Goal: Task Accomplishment & Management: Use online tool/utility

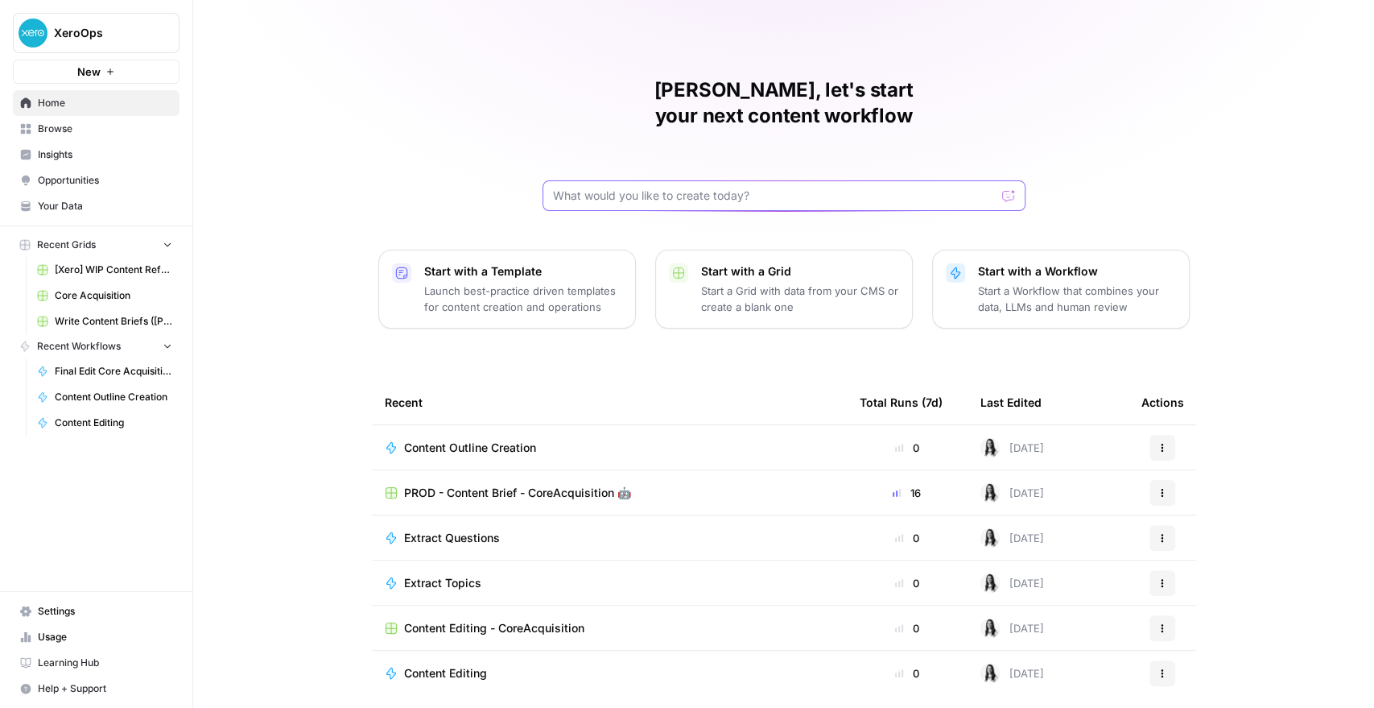
click at [622, 188] on input "text" at bounding box center [774, 196] width 443 height 16
type input "prod"
click at [1006, 192] on icon "submit" at bounding box center [1009, 196] width 6 height 8
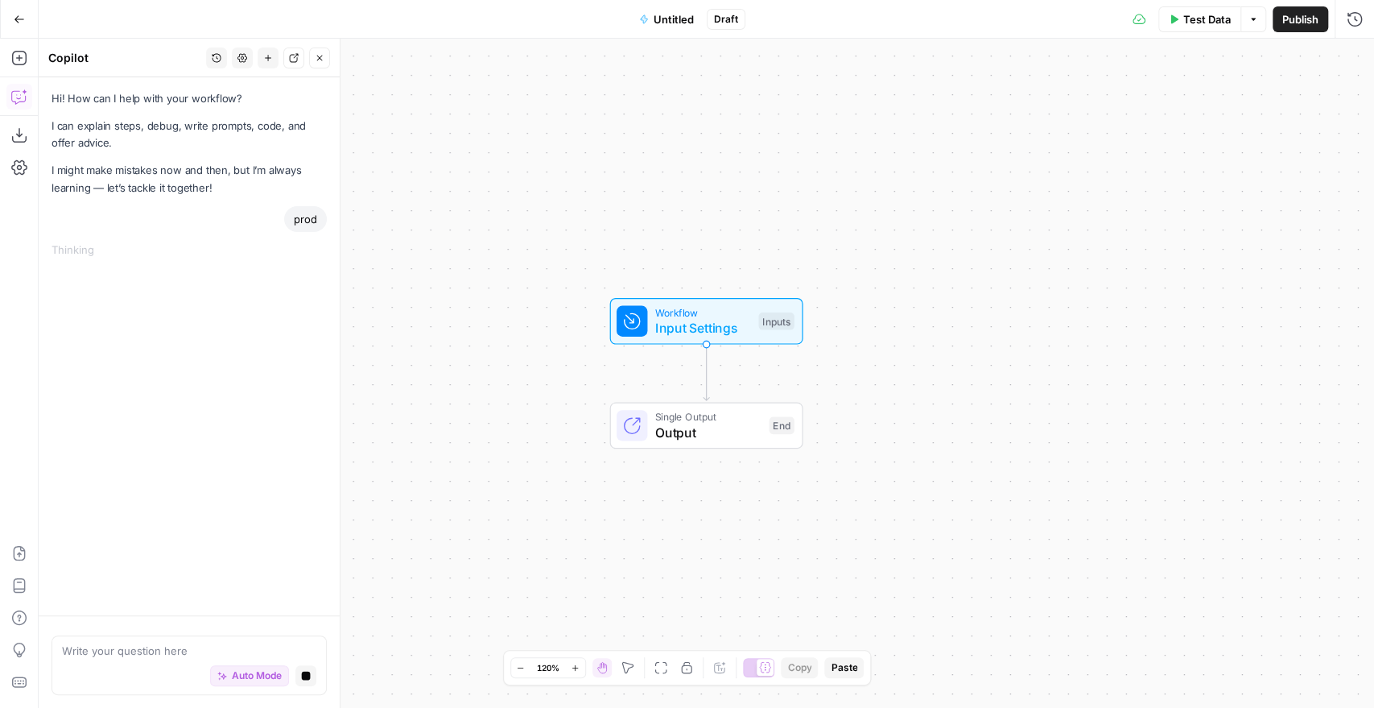
click at [23, 14] on icon "button" at bounding box center [19, 19] width 11 height 11
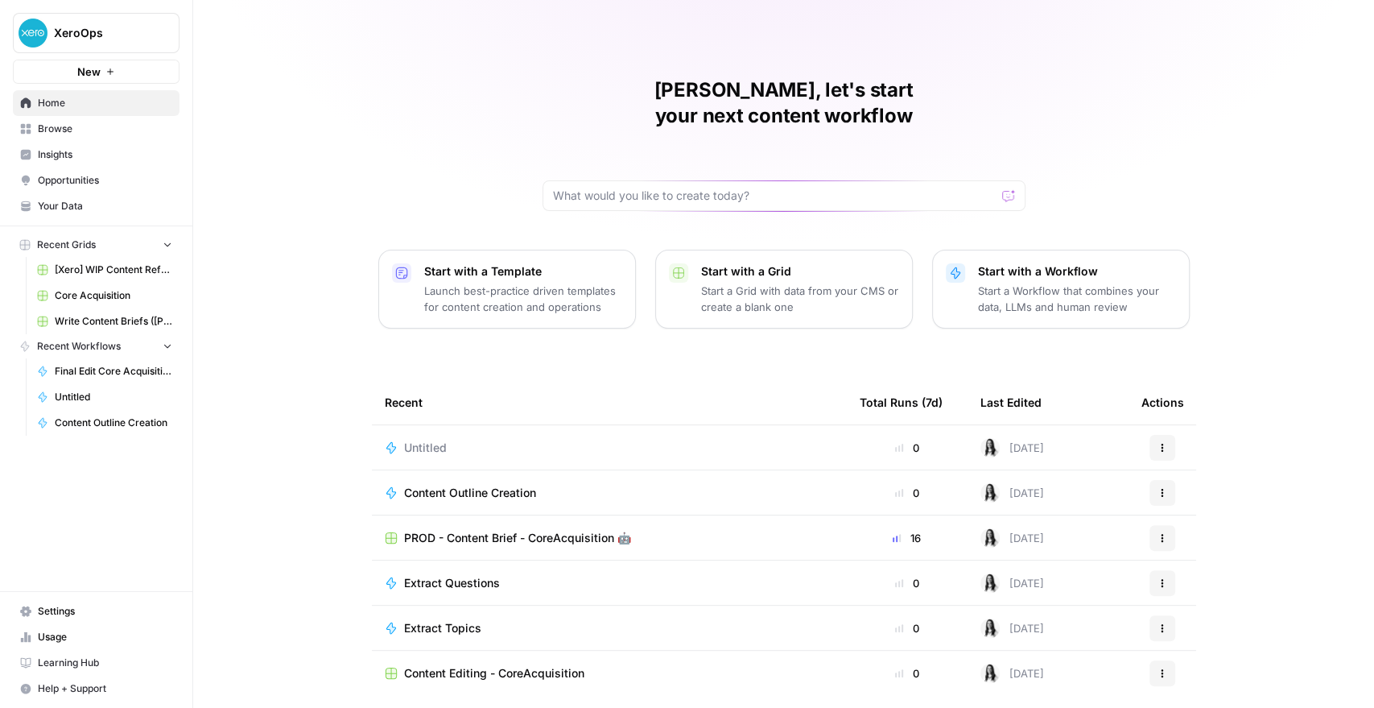
click at [1159, 443] on icon "button" at bounding box center [1163, 448] width 10 height 10
click at [1180, 504] on button "Delete" at bounding box center [1233, 496] width 166 height 23
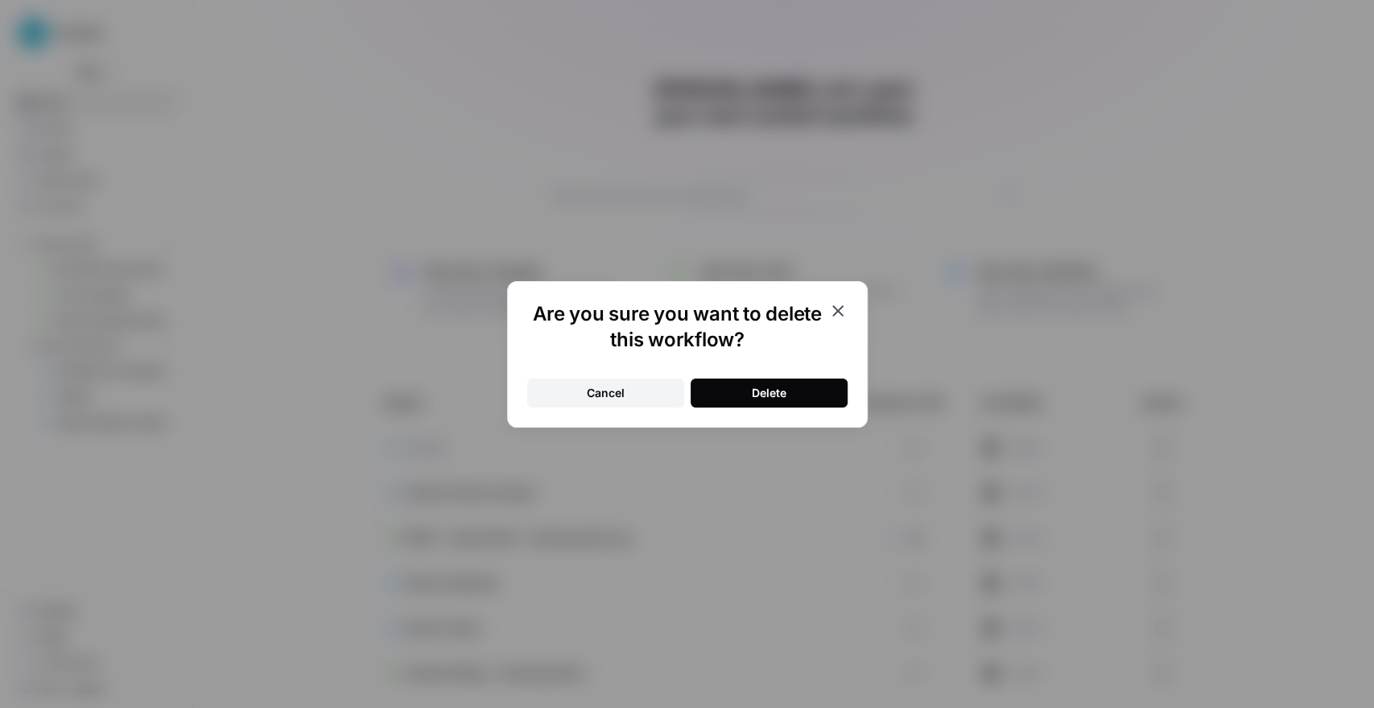
click at [779, 387] on div "Delete" at bounding box center [769, 393] width 35 height 16
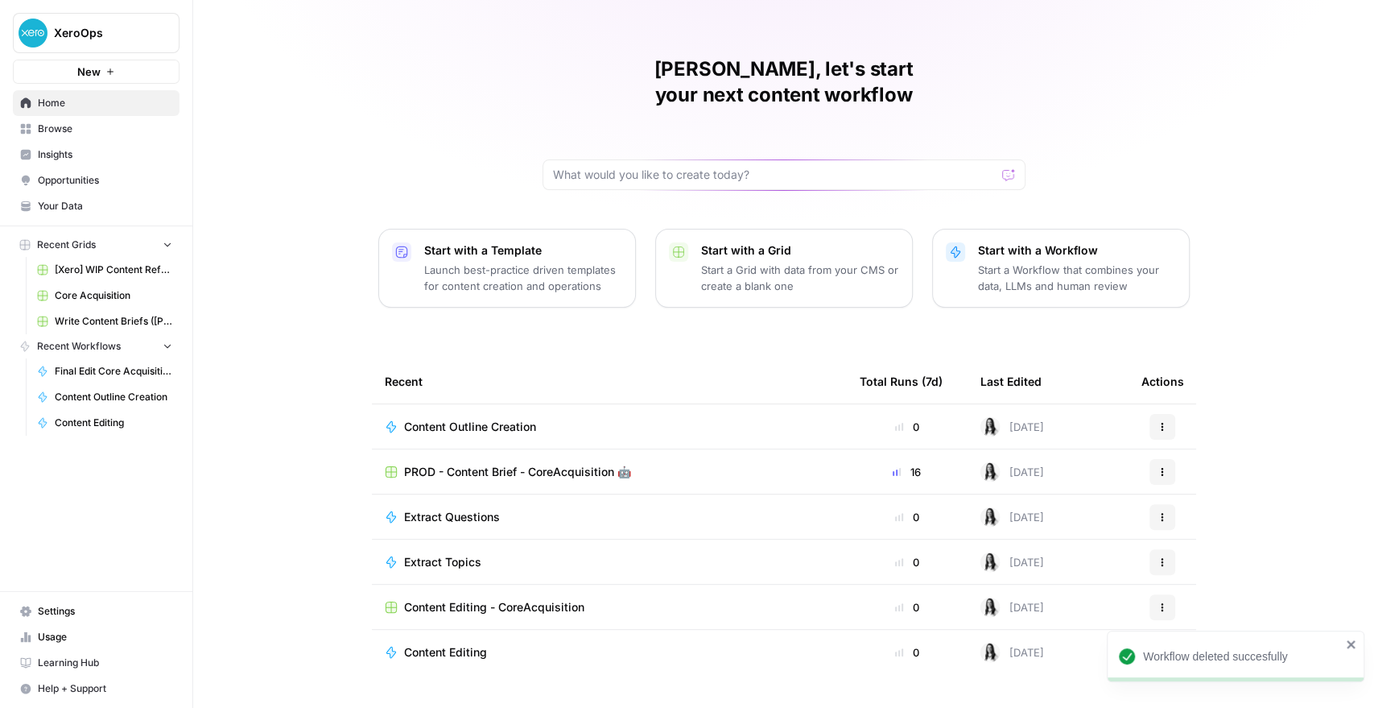
scroll to position [32, 0]
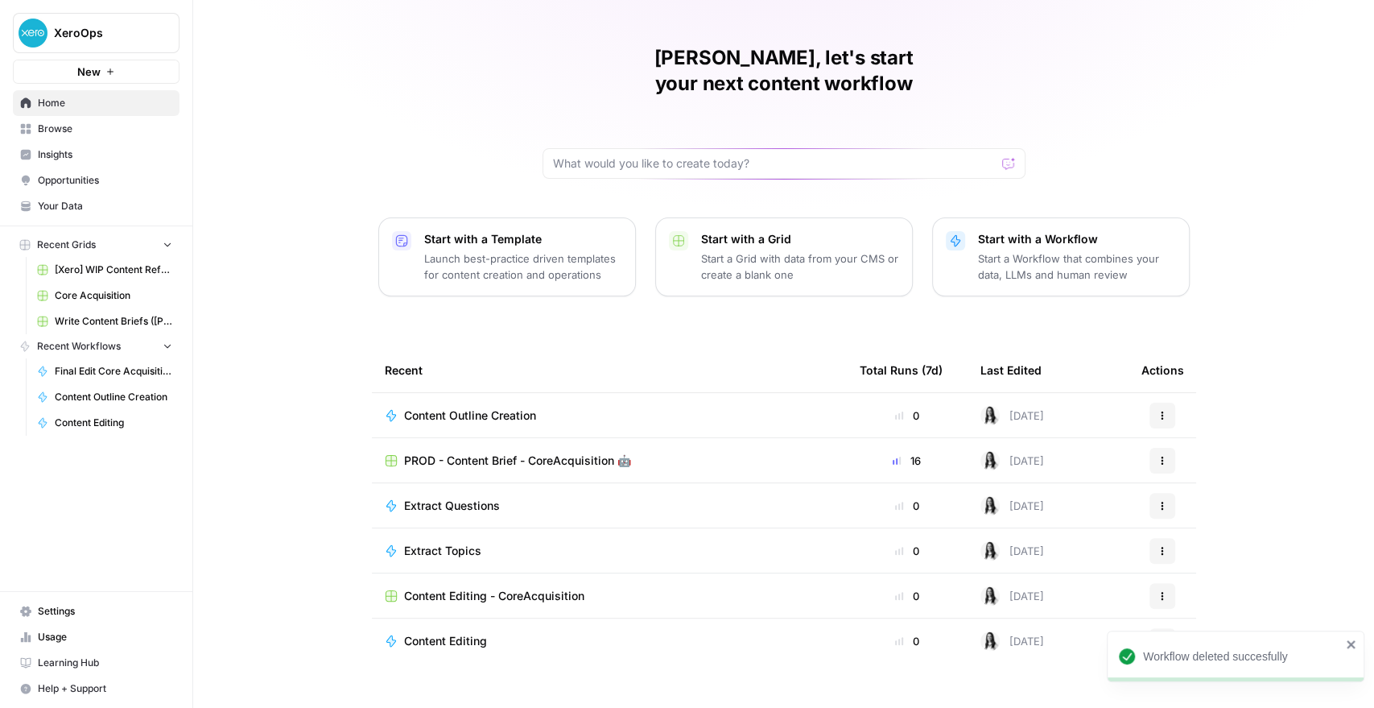
click at [475, 588] on span "Content Editing - CoreAcquisition" at bounding box center [494, 596] width 180 height 16
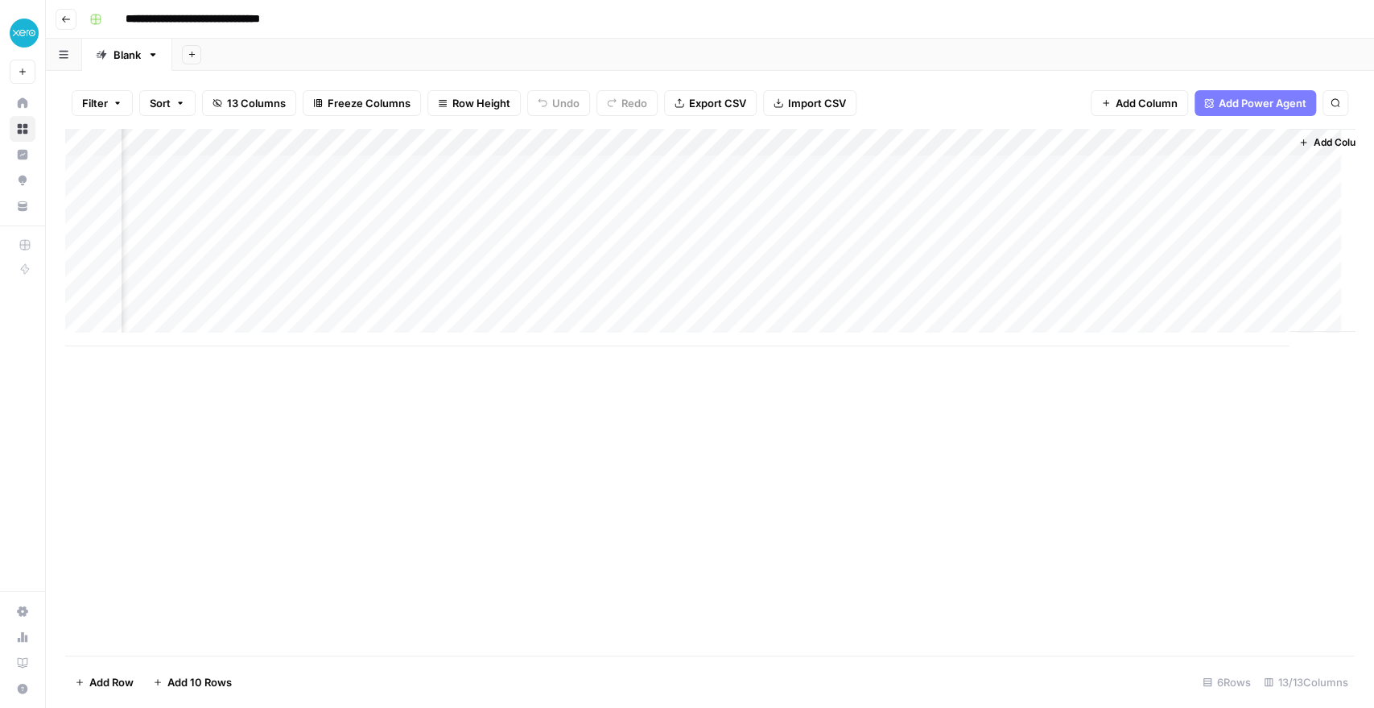
scroll to position [0, 1453]
click at [68, 57] on button "button" at bounding box center [64, 54] width 36 height 31
click at [390, 48] on div "Add Sheet" at bounding box center [773, 55] width 1202 height 32
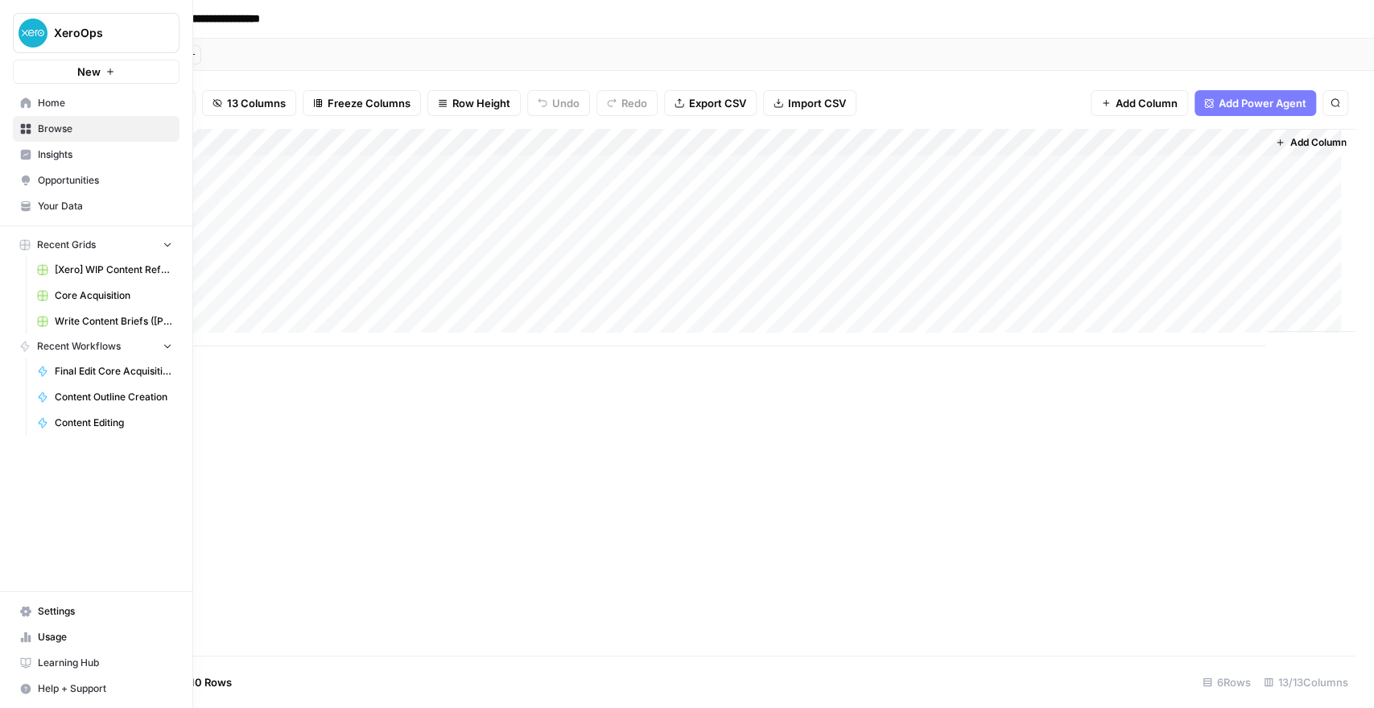
click at [84, 122] on span "Browse" at bounding box center [105, 129] width 134 height 14
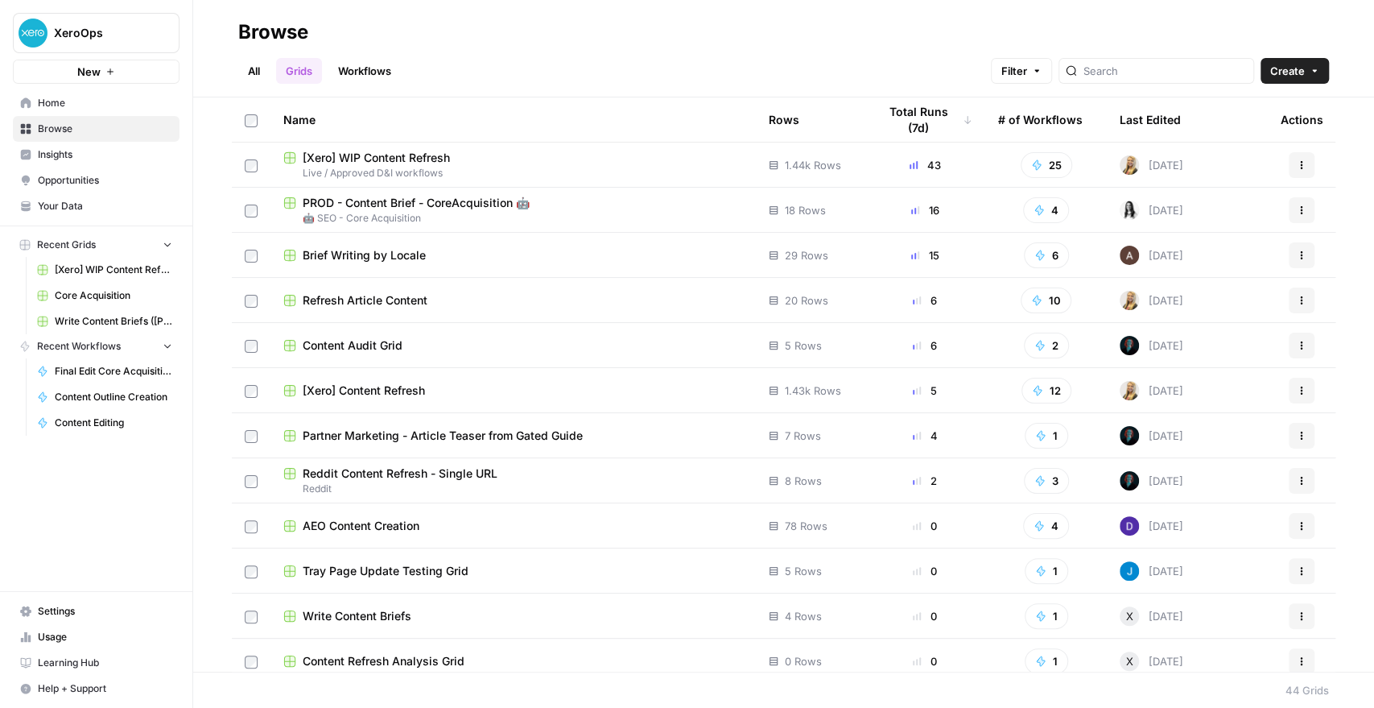
click at [909, 122] on div "Total Runs (7d)" at bounding box center [924, 119] width 95 height 44
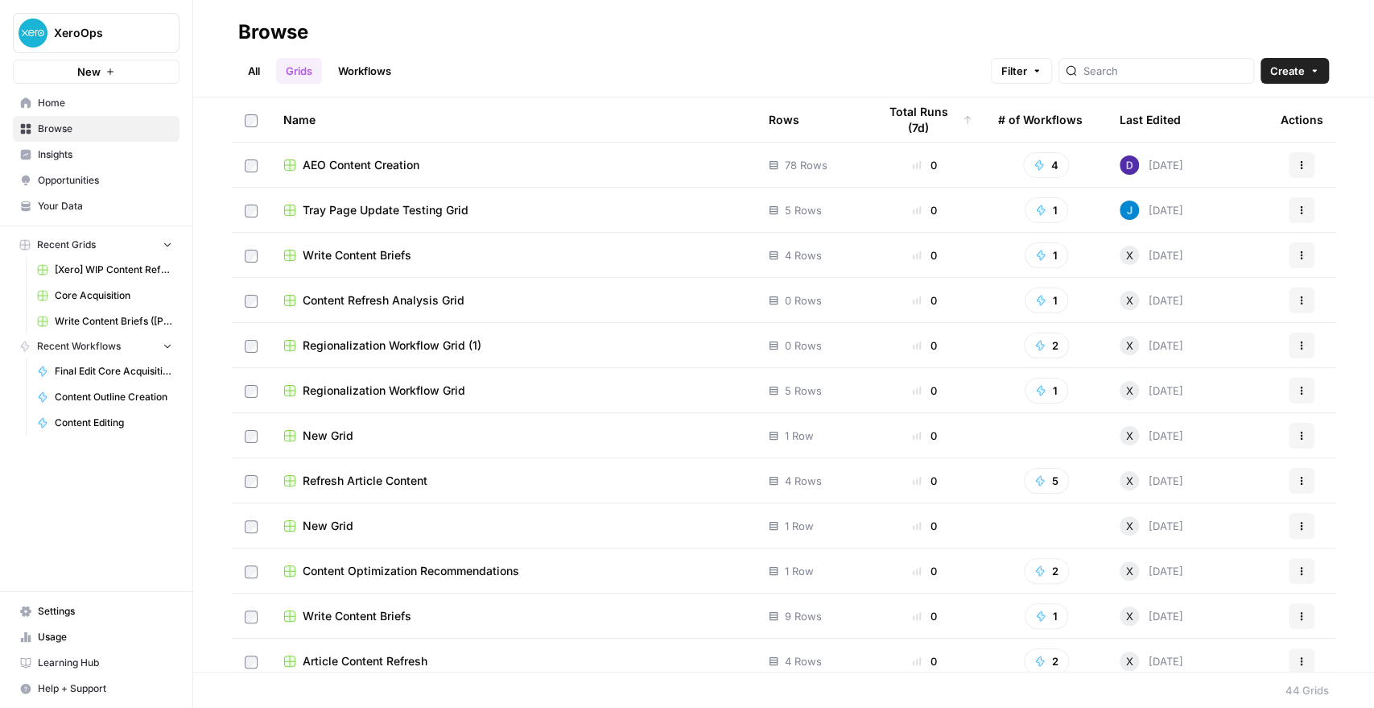
click at [909, 122] on div "Total Runs (7d)" at bounding box center [924, 119] width 95 height 44
click at [909, 122] on div "Total Runs (7d)" at bounding box center [918, 119] width 83 height 44
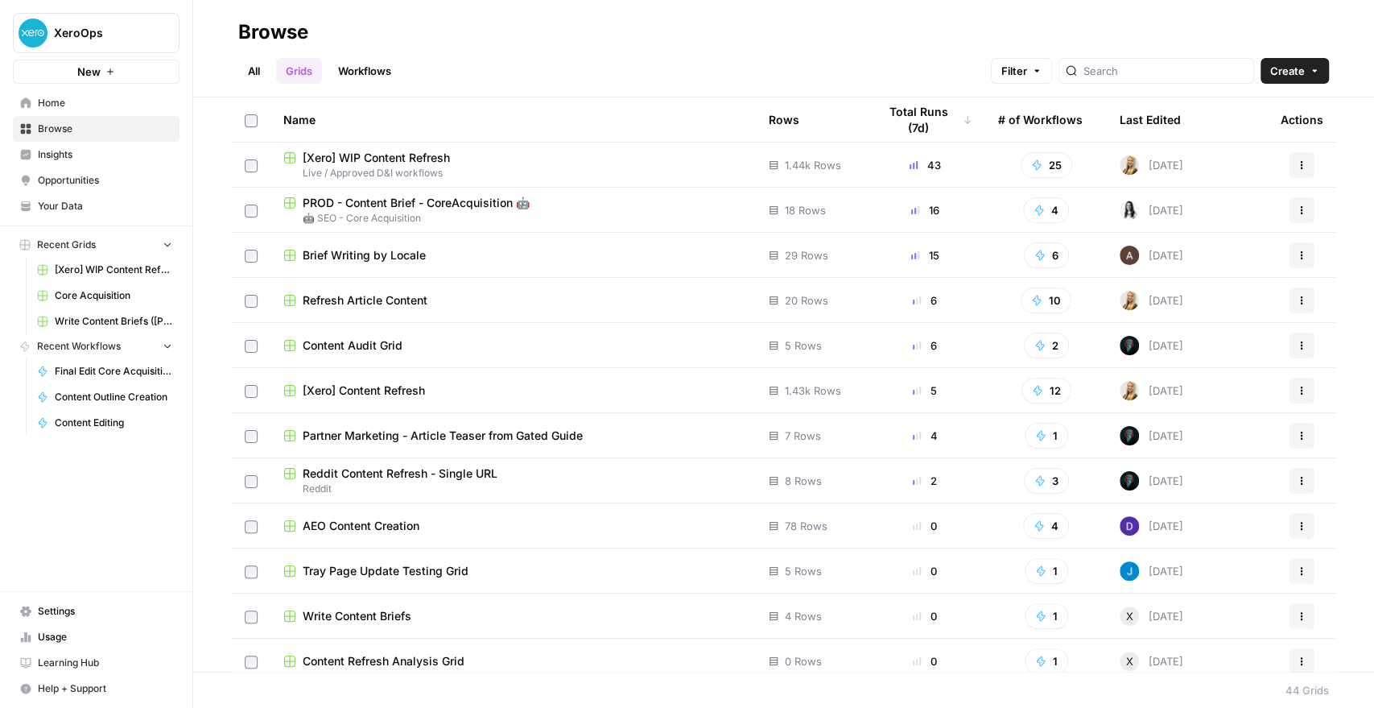
click at [249, 74] on link "All" at bounding box center [253, 71] width 31 height 26
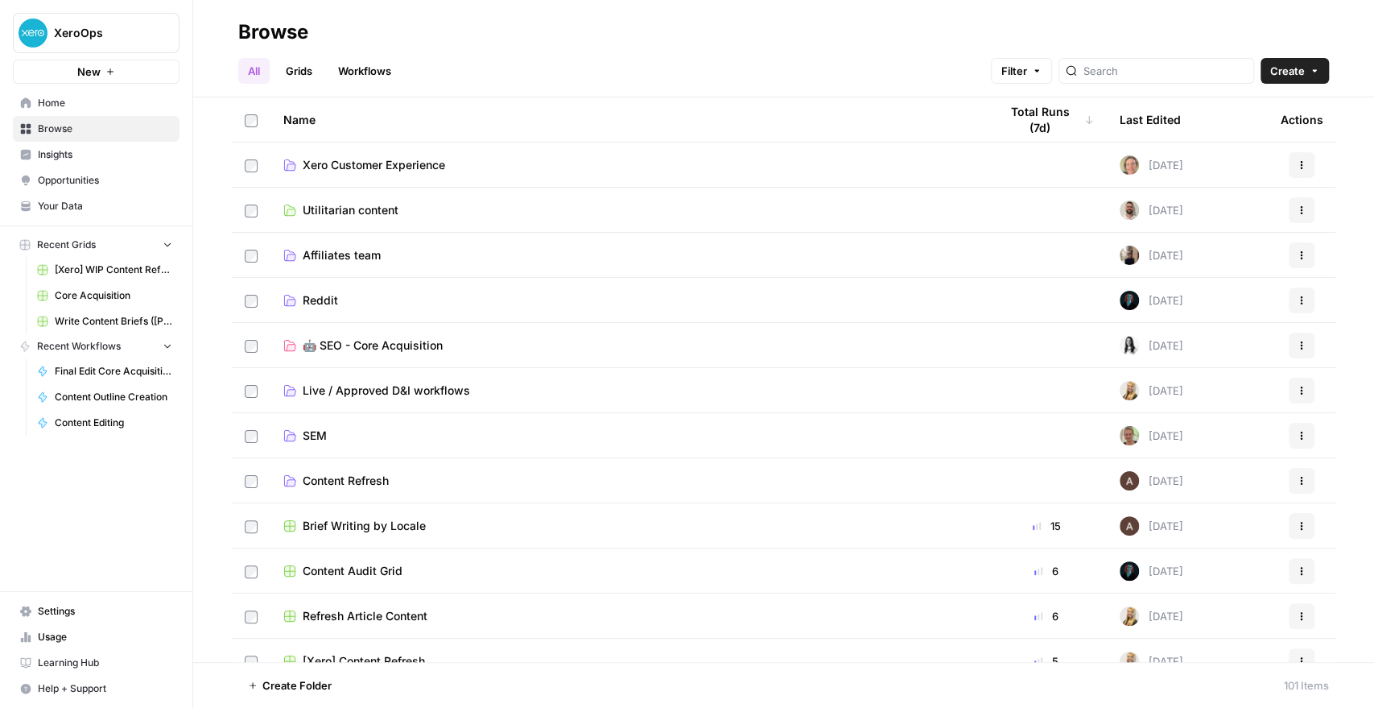
click at [367, 345] on span "🤖 SEO - Core Acquisition" at bounding box center [373, 345] width 140 height 16
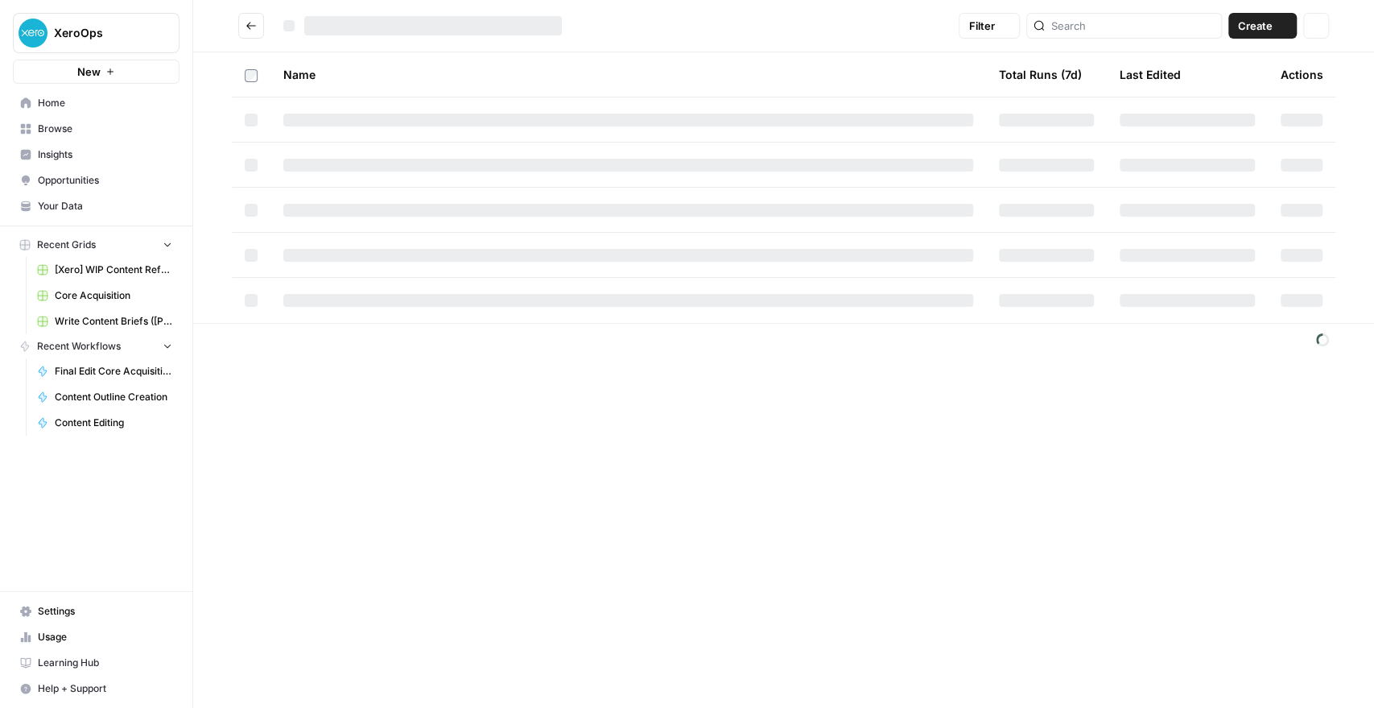
click at [367, 345] on footer at bounding box center [783, 339] width 1181 height 33
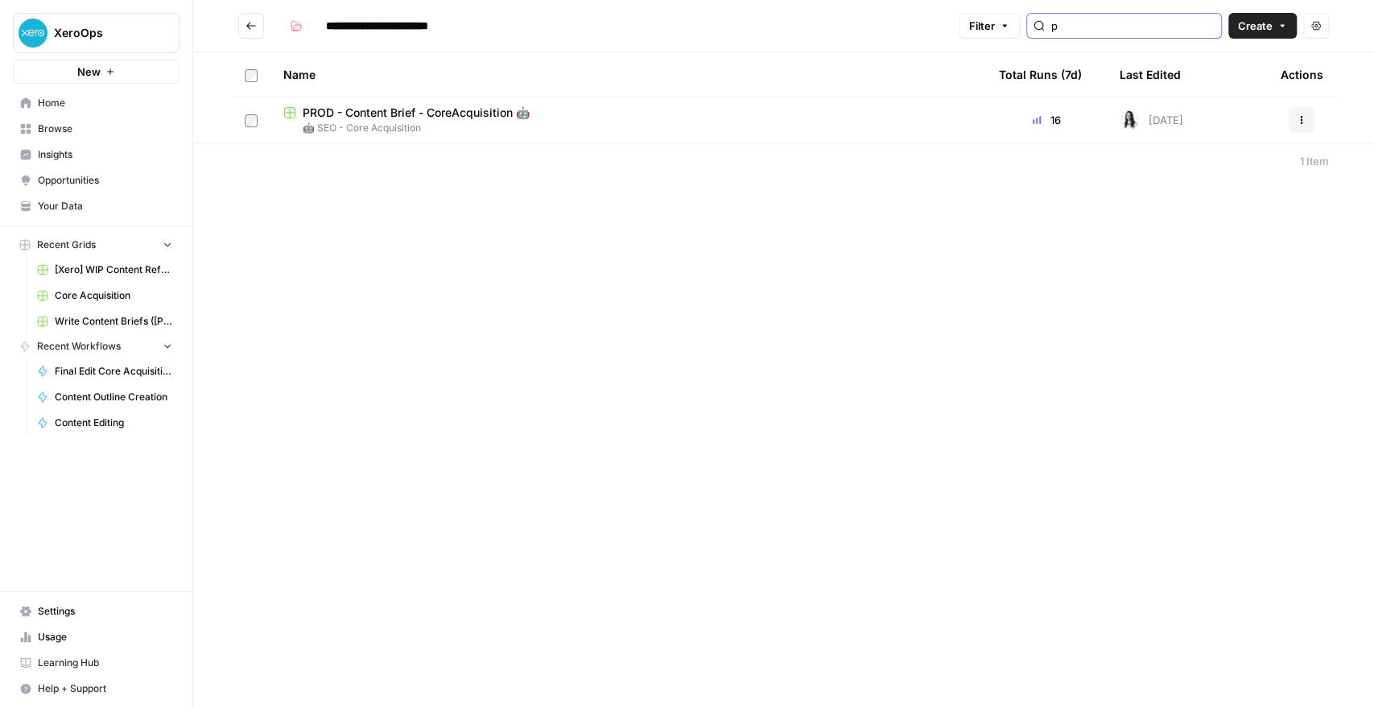
type input "p"
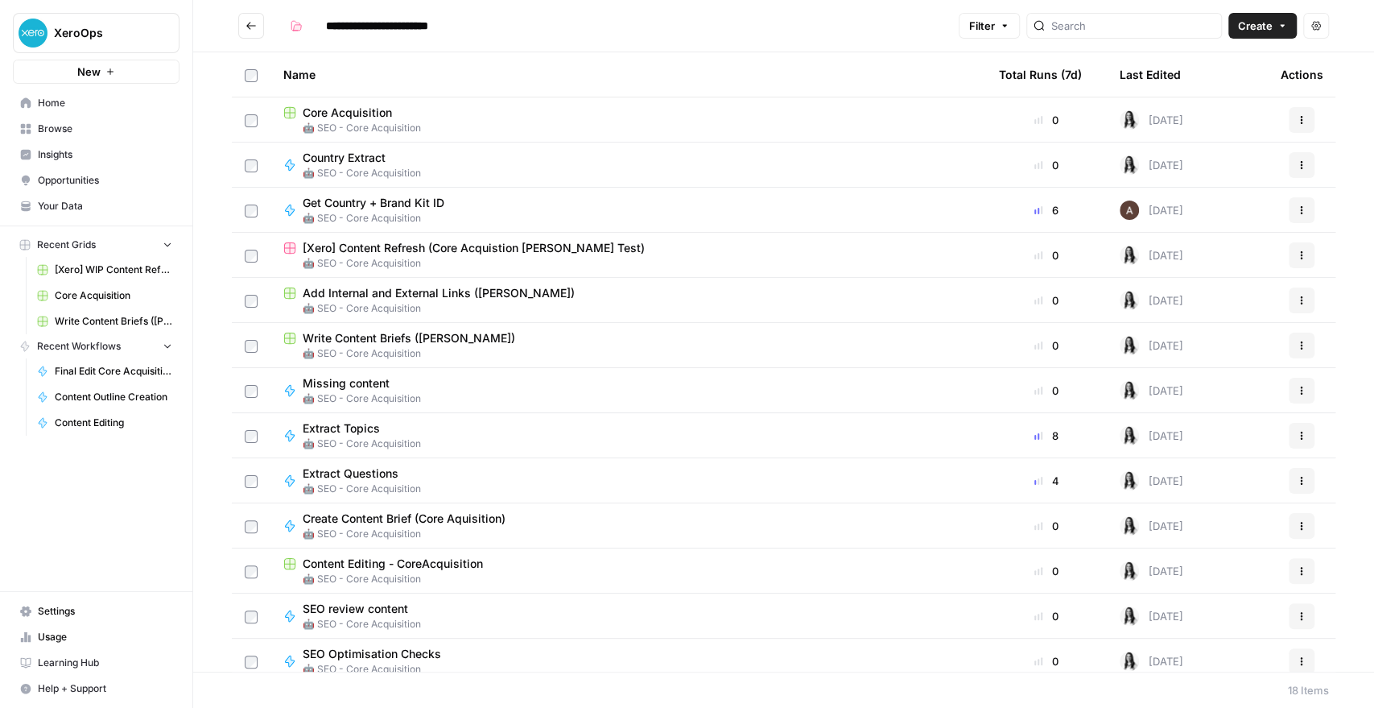
click at [412, 567] on span "Content Editing - CoreAcquisition" at bounding box center [393, 563] width 180 height 16
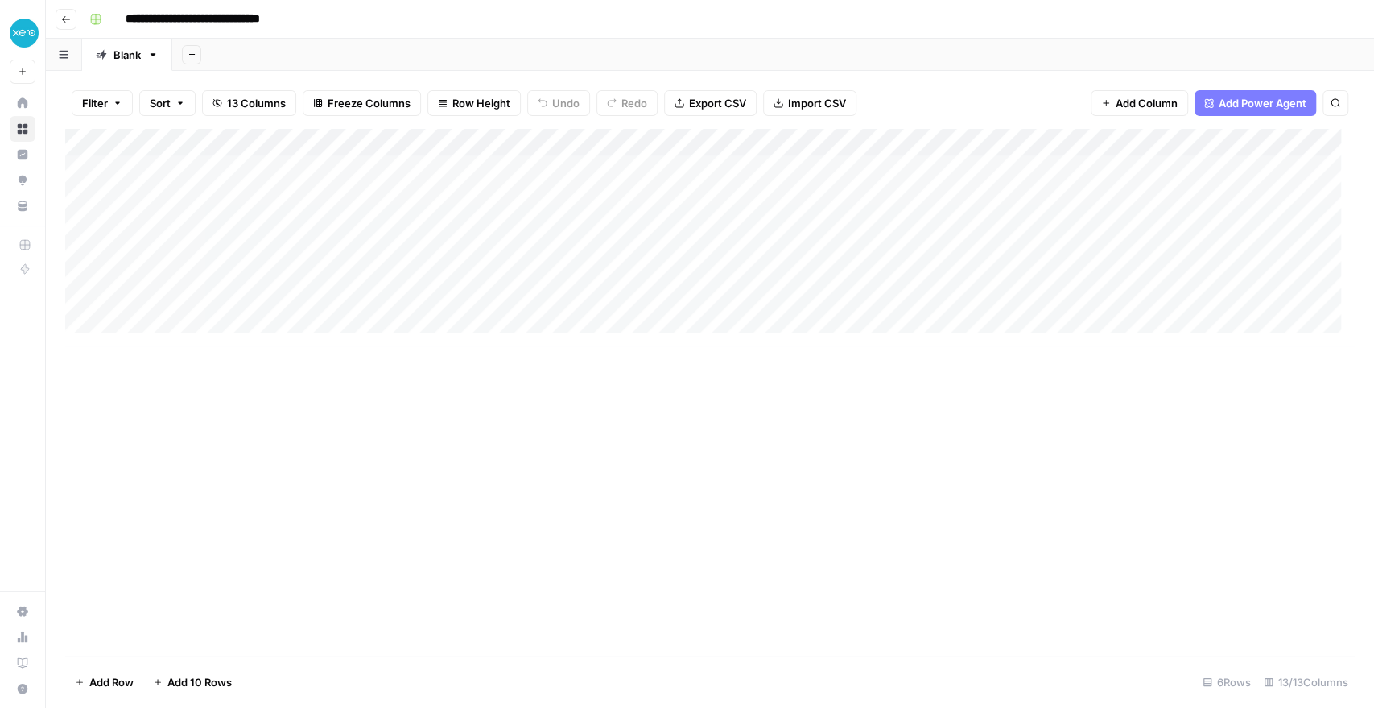
click at [58, 17] on button "Go back" at bounding box center [66, 19] width 21 height 21
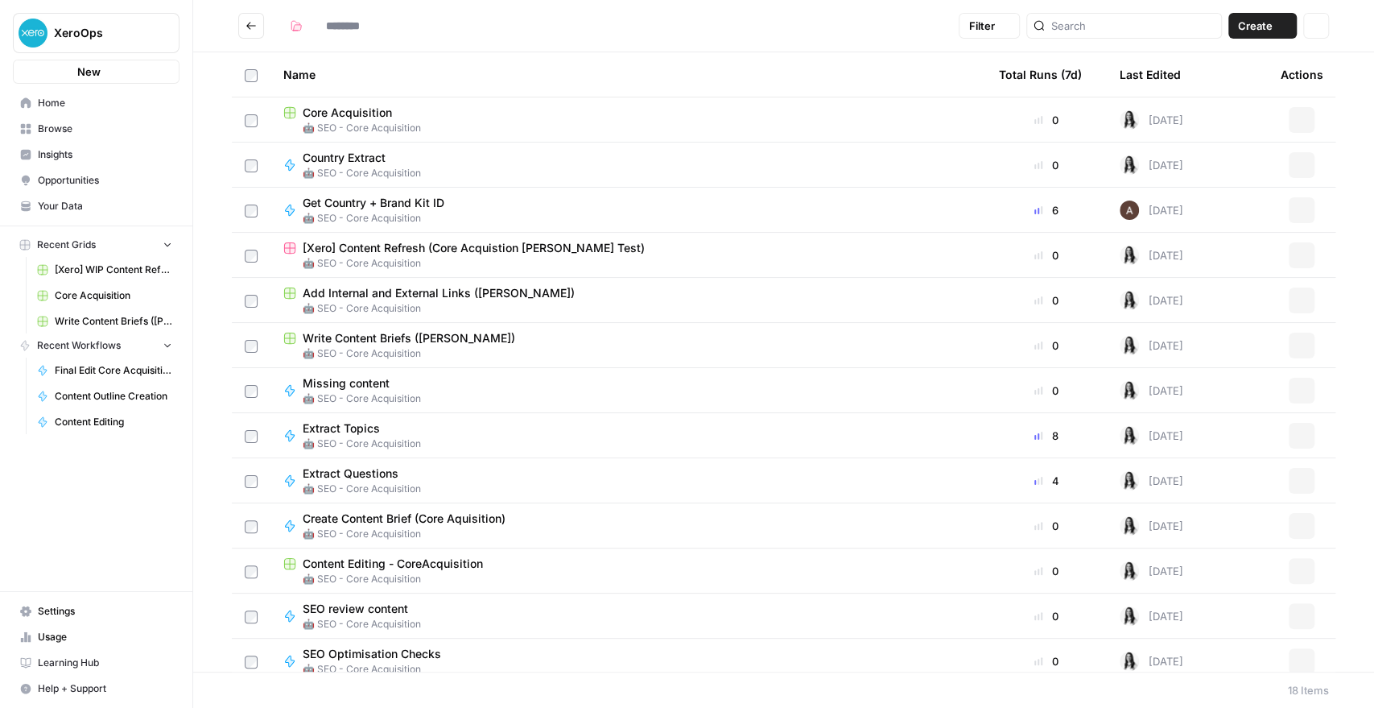
type input "**********"
click at [1297, 566] on icon "button" at bounding box center [1302, 571] width 10 height 10
click at [1203, 436] on span "Duplicate" at bounding box center [1216, 438] width 129 height 16
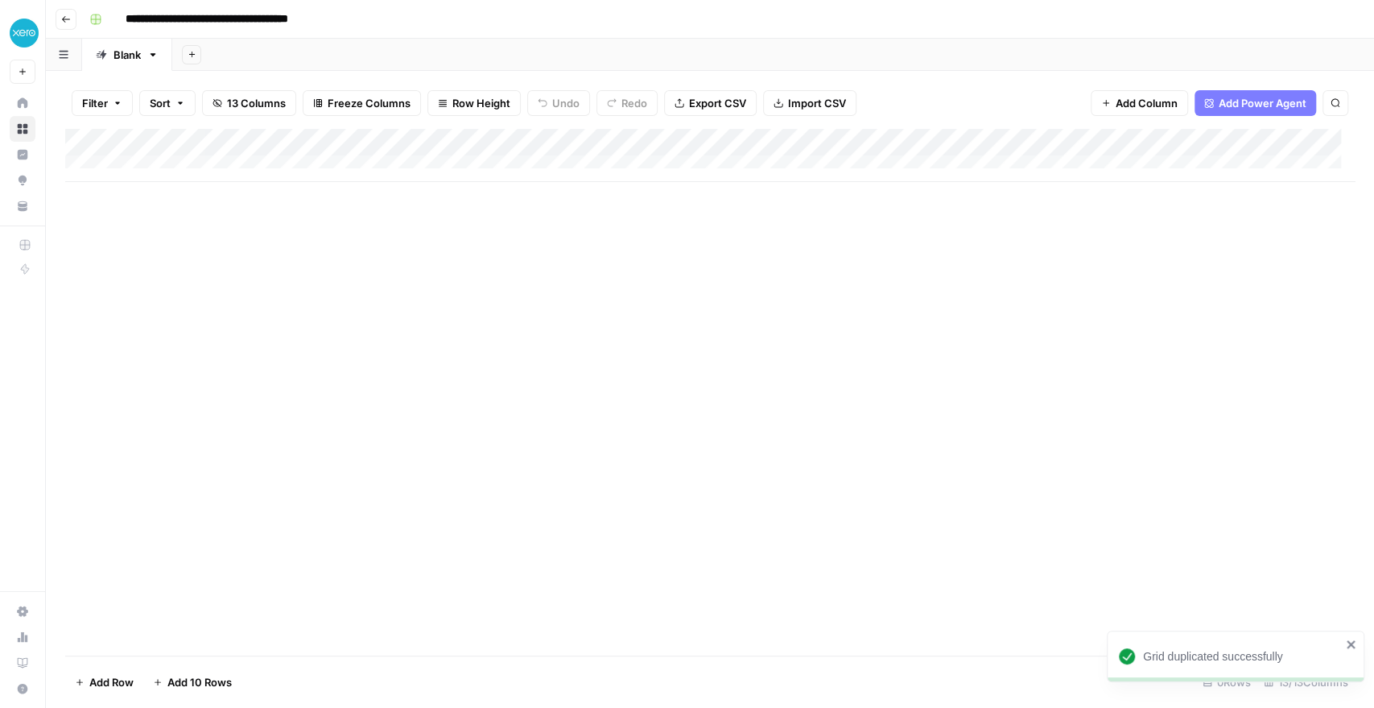
click at [309, 15] on input "**********" at bounding box center [236, 19] width 237 height 26
click at [126, 16] on input "**********" at bounding box center [236, 19] width 237 height 26
drag, startPoint x: 345, startPoint y: 19, endPoint x: 412, endPoint y: 21, distance: 66.8
click at [412, 21] on div "**********" at bounding box center [720, 19] width 1275 height 26
type input "**********"
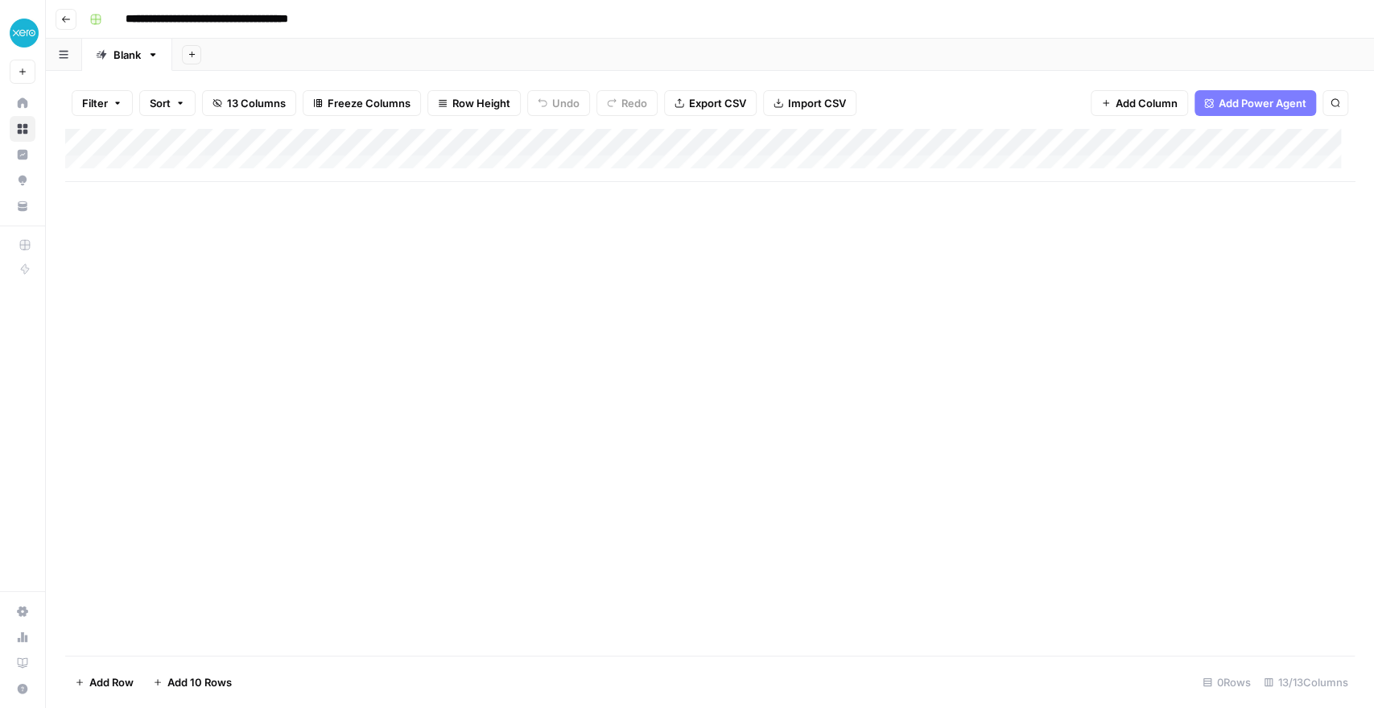
click at [459, 8] on div "**********" at bounding box center [720, 19] width 1275 height 26
click at [264, 289] on div "Add Column" at bounding box center [710, 392] width 1290 height 526
click at [220, 683] on span "Add 10 Rows" at bounding box center [199, 682] width 64 height 16
click at [837, 140] on div "Add Column" at bounding box center [710, 292] width 1290 height 327
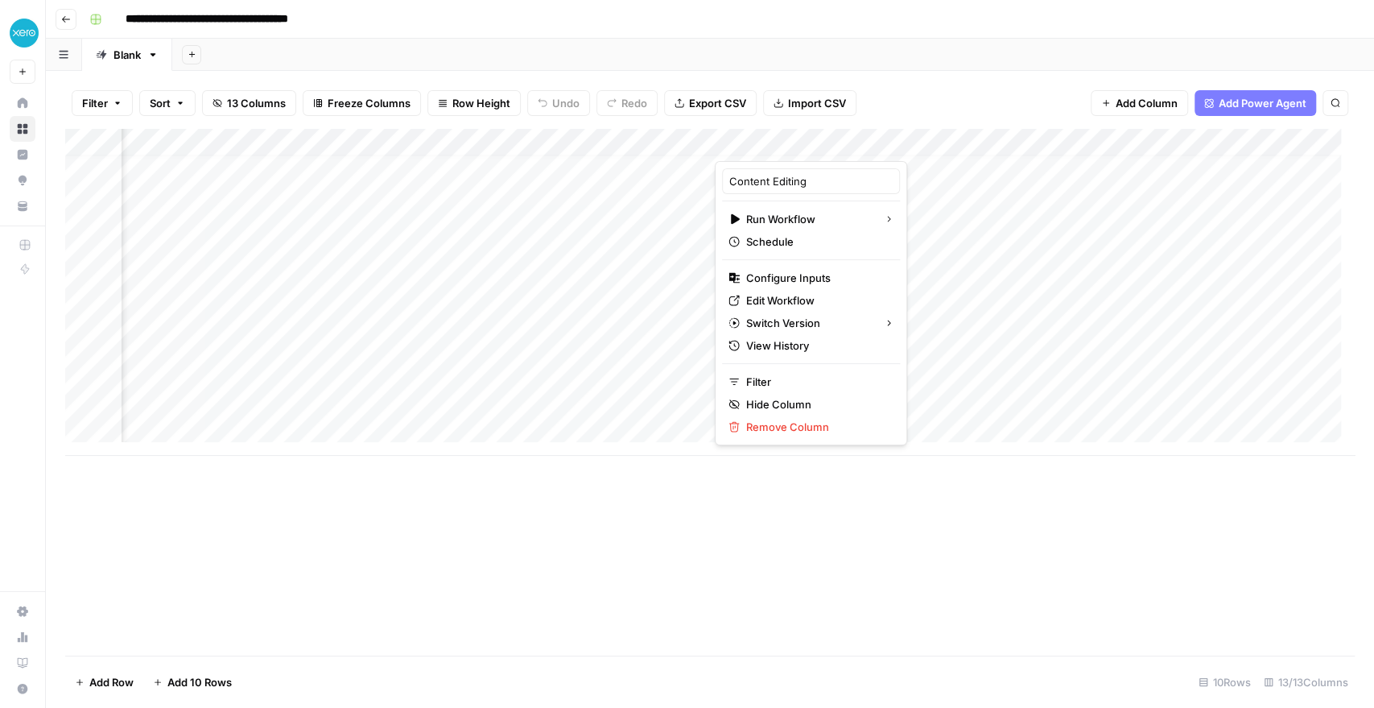
click at [837, 140] on div at bounding box center [792, 145] width 155 height 32
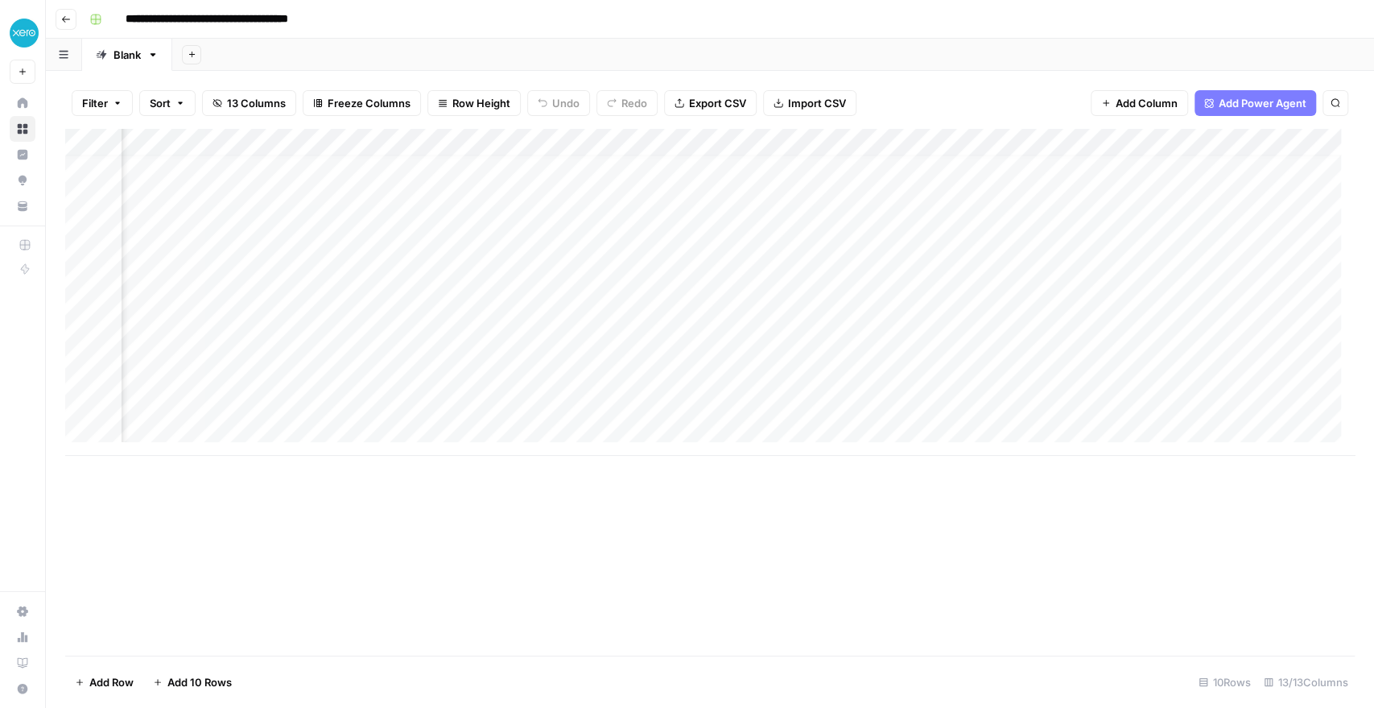
click at [905, 107] on div "Filter Sort 13 Columns Freeze Columns Row Height Undo Redo Export CSV Import CS…" at bounding box center [710, 103] width 1290 height 52
click at [68, 23] on icon "button" at bounding box center [66, 19] width 10 height 10
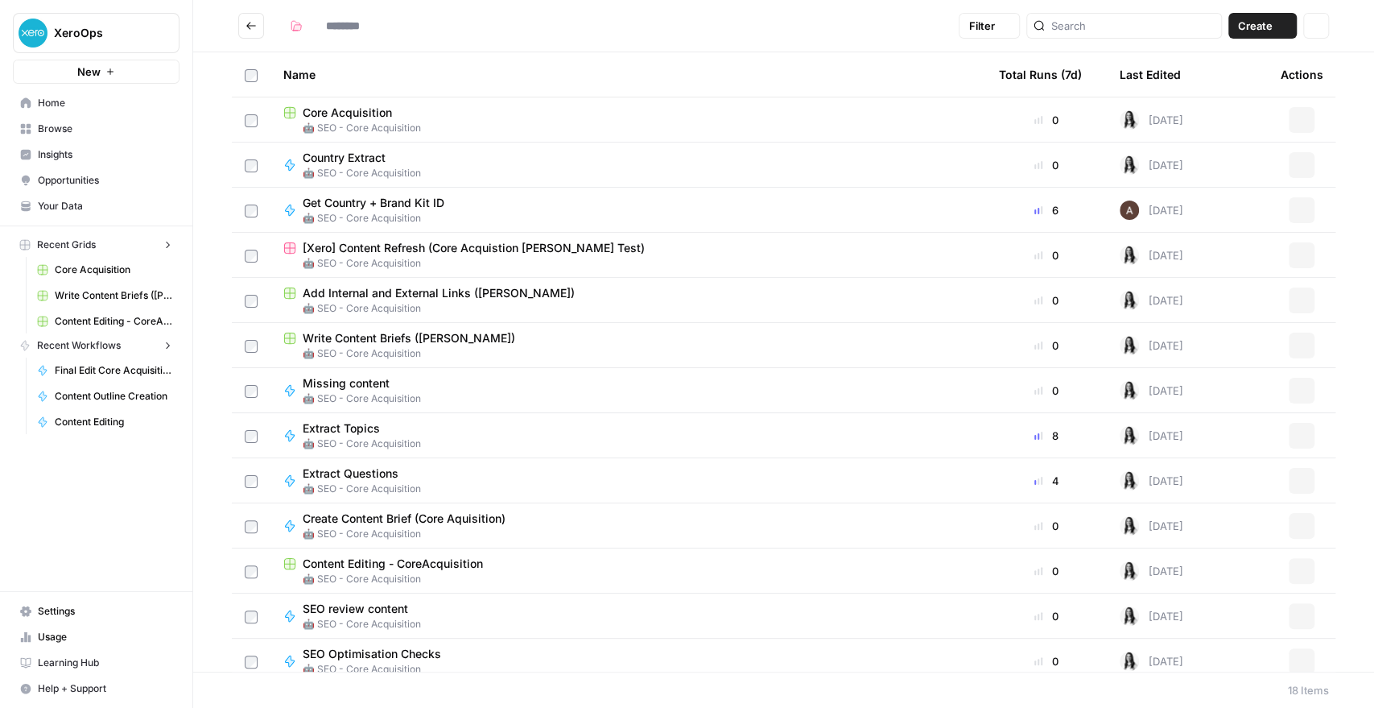
type input "**********"
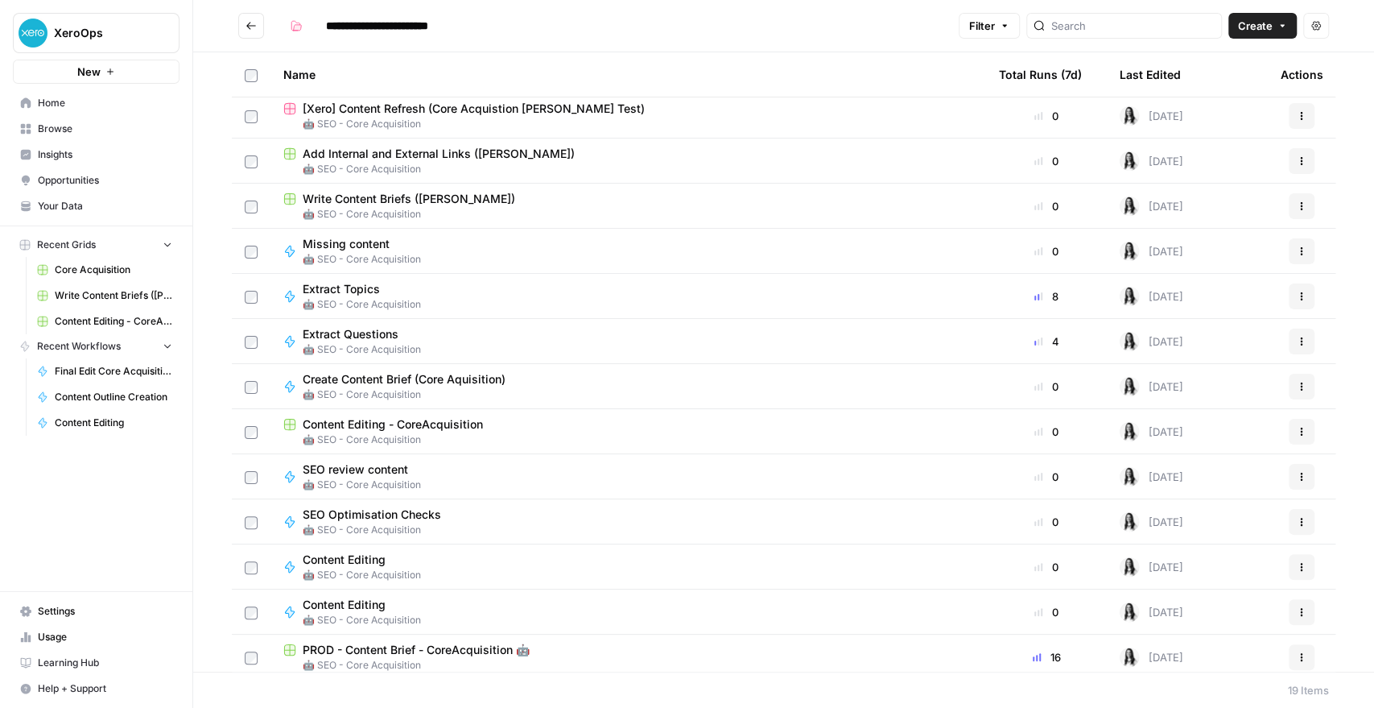
scroll to position [282, 0]
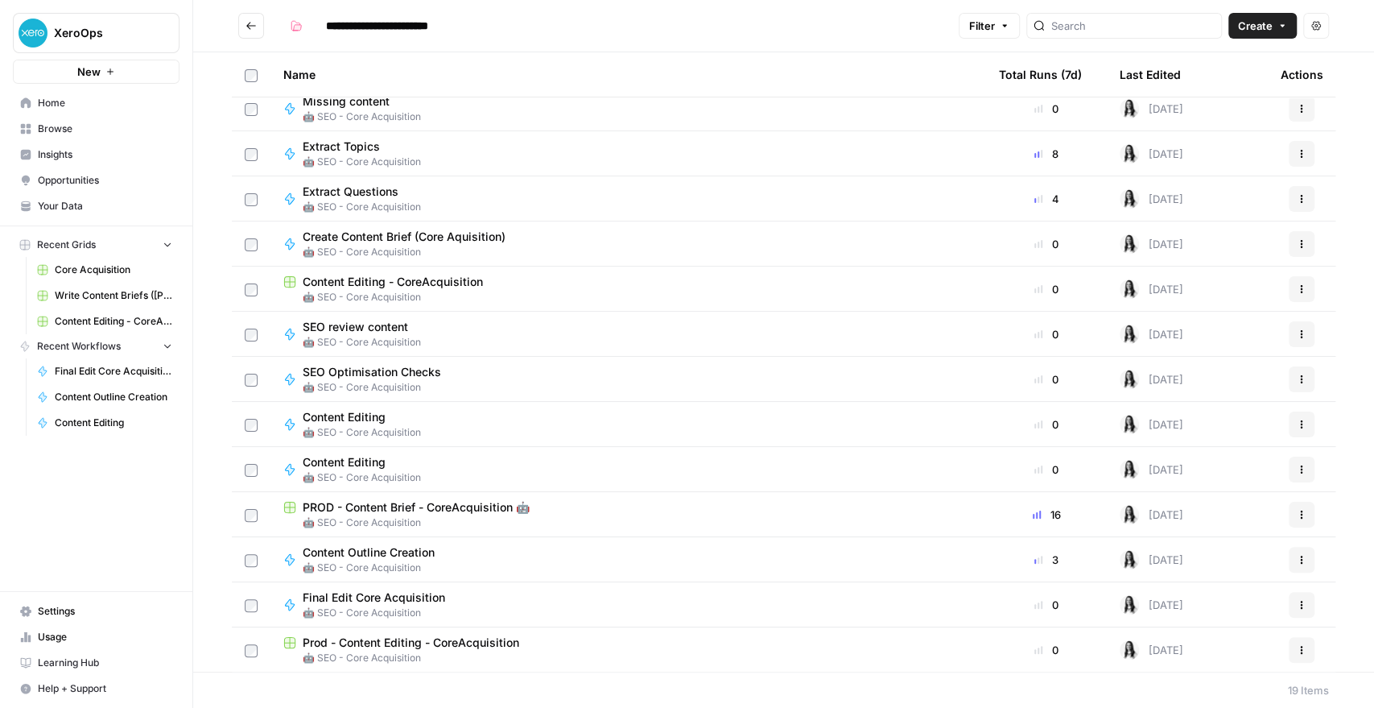
click at [399, 281] on span "Content Editing - CoreAcquisition" at bounding box center [393, 282] width 180 height 16
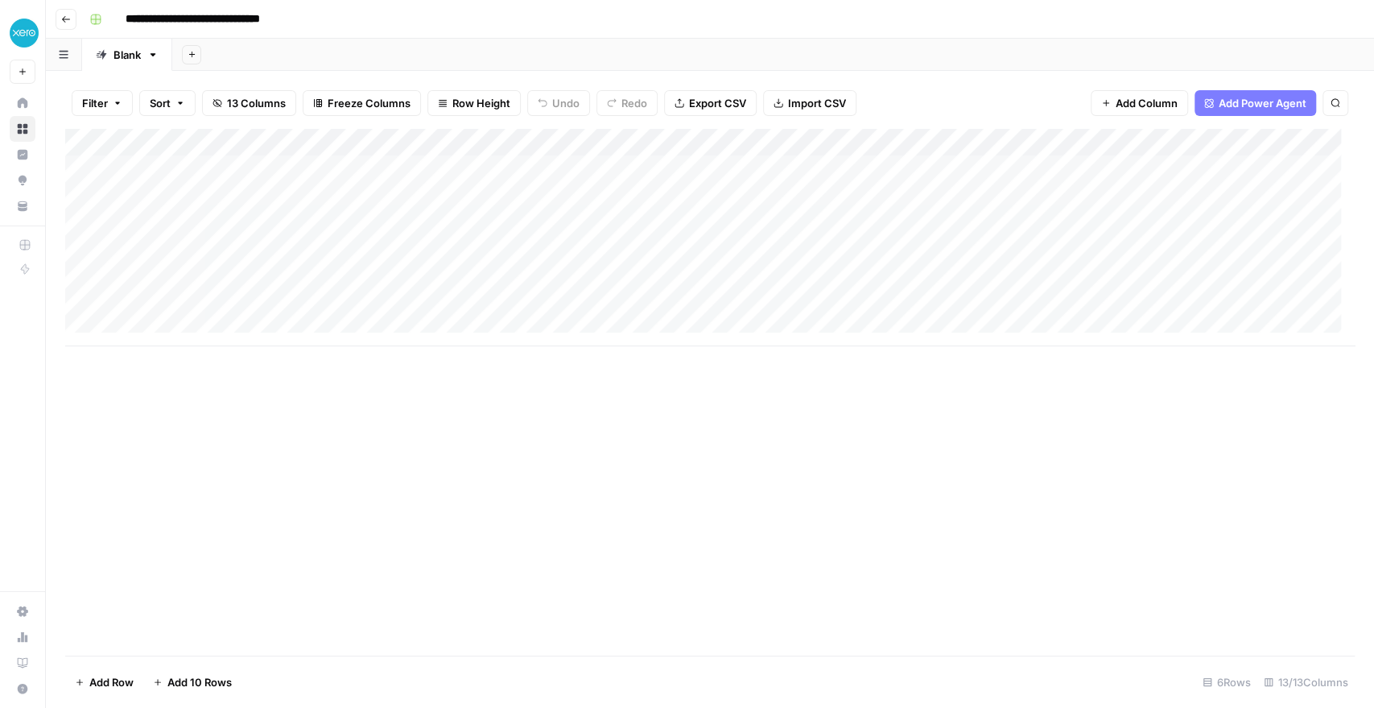
click at [657, 254] on div "Add Column" at bounding box center [710, 237] width 1290 height 217
click at [805, 140] on div "Add Column" at bounding box center [710, 237] width 1290 height 217
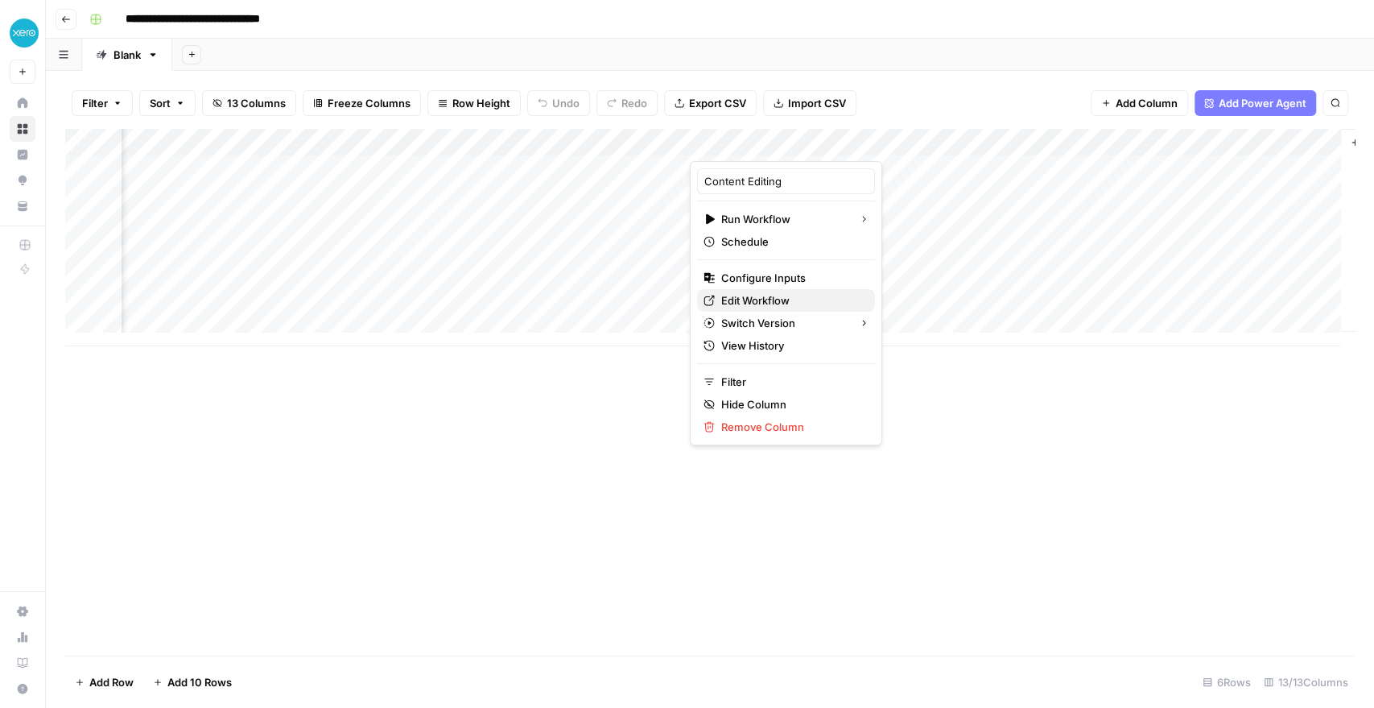
click at [749, 299] on span "Edit Workflow" at bounding box center [791, 300] width 141 height 16
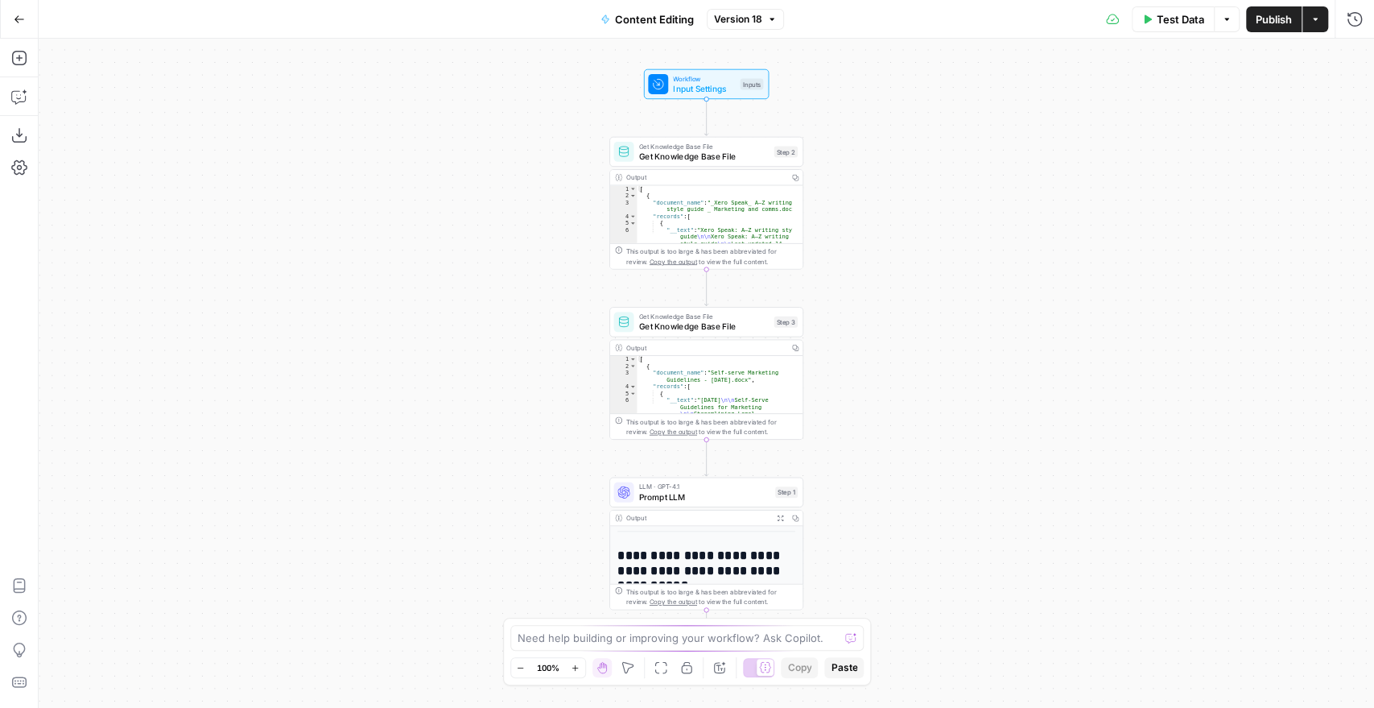
click at [663, 490] on span "Prompt LLM" at bounding box center [704, 496] width 131 height 13
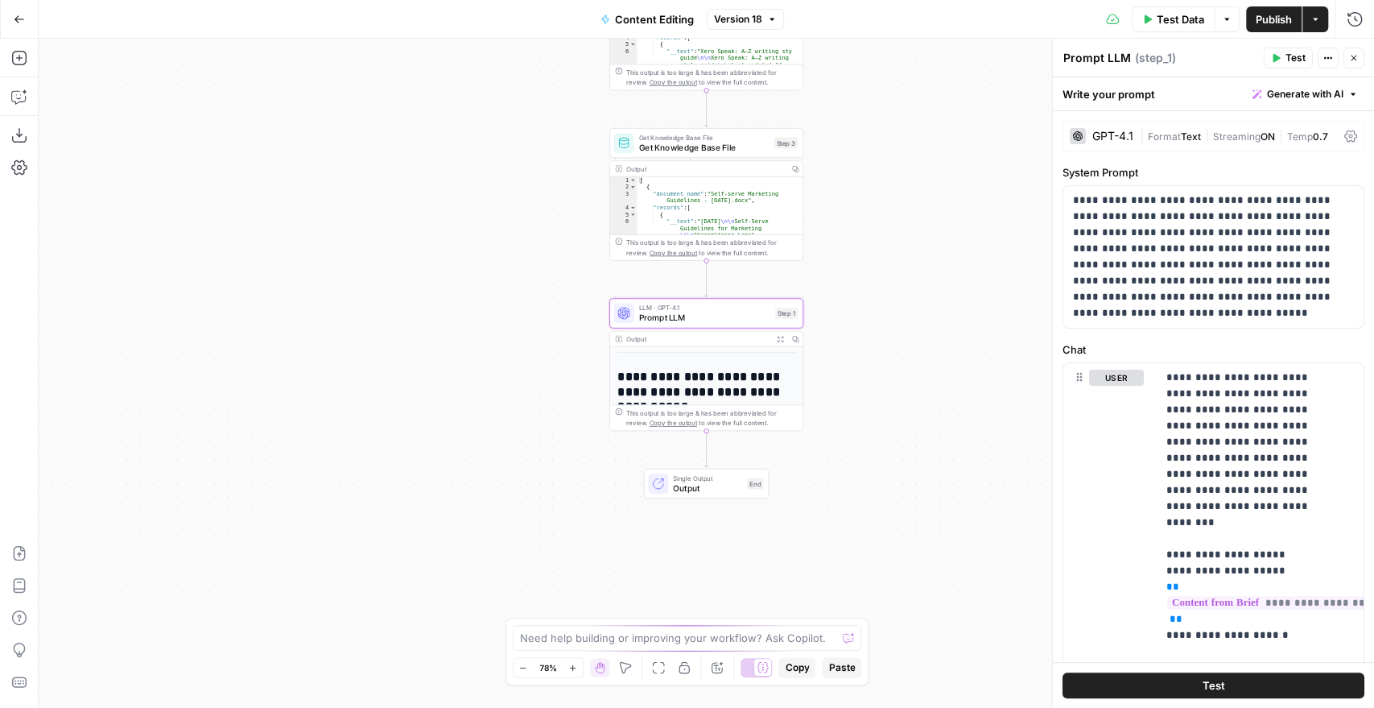
click at [933, 586] on div "Workflow Input Settings Inputs Get Knowledge Base File Get Knowledge Base File …" at bounding box center [706, 373] width 1335 height 669
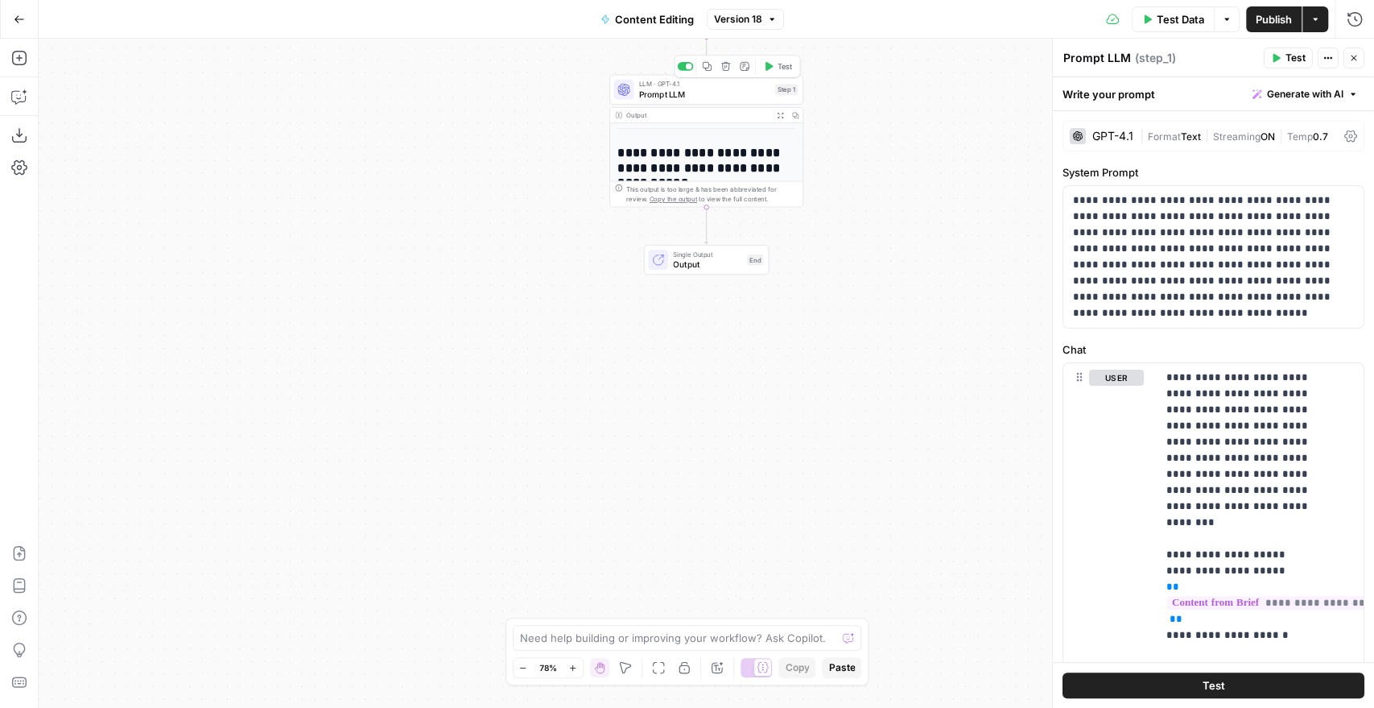
click at [704, 97] on span "Prompt LLM" at bounding box center [704, 94] width 131 height 13
click at [1267, 95] on span "Generate with AI" at bounding box center [1305, 94] width 76 height 14
click at [1254, 176] on div "Improve your existing prompt" at bounding box center [1269, 182] width 134 height 14
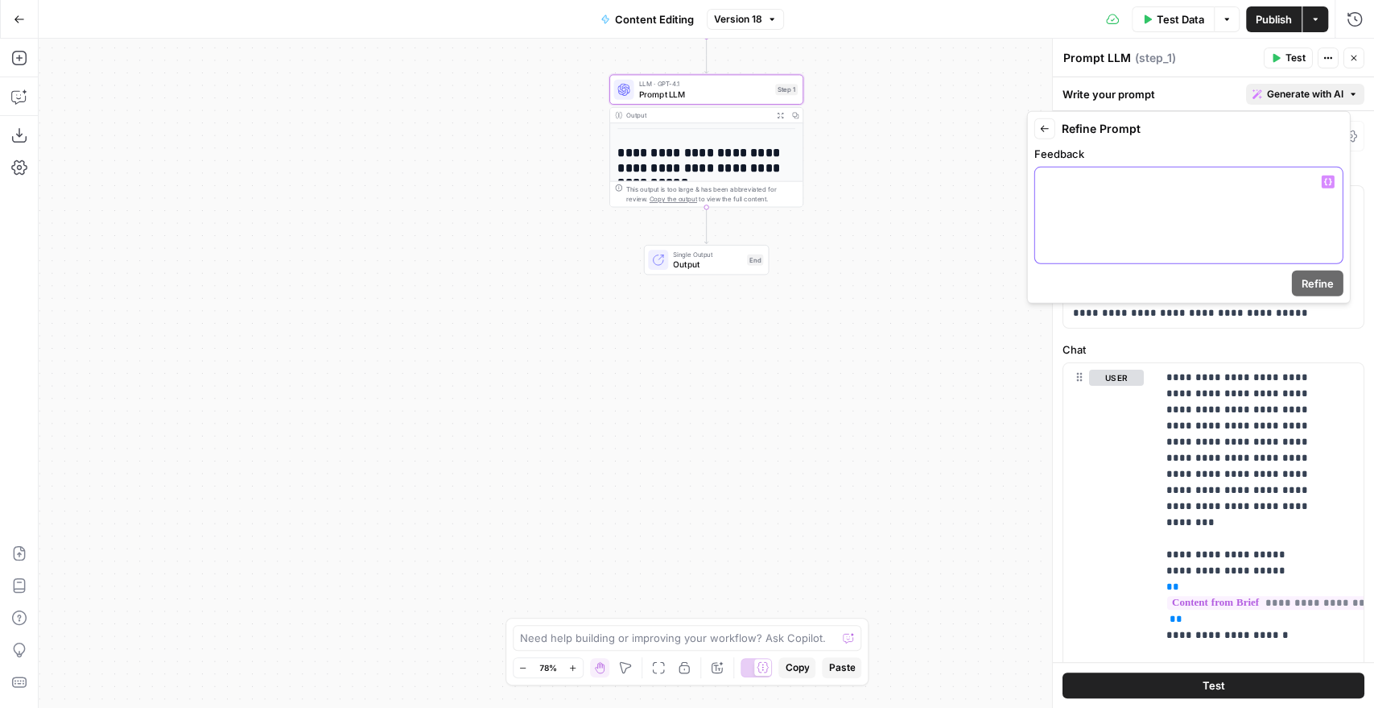
click at [1096, 223] on div at bounding box center [1189, 215] width 308 height 96
click at [1108, 177] on p "**********" at bounding box center [1189, 190] width 288 height 32
click at [1143, 185] on p "**********" at bounding box center [1189, 190] width 288 height 32
click at [1335, 279] on button "Refine" at bounding box center [1318, 283] width 52 height 26
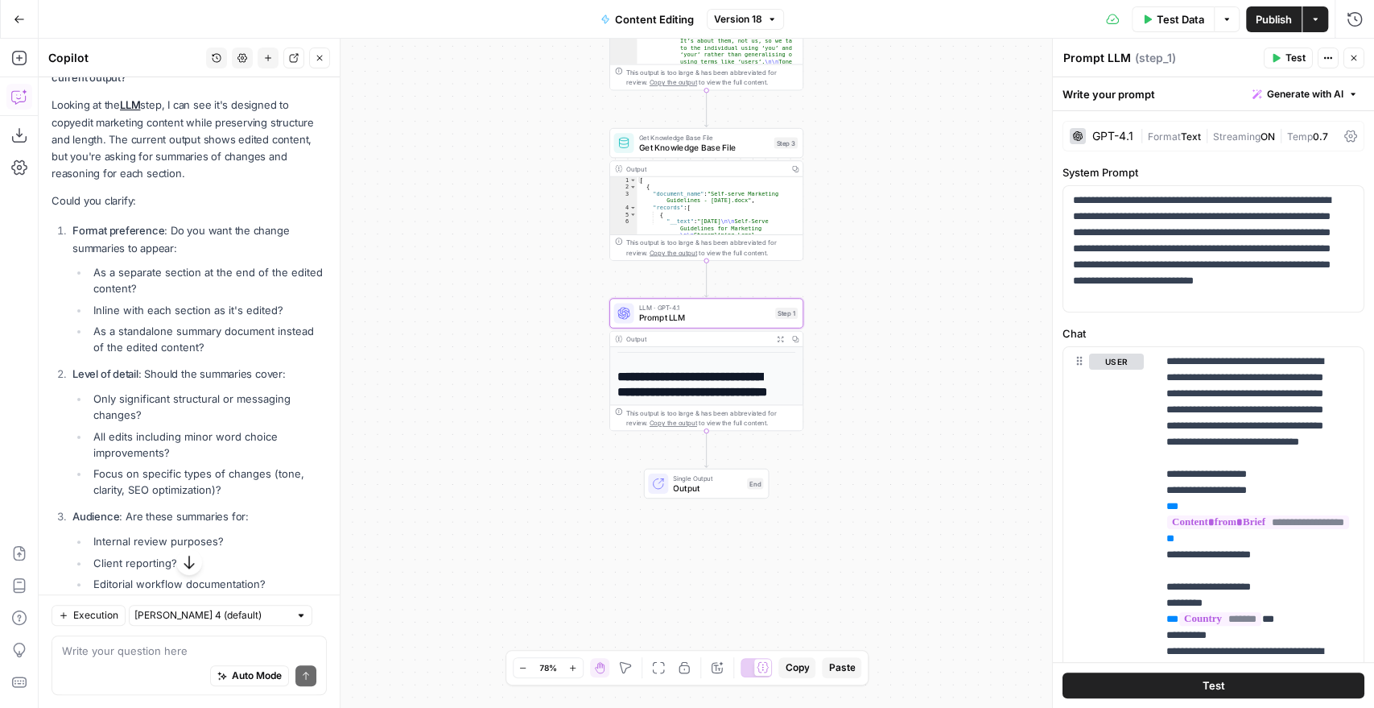
scroll to position [357, 0]
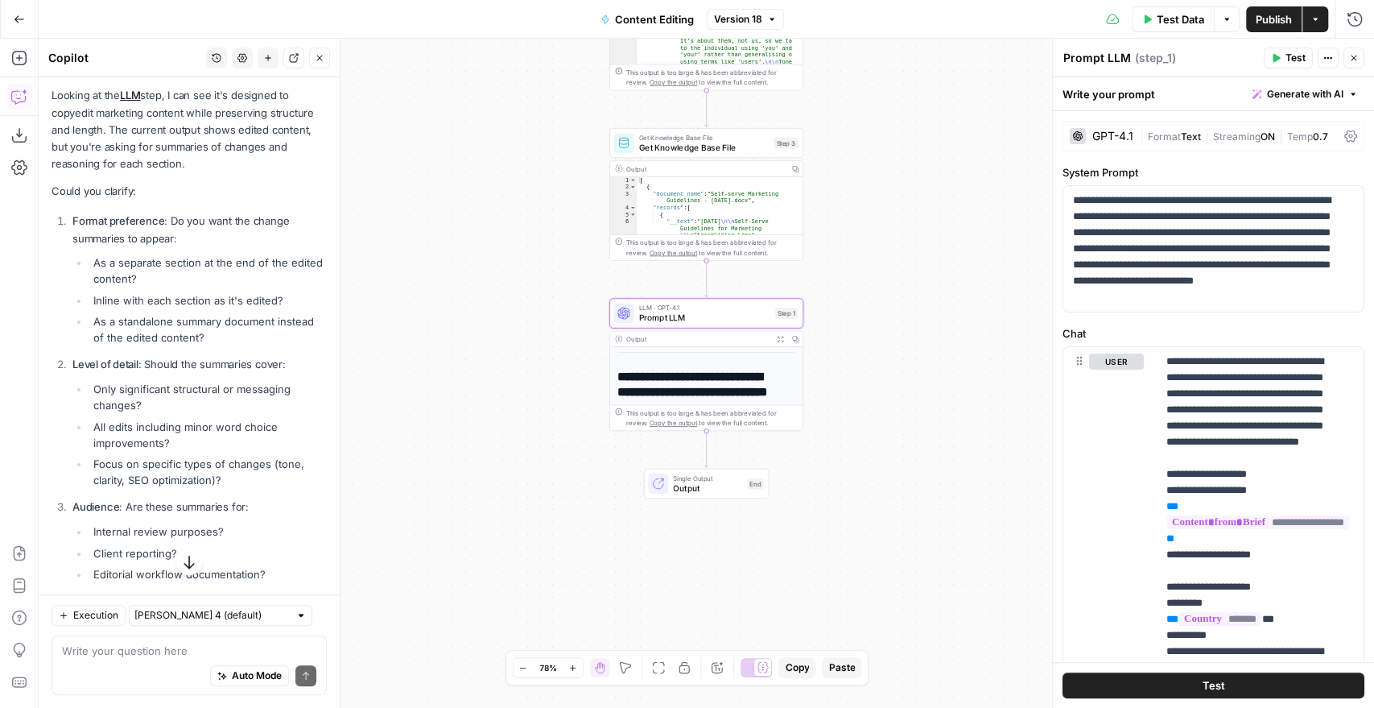
click at [88, 665] on div "Auto Mode Send" at bounding box center [189, 675] width 254 height 35
drag, startPoint x: 93, startPoint y: 331, endPoint x: 198, endPoint y: 353, distance: 106.9
click at [198, 345] on li "As a standalone summary document instead of the edited content?" at bounding box center [207, 329] width 237 height 32
drag, startPoint x: 92, startPoint y: 275, endPoint x: 165, endPoint y: 295, distance: 75.8
click at [165, 287] on li "As a separate section at the end of the edited content?" at bounding box center [207, 270] width 237 height 32
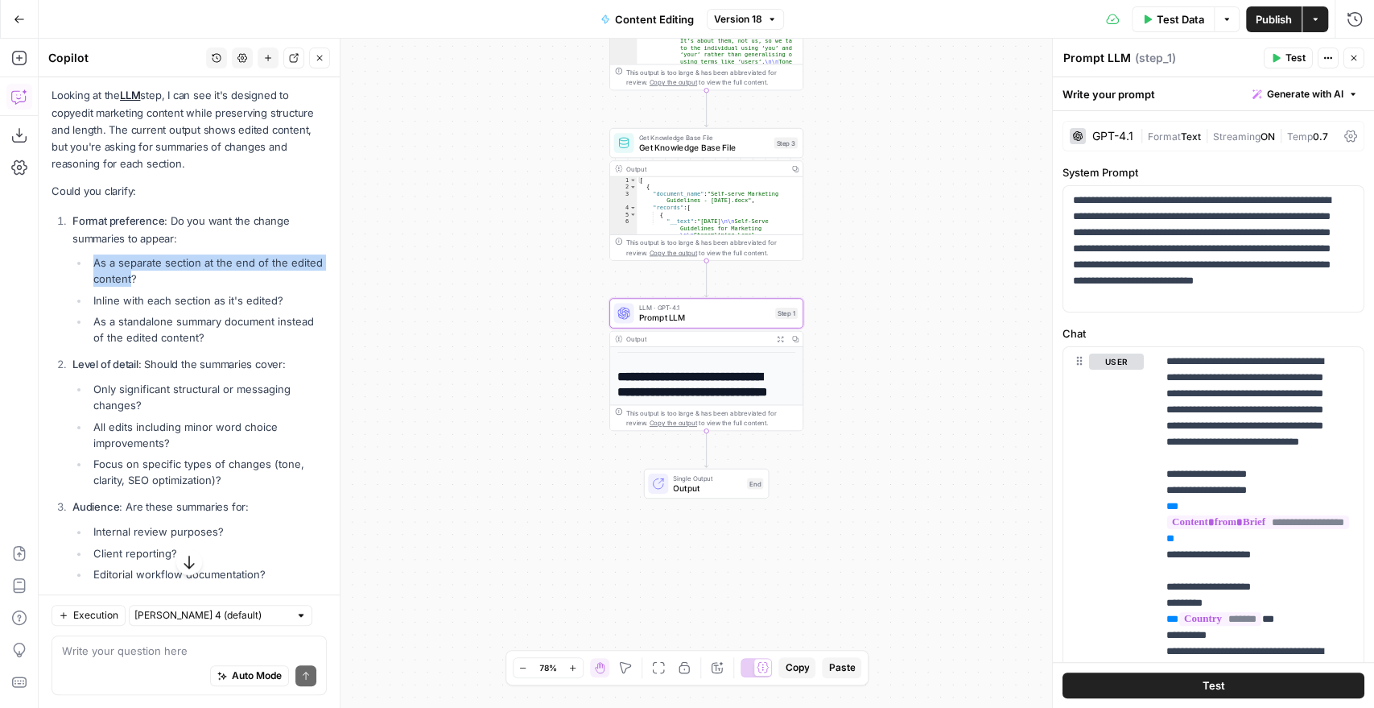
copy li "As a separate section at the end of the edited content"
click at [92, 659] on div "Auto Mode Send" at bounding box center [189, 675] width 254 height 35
paste textarea "As a separate section at the end of the edited content"
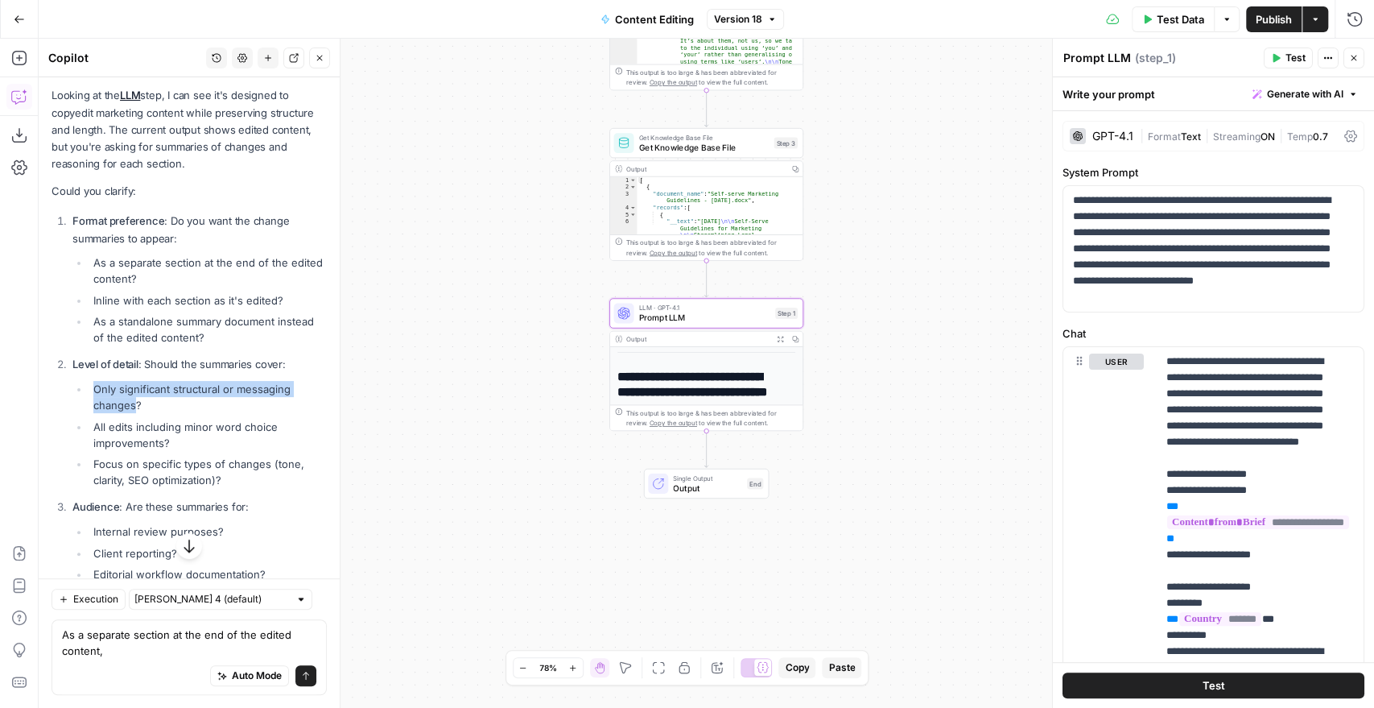
drag, startPoint x: 93, startPoint y: 401, endPoint x: 136, endPoint y: 417, distance: 45.6
click at [136, 413] on li "Only significant structural or messaging changes?" at bounding box center [207, 397] width 237 height 32
copy li "Only significant structural or messaging changes"
click at [131, 650] on textarea "As a separate section at the end of the edited content," at bounding box center [189, 642] width 254 height 32
paste textarea "Only significant structural or messaging changes"
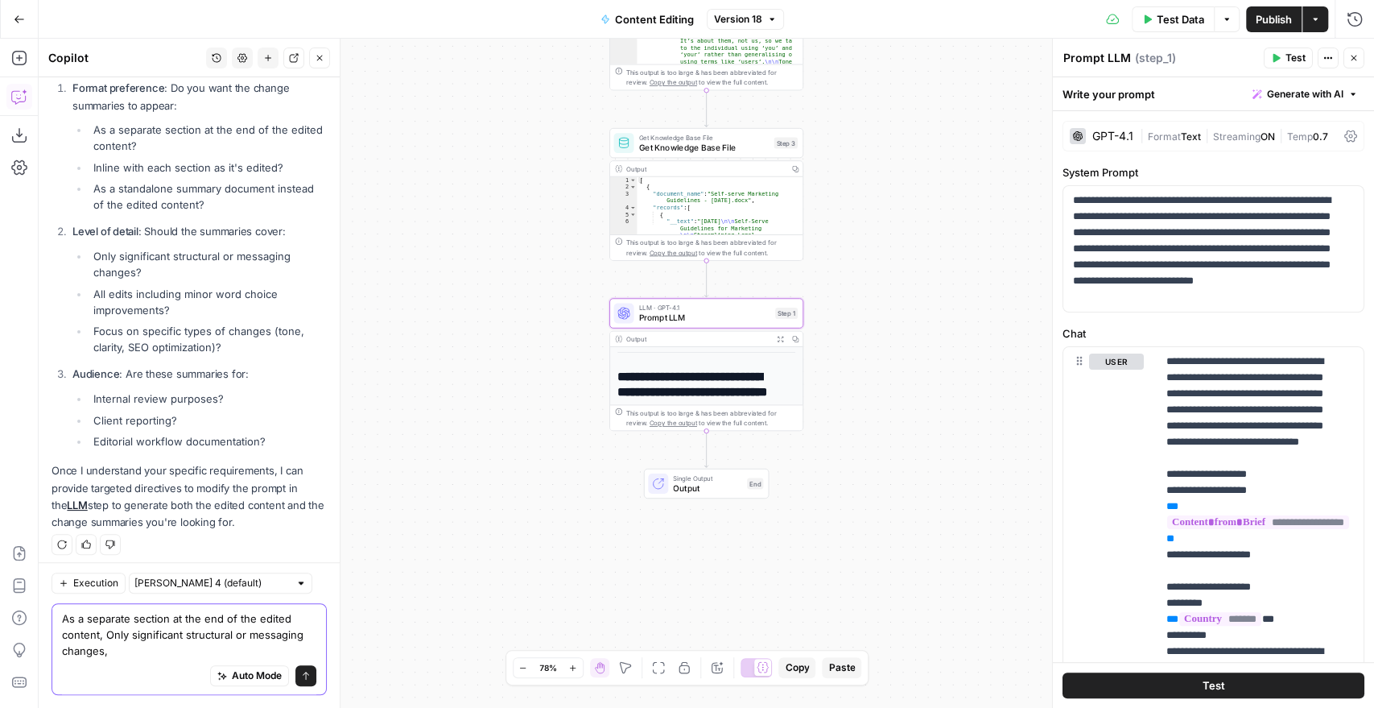
scroll to position [513, 0]
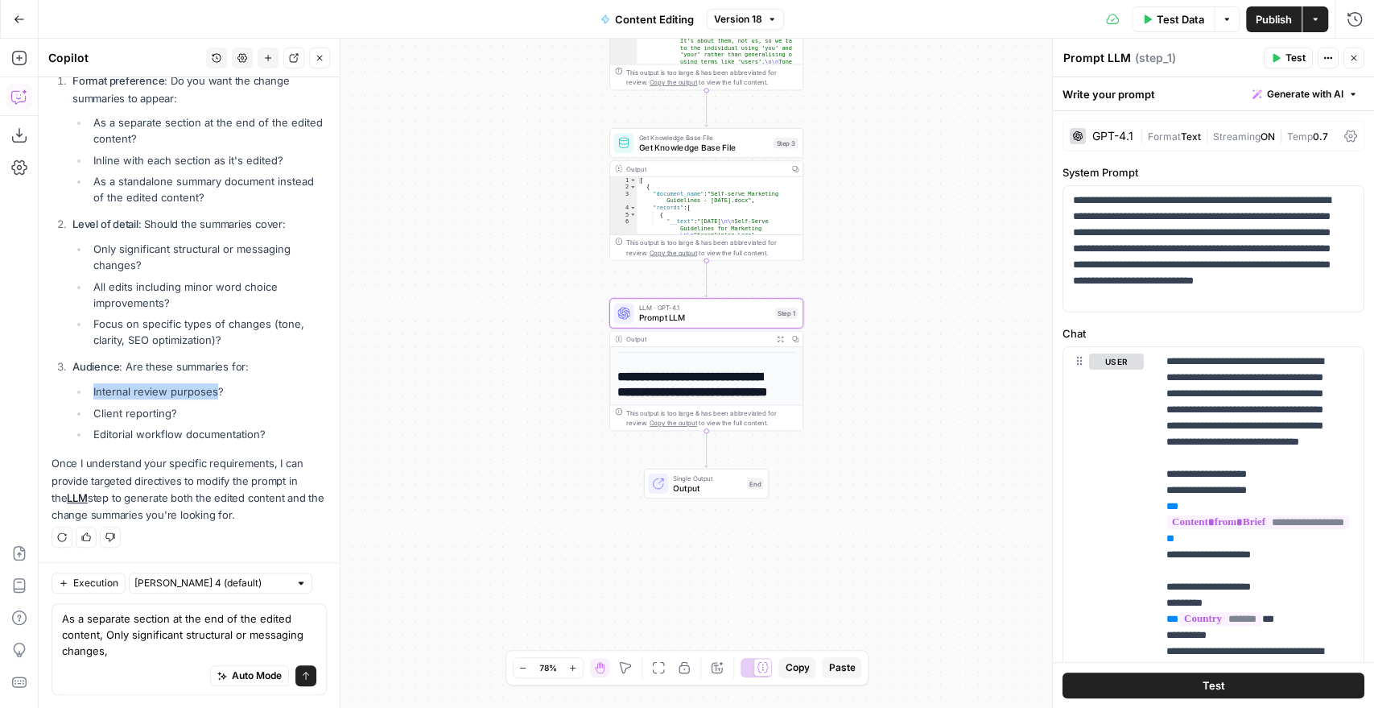
drag, startPoint x: 92, startPoint y: 391, endPoint x: 215, endPoint y: 390, distance: 123.2
click at [215, 390] on li "Internal review purposes?" at bounding box center [207, 391] width 237 height 16
copy li "Internal review purposes"
click at [122, 650] on textarea "As a separate section at the end of the edited content, Only significant struct…" at bounding box center [189, 634] width 254 height 48
paste textarea "Internal review purposes"
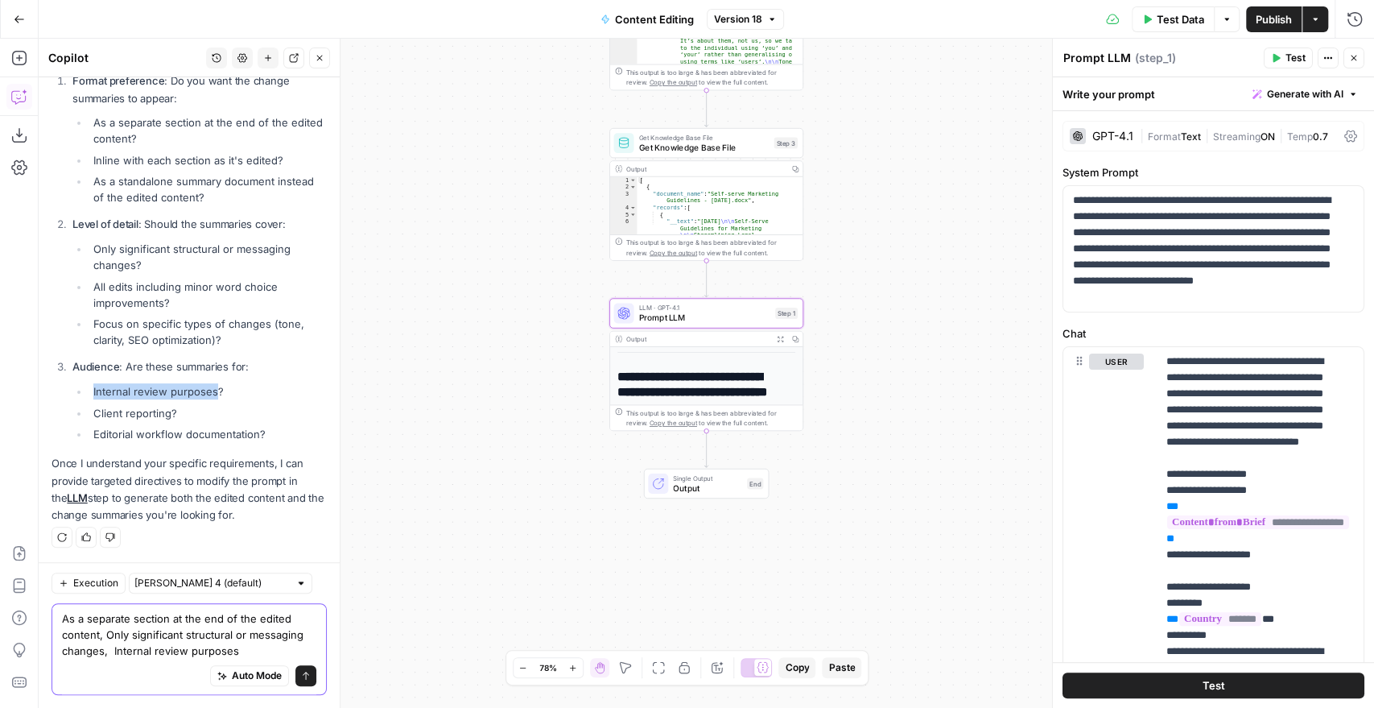
type textarea "As a separate section at the end of the edited content, Only significant struct…"
click at [297, 672] on button "Send" at bounding box center [305, 675] width 21 height 21
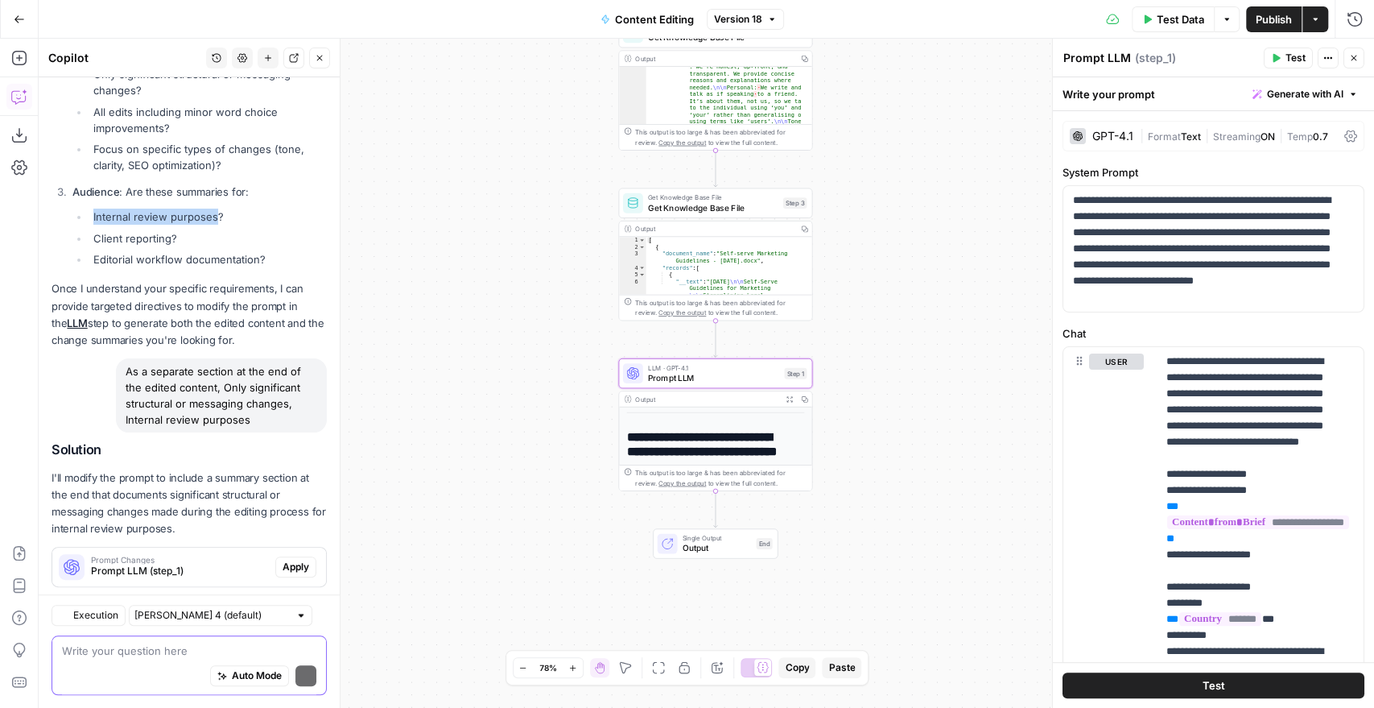
scroll to position [719, 0]
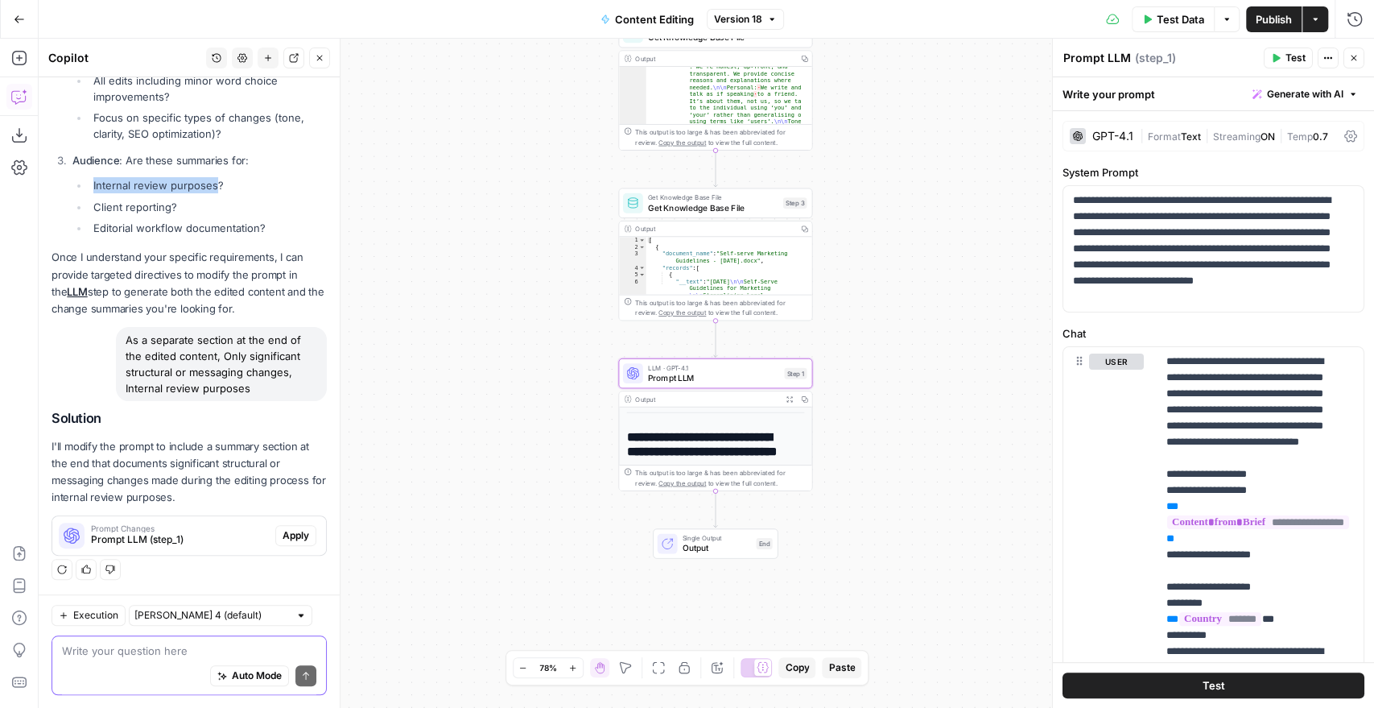
click at [290, 532] on span "Apply" at bounding box center [296, 535] width 27 height 14
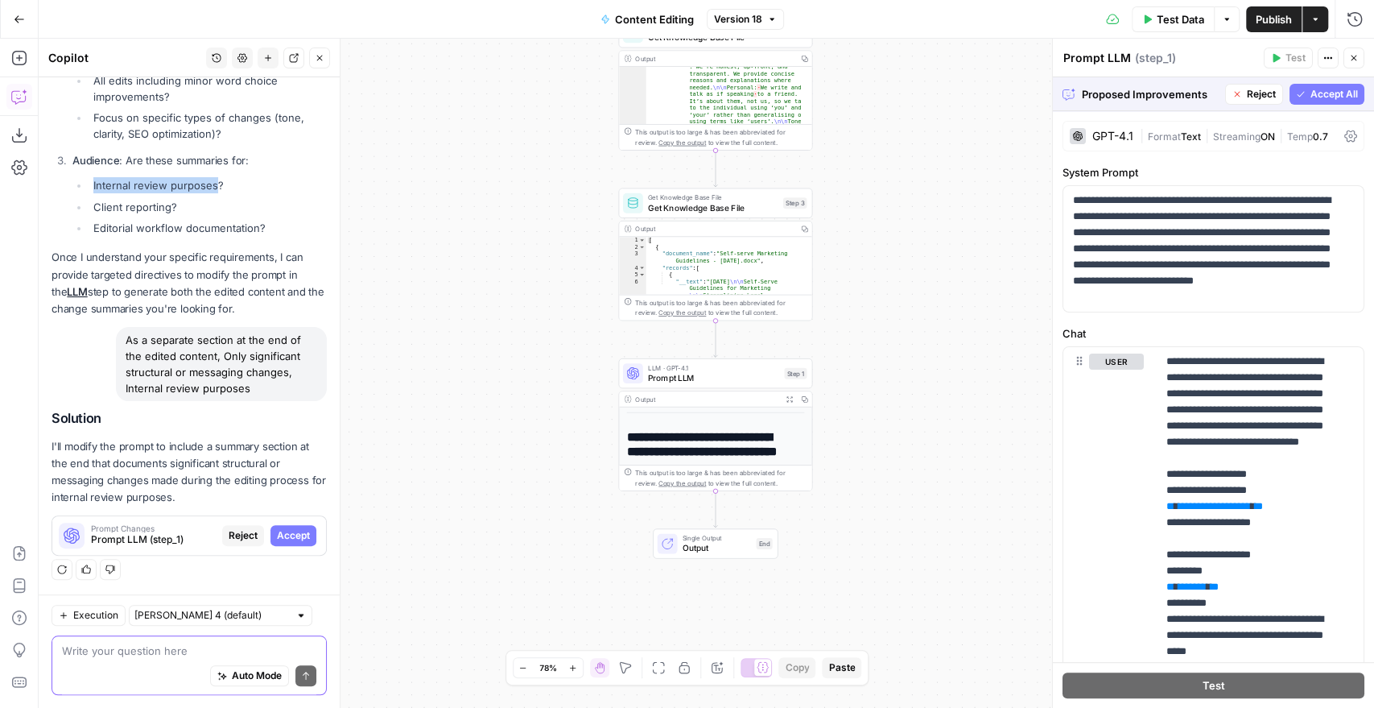
click at [1320, 101] on button "Accept All" at bounding box center [1327, 94] width 75 height 21
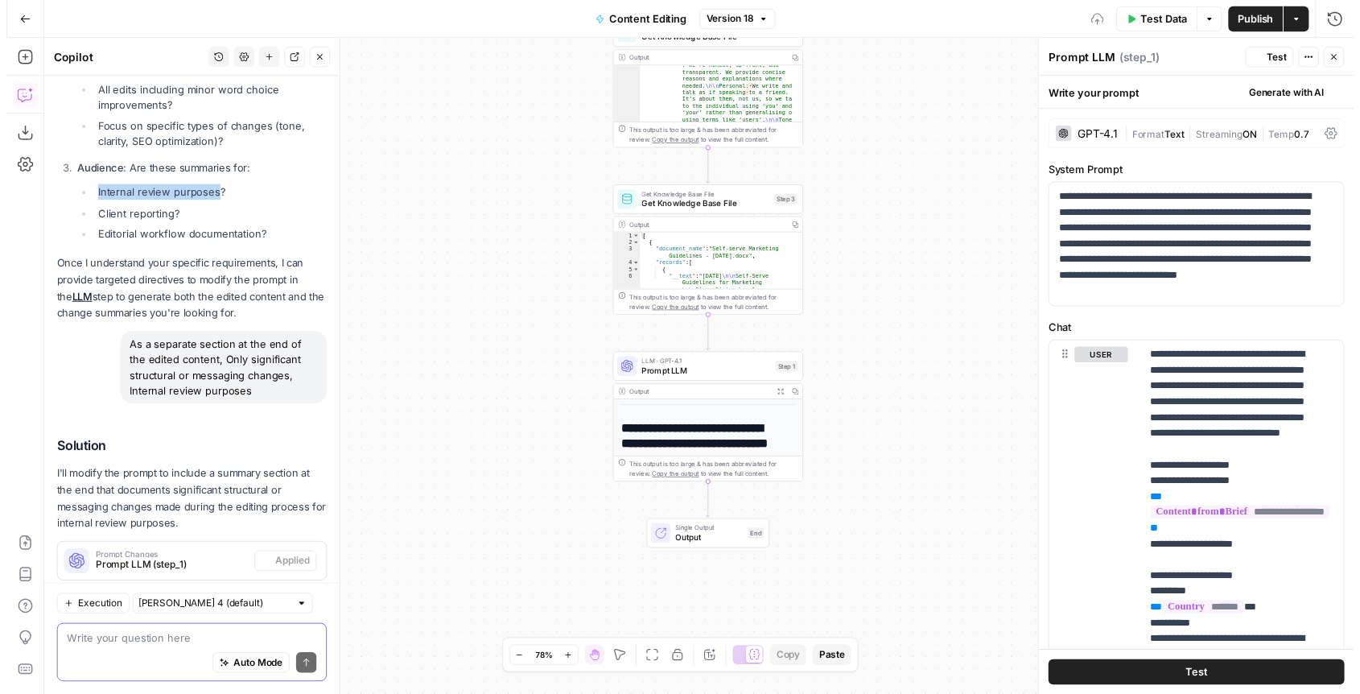
scroll to position [770, 0]
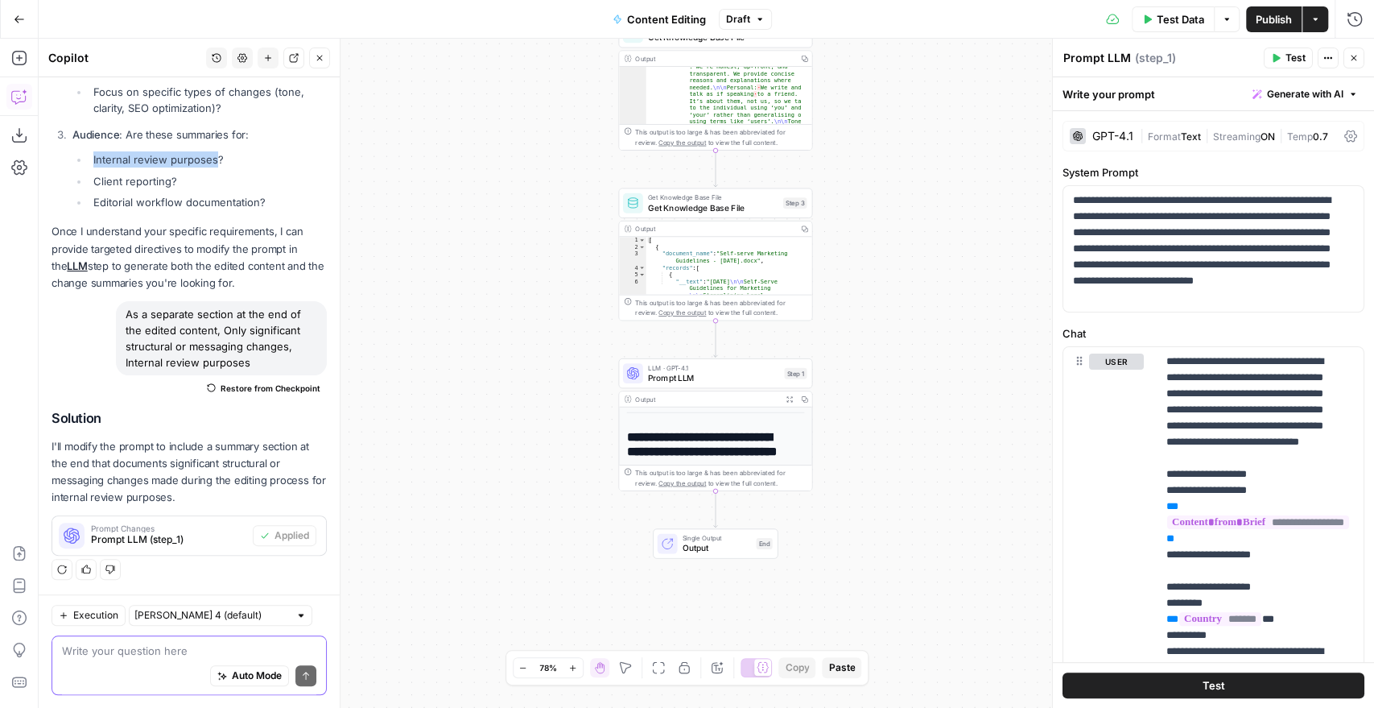
click at [1121, 138] on div "GPT-4.1" at bounding box center [1112, 135] width 41 height 11
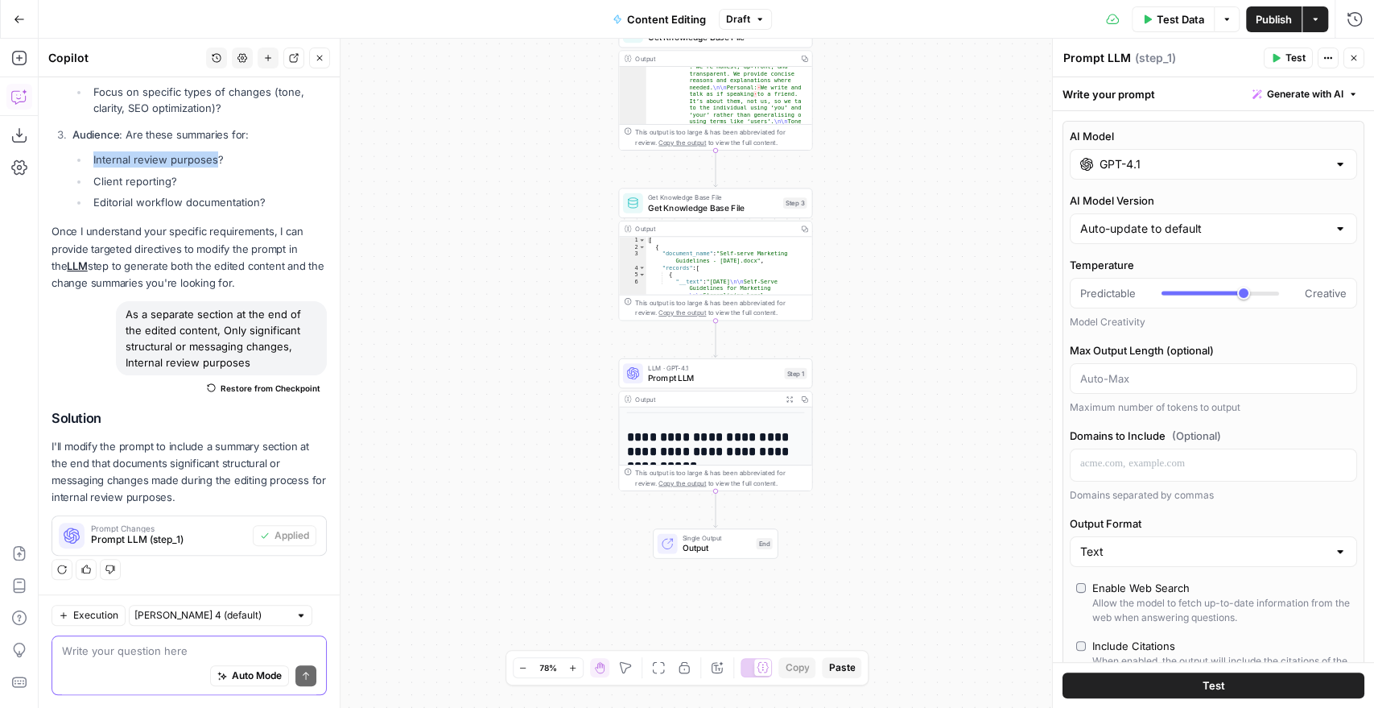
click at [1115, 172] on div "GPT-4.1" at bounding box center [1213, 164] width 287 height 31
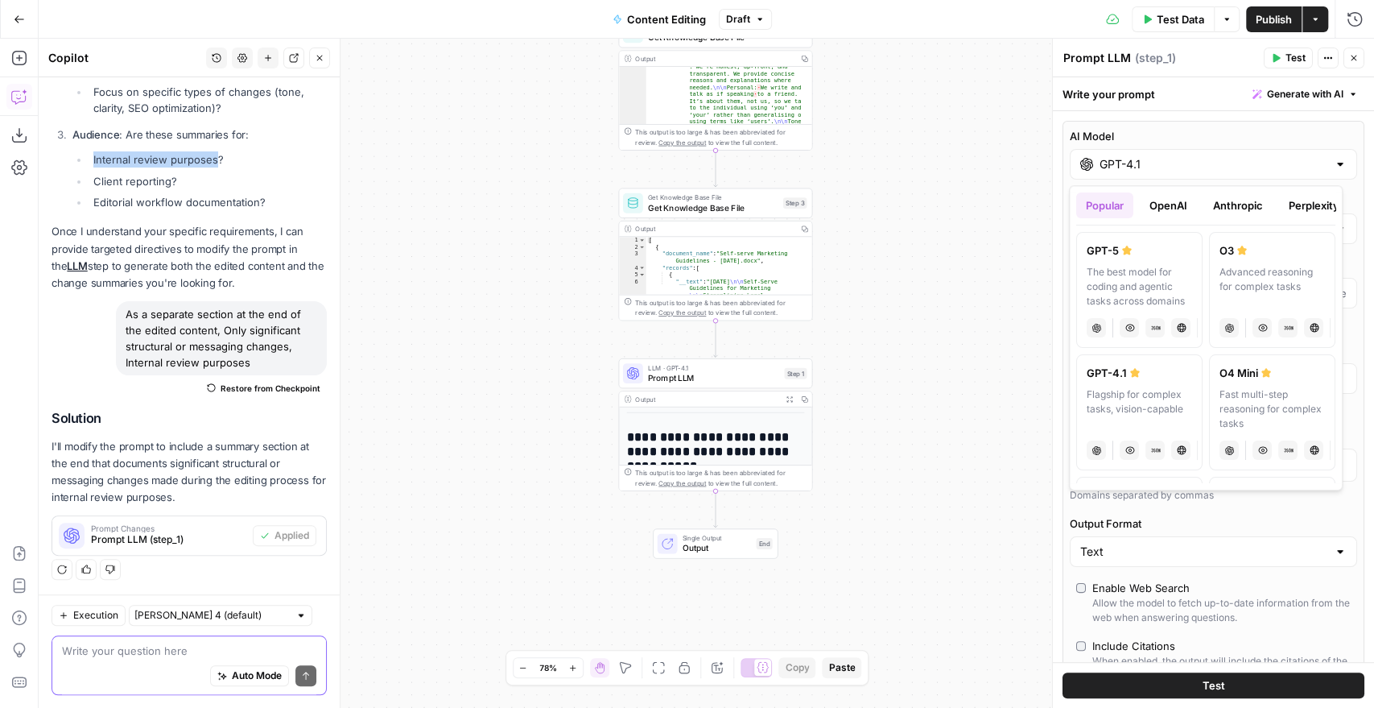
click at [1166, 209] on button "OpenAI" at bounding box center [1168, 205] width 57 height 26
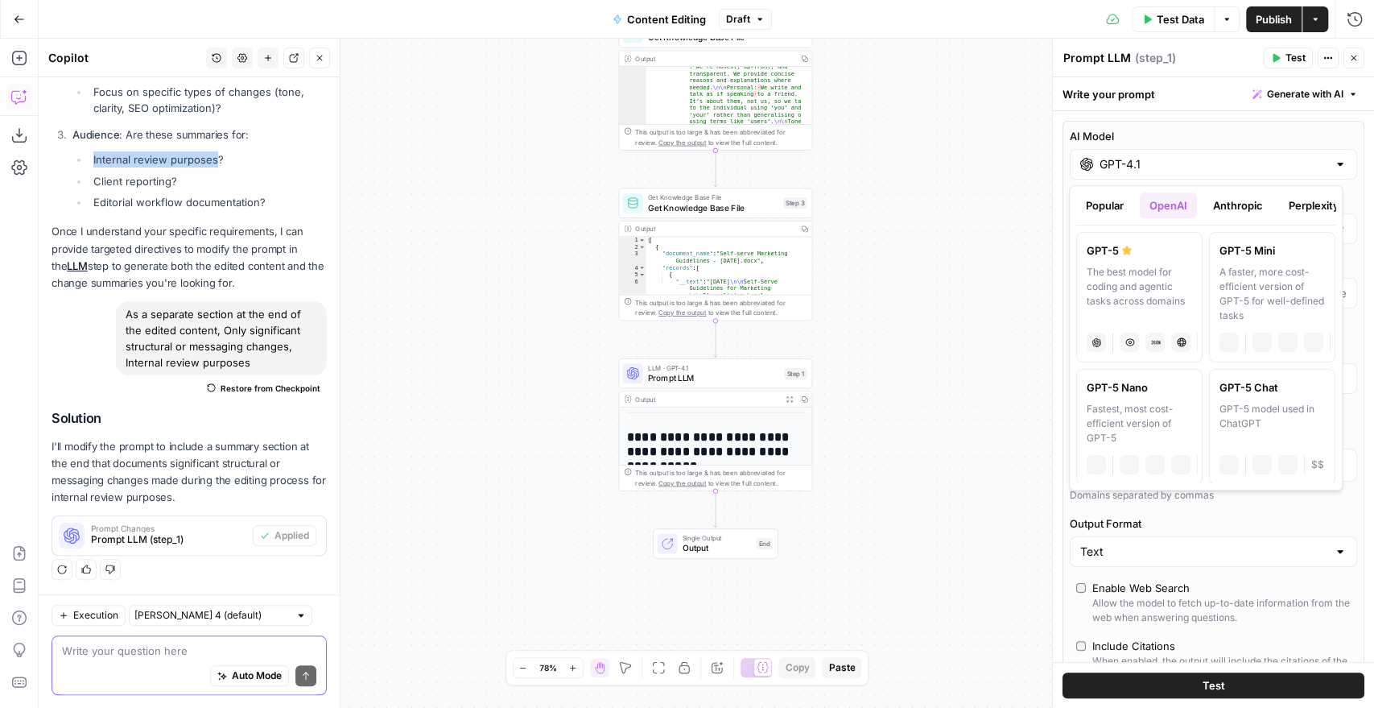
click at [1261, 204] on button "Anthropic" at bounding box center [1237, 205] width 69 height 26
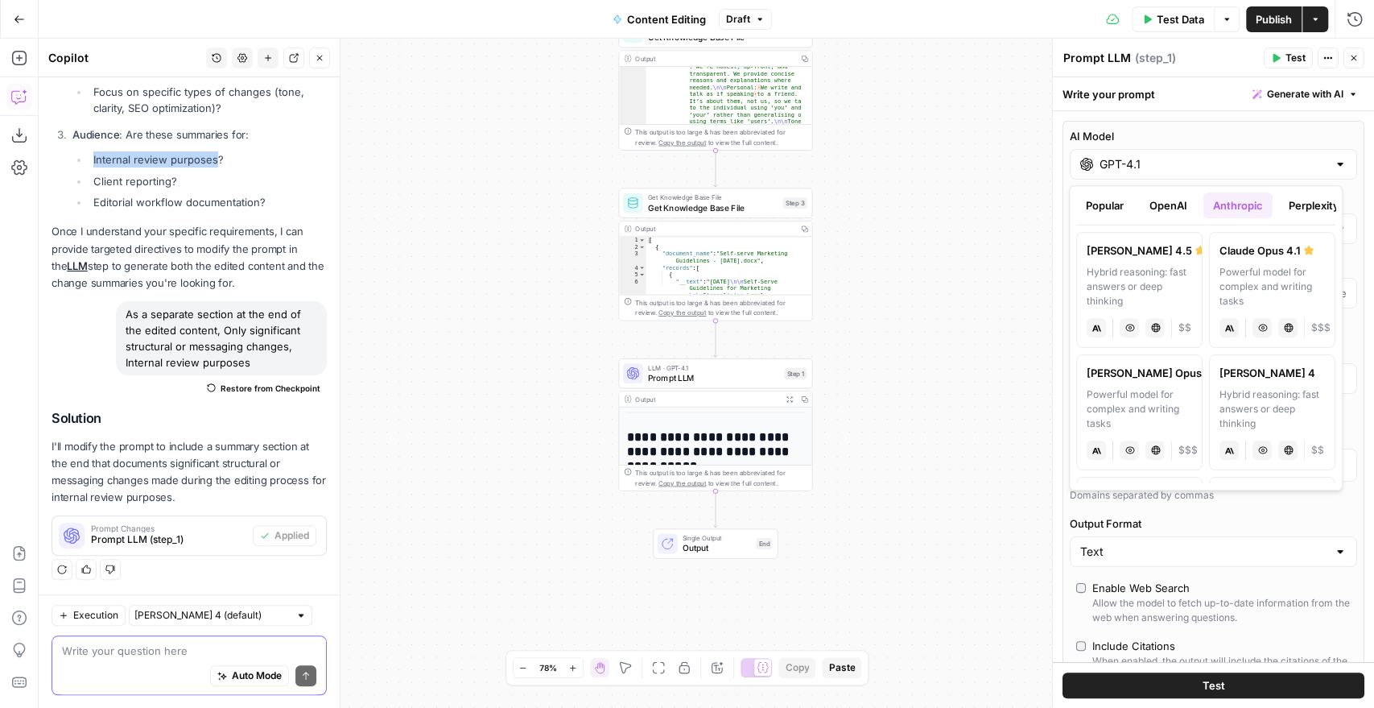
click at [1117, 284] on div "Hybrid reasoning: fast answers or deep thinking" at bounding box center [1139, 286] width 105 height 43
type input "[PERSON_NAME] 4.5"
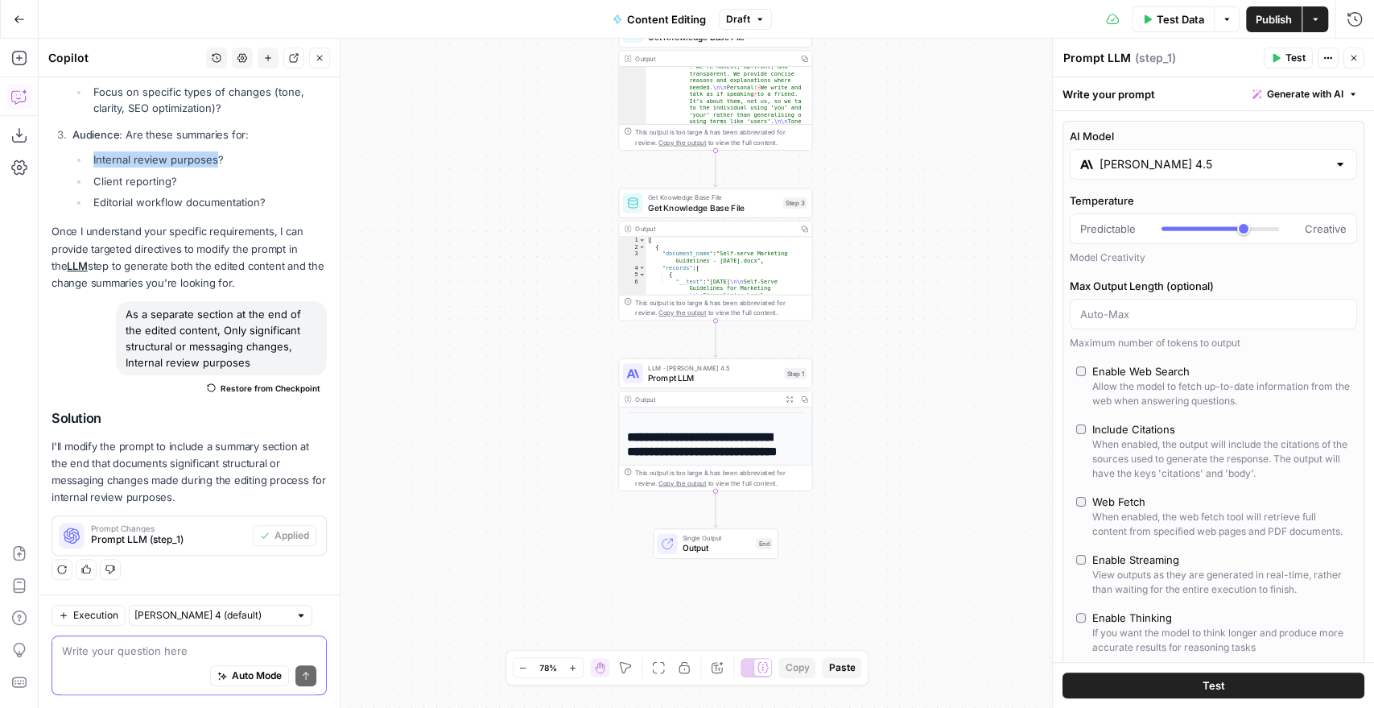
click at [1112, 625] on div "Enable Thinking" at bounding box center [1132, 617] width 80 height 16
type input "*"
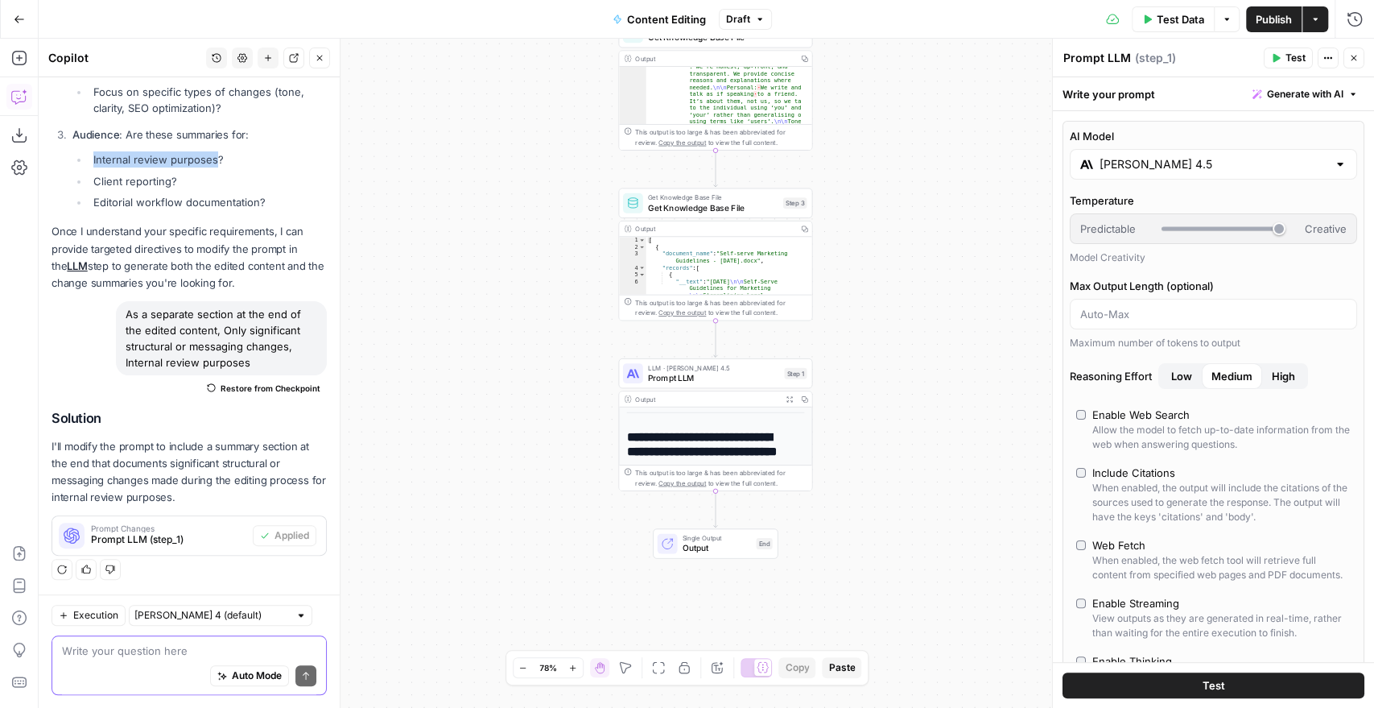
click at [1157, 691] on button "Test" at bounding box center [1214, 685] width 302 height 26
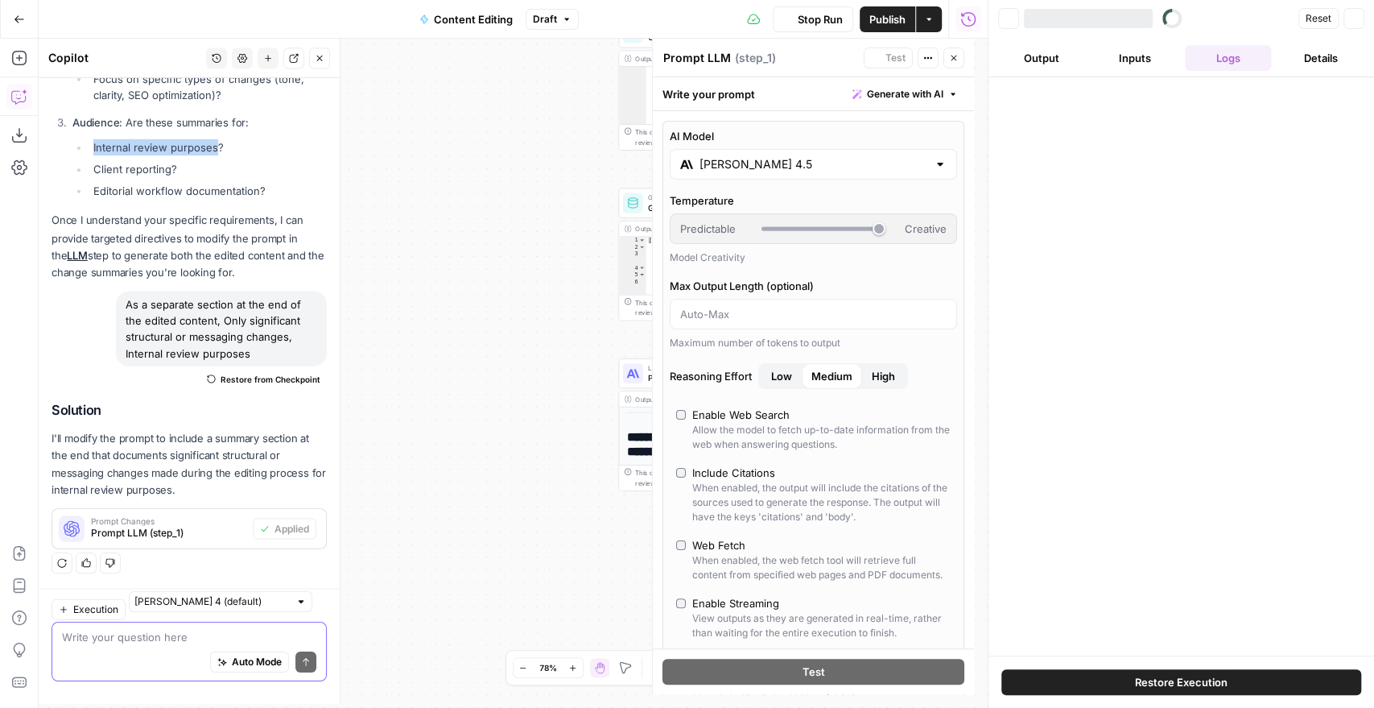
scroll to position [784, 0]
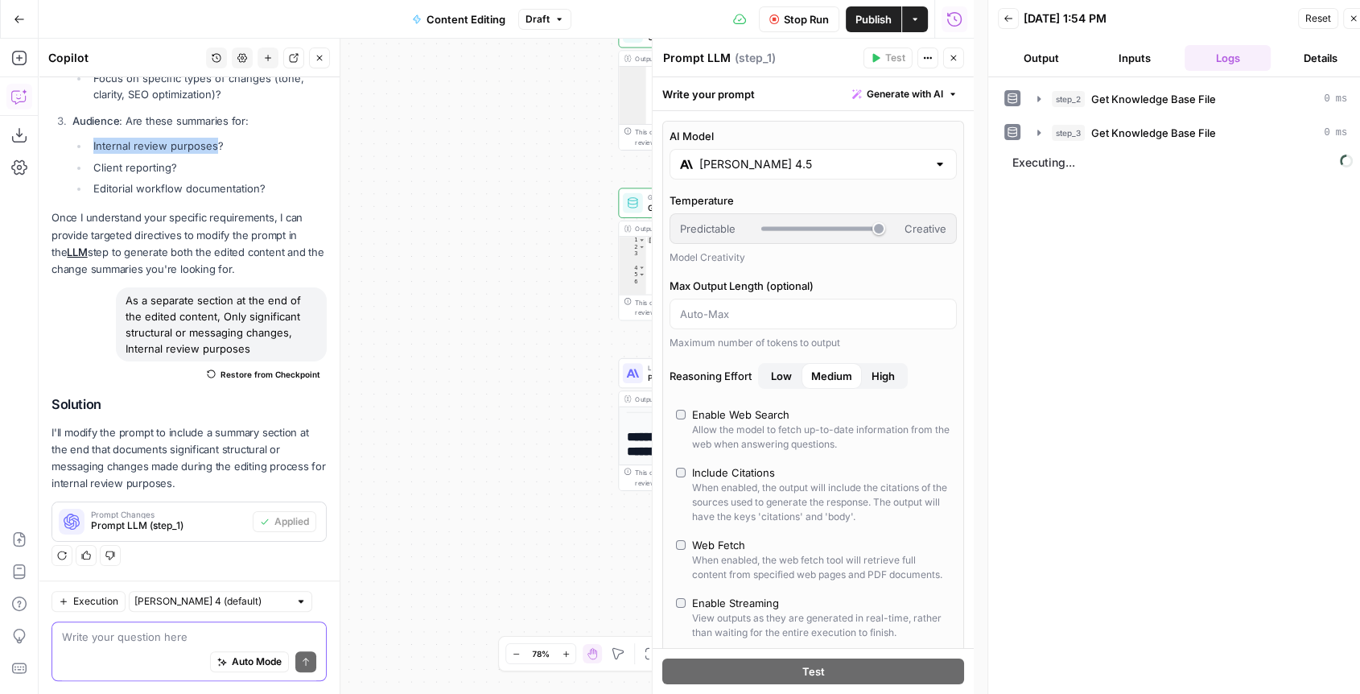
click at [810, 14] on span "Stop Run" at bounding box center [806, 19] width 45 height 16
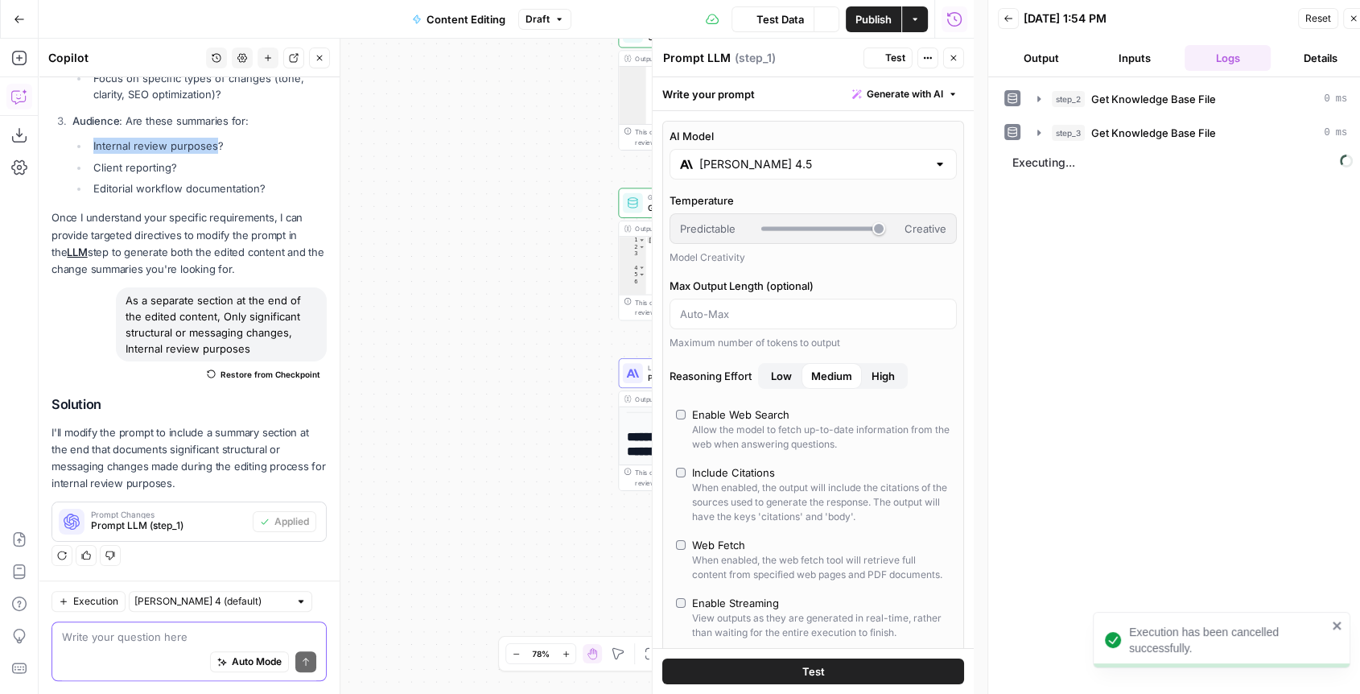
click at [874, 23] on span "Publish" at bounding box center [874, 19] width 36 height 16
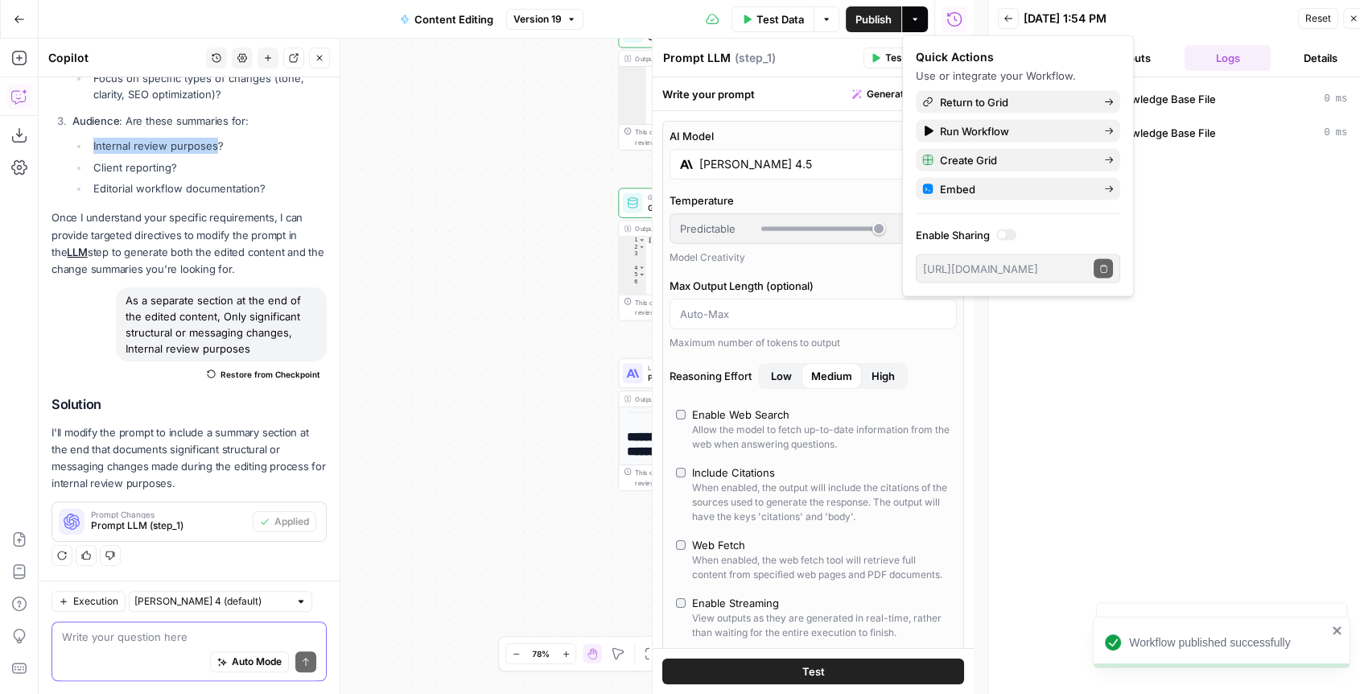
click at [874, 23] on span "Publish" at bounding box center [874, 19] width 36 height 16
click at [972, 104] on span "Return to Grid" at bounding box center [1015, 102] width 151 height 16
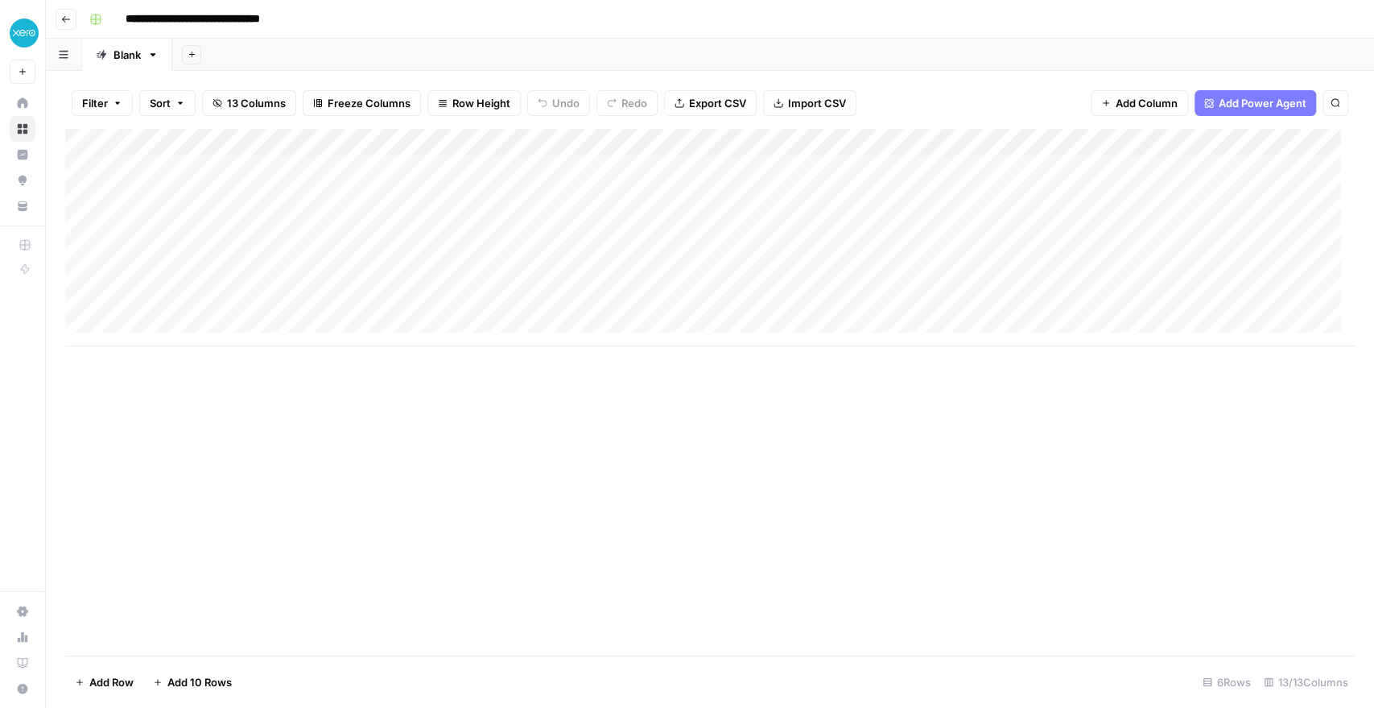
click at [191, 249] on div "Add Column" at bounding box center [710, 237] width 1290 height 217
click at [673, 253] on div "Add Column" at bounding box center [710, 237] width 1290 height 217
click at [515, 247] on div "Add Column" at bounding box center [710, 237] width 1290 height 217
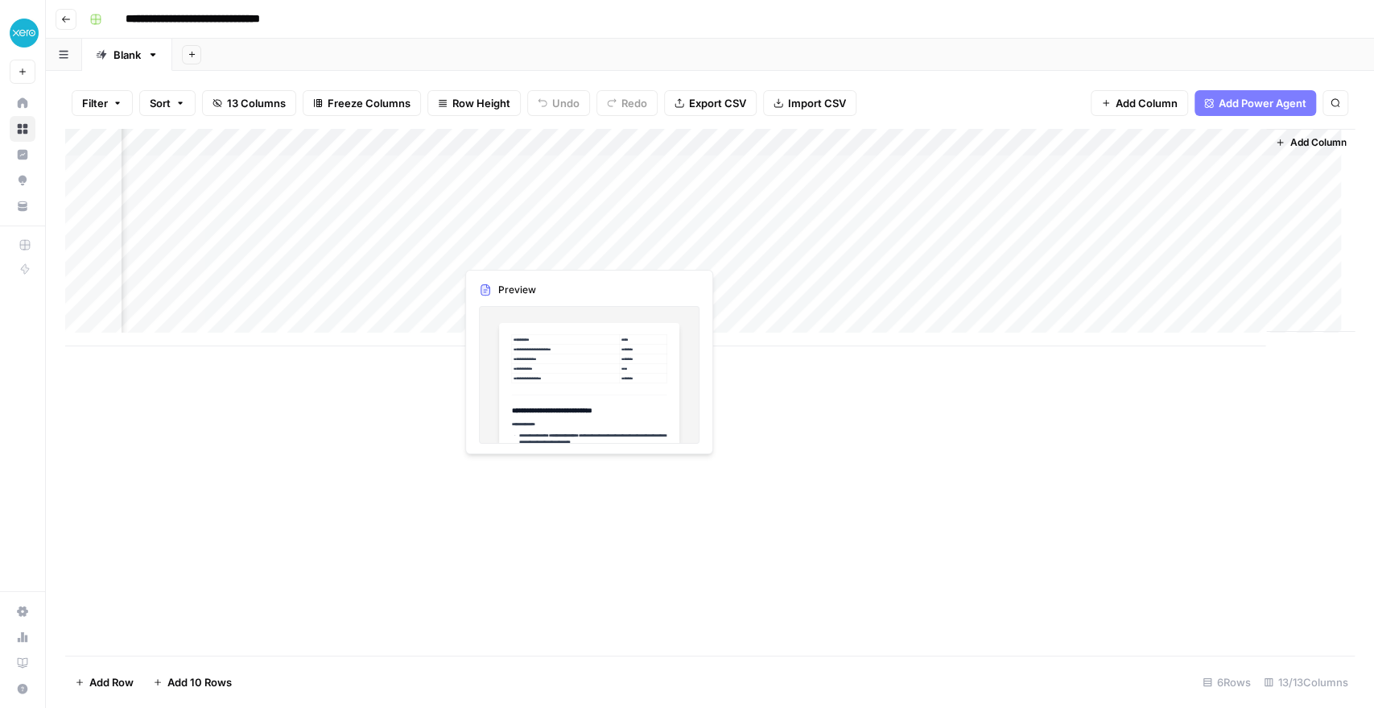
click at [515, 247] on div "Add Column" at bounding box center [710, 237] width 1290 height 217
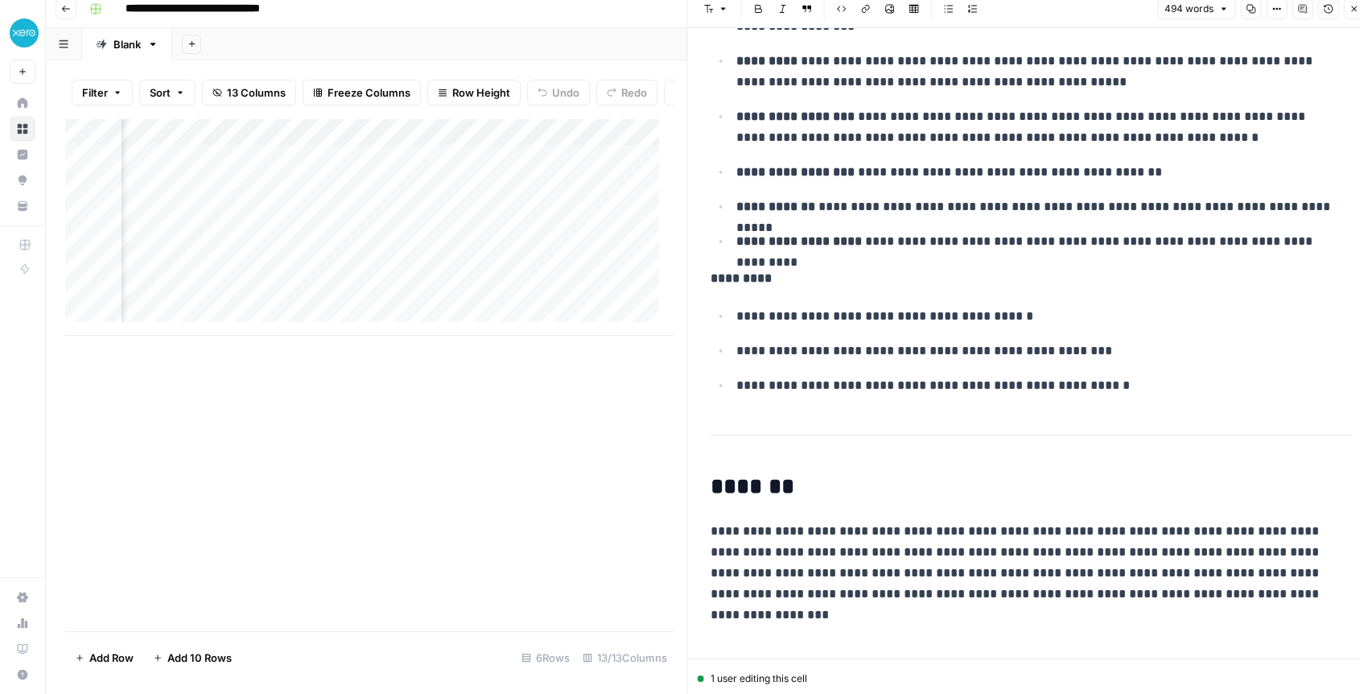
scroll to position [13, 0]
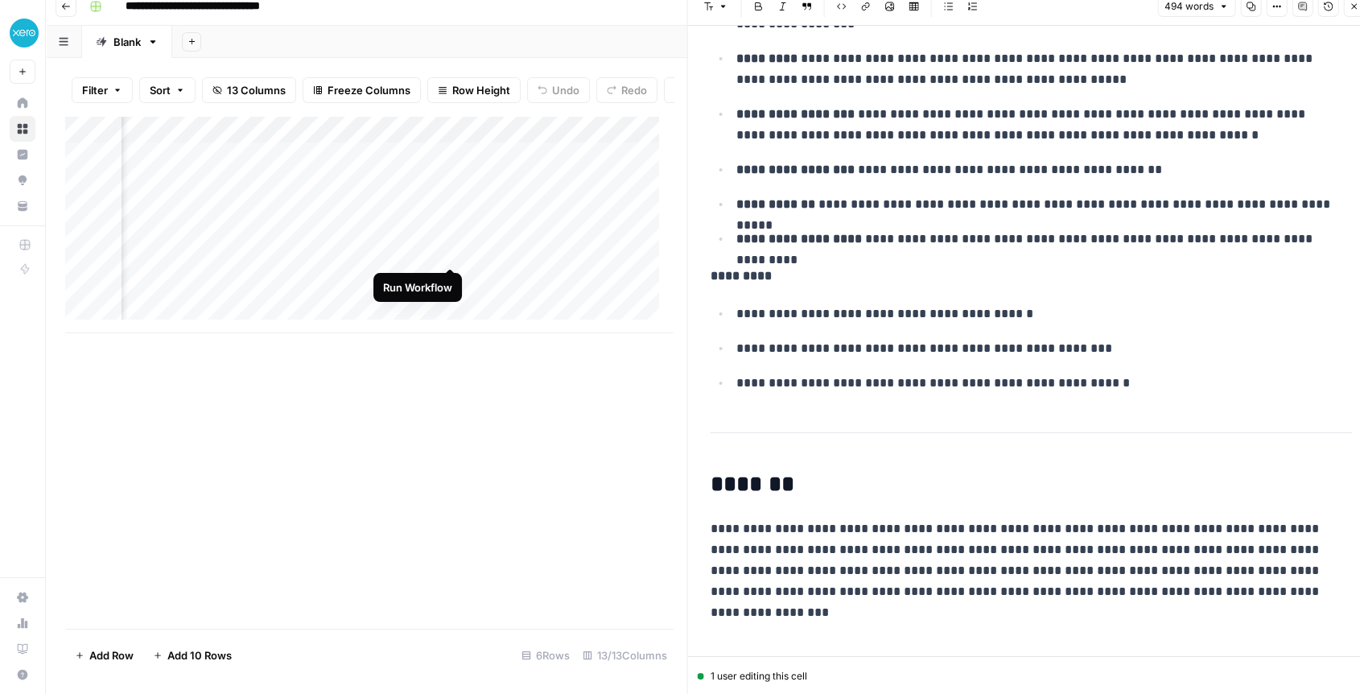
click at [448, 251] on div "Add Column" at bounding box center [369, 224] width 608 height 217
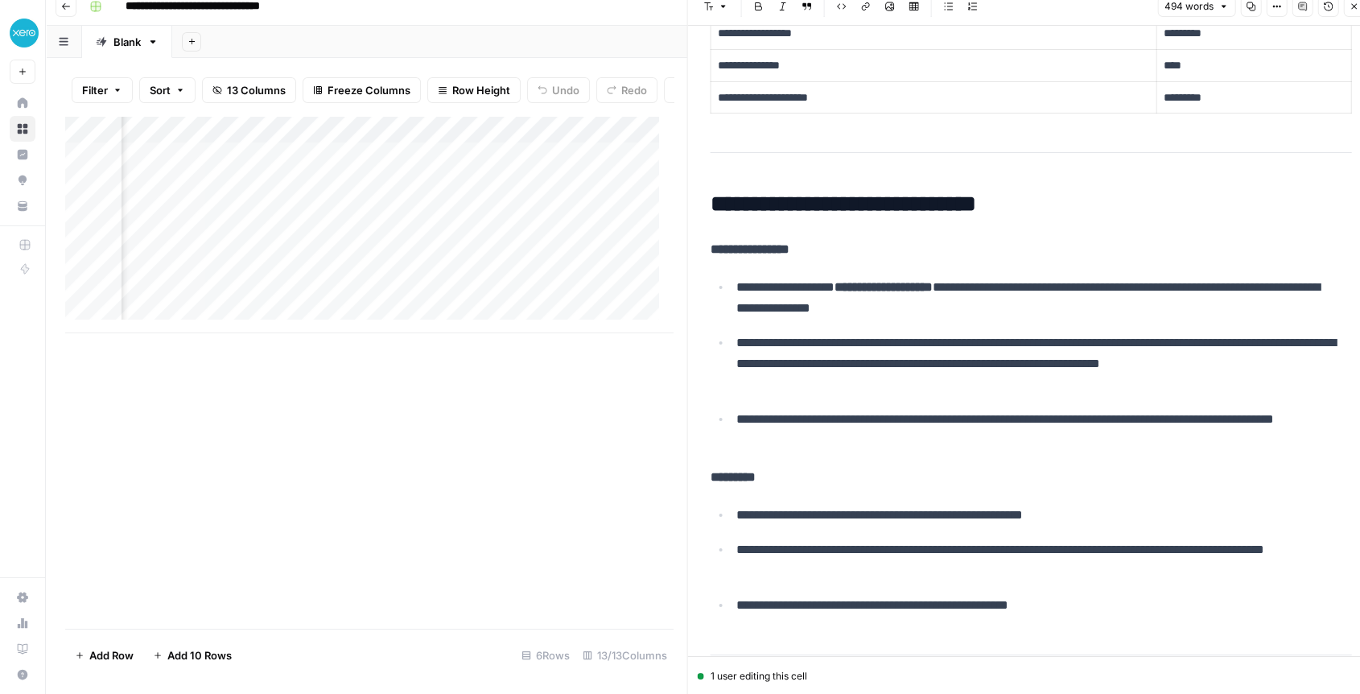
scroll to position [0, 0]
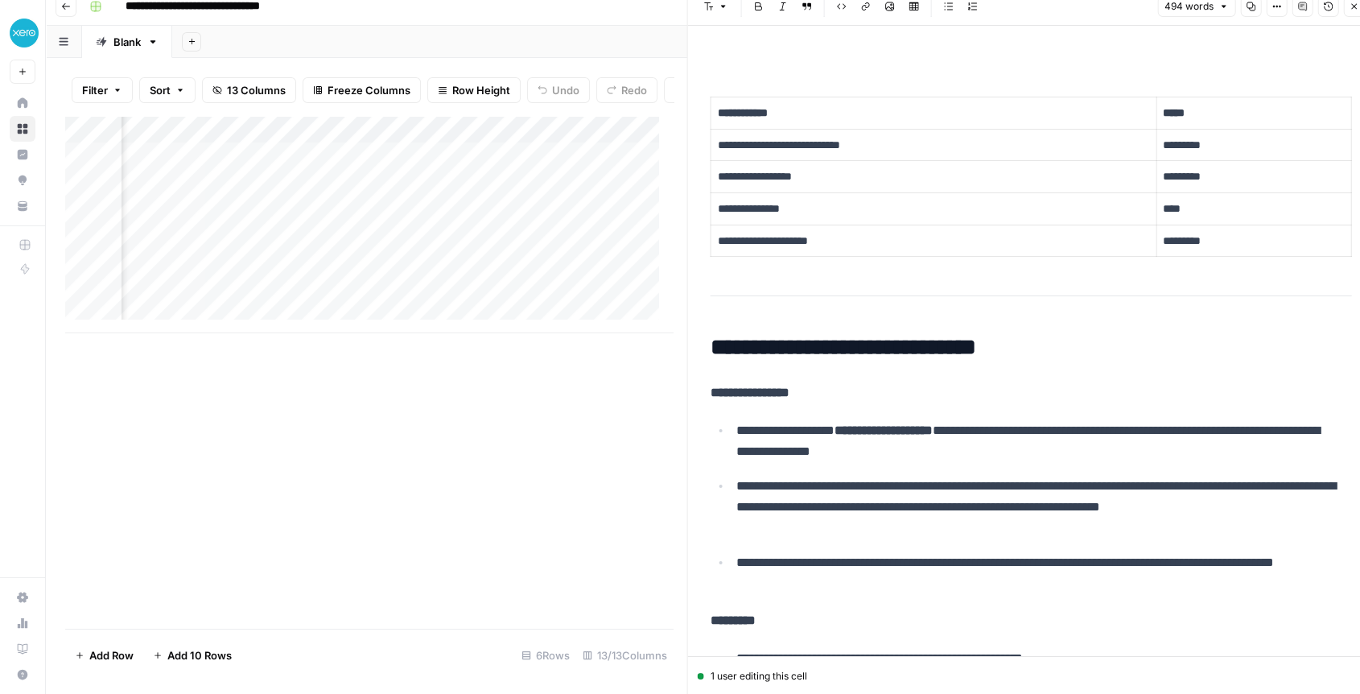
click at [338, 142] on div "Add Column" at bounding box center [369, 224] width 608 height 217
click at [174, 138] on div "Add Column" at bounding box center [369, 224] width 608 height 217
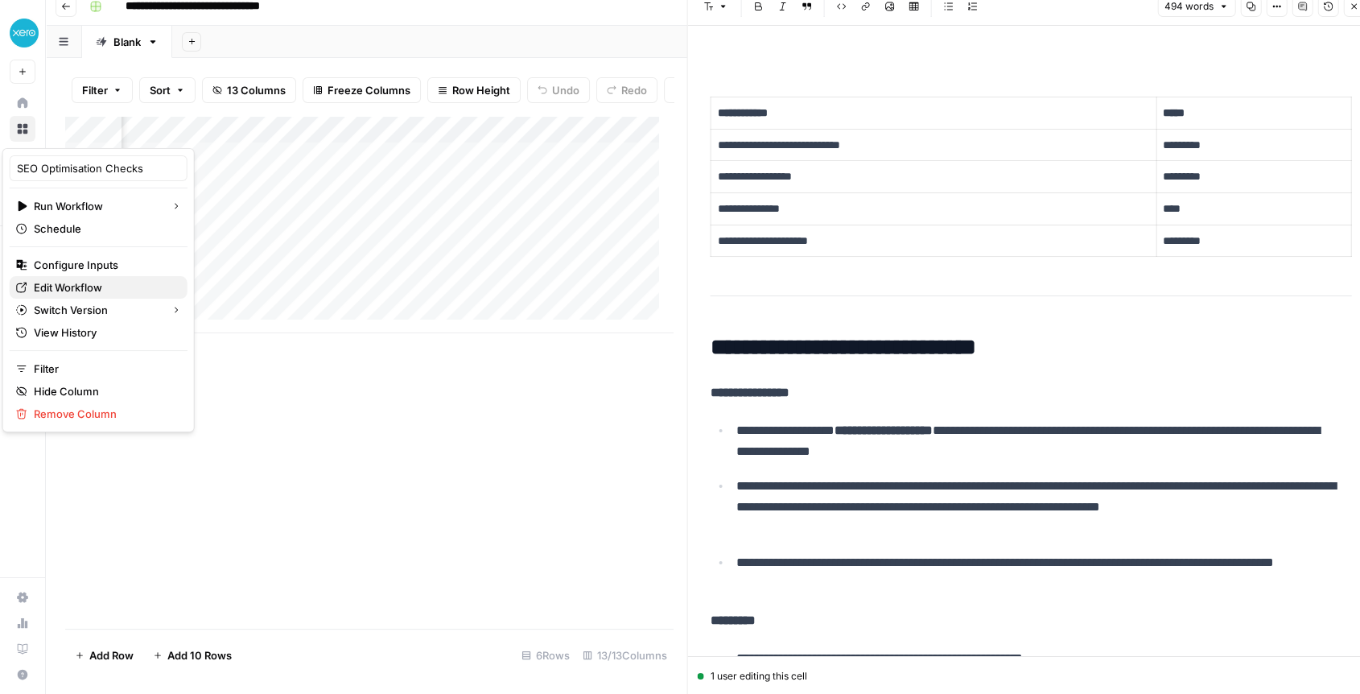
click at [66, 289] on span "Edit Workflow" at bounding box center [104, 287] width 141 height 16
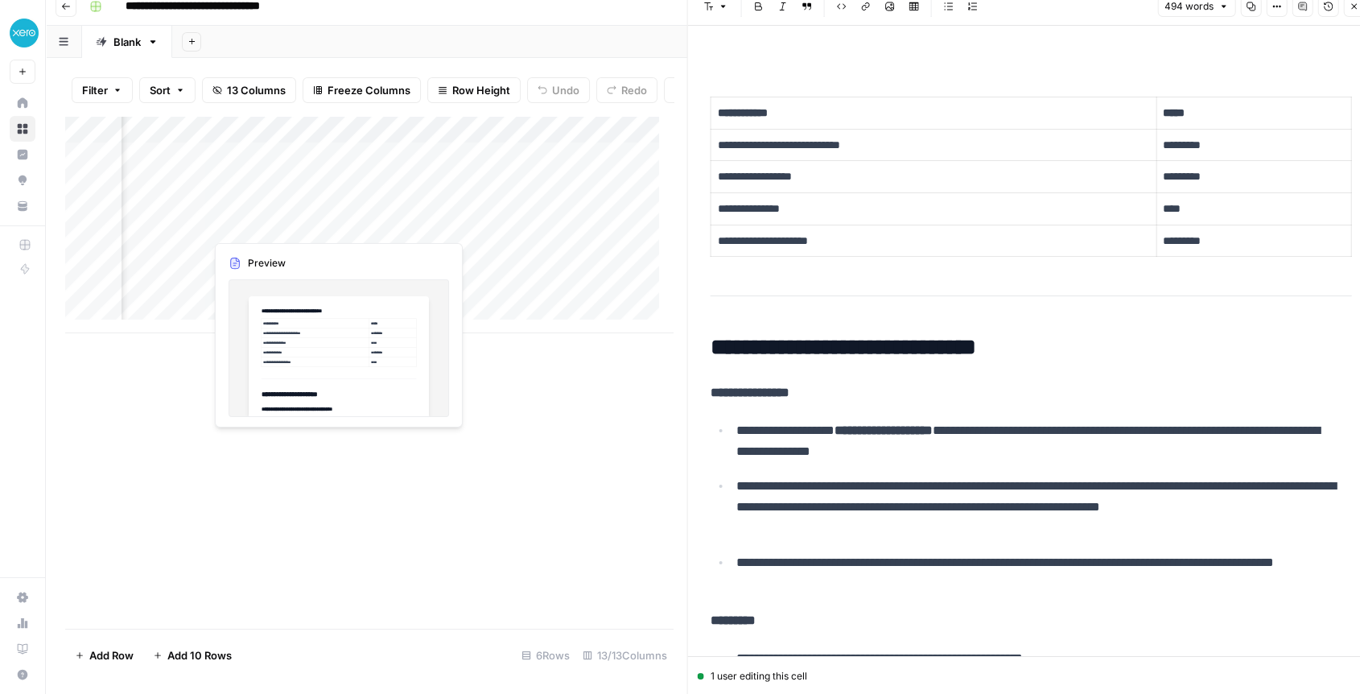
click at [259, 224] on div "Add Column" at bounding box center [369, 224] width 608 height 217
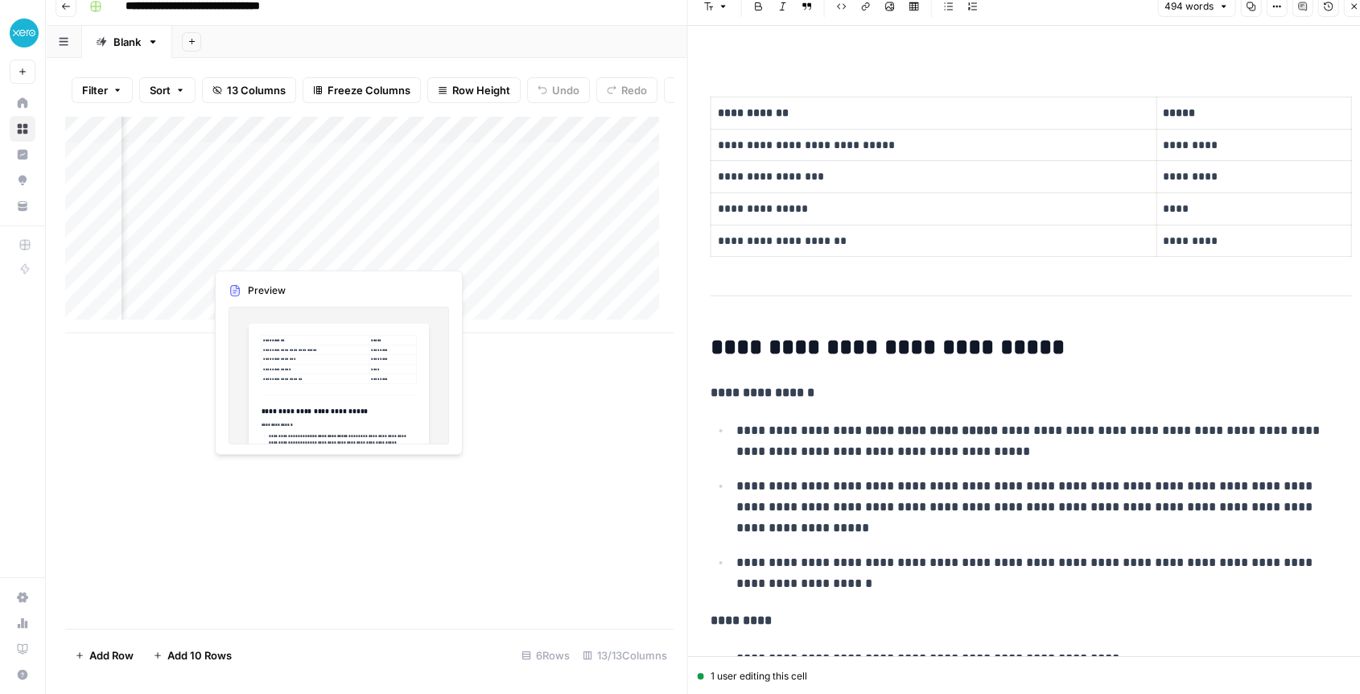
click at [219, 253] on div "Add Column" at bounding box center [369, 224] width 608 height 217
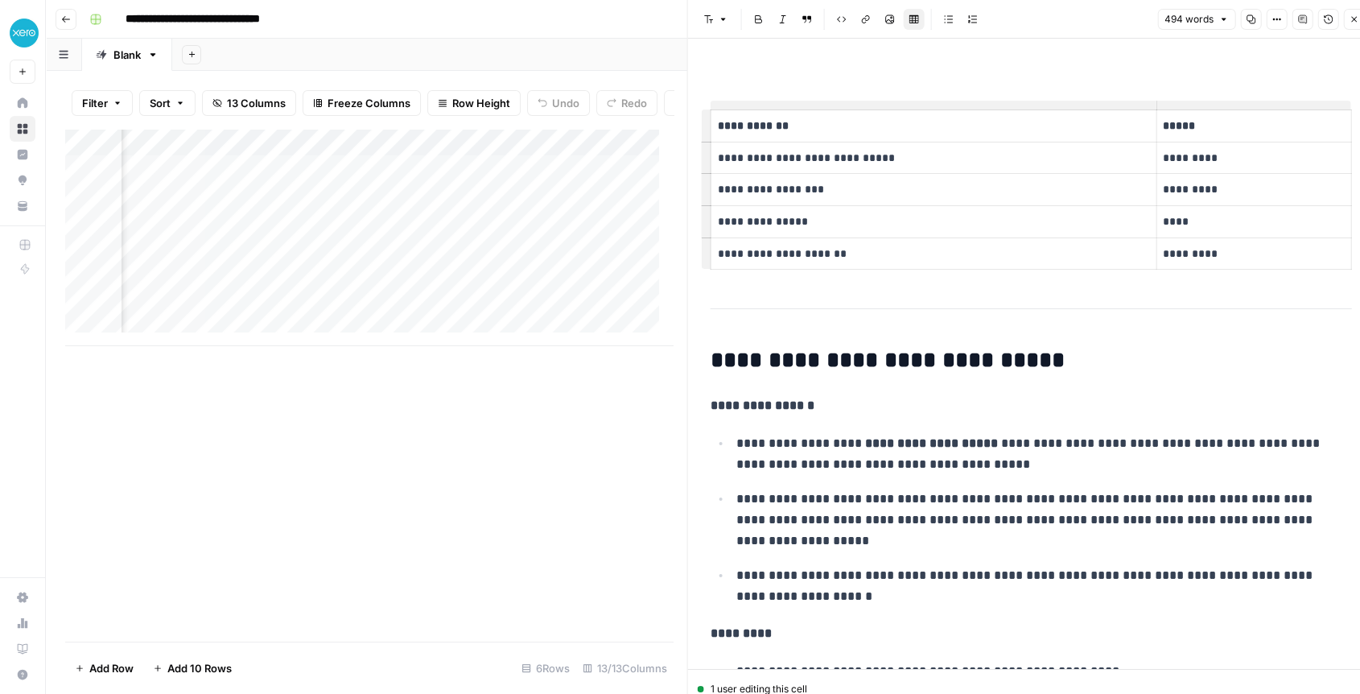
scroll to position [0, 1946]
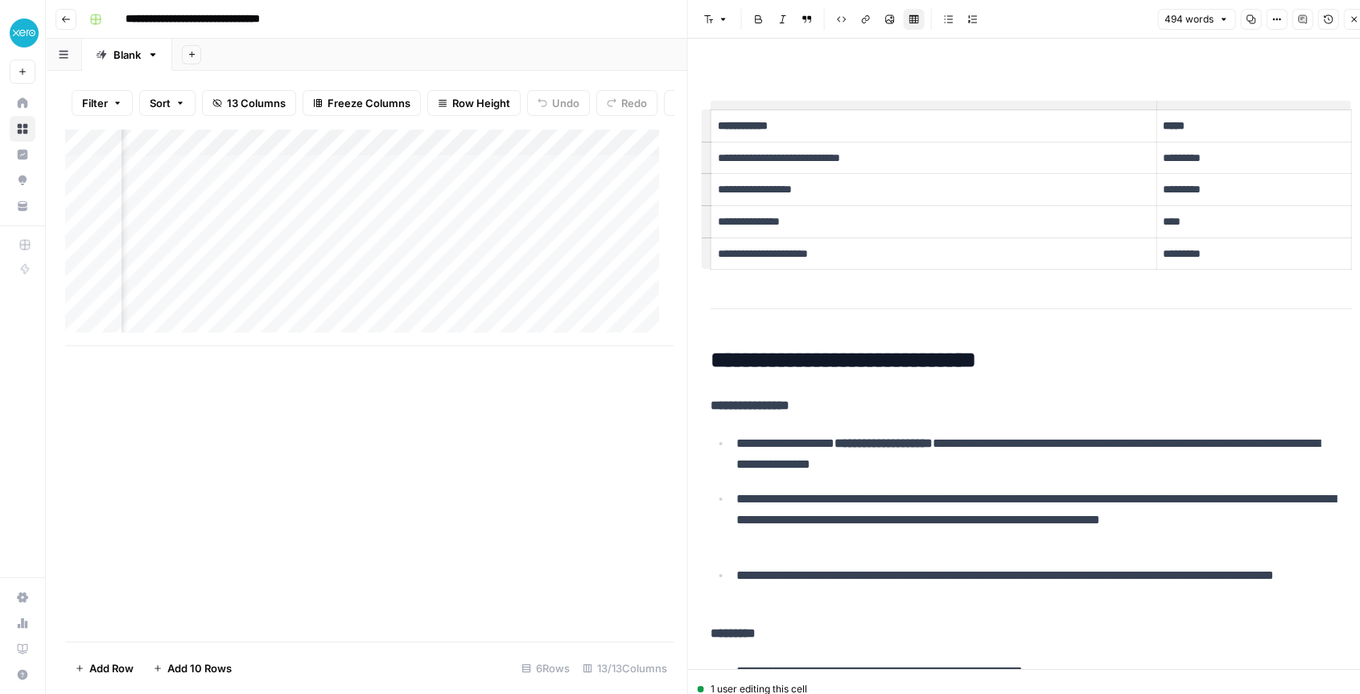
click at [1352, 30] on header "Font style Bold Italic Block quote Code block Link Image Insert Table Bulleted …" at bounding box center [1031, 19] width 687 height 39
click at [1352, 19] on icon "button" at bounding box center [1355, 20] width 6 height 6
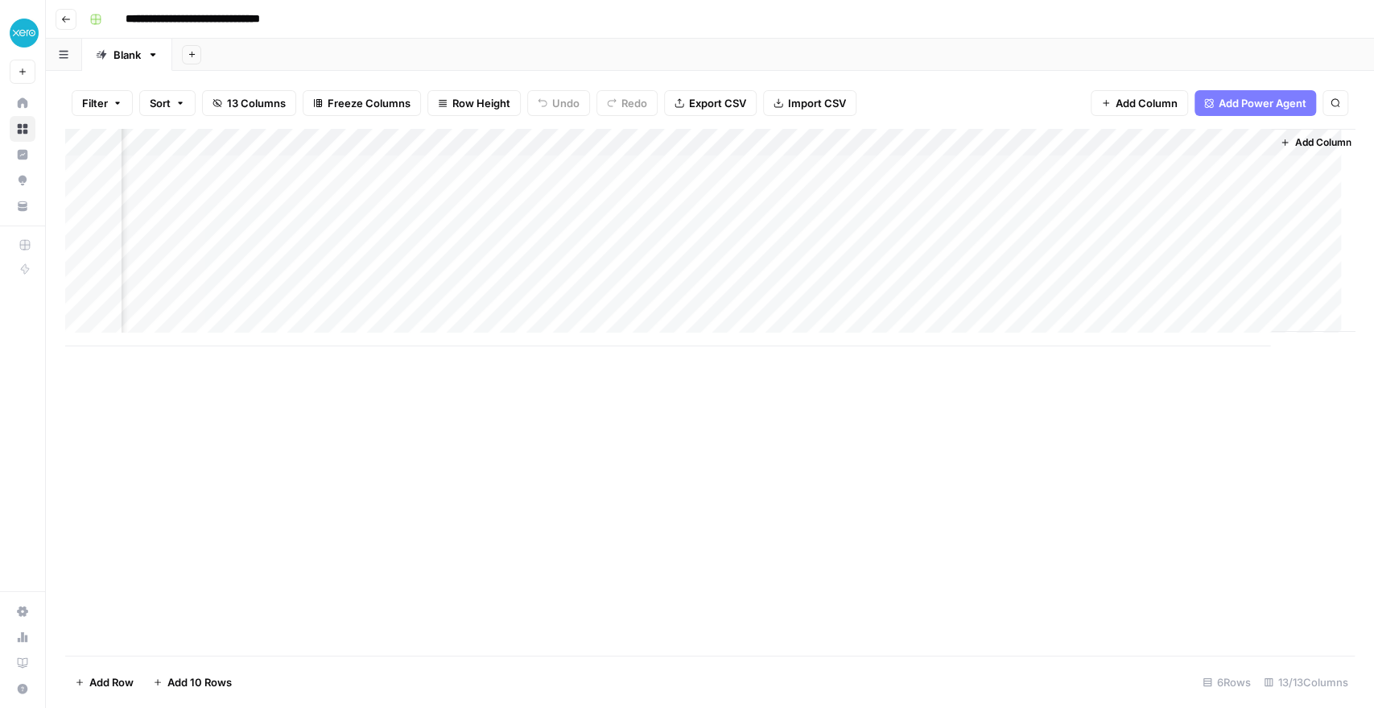
scroll to position [0, 1453]
click at [1133, 103] on span "Add Column" at bounding box center [1147, 103] width 62 height 16
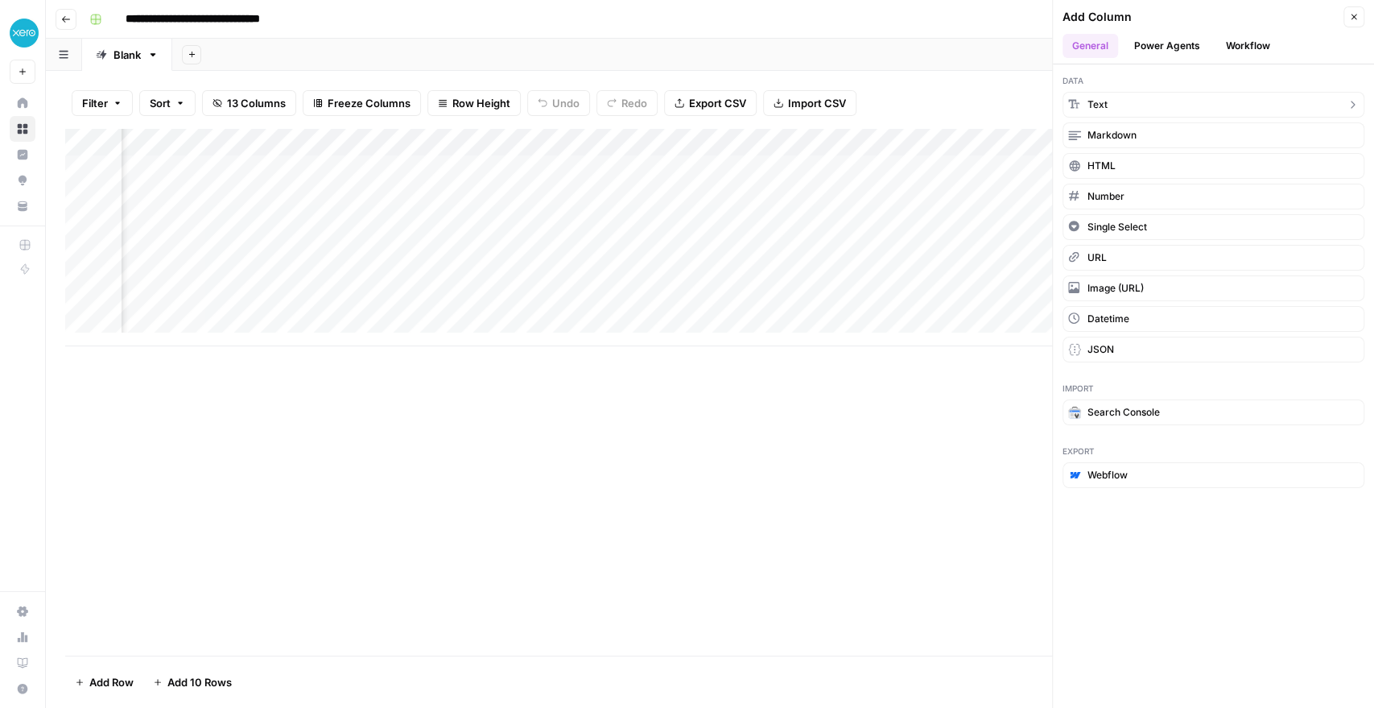
click at [1133, 103] on button "Text" at bounding box center [1214, 105] width 302 height 26
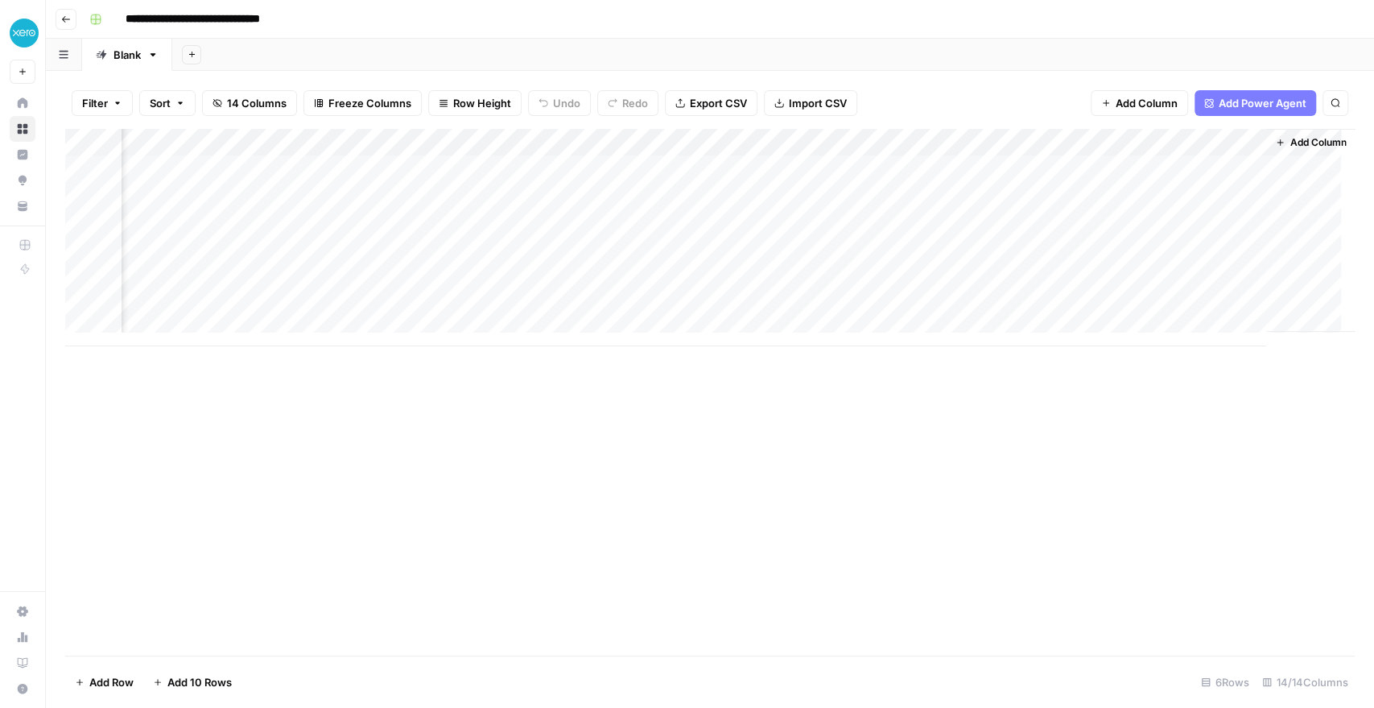
scroll to position [0, 1685]
drag, startPoint x: 1108, startPoint y: 142, endPoint x: 737, endPoint y: 150, distance: 370.4
click at [737, 150] on div "Add Column" at bounding box center [710, 237] width 1290 height 217
drag, startPoint x: 729, startPoint y: 147, endPoint x: 733, endPoint y: 134, distance: 13.5
click at [733, 134] on div "Add Column" at bounding box center [710, 237] width 1290 height 217
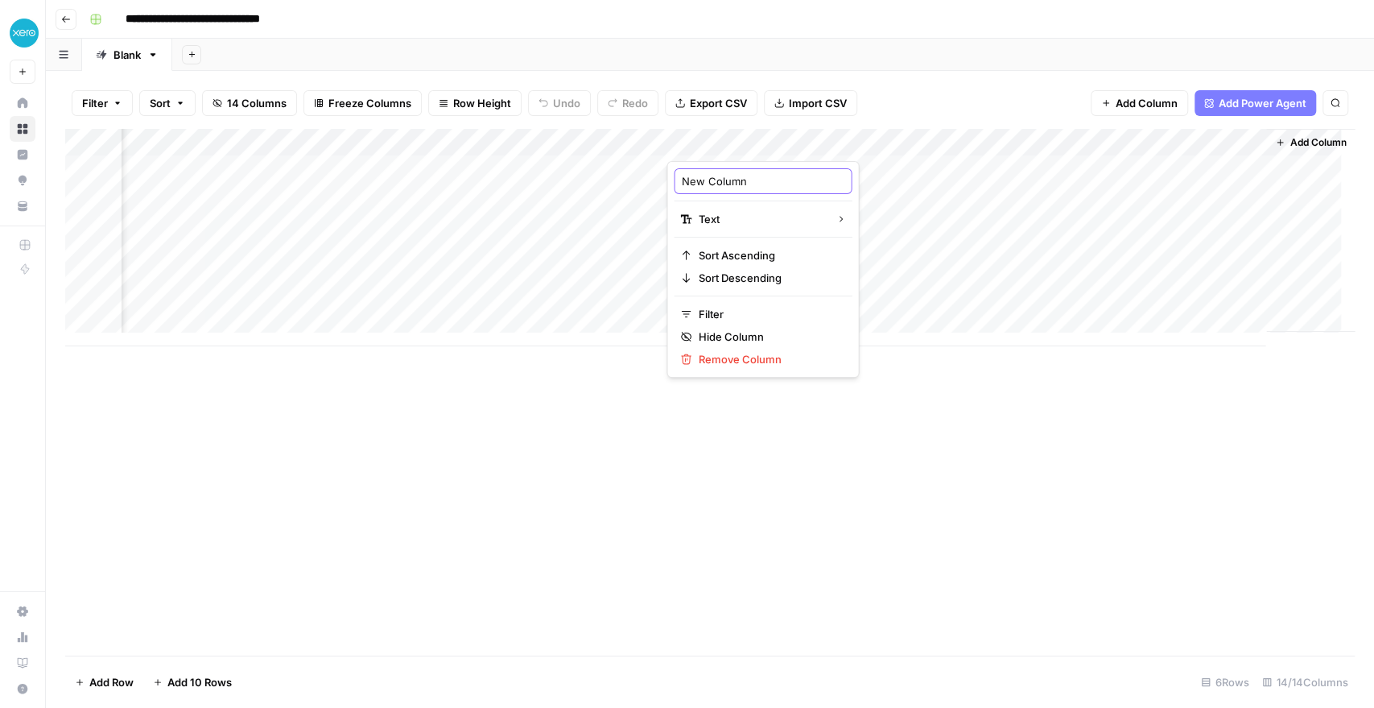
click at [717, 188] on input "New Column" at bounding box center [762, 181] width 163 height 16
type input "Needed Content Change (Manual)"
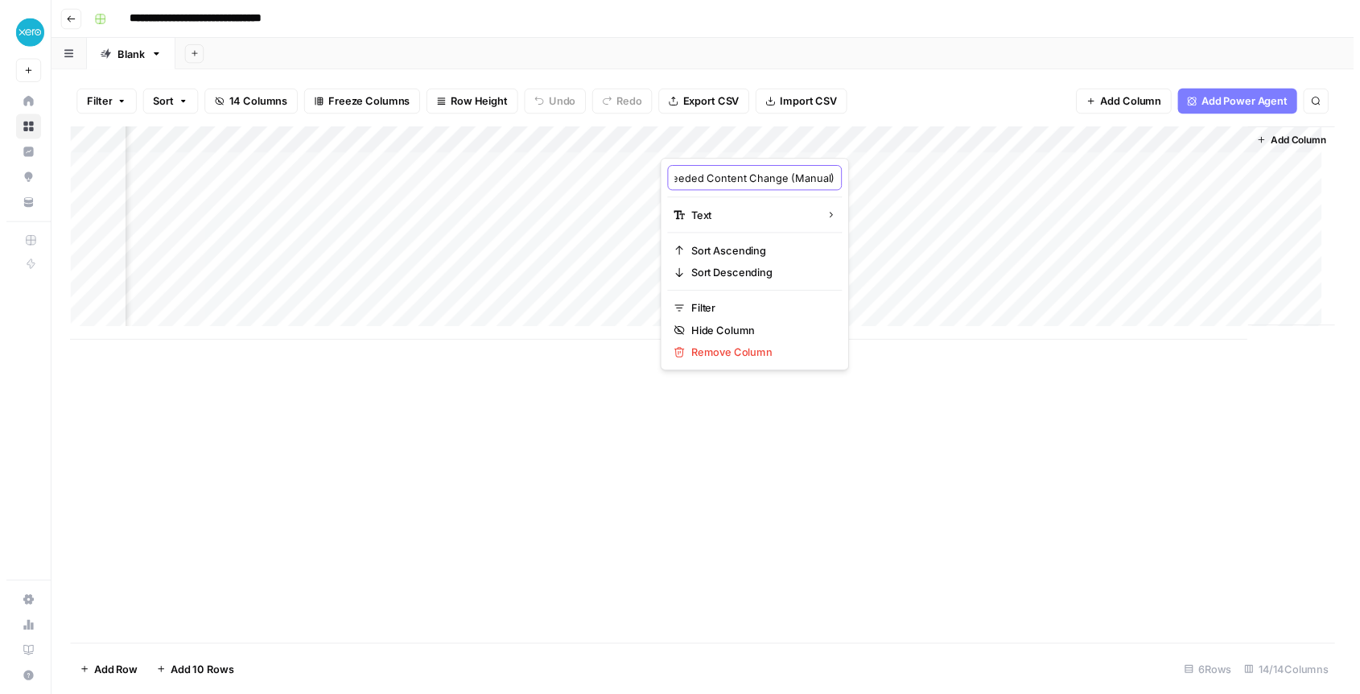
scroll to position [0, 31]
click at [911, 88] on div "Filter Sort 14 Columns Freeze Columns Row Height Undo Redo Export CSV Import CS…" at bounding box center [710, 103] width 1290 height 52
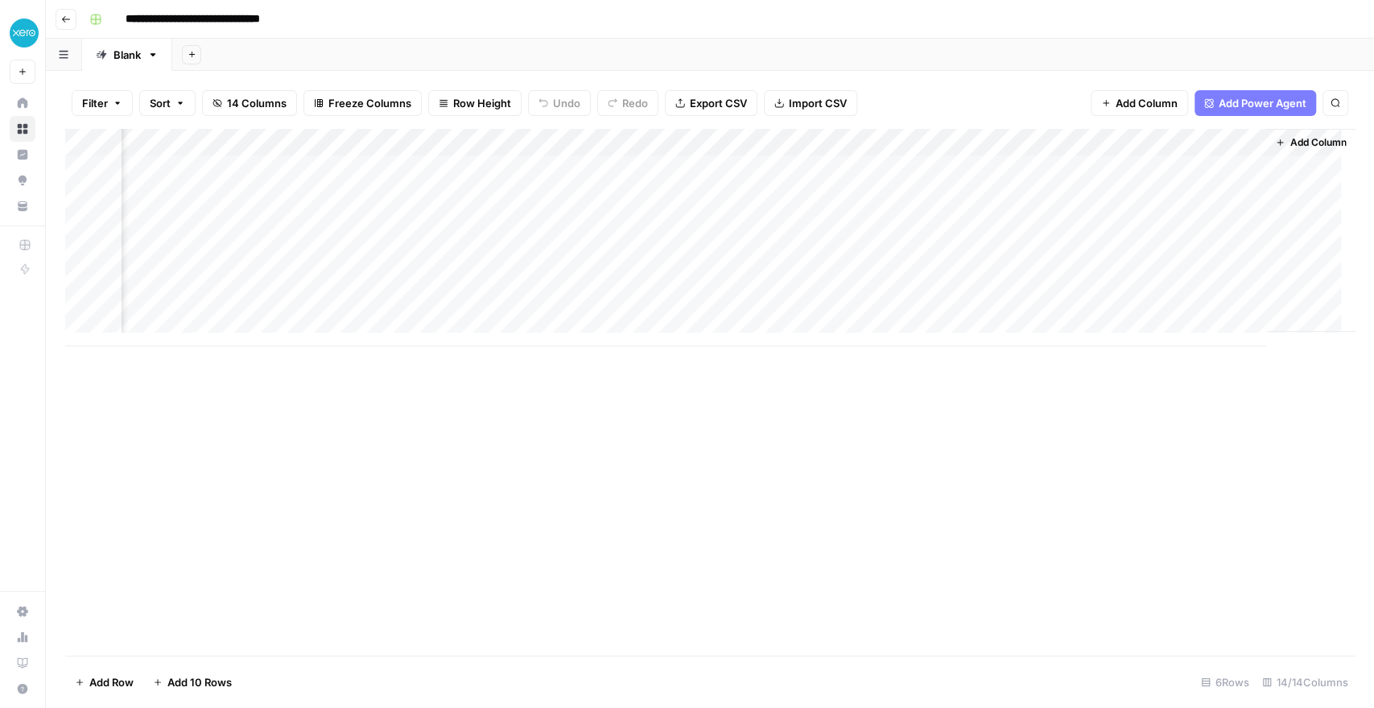
click at [551, 220] on div "Add Column" at bounding box center [710, 237] width 1290 height 217
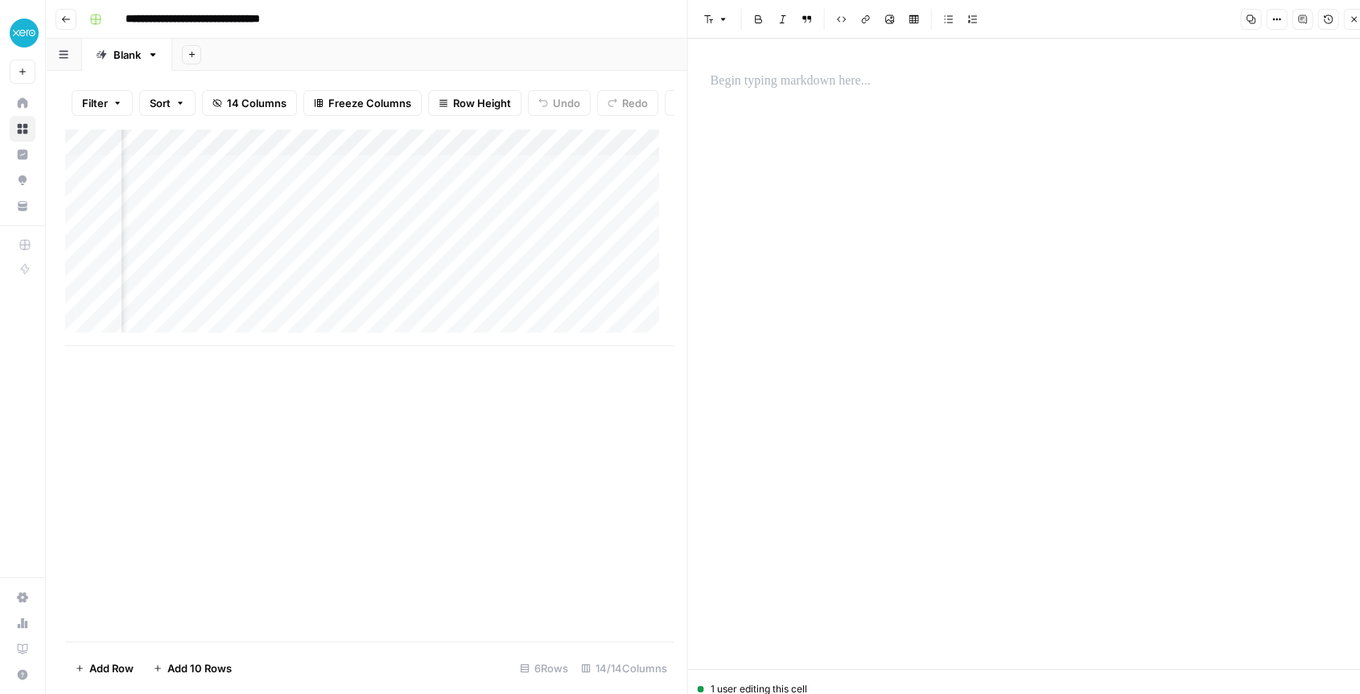
click at [563, 256] on div "Add Column" at bounding box center [369, 237] width 608 height 217
click at [564, 260] on div "Add Column" at bounding box center [369, 237] width 608 height 217
click at [386, 263] on div "Add Column" at bounding box center [369, 237] width 608 height 217
click at [386, 236] on div "Add Column" at bounding box center [369, 237] width 608 height 217
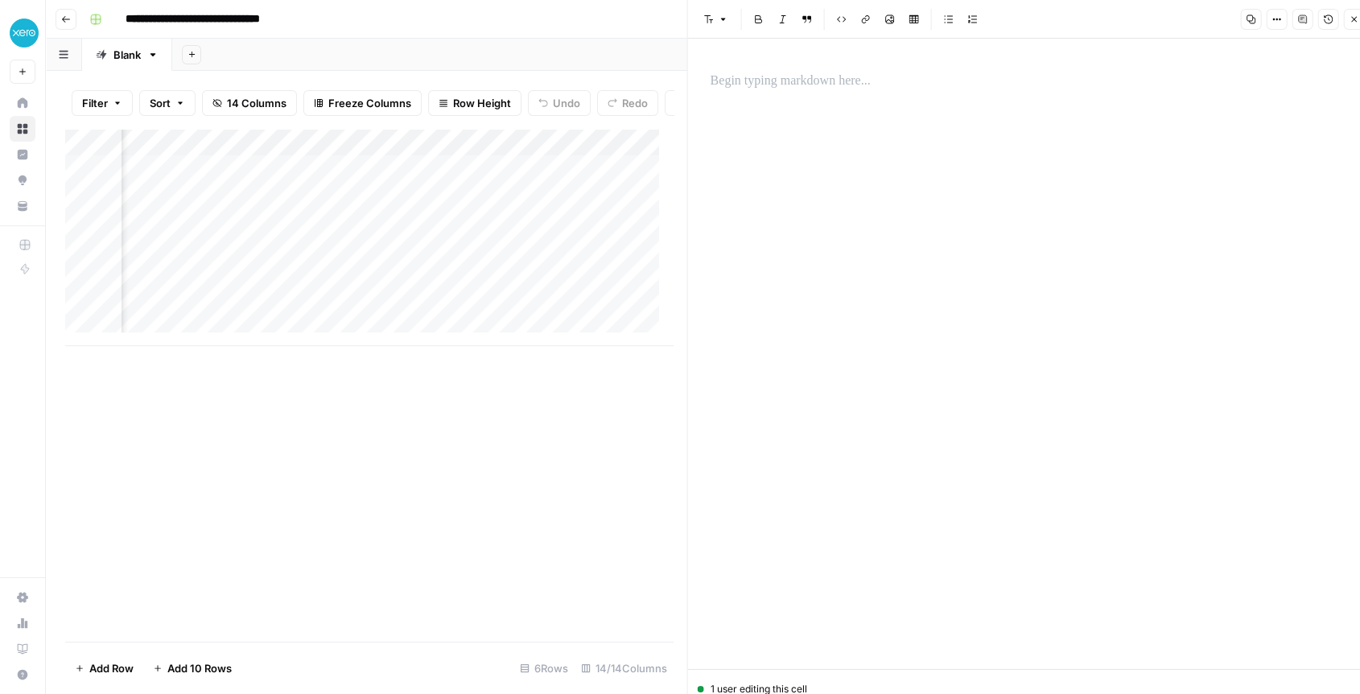
scroll to position [0, 1875]
click at [248, 262] on div "Add Column" at bounding box center [369, 237] width 608 height 217
click at [296, 155] on div "Add Column" at bounding box center [369, 237] width 608 height 217
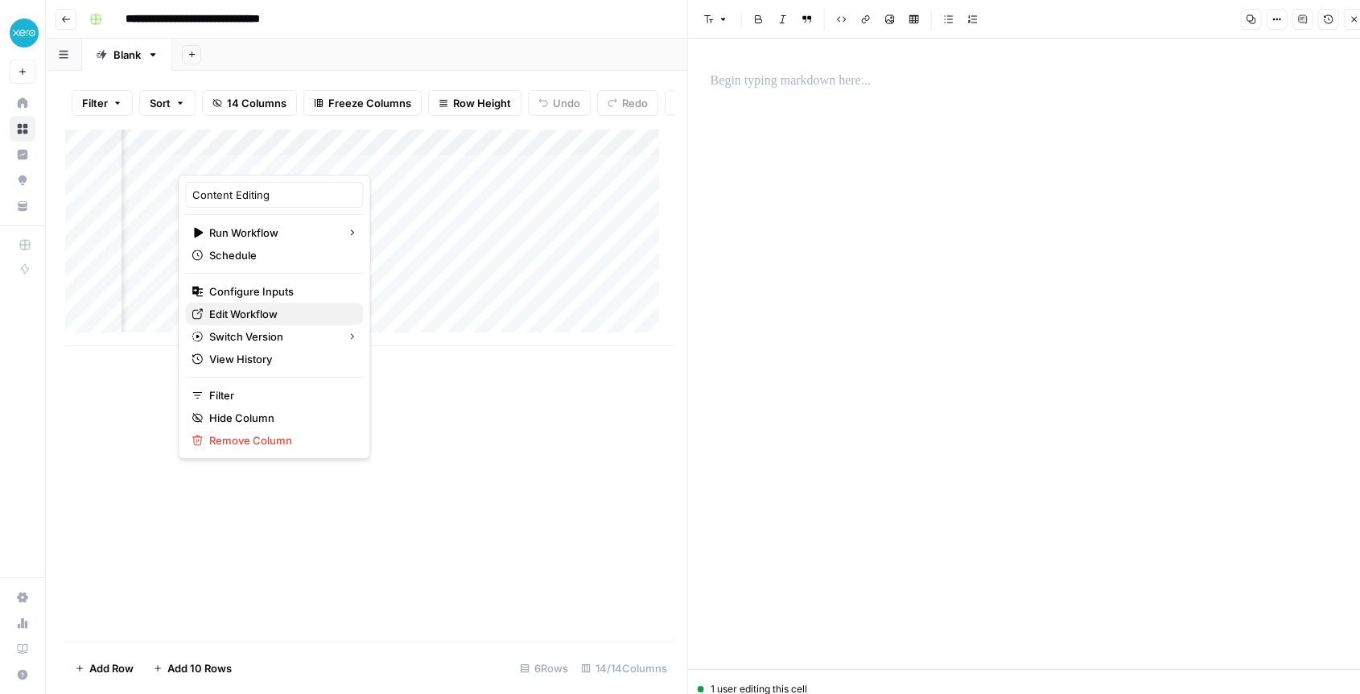
click at [233, 312] on span "Edit Workflow" at bounding box center [279, 314] width 141 height 16
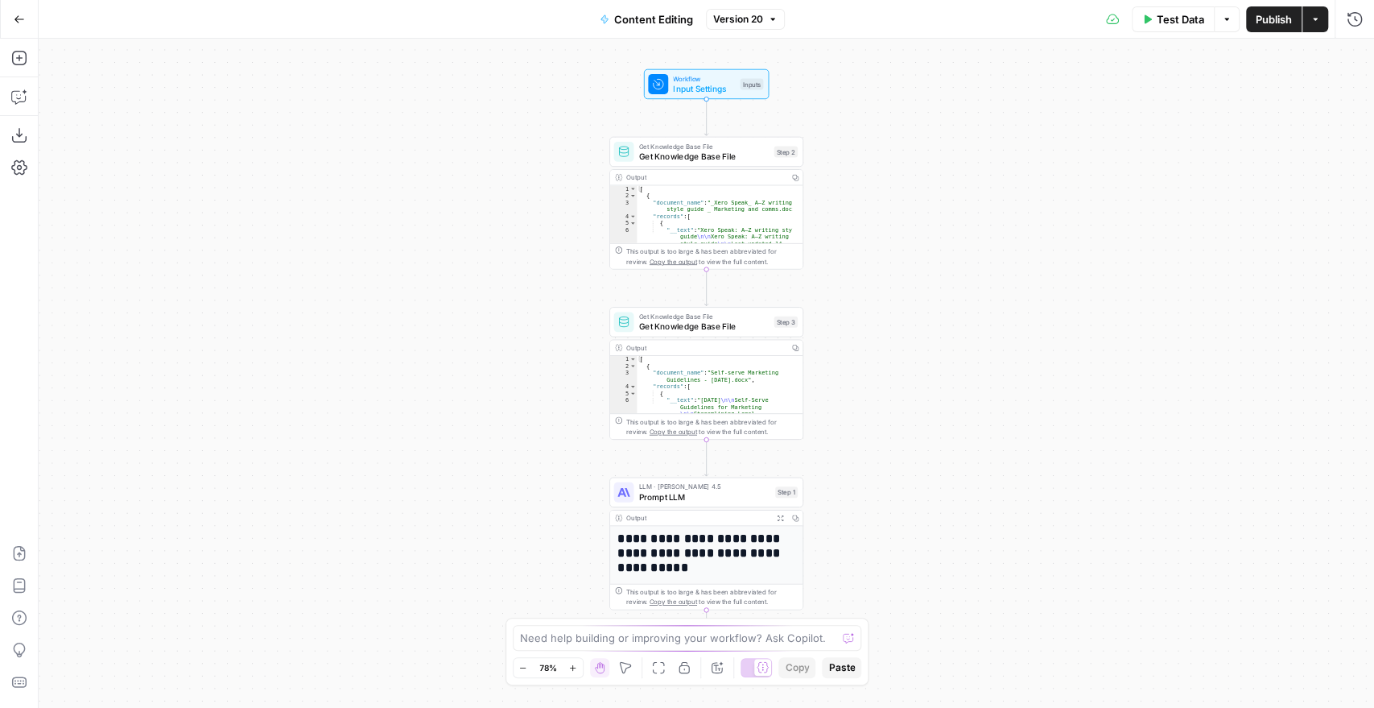
click at [755, 494] on span "Prompt LLM" at bounding box center [704, 496] width 131 height 13
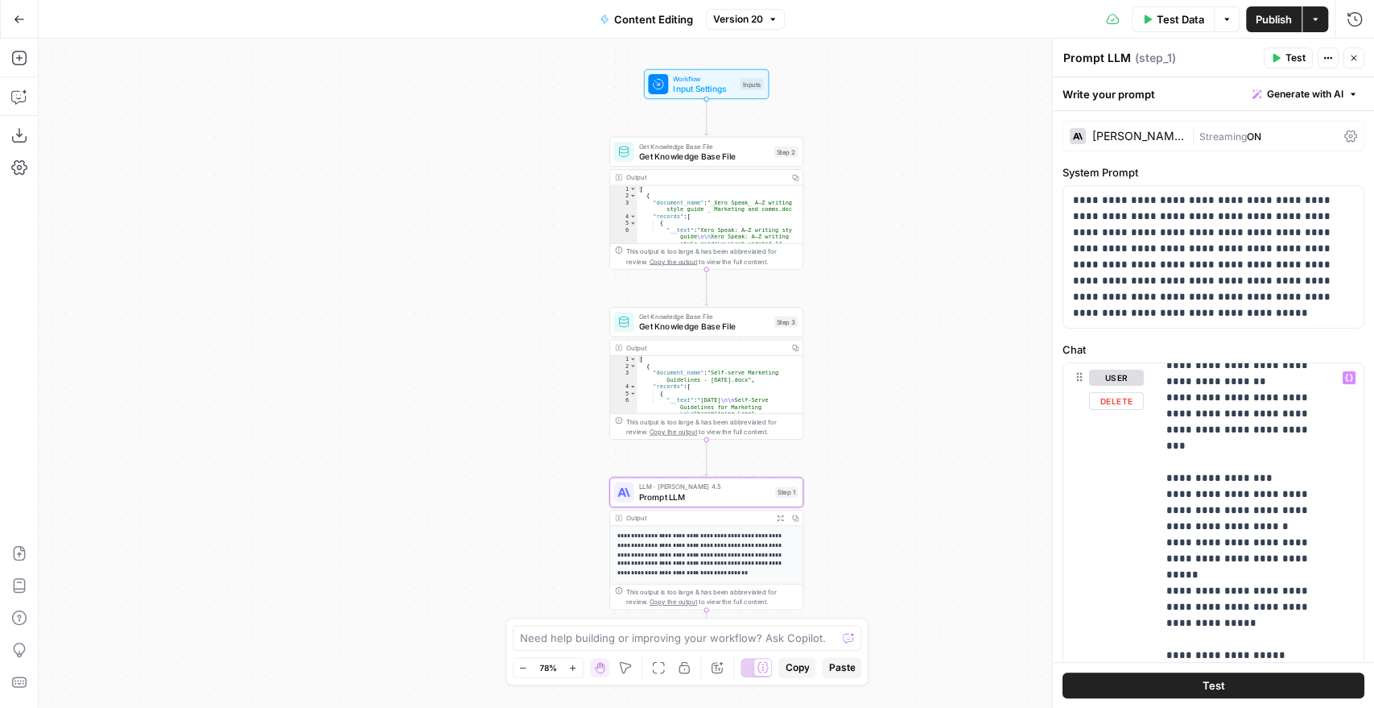
scroll to position [1447, 0]
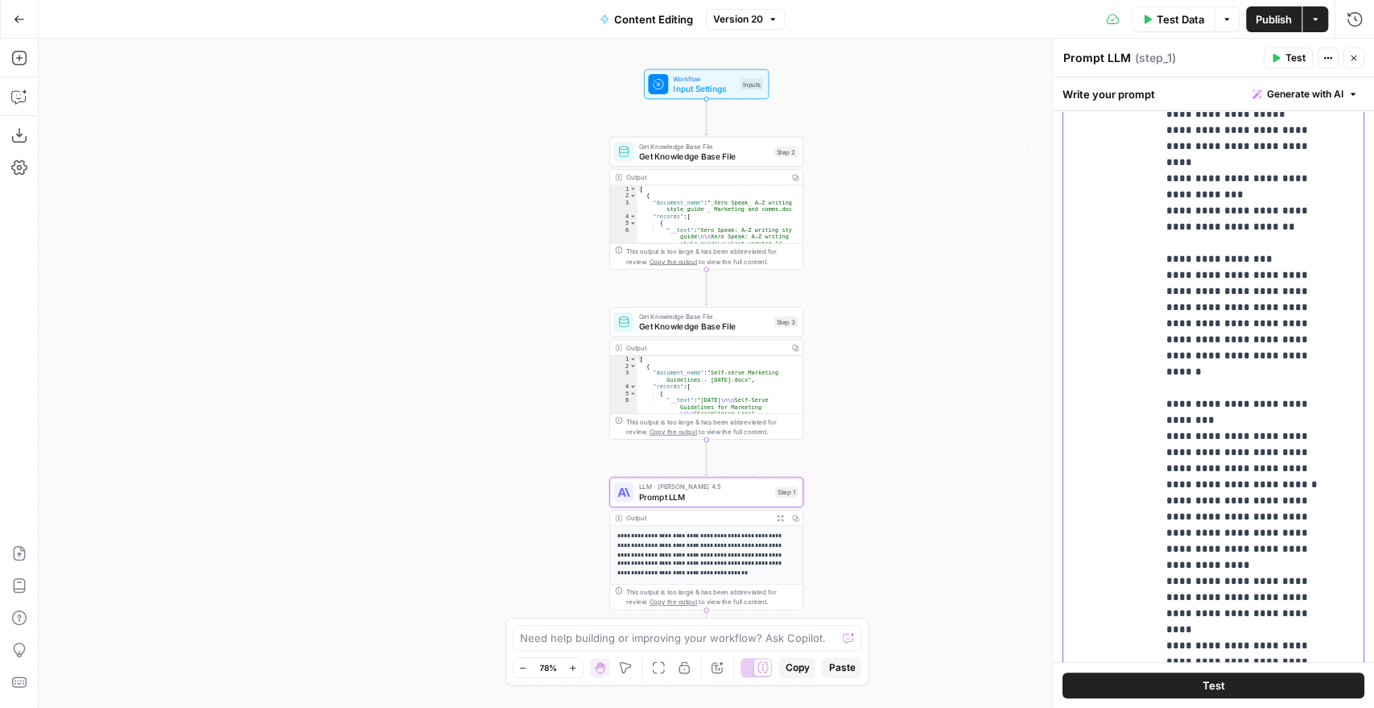
scroll to position [442, 0]
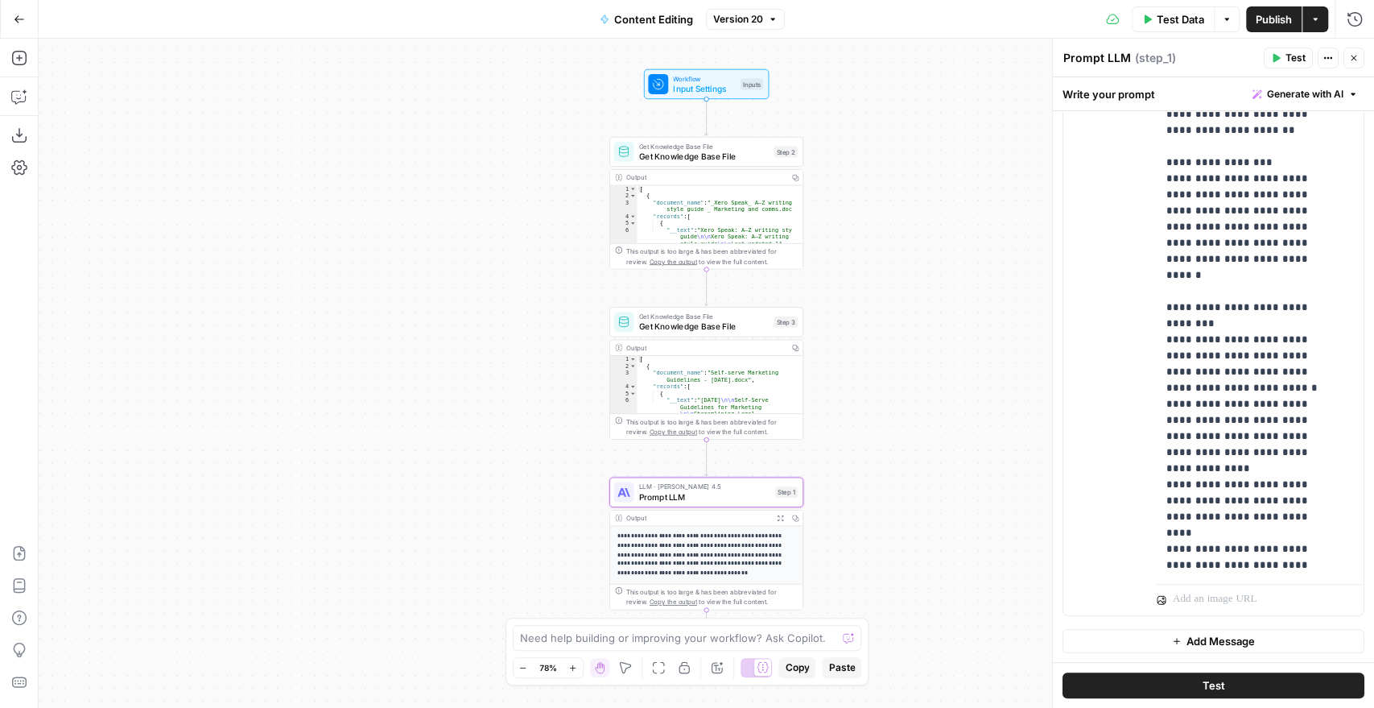
click at [1319, 59] on button "Actions" at bounding box center [1328, 57] width 21 height 21
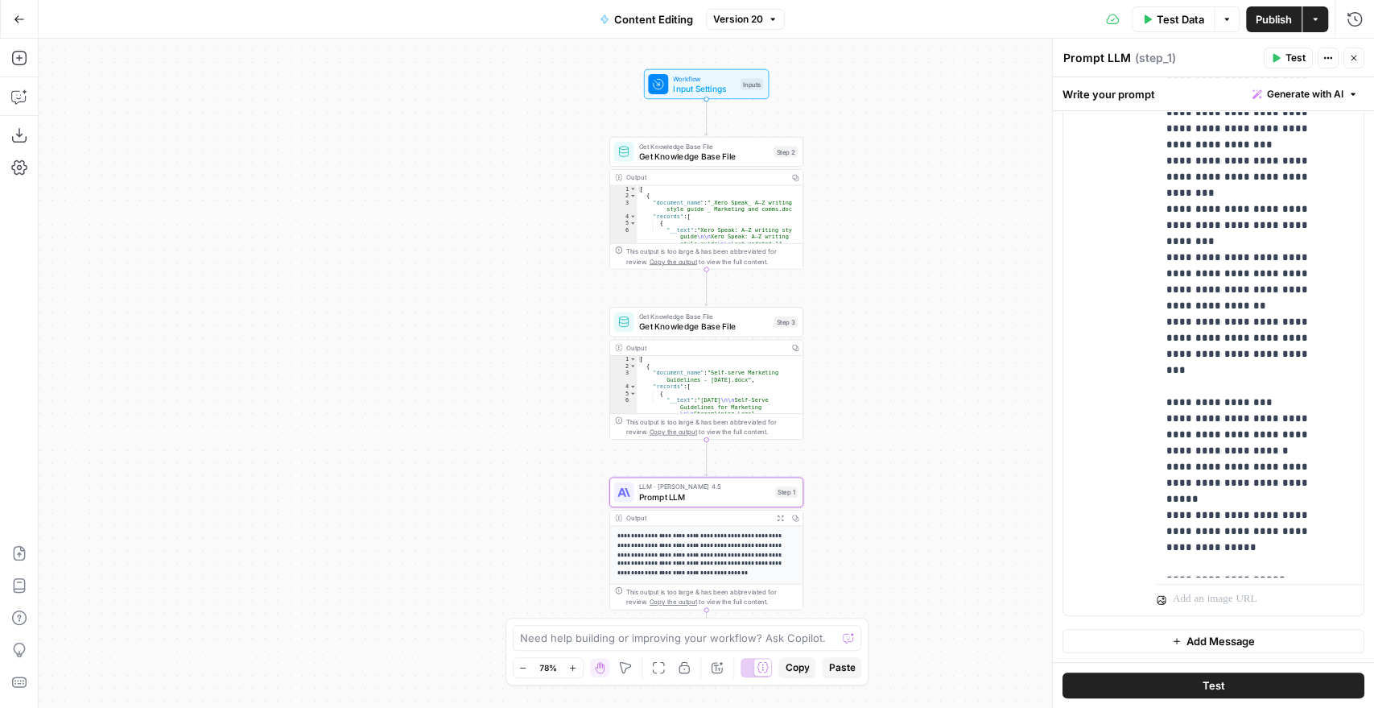
click at [1353, 107] on div "Write your prompt Generate with AI" at bounding box center [1213, 93] width 321 height 33
click at [1348, 94] on icon "button" at bounding box center [1353, 94] width 10 height 10
click at [1287, 170] on span "Refine" at bounding box center [1266, 167] width 128 height 16
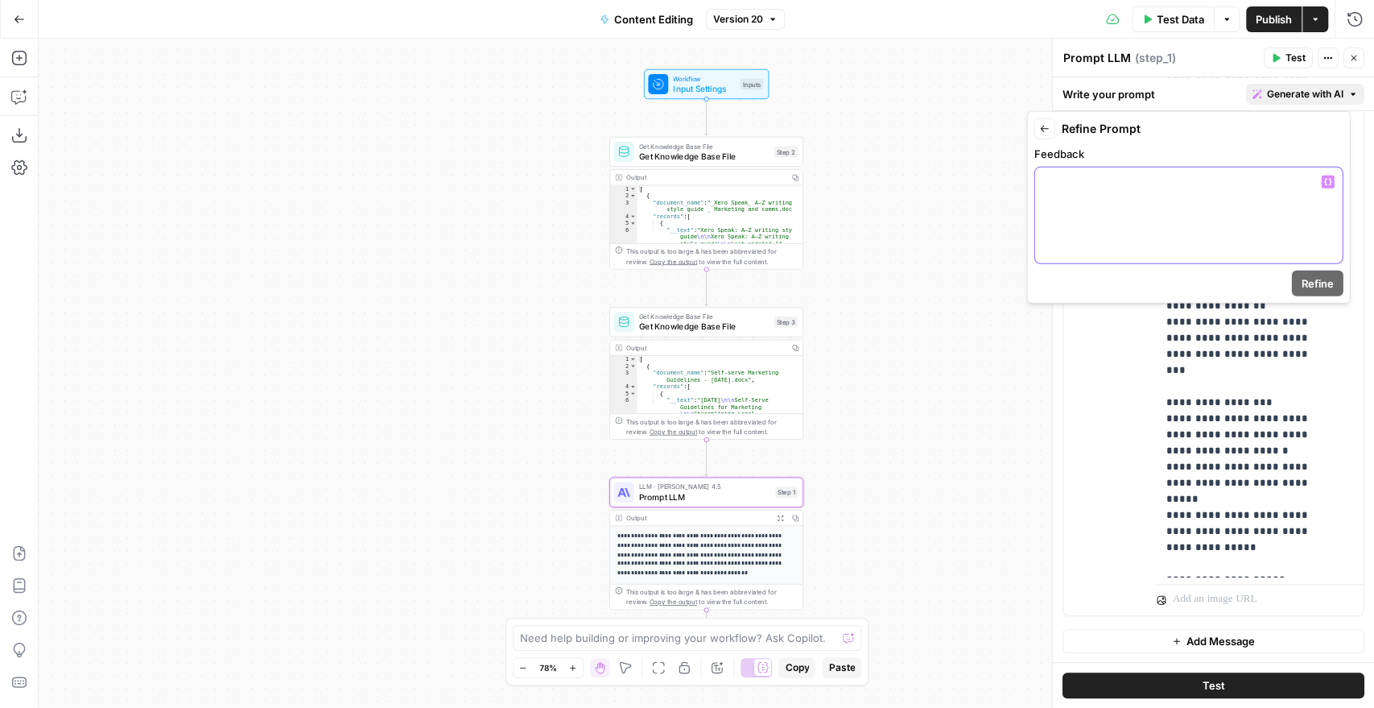
click at [1158, 193] on div at bounding box center [1189, 215] width 308 height 96
click at [1329, 276] on span "Refine" at bounding box center [1318, 283] width 32 height 16
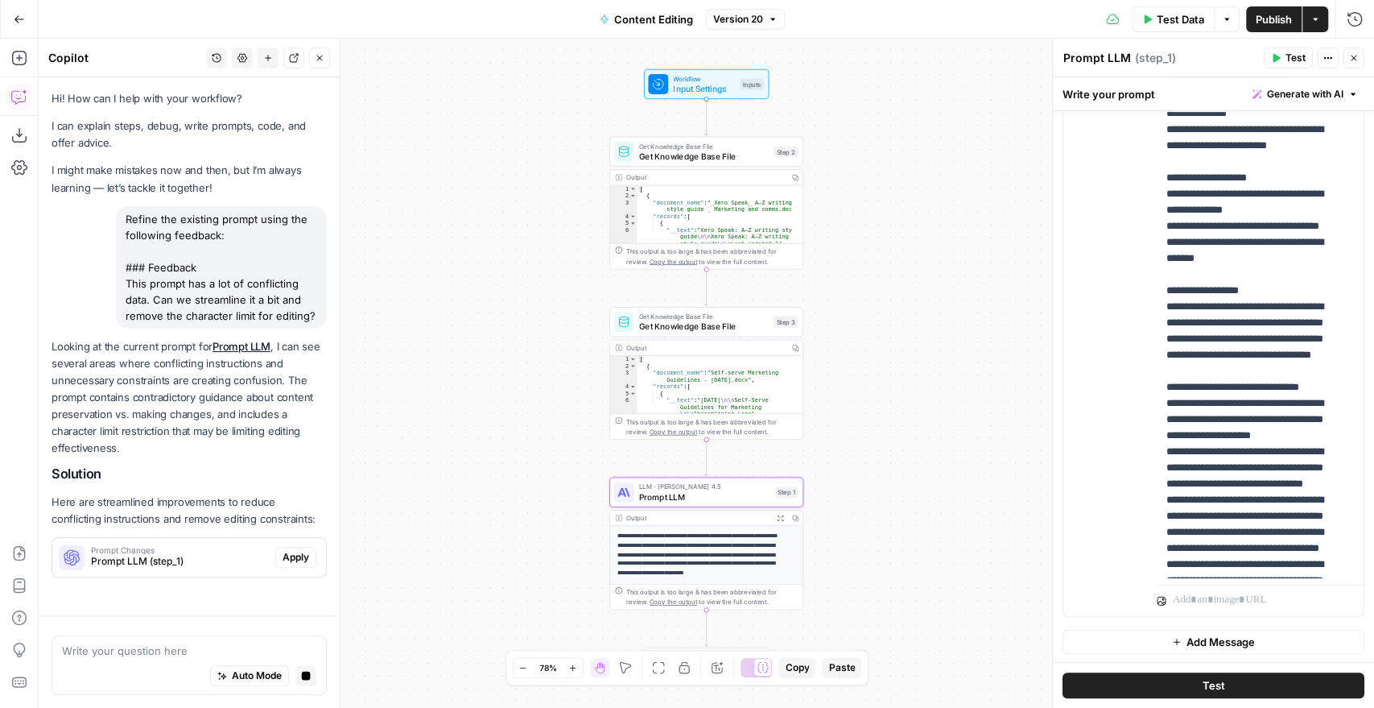
scroll to position [37, 0]
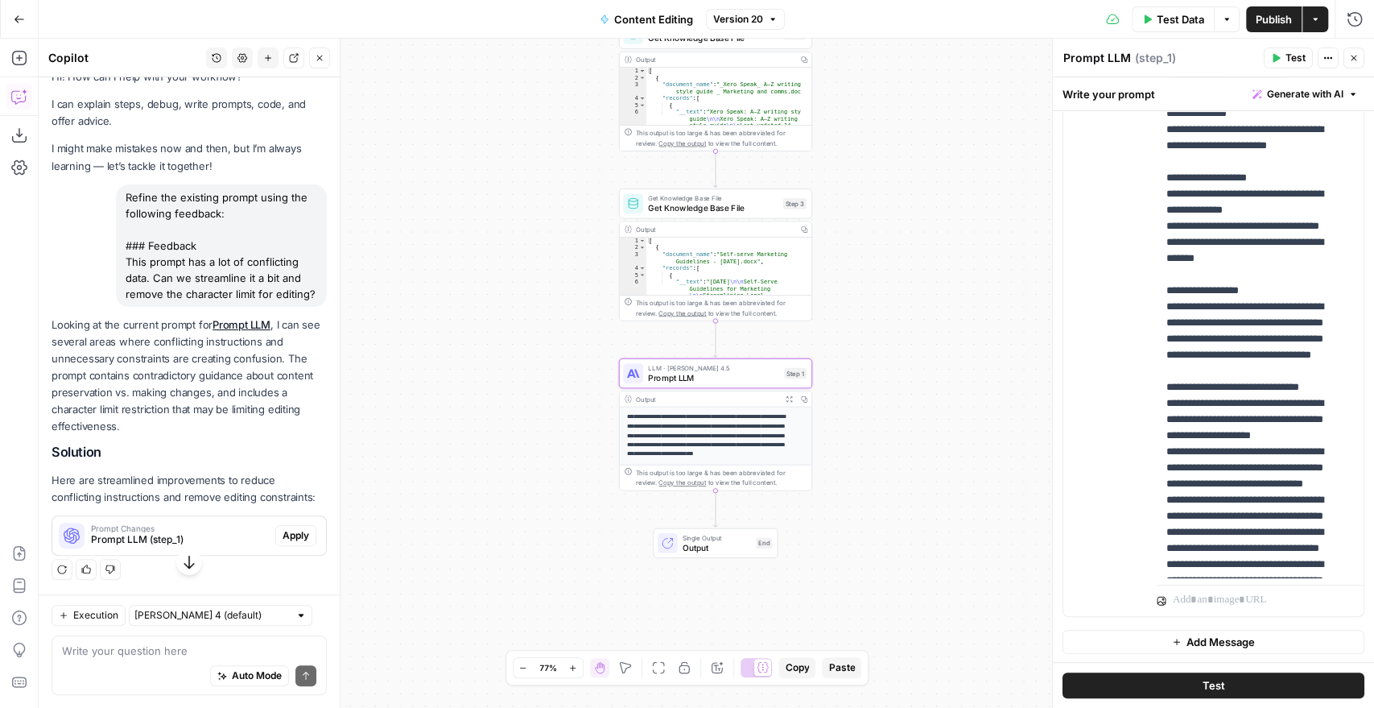
click button "Apply" at bounding box center [295, 535] width 41 height 21
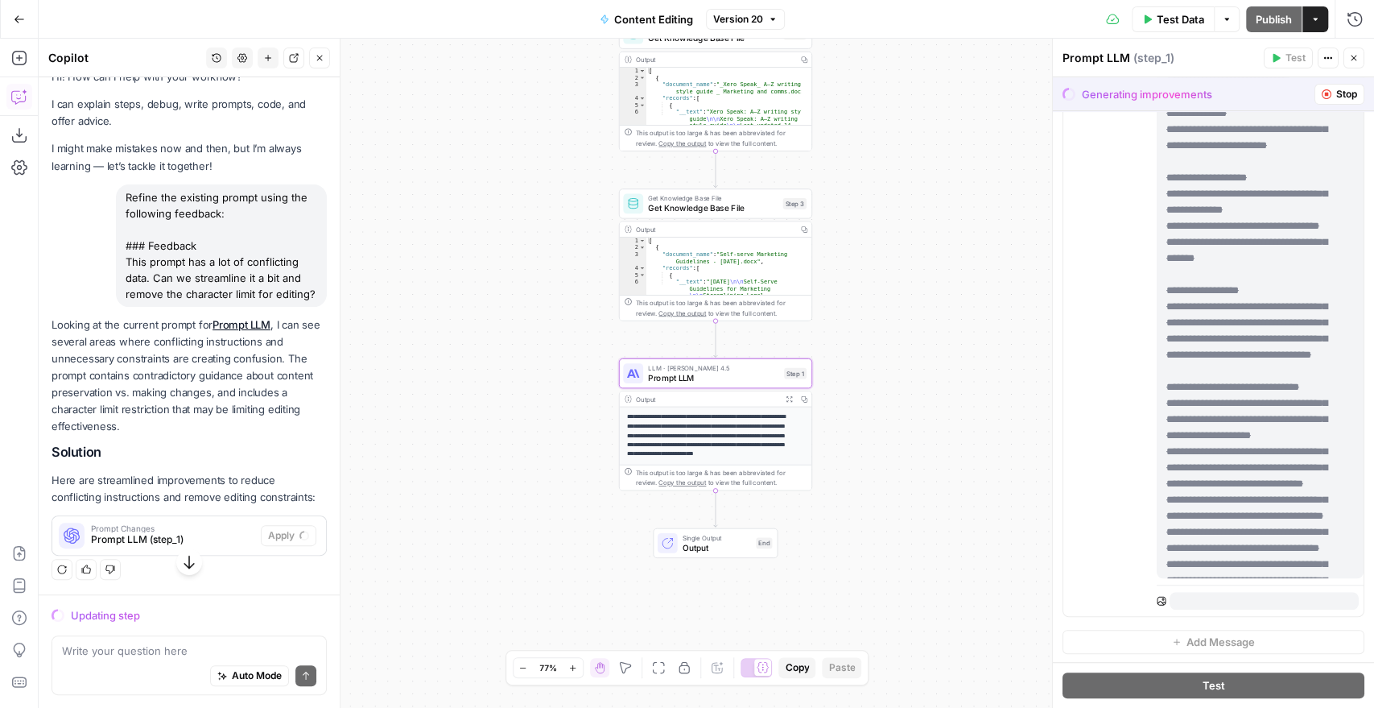
scroll to position [0, 0]
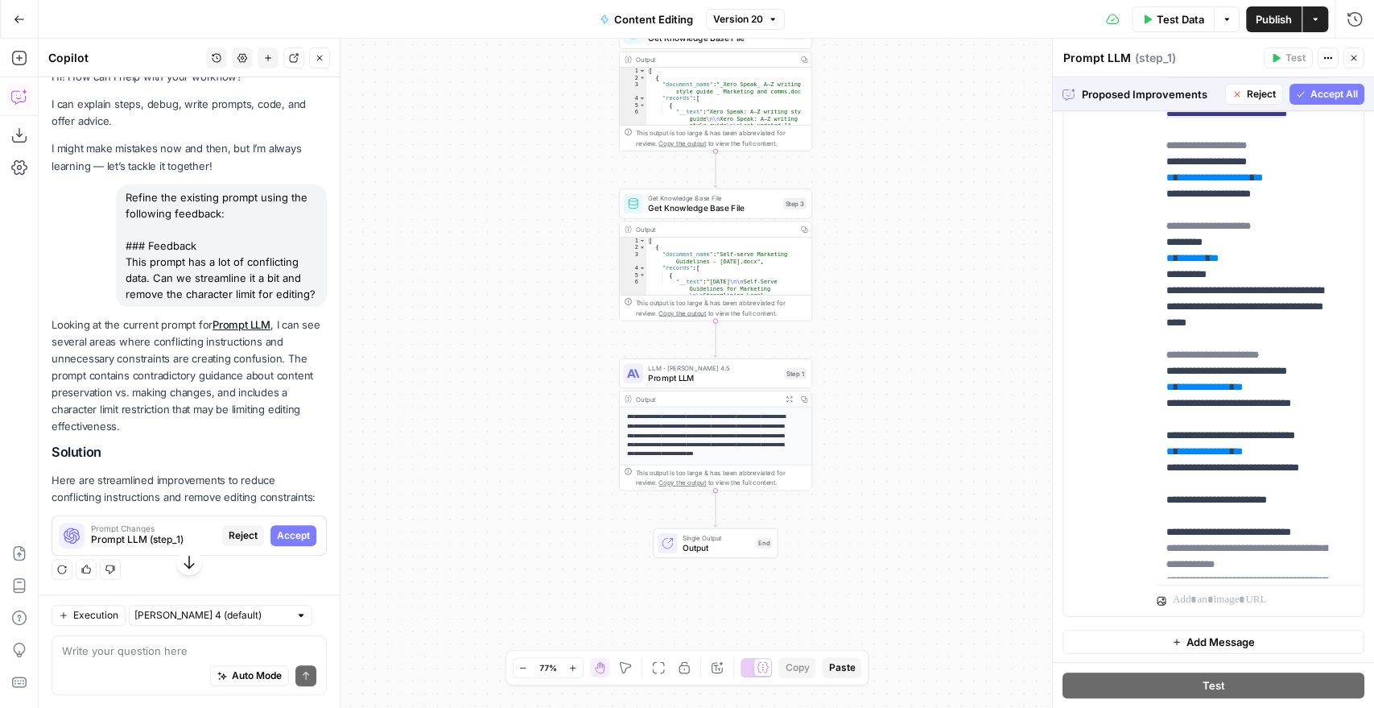
click at [1311, 95] on span "Accept All" at bounding box center [1334, 94] width 47 height 14
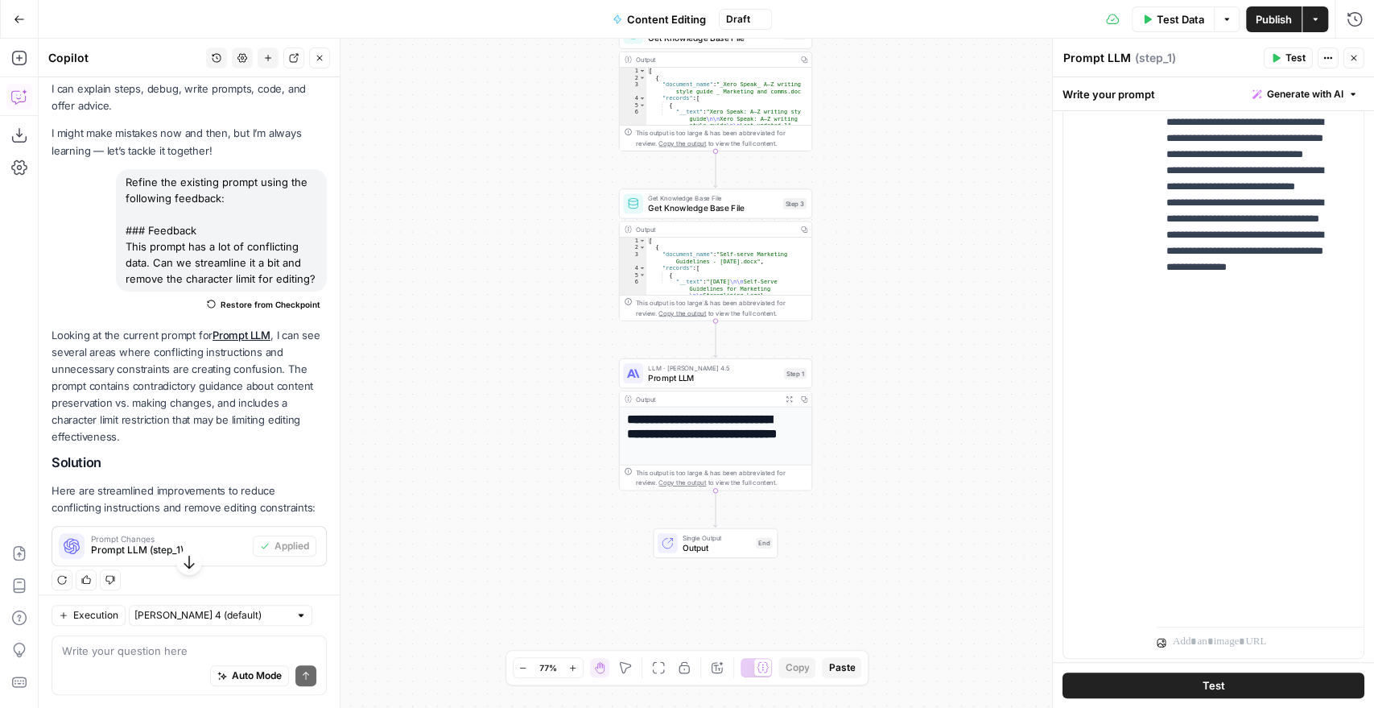
scroll to position [425, 0]
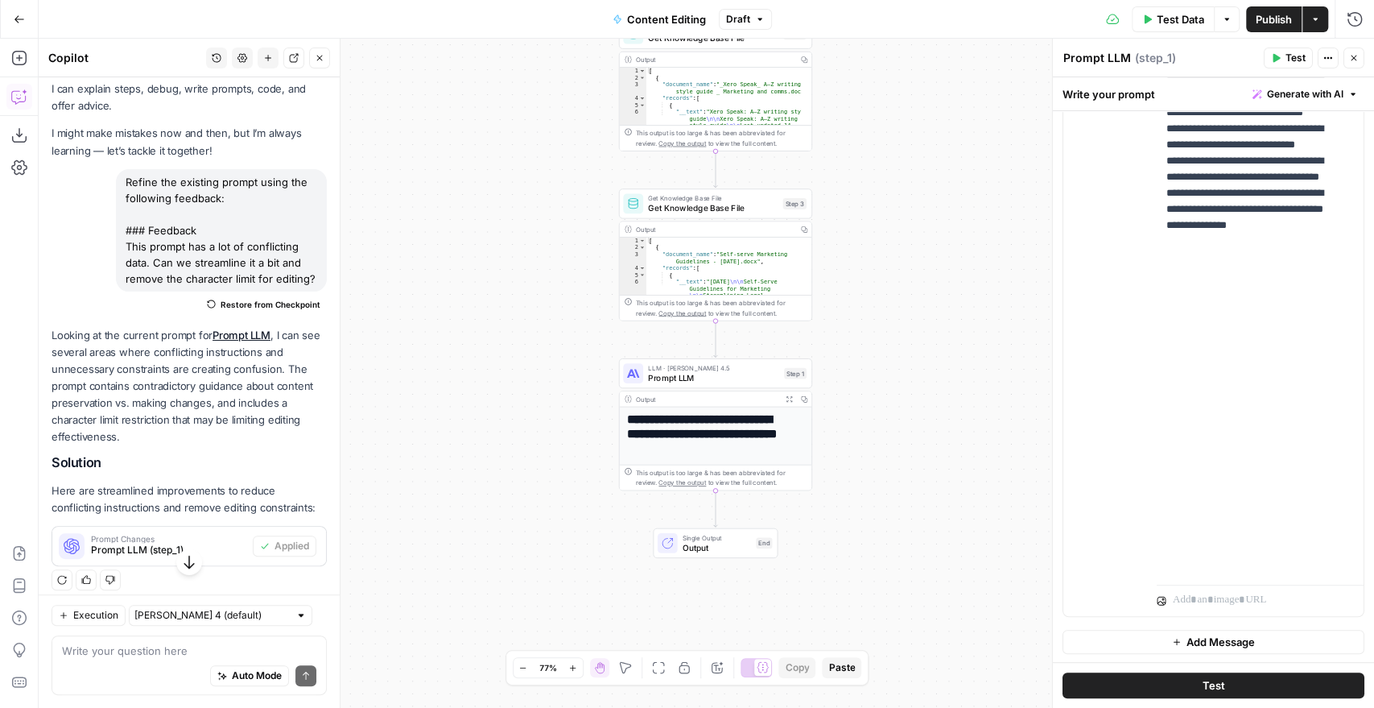
click at [1274, 18] on span "Publish" at bounding box center [1274, 19] width 36 height 16
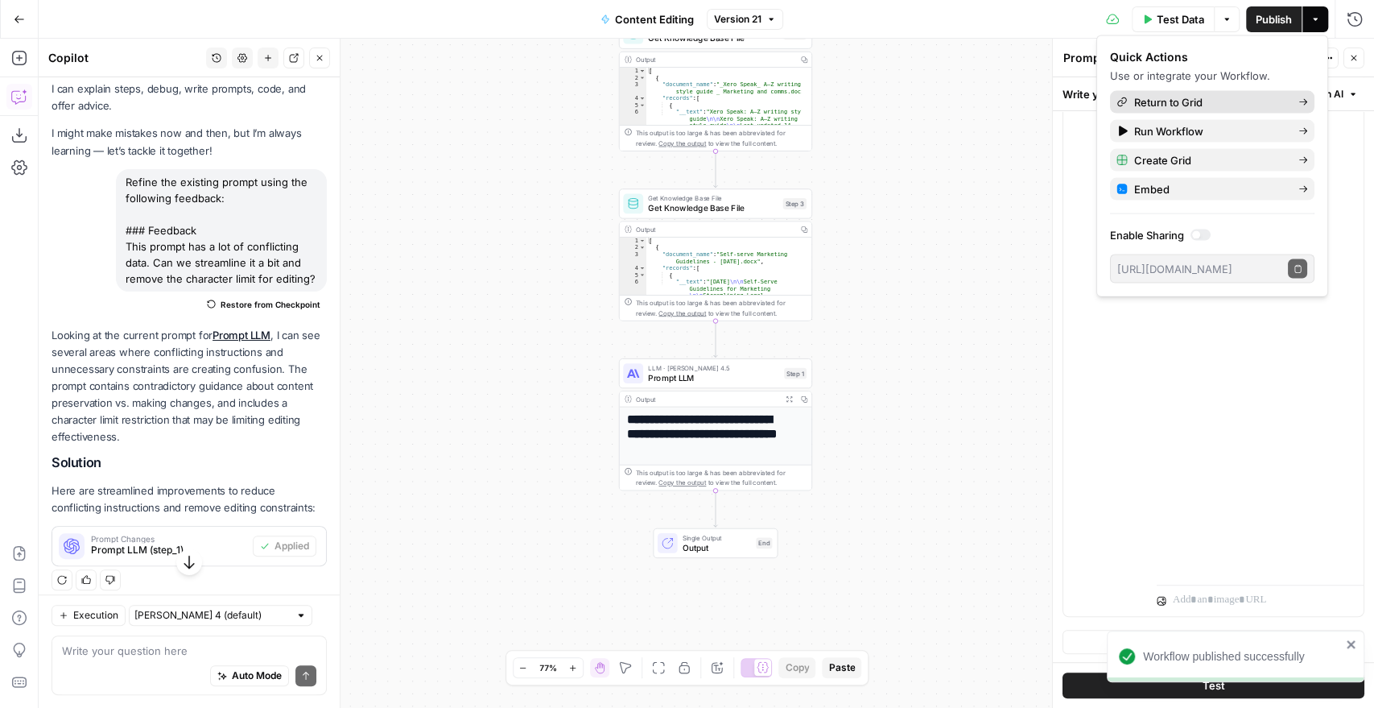
click at [1187, 109] on span "Return to Grid" at bounding box center [1209, 102] width 151 height 16
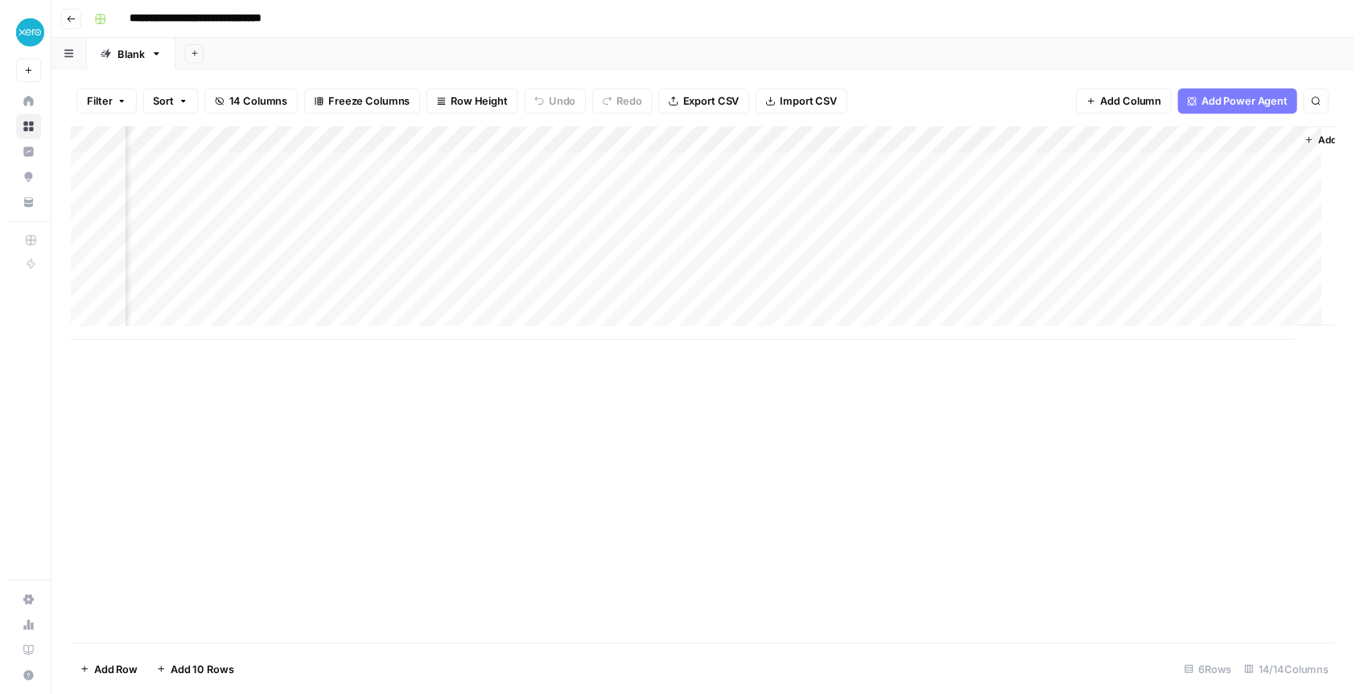
scroll to position [0, 1623]
click at [567, 247] on div "Add Column" at bounding box center [710, 237] width 1290 height 217
click at [633, 246] on div "Add Column" at bounding box center [710, 237] width 1290 height 217
click at [633, 246] on body "**********" at bounding box center [687, 354] width 1374 height 708
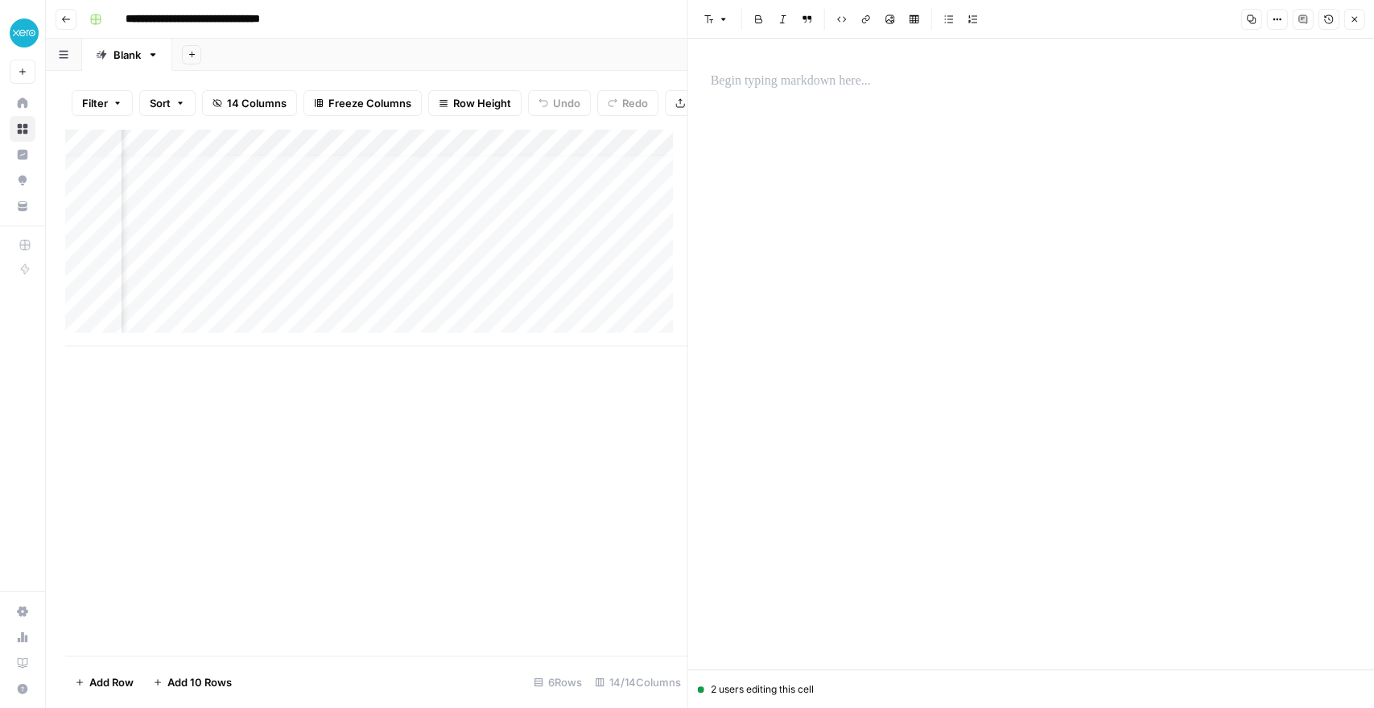
scroll to position [13, 1900]
click at [238, 251] on div "Add Column" at bounding box center [375, 237] width 621 height 217
click at [238, 251] on div at bounding box center [231, 251] width 156 height 30
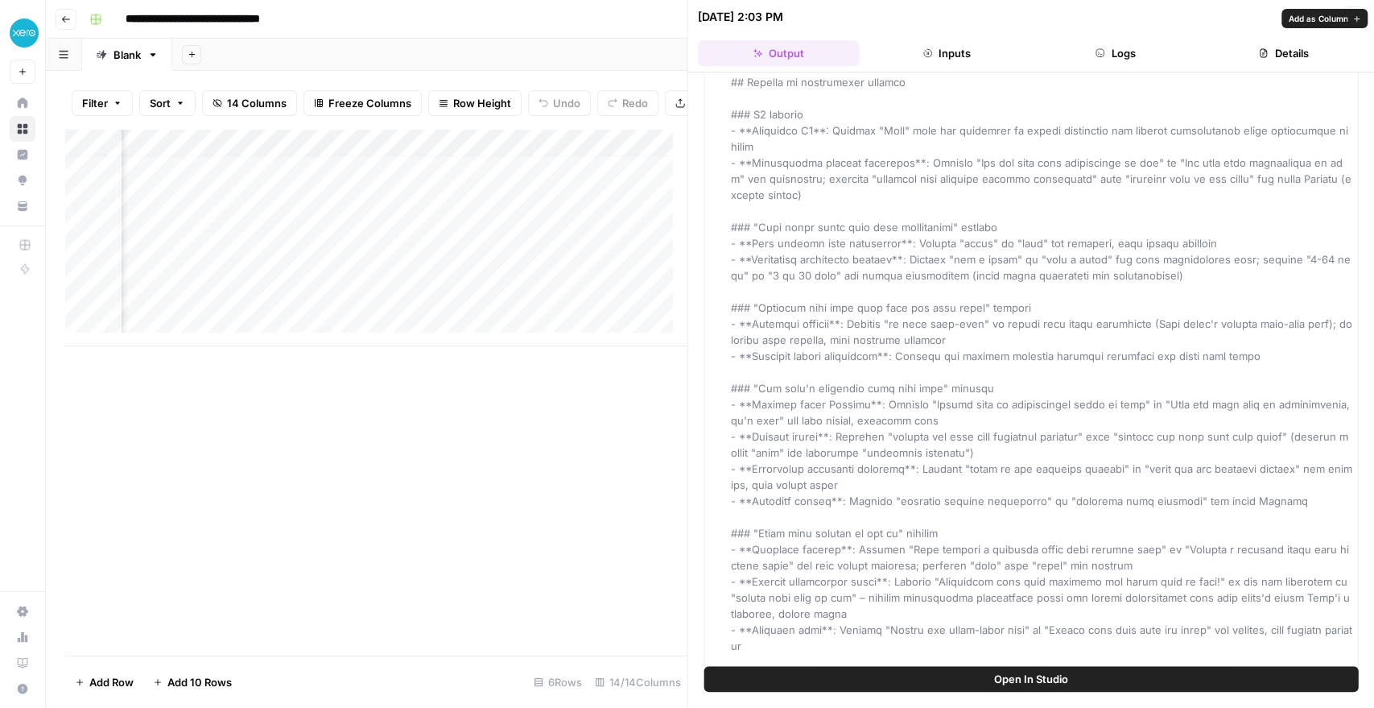
scroll to position [2474, 0]
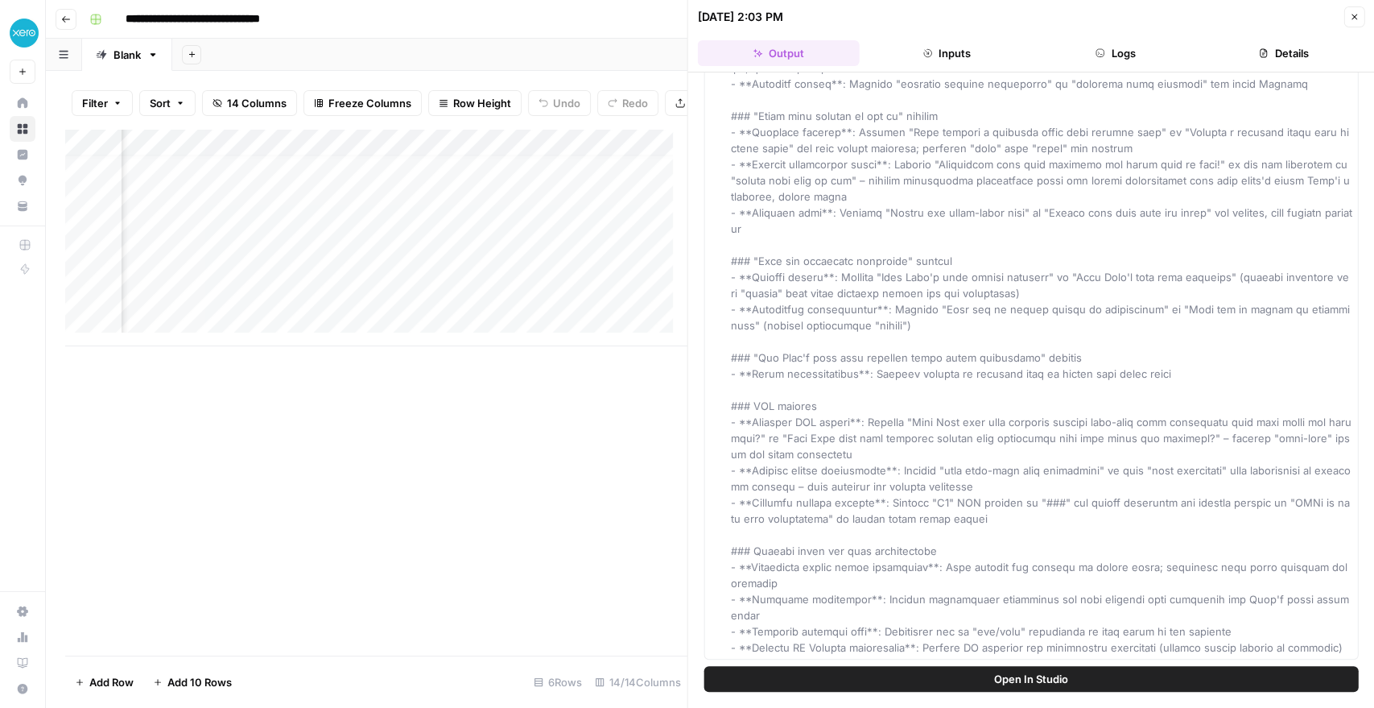
click at [434, 149] on div "Add Column" at bounding box center [375, 237] width 621 height 217
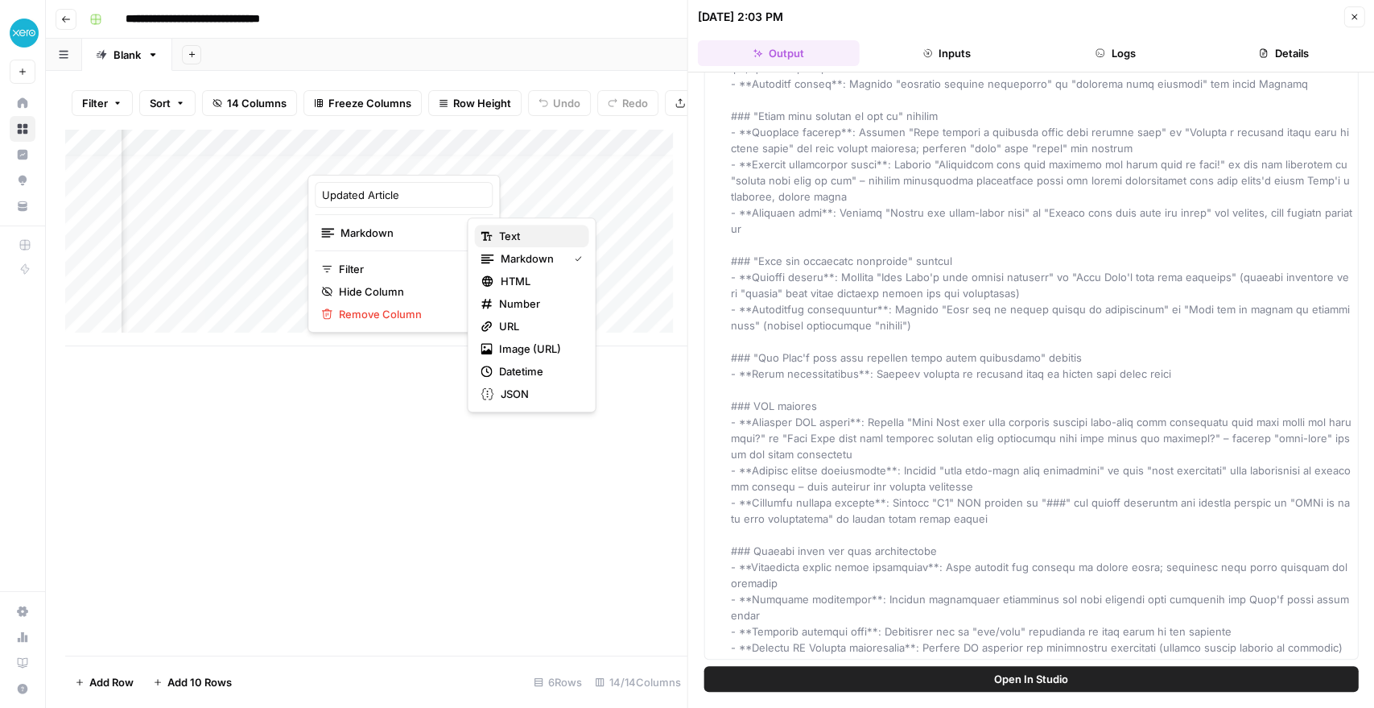
click at [503, 234] on span "Text" at bounding box center [536, 236] width 77 height 16
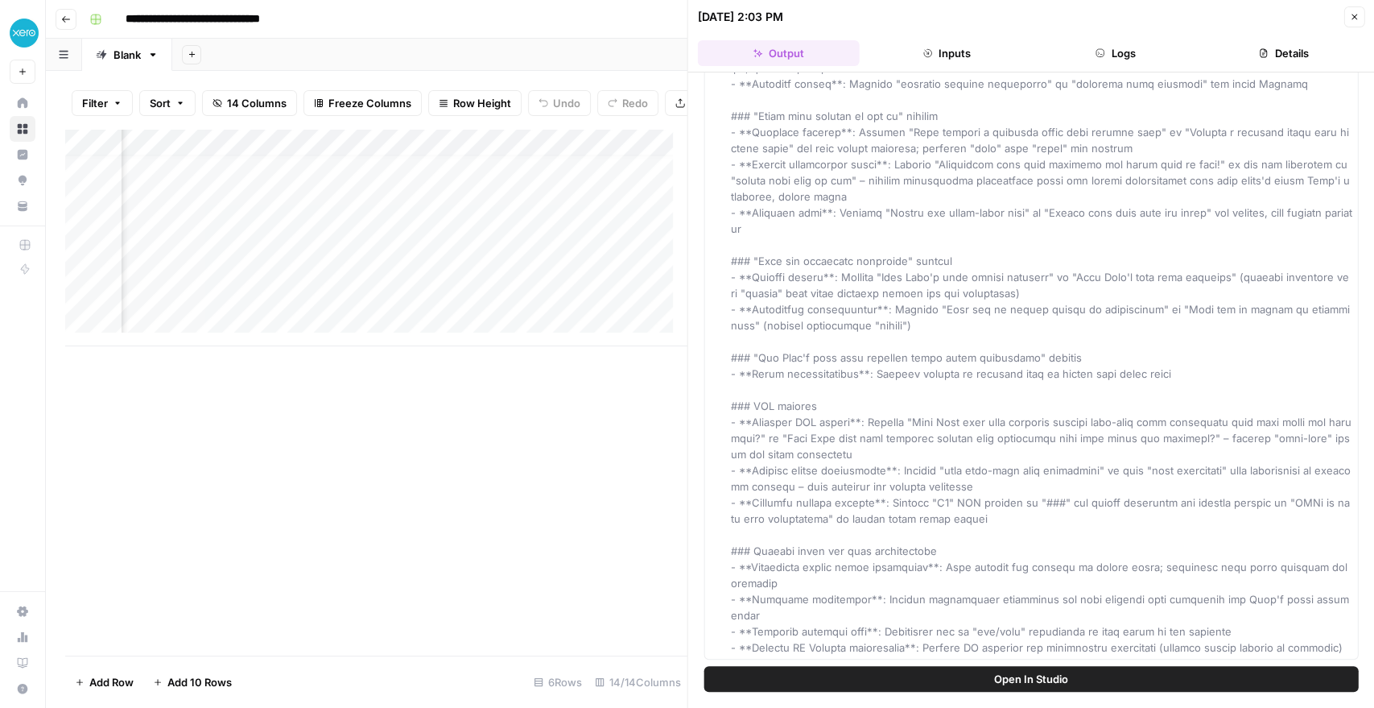
click at [439, 221] on div "Add Column" at bounding box center [375, 237] width 621 height 217
click at [437, 248] on div "Add Column" at bounding box center [375, 237] width 621 height 217
click at [436, 157] on div "Add Column" at bounding box center [375, 237] width 621 height 217
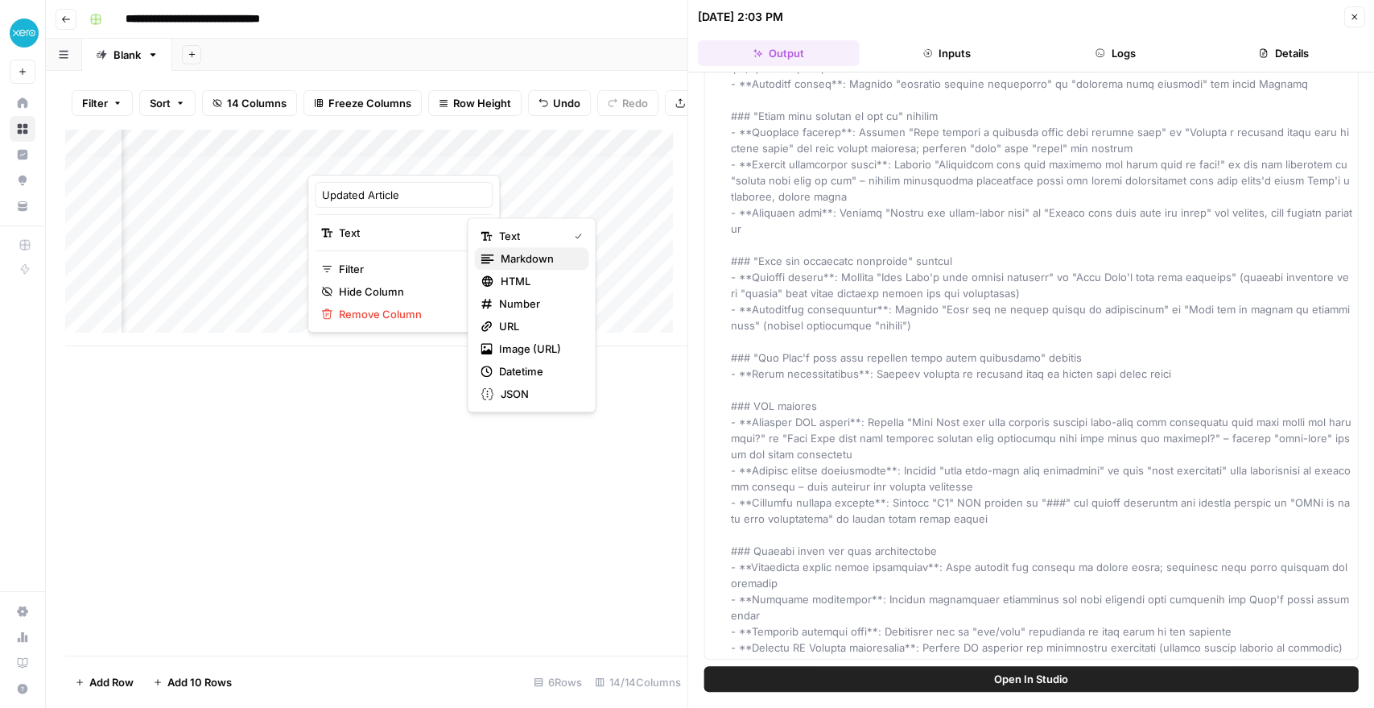
click at [538, 253] on span "Markdown" at bounding box center [538, 258] width 76 height 16
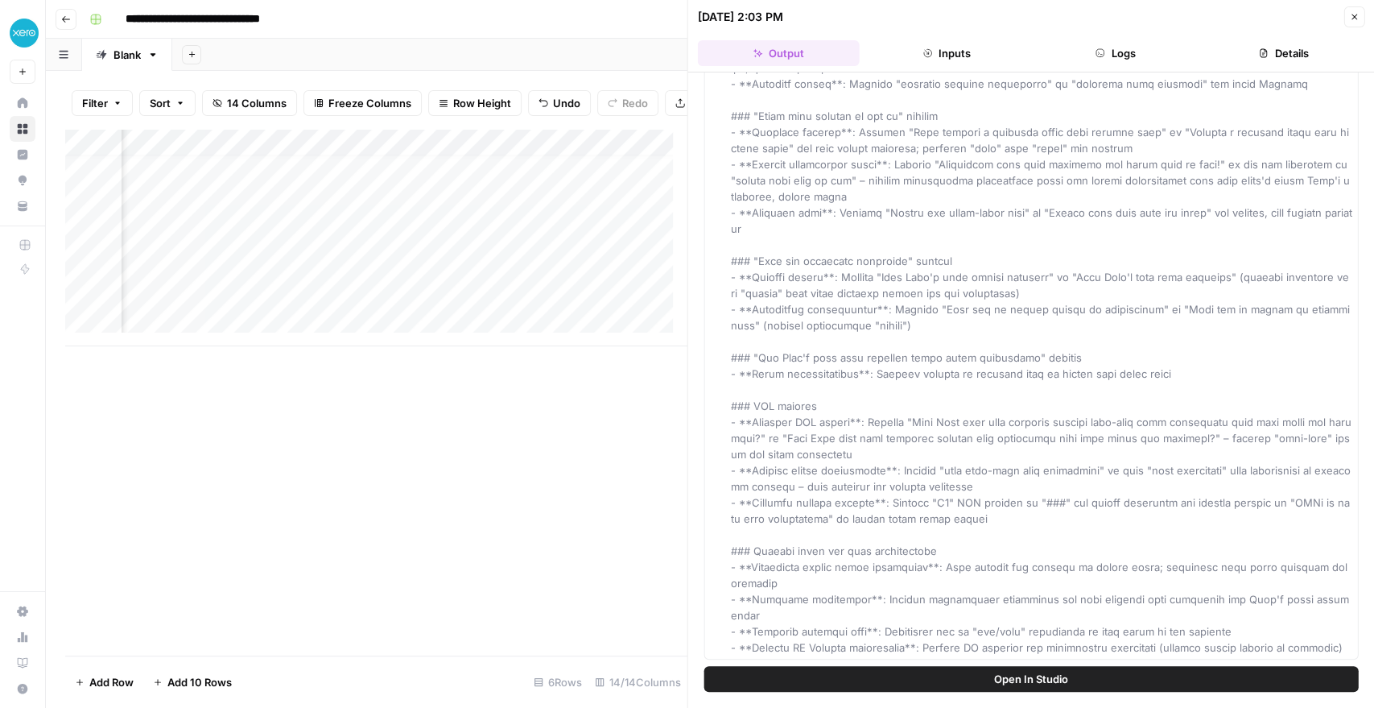
click at [361, 245] on div "Add Column" at bounding box center [375, 237] width 621 height 217
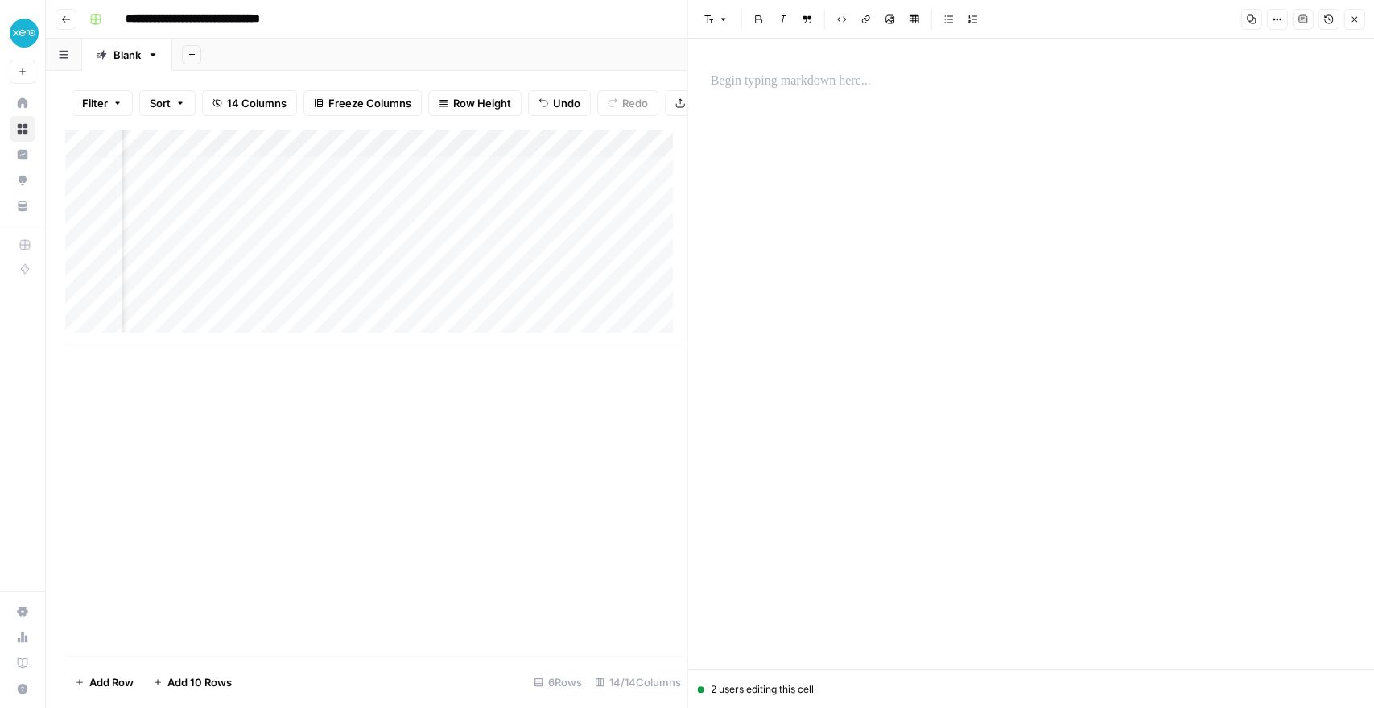
click at [873, 89] on p at bounding box center [1032, 81] width 642 height 21
click at [1269, 19] on button "Options" at bounding box center [1276, 19] width 21 height 21
click at [1250, 171] on span "Code" at bounding box center [1229, 171] width 77 height 16
click at [1269, 22] on button "Options" at bounding box center [1276, 19] width 21 height 21
click at [1230, 109] on span "Markdown" at bounding box center [1229, 112] width 77 height 16
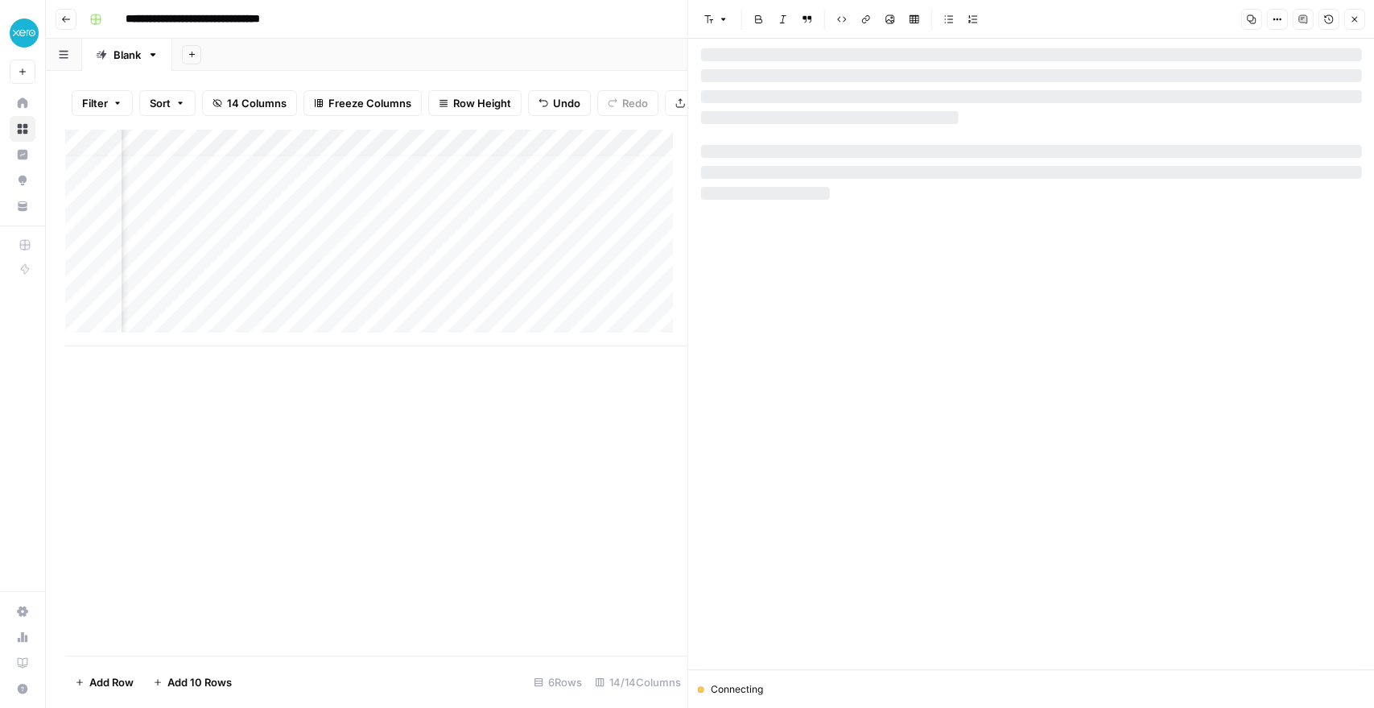
click at [238, 249] on div "Add Column" at bounding box center [375, 237] width 621 height 217
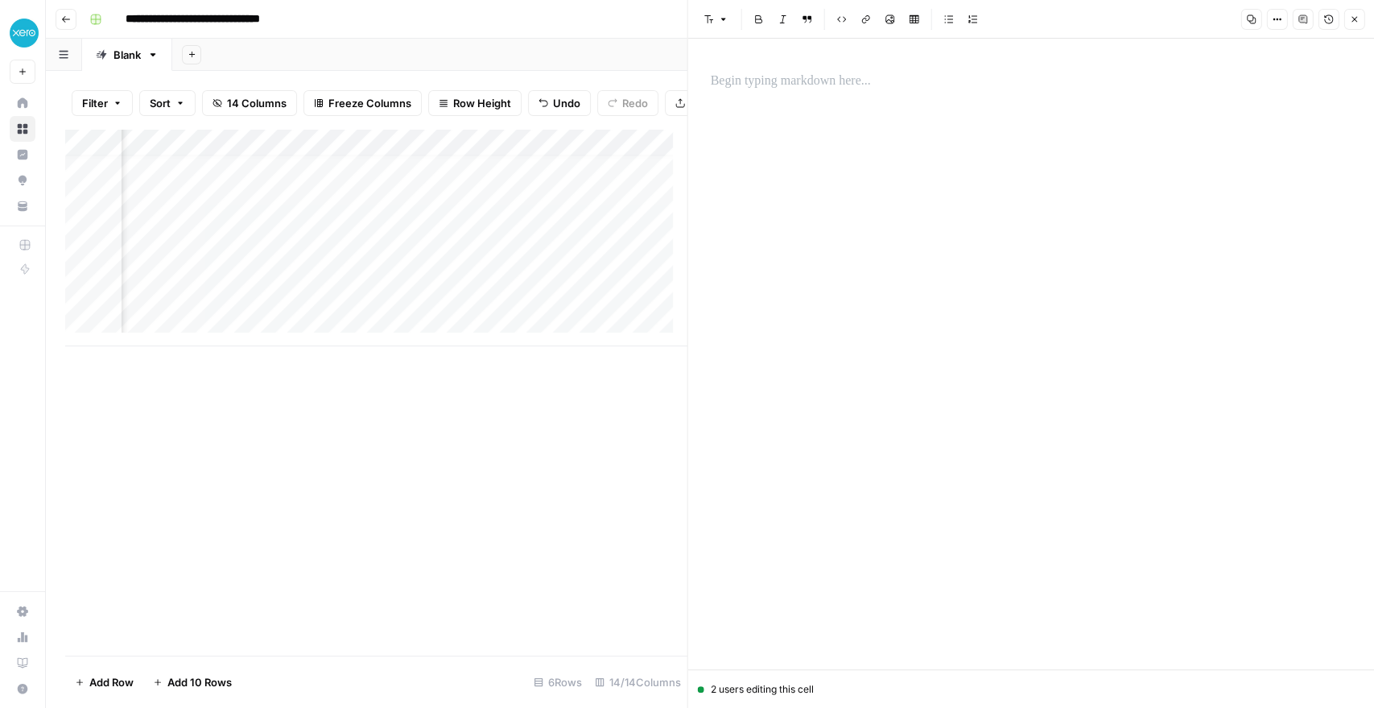
click at [275, 151] on div "Add Column" at bounding box center [375, 237] width 621 height 217
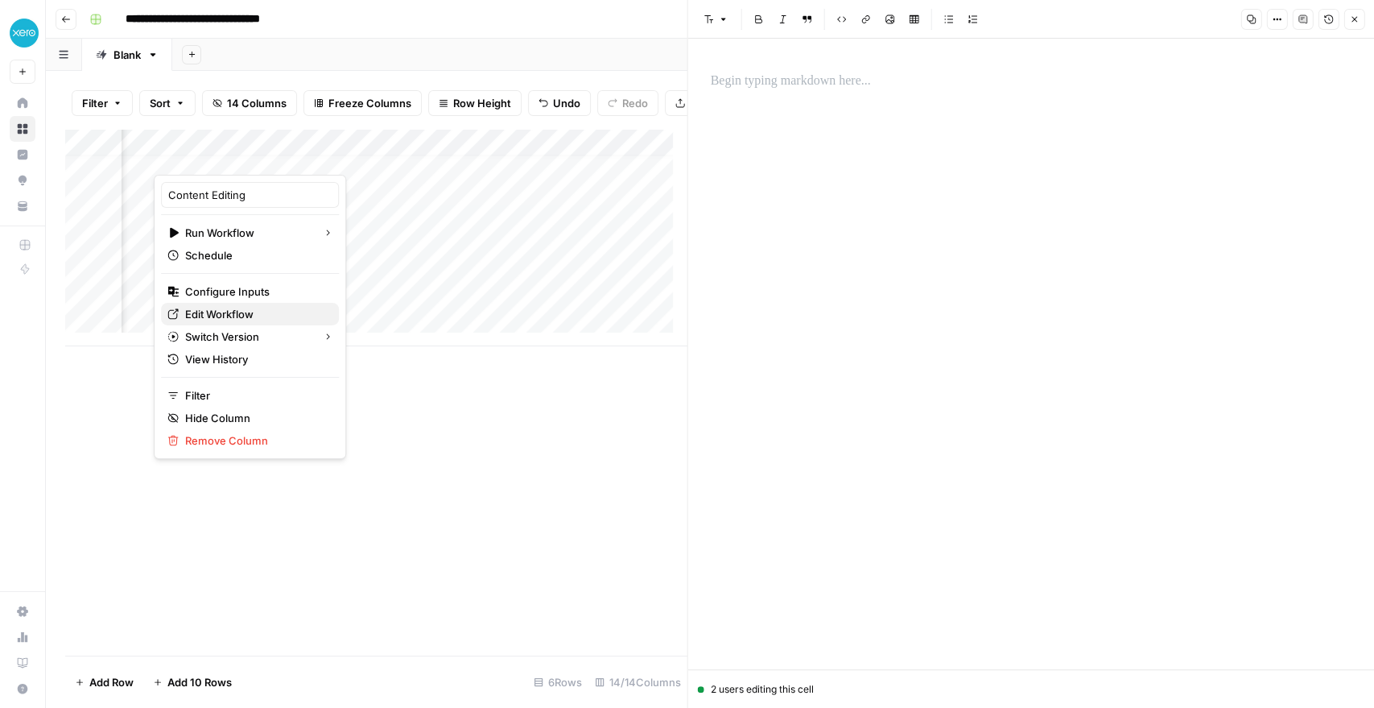
click at [225, 316] on span "Edit Workflow" at bounding box center [255, 314] width 141 height 16
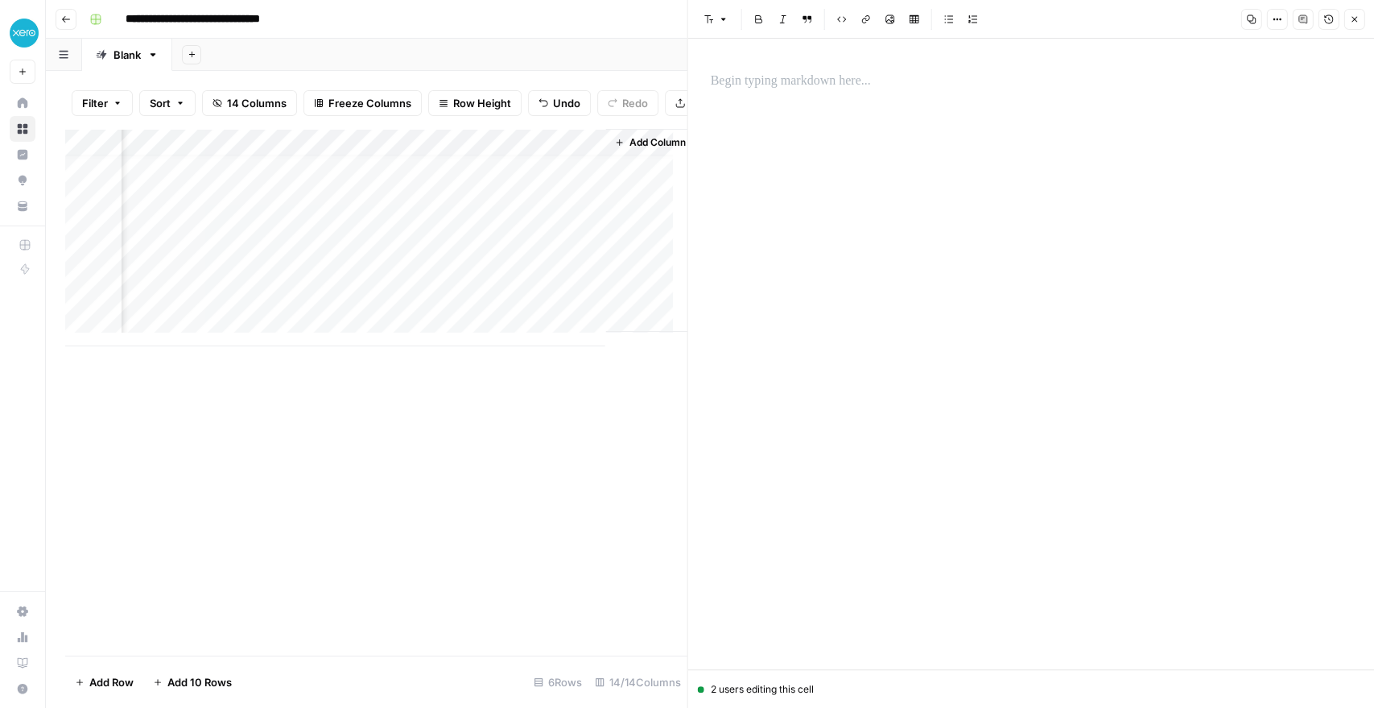
scroll to position [13, 2352]
click at [250, 225] on div "Add Column" at bounding box center [375, 237] width 621 height 217
click at [417, 221] on div "Add Column" at bounding box center [375, 237] width 621 height 217
click at [439, 224] on div "Add Column" at bounding box center [375, 237] width 621 height 217
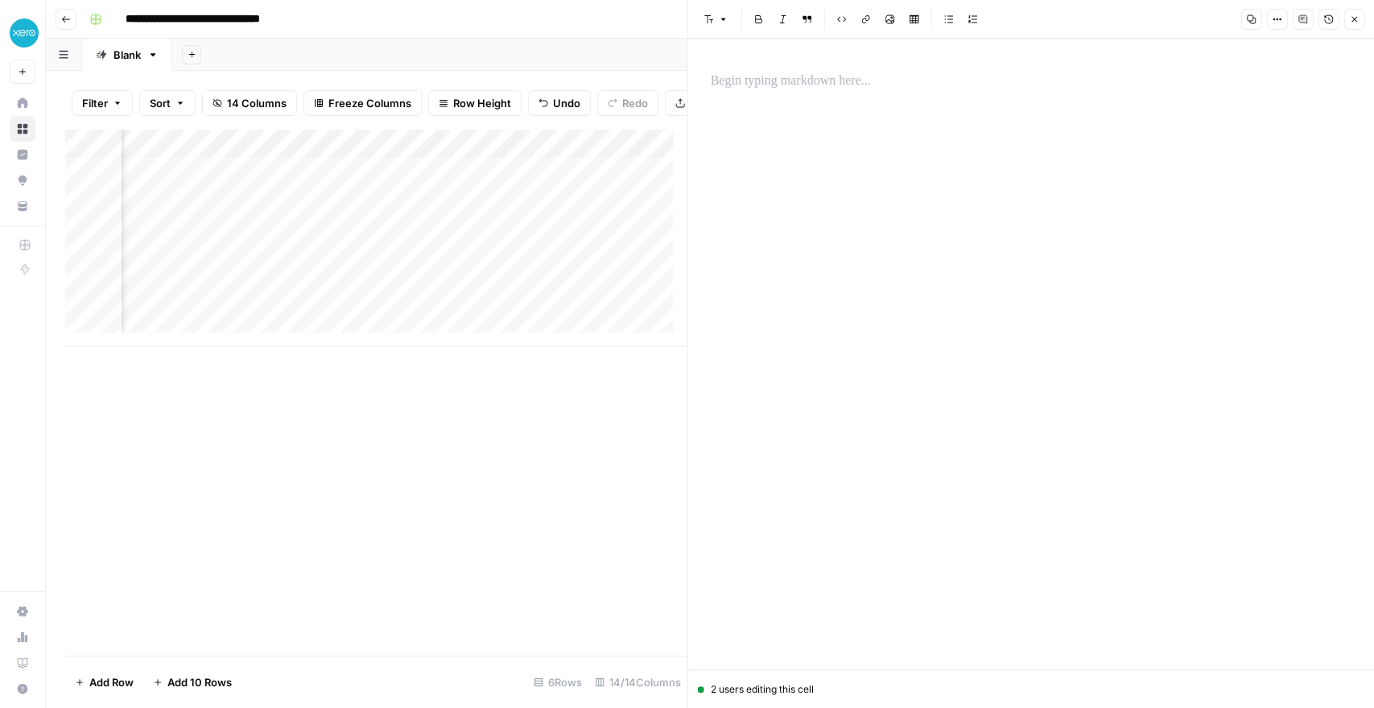
click at [492, 221] on div "Add Column" at bounding box center [375, 237] width 621 height 217
click at [390, 220] on div "Add Column" at bounding box center [375, 237] width 621 height 217
click at [390, 220] on div at bounding box center [382, 223] width 156 height 30
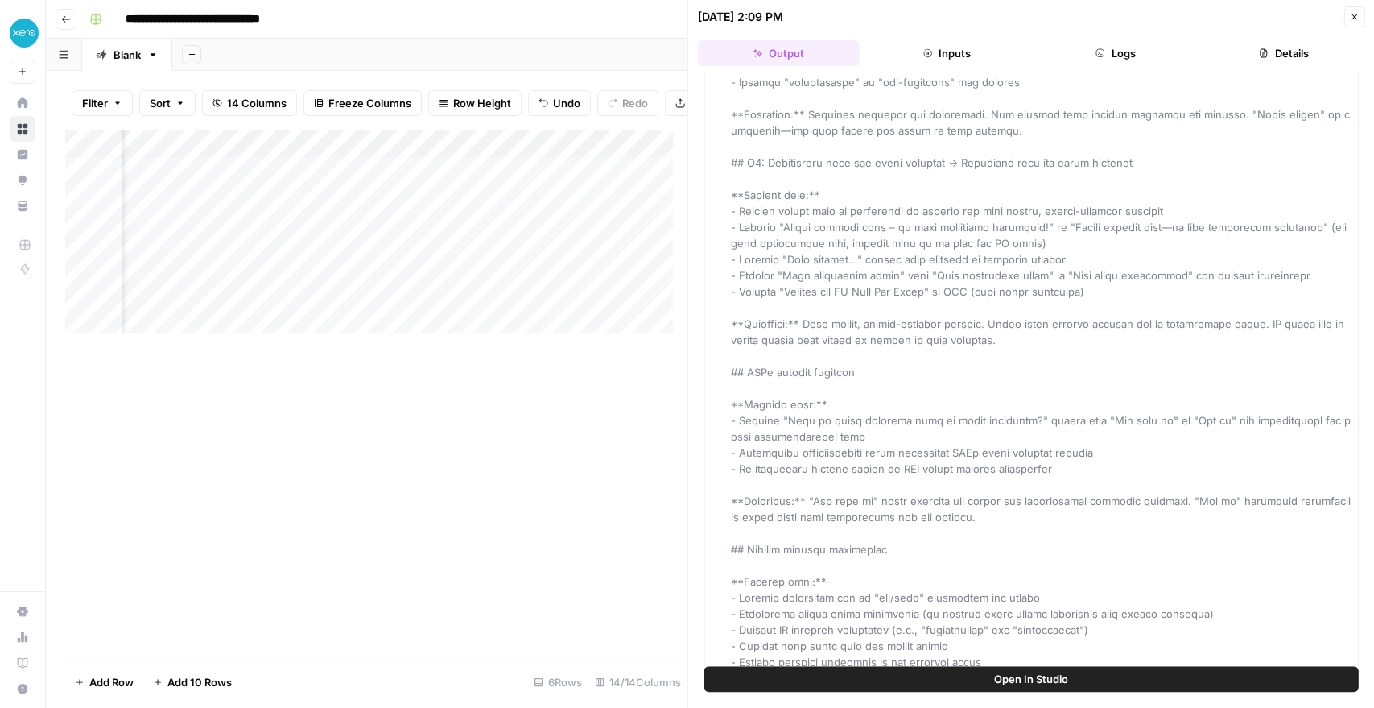
scroll to position [3457, 0]
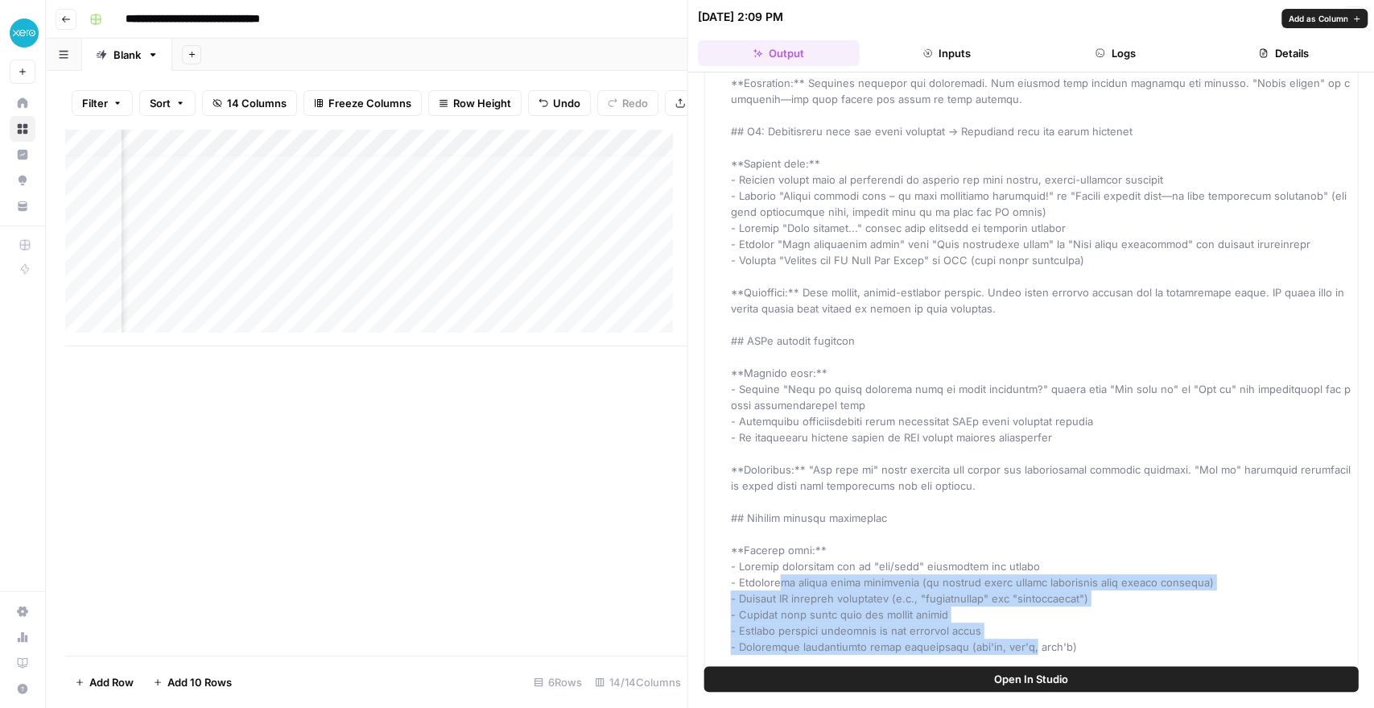
drag, startPoint x: 779, startPoint y: 548, endPoint x: 1018, endPoint y: 609, distance: 246.0
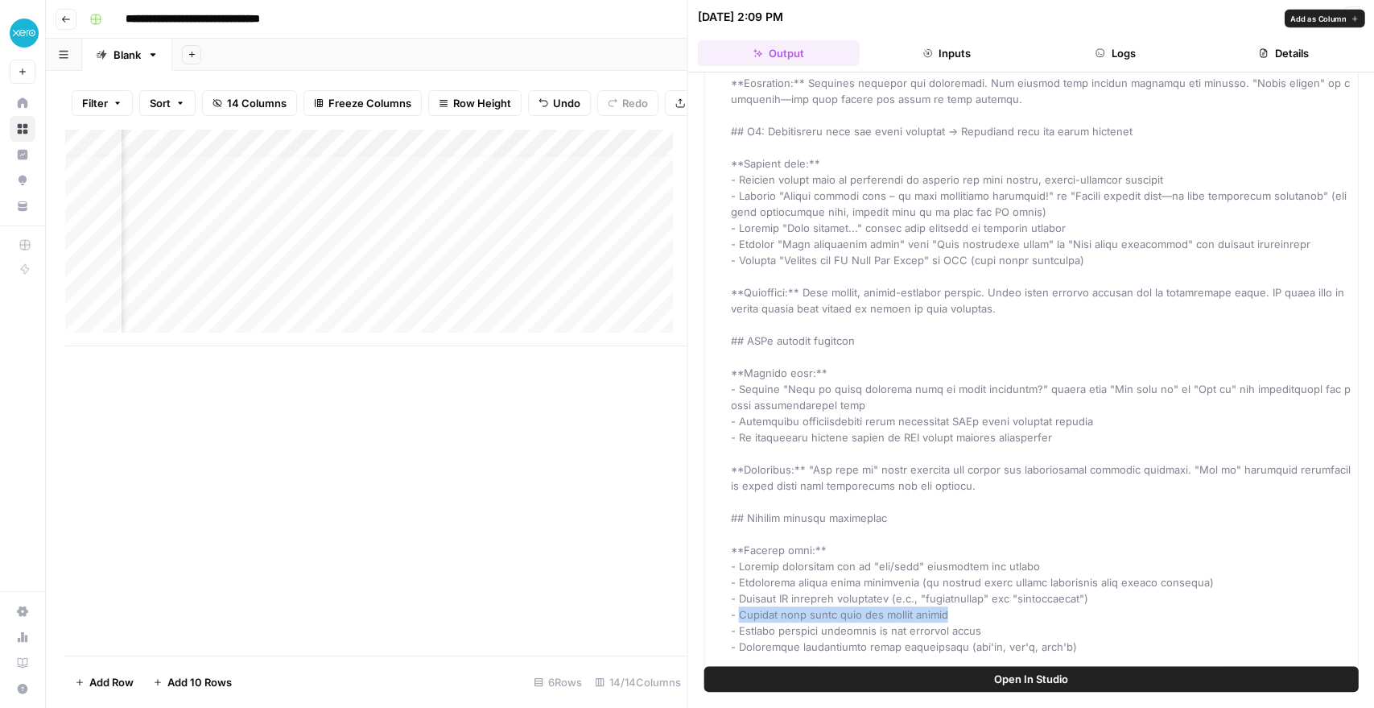
drag, startPoint x: 739, startPoint y: 575, endPoint x: 969, endPoint y: 579, distance: 230.3
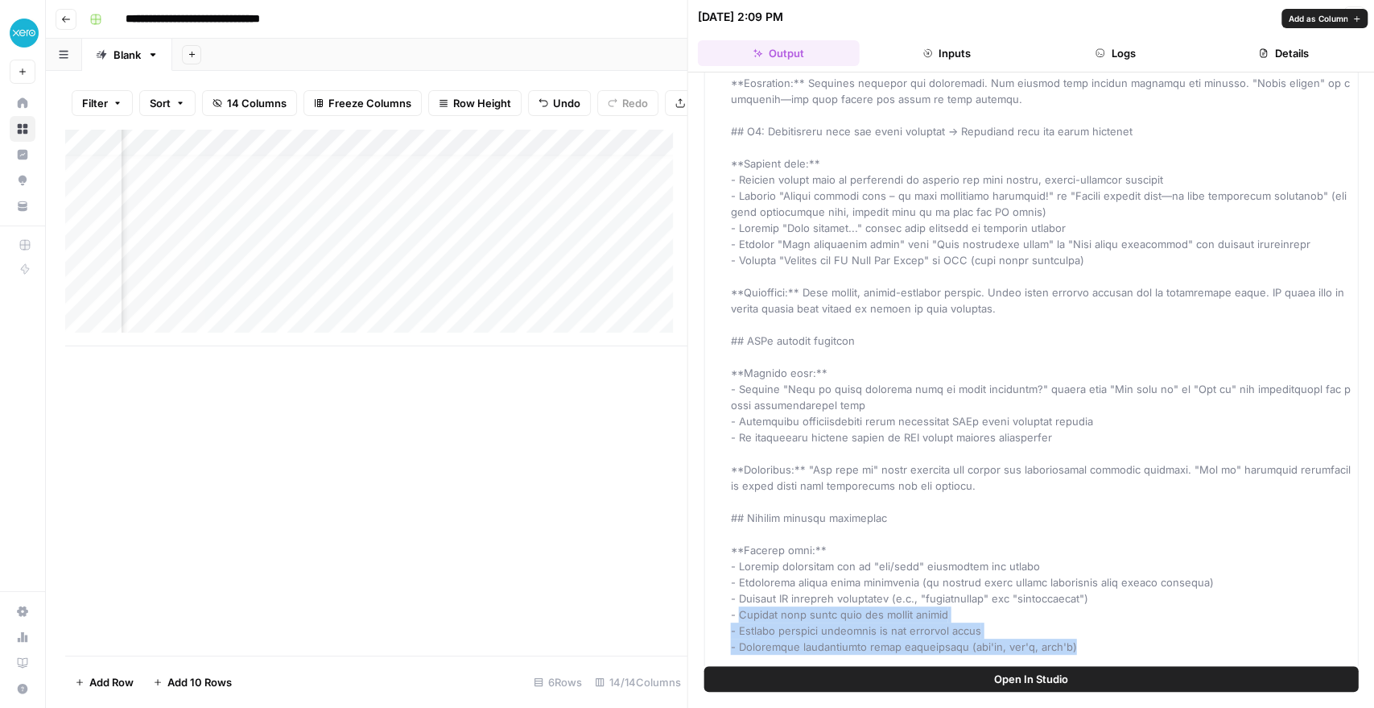
drag, startPoint x: 738, startPoint y: 575, endPoint x: 1067, endPoint y: 610, distance: 330.3
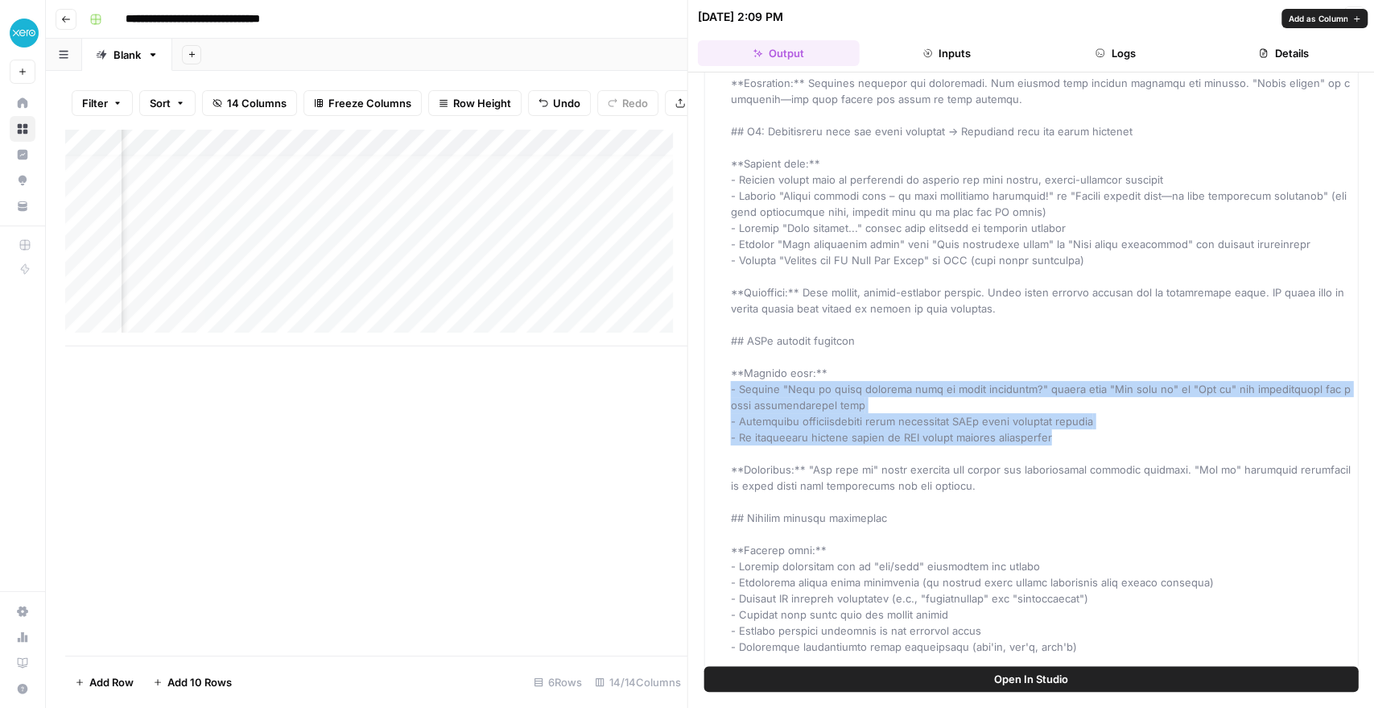
drag, startPoint x: 733, startPoint y: 363, endPoint x: 1123, endPoint y: 399, distance: 392.1
drag, startPoint x: 1123, startPoint y: 399, endPoint x: 723, endPoint y: 358, distance: 402.2
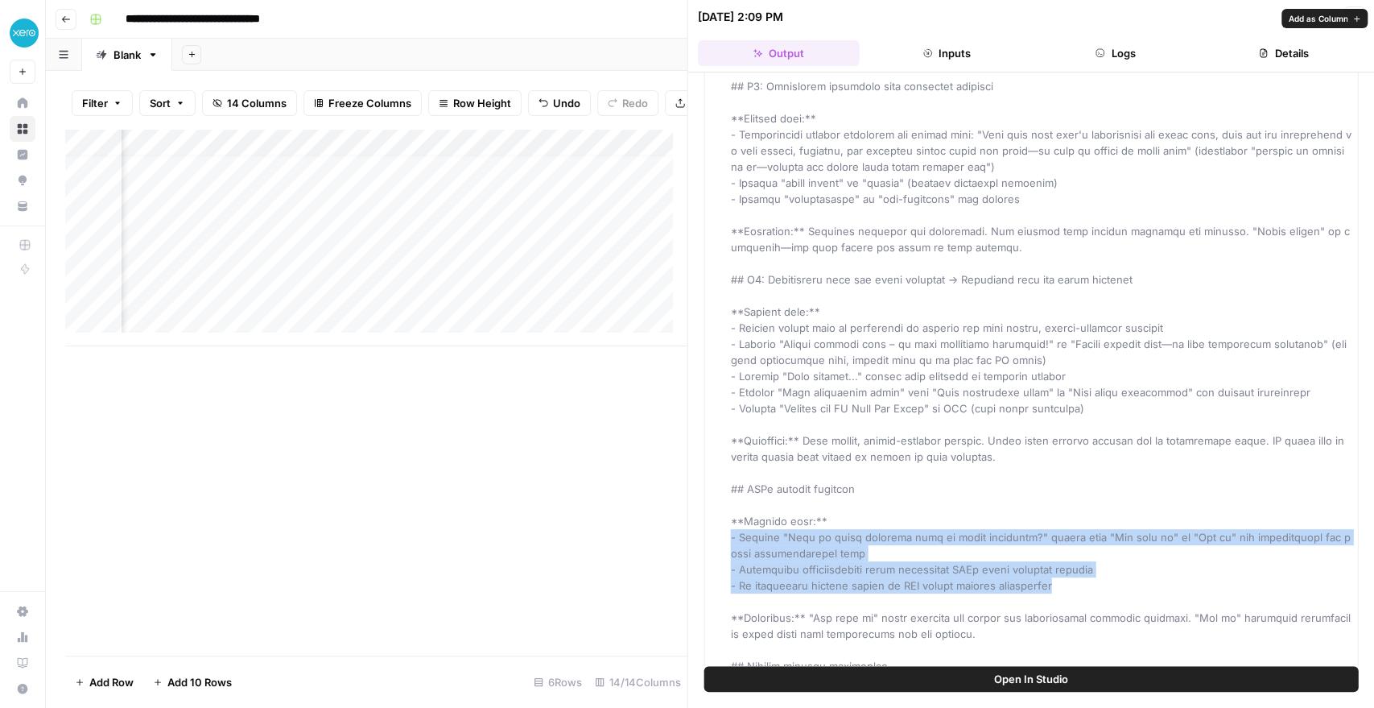
scroll to position [3278, 0]
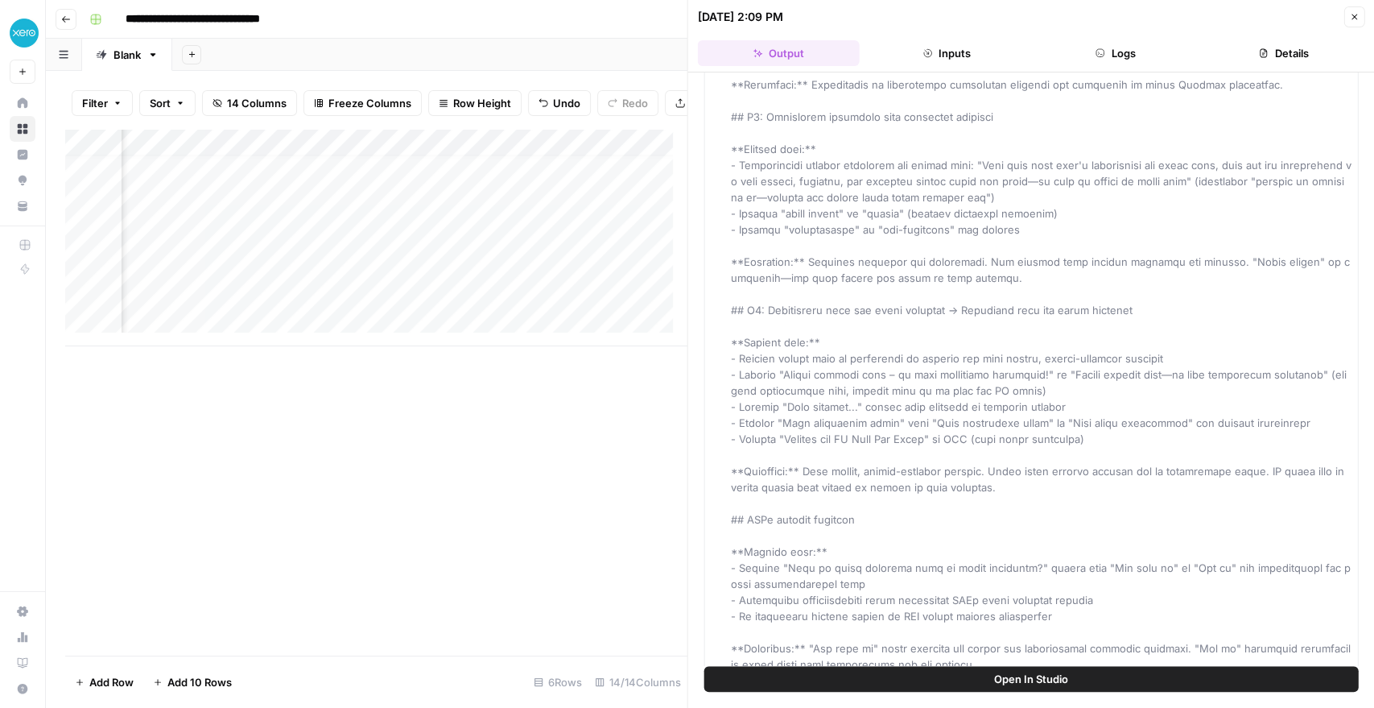
click at [423, 155] on div "Add Column" at bounding box center [375, 237] width 621 height 217
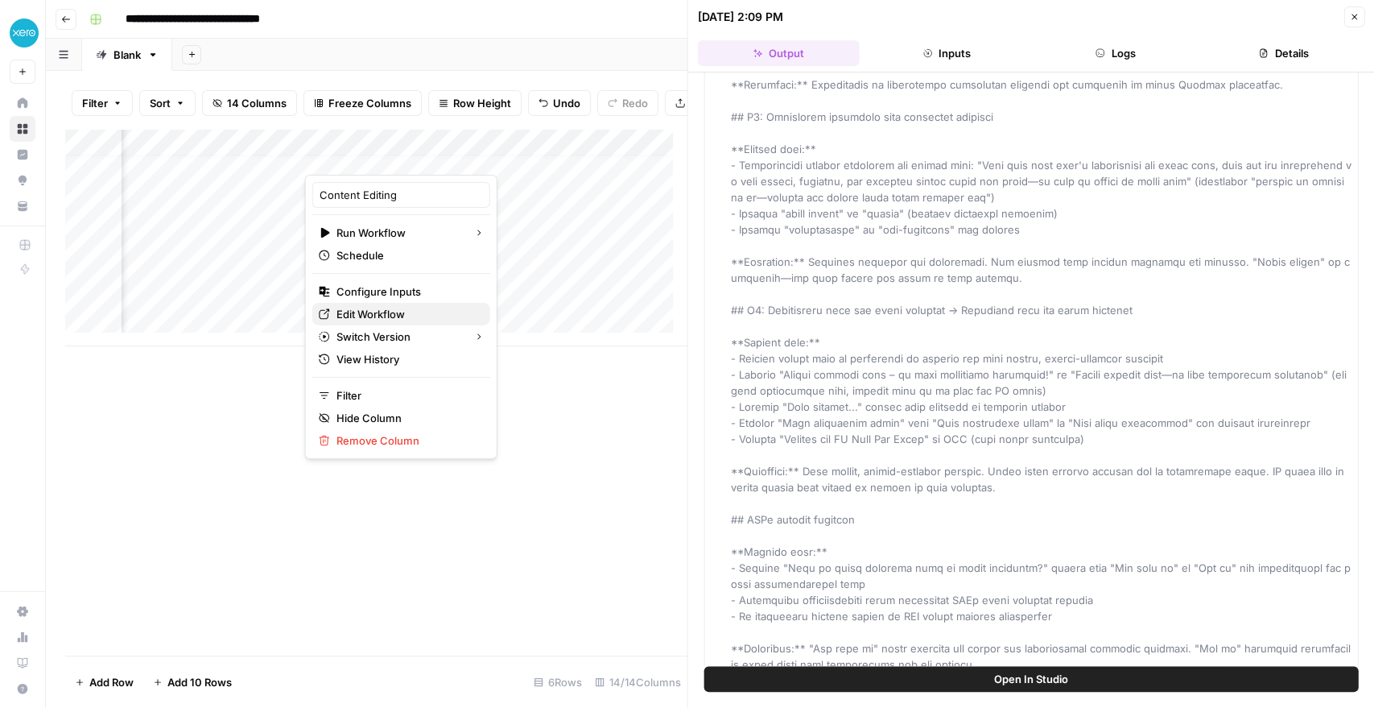
click at [380, 309] on span "Edit Workflow" at bounding box center [406, 314] width 141 height 16
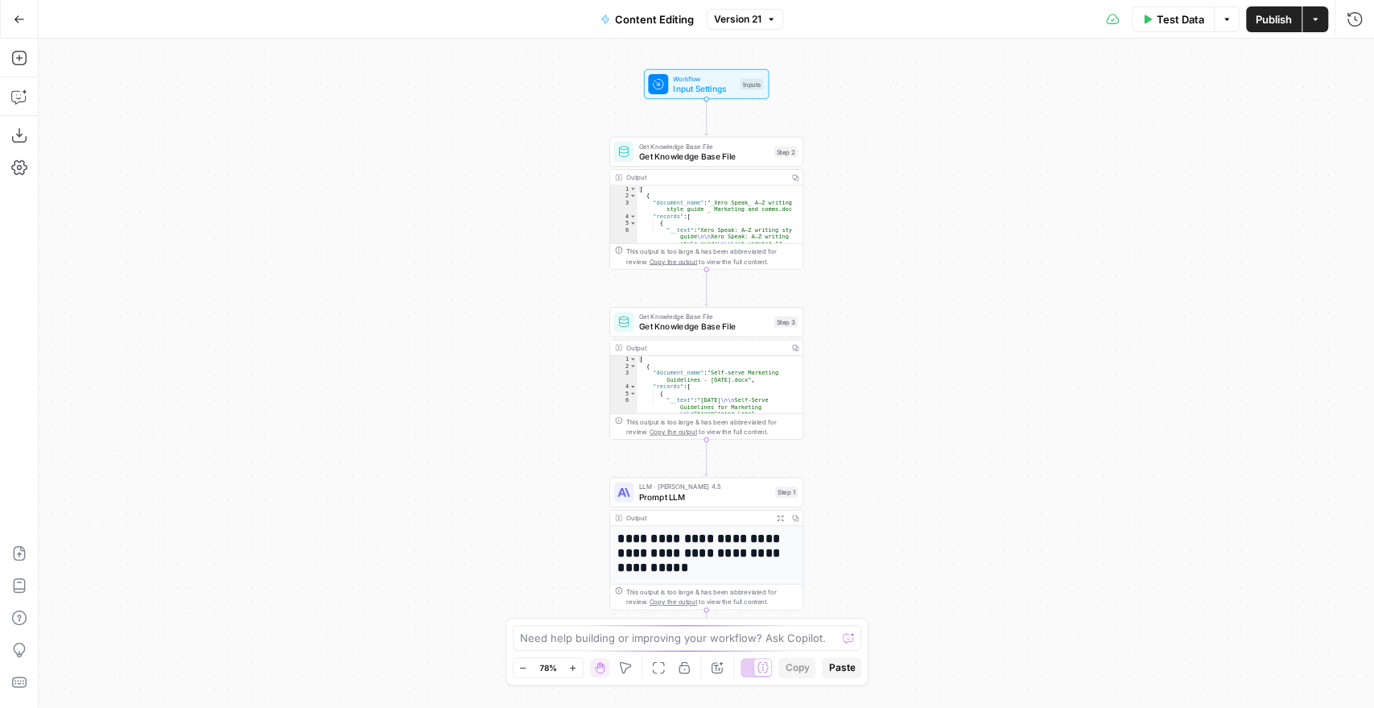
click at [1159, 20] on span "Test Data" at bounding box center [1180, 19] width 47 height 16
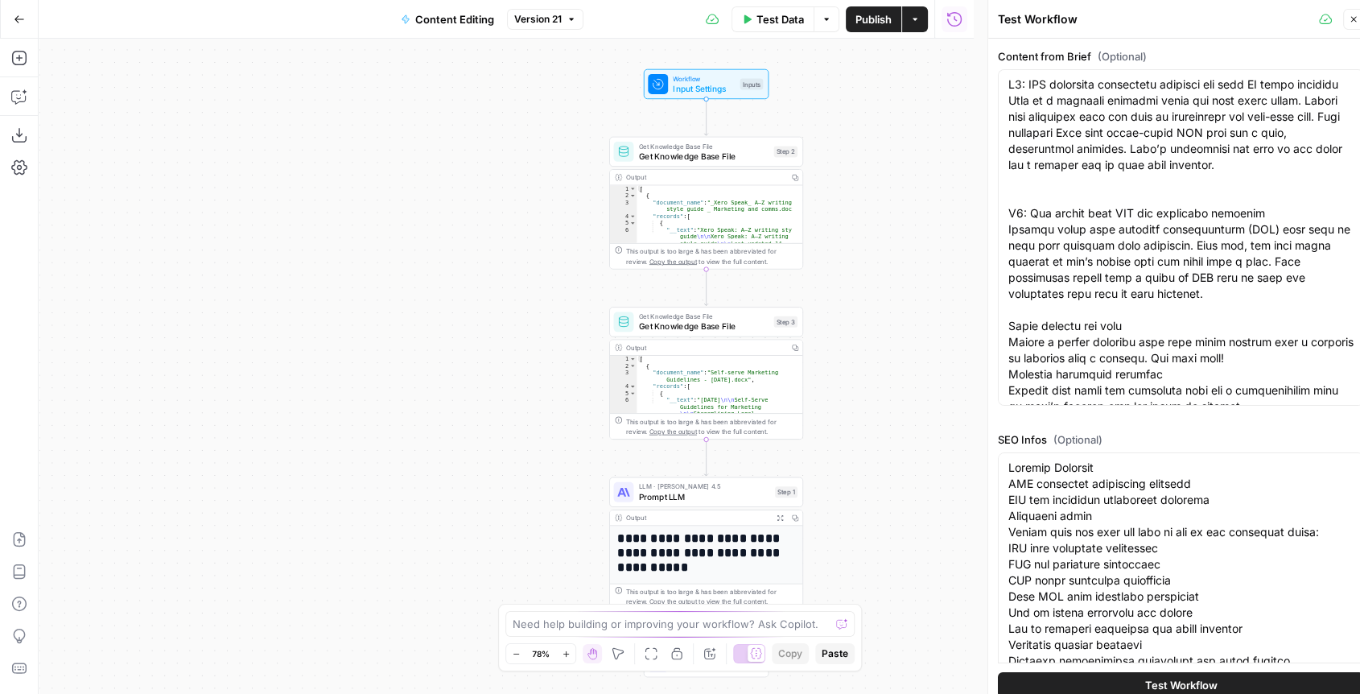
click at [1172, 675] on button "Test Workflow" at bounding box center [1181, 685] width 366 height 26
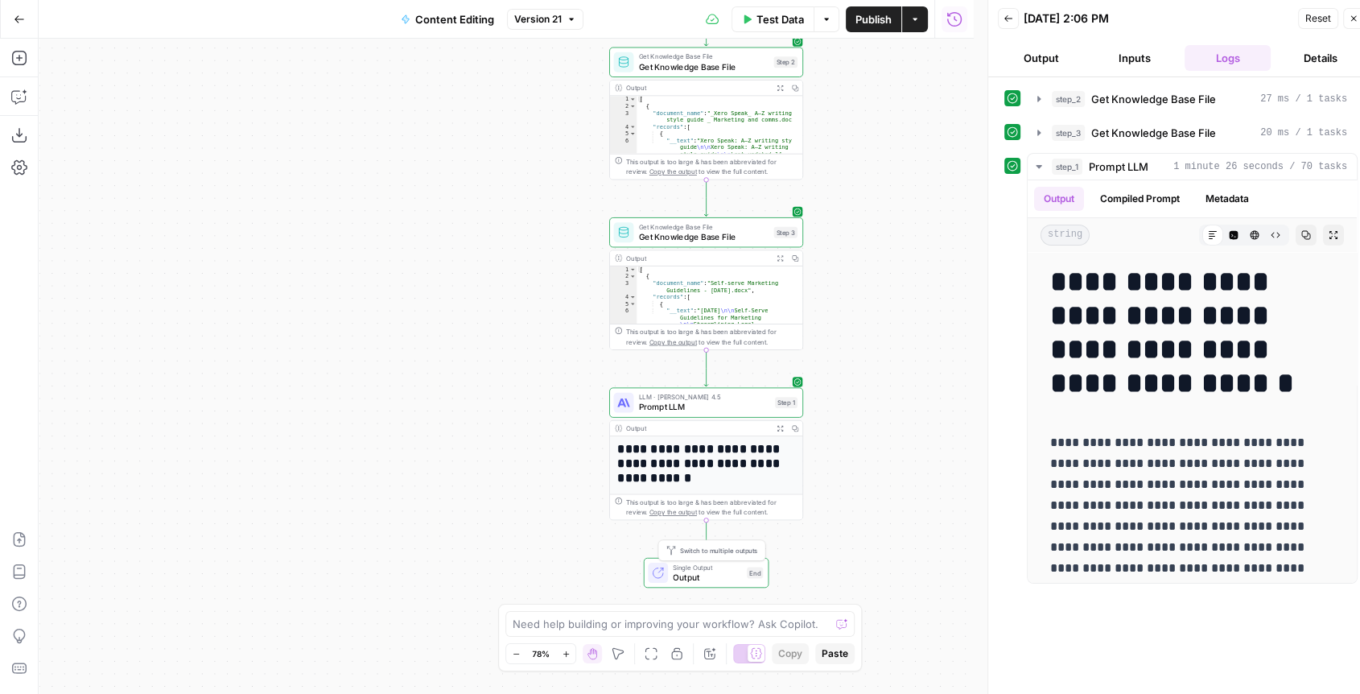
click at [695, 551] on span "Switch to multiple outputs" at bounding box center [718, 550] width 77 height 10
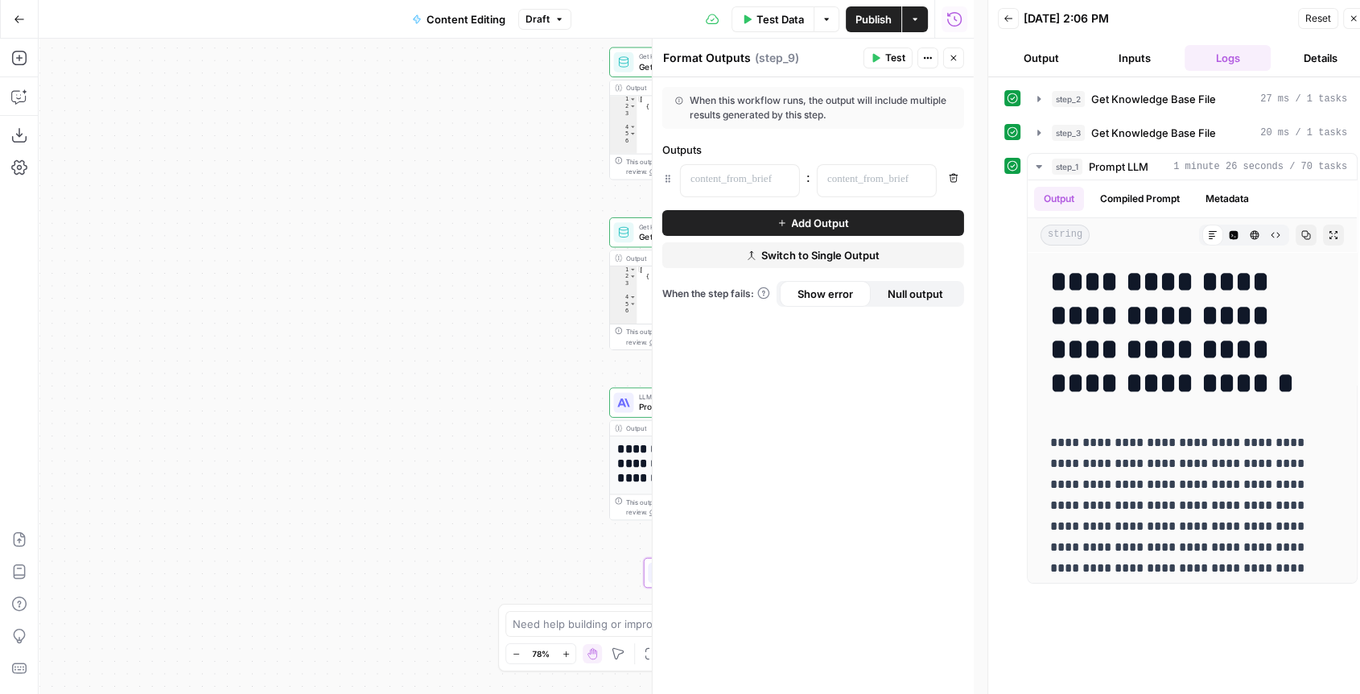
click at [795, 226] on span "Add Output" at bounding box center [820, 223] width 58 height 16
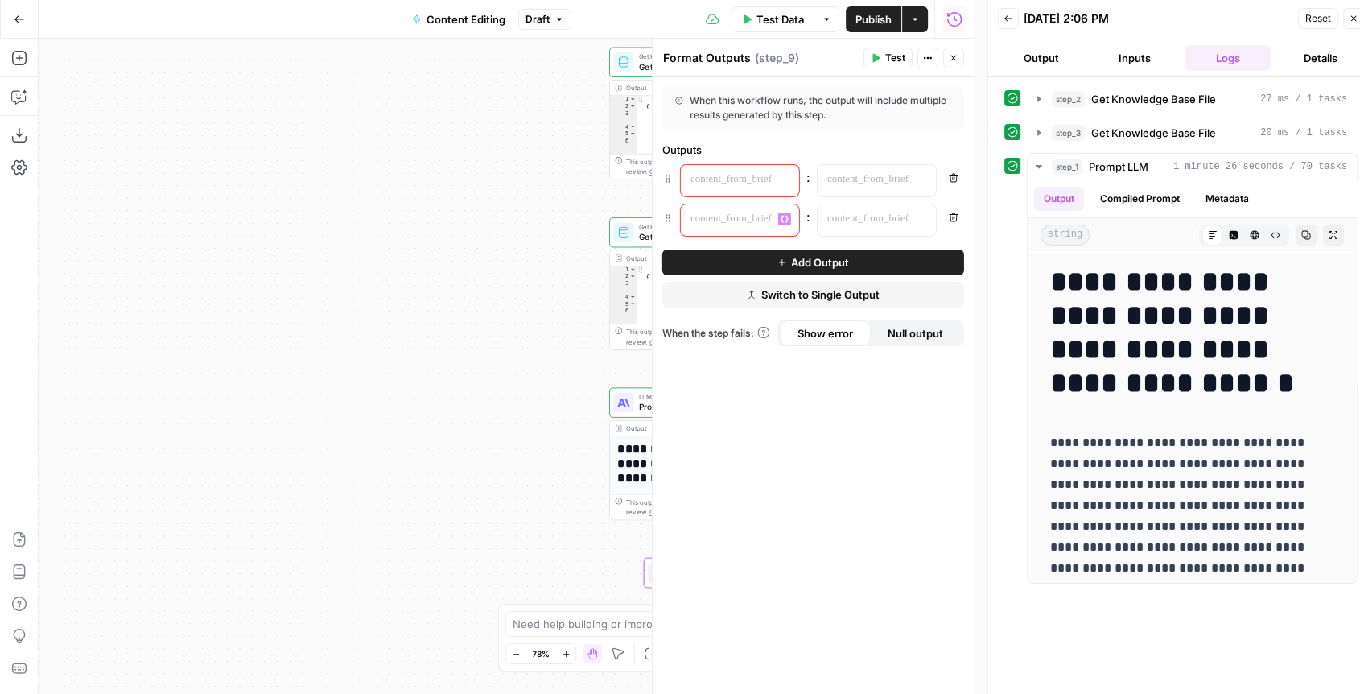
click at [772, 191] on div at bounding box center [727, 180] width 93 height 31
click at [955, 217] on icon "button" at bounding box center [954, 218] width 10 height 10
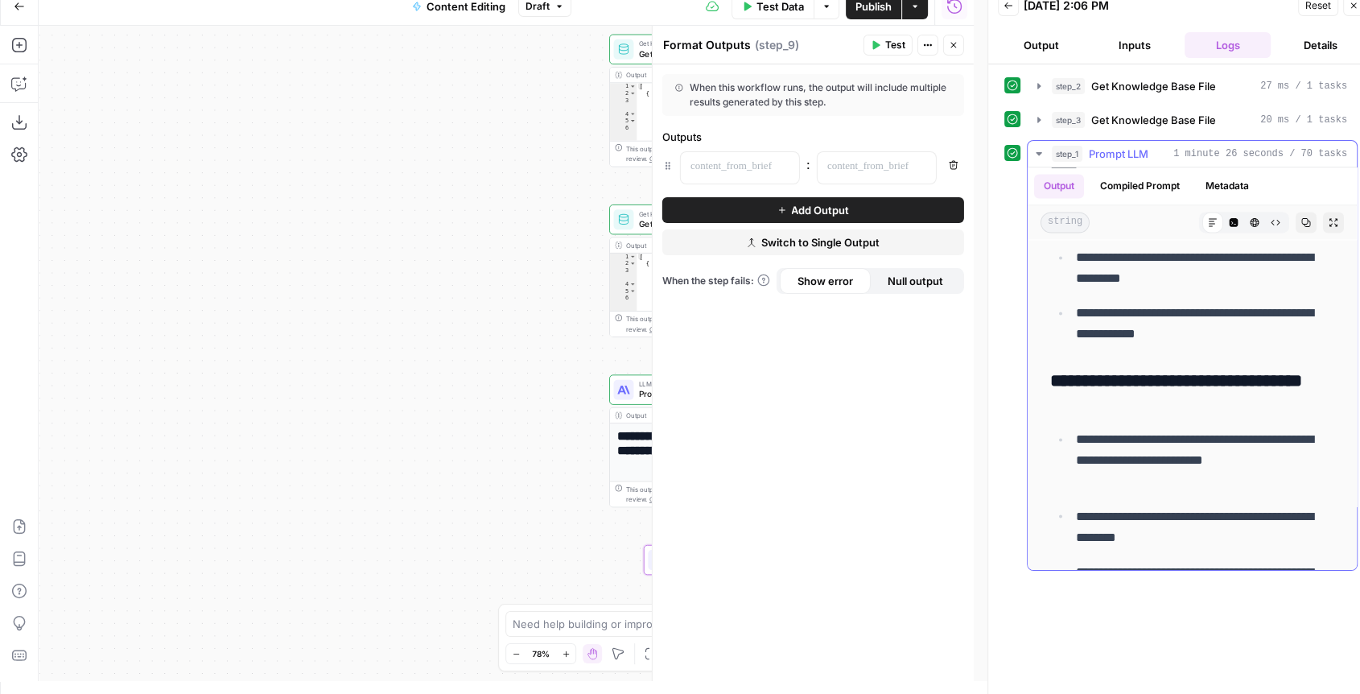
scroll to position [8817, 0]
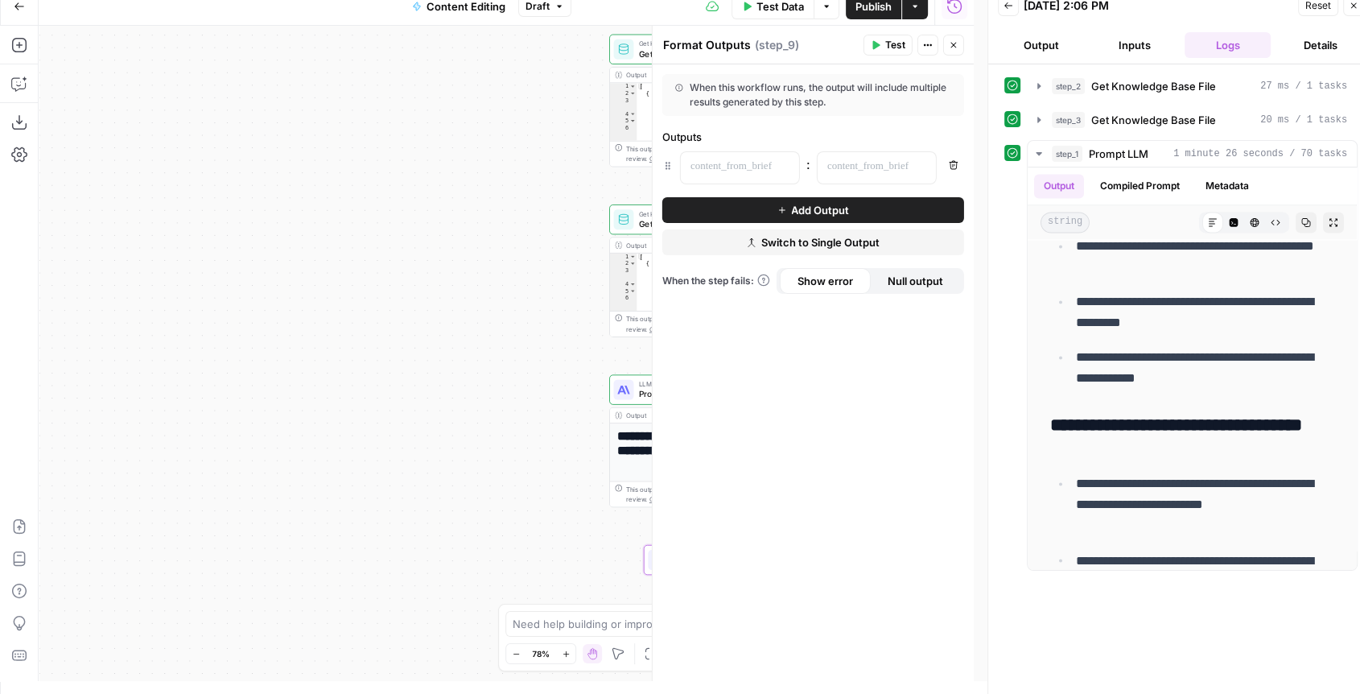
drag, startPoint x: 850, startPoint y: 83, endPoint x: 850, endPoint y: 109, distance: 25.8
click at [850, 109] on div "When this workflow runs, the output will include multiple results generated by …" at bounding box center [814, 95] width 302 height 42
click at [923, 43] on icon "button" at bounding box center [928, 45] width 10 height 10
click at [774, 127] on div "When this workflow runs, the output will include multiple results generated by …" at bounding box center [813, 372] width 321 height 617
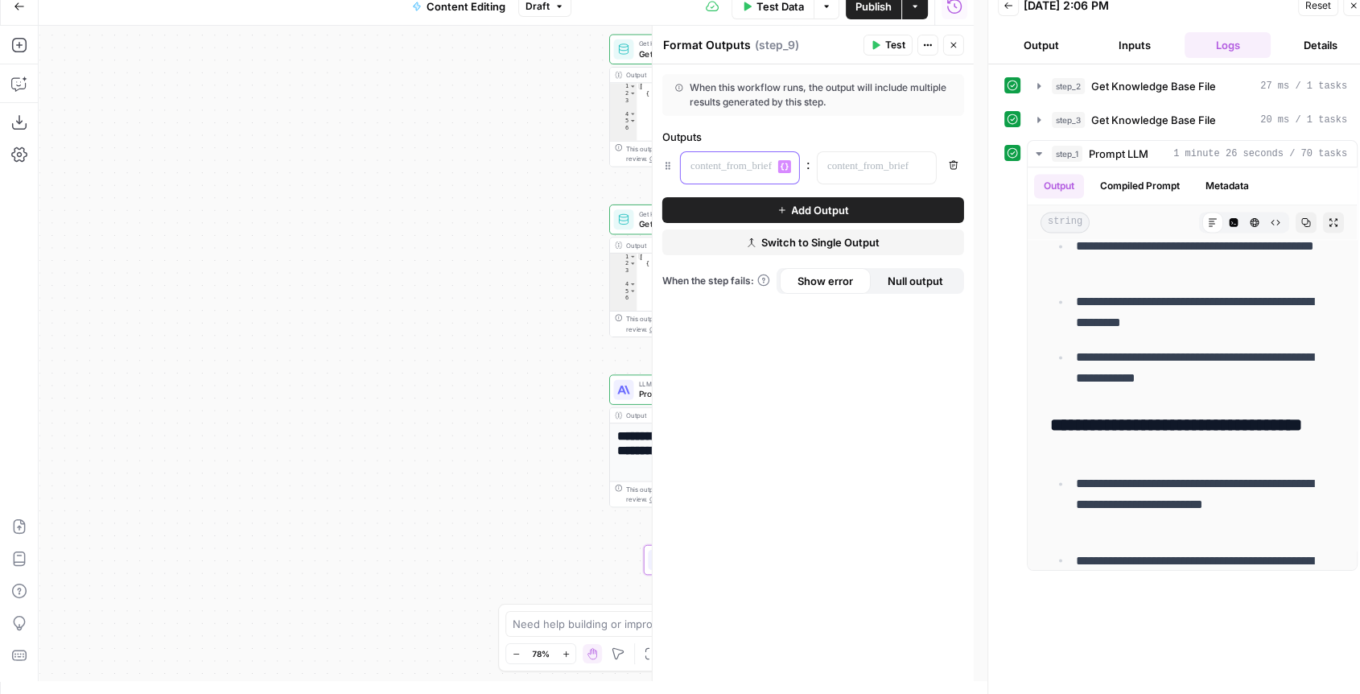
click at [748, 166] on p at bounding box center [727, 167] width 73 height 16
click at [785, 163] on icon "button" at bounding box center [785, 167] width 8 height 8
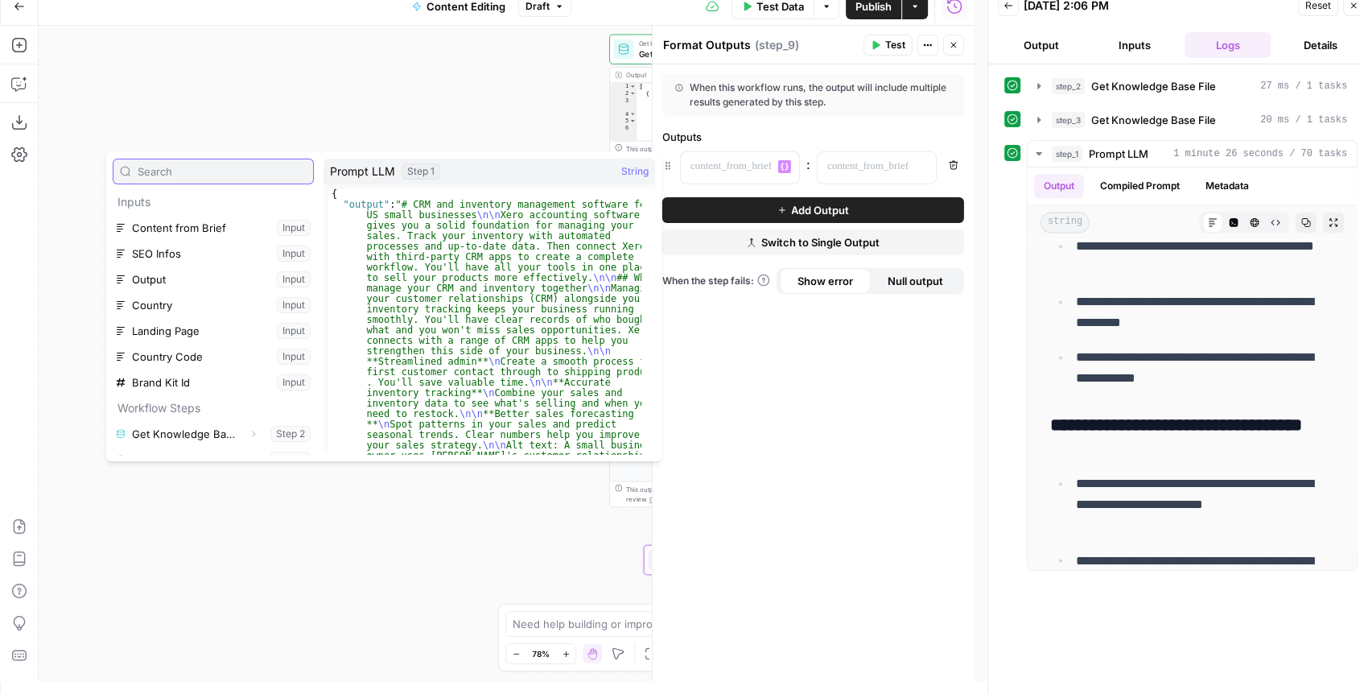
scroll to position [43, 0]
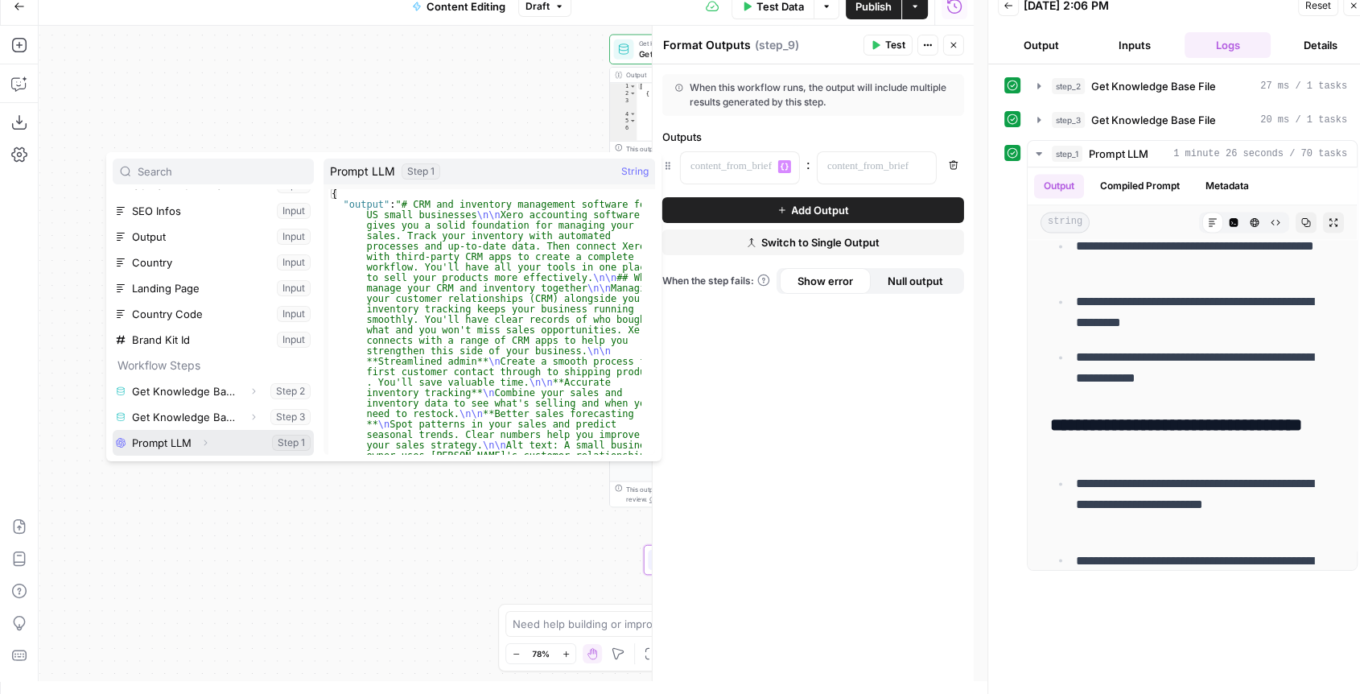
click at [181, 444] on button "Select variable Prompt LLM" at bounding box center [213, 443] width 201 height 26
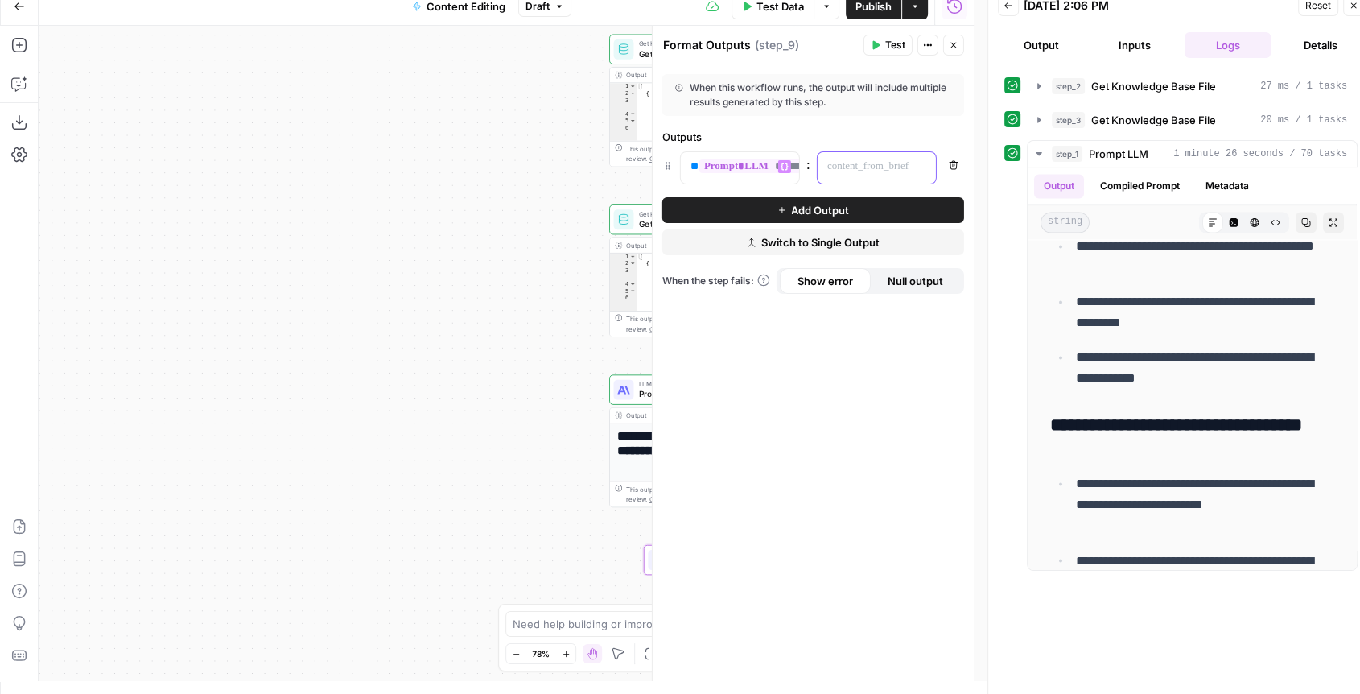
click at [877, 172] on p at bounding box center [864, 167] width 73 height 16
click at [960, 162] on button "Remove" at bounding box center [953, 165] width 21 height 21
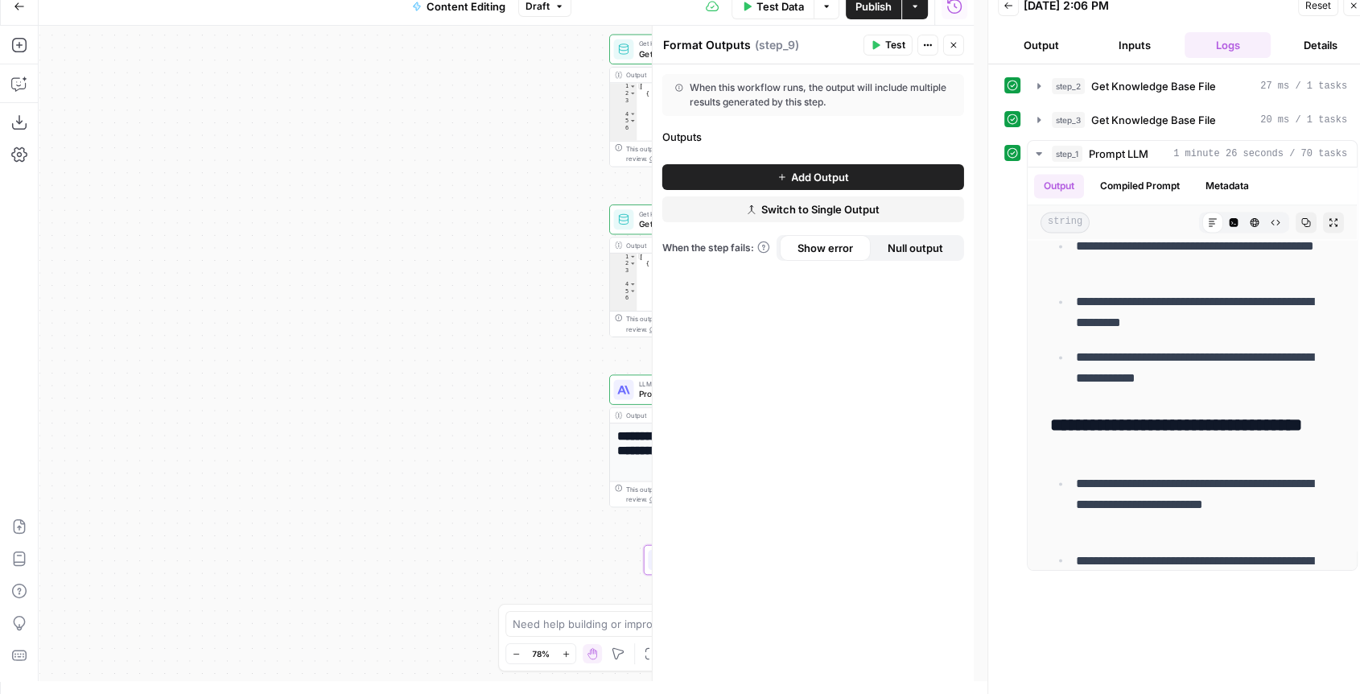
click at [873, 212] on span "Switch to Single Output" at bounding box center [821, 209] width 118 height 16
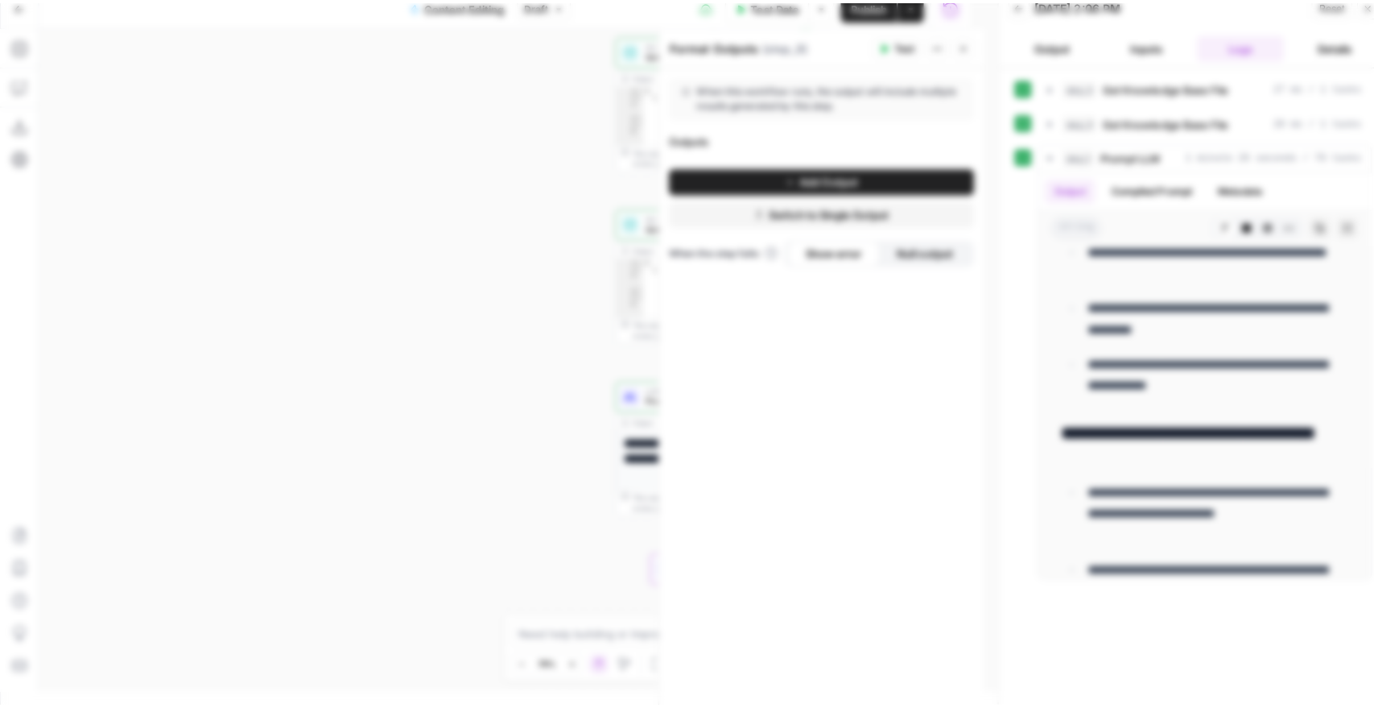
scroll to position [0, 0]
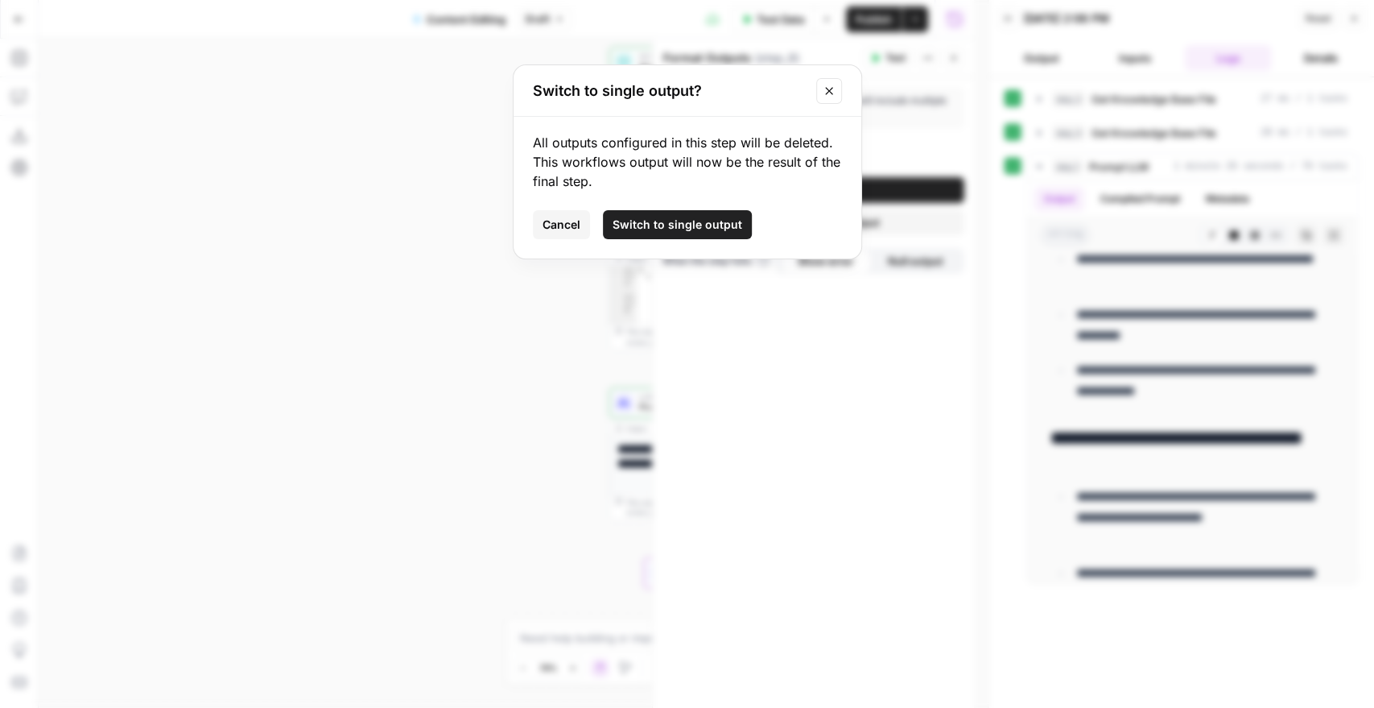
click at [686, 222] on span "Switch to single output" at bounding box center [678, 225] width 130 height 16
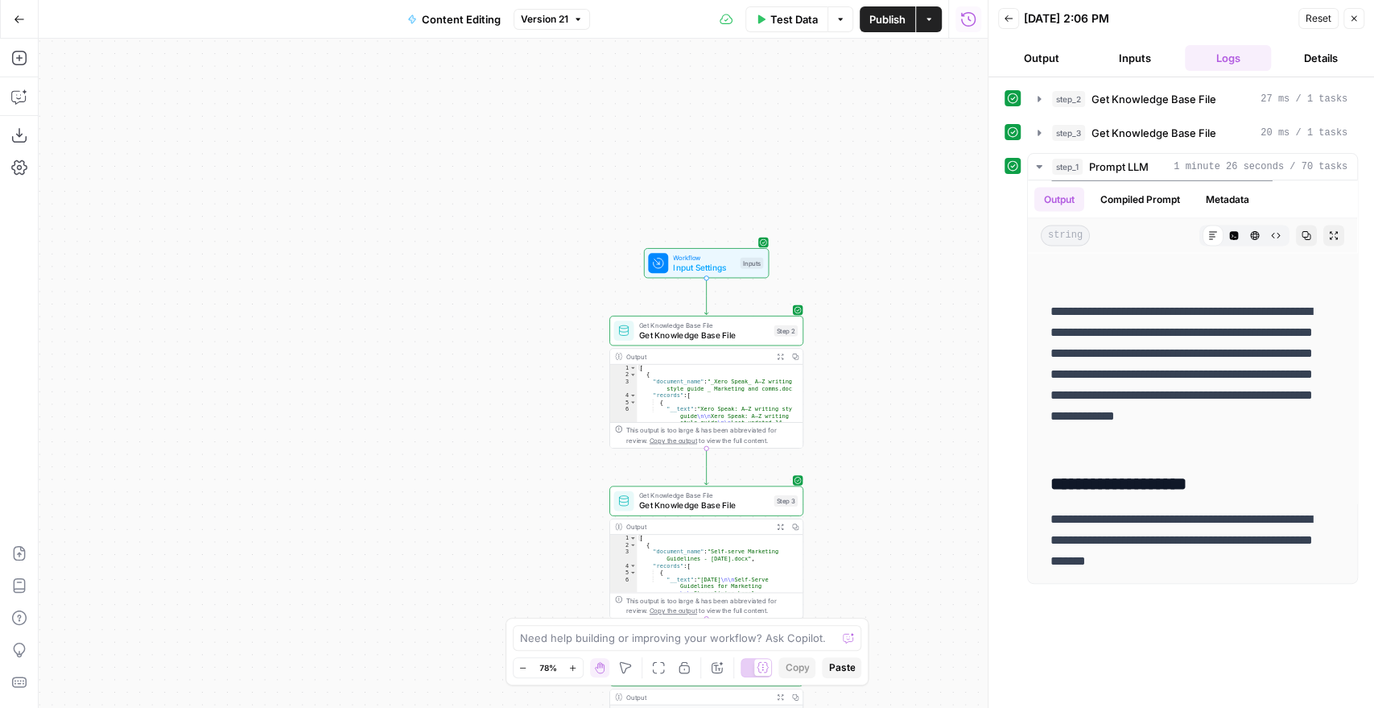
scroll to position [2109, 0]
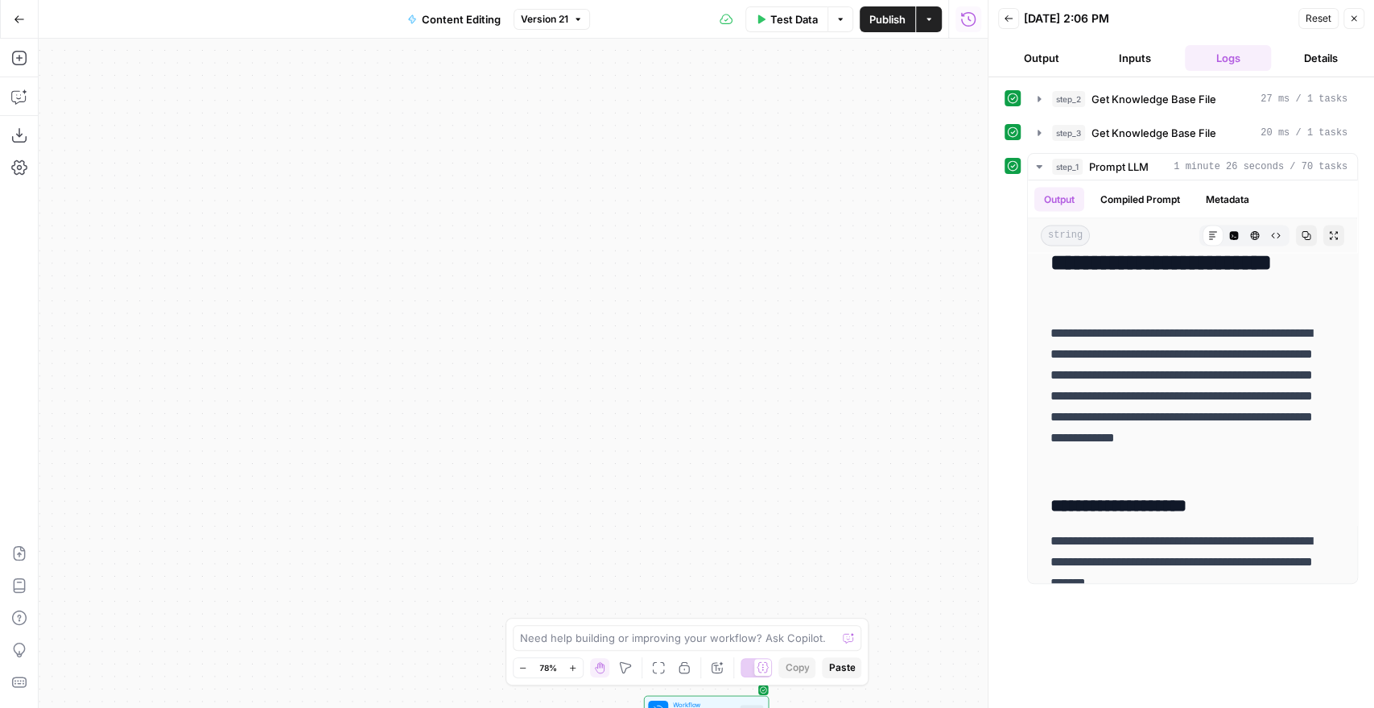
click at [872, 23] on span "Publish" at bounding box center [887, 19] width 36 height 16
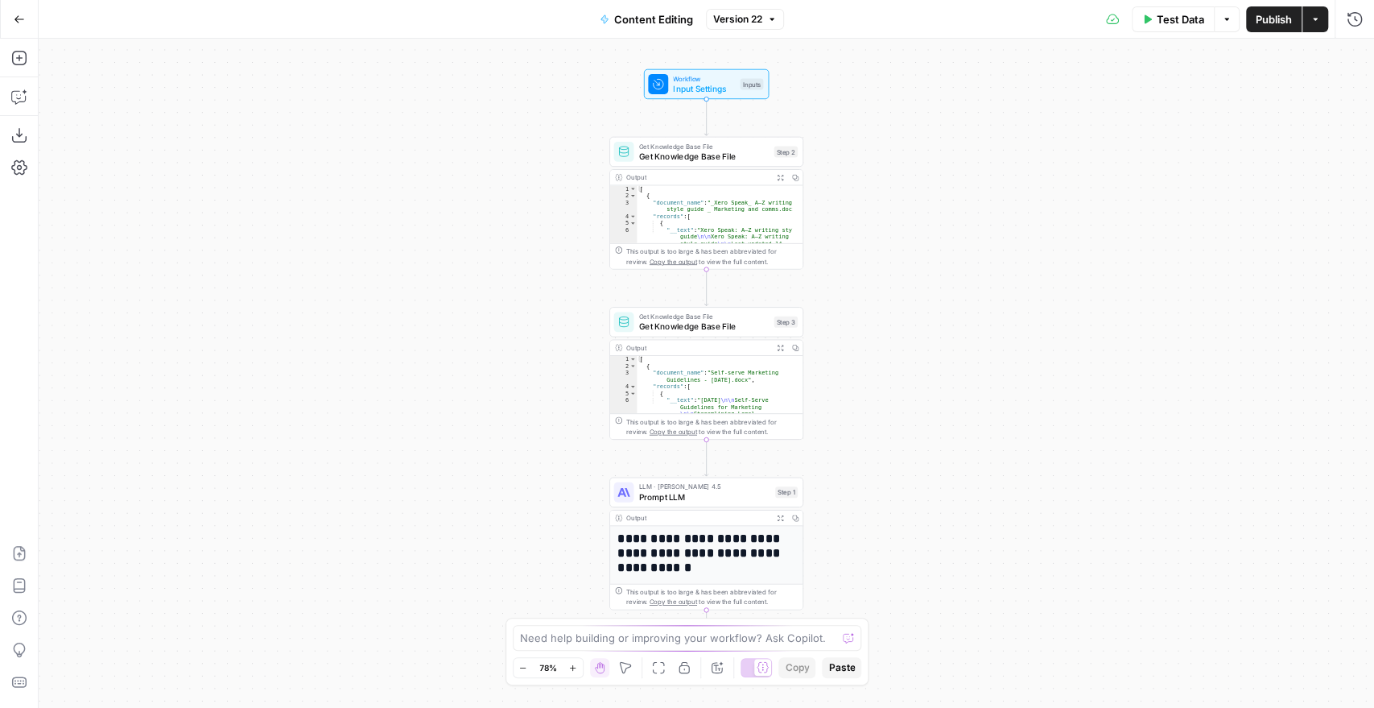
click at [705, 493] on span "Prompt LLM" at bounding box center [704, 496] width 131 height 13
click at [713, 530] on h1 "**********" at bounding box center [700, 552] width 167 height 44
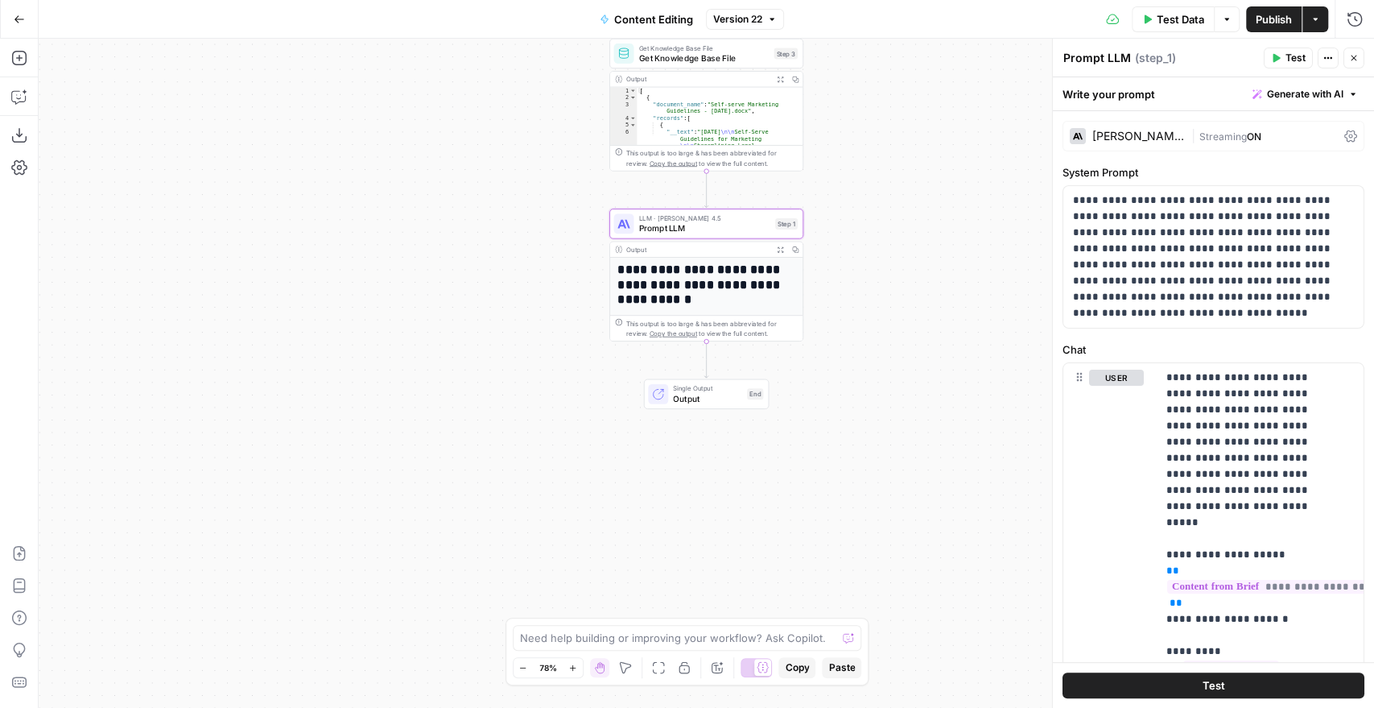
click at [1327, 92] on span "Generate with AI" at bounding box center [1305, 94] width 76 height 14
click at [1243, 185] on div "Improve your existing prompt" at bounding box center [1269, 182] width 134 height 14
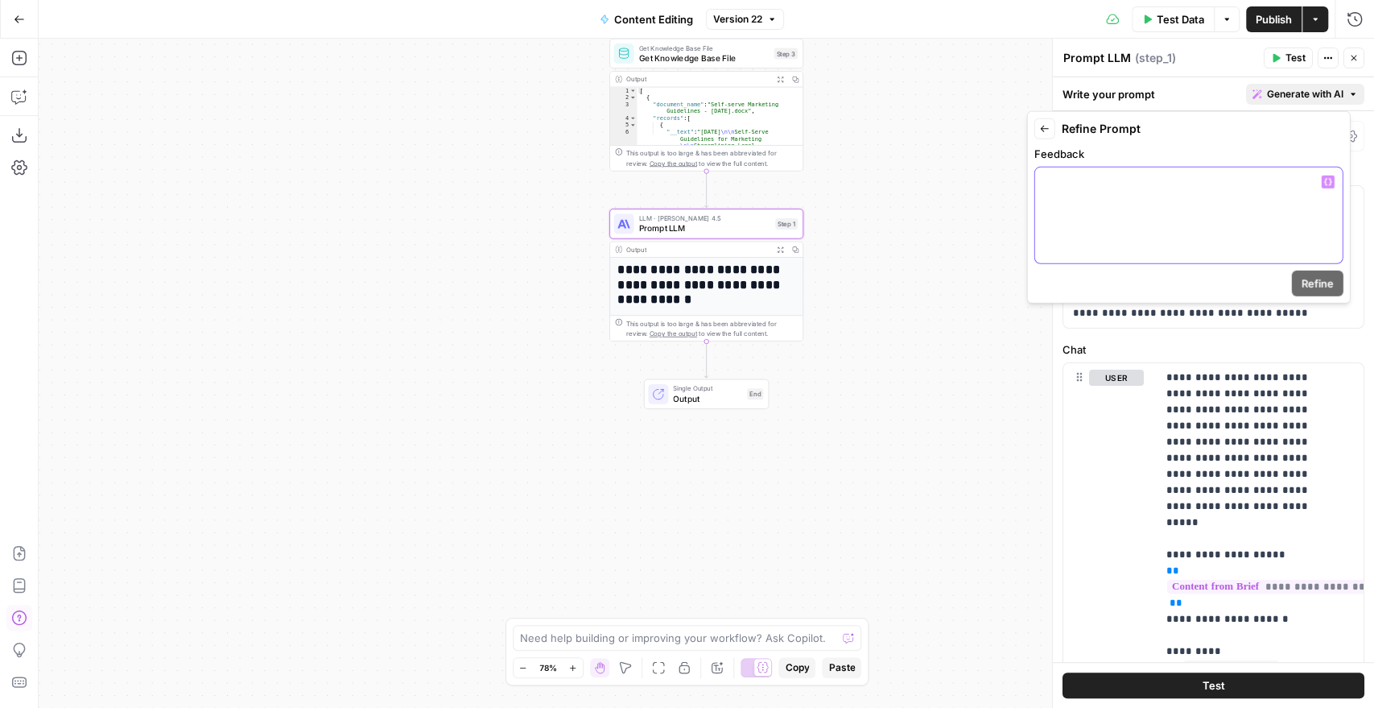
click at [1090, 180] on p at bounding box center [1189, 182] width 288 height 16
click at [1324, 282] on span "Refine" at bounding box center [1318, 283] width 32 height 16
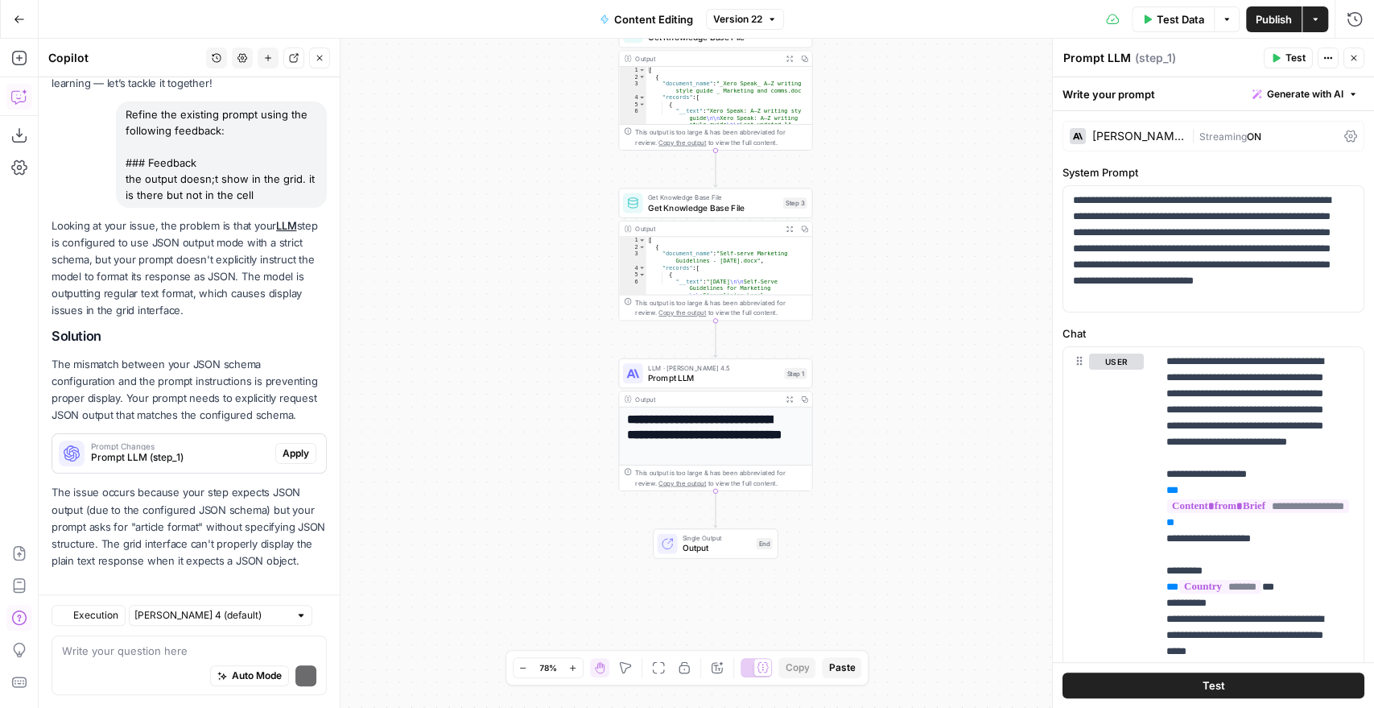
scroll to position [151, 0]
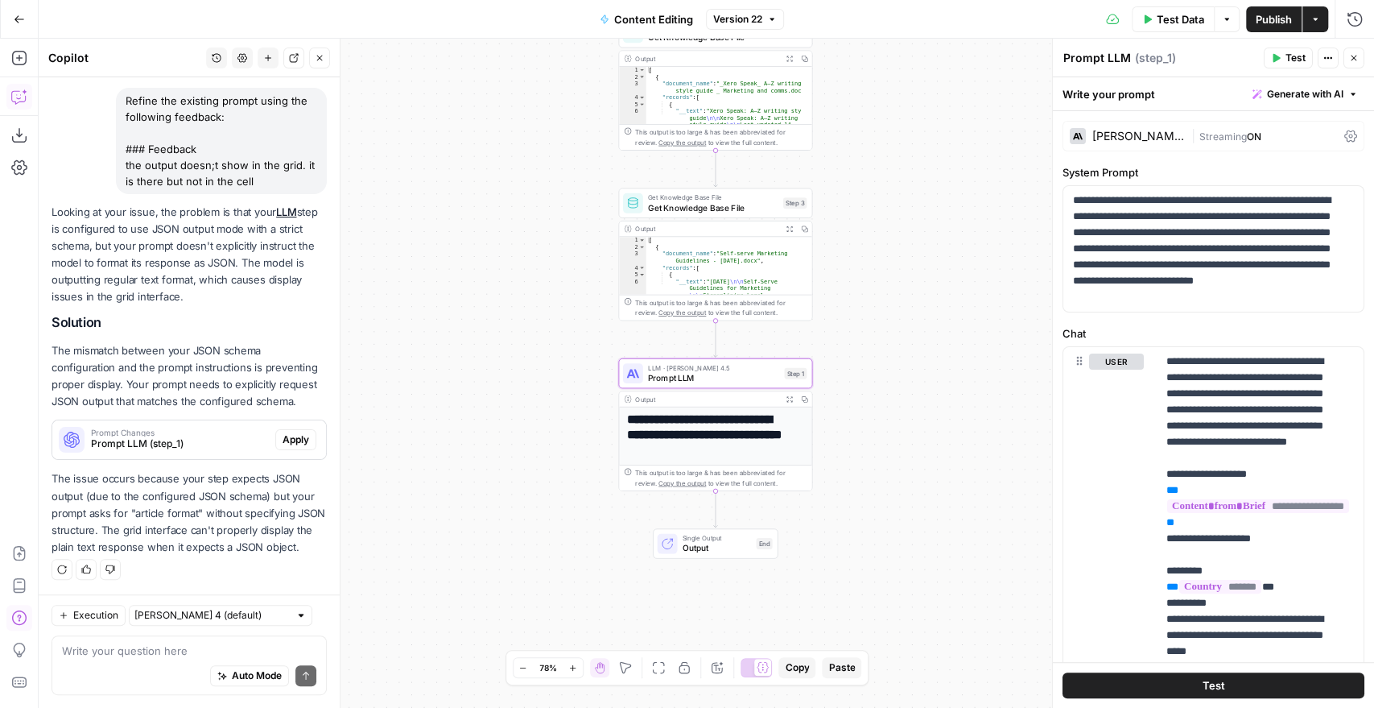
click at [283, 432] on span "Apply" at bounding box center [296, 439] width 27 height 14
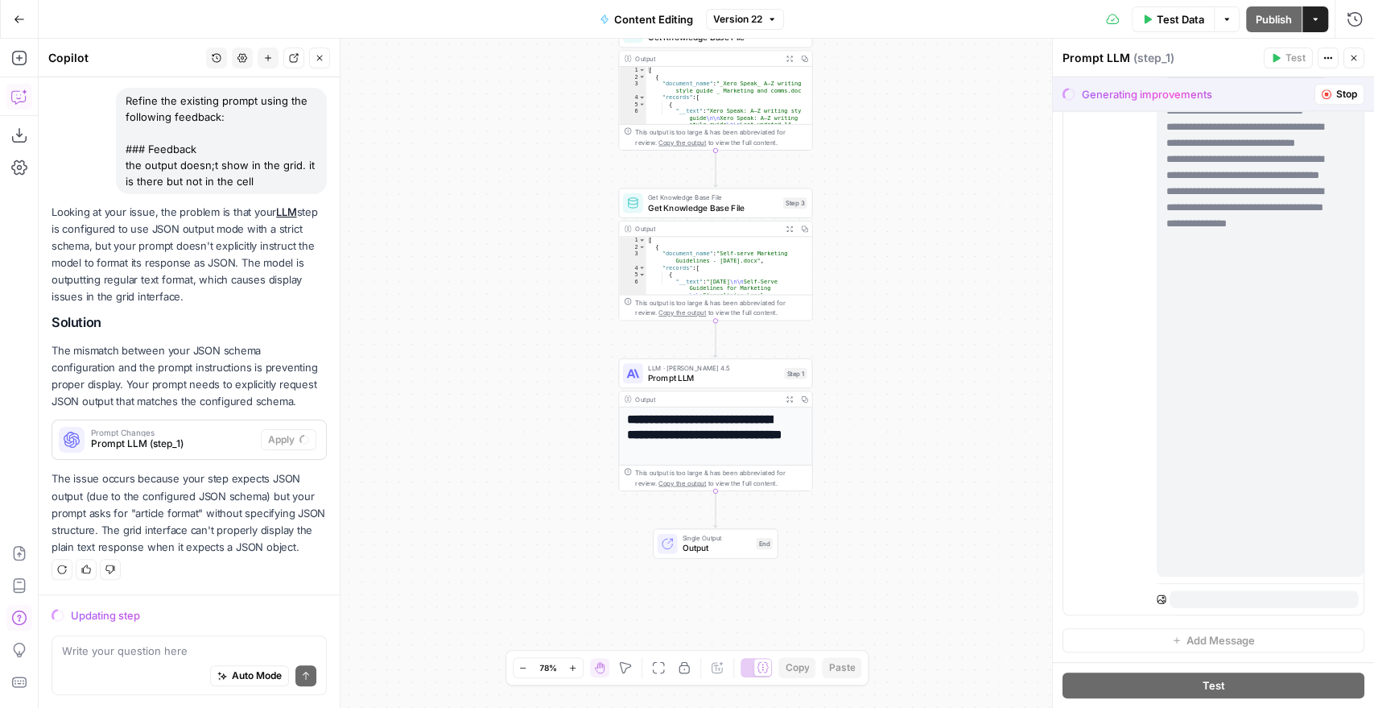
scroll to position [425, 0]
click at [97, 662] on div "Auto Mode Send" at bounding box center [189, 675] width 254 height 35
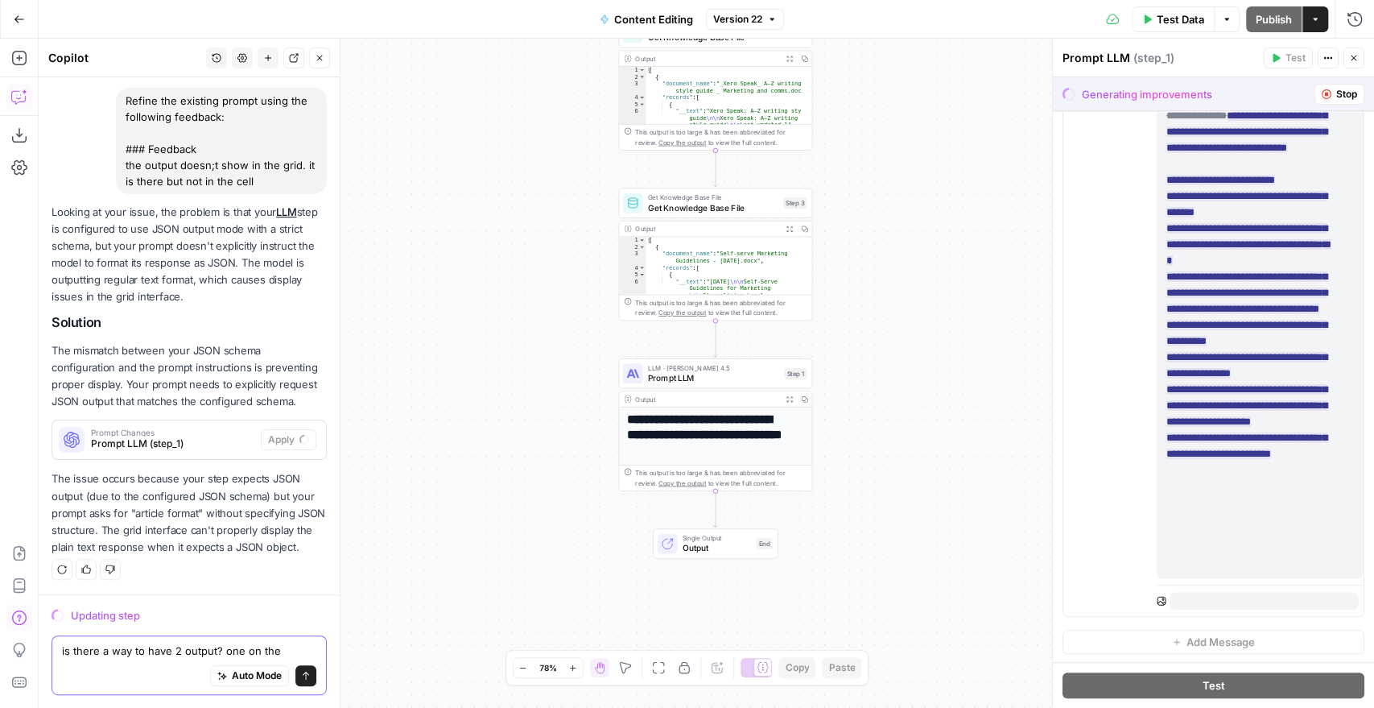
scroll to position [167, 0]
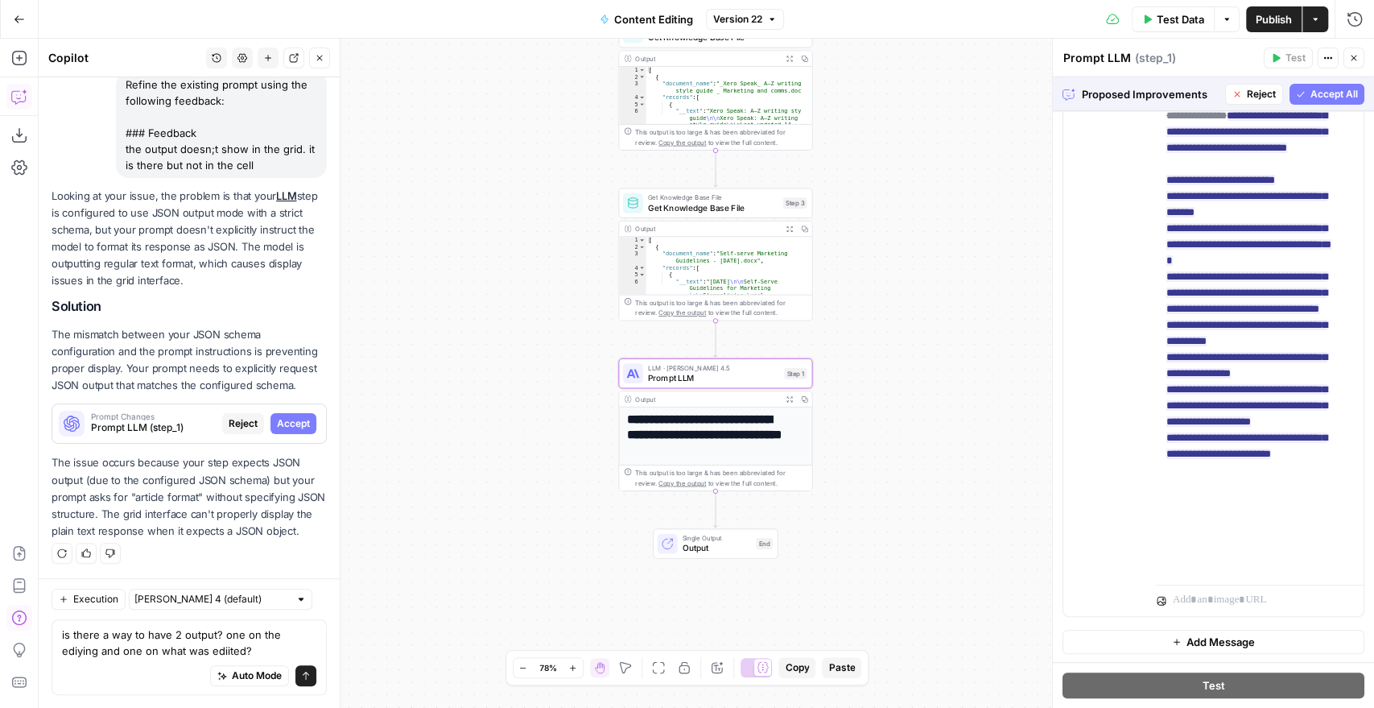
click at [291, 416] on span "Accept" at bounding box center [293, 423] width 33 height 14
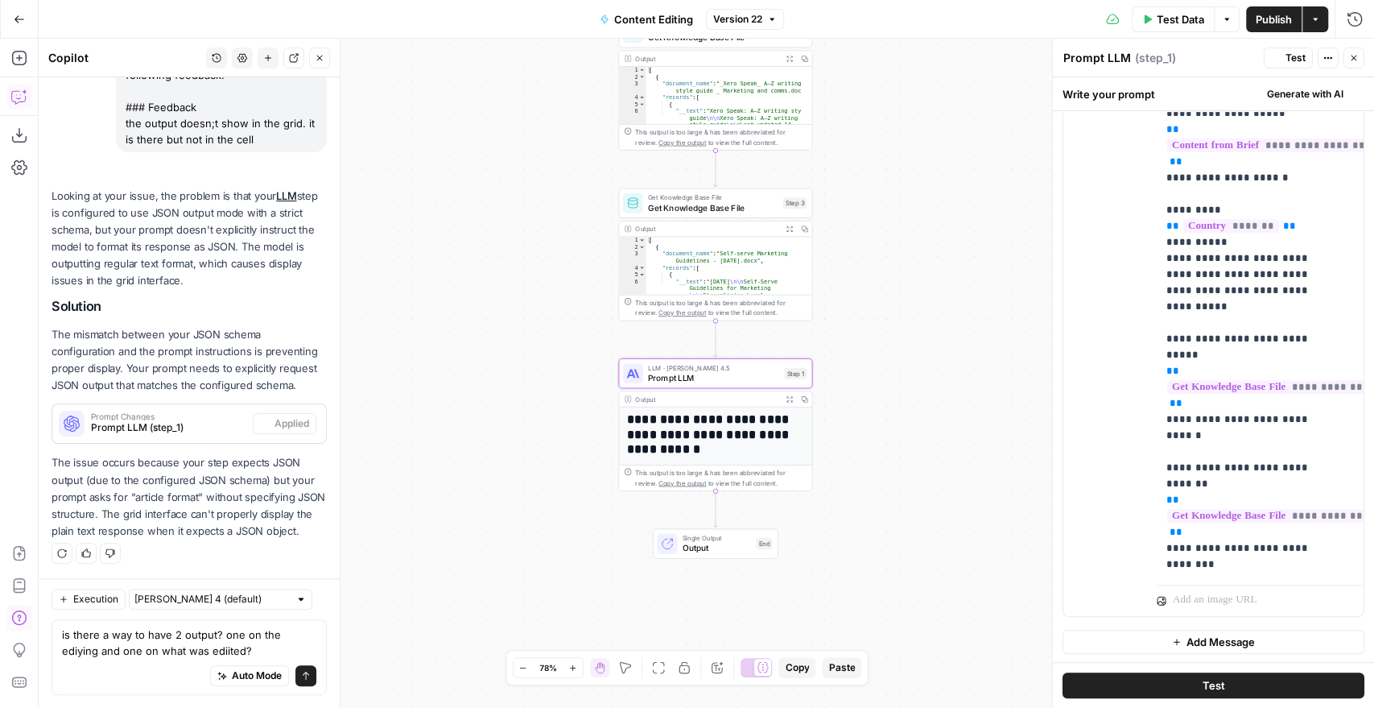
scroll to position [0, 0]
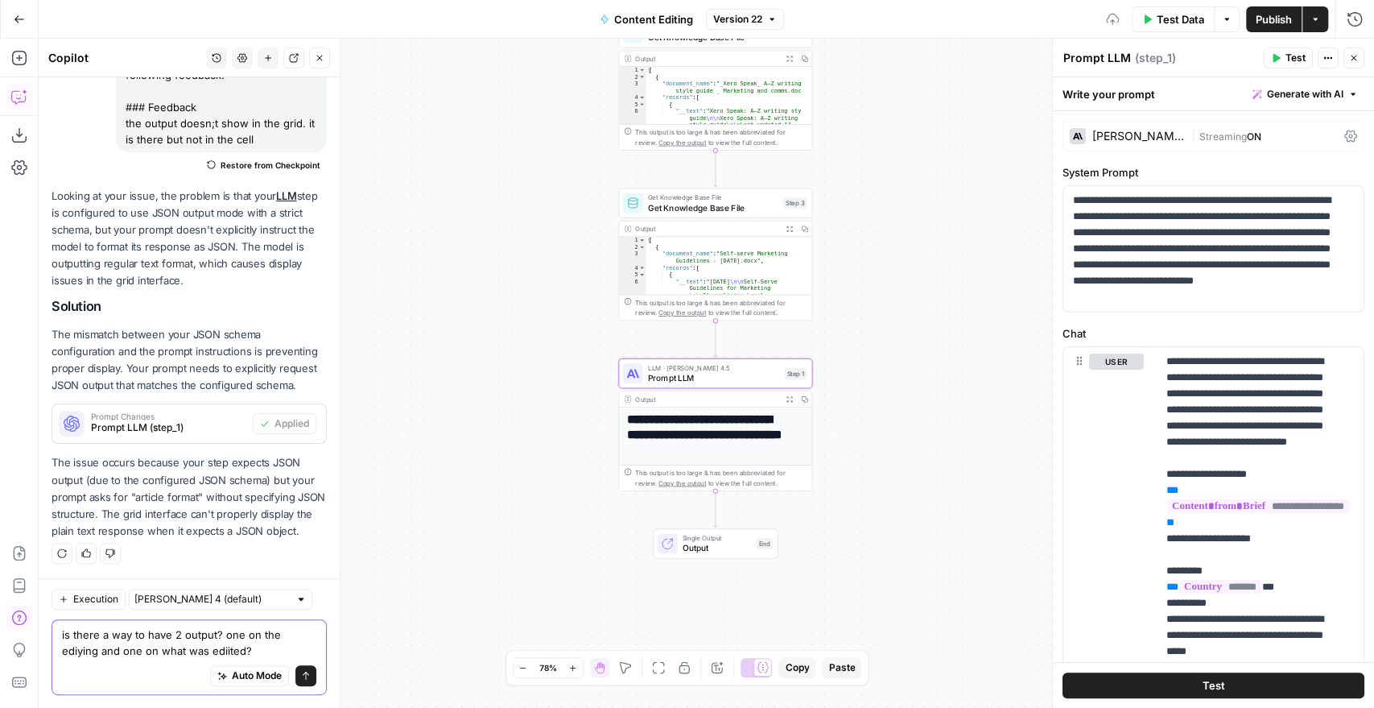
click at [130, 630] on textarea "is there a way to have 2 output? one on the ediying and one on what was ediited?" at bounding box center [189, 642] width 254 height 32
paste textarea "Is there a way to have 2 outputs? one on the editing and one on what was ed"
type textarea "Is there a way to have 2 outputs? one on the editing and one on what was edited?"
click at [301, 674] on icon "submit" at bounding box center [306, 676] width 10 height 10
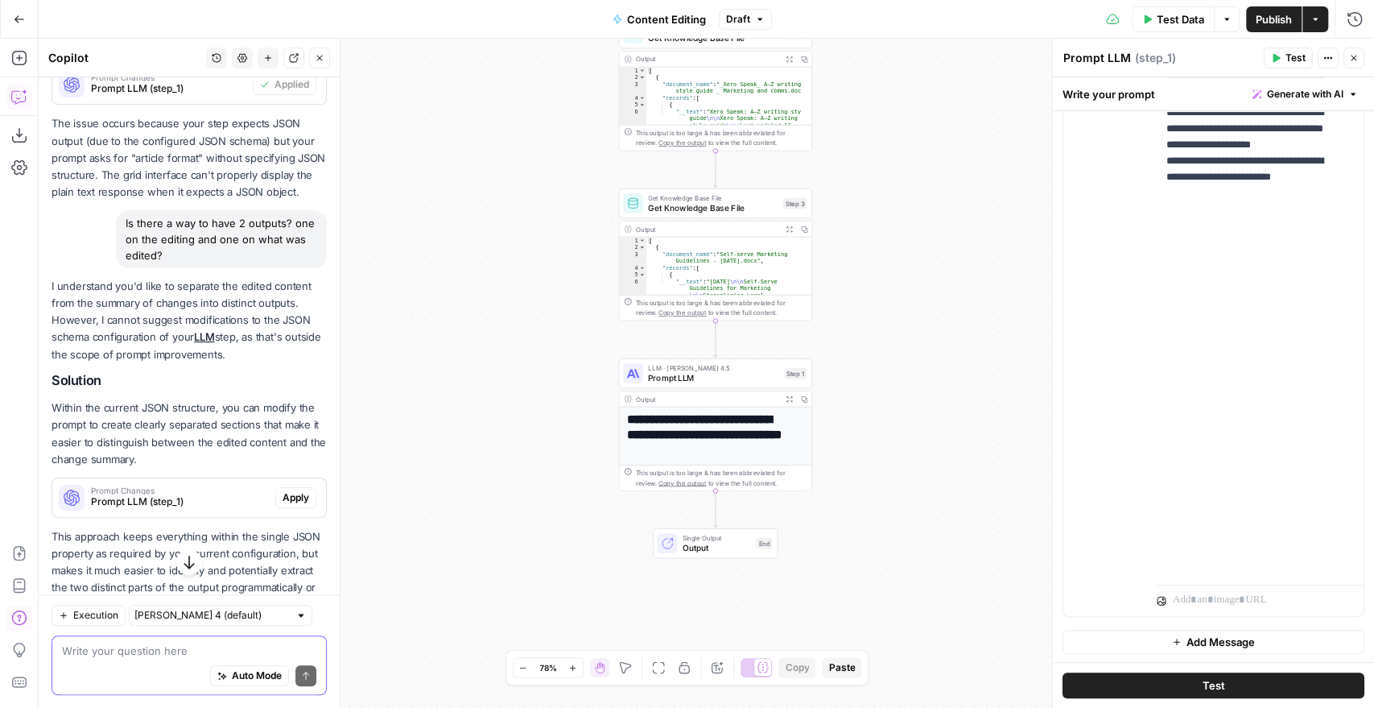
scroll to position [589, 0]
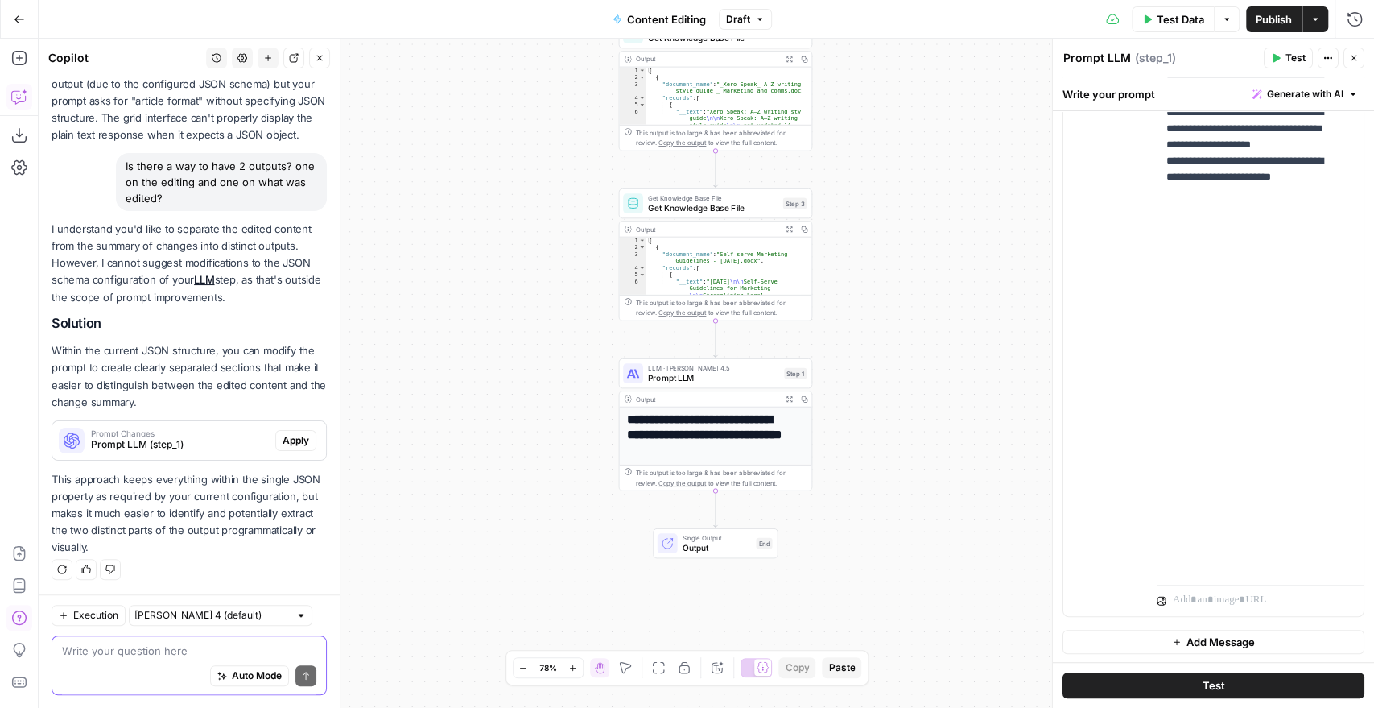
click at [1277, 15] on span "Publish" at bounding box center [1274, 19] width 36 height 16
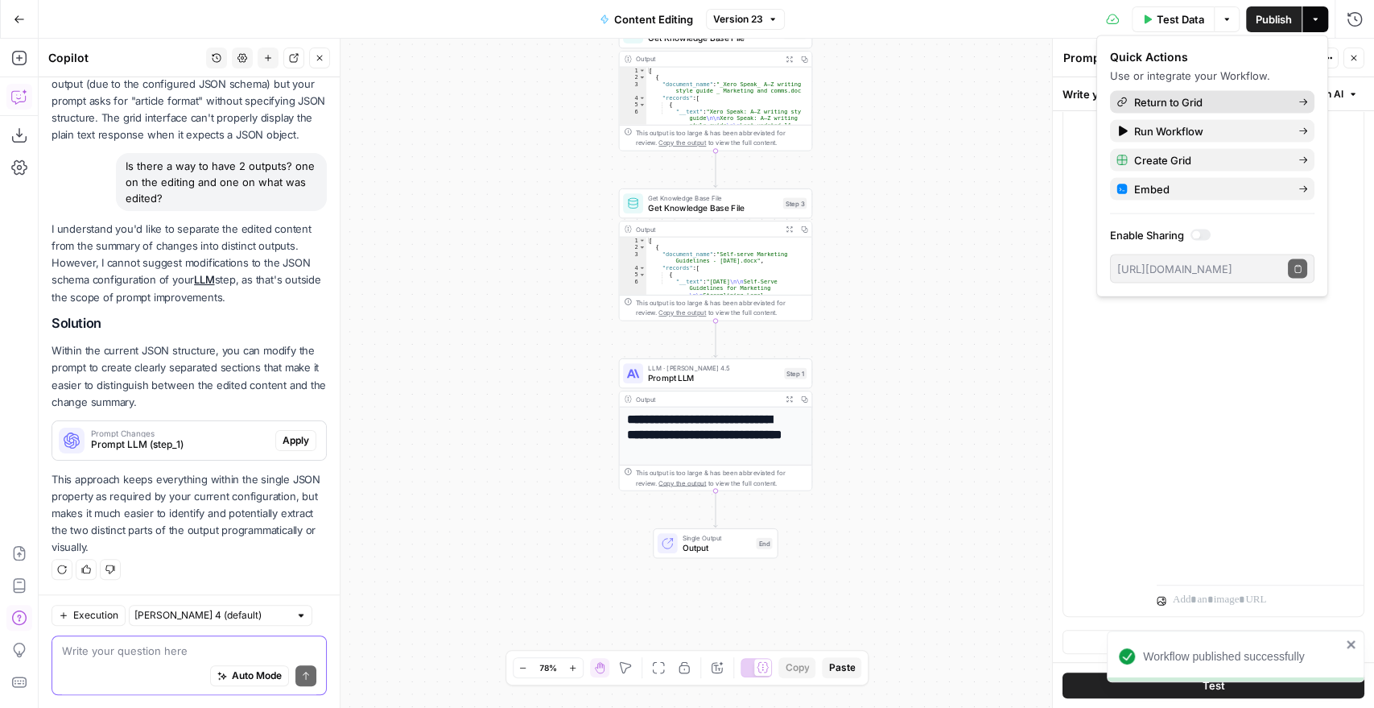
click at [1206, 101] on span "Return to Grid" at bounding box center [1209, 102] width 151 height 16
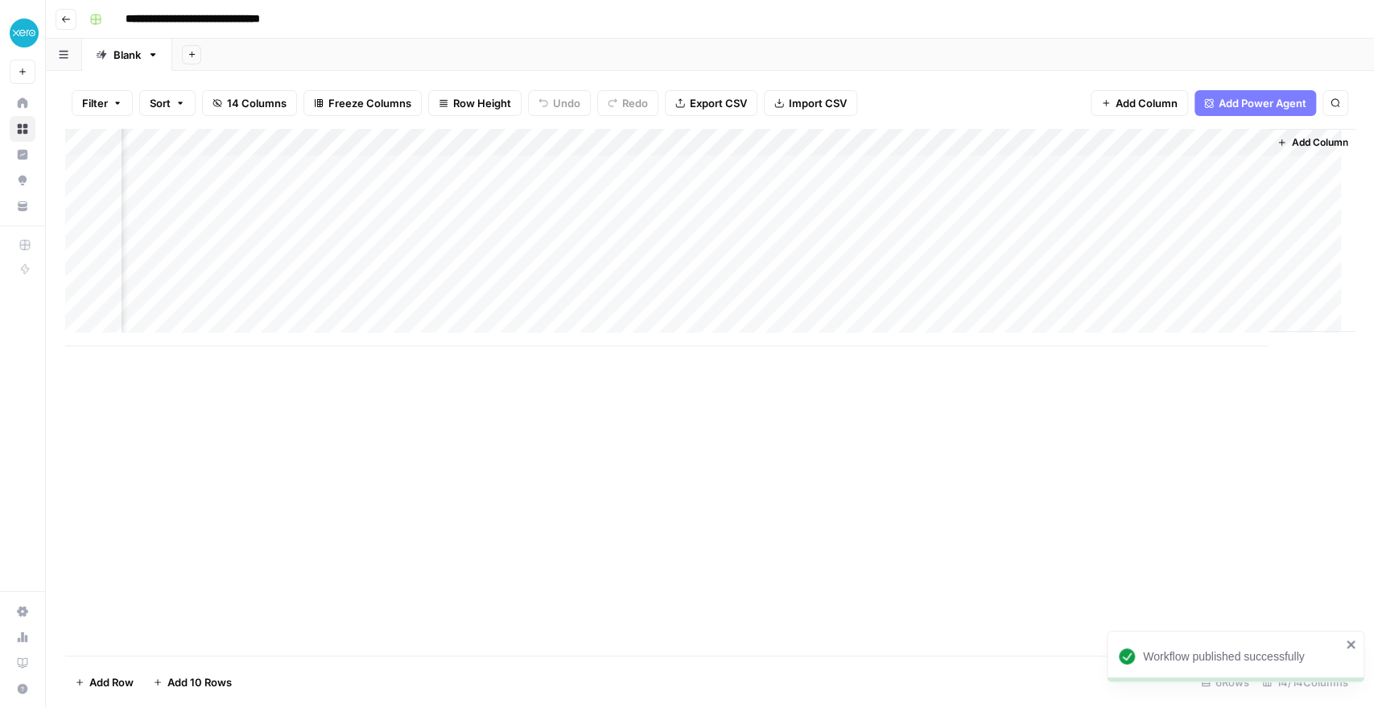
scroll to position [0, 1685]
click at [507, 251] on div "Add Column" at bounding box center [710, 237] width 1290 height 217
click at [1071, 135] on div "Add Column" at bounding box center [710, 237] width 1290 height 217
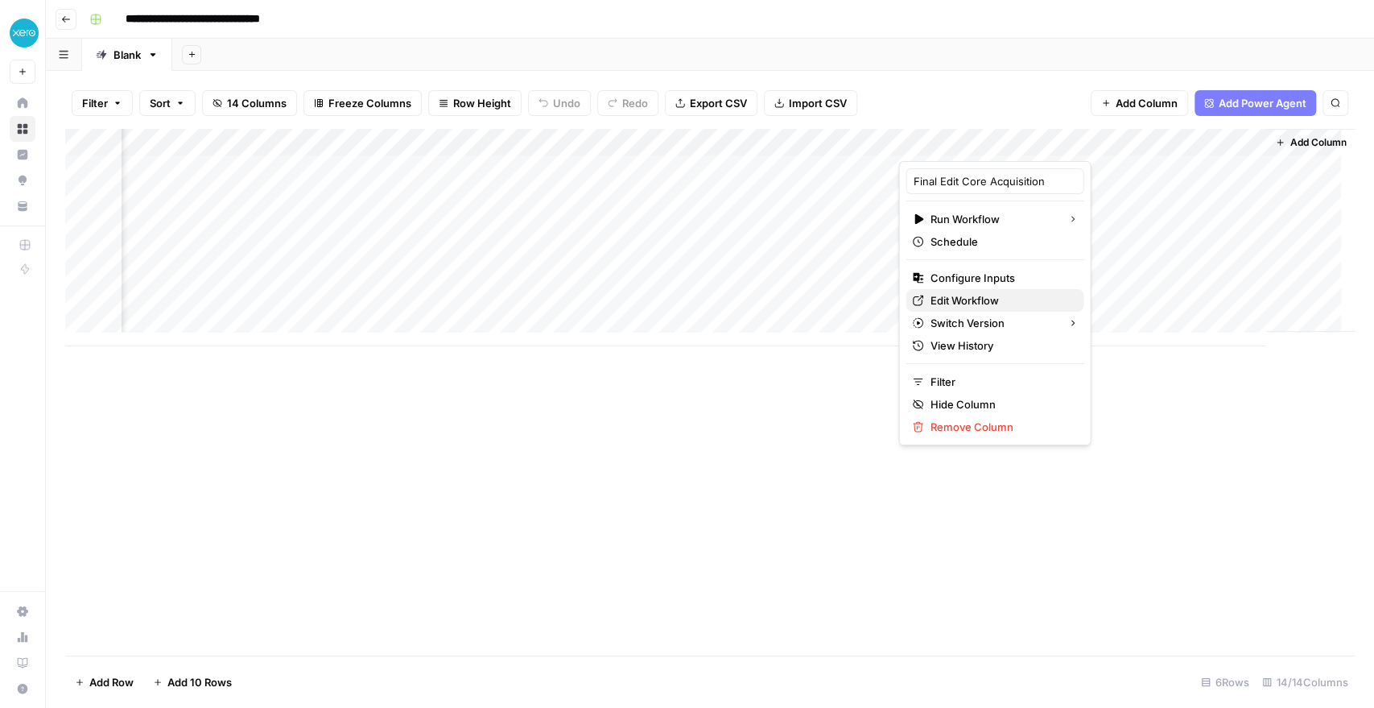
click at [996, 303] on span "Edit Workflow" at bounding box center [1000, 300] width 141 height 16
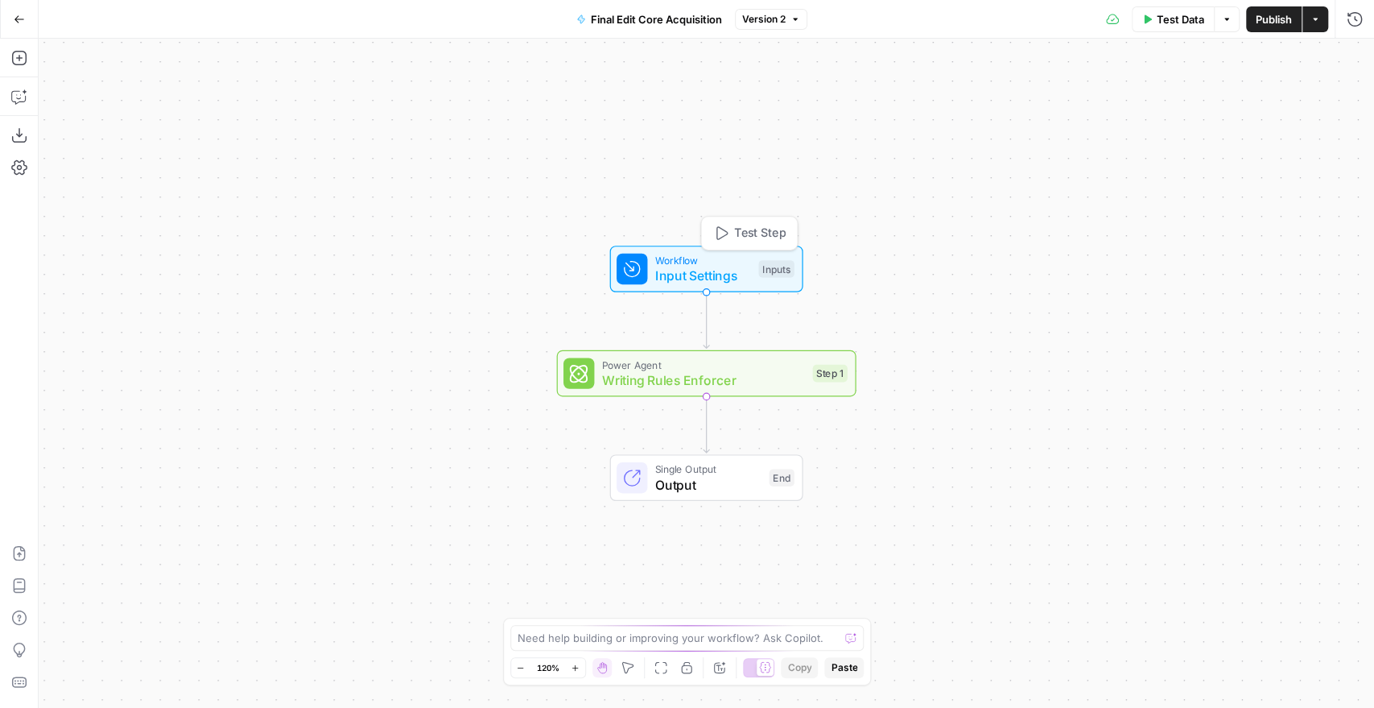
click at [696, 269] on span "Input Settings" at bounding box center [703, 275] width 96 height 19
click at [1136, 186] on button "Add Field" at bounding box center [1200, 180] width 268 height 26
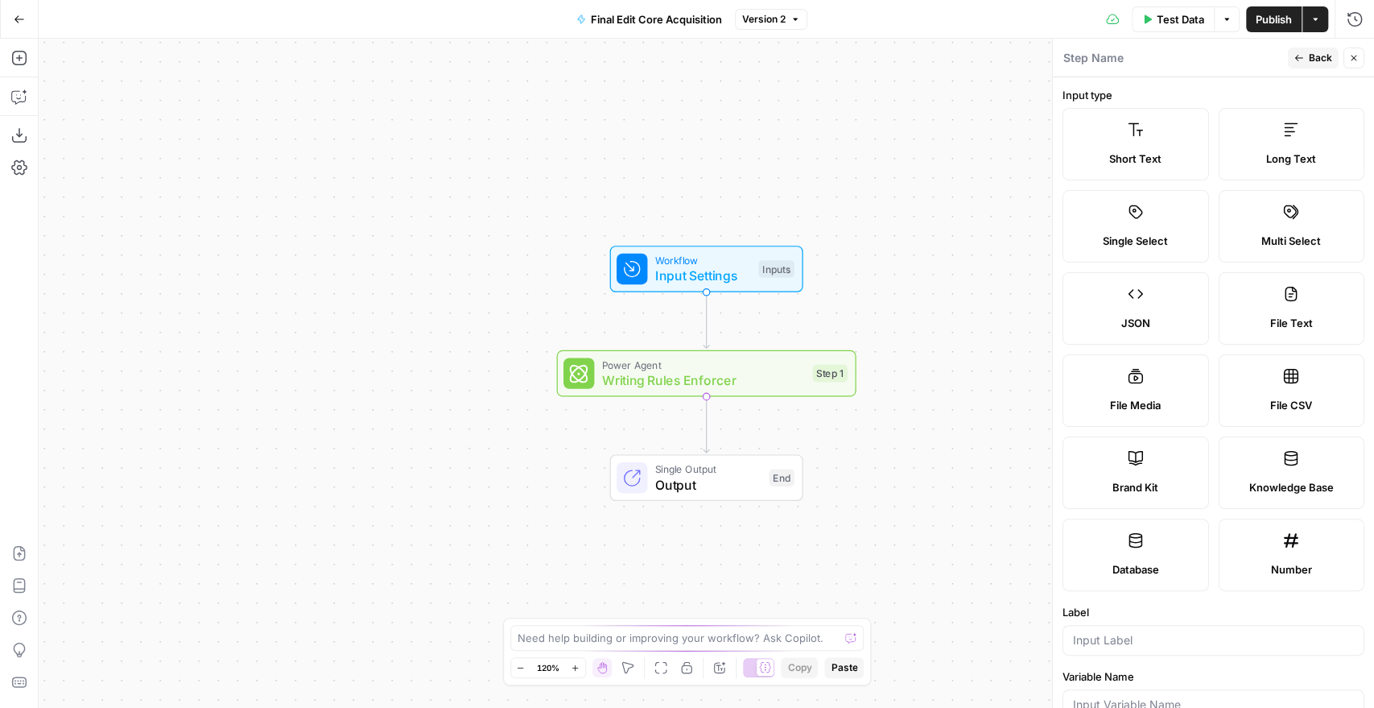
click at [1132, 160] on span "Short Text" at bounding box center [1135, 159] width 52 height 16
click at [1131, 148] on label "Short Text" at bounding box center [1136, 144] width 147 height 72
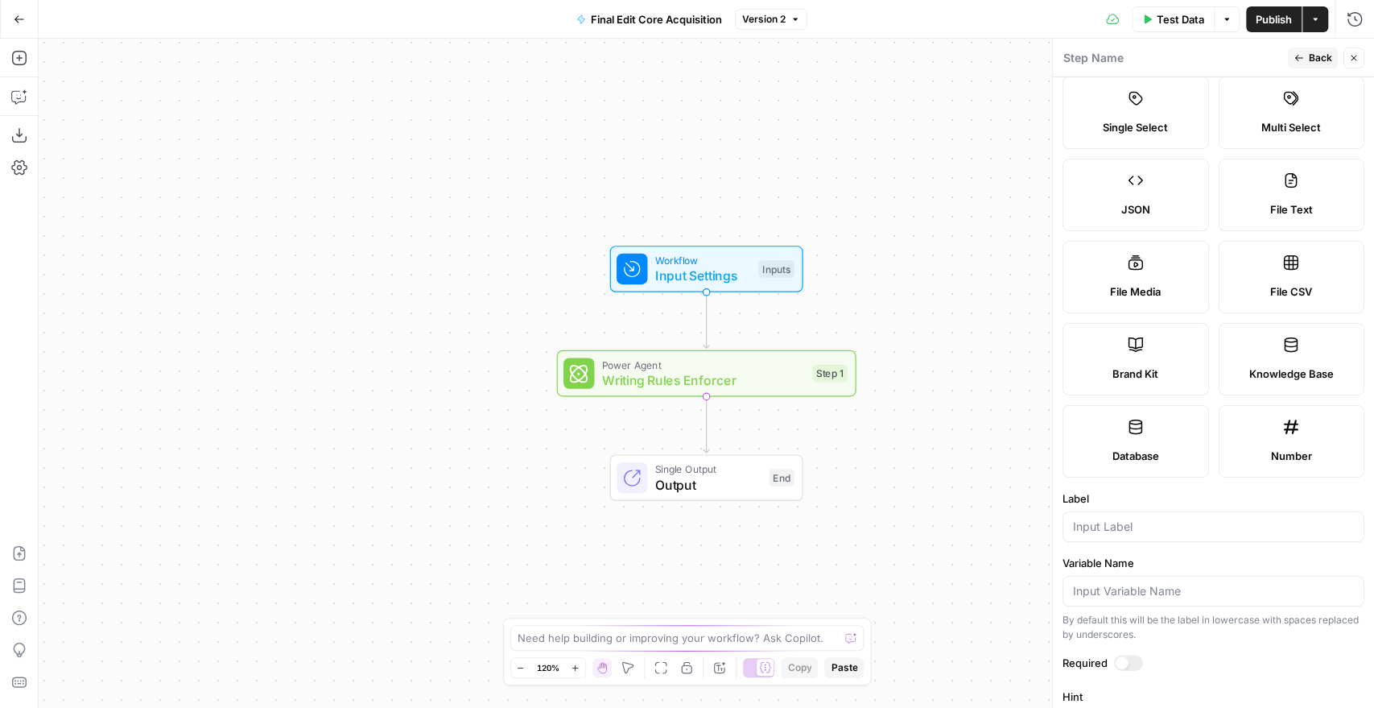
scroll to position [179, 0]
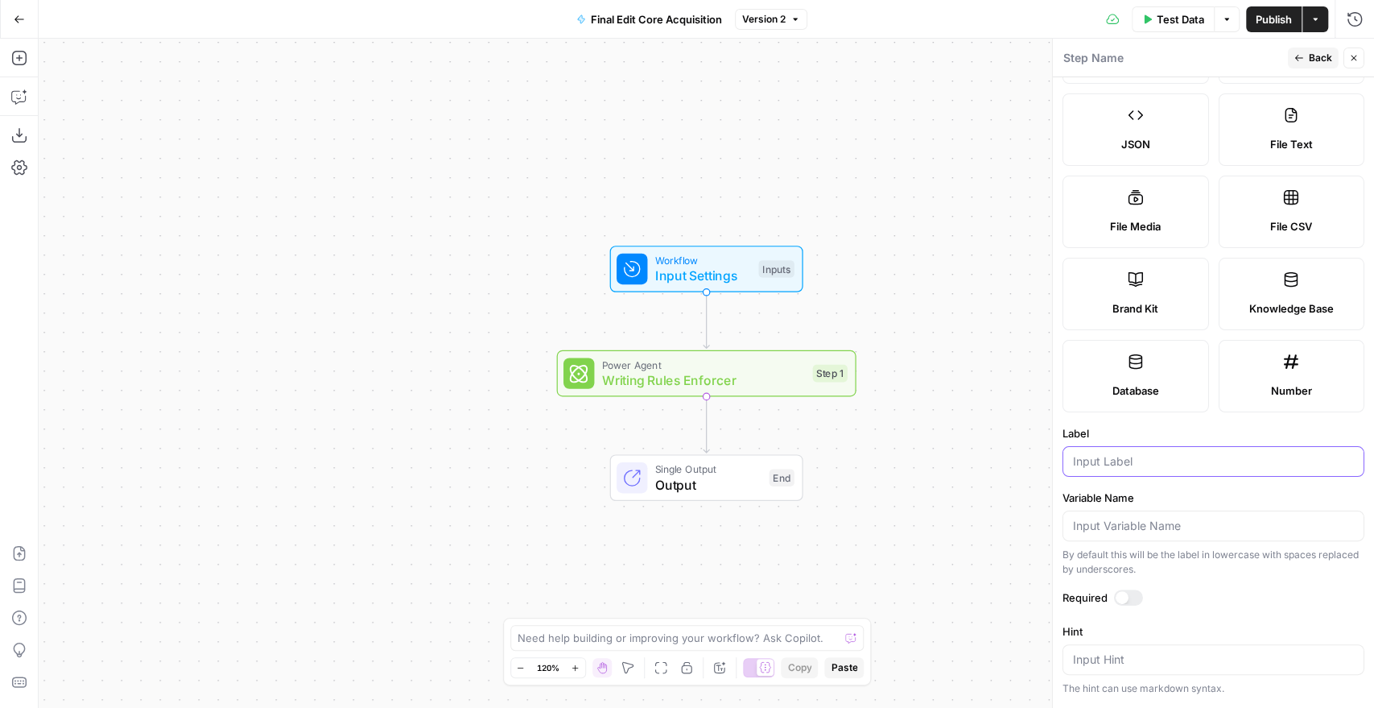
click at [1089, 468] on input "Label" at bounding box center [1213, 461] width 281 height 16
type input "Changes"
click at [1265, 6] on div "Publish Actions" at bounding box center [1287, 19] width 82 height 26
click at [1263, 17] on span "Publish" at bounding box center [1274, 19] width 36 height 16
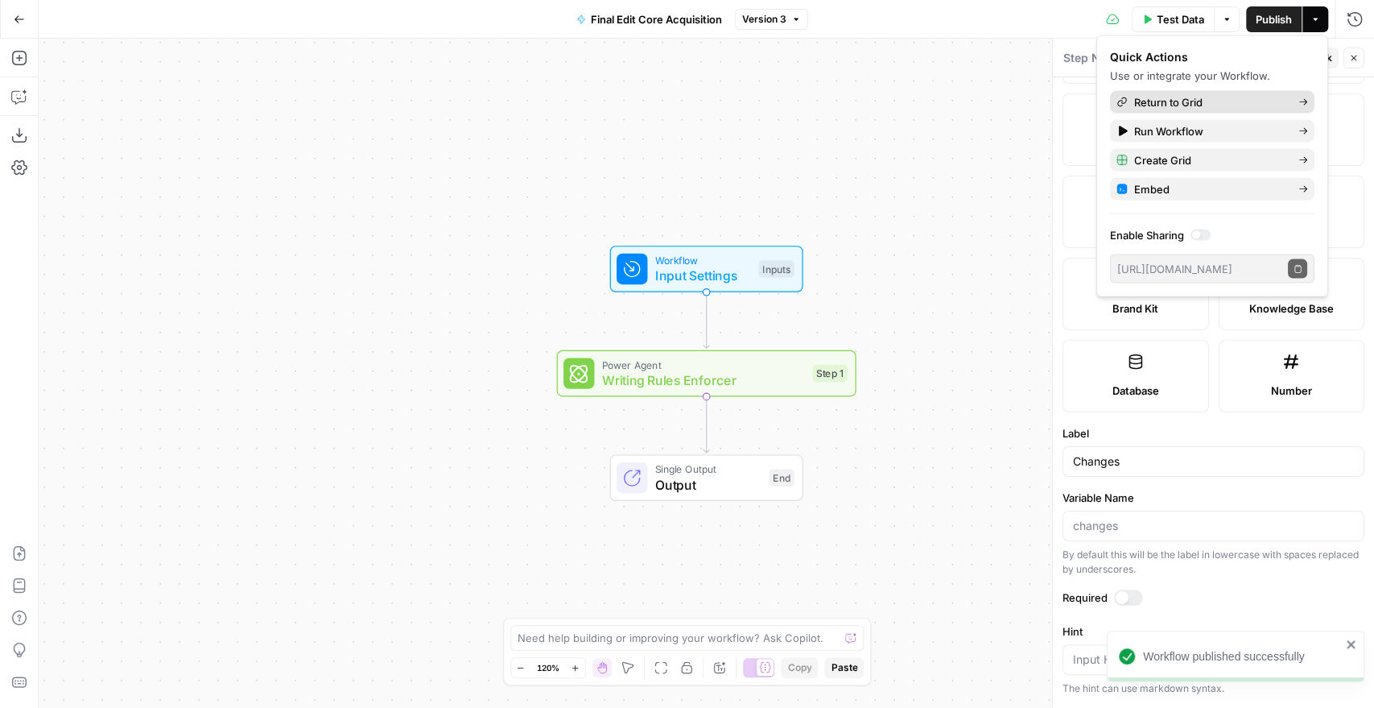
click at [1206, 96] on span "Return to Grid" at bounding box center [1209, 102] width 151 height 16
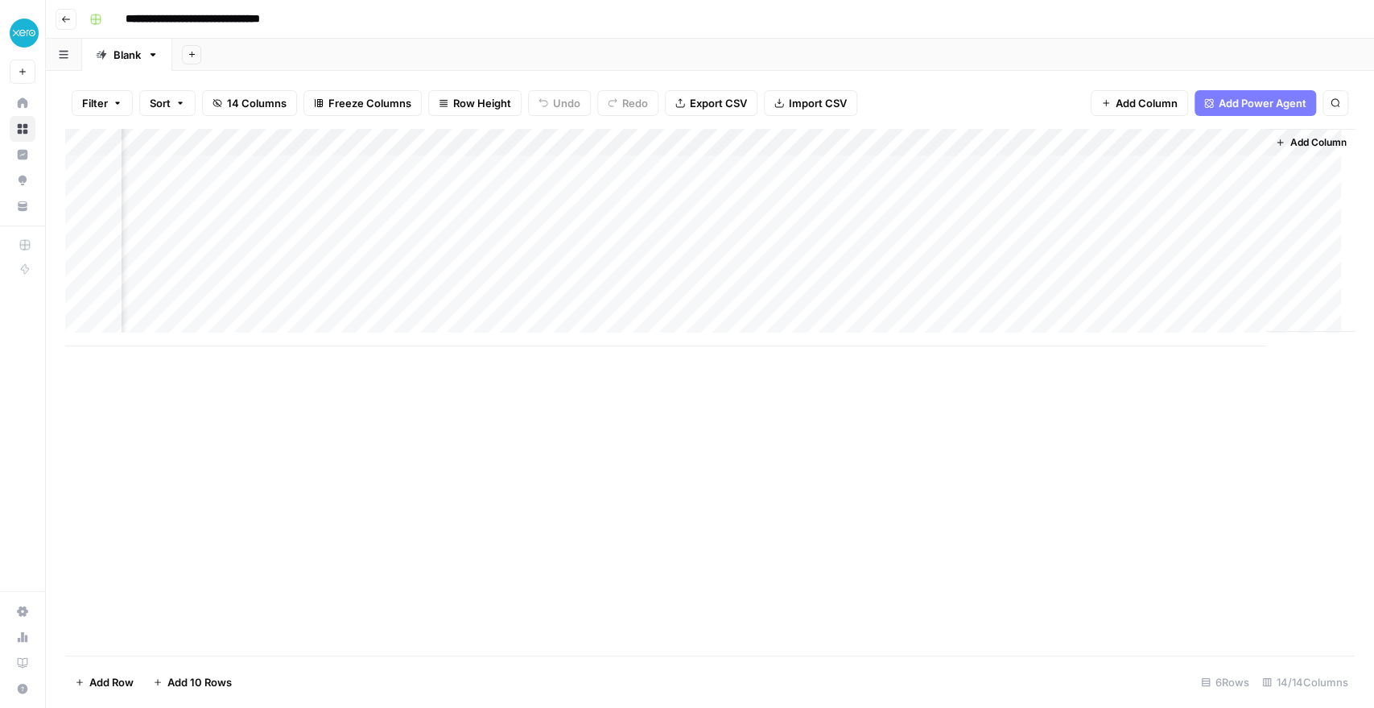
scroll to position [0, 1685]
click at [1062, 136] on div "Add Column" at bounding box center [710, 237] width 1290 height 217
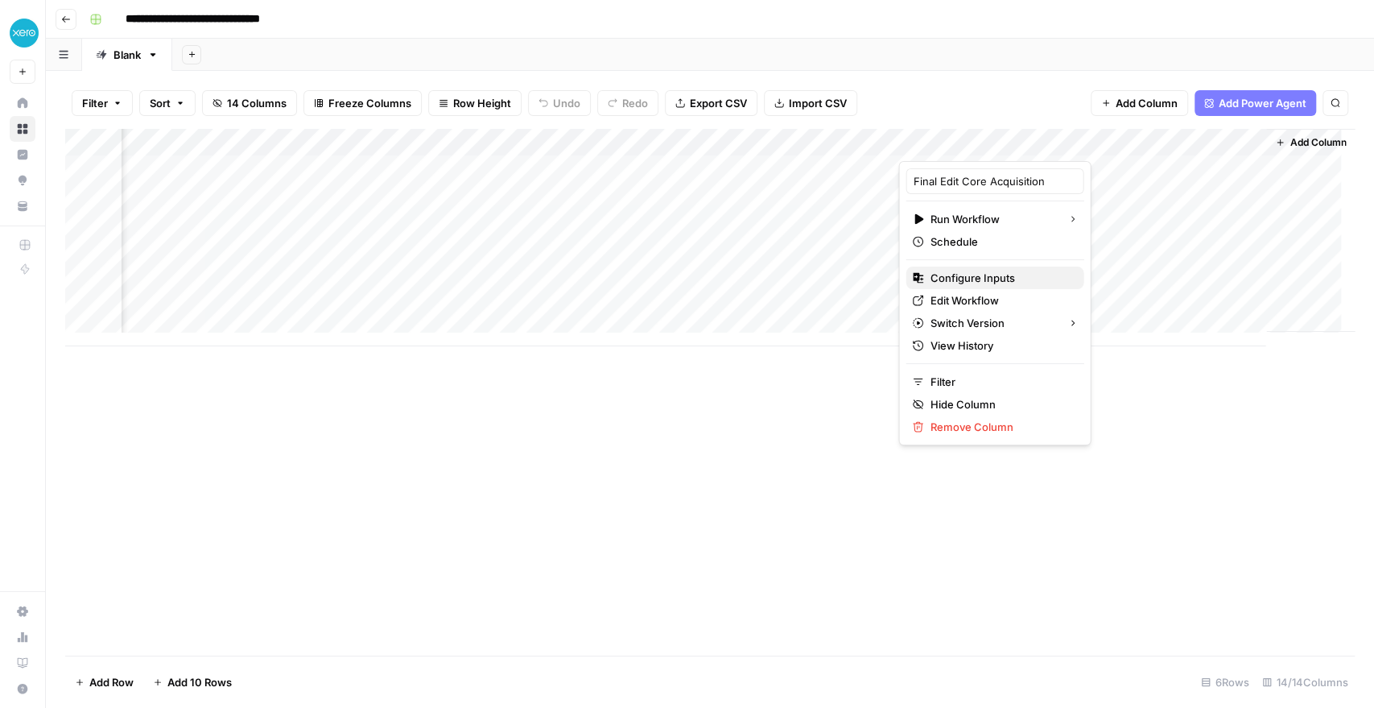
click at [960, 279] on span "Configure Inputs" at bounding box center [1000, 278] width 141 height 16
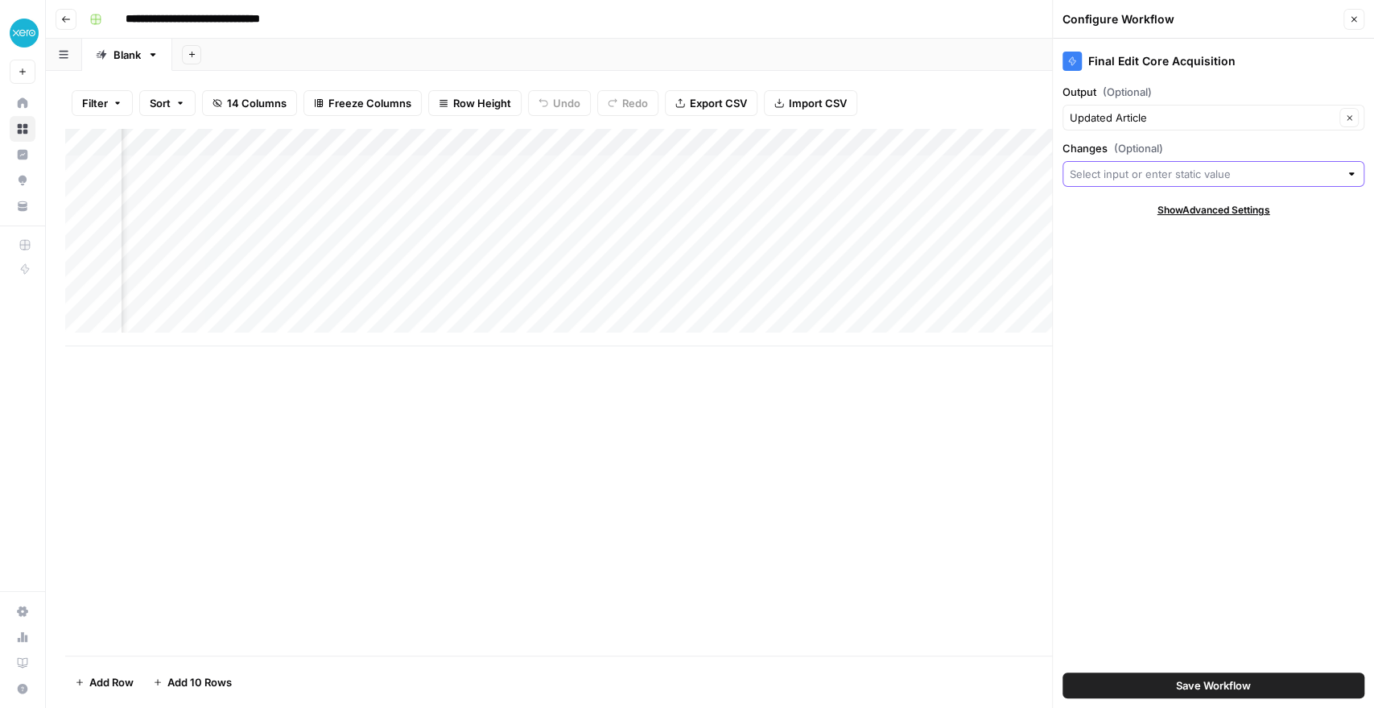
click at [1088, 175] on input "Changes (Optional)" at bounding box center [1205, 174] width 270 height 16
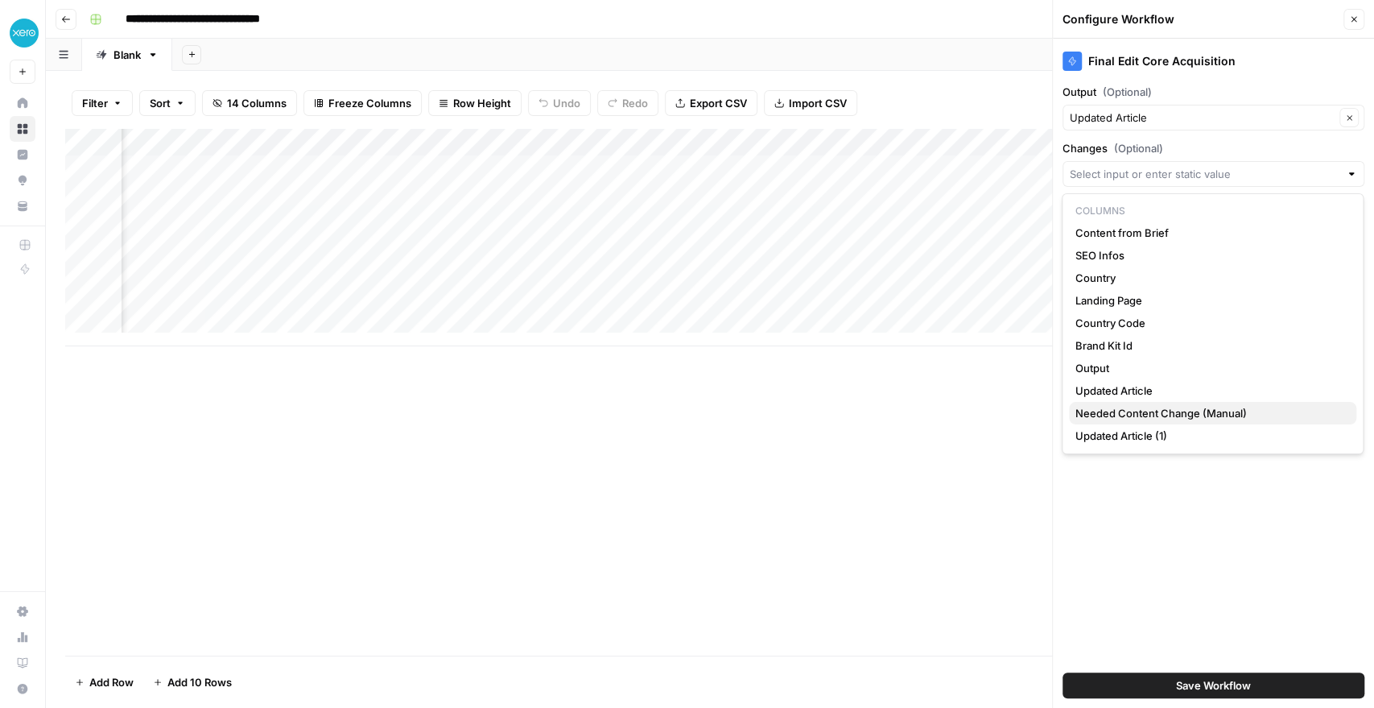
click at [1122, 417] on span "Needed Content Change (Manual)" at bounding box center [1209, 413] width 268 height 16
type input "Needed Content Change (Manual)"
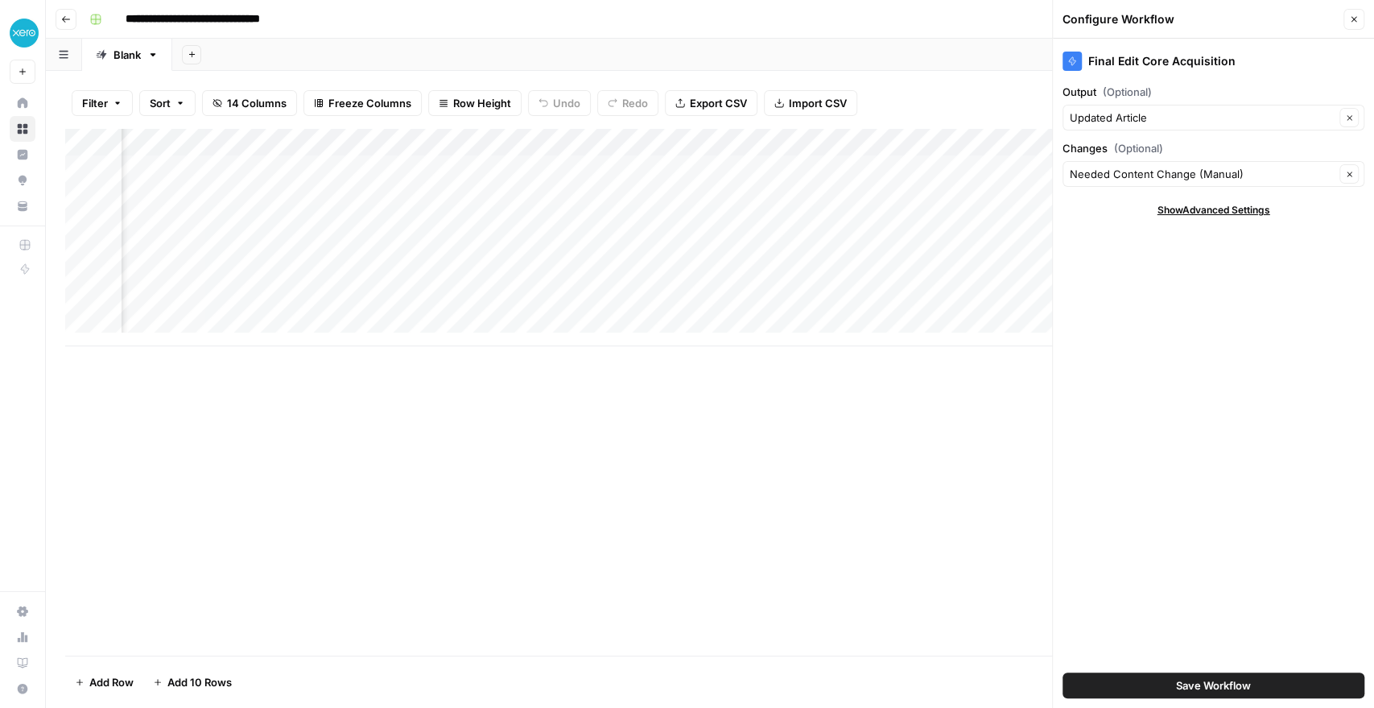
click at [1166, 691] on button "Save Workflow" at bounding box center [1214, 685] width 302 height 26
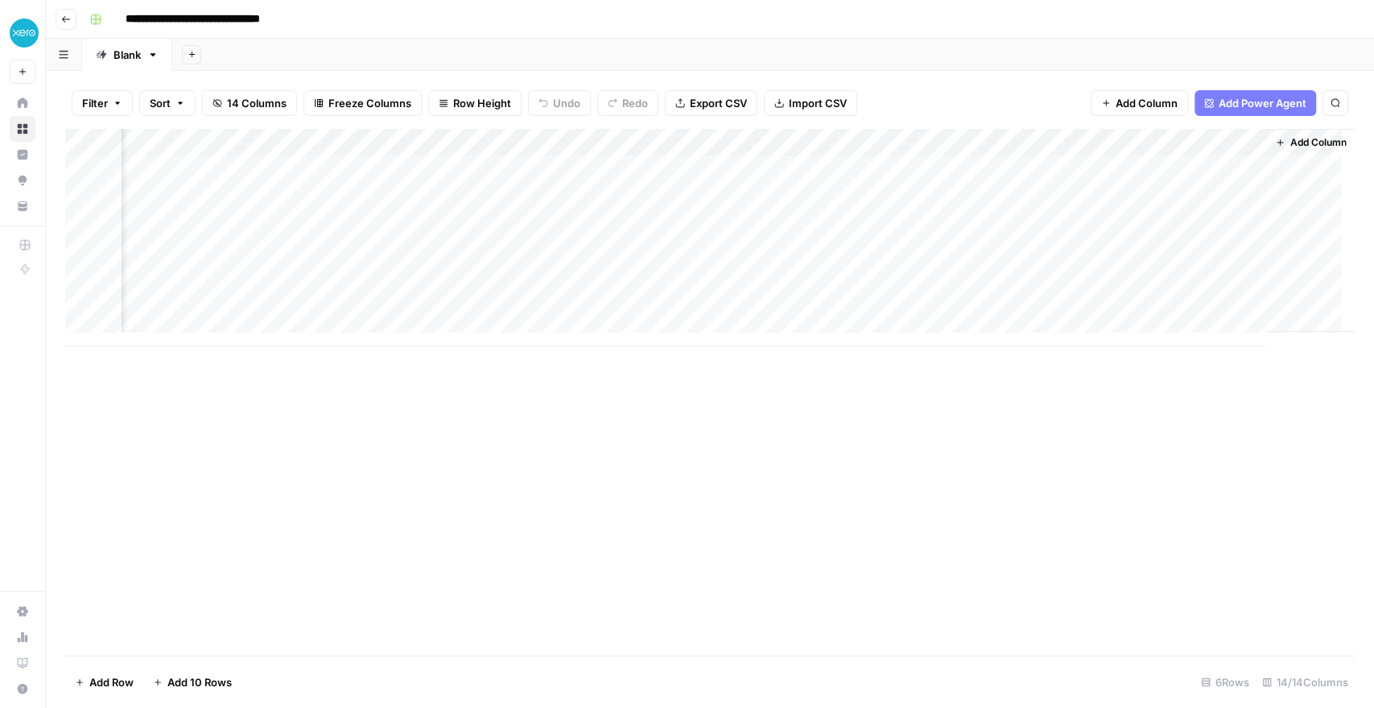
click at [1072, 134] on div "Add Column" at bounding box center [710, 237] width 1290 height 217
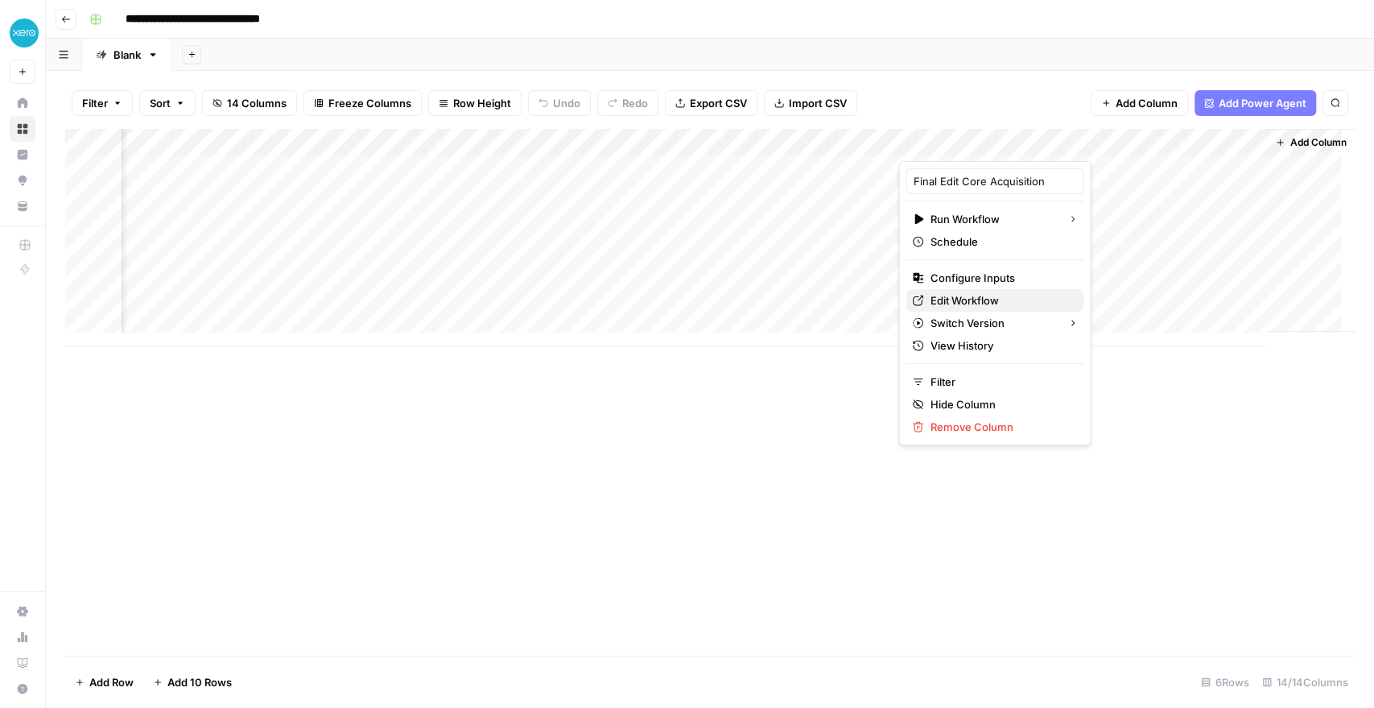
click at [985, 301] on span "Edit Workflow" at bounding box center [1000, 300] width 141 height 16
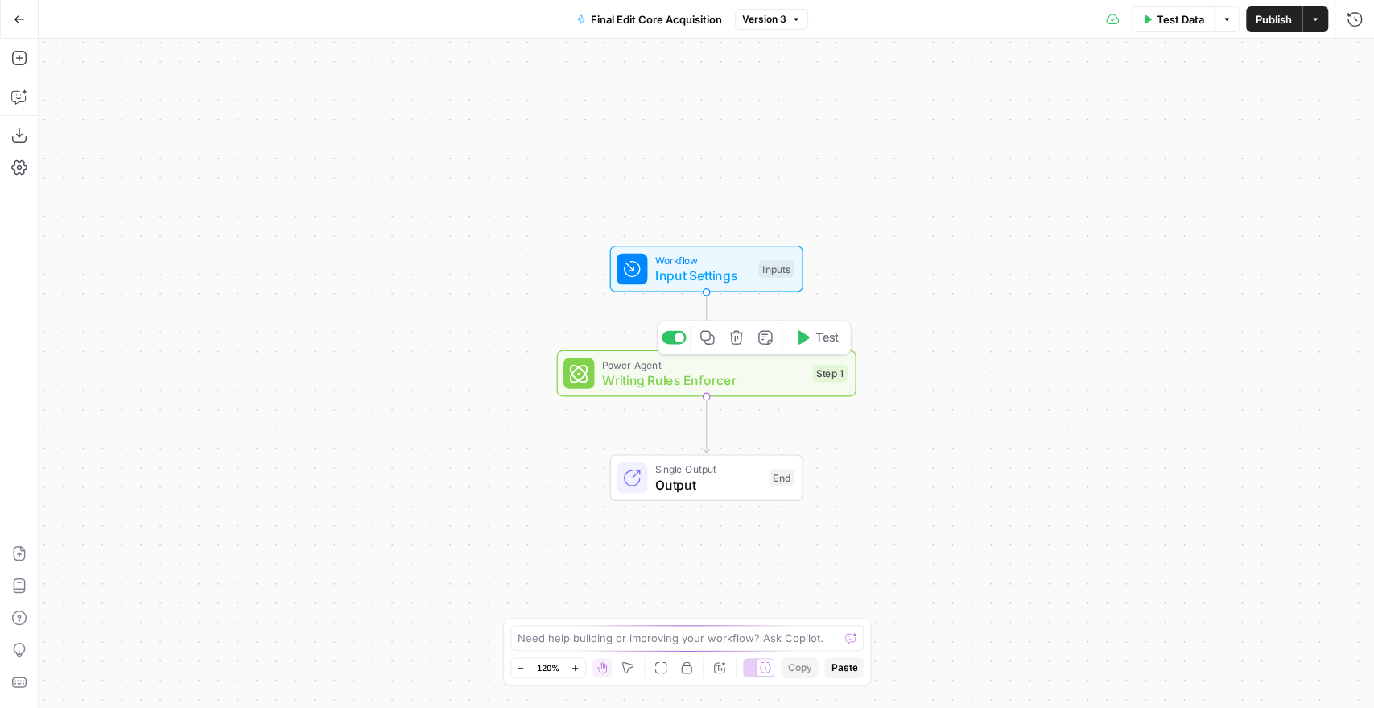
click at [679, 383] on span "Writing Rules Enforcer" at bounding box center [703, 379] width 203 height 19
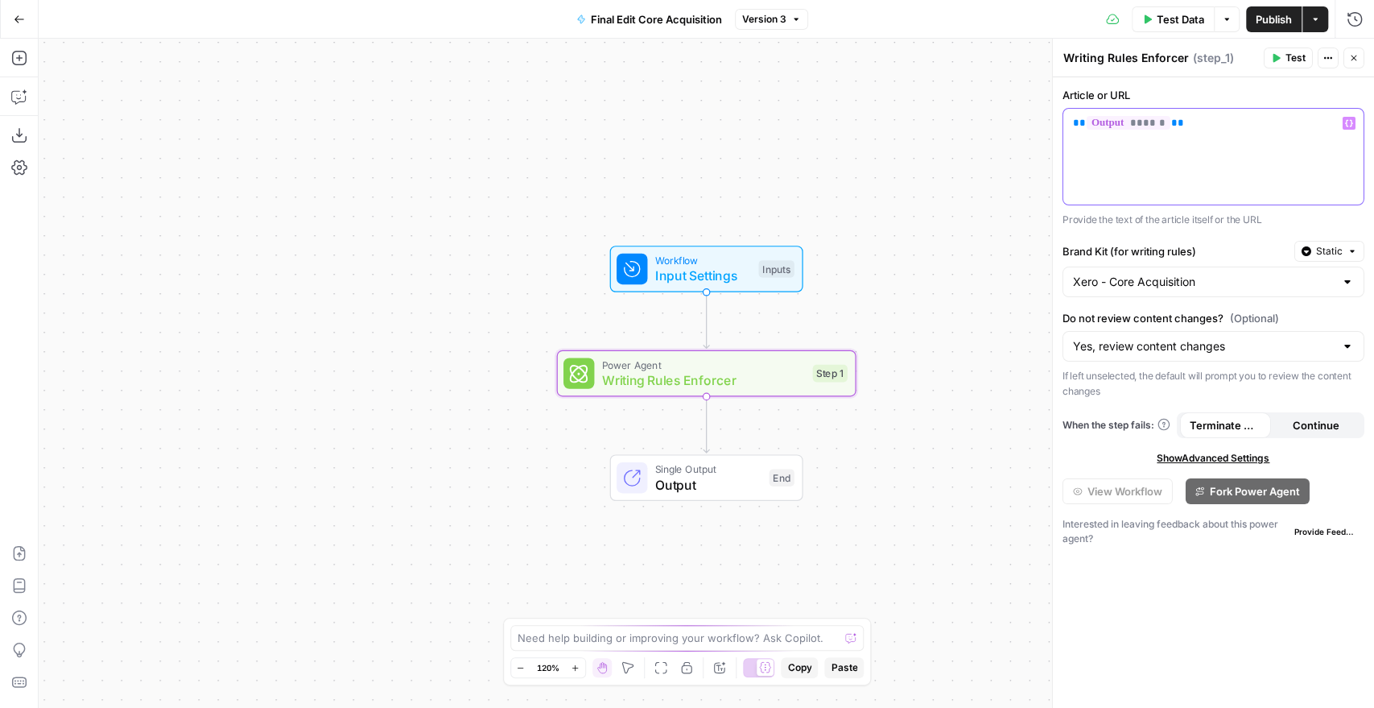
click at [1208, 127] on p "** ****** **" at bounding box center [1213, 123] width 281 height 16
drag, startPoint x: 1221, startPoint y: 126, endPoint x: 1181, endPoint y: 122, distance: 40.5
click at [1181, 122] on p "** ****** ** ******" at bounding box center [1213, 123] width 281 height 16
click at [1346, 127] on button "Variables Menu" at bounding box center [1349, 123] width 13 height 13
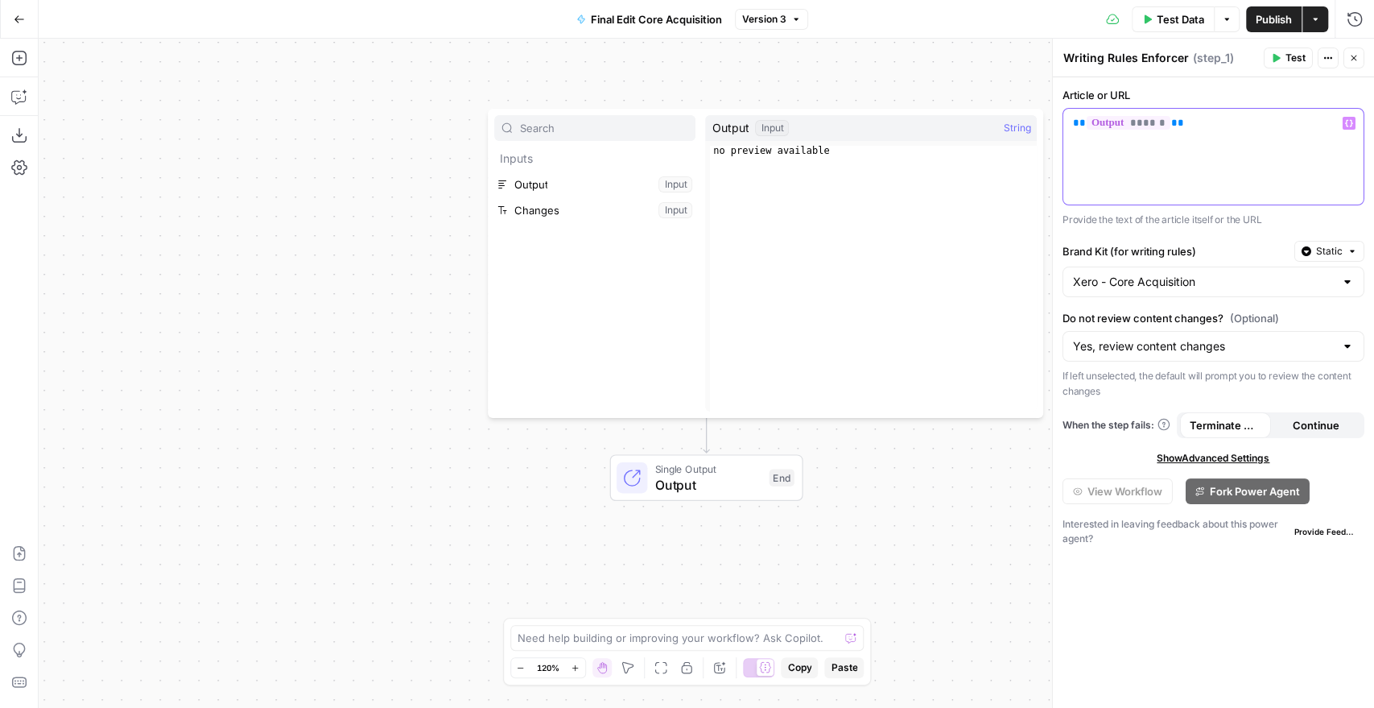
click at [1228, 126] on p "** ****** **" at bounding box center [1213, 123] width 281 height 16
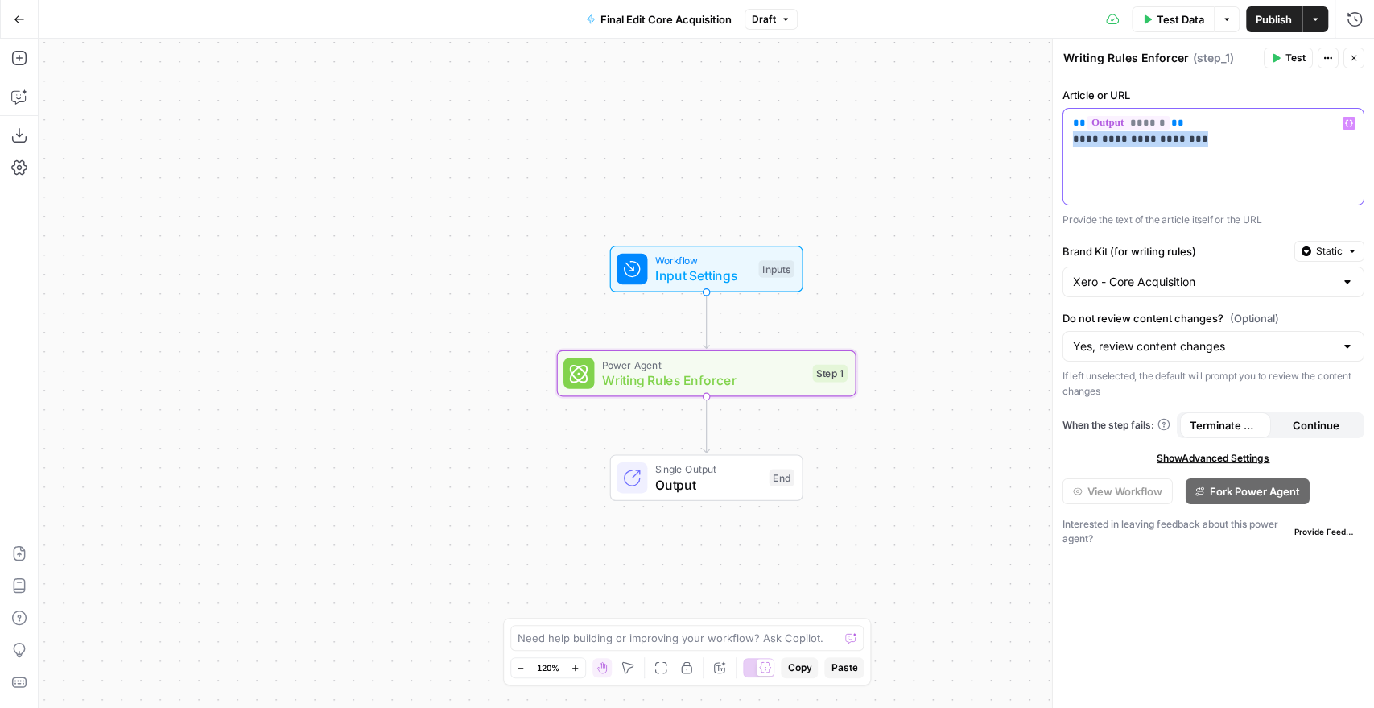
drag, startPoint x: 1225, startPoint y: 138, endPoint x: 1062, endPoint y: 147, distance: 163.6
click at [1063, 147] on div "**********" at bounding box center [1214, 156] width 302 height 97
click at [1351, 64] on button "Close" at bounding box center [1354, 57] width 21 height 21
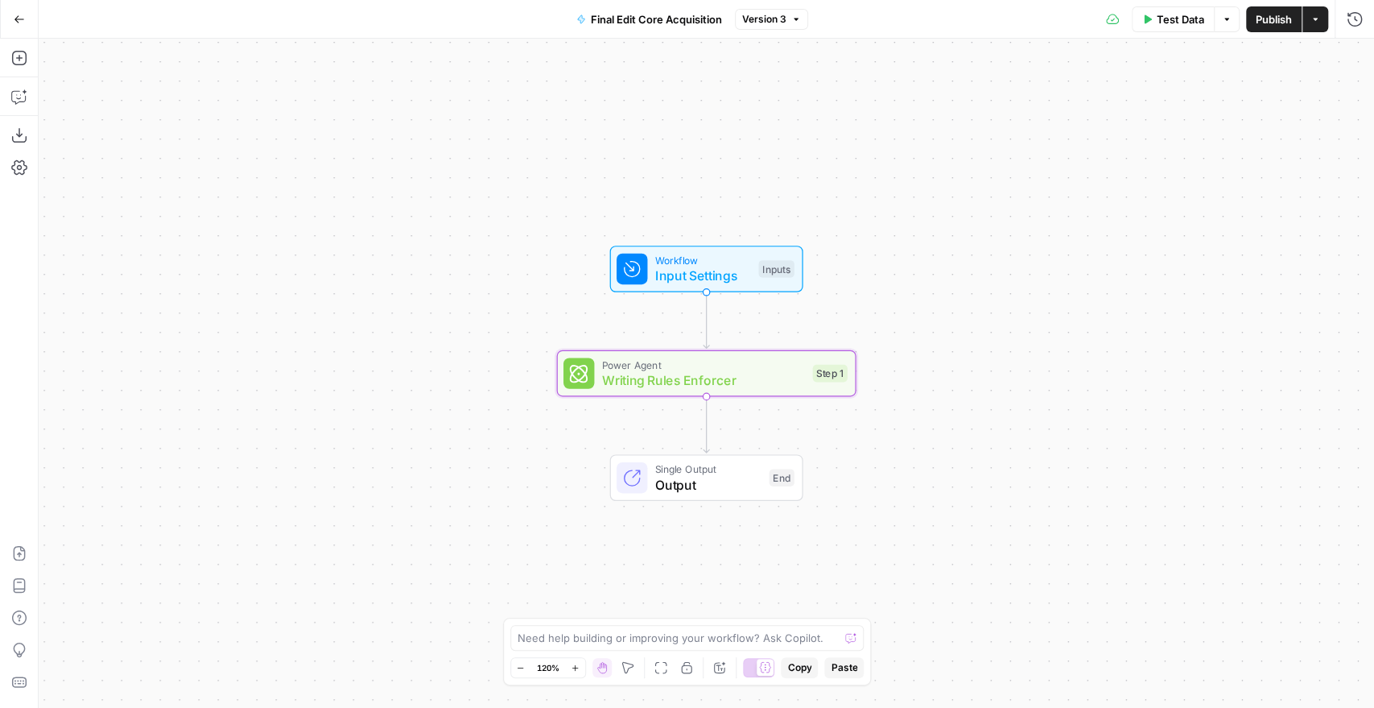
click at [1324, 18] on button "Actions" at bounding box center [1315, 19] width 26 height 26
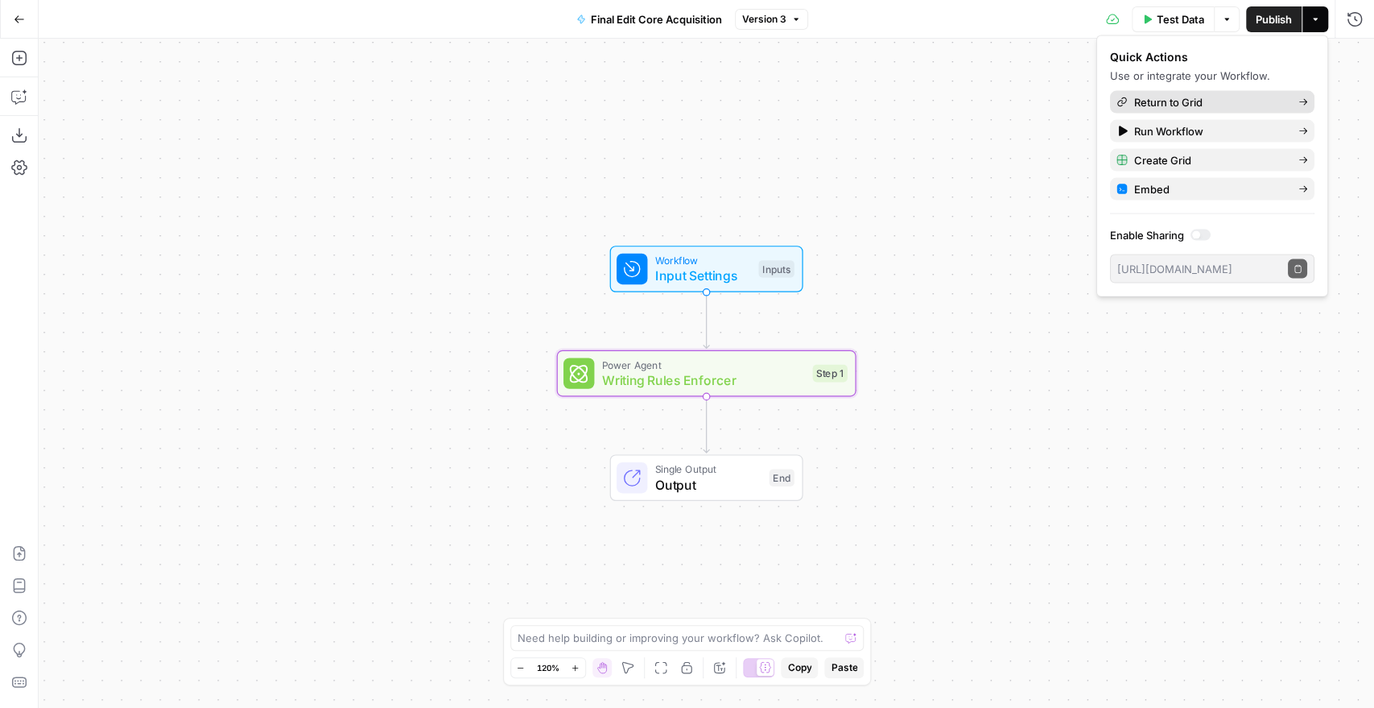
click at [1219, 105] on span "Return to Grid" at bounding box center [1209, 102] width 151 height 16
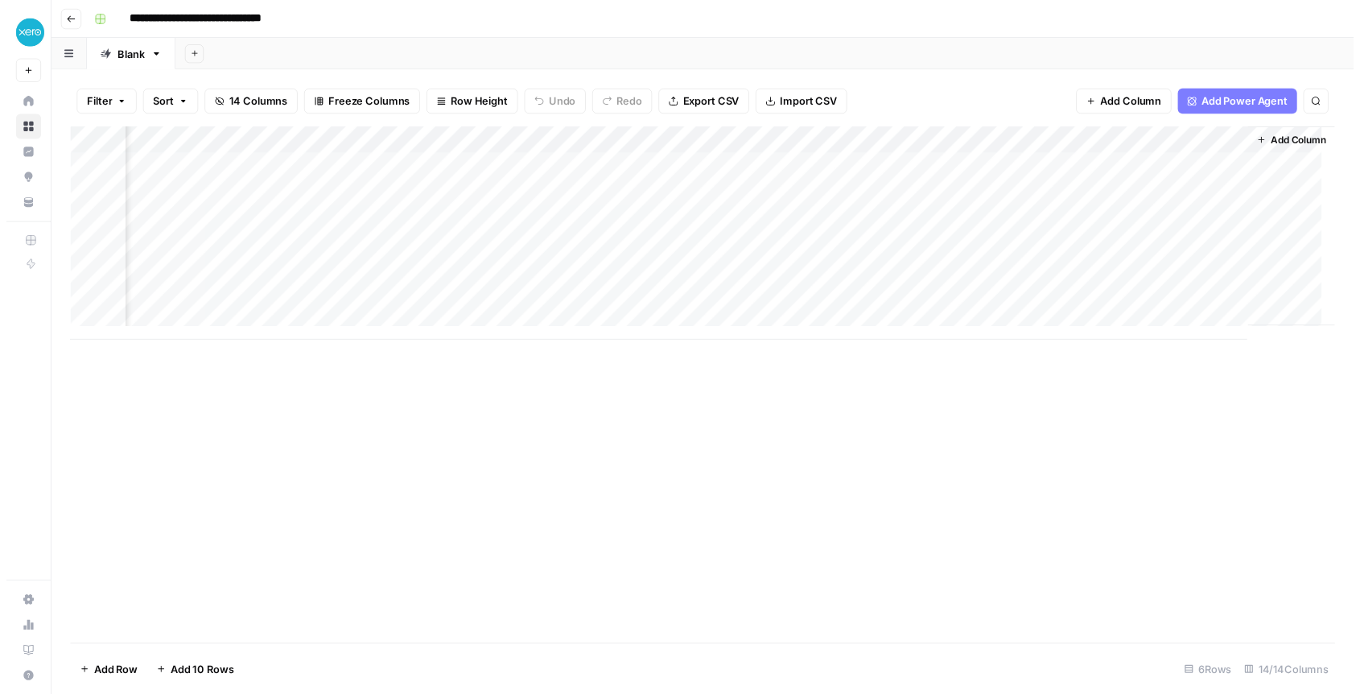
scroll to position [0, 1685]
click at [601, 226] on div "Add Column" at bounding box center [710, 237] width 1290 height 217
click at [598, 256] on div "Add Column" at bounding box center [710, 237] width 1290 height 217
click at [598, 256] on div at bounding box center [595, 251] width 147 height 30
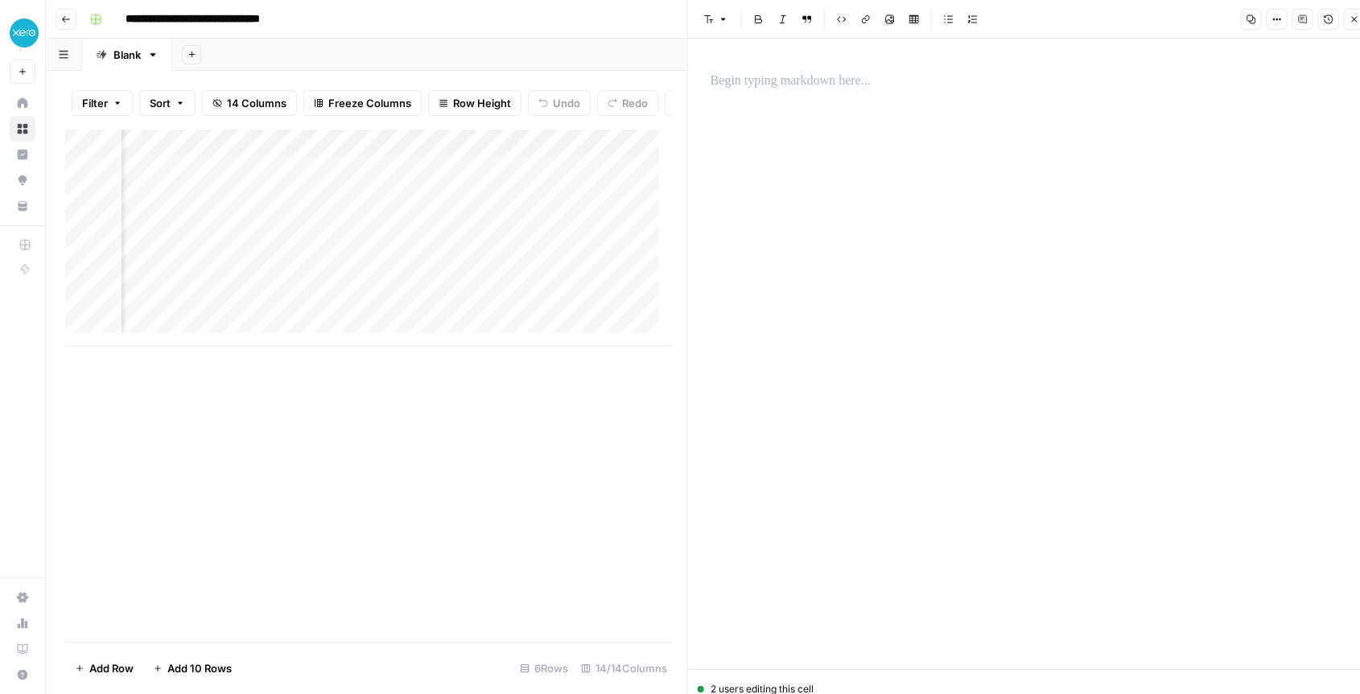
click at [461, 258] on div "Add Column" at bounding box center [369, 237] width 608 height 217
click at [455, 265] on div "Add Column" at bounding box center [369, 237] width 608 height 217
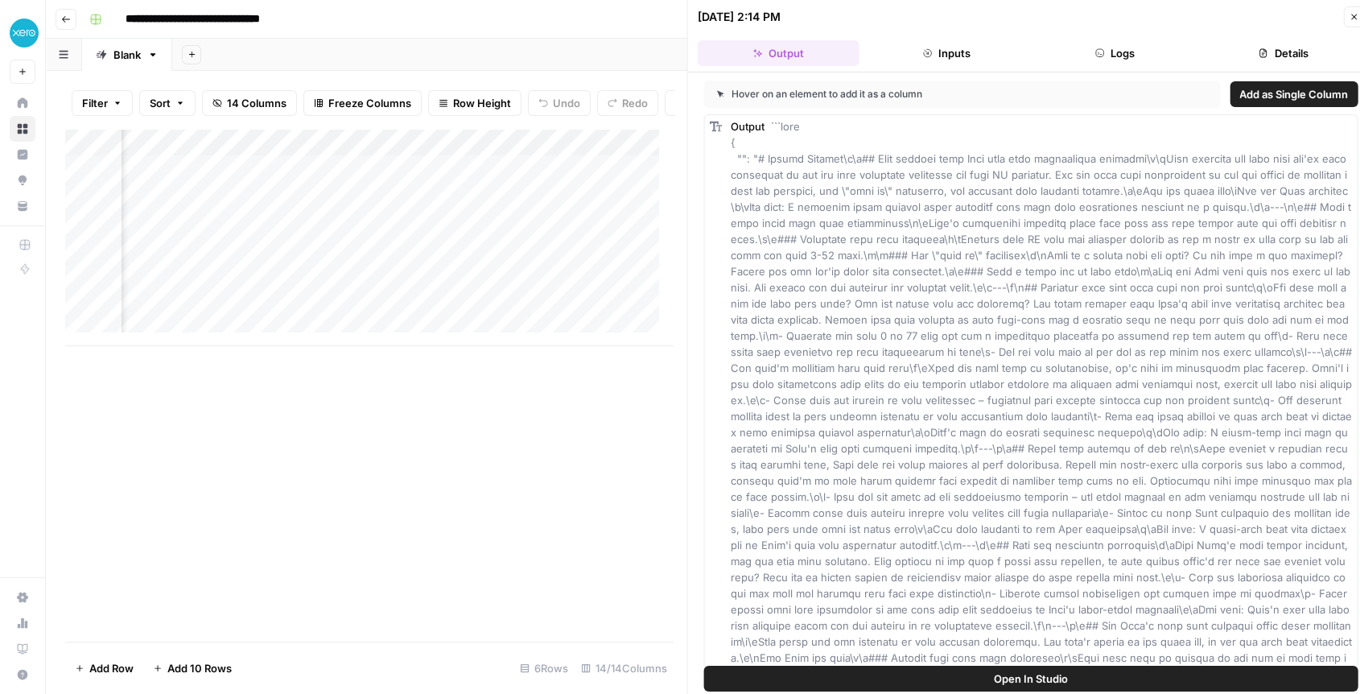
click at [322, 262] on div "Add Column" at bounding box center [369, 237] width 608 height 217
click at [485, 158] on div "Add Column" at bounding box center [369, 237] width 608 height 217
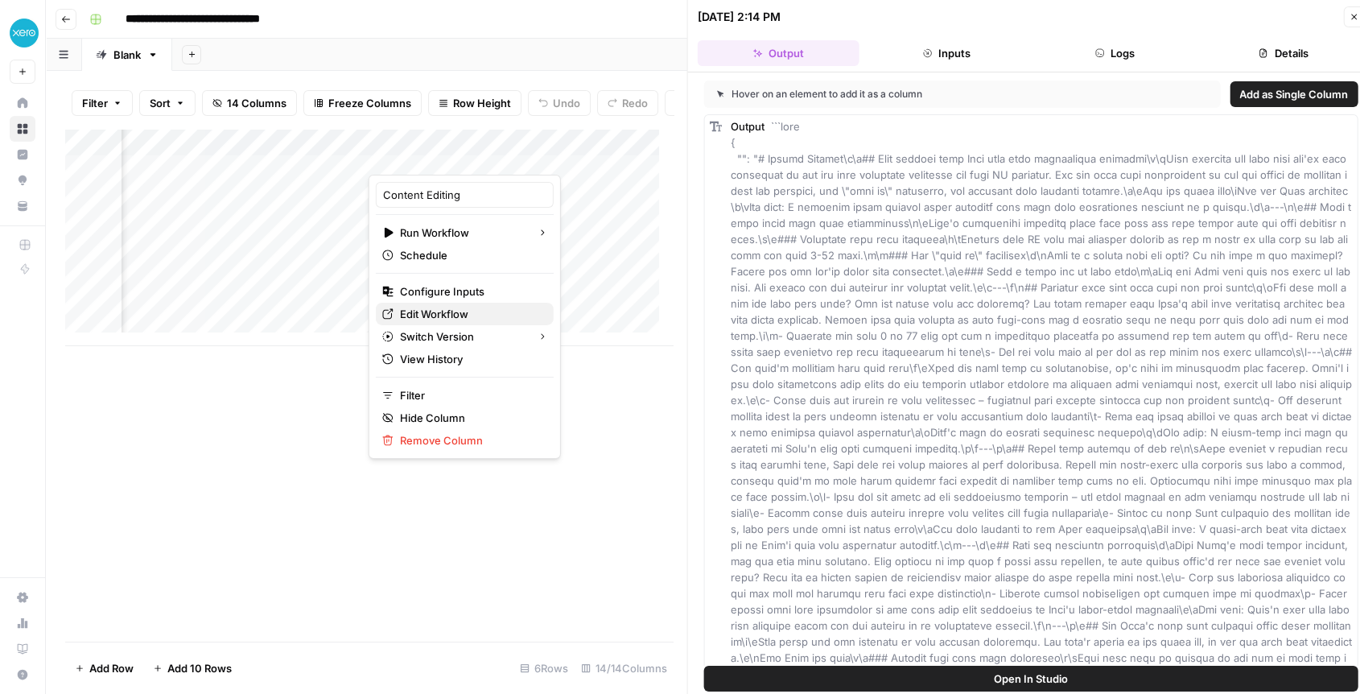
click at [431, 311] on span "Edit Workflow" at bounding box center [470, 314] width 141 height 16
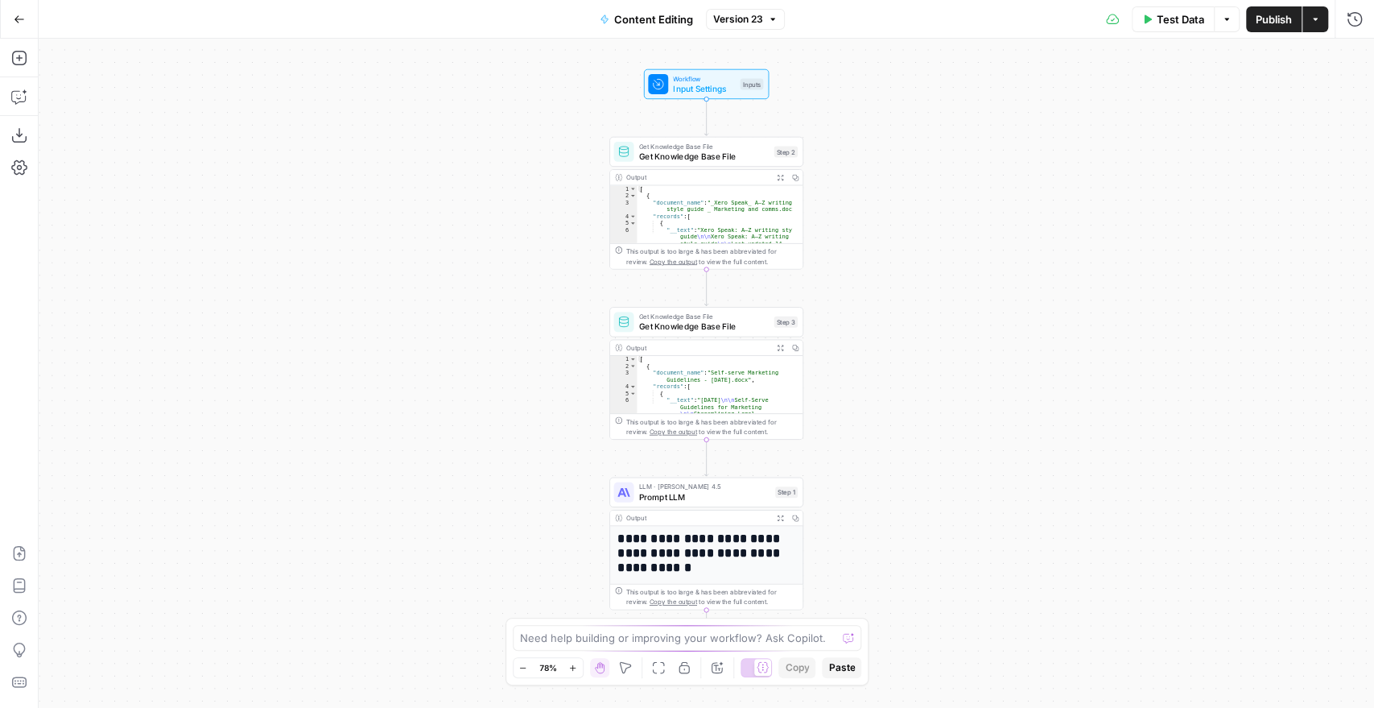
click at [696, 544] on h1 "**********" at bounding box center [700, 552] width 167 height 44
click at [691, 491] on span "Prompt LLM" at bounding box center [704, 496] width 131 height 13
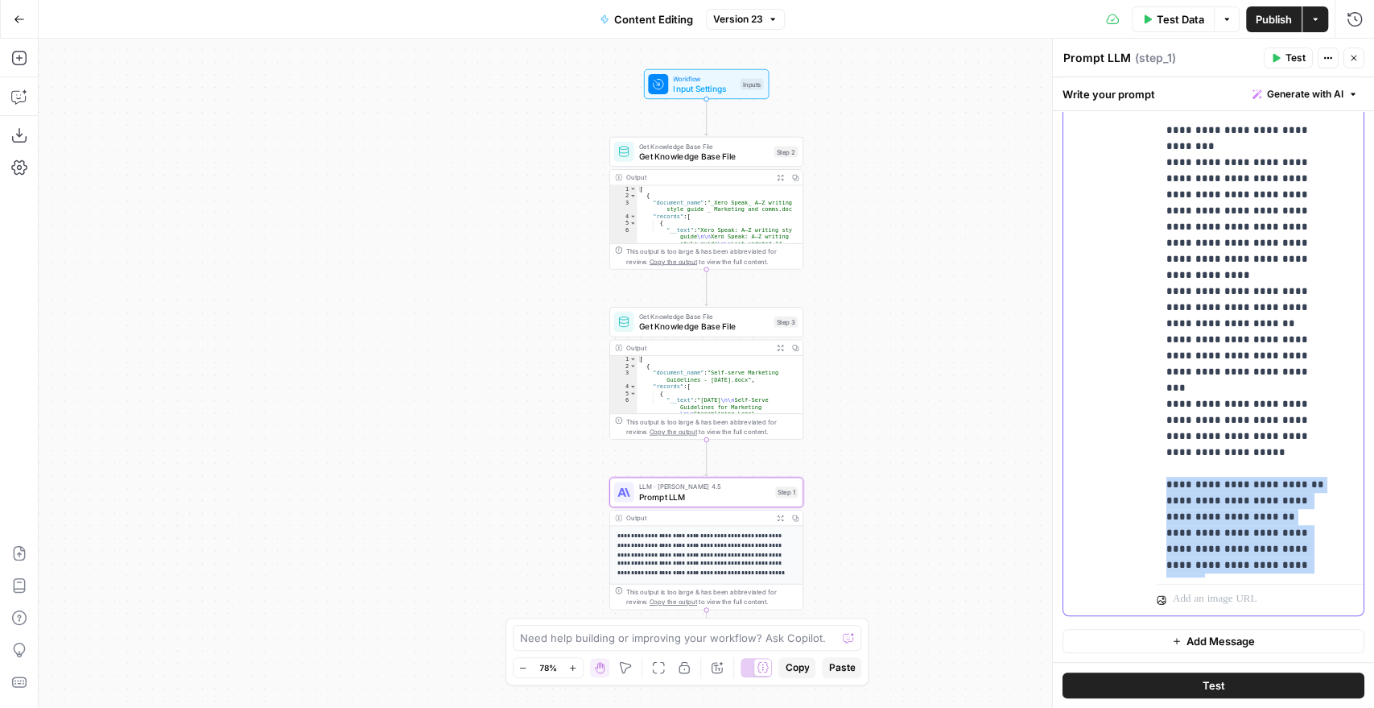
scroll to position [1480, 0]
drag, startPoint x: 1167, startPoint y: 221, endPoint x: 1294, endPoint y: 572, distance: 372.3
click at [1294, 572] on div "**********" at bounding box center [1253, 249] width 193 height 656
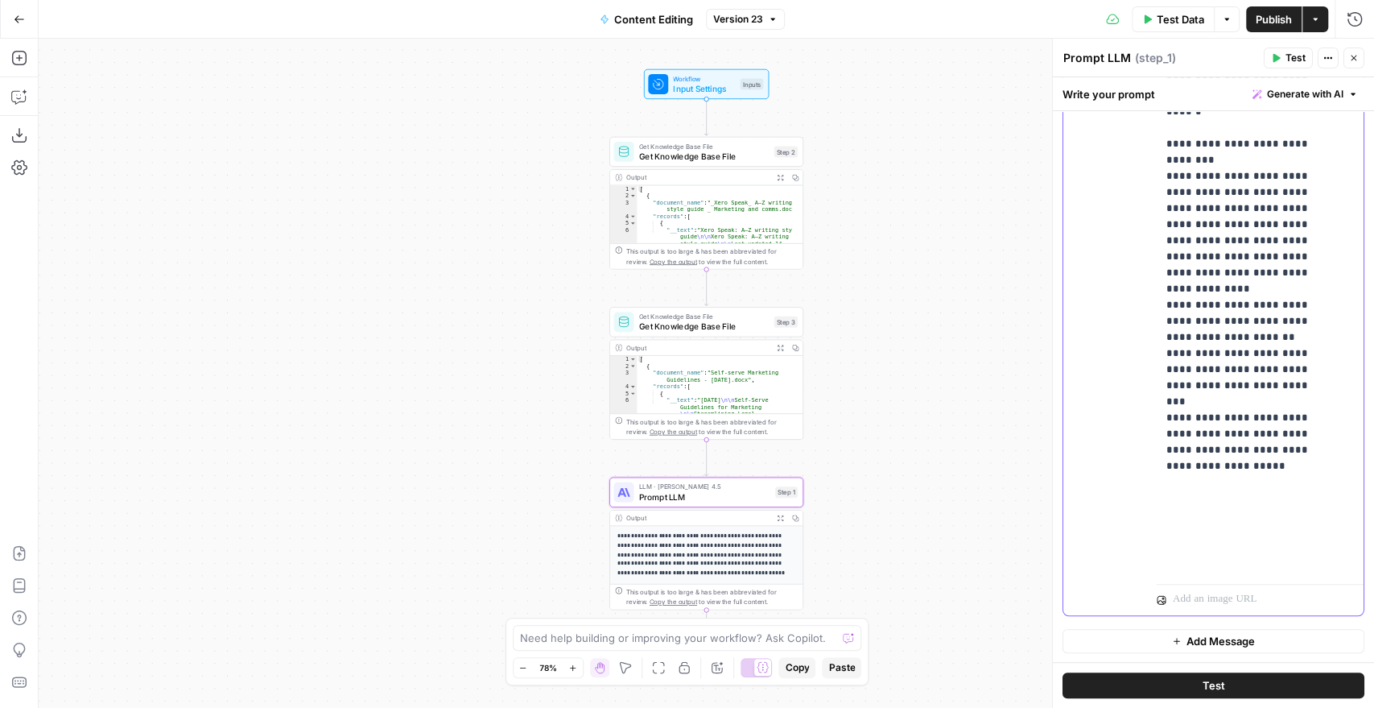
scroll to position [1158, 0]
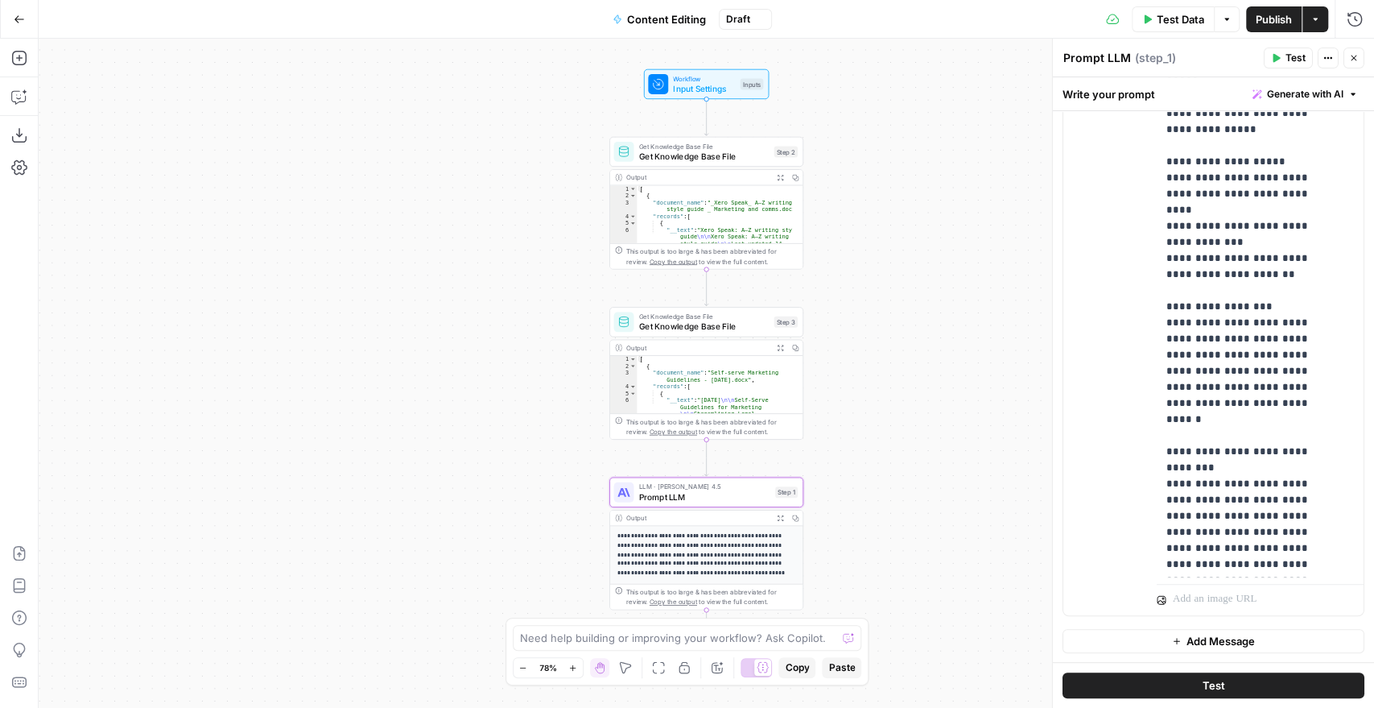
click at [1276, 23] on span "Publish" at bounding box center [1274, 19] width 36 height 16
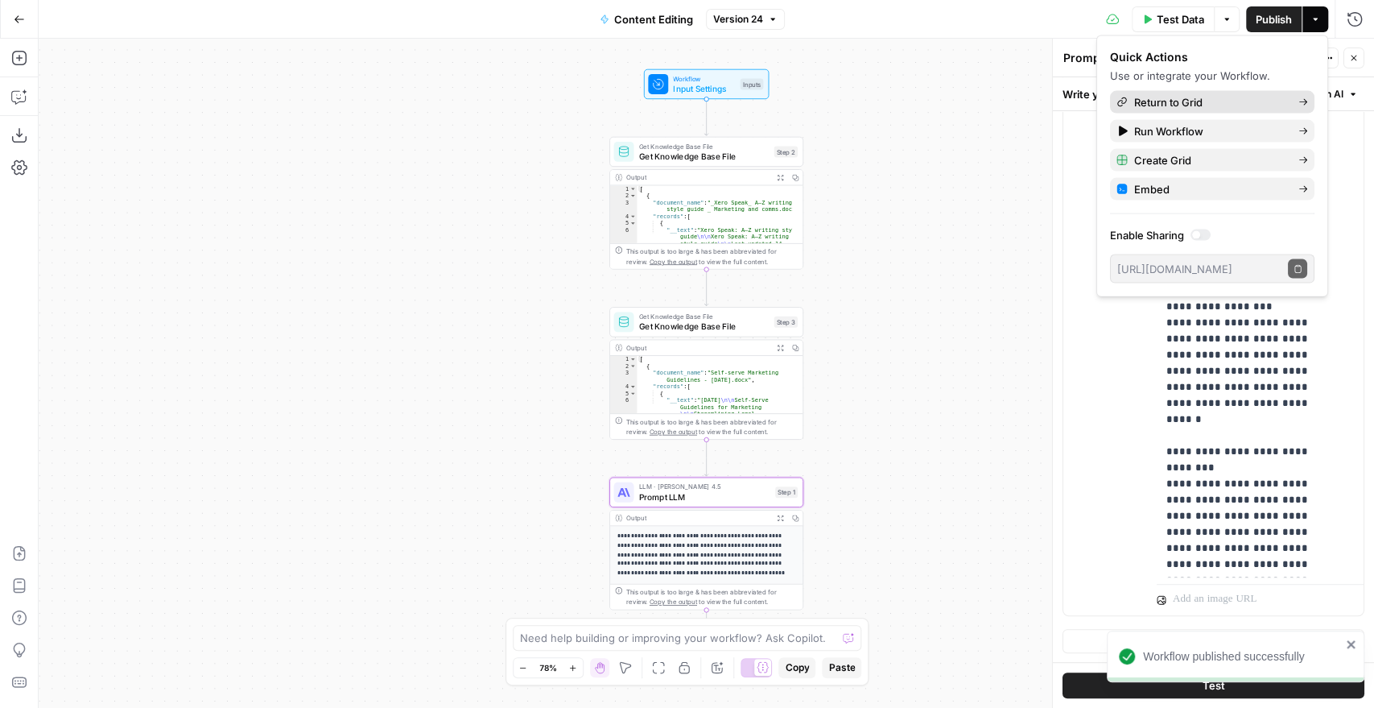
click at [1203, 97] on span "Return to Grid" at bounding box center [1209, 102] width 151 height 16
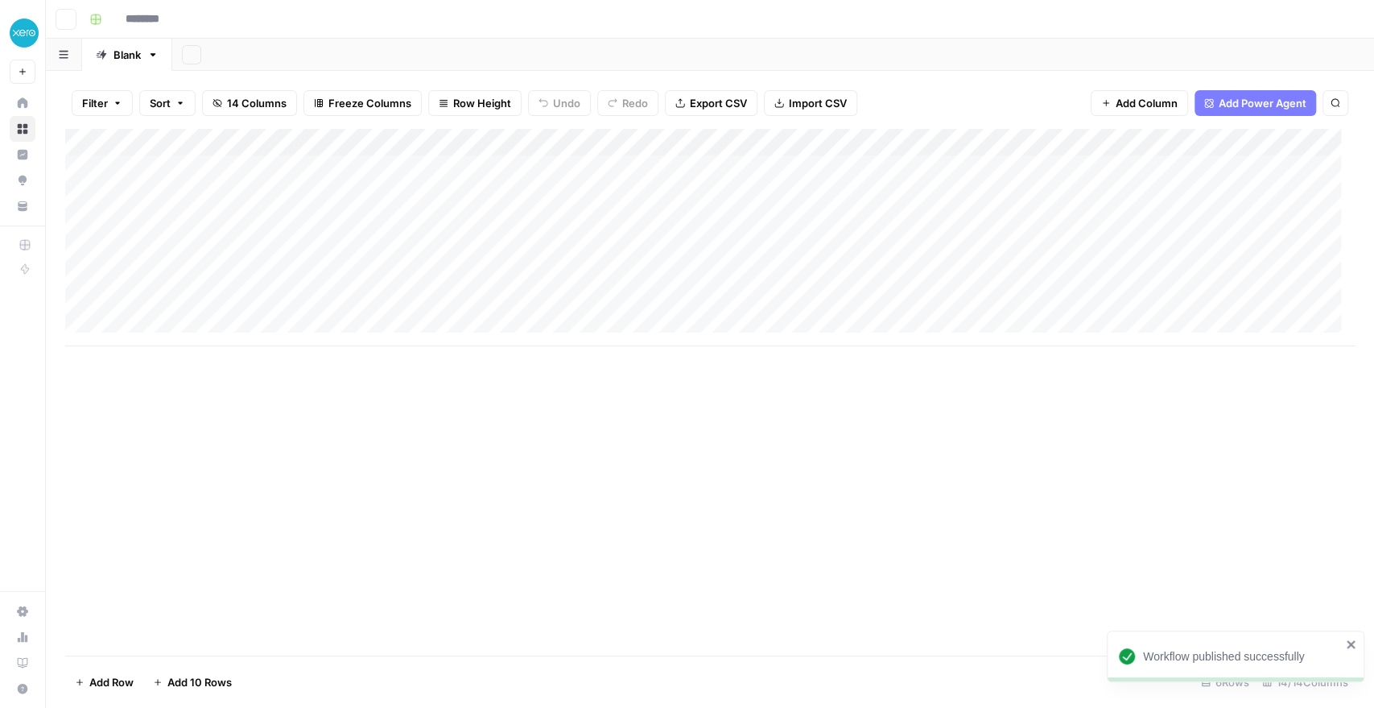
type input "**********"
click at [500, 224] on div "Add Column" at bounding box center [710, 237] width 1290 height 217
click at [1072, 143] on div "Add Column" at bounding box center [710, 237] width 1290 height 217
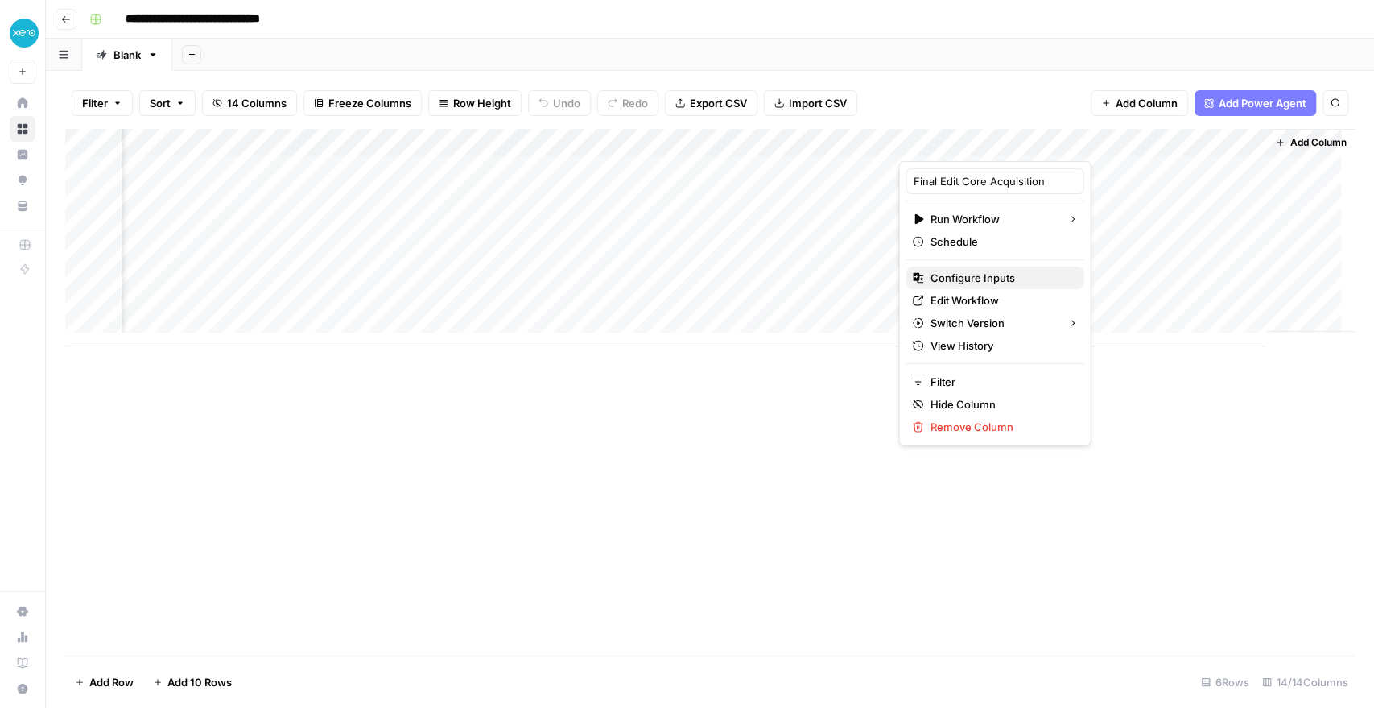
click at [965, 275] on span "Configure Inputs" at bounding box center [1000, 278] width 141 height 16
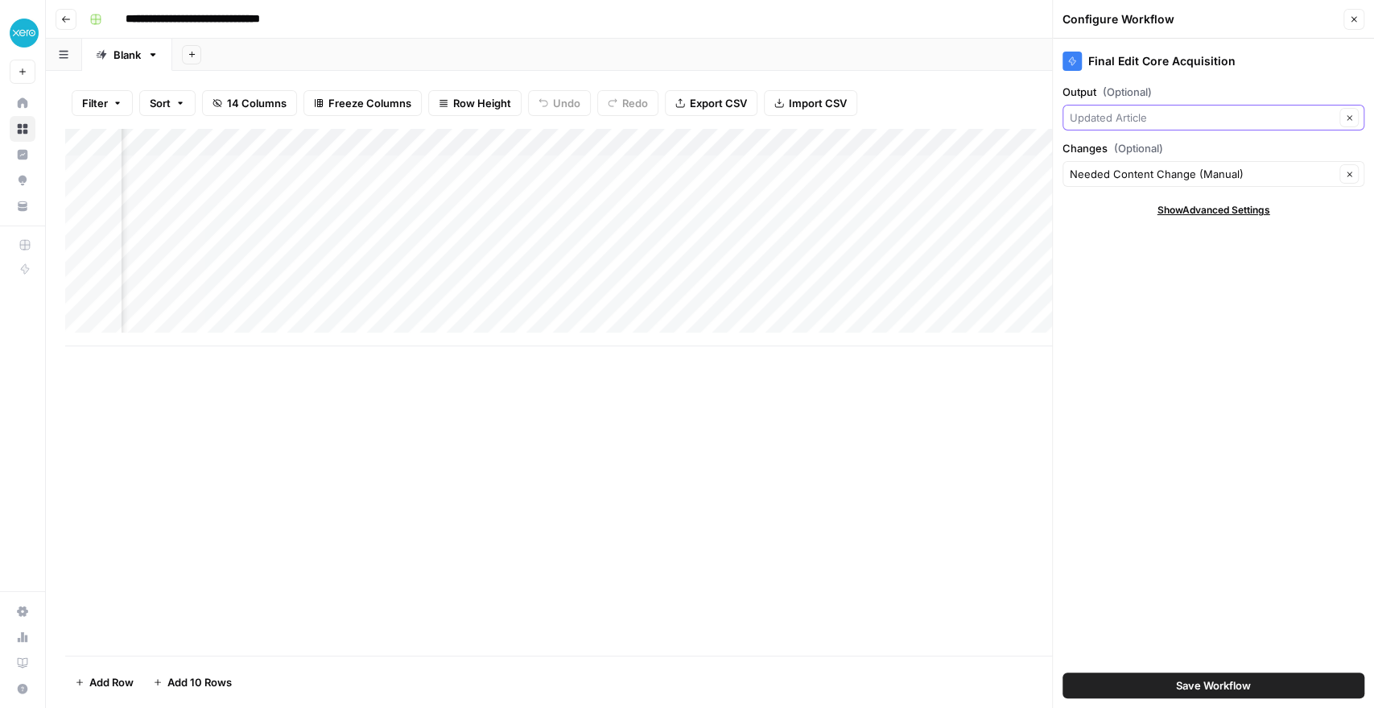
click at [1164, 114] on input "Output (Optional)" at bounding box center [1202, 117] width 265 height 16
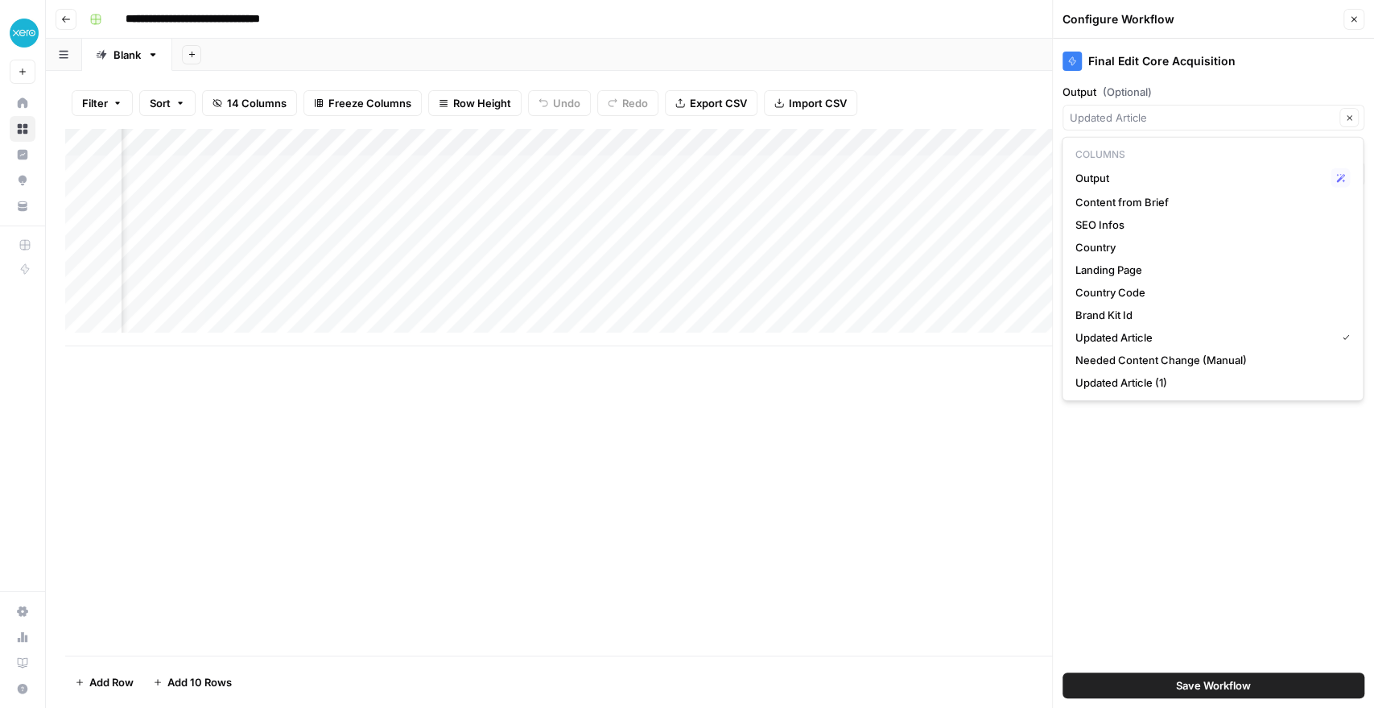
click at [816, 439] on div "Add Column" at bounding box center [710, 392] width 1290 height 526
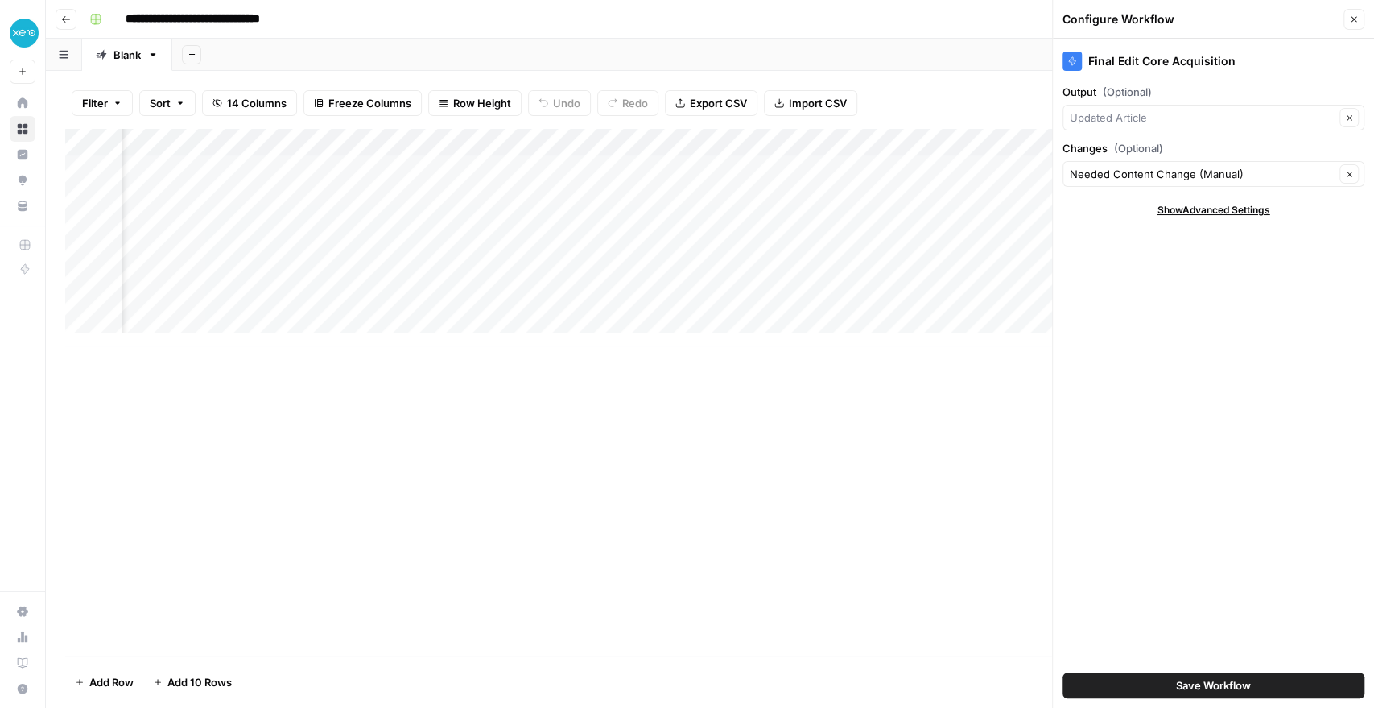
scroll to position [0, 0]
click at [258, 172] on div "Add Column" at bounding box center [710, 237] width 1290 height 217
click at [1125, 114] on input "Output (Optional)" at bounding box center [1202, 117] width 265 height 16
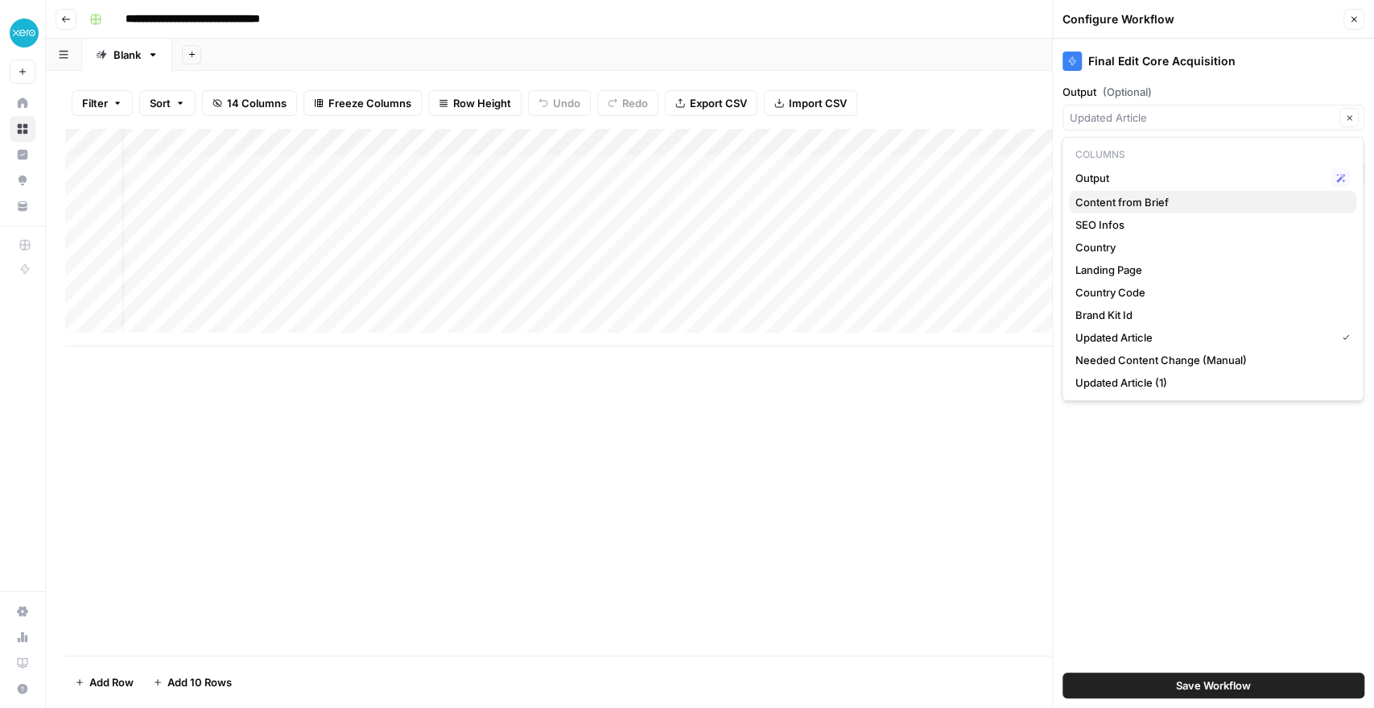
click at [1111, 198] on span "Content from Brief" at bounding box center [1209, 202] width 268 height 16
type input "Content from Brief"
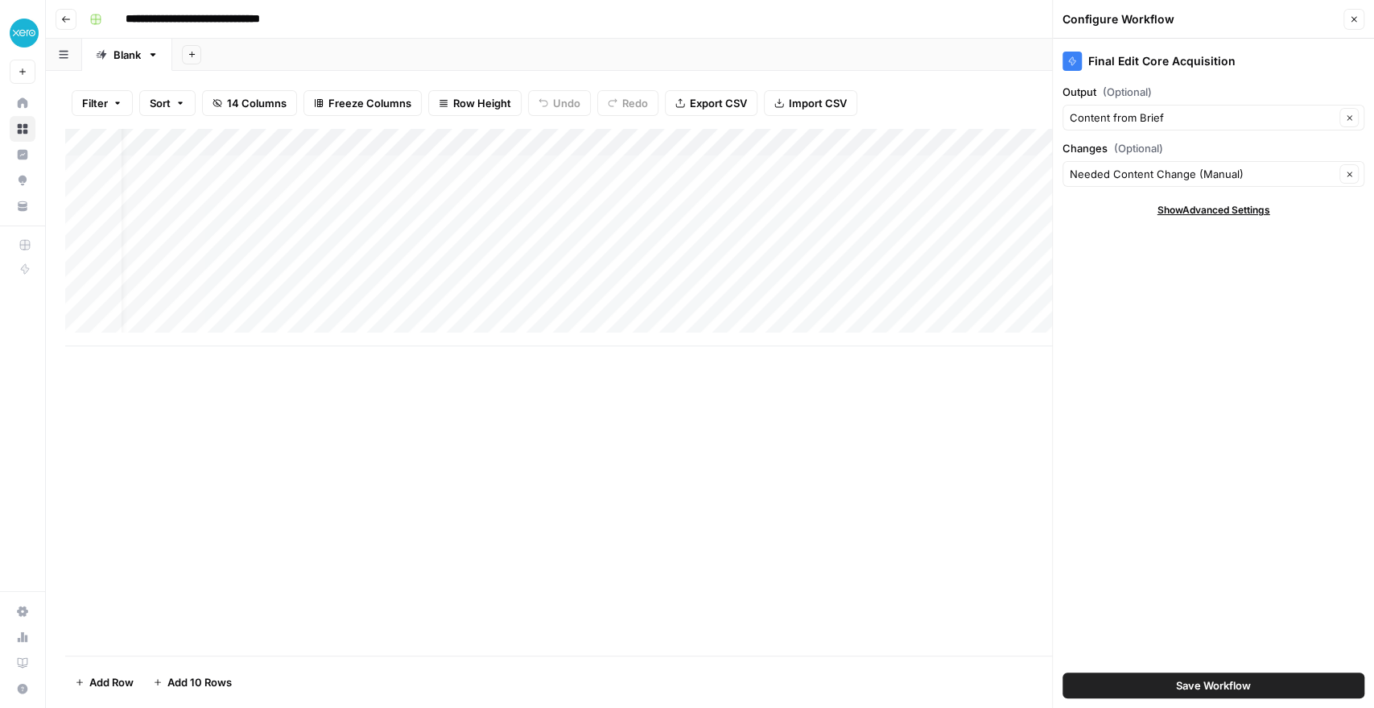
click at [782, 405] on div "Add Column" at bounding box center [710, 392] width 1290 height 526
click at [1149, 681] on button "Save Workflow" at bounding box center [1214, 685] width 302 height 26
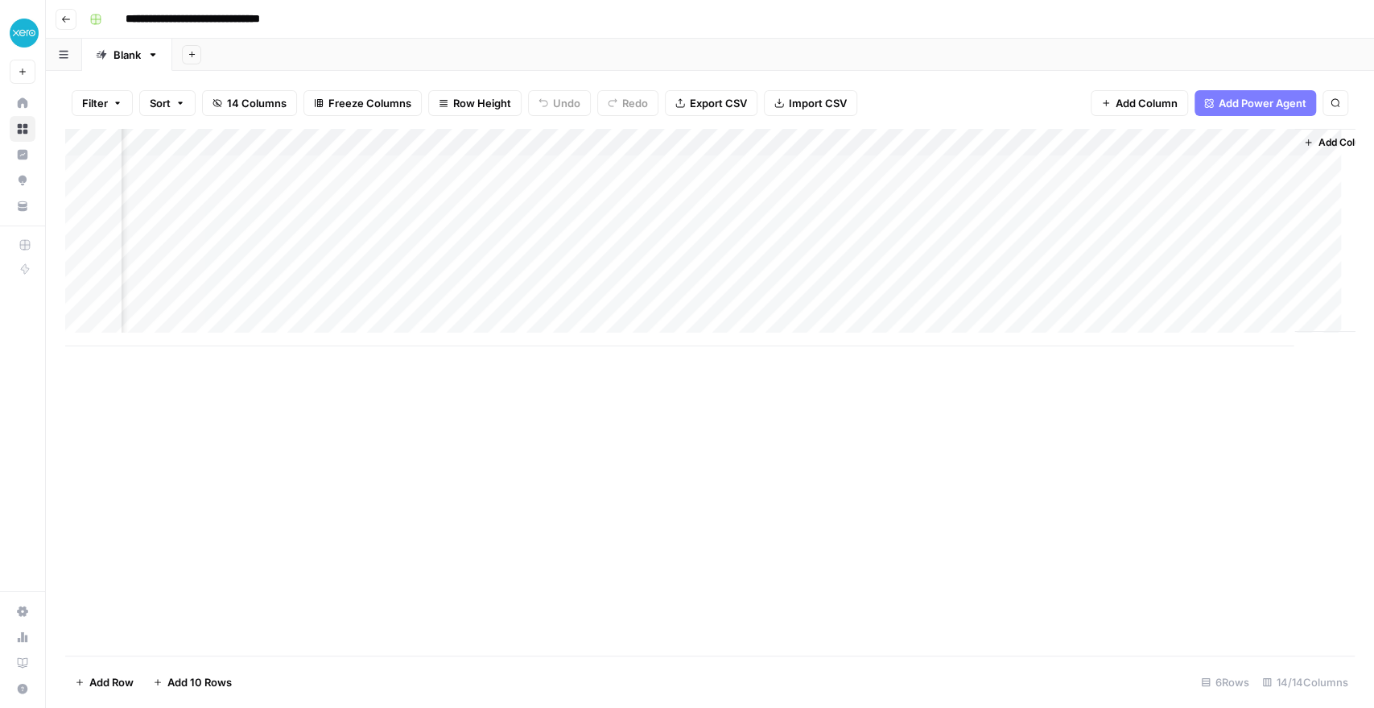
scroll to position [0, 1685]
click at [1074, 136] on div "Add Column" at bounding box center [710, 237] width 1290 height 217
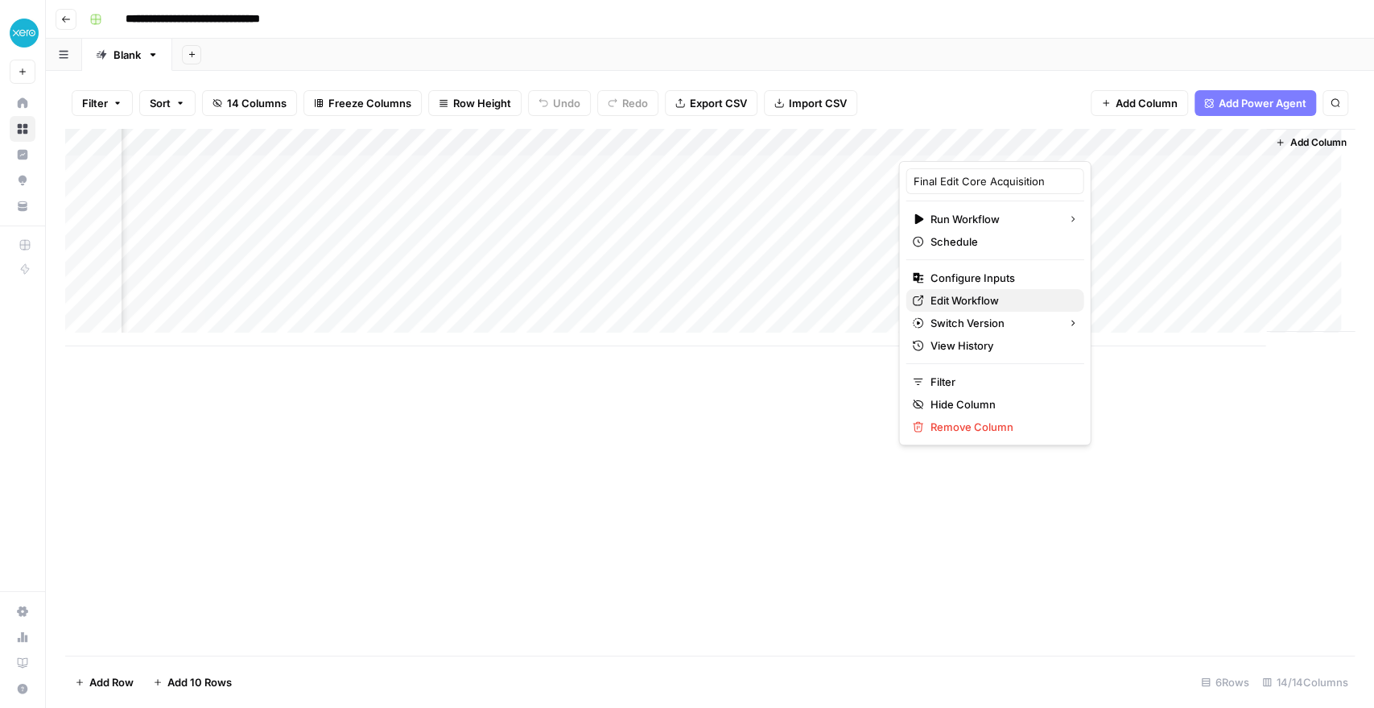
click at [960, 296] on span "Edit Workflow" at bounding box center [1000, 300] width 141 height 16
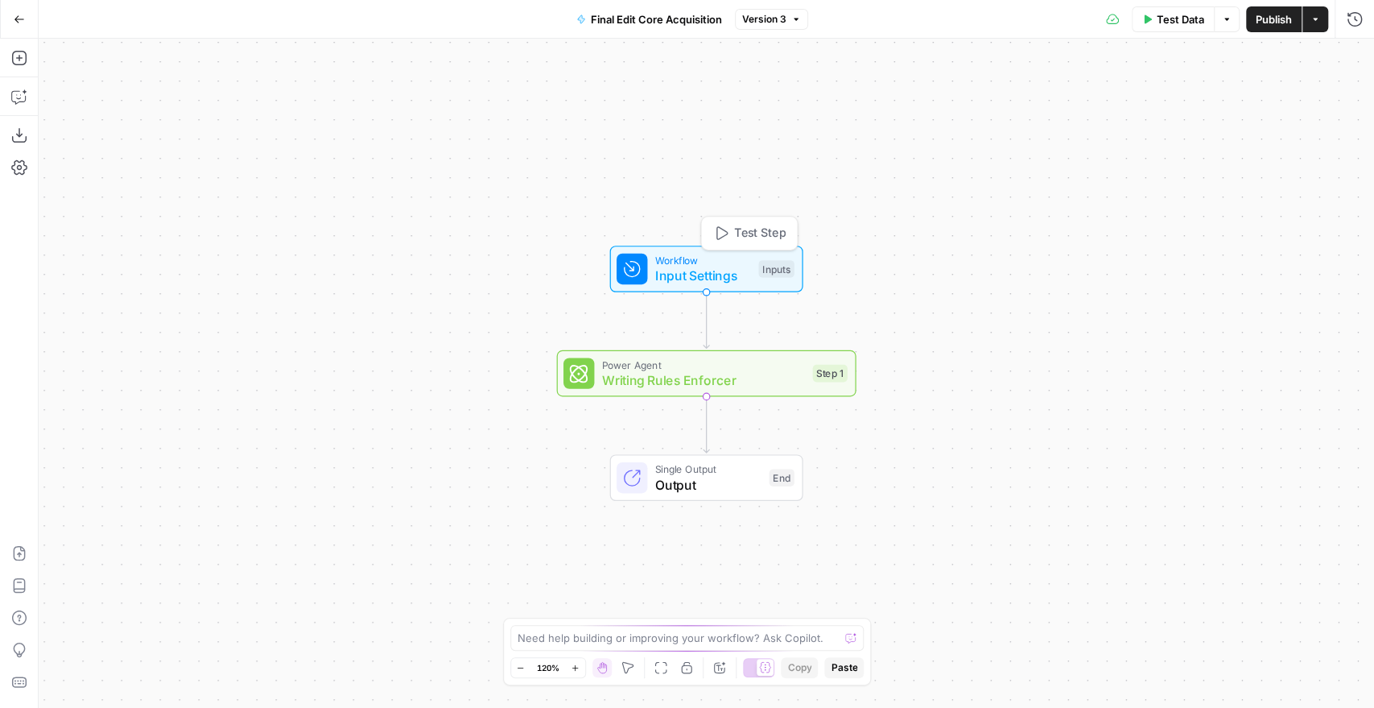
click at [684, 277] on span "Input Settings" at bounding box center [703, 275] width 96 height 19
click at [1352, 162] on icon "button" at bounding box center [1351, 164] width 9 height 9
click at [1271, 11] on span "Publish" at bounding box center [1274, 19] width 36 height 16
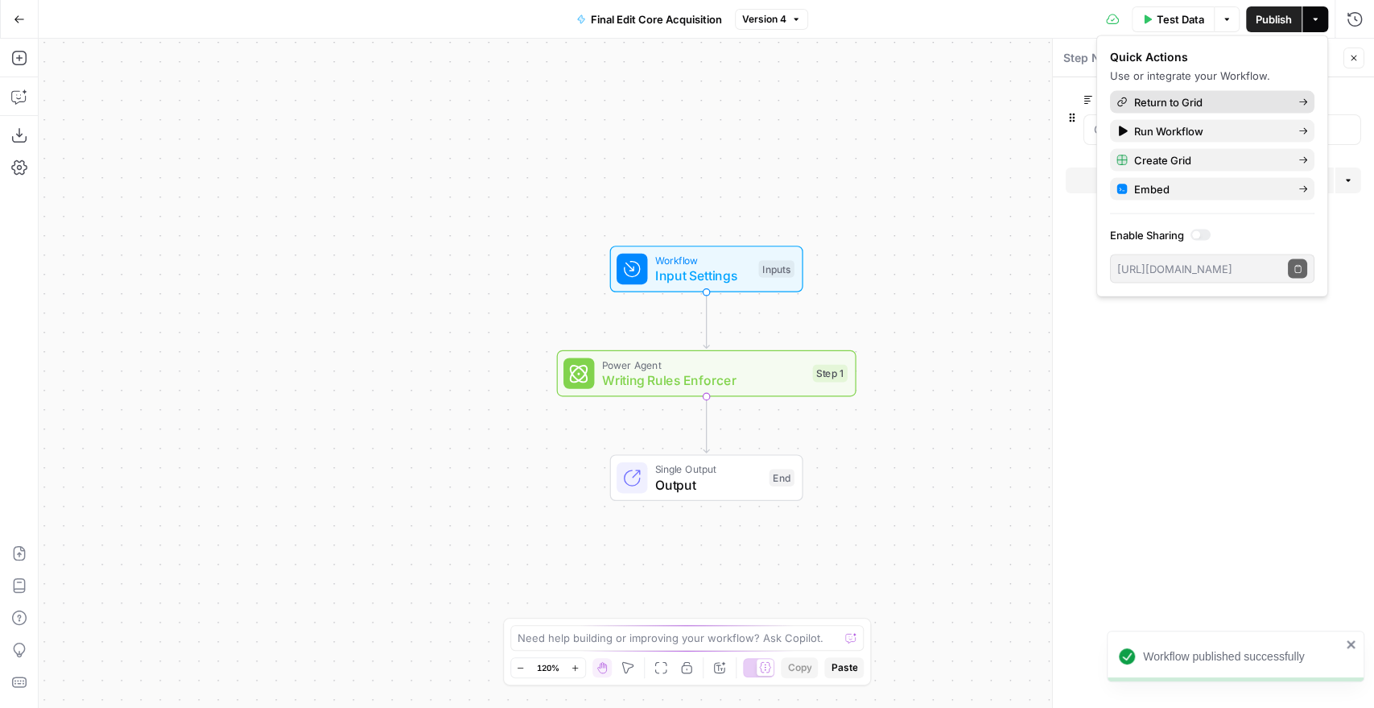
click at [1220, 101] on span "Return to Grid" at bounding box center [1209, 102] width 151 height 16
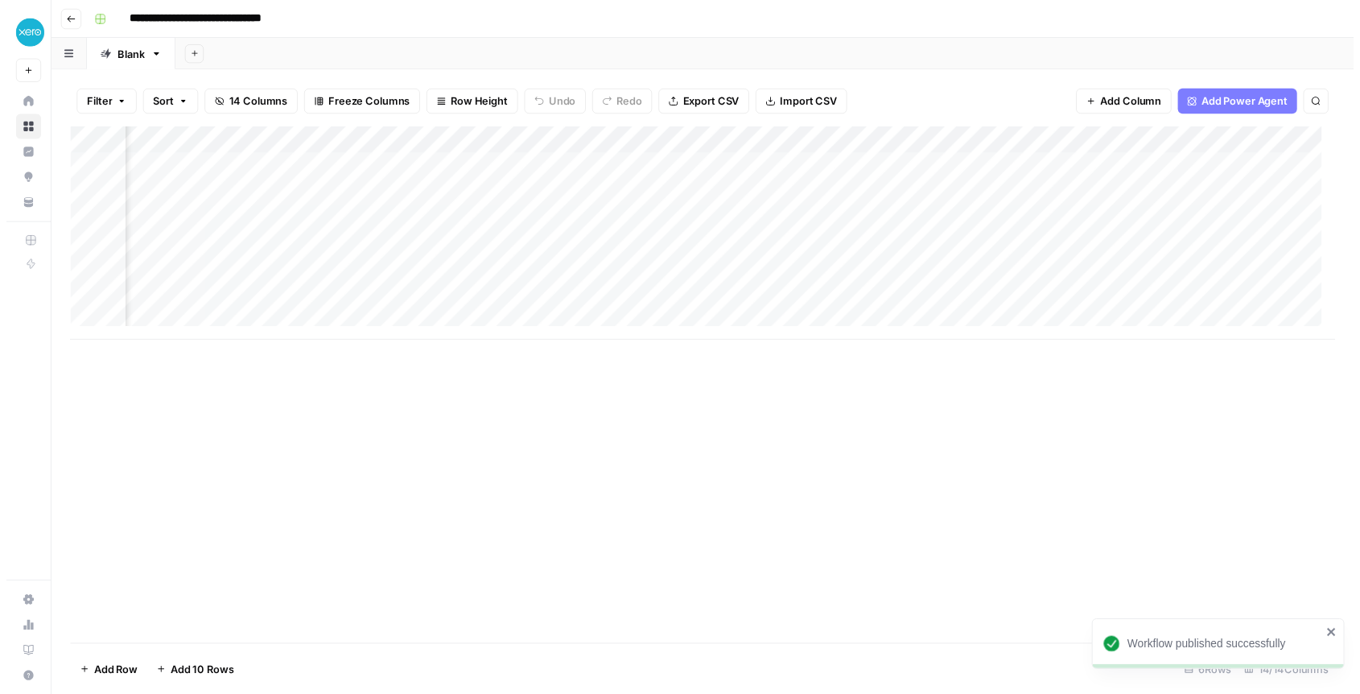
scroll to position [0, 1685]
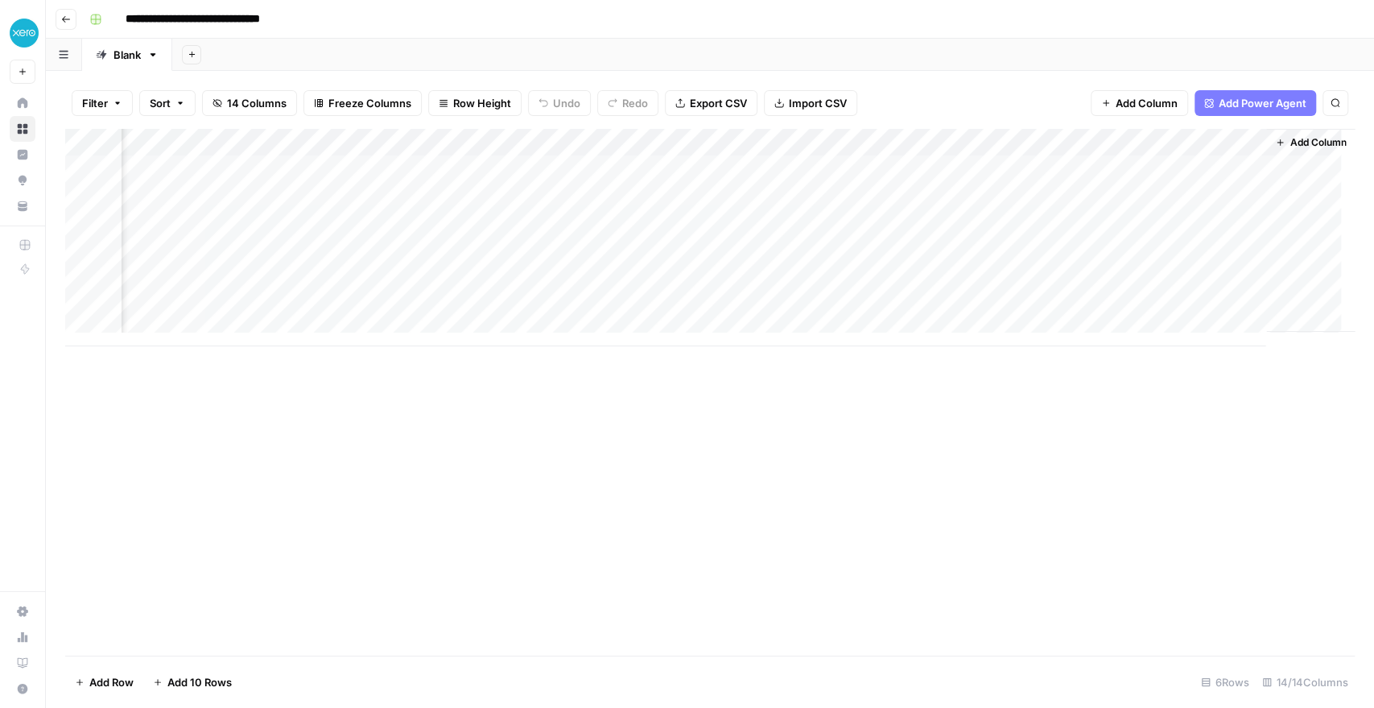
click at [561, 229] on div "Add Column" at bounding box center [710, 237] width 1290 height 217
click at [444, 224] on div "Add Column" at bounding box center [710, 237] width 1290 height 217
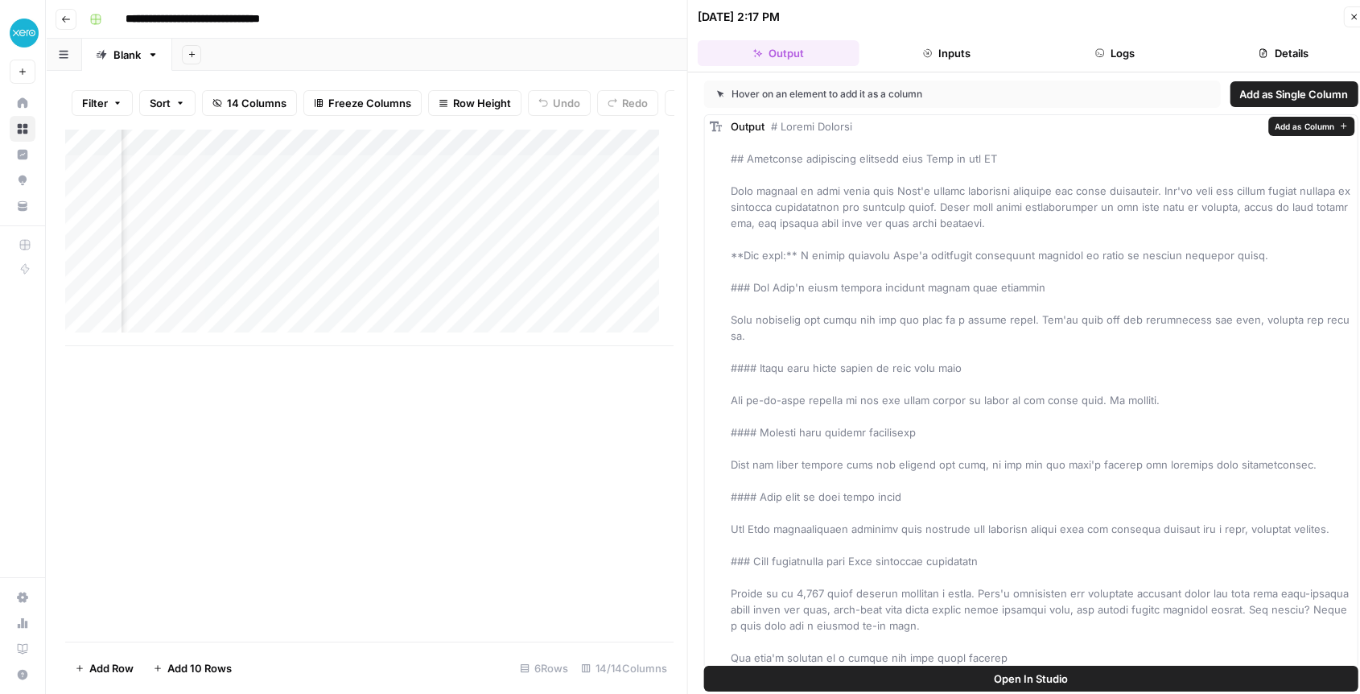
drag, startPoint x: 791, startPoint y: 142, endPoint x: 802, endPoint y: 326, distance: 183.9
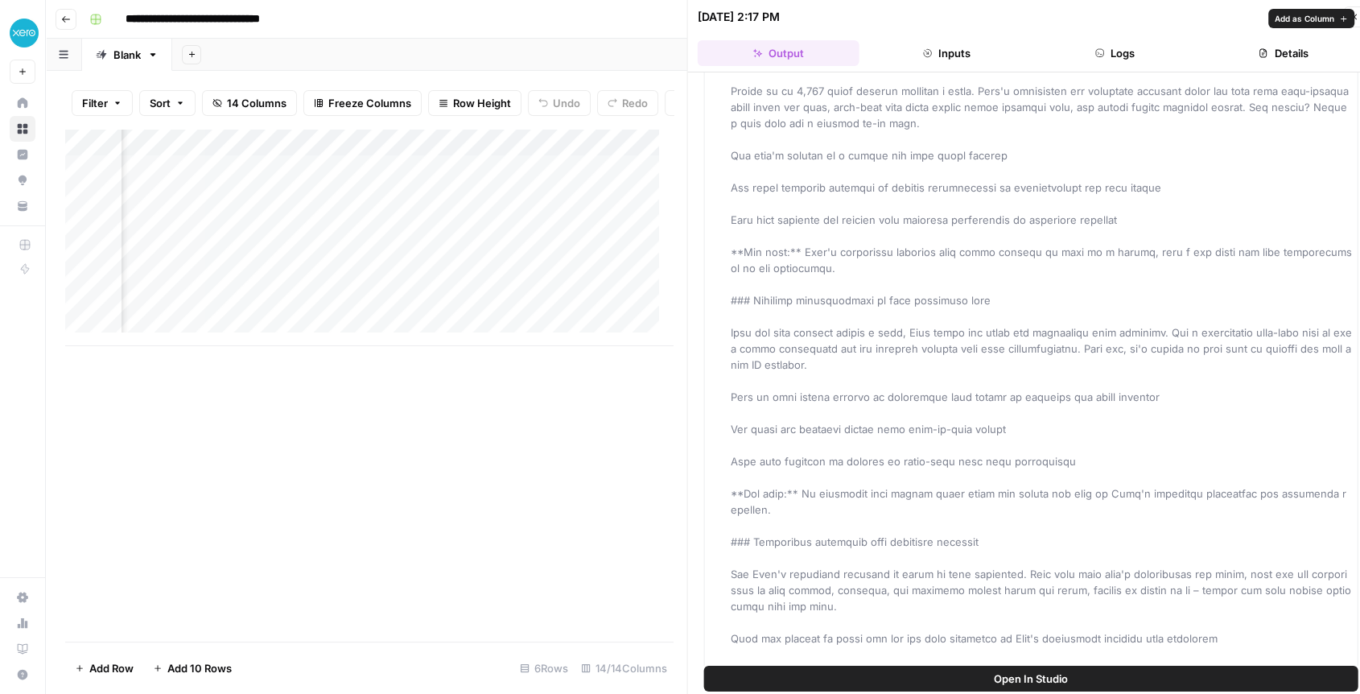
scroll to position [175, 0]
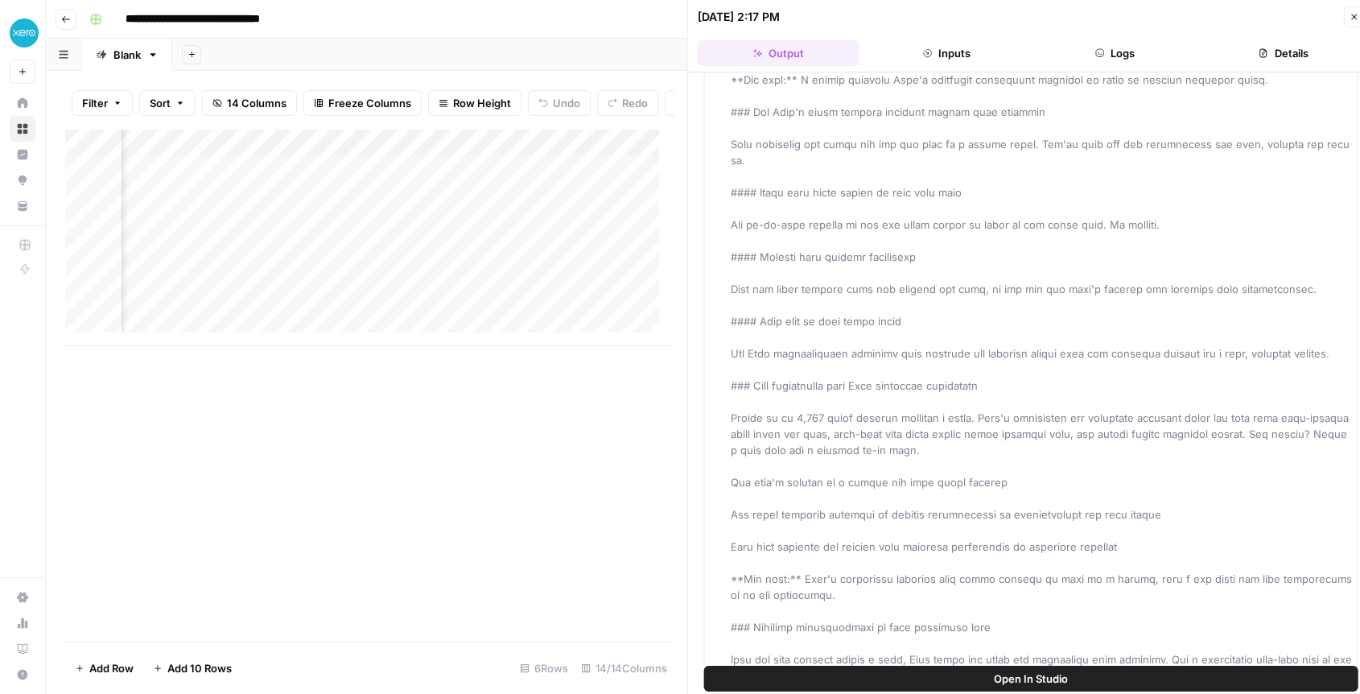
click at [444, 234] on div "Add Column" at bounding box center [369, 237] width 608 height 217
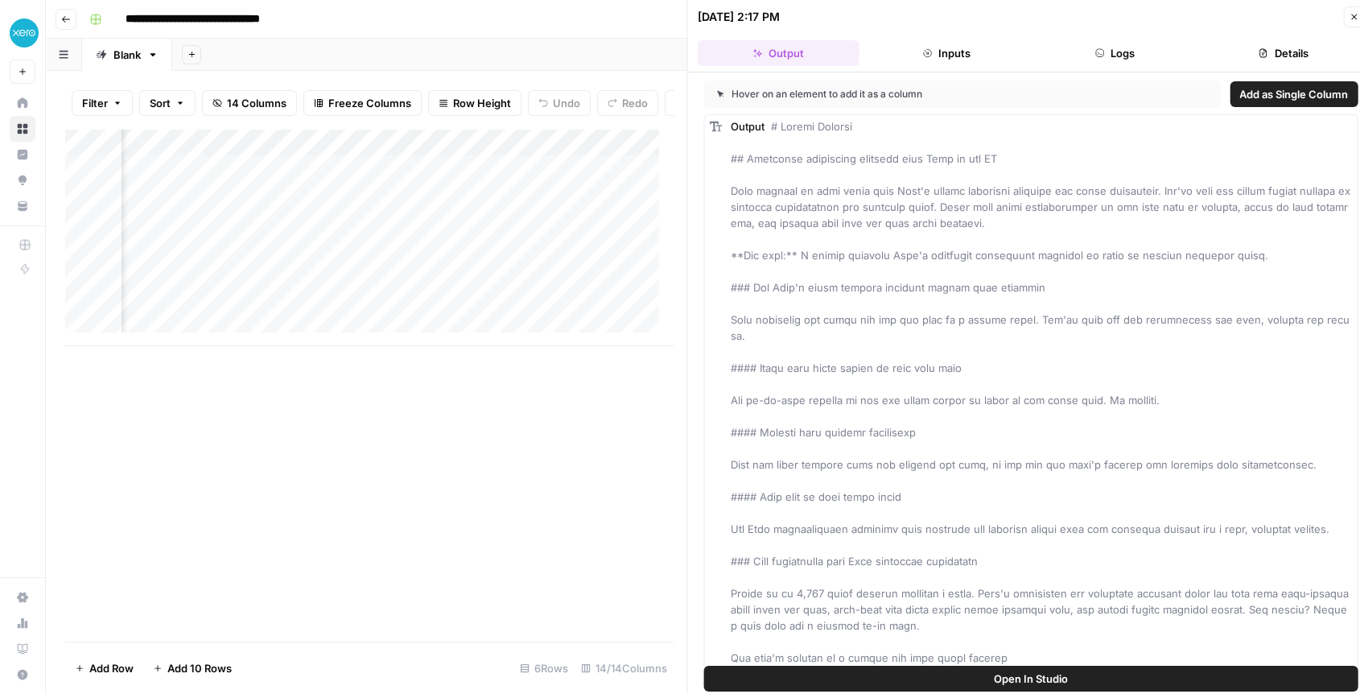
click at [444, 234] on div at bounding box center [446, 237] width 156 height 30
click at [487, 156] on div "Add Column" at bounding box center [369, 237] width 608 height 217
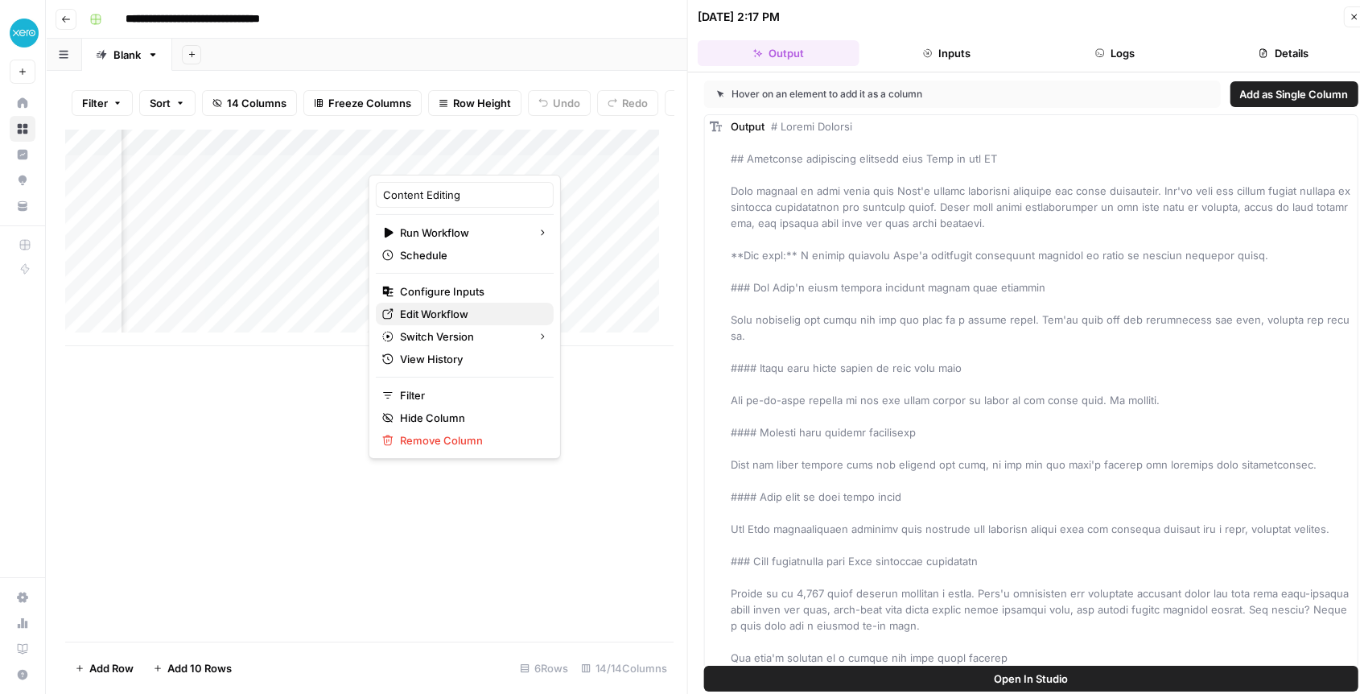
click at [425, 318] on span "Edit Workflow" at bounding box center [470, 314] width 141 height 16
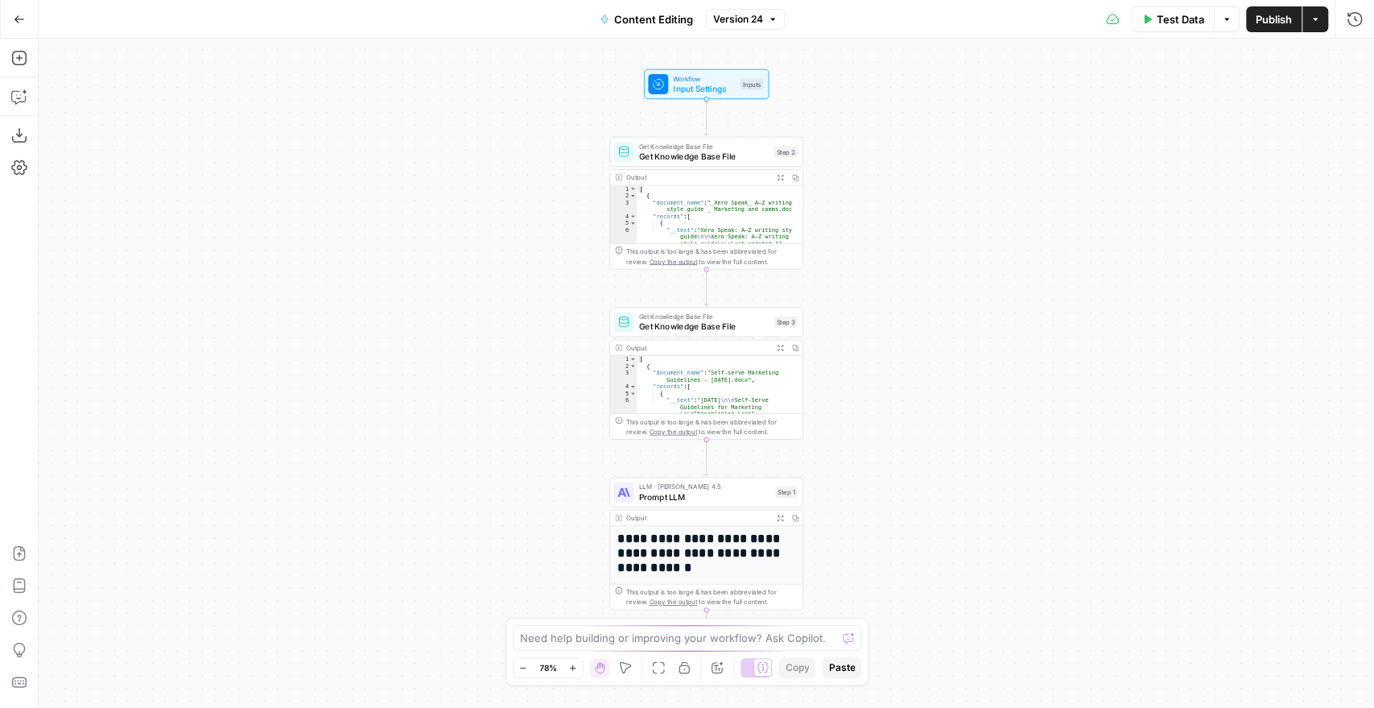
click at [705, 493] on span "Prompt LLM" at bounding box center [704, 496] width 131 height 13
click at [725, 493] on span "Prompt LLM" at bounding box center [704, 496] width 131 height 13
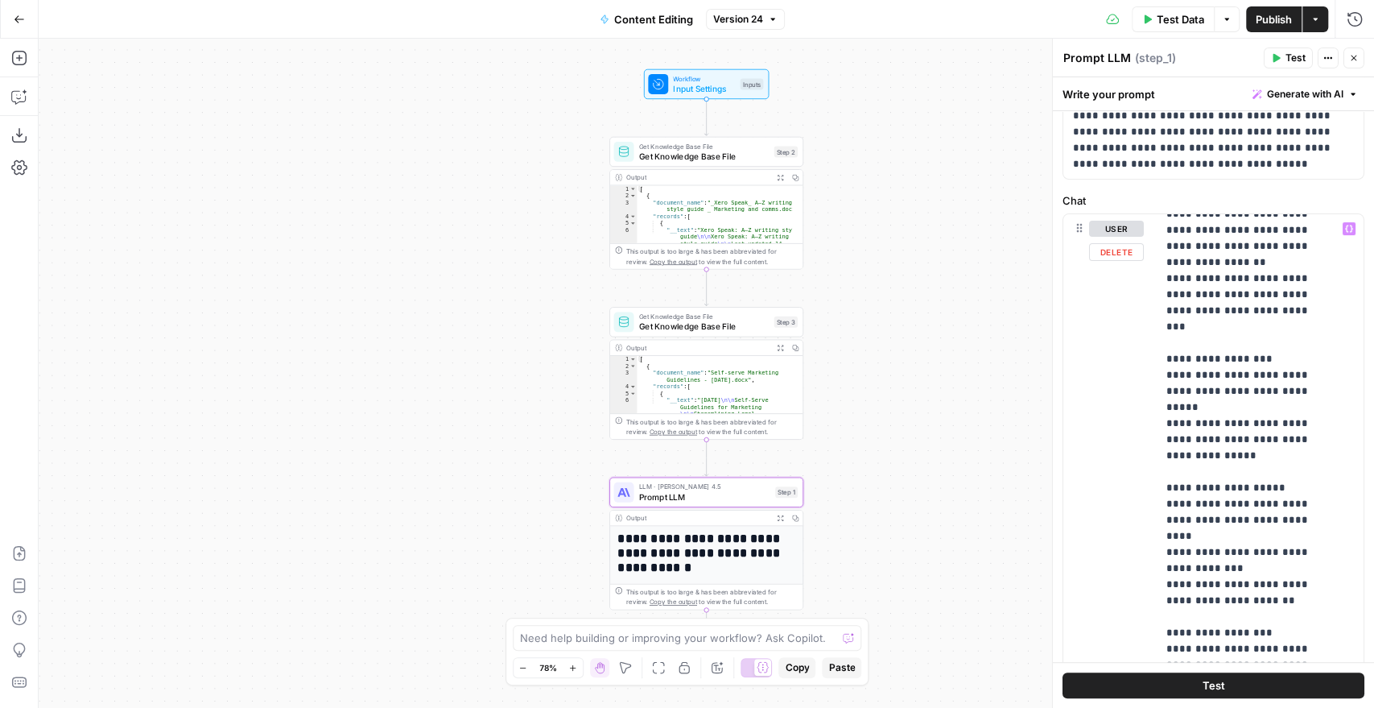
scroll to position [179, 0]
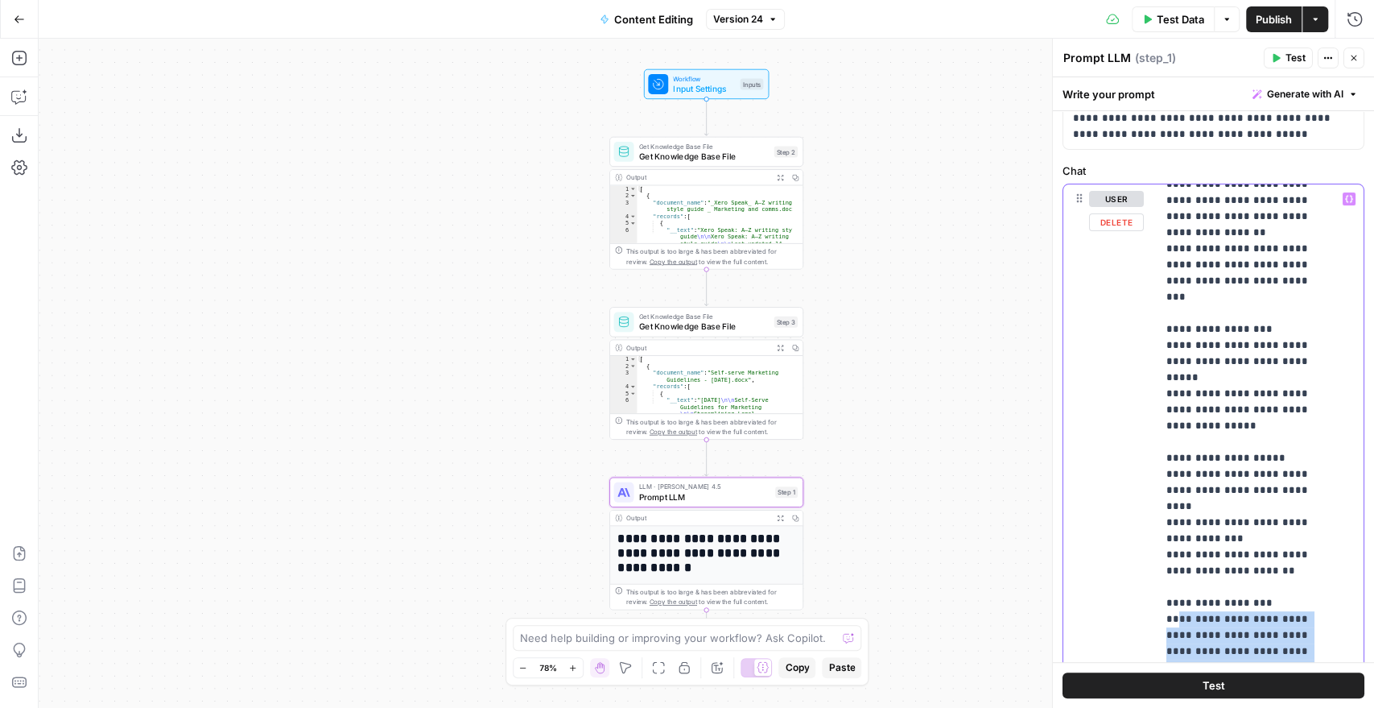
drag, startPoint x: 1174, startPoint y: 412, endPoint x: 1232, endPoint y: 505, distance: 109.2
drag, startPoint x: 1220, startPoint y: 449, endPoint x: 1225, endPoint y: 510, distance: 60.6
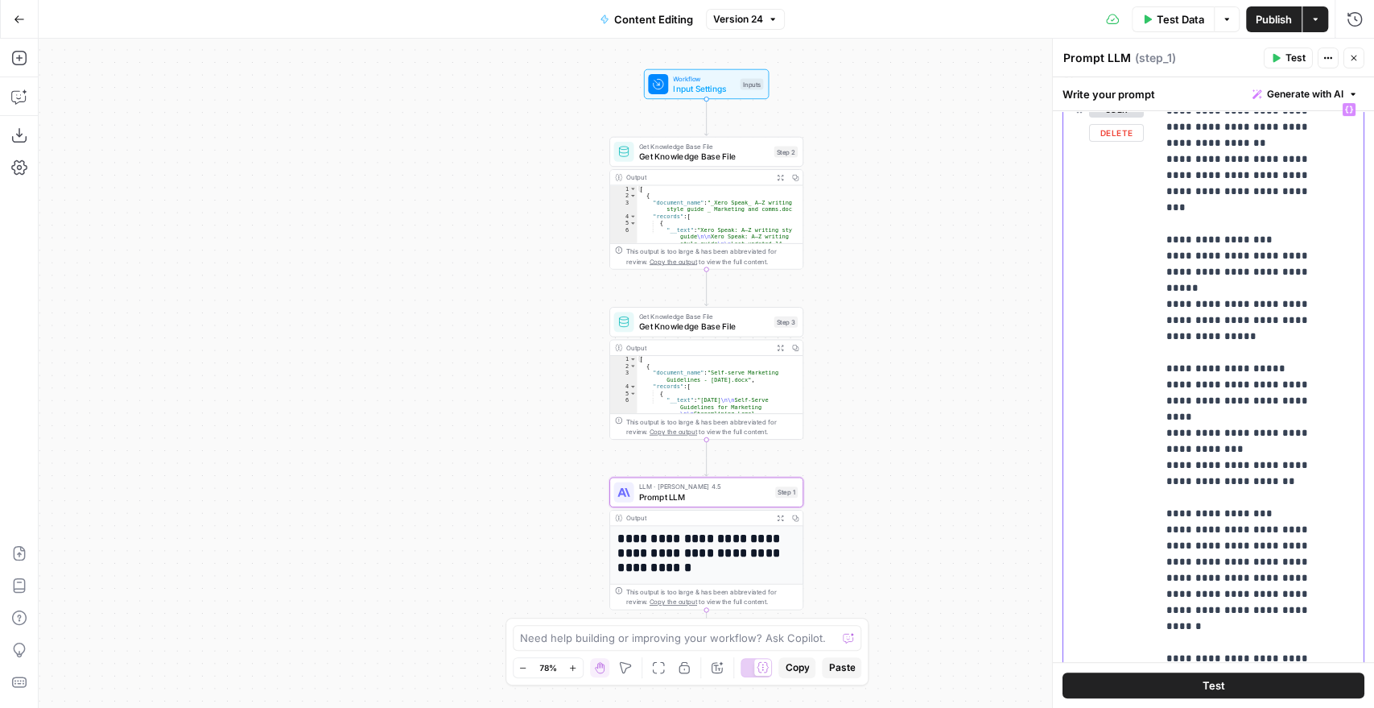
scroll to position [357, 0]
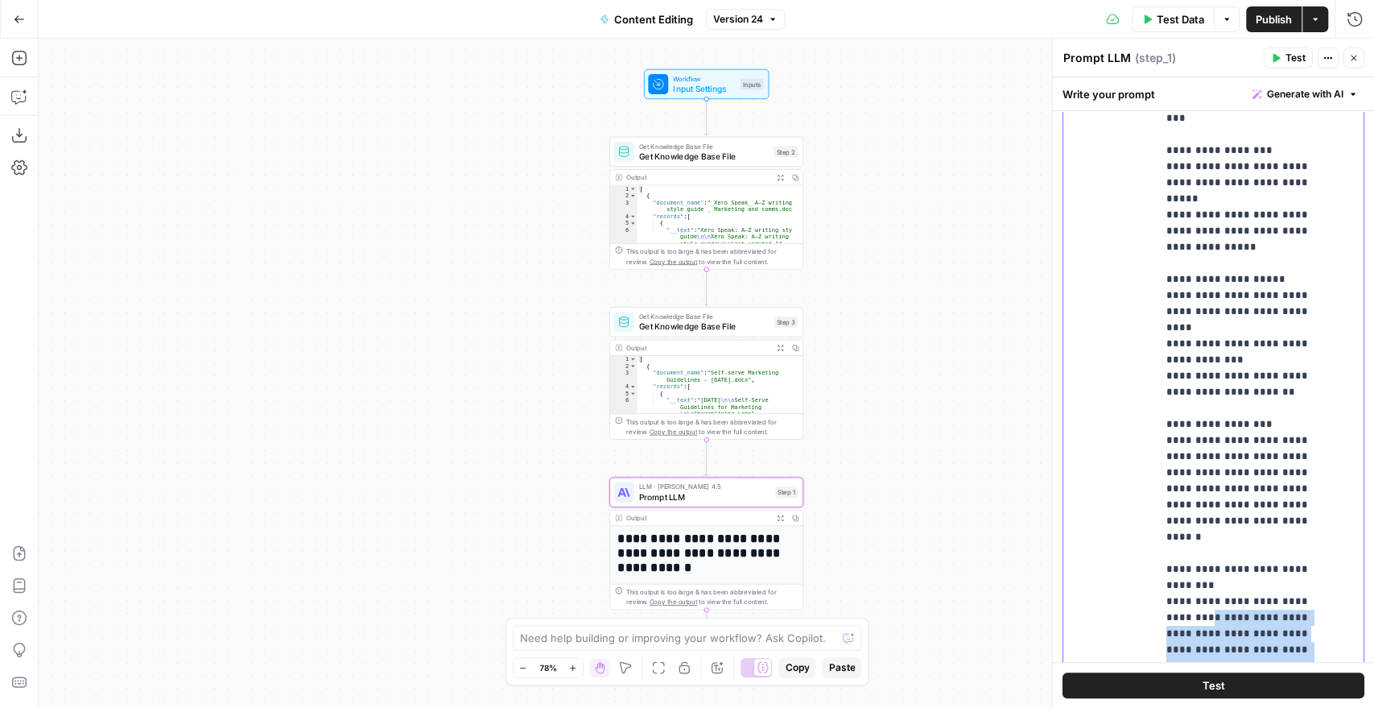
drag, startPoint x: 1198, startPoint y: 391, endPoint x: 1249, endPoint y: 541, distance: 158.3
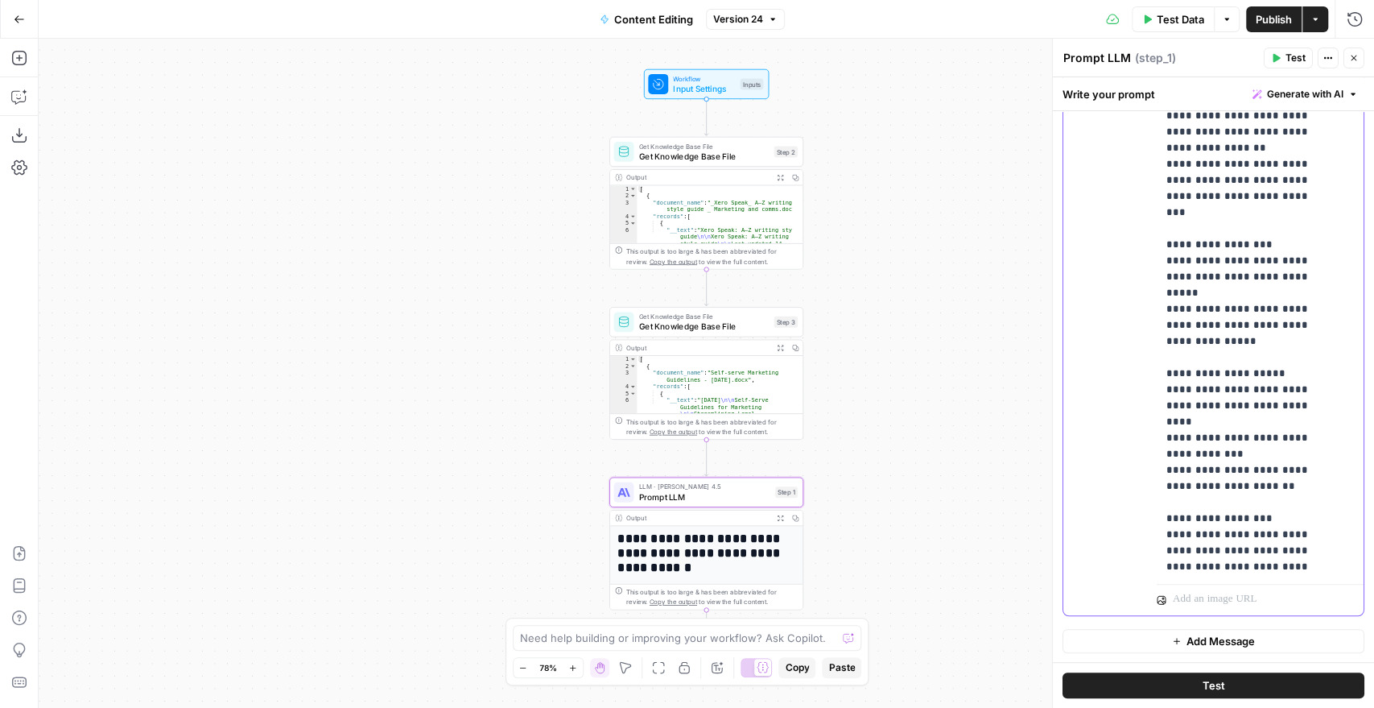
scroll to position [1125, 0]
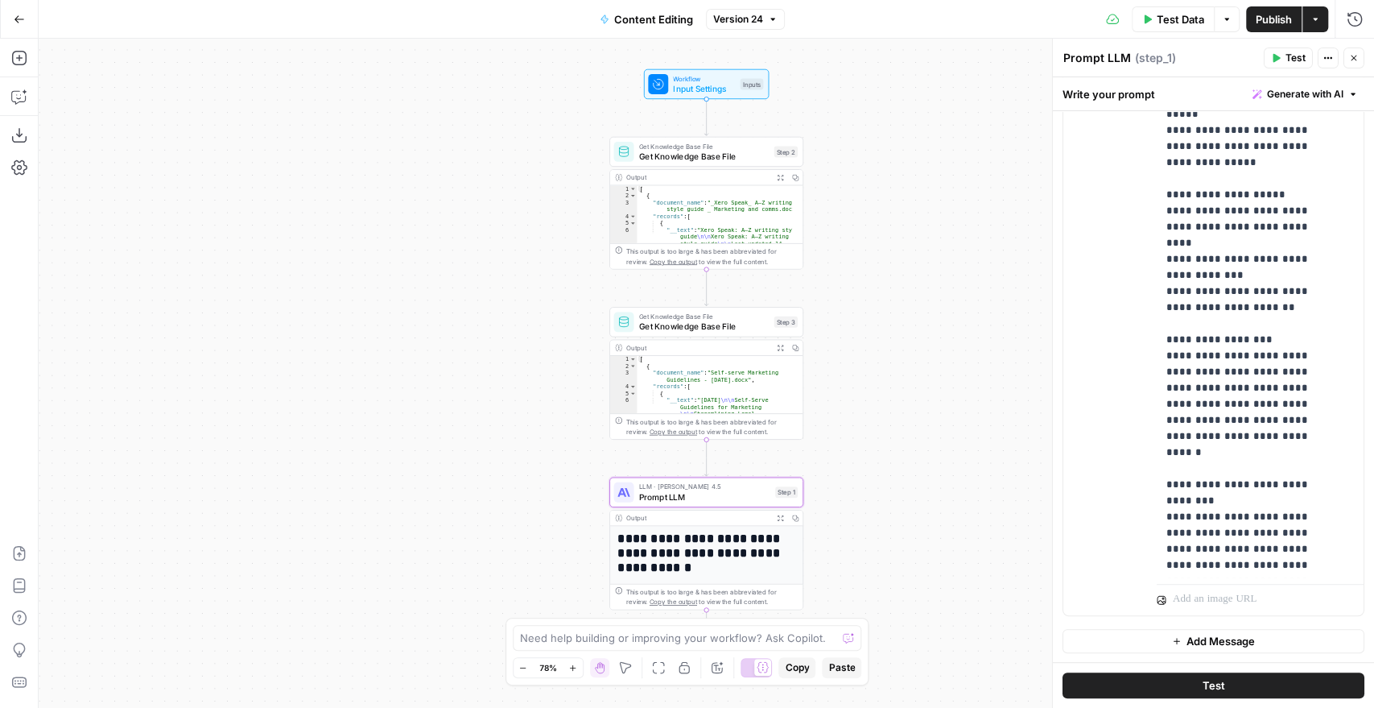
click at [1129, 56] on div "Prompt LLM Prompt LLM" at bounding box center [1097, 57] width 76 height 19
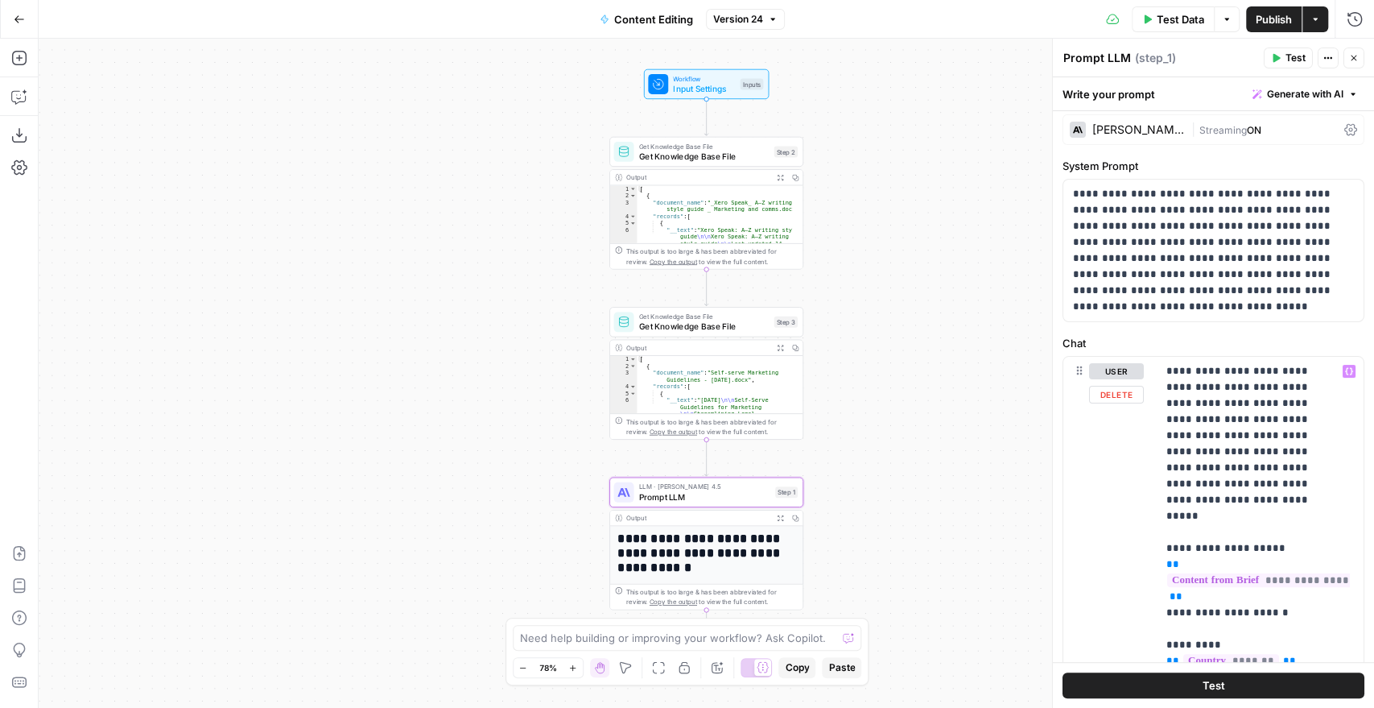
scroll to position [0, 0]
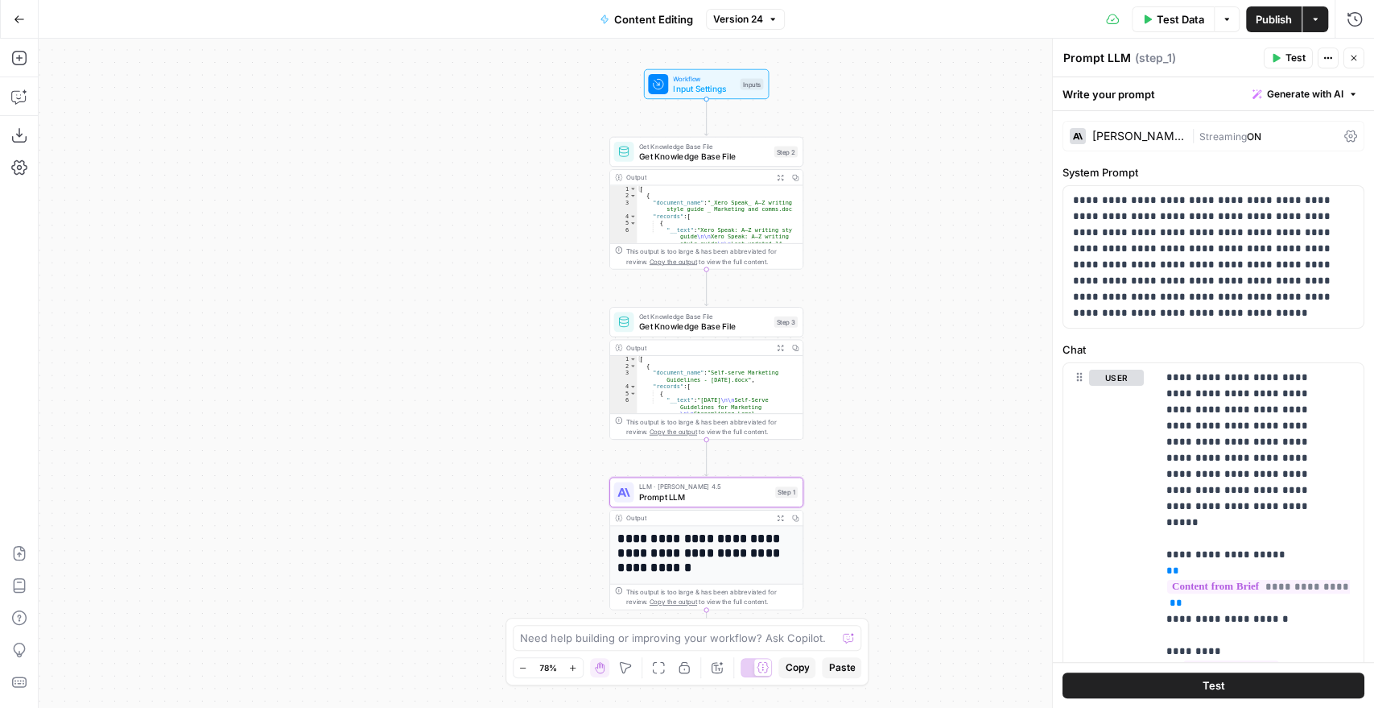
click at [1162, 126] on div "Claude Sonnet 4.5 | Streaming ON" at bounding box center [1214, 136] width 302 height 31
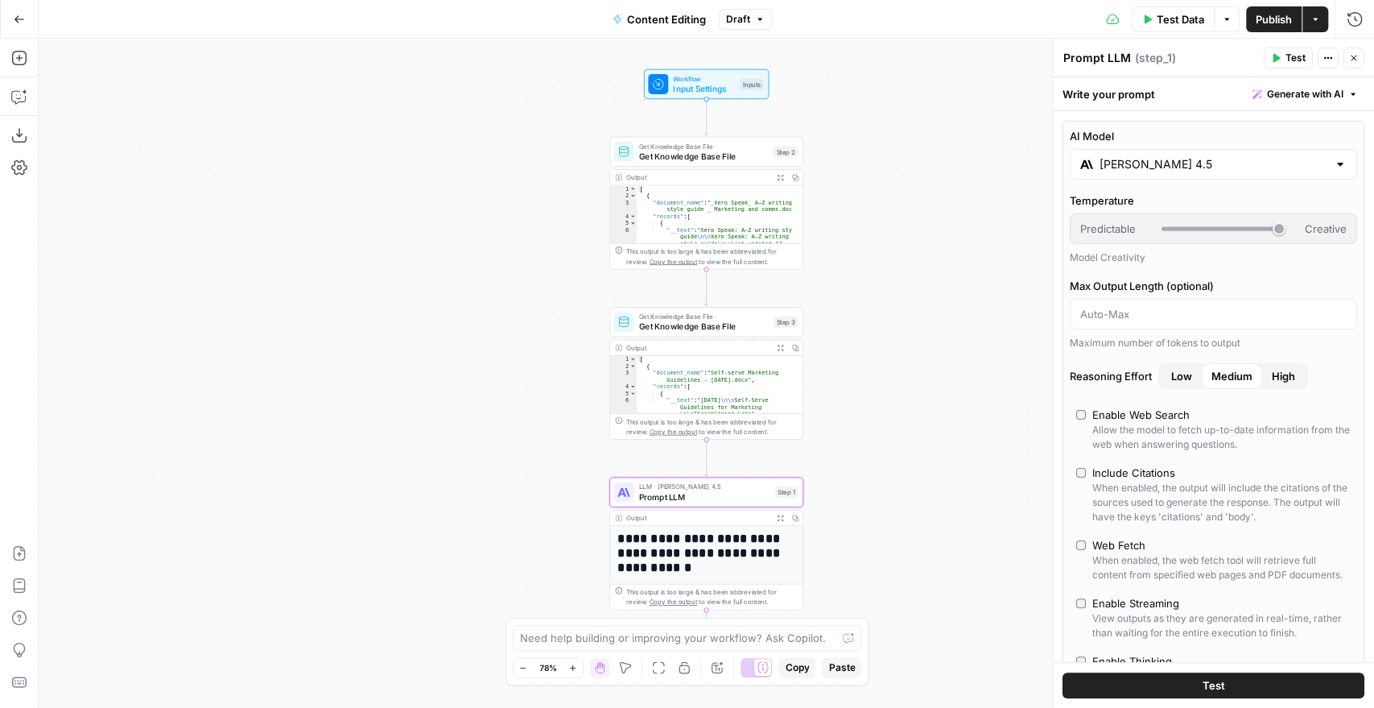
click at [1123, 321] on div at bounding box center [1213, 314] width 287 height 31
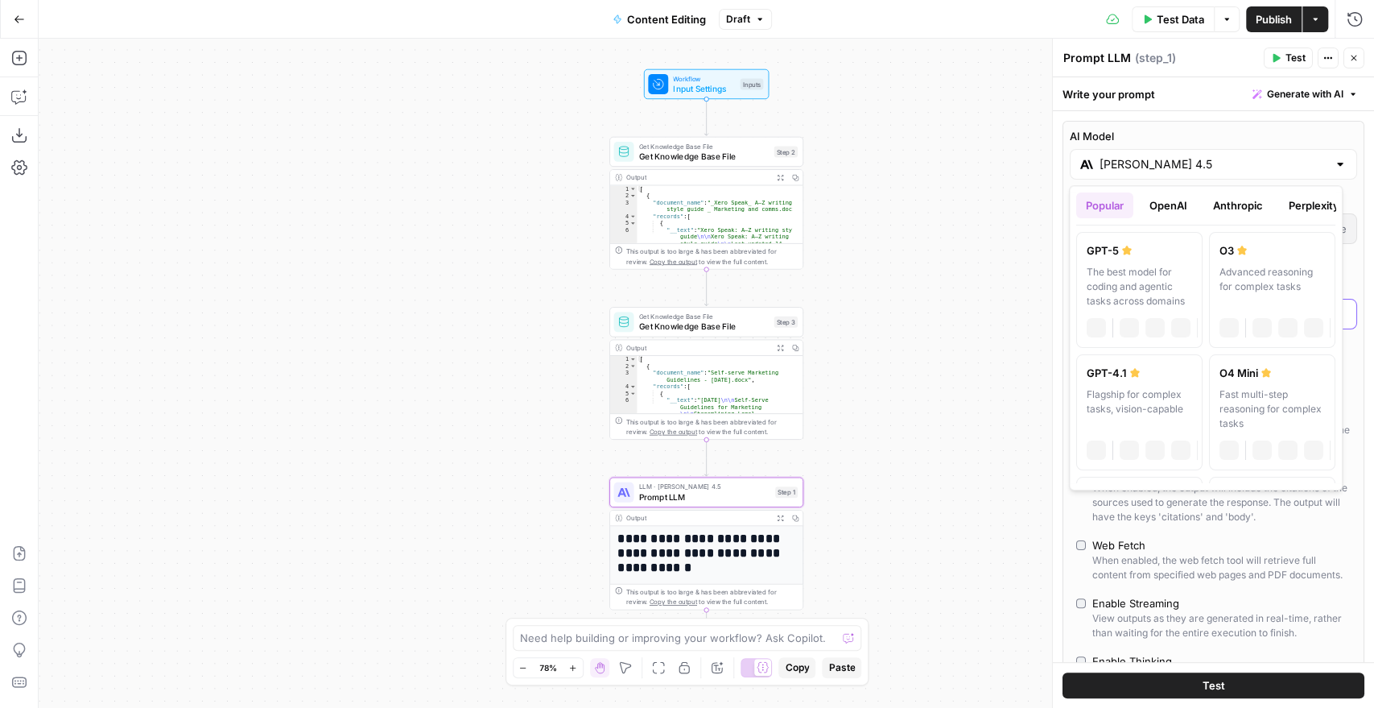
click at [1201, 160] on input "Claude Sonnet 4.5" at bounding box center [1214, 164] width 228 height 16
click at [1186, 208] on button "OpenAI" at bounding box center [1168, 205] width 57 height 26
click at [1251, 208] on button "Anthropic" at bounding box center [1237, 205] width 69 height 26
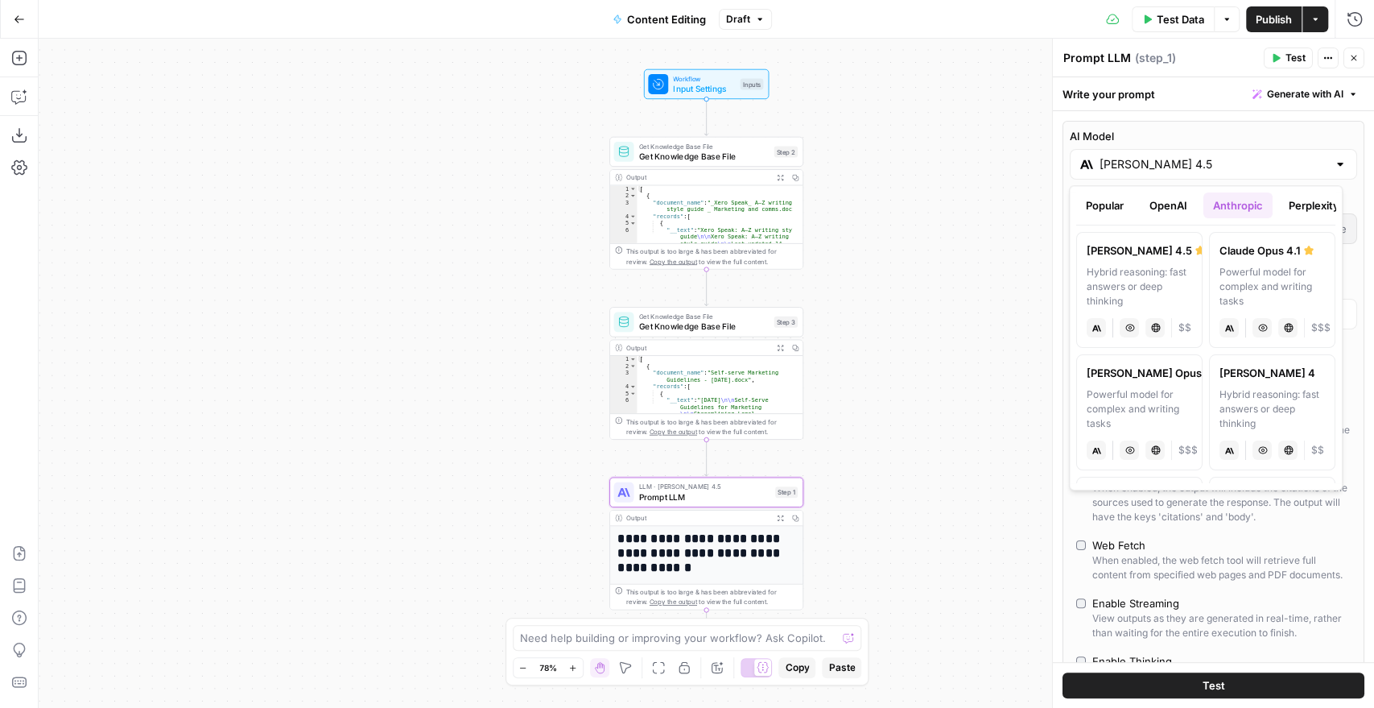
click at [1245, 265] on div "Powerful model for complex and writing tasks" at bounding box center [1272, 286] width 105 height 43
type input "Claude Opus 4.1"
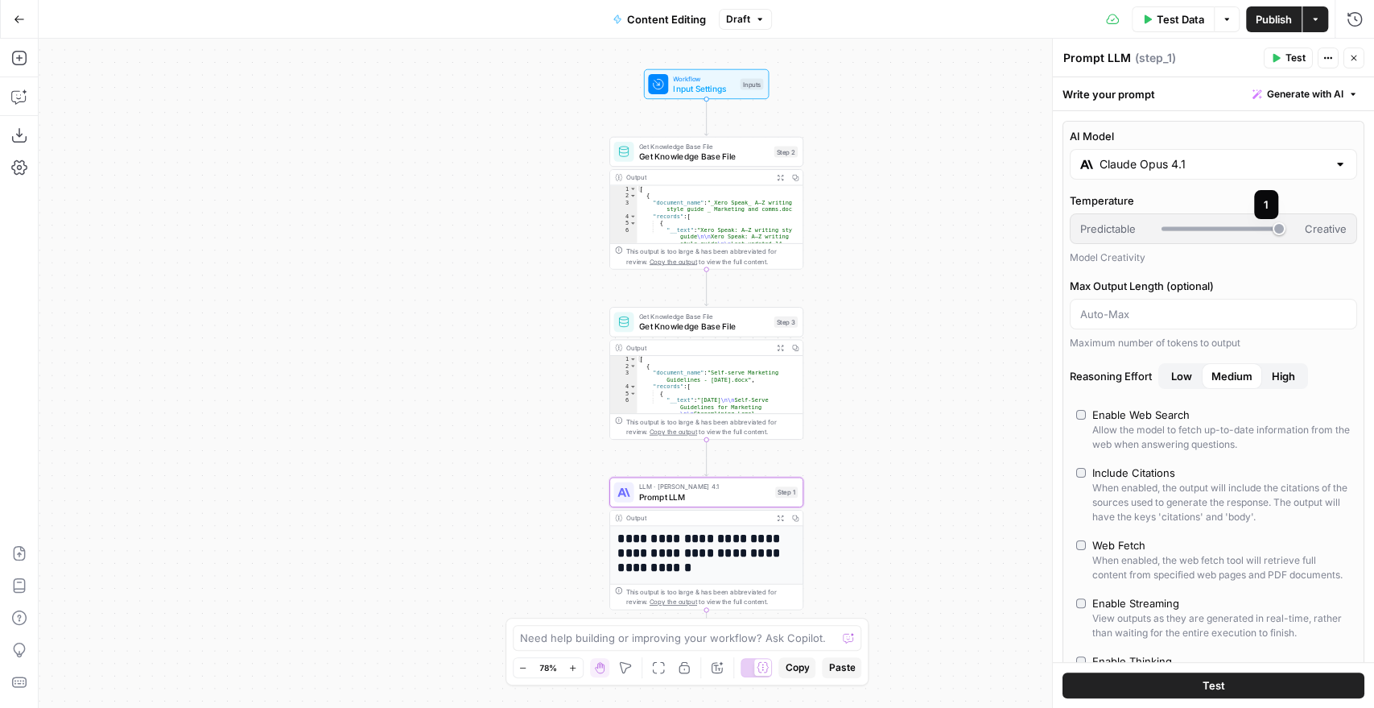
drag, startPoint x: 1262, startPoint y: 230, endPoint x: 1245, endPoint y: 231, distance: 17.7
click at [1245, 231] on div at bounding box center [1221, 229] width 118 height 16
click at [1234, 257] on div "Model Creativity" at bounding box center [1213, 257] width 287 height 14
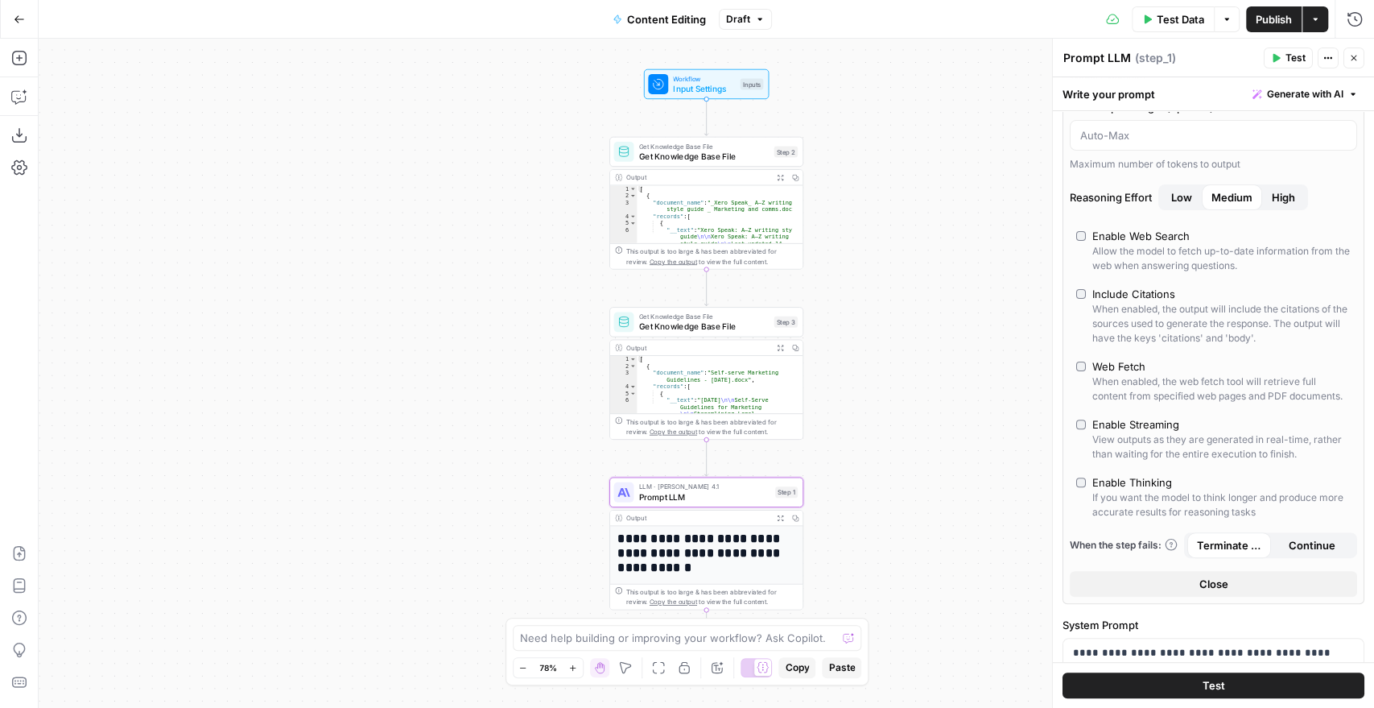
click at [1184, 189] on span "Low" at bounding box center [1181, 197] width 21 height 16
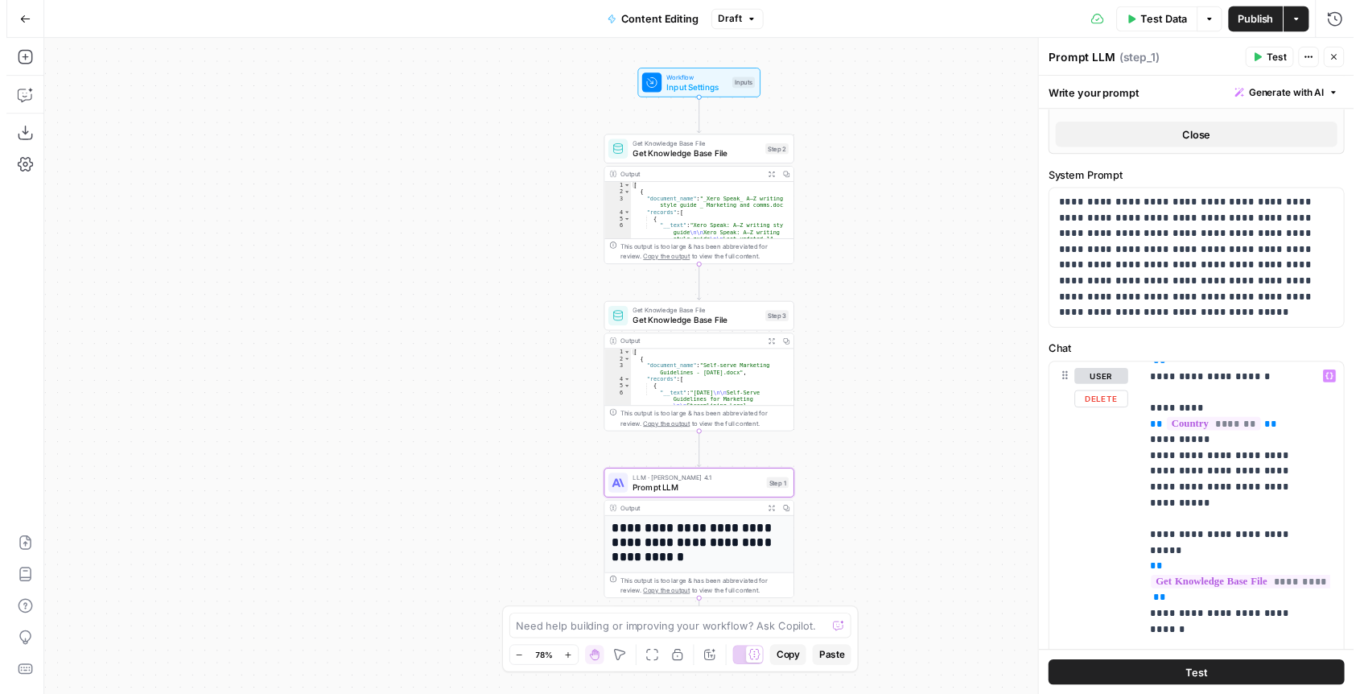
scroll to position [357, 0]
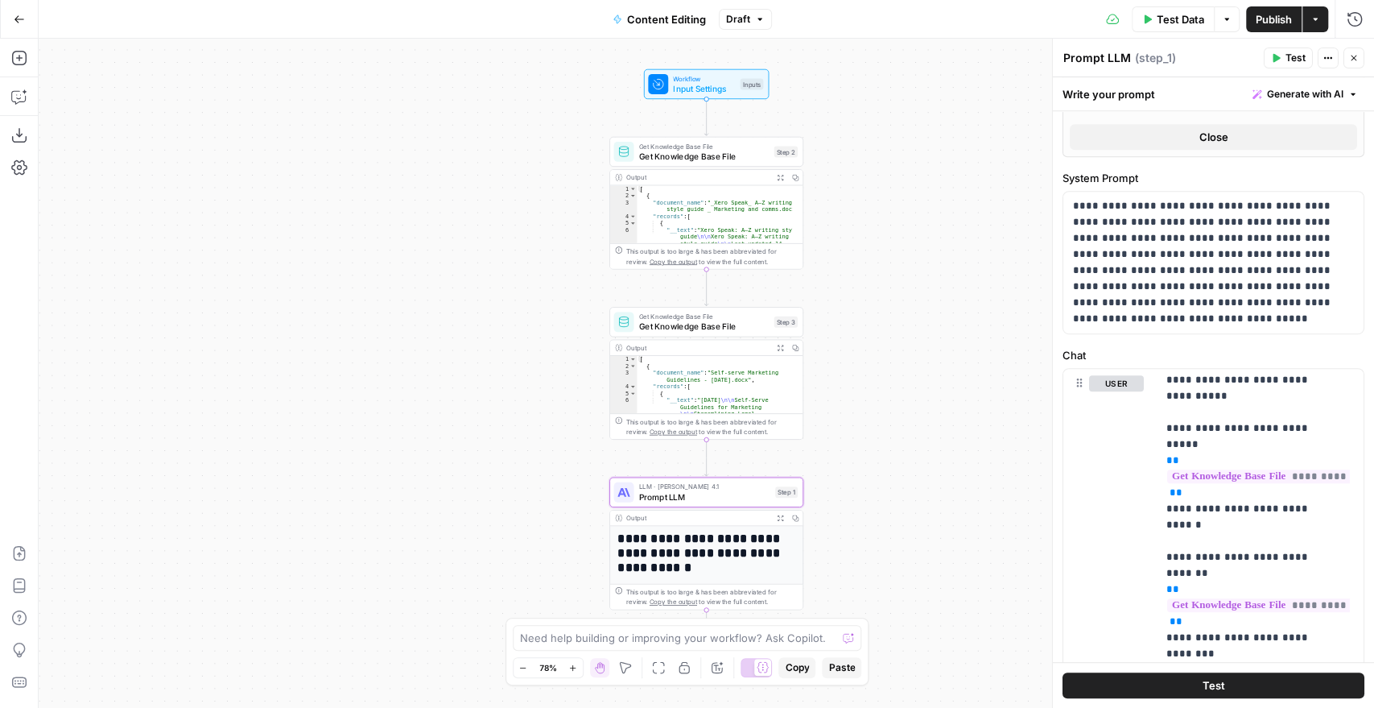
click at [1183, 683] on button "Test" at bounding box center [1214, 685] width 302 height 26
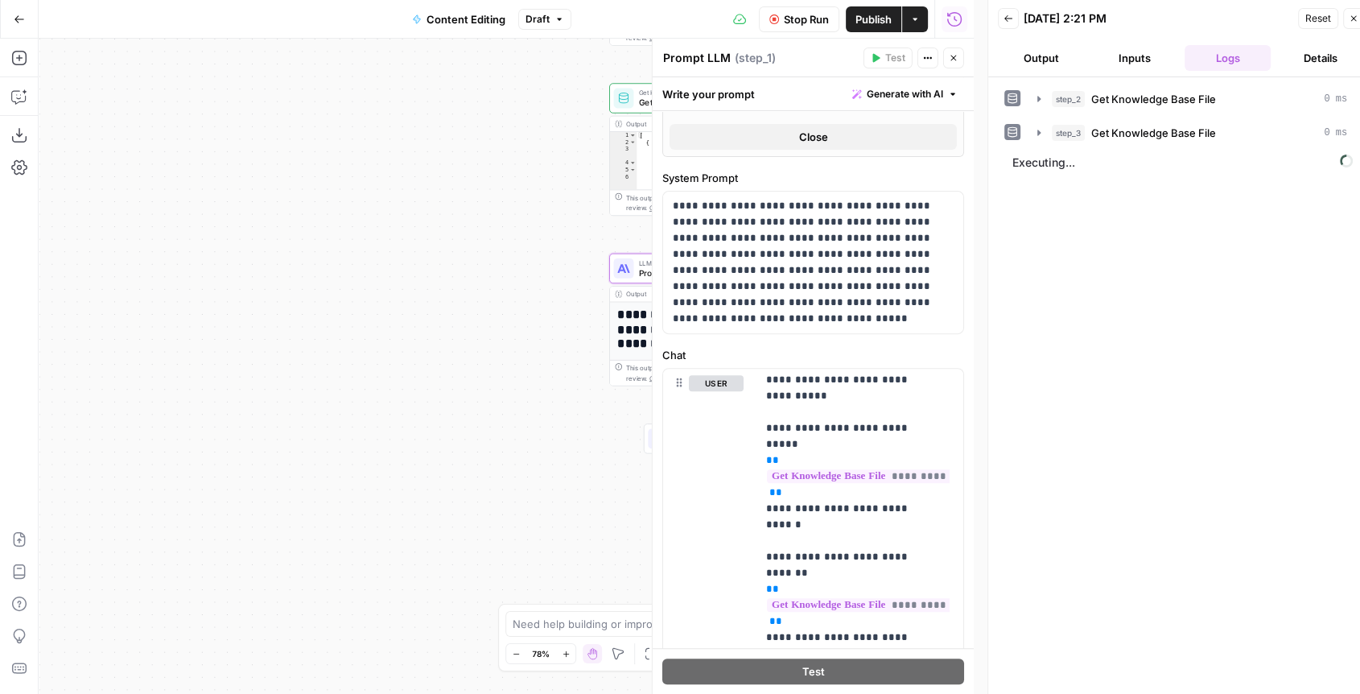
click at [642, 443] on div "Single Output Output End" at bounding box center [706, 438] width 194 height 30
click at [647, 440] on div at bounding box center [653, 366] width 16 height 655
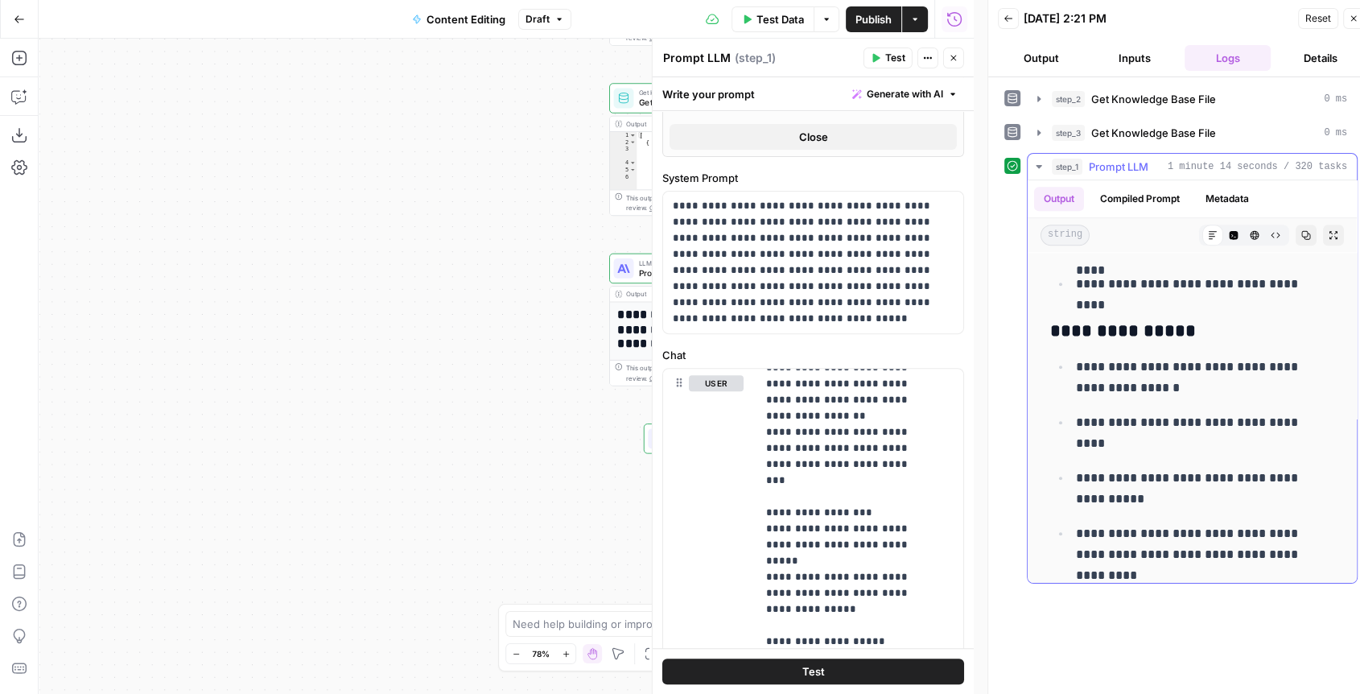
click at [1162, 440] on ul "**********" at bounding box center [1193, 471] width 284 height 230
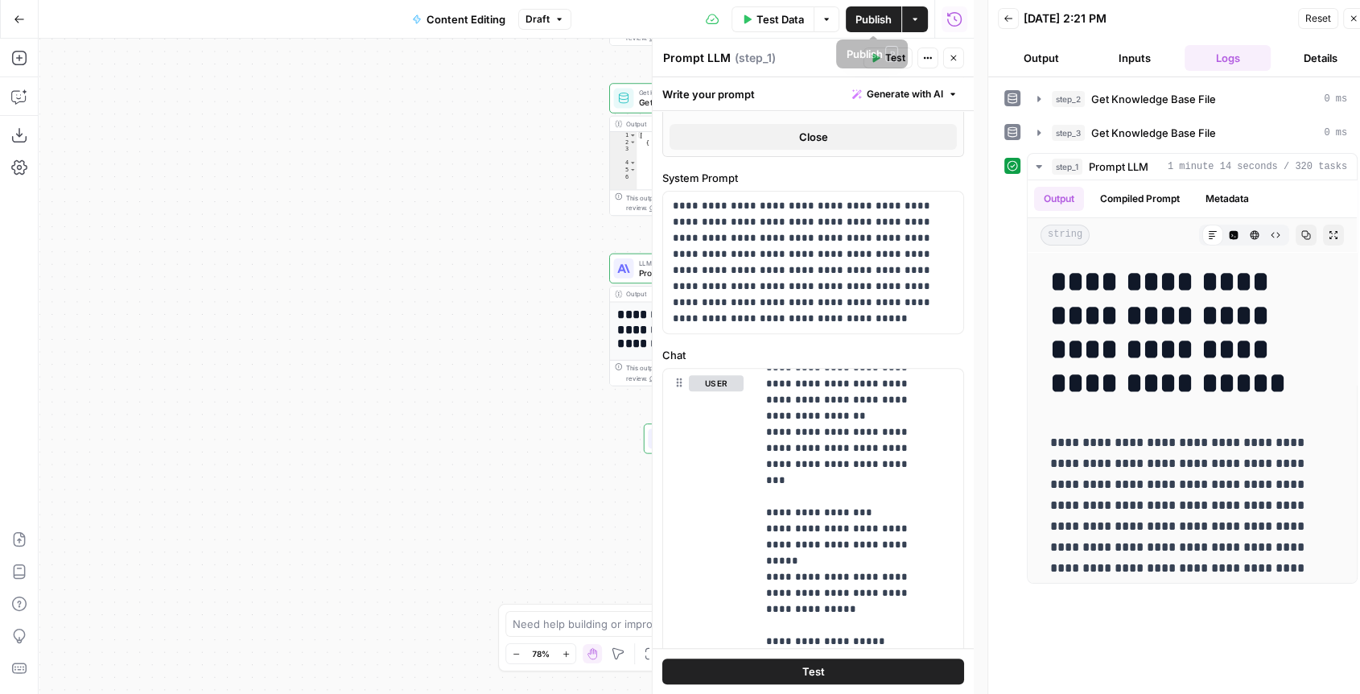
click at [429, 483] on div "Workflow Input Settings Inputs Get Knowledge Base File Get Knowledge Base File …" at bounding box center [506, 366] width 935 height 655
click at [877, 20] on span "Publish" at bounding box center [874, 19] width 36 height 16
click at [482, 470] on div "Workflow Input Settings Inputs Get Knowledge Base File Get Knowledge Base File …" at bounding box center [506, 366] width 935 height 655
drag, startPoint x: 952, startPoint y: 62, endPoint x: 752, endPoint y: 361, distance: 359.7
click at [952, 62] on icon "button" at bounding box center [954, 58] width 10 height 10
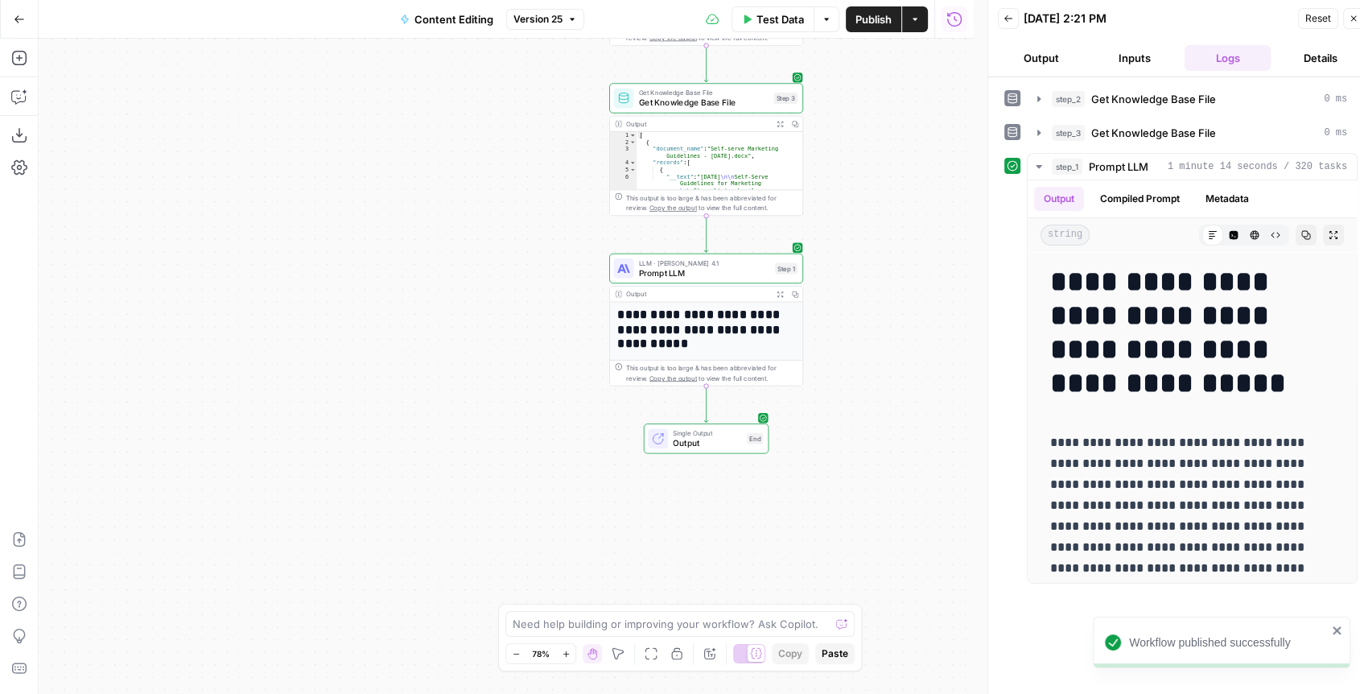
click at [713, 441] on span "Output" at bounding box center [707, 442] width 68 height 13
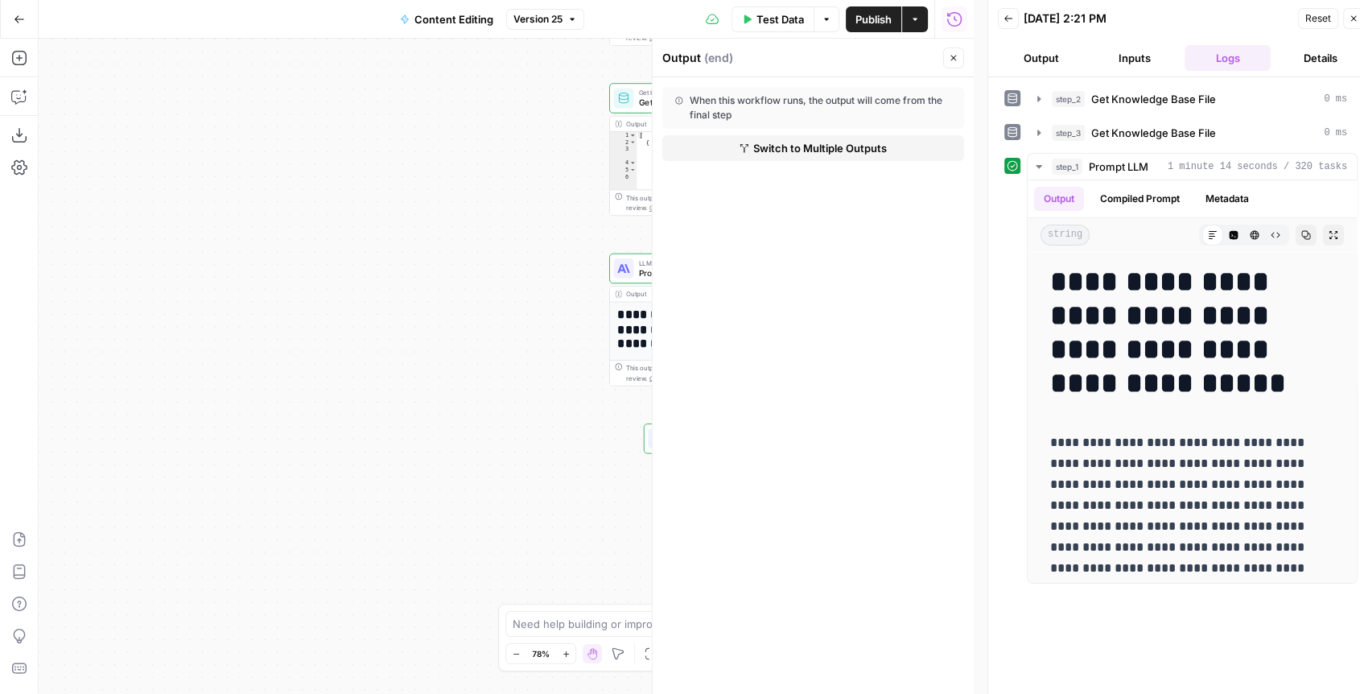
click at [440, 406] on div "Workflow Input Settings Inputs Get Knowledge Base File Get Knowledge Base File …" at bounding box center [506, 366] width 935 height 655
click at [882, 11] on span "Publish" at bounding box center [874, 19] width 36 height 16
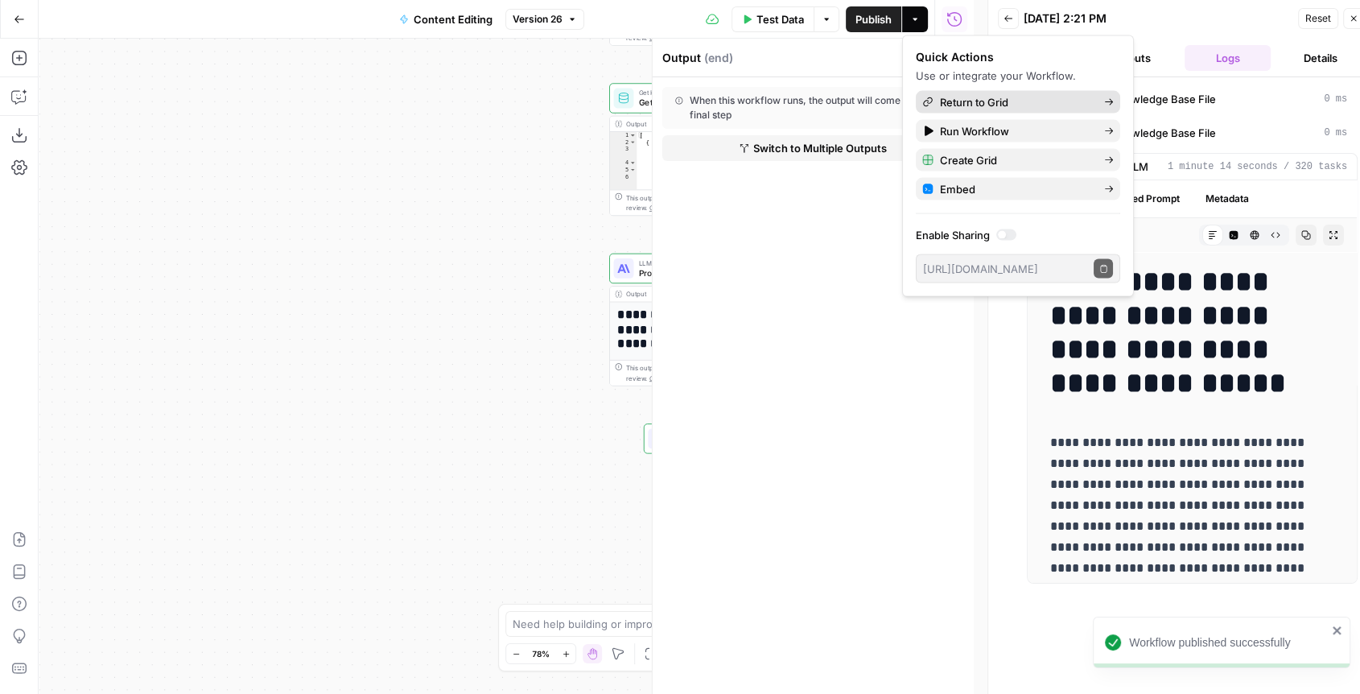
click at [953, 101] on span "Return to Grid" at bounding box center [1015, 102] width 151 height 16
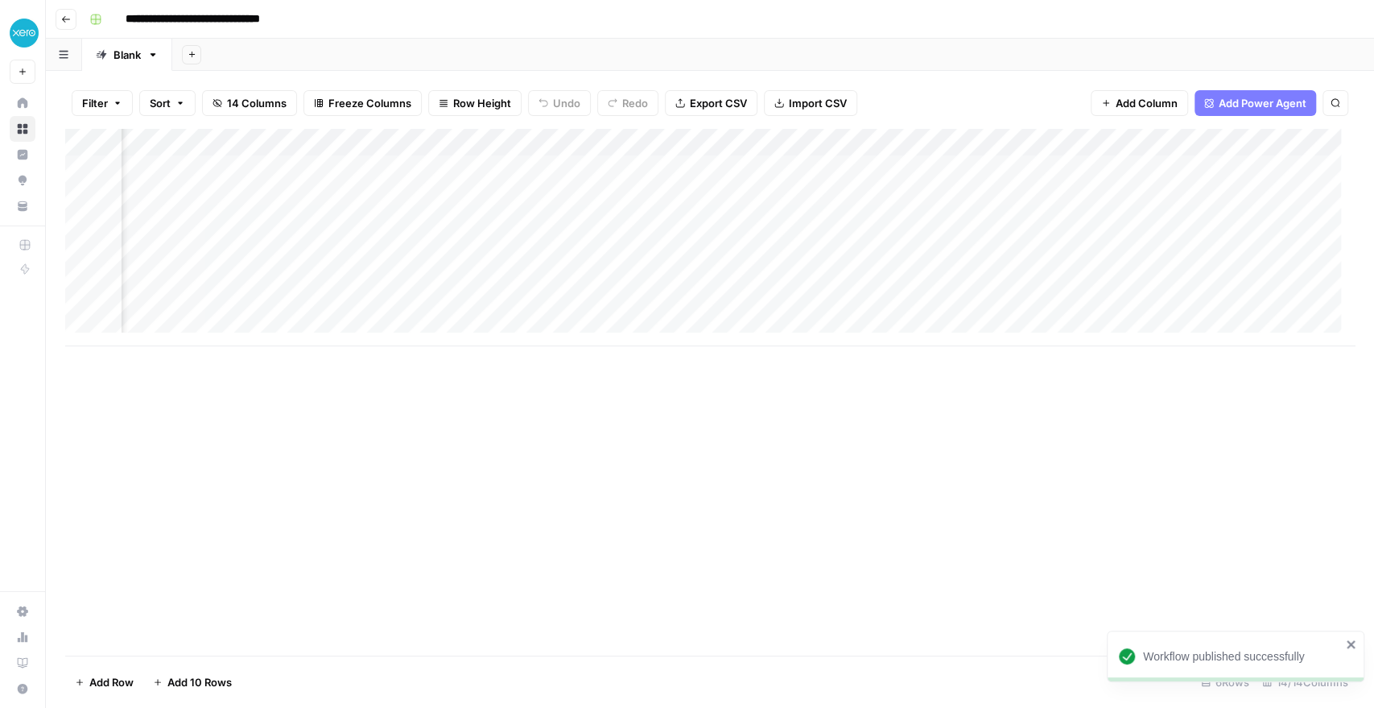
scroll to position [0, 1685]
click at [506, 223] on div "Add Column" at bounding box center [710, 237] width 1290 height 217
click at [1075, 138] on div "Add Column" at bounding box center [710, 237] width 1290 height 217
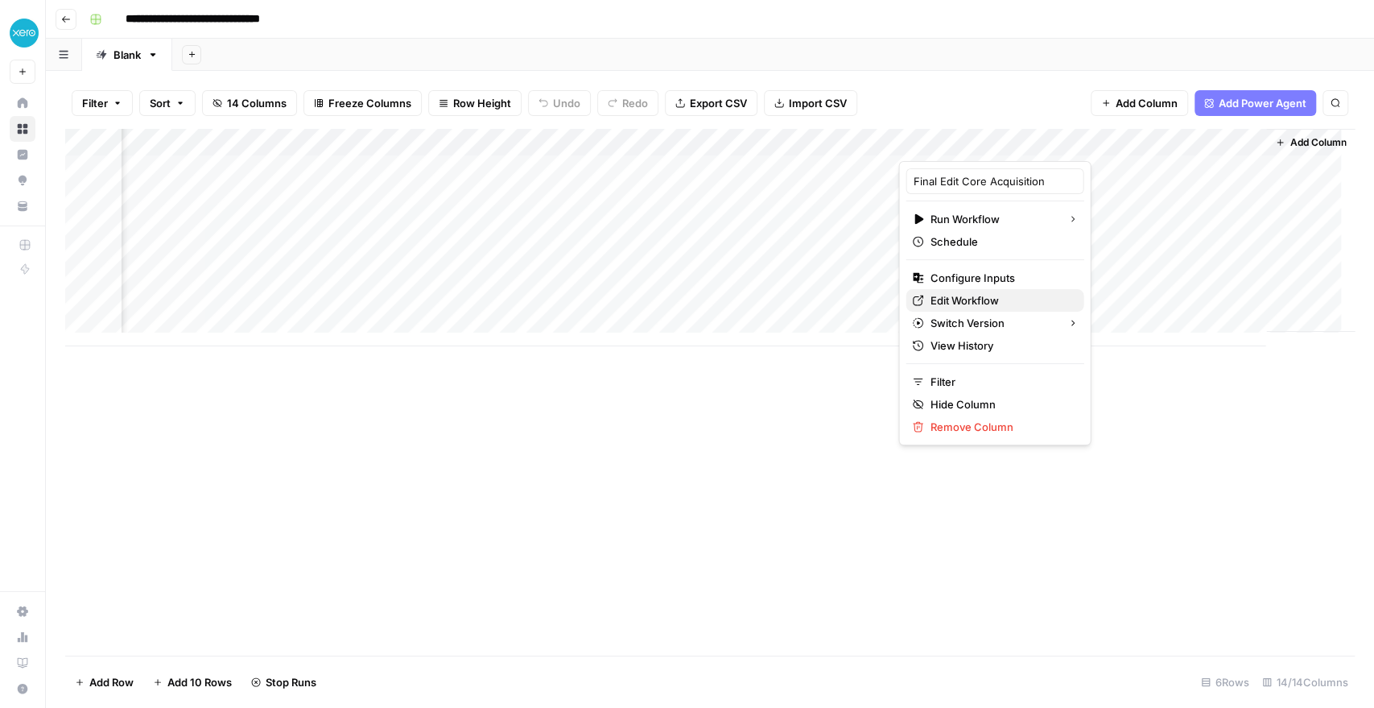
click at [966, 296] on span "Edit Workflow" at bounding box center [1000, 300] width 141 height 16
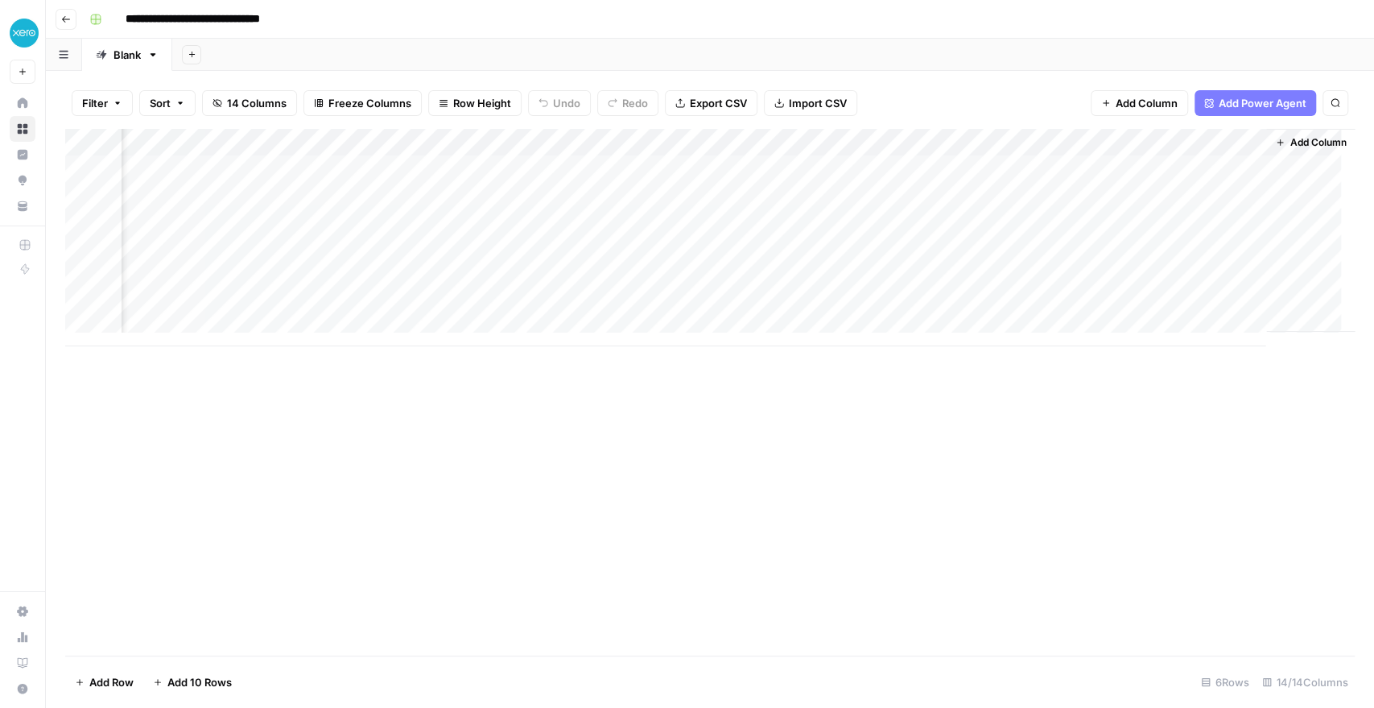
click at [1069, 144] on div "Add Column" at bounding box center [710, 237] width 1290 height 217
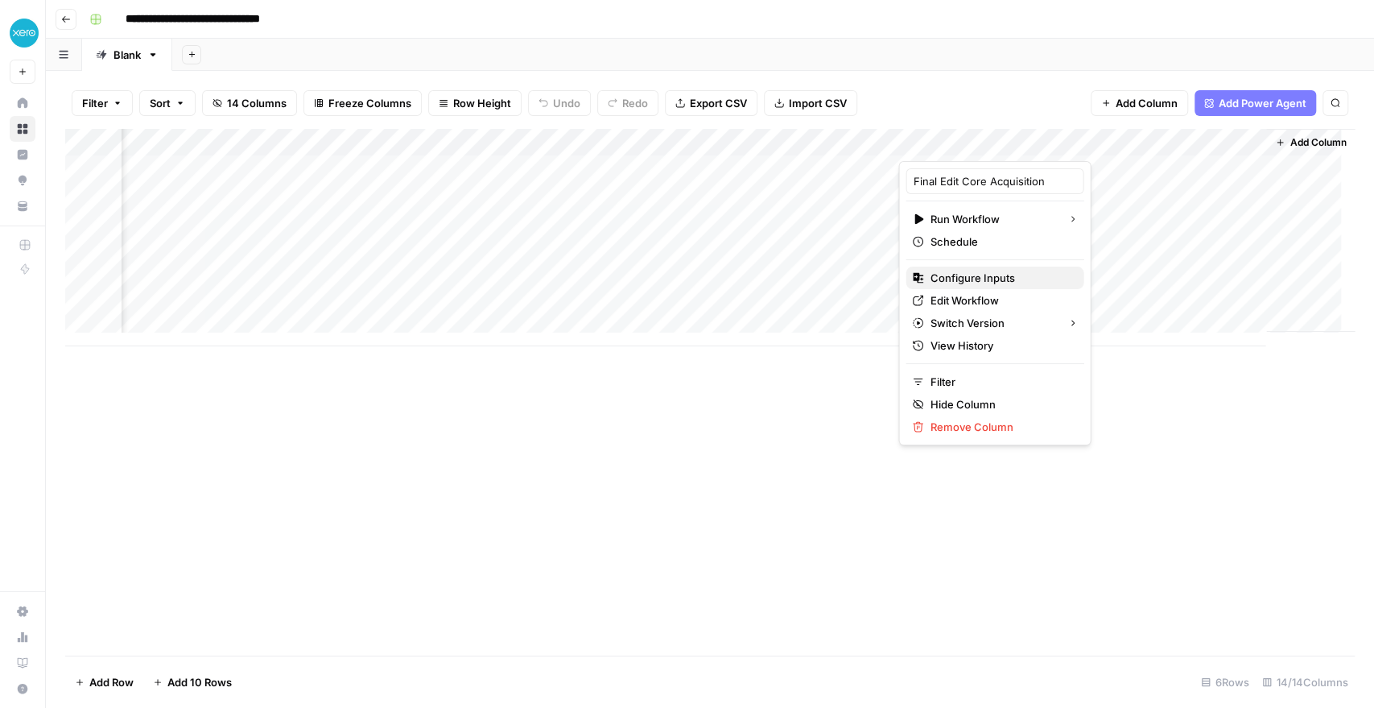
click at [985, 275] on span "Configure Inputs" at bounding box center [1000, 278] width 141 height 16
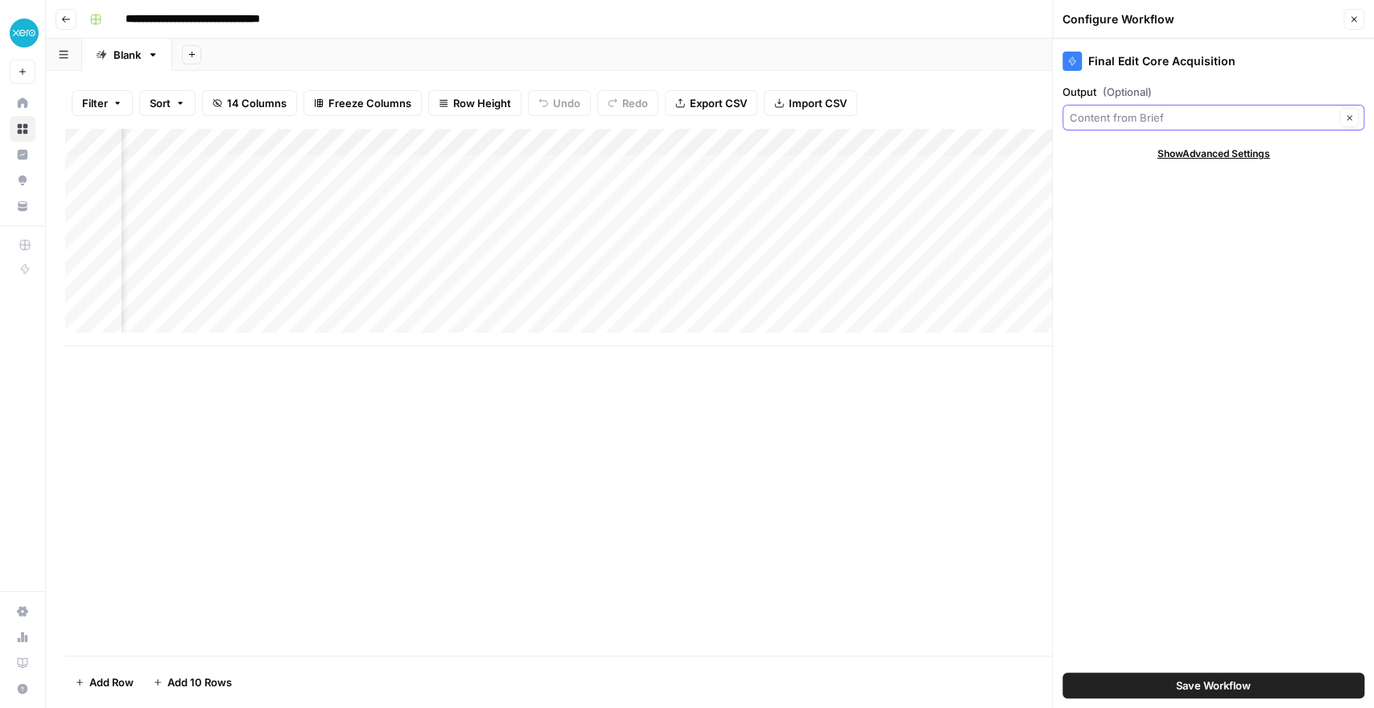
click at [1150, 114] on input "Output (Optional)" at bounding box center [1202, 117] width 265 height 16
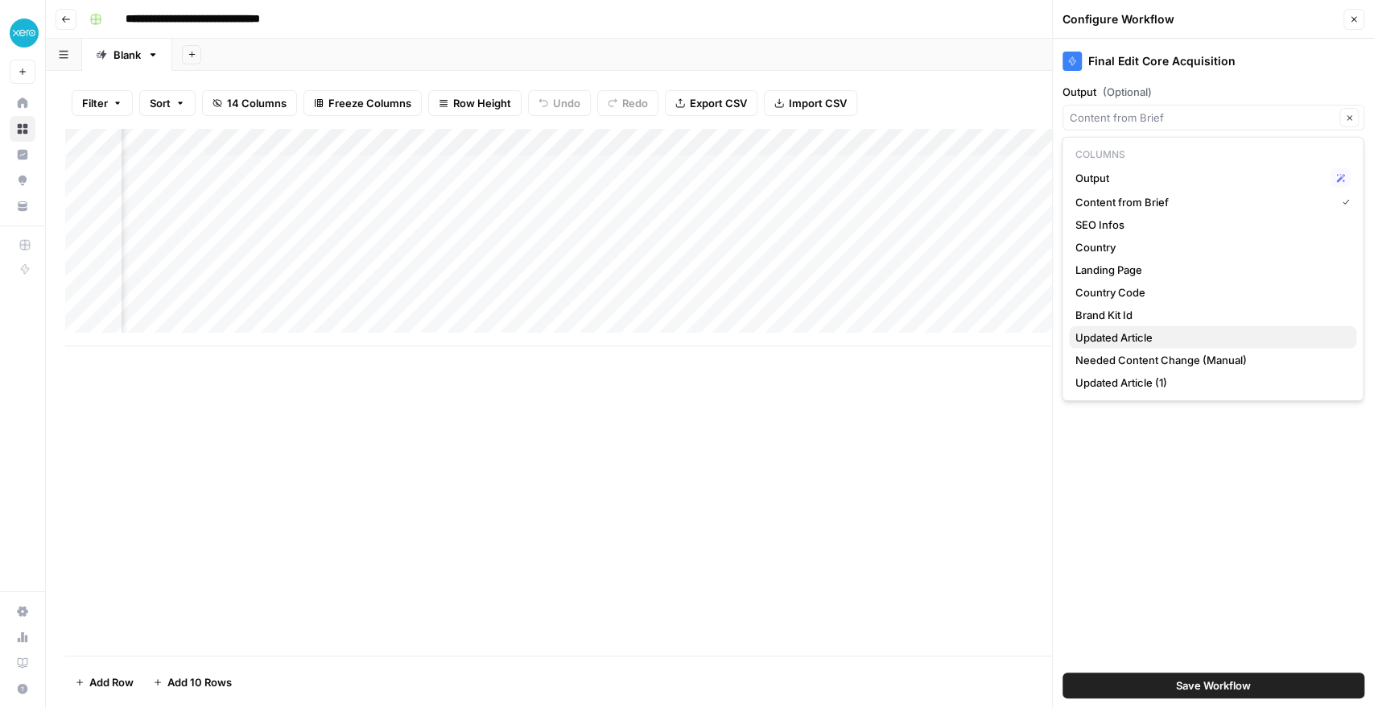
click at [1138, 339] on span "Updated Article" at bounding box center [1209, 337] width 268 height 16
type input "Updated Article"
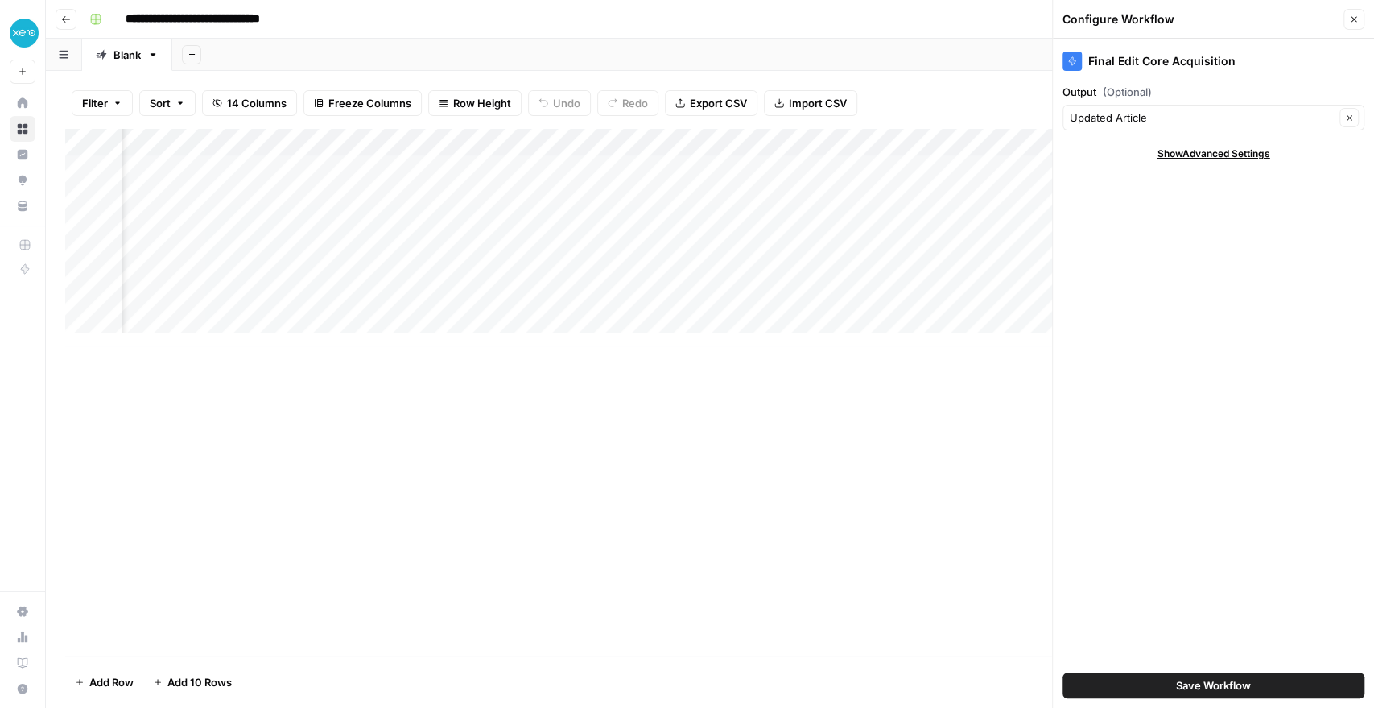
click at [1187, 687] on span "Save Workflow" at bounding box center [1213, 685] width 75 height 16
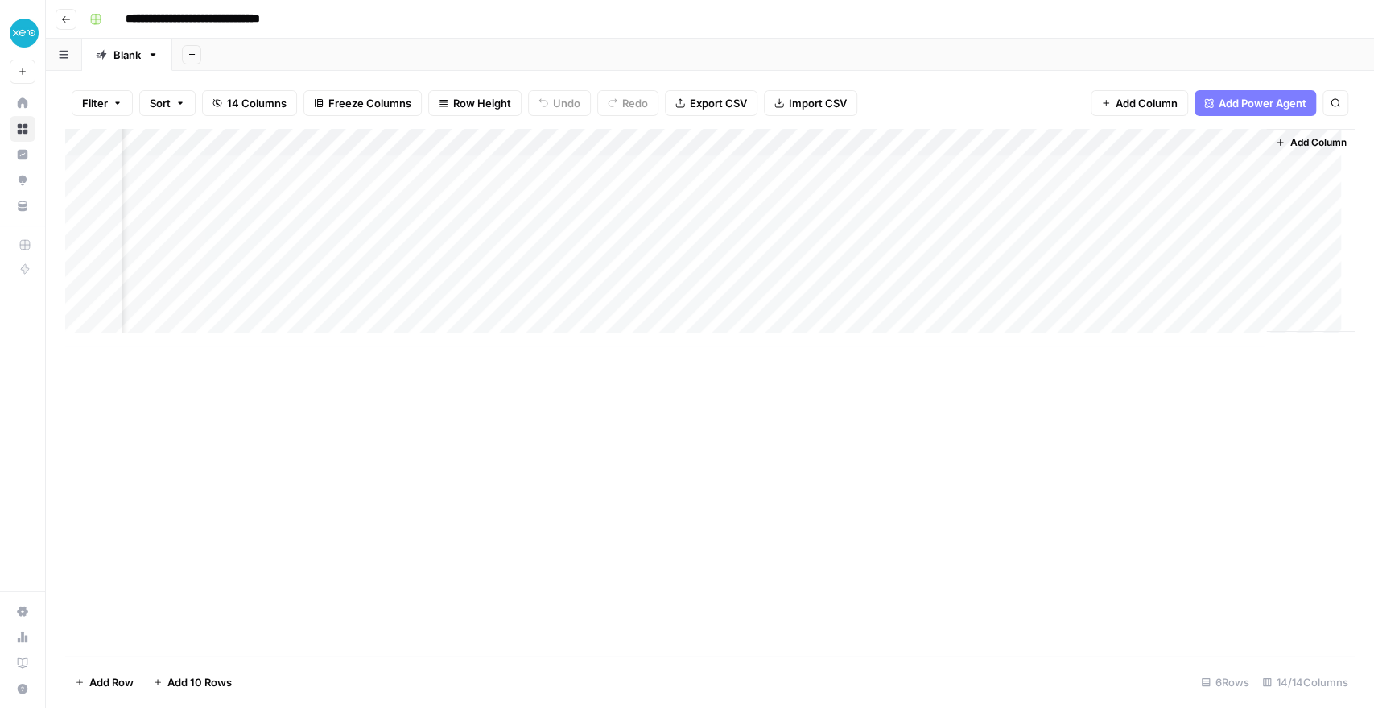
click at [886, 140] on div "Add Column" at bounding box center [710, 237] width 1290 height 217
click at [737, 359] on span "Remove Column" at bounding box center [768, 359] width 141 height 16
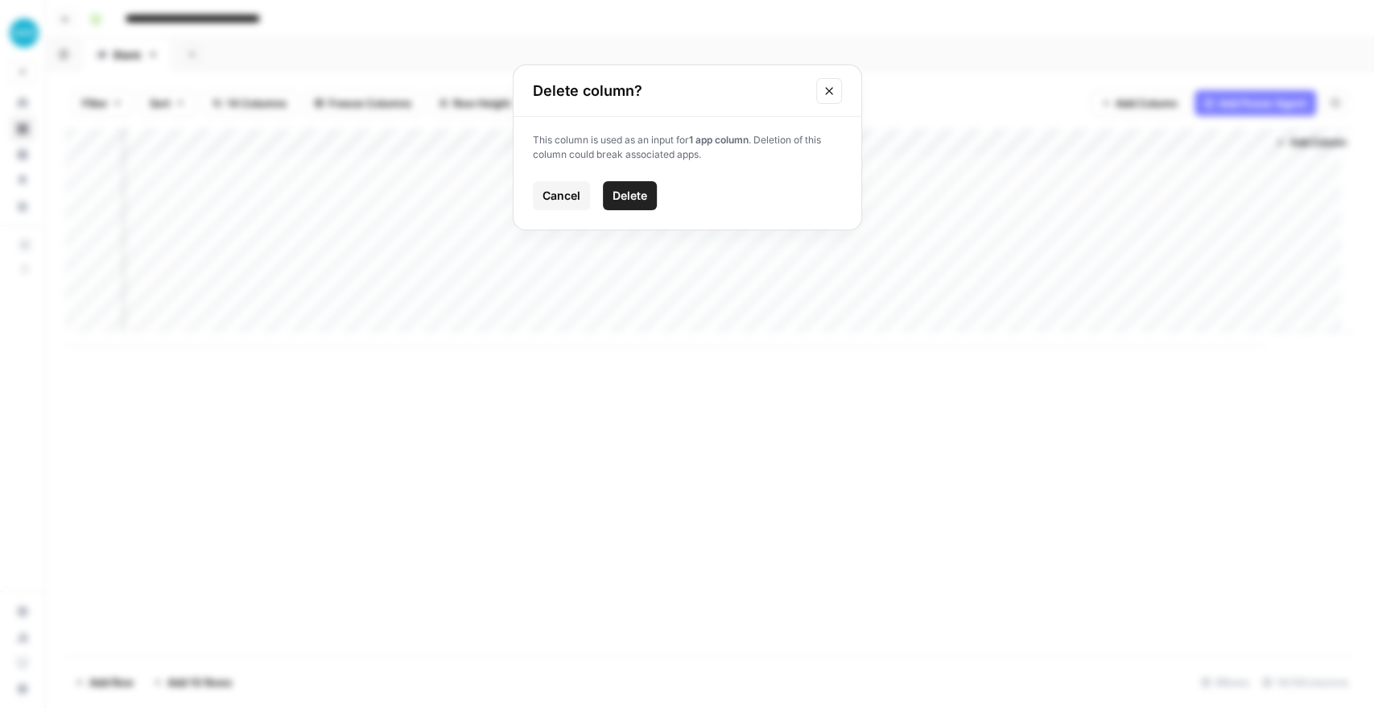
click at [633, 191] on span "Delete" at bounding box center [630, 196] width 35 height 16
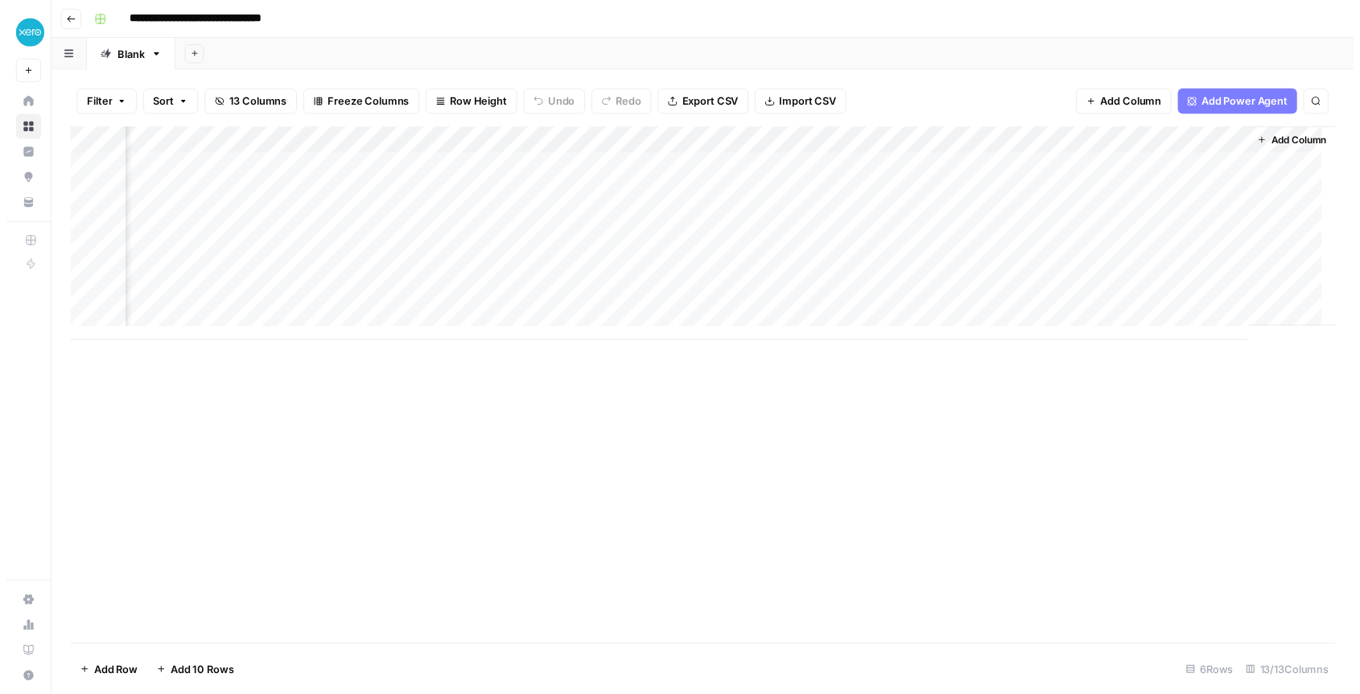
scroll to position [0, 1453]
click at [912, 144] on div "Add Column" at bounding box center [710, 237] width 1290 height 217
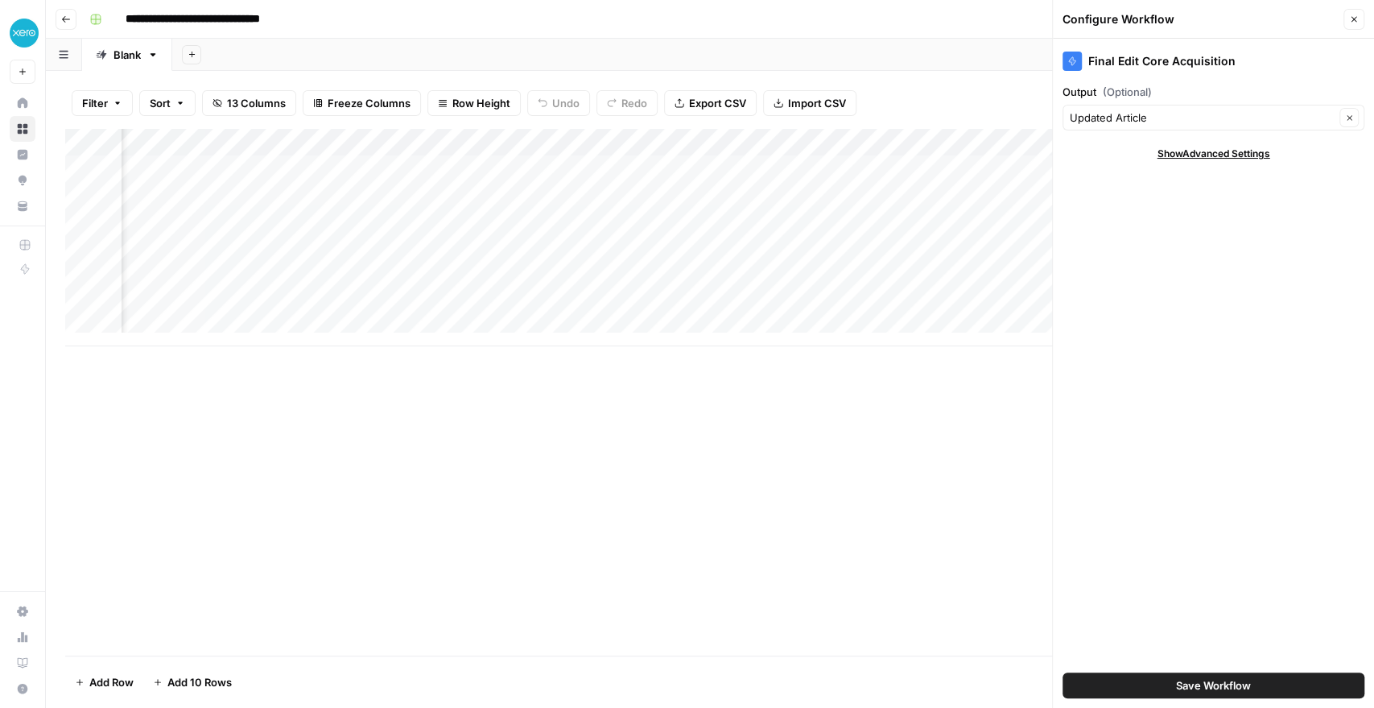
click at [1207, 689] on span "Save Workflow" at bounding box center [1213, 685] width 75 height 16
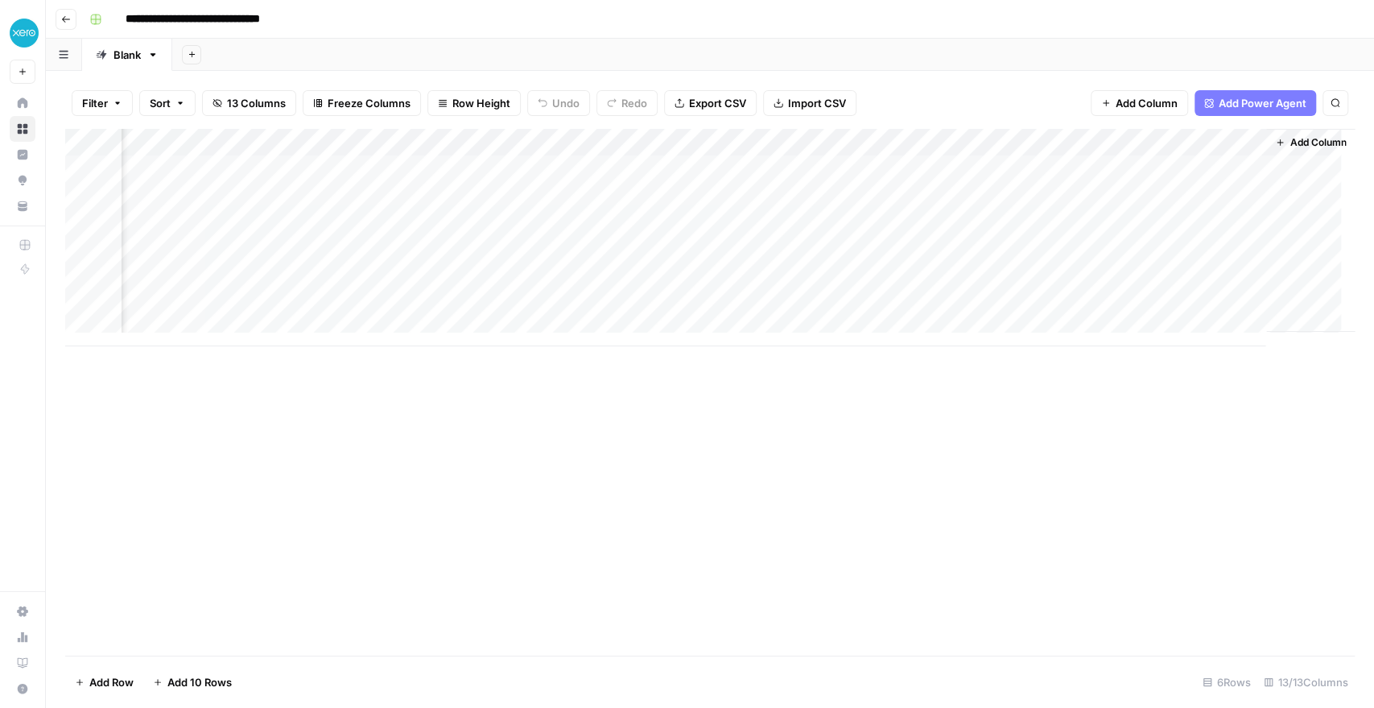
click at [1208, 142] on div "Add Column" at bounding box center [710, 237] width 1290 height 217
click at [1154, 180] on input "Updated Article (1)" at bounding box center [1201, 181] width 163 height 16
type input "Final Article"
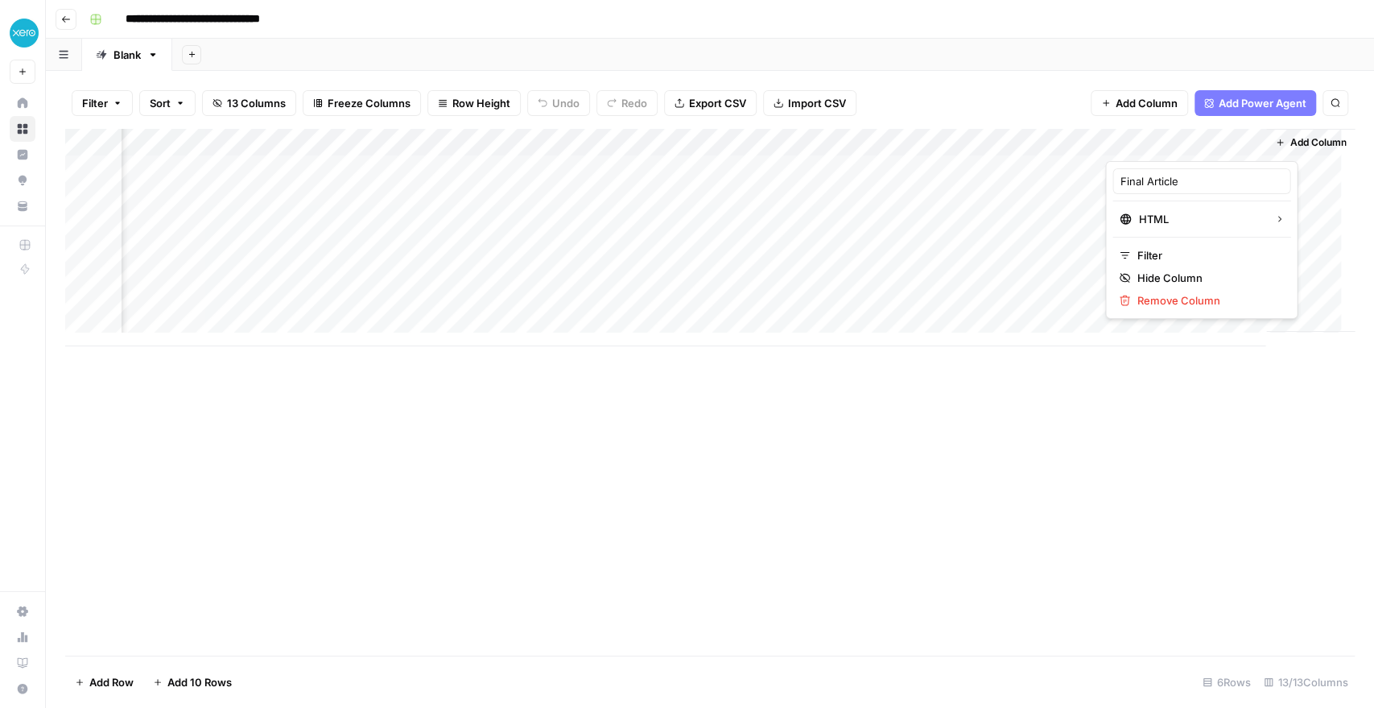
click at [988, 82] on div "Filter Sort 13 Columns Freeze Columns Row Height Undo Redo Export CSV Import CS…" at bounding box center [710, 103] width 1290 height 52
click at [797, 250] on div "Add Column" at bounding box center [710, 237] width 1290 height 217
click at [797, 250] on div at bounding box center [826, 251] width 147 height 30
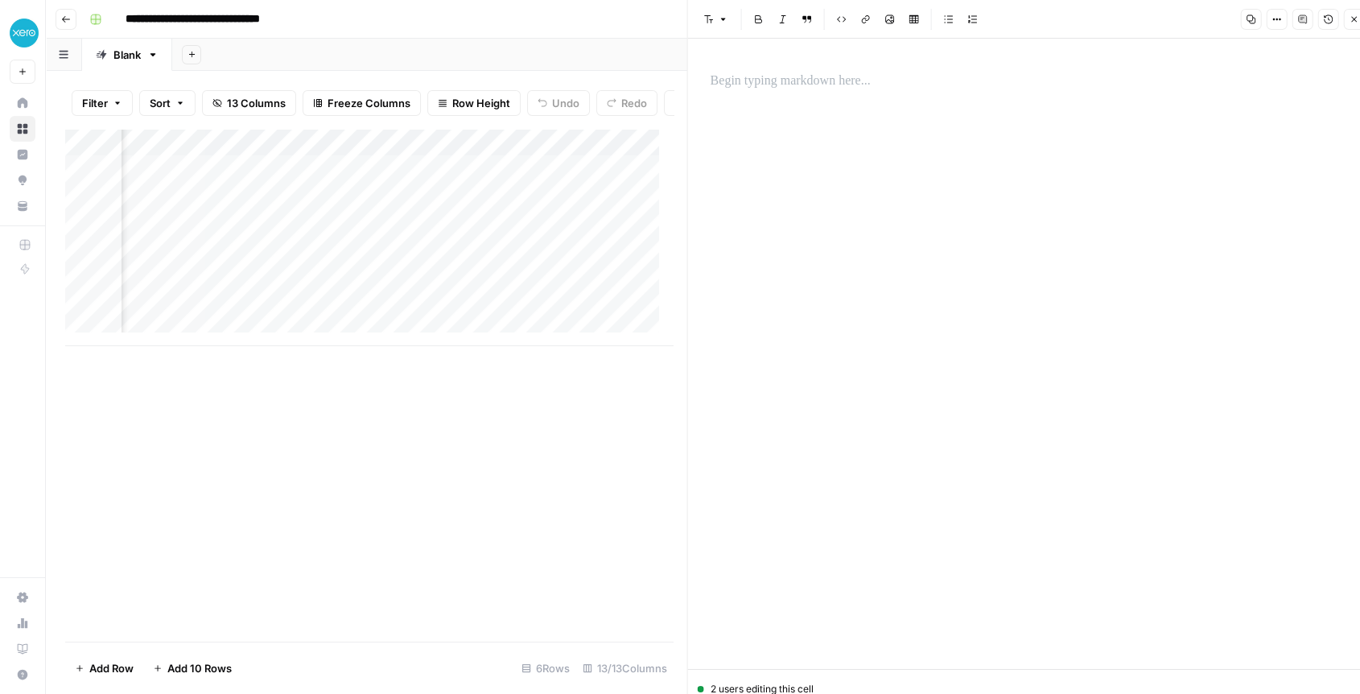
scroll to position [0, 1884]
click at [277, 262] on div "Add Column" at bounding box center [369, 237] width 608 height 217
click at [245, 262] on div "Add Column" at bounding box center [369, 237] width 608 height 217
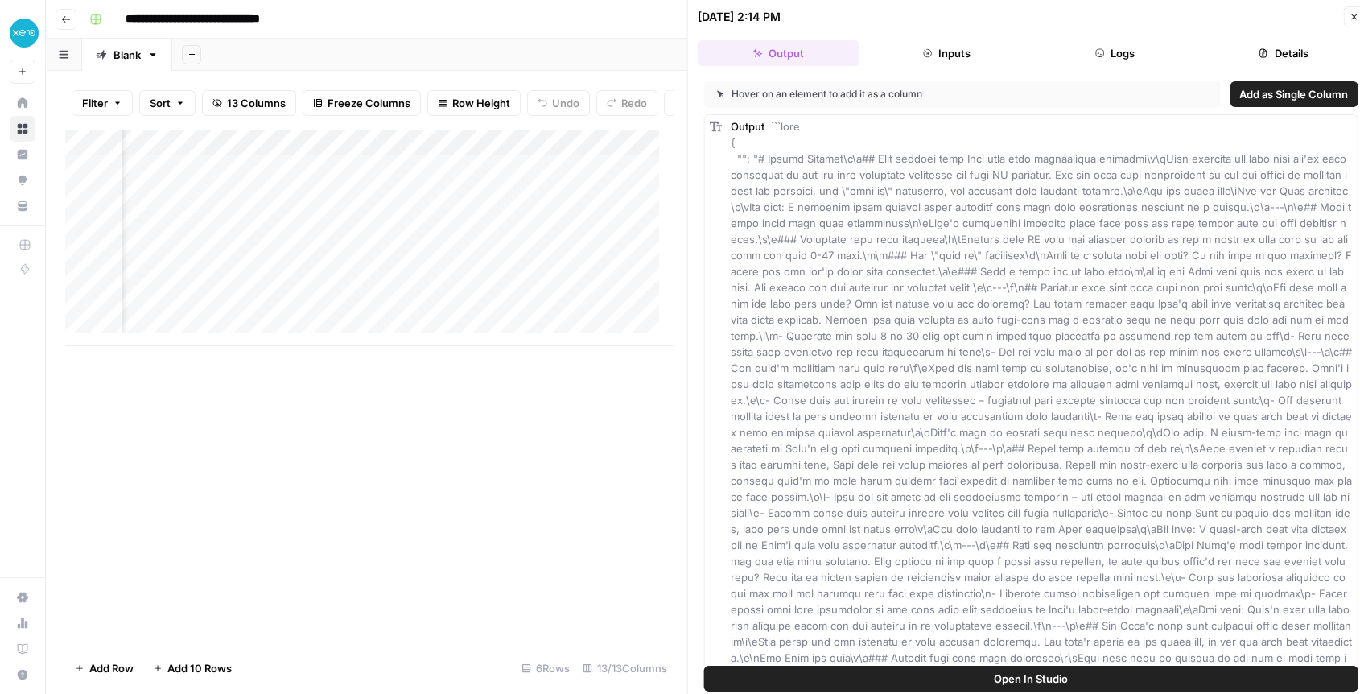
click at [232, 243] on div "Add Column" at bounding box center [369, 237] width 608 height 217
click at [232, 236] on div "Add Column" at bounding box center [369, 237] width 608 height 217
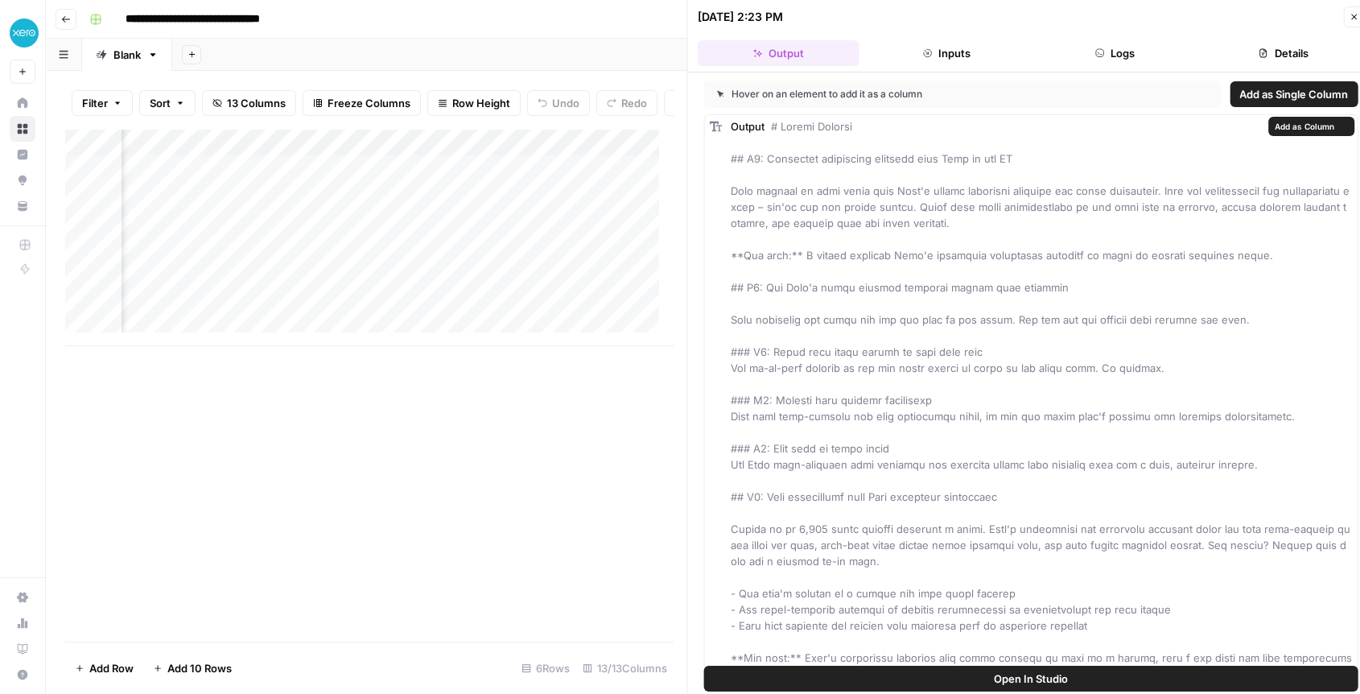
drag, startPoint x: 743, startPoint y: 129, endPoint x: 831, endPoint y: 357, distance: 244.1
click at [838, 89] on div "Hover on an element to add it as a column" at bounding box center [891, 94] width 348 height 14
click at [1247, 97] on span "Add as Single Column" at bounding box center [1294, 94] width 109 height 16
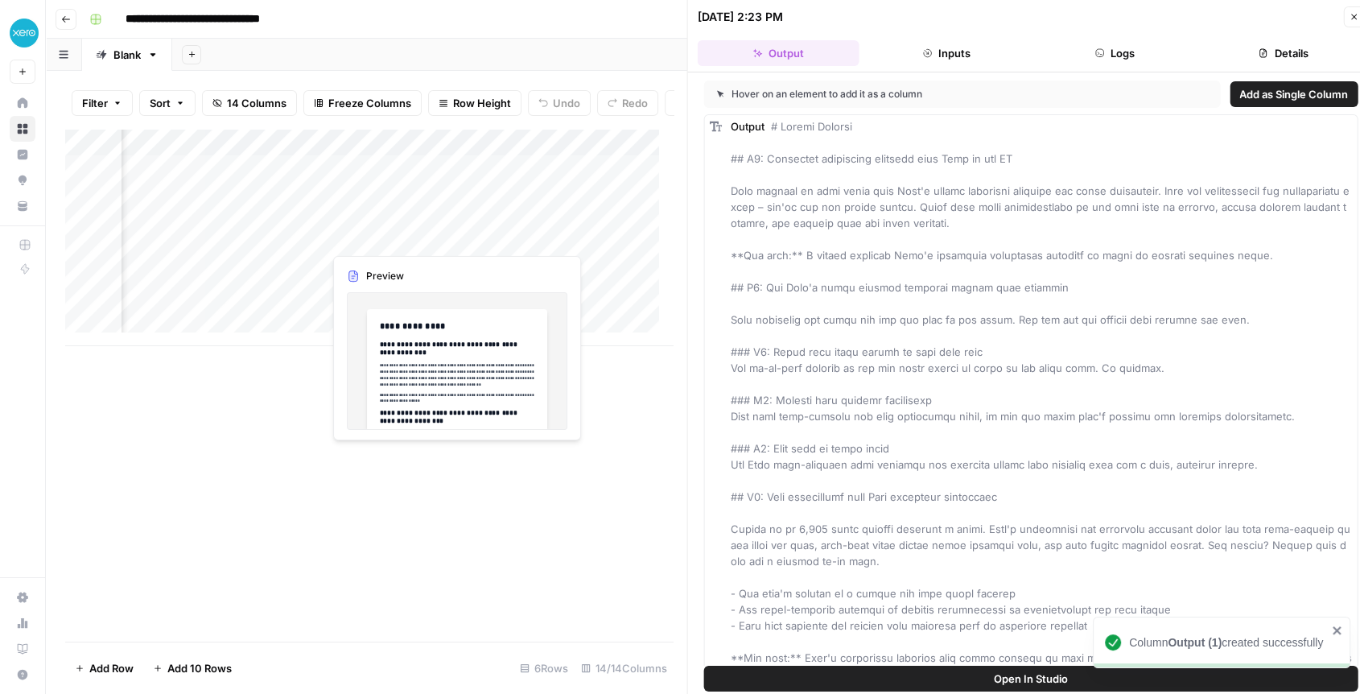
click at [411, 234] on div "Add Column" at bounding box center [369, 237] width 608 height 217
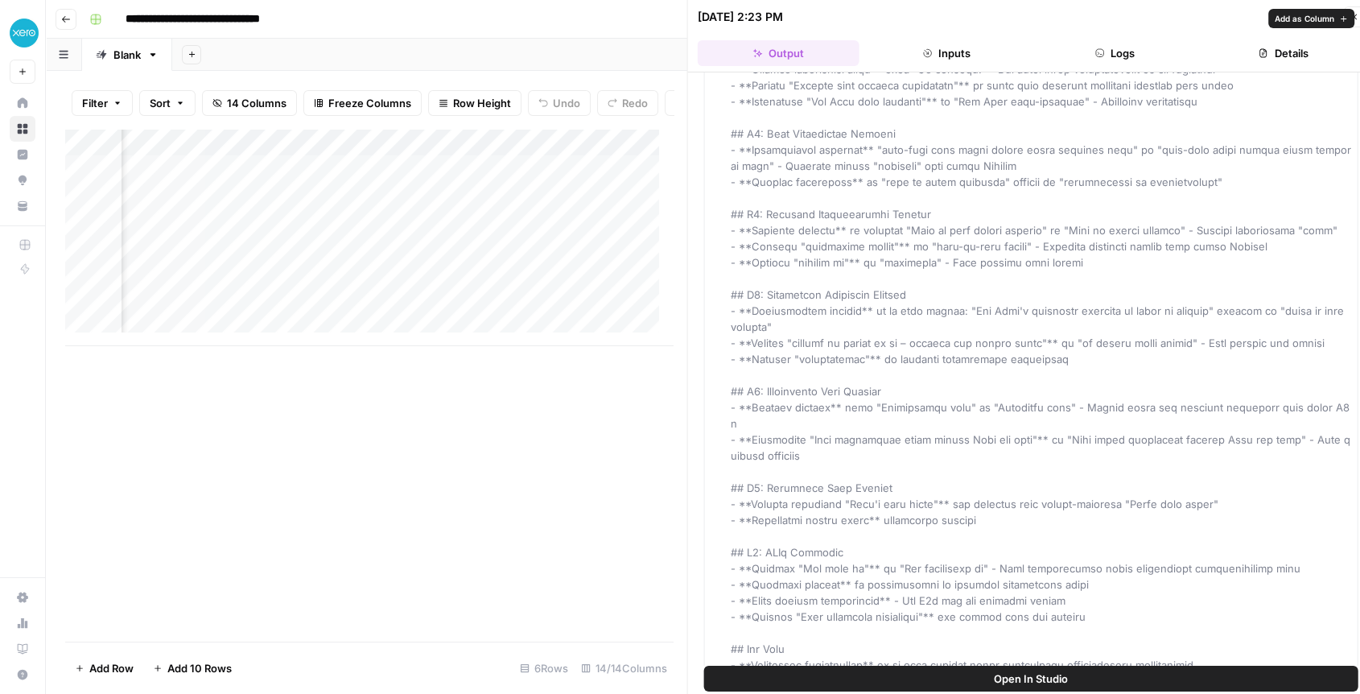
scroll to position [2603, 0]
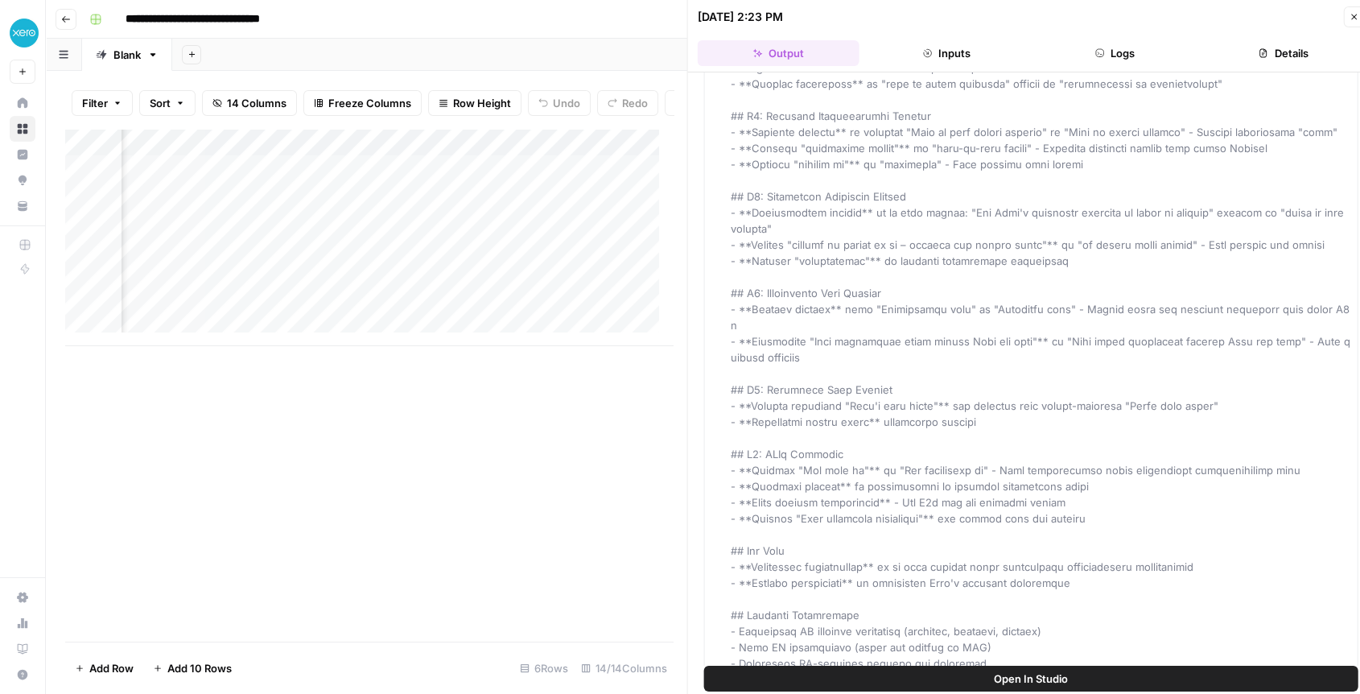
click at [454, 159] on div "Add Column" at bounding box center [369, 237] width 608 height 217
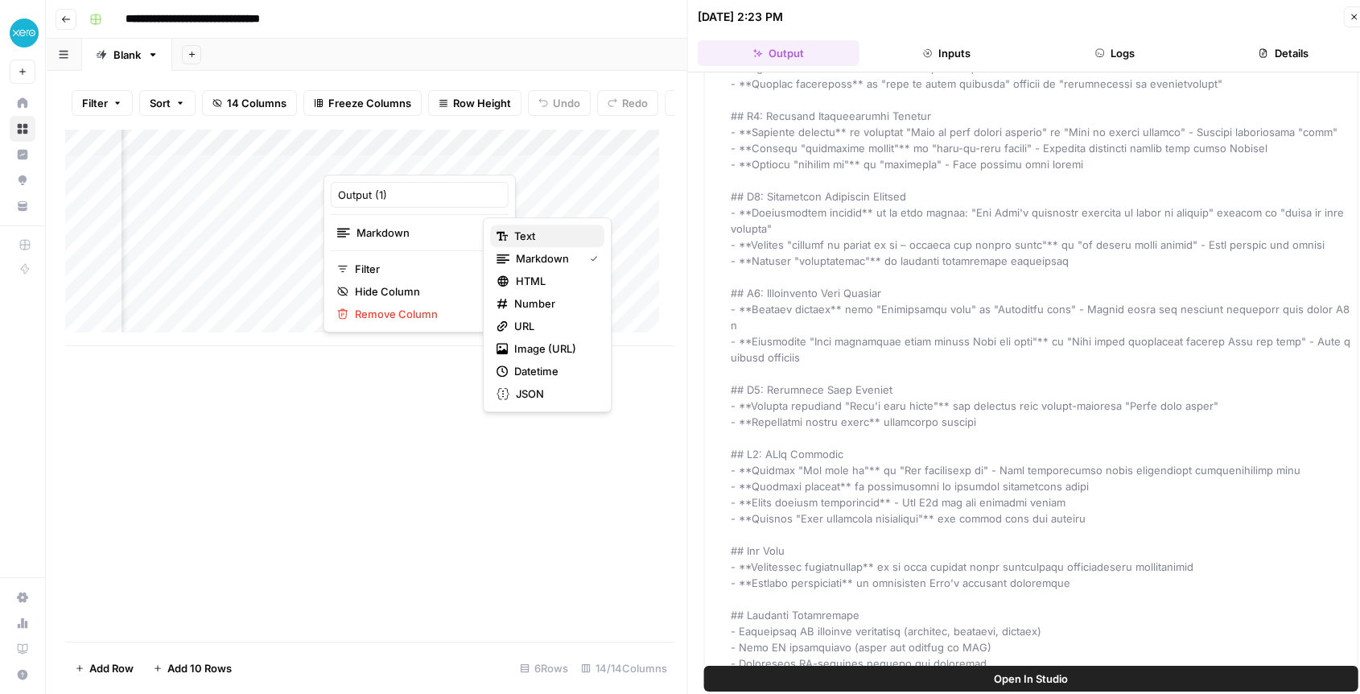
click at [515, 238] on span "Text" at bounding box center [552, 236] width 77 height 16
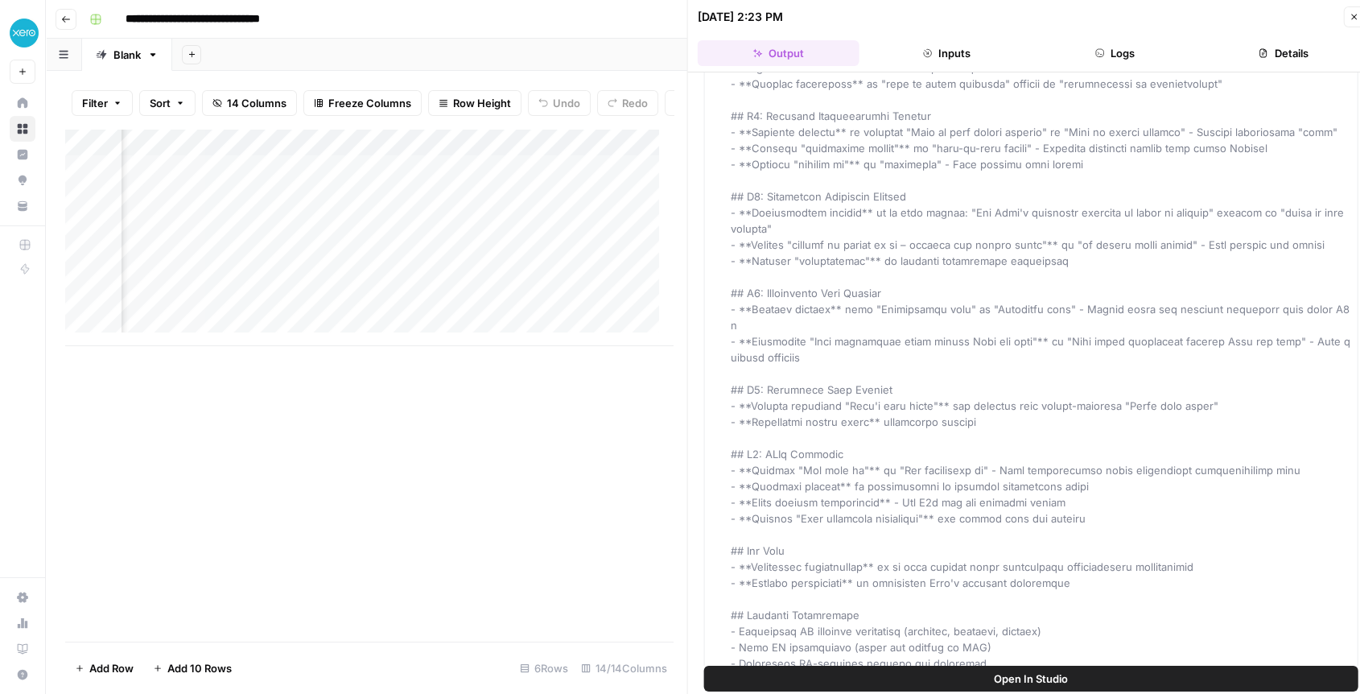
click at [398, 233] on div "Add Column" at bounding box center [369, 237] width 608 height 217
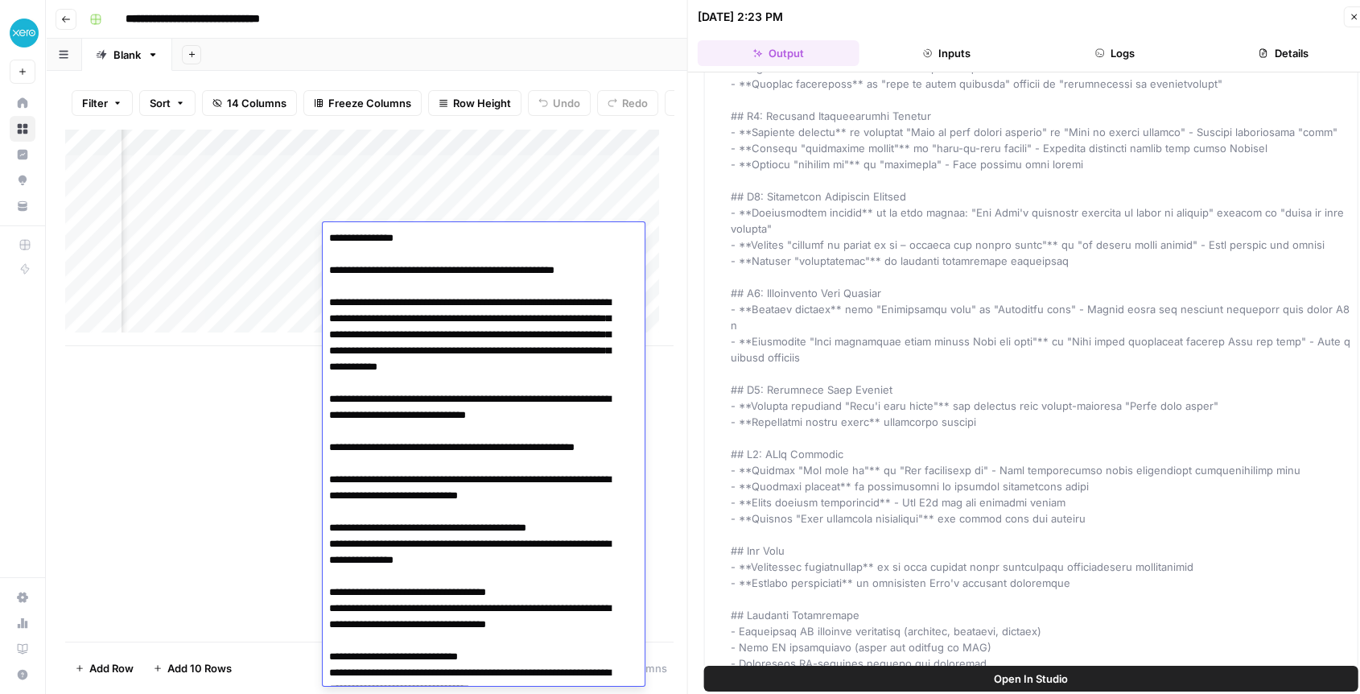
scroll to position [4122, 0]
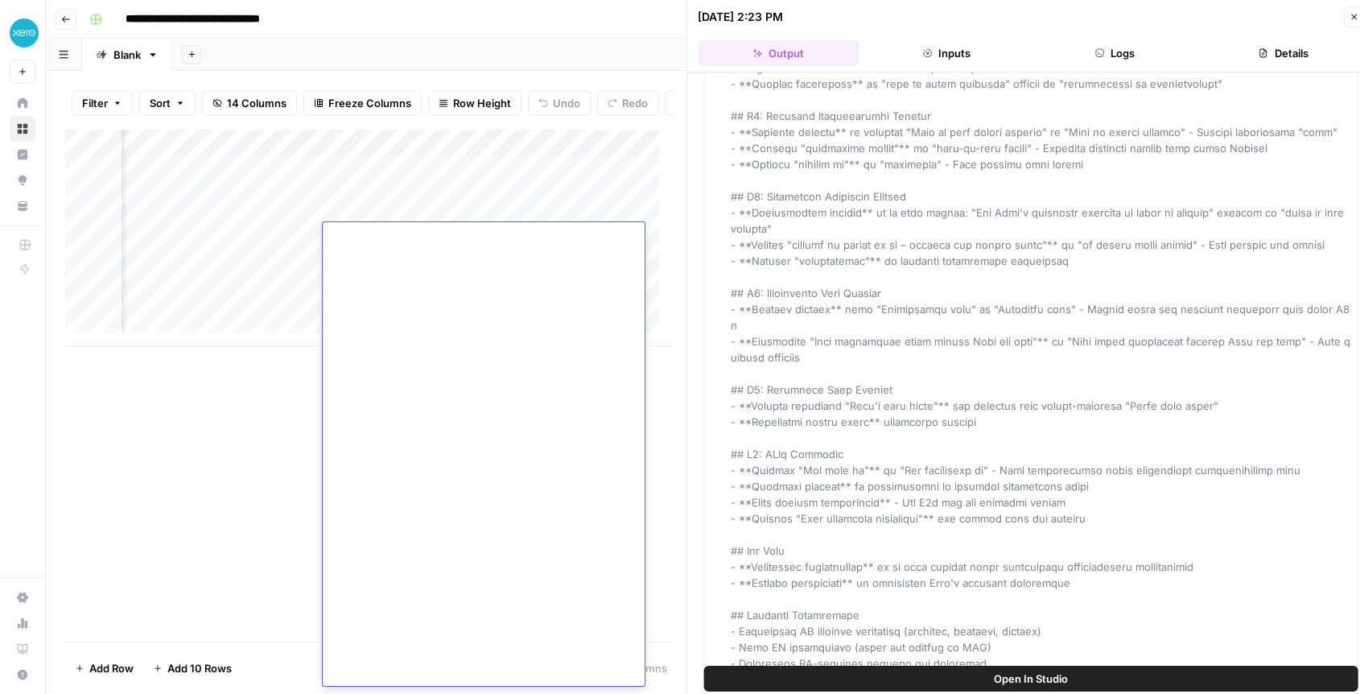
click at [368, 234] on div "Add Column" at bounding box center [369, 237] width 608 height 217
click at [240, 537] on div "Add Column" at bounding box center [369, 385] width 609 height 513
click at [369, 203] on div "Add Column" at bounding box center [369, 237] width 608 height 217
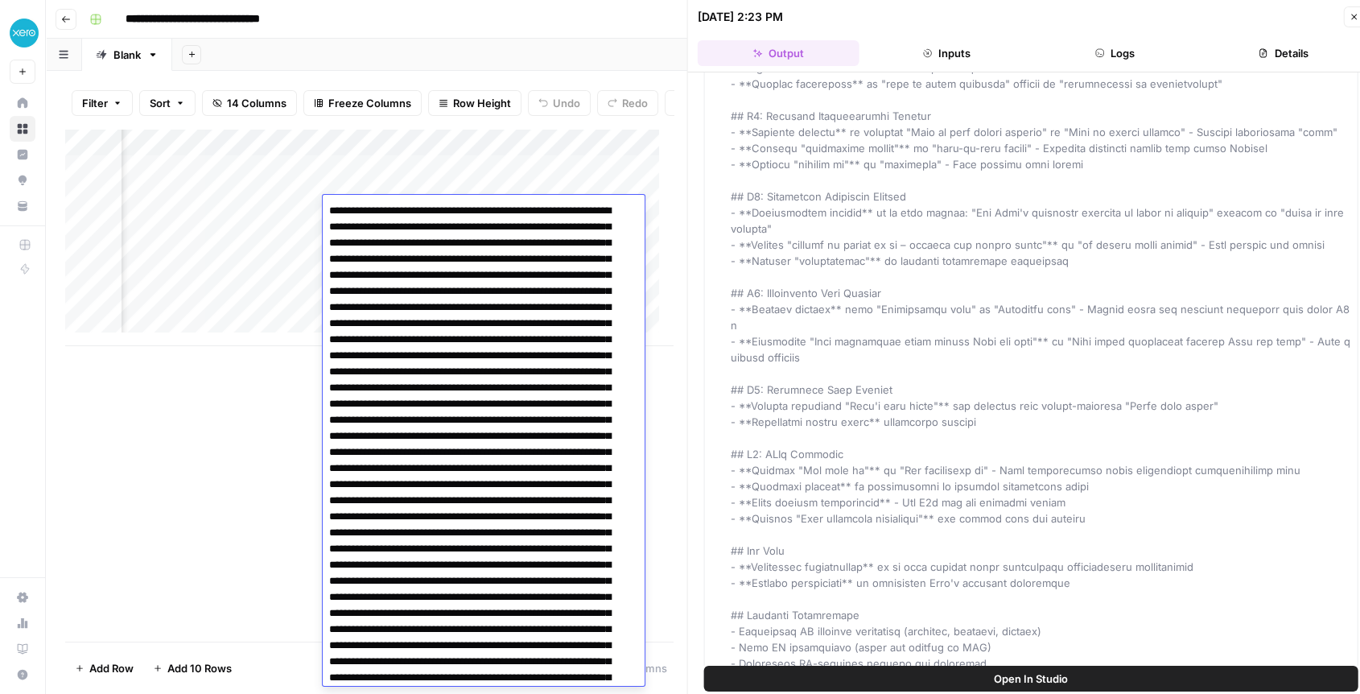
scroll to position [2645, 0]
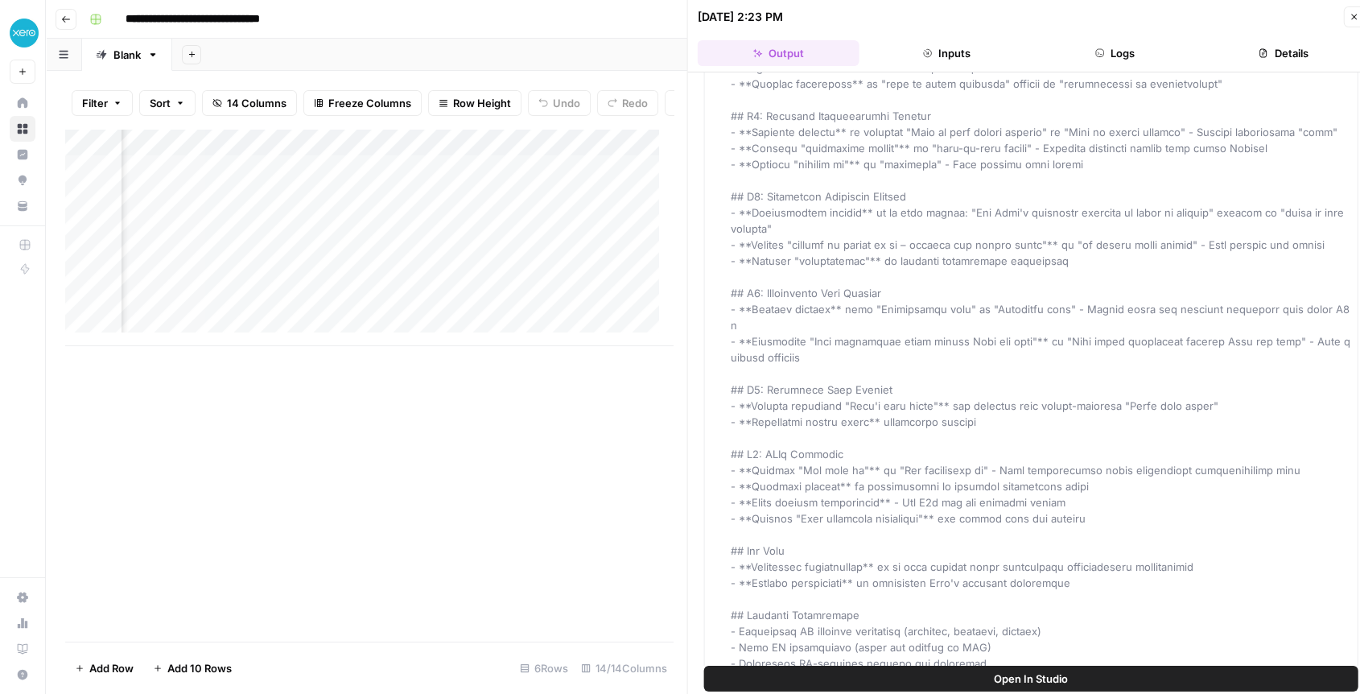
click at [449, 153] on div "Add Column" at bounding box center [369, 237] width 608 height 217
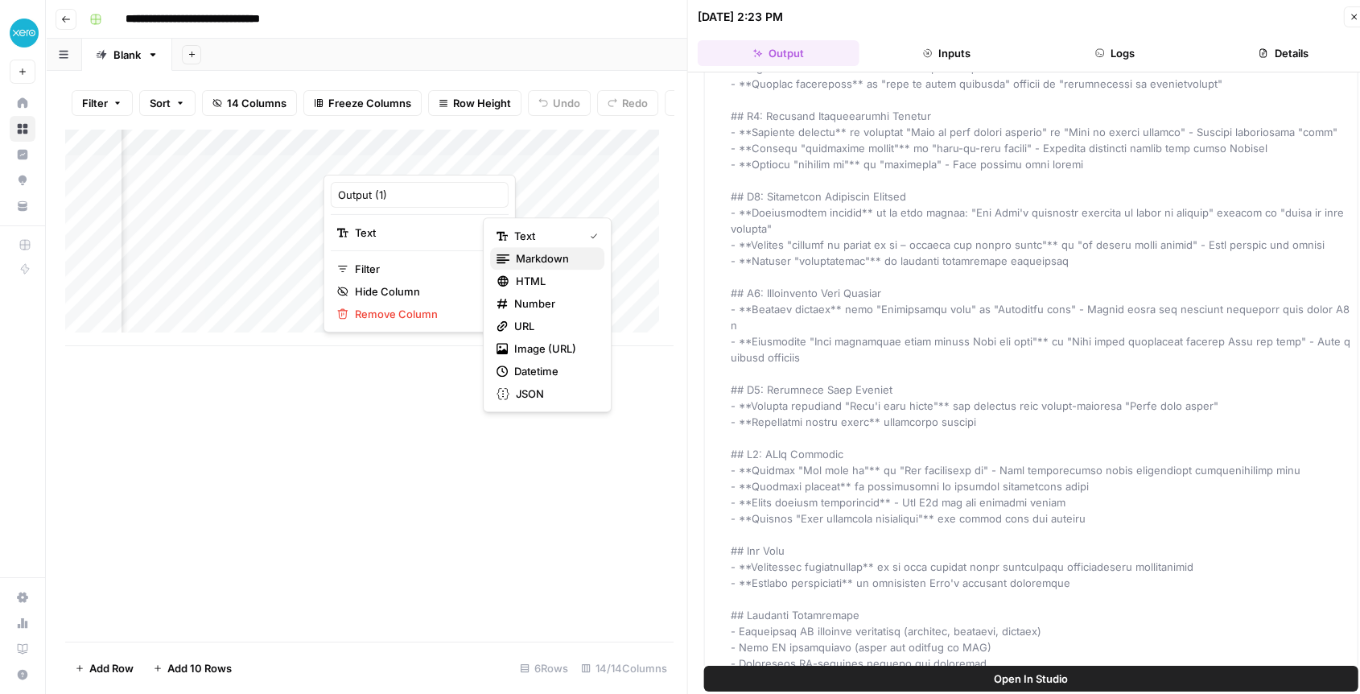
click at [580, 256] on span "Markdown" at bounding box center [554, 258] width 76 height 16
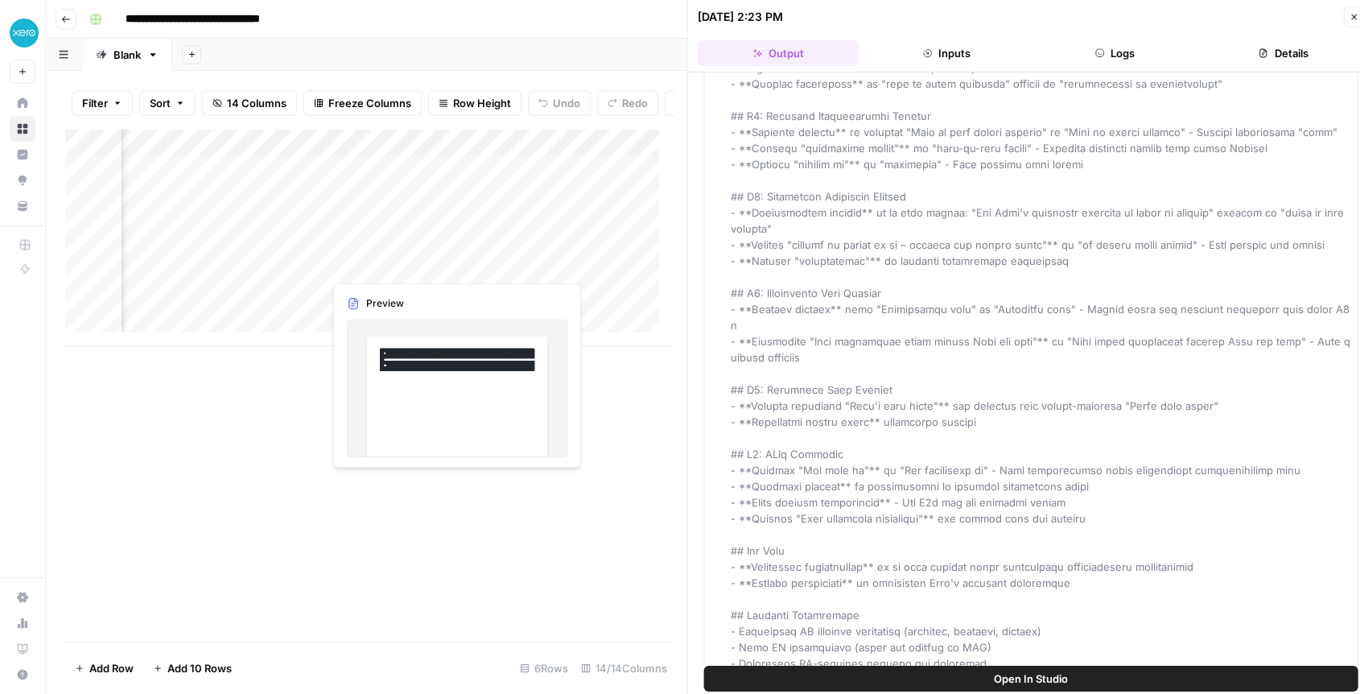
click at [356, 272] on div "Add Column" at bounding box center [369, 237] width 608 height 217
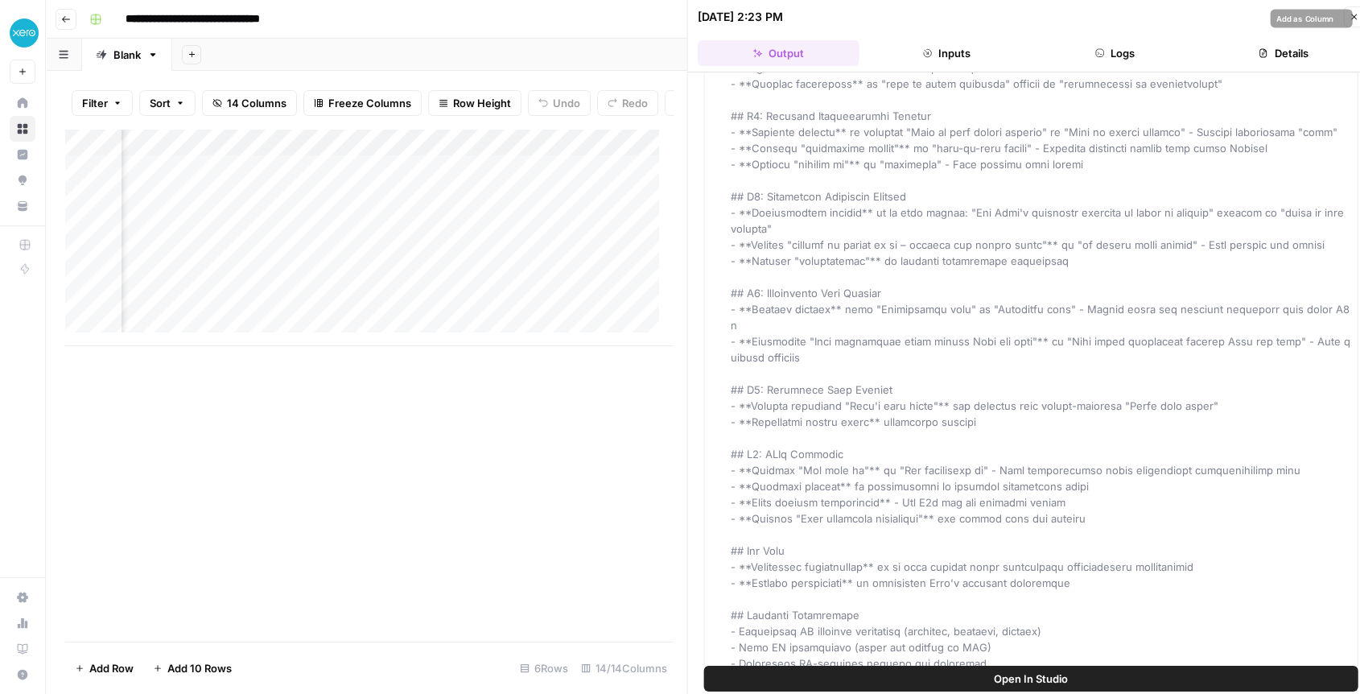
click at [947, 54] on button "Inputs" at bounding box center [947, 53] width 162 height 26
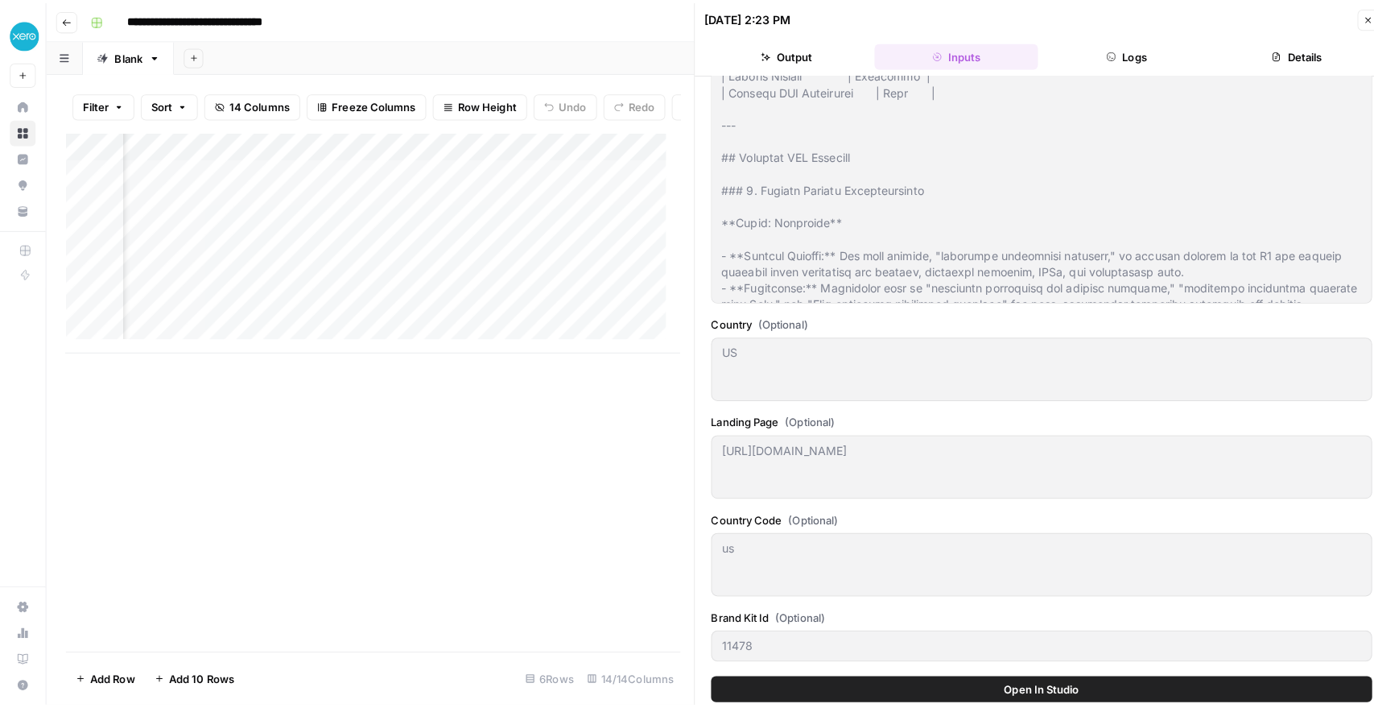
scroll to position [881, 0]
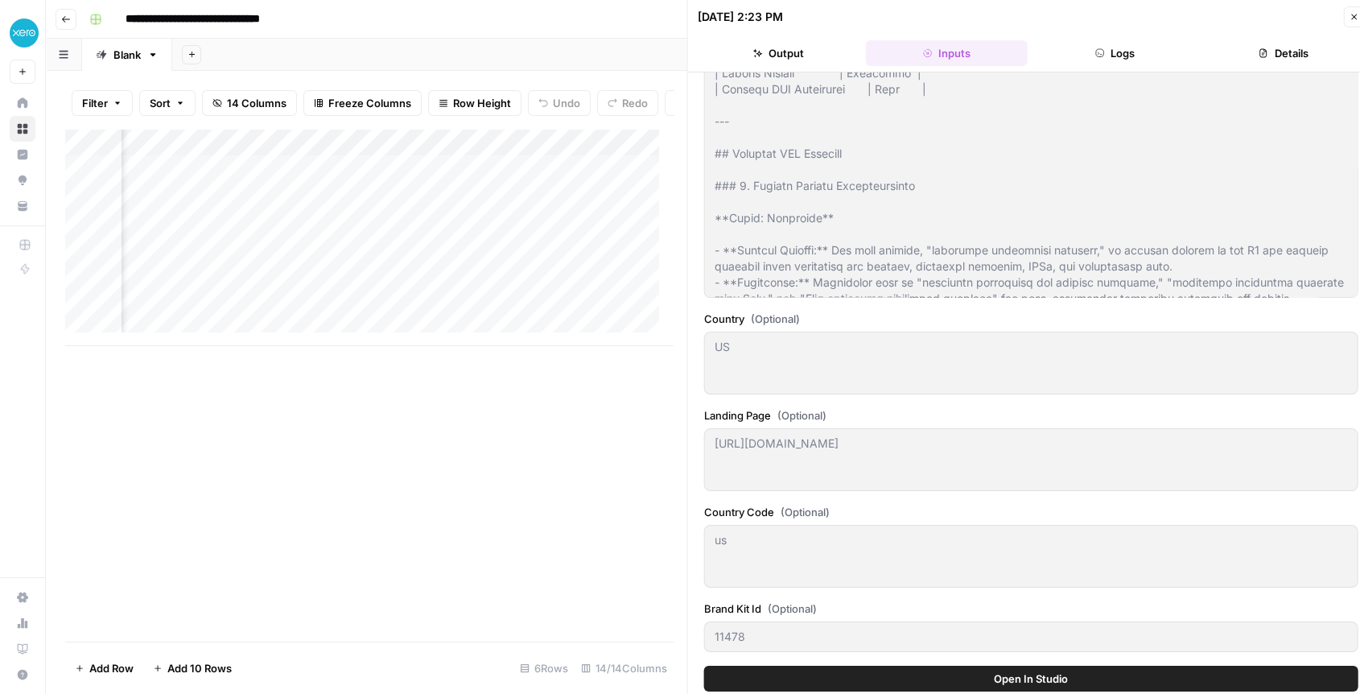
click at [770, 53] on button "Output" at bounding box center [779, 53] width 162 height 26
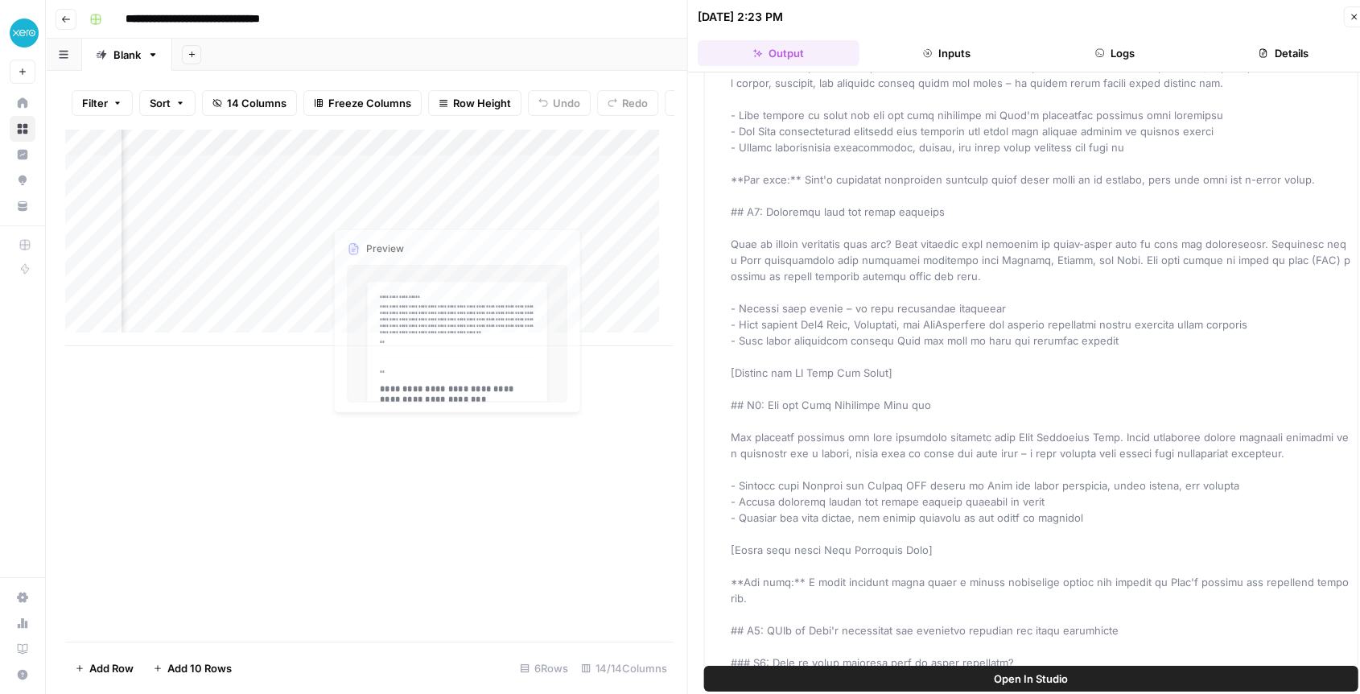
click at [374, 235] on div "Add Column" at bounding box center [369, 237] width 608 height 217
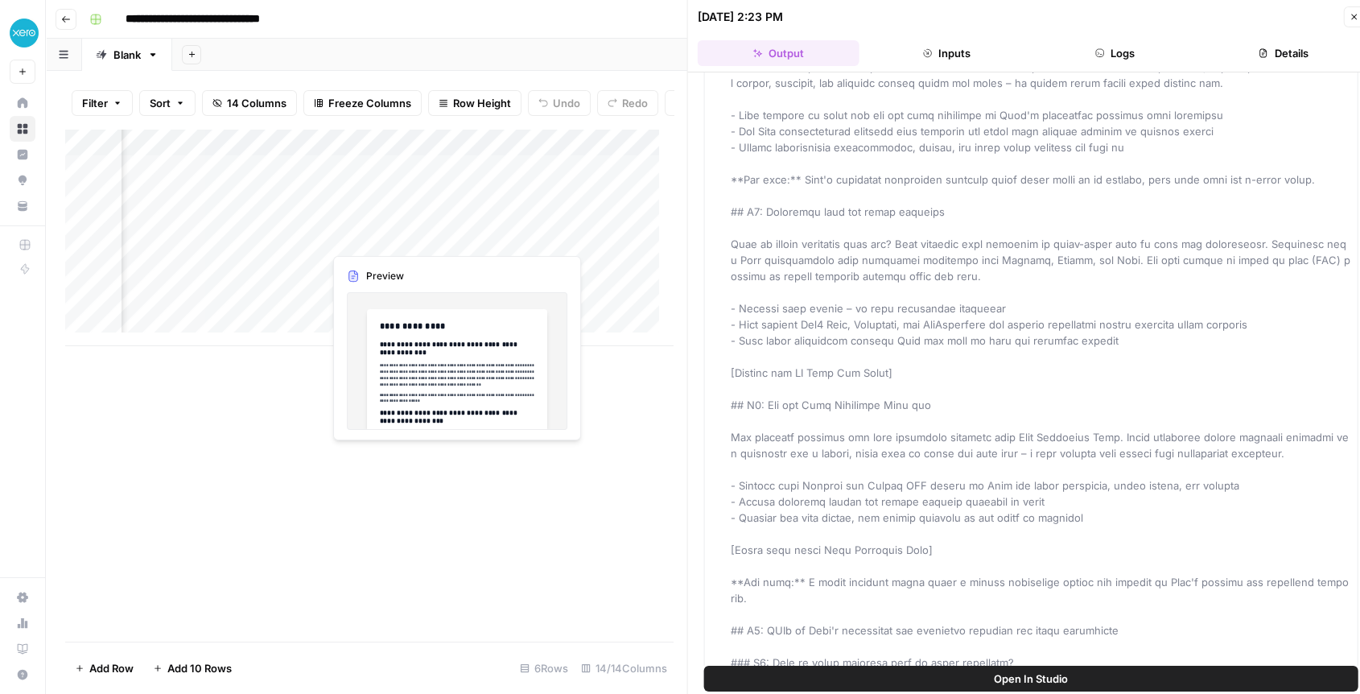
click at [374, 235] on div "Add Column" at bounding box center [369, 237] width 608 height 217
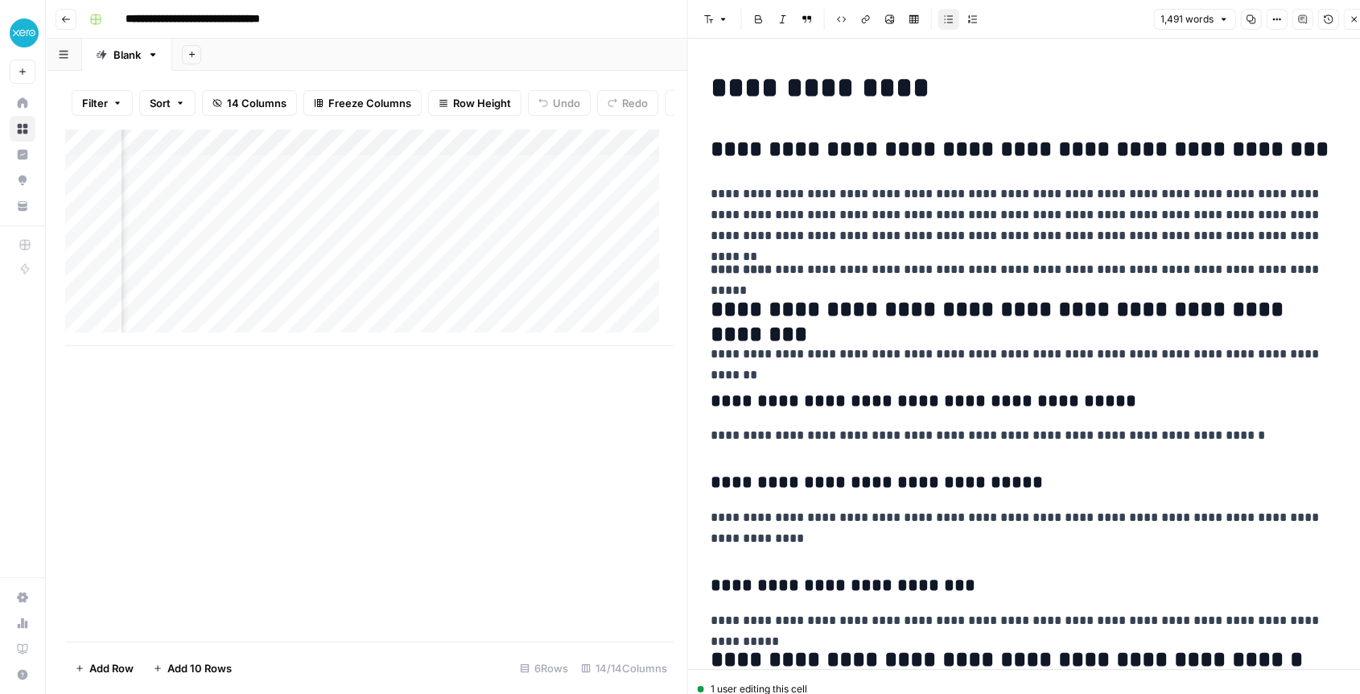
click at [602, 155] on div "Add Column" at bounding box center [369, 237] width 608 height 217
click at [533, 315] on span "Remove Column" at bounding box center [569, 314] width 141 height 16
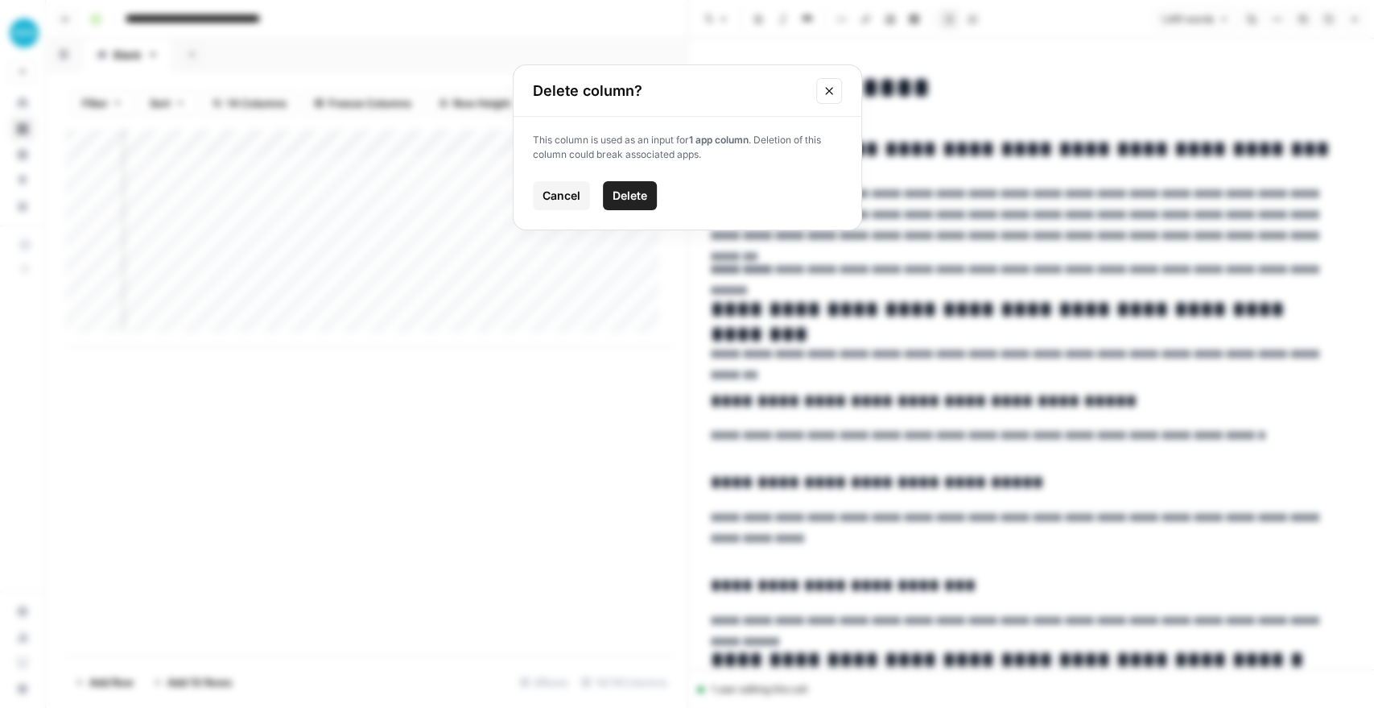
click at [621, 201] on span "Delete" at bounding box center [630, 196] width 35 height 16
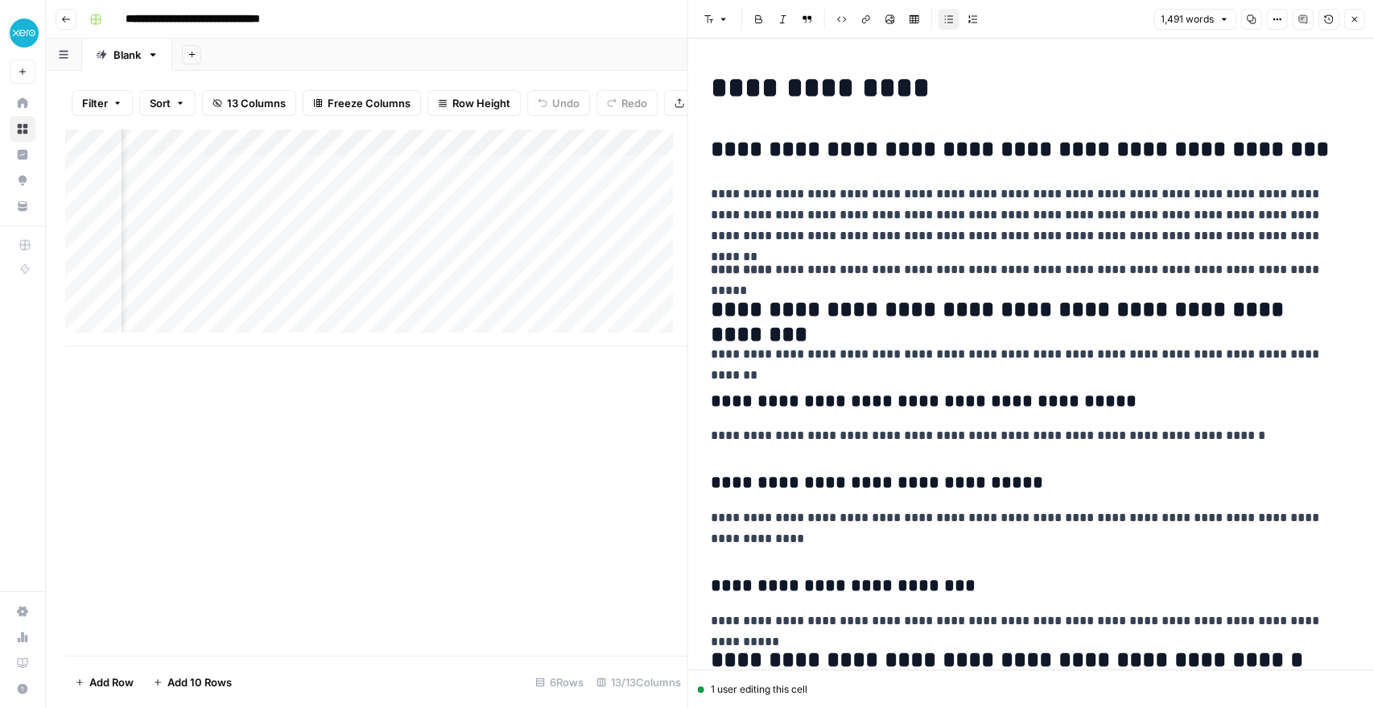
click at [457, 154] on div "Add Column" at bounding box center [375, 237] width 621 height 217
click at [388, 192] on input "Output (1)" at bounding box center [419, 195] width 163 height 16
type input "Updated Articles"
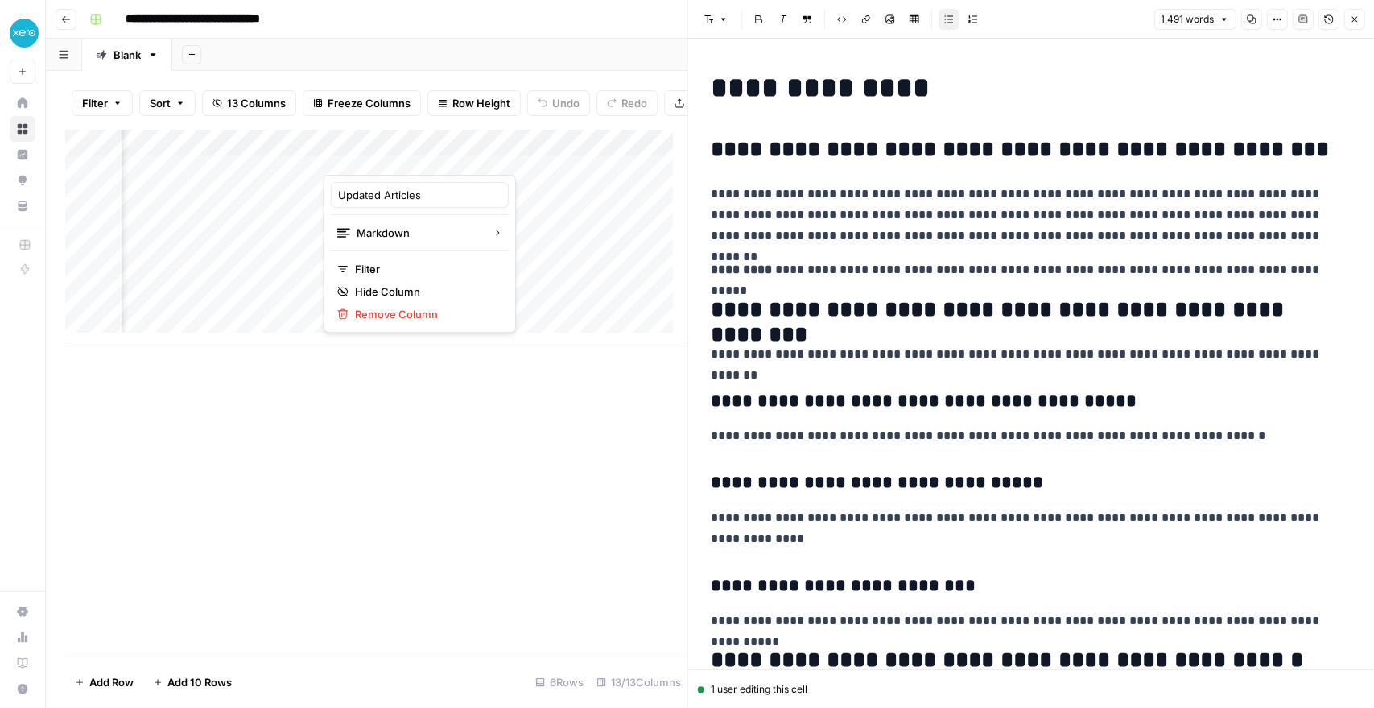
click at [484, 59] on div "Add Sheet" at bounding box center [773, 55] width 1202 height 32
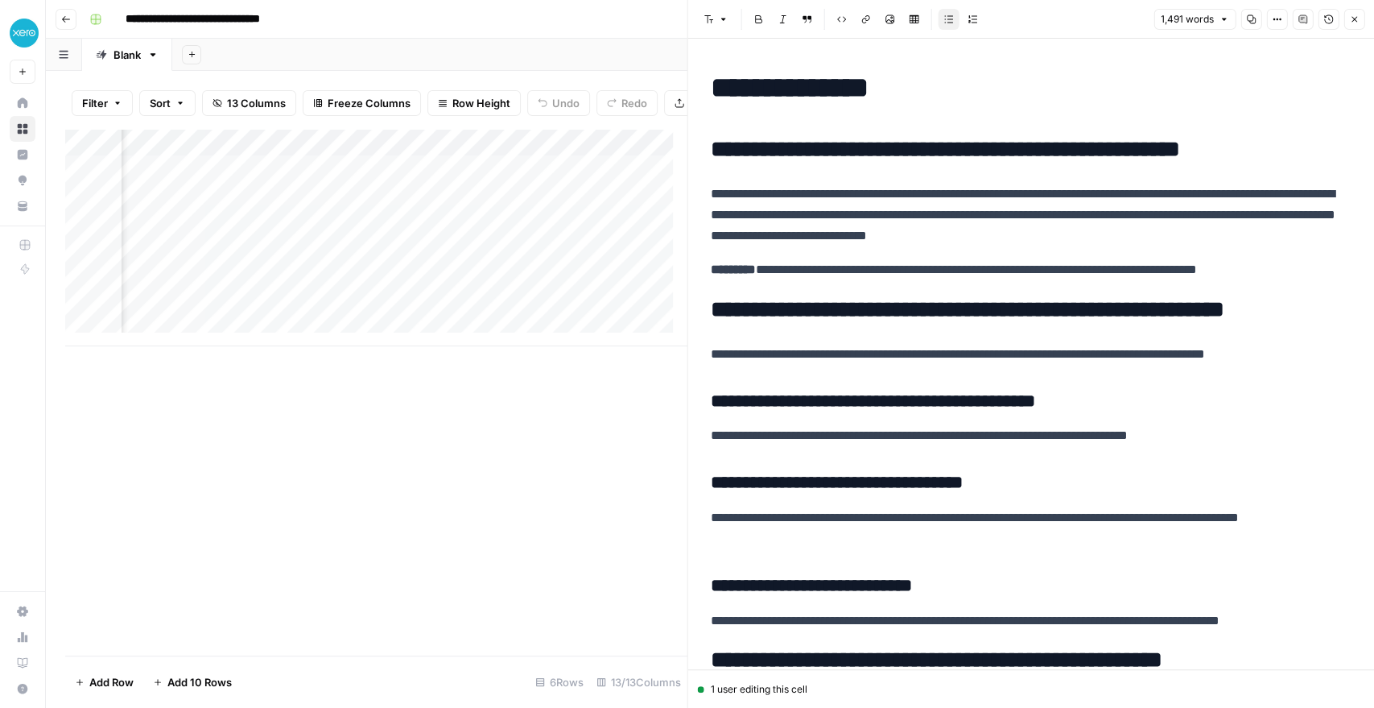
click at [451, 155] on div "Add Column" at bounding box center [375, 237] width 621 height 217
click at [415, 190] on input "Updated Articles" at bounding box center [419, 195] width 163 height 16
click at [423, 192] on input "Updated Articles" at bounding box center [419, 195] width 163 height 16
type input "Updated Article"
click at [510, 40] on div "Add Sheet" at bounding box center [773, 55] width 1202 height 32
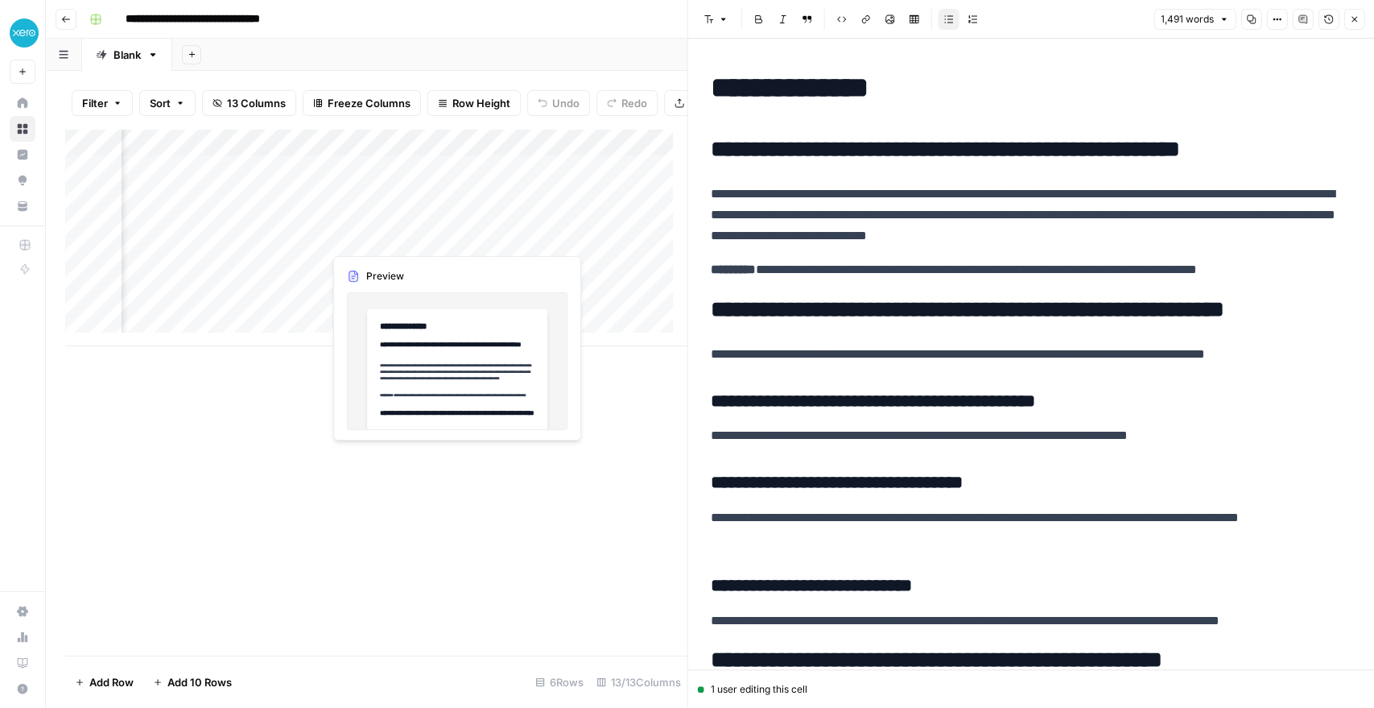
click at [354, 242] on div "Add Column" at bounding box center [375, 237] width 621 height 217
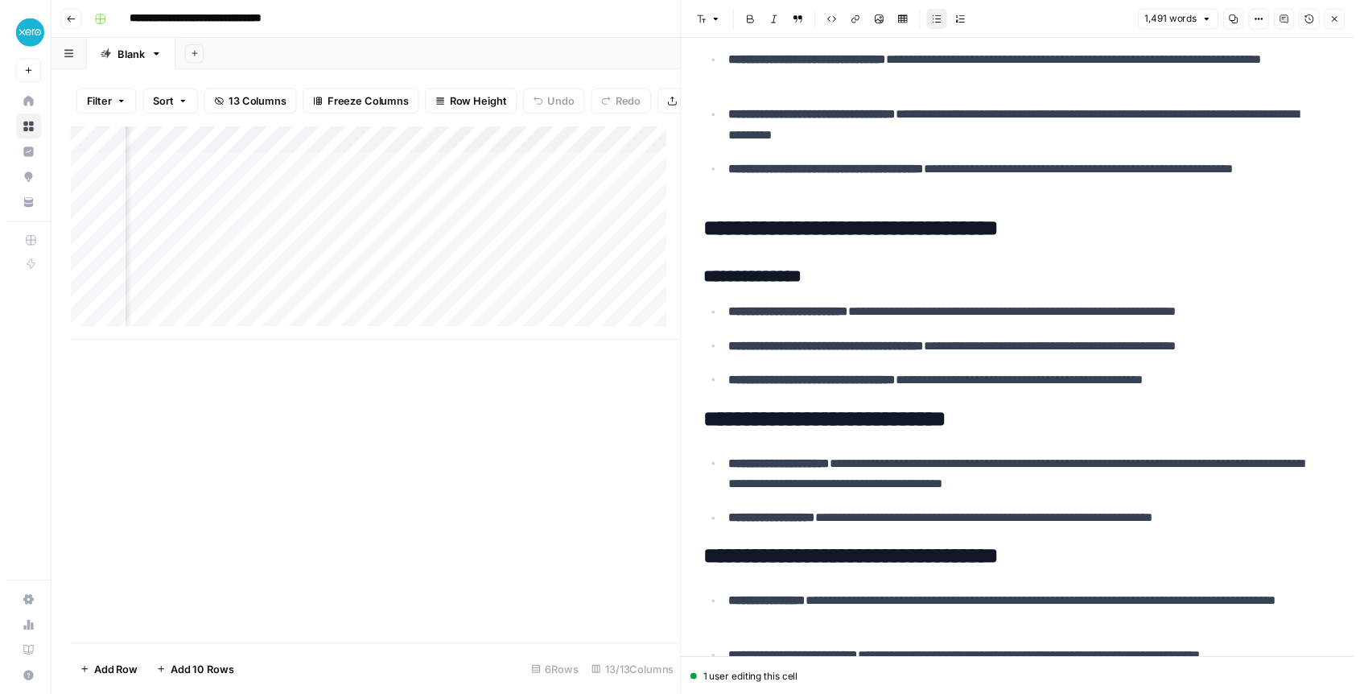
scroll to position [3445, 0]
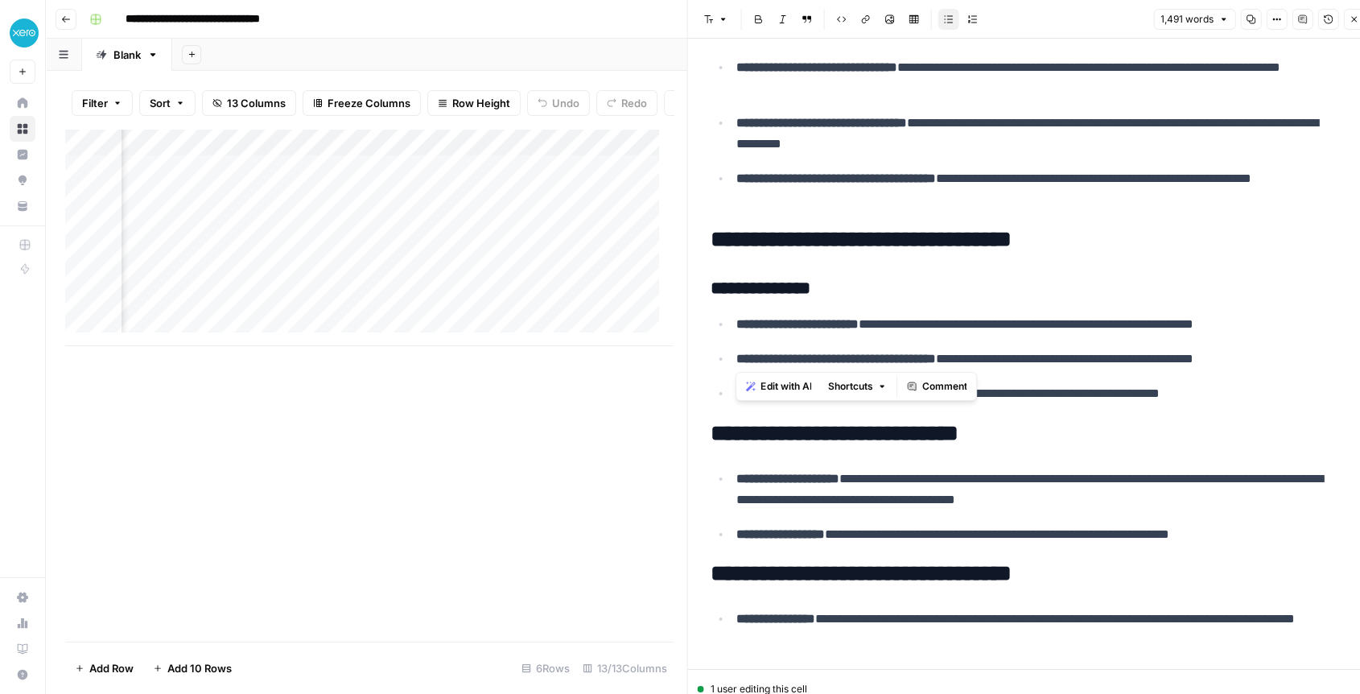
drag, startPoint x: 865, startPoint y: 323, endPoint x: 1200, endPoint y: 340, distance: 335.3
click at [1200, 340] on ul "**********" at bounding box center [1032, 358] width 642 height 91
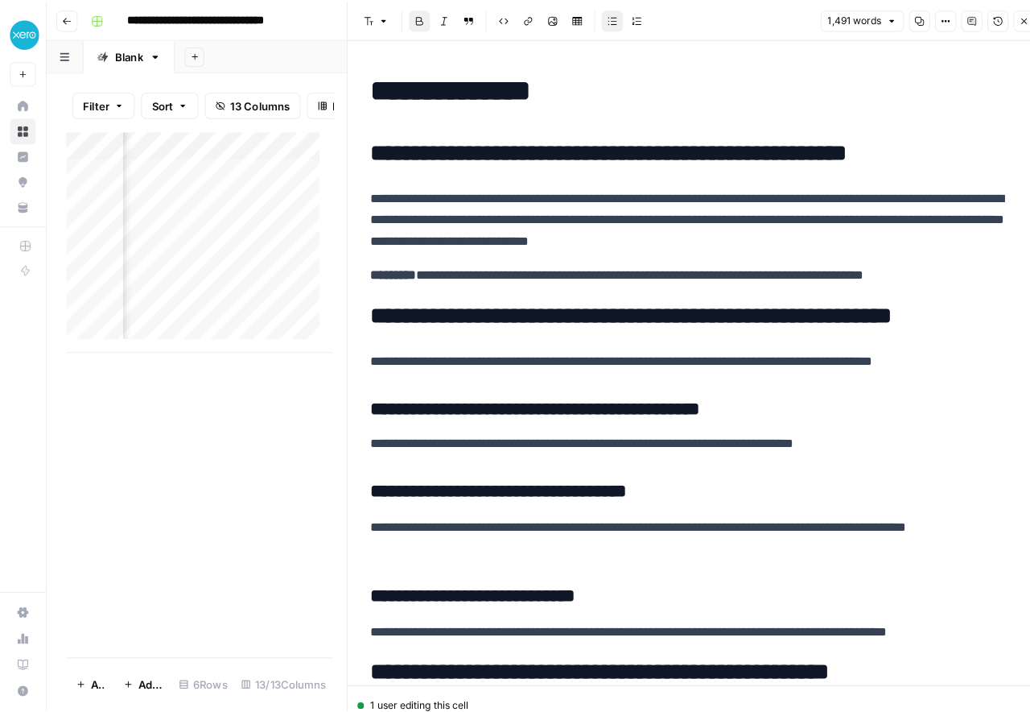
scroll to position [0, 1884]
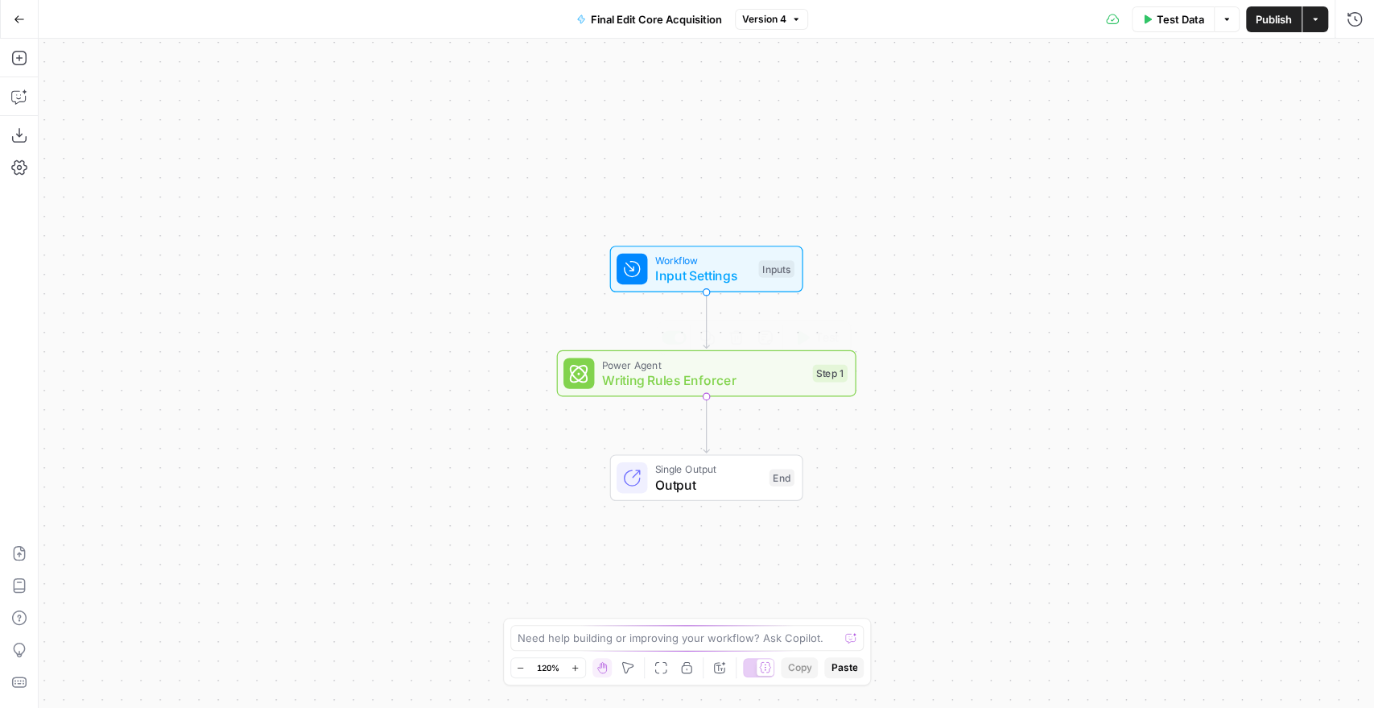
click at [702, 379] on span "Writing Rules Enforcer" at bounding box center [703, 379] width 203 height 19
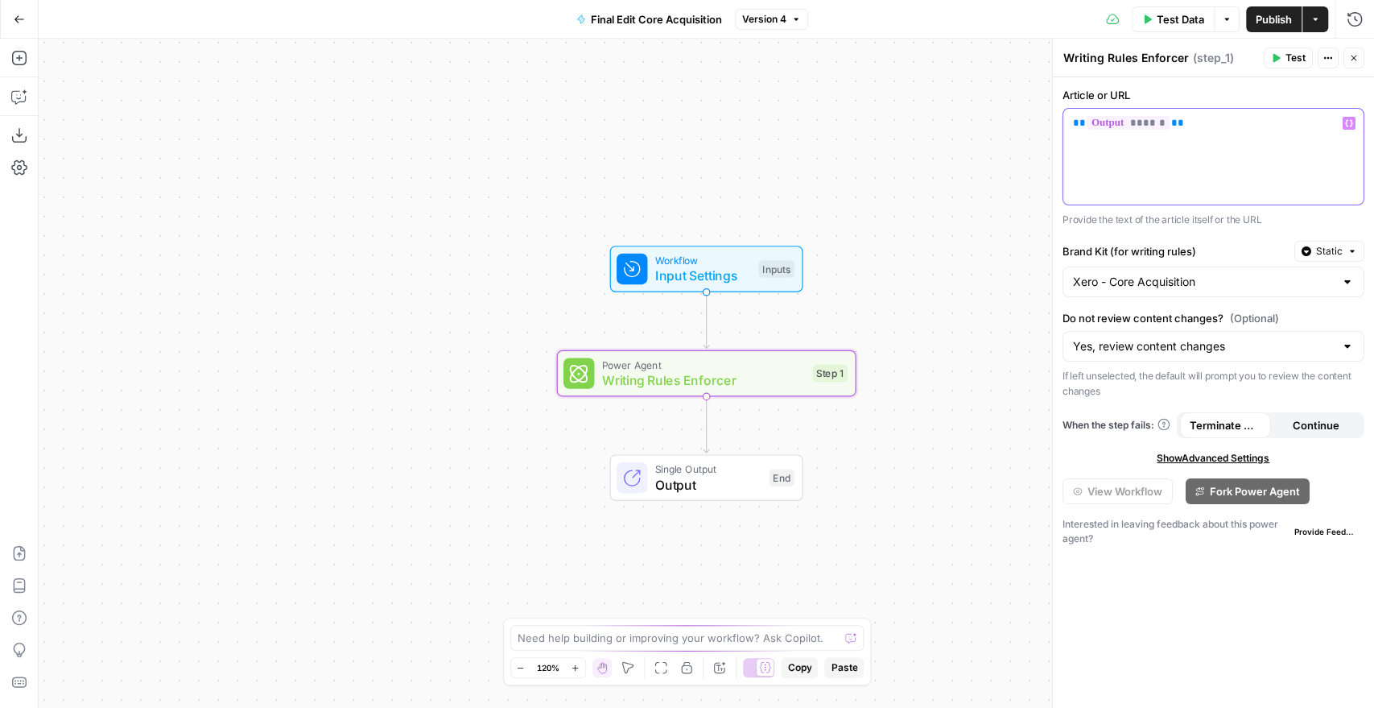
click at [1348, 121] on icon "button" at bounding box center [1349, 123] width 8 height 8
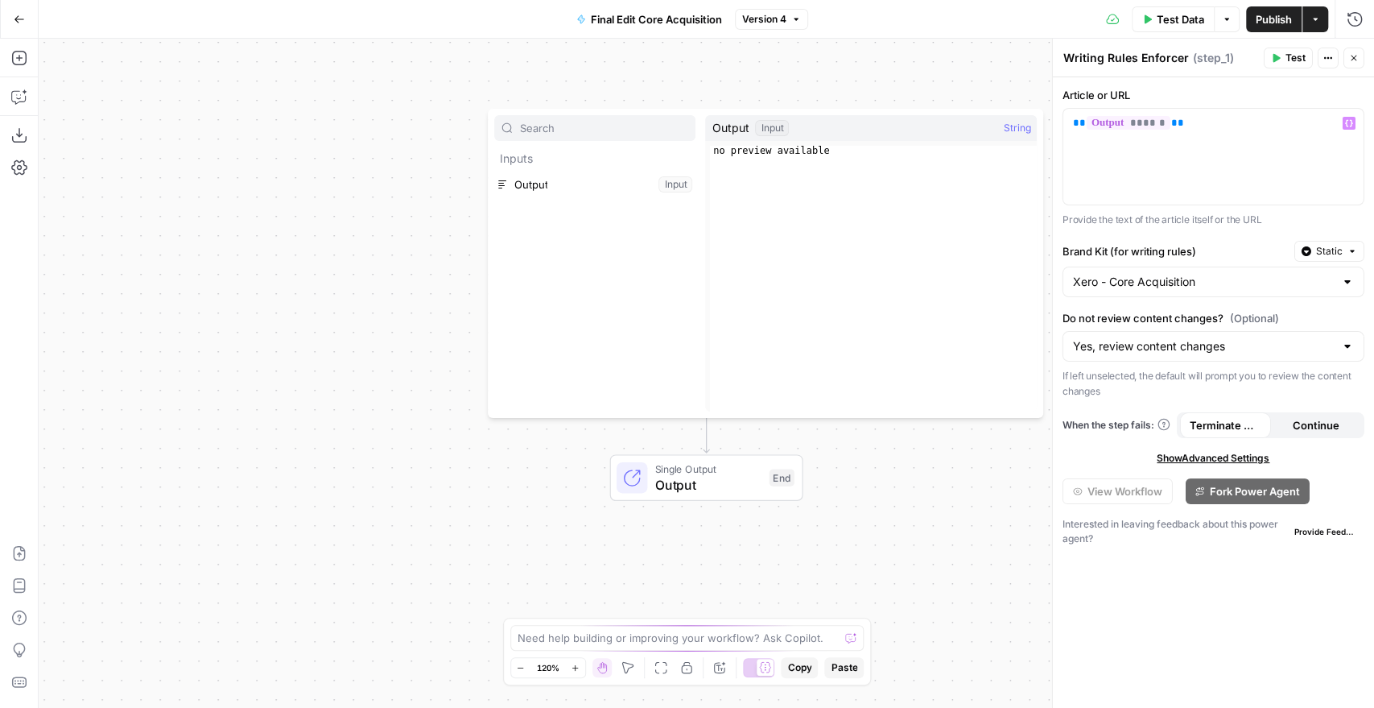
click at [891, 90] on div "Workflow Input Settings Inputs Power Agent Writing Rules Enforcer Step 1 Single…" at bounding box center [706, 373] width 1335 height 669
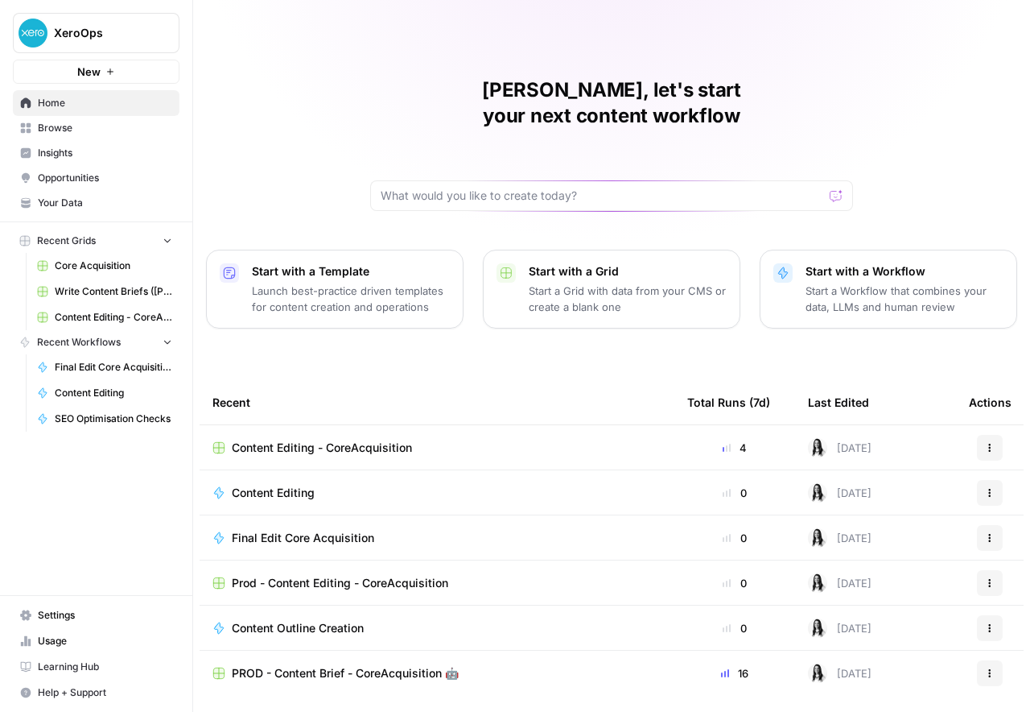
click at [279, 440] on span "Content Editing - CoreAcquisition" at bounding box center [322, 448] width 180 height 16
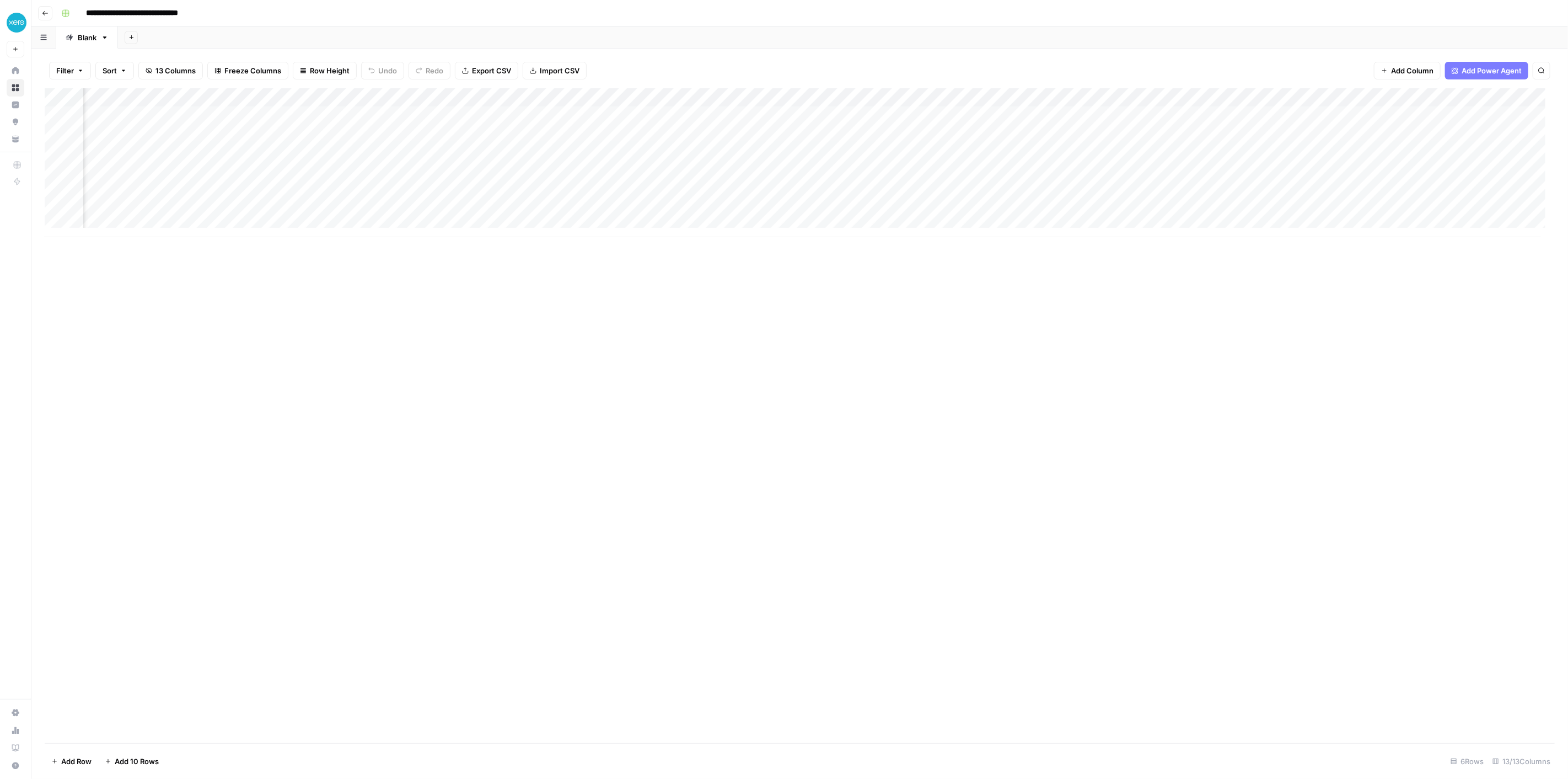
scroll to position [0, 368]
click at [706, 153] on div "Add Column" at bounding box center [799, 162] width 1510 height 149
click at [706, 173] on div "Add Column" at bounding box center [799, 162] width 1510 height 149
click at [706, 157] on div "Add Column" at bounding box center [799, 162] width 1510 height 149
click at [706, 171] on div "Add Column" at bounding box center [799, 162] width 1510 height 149
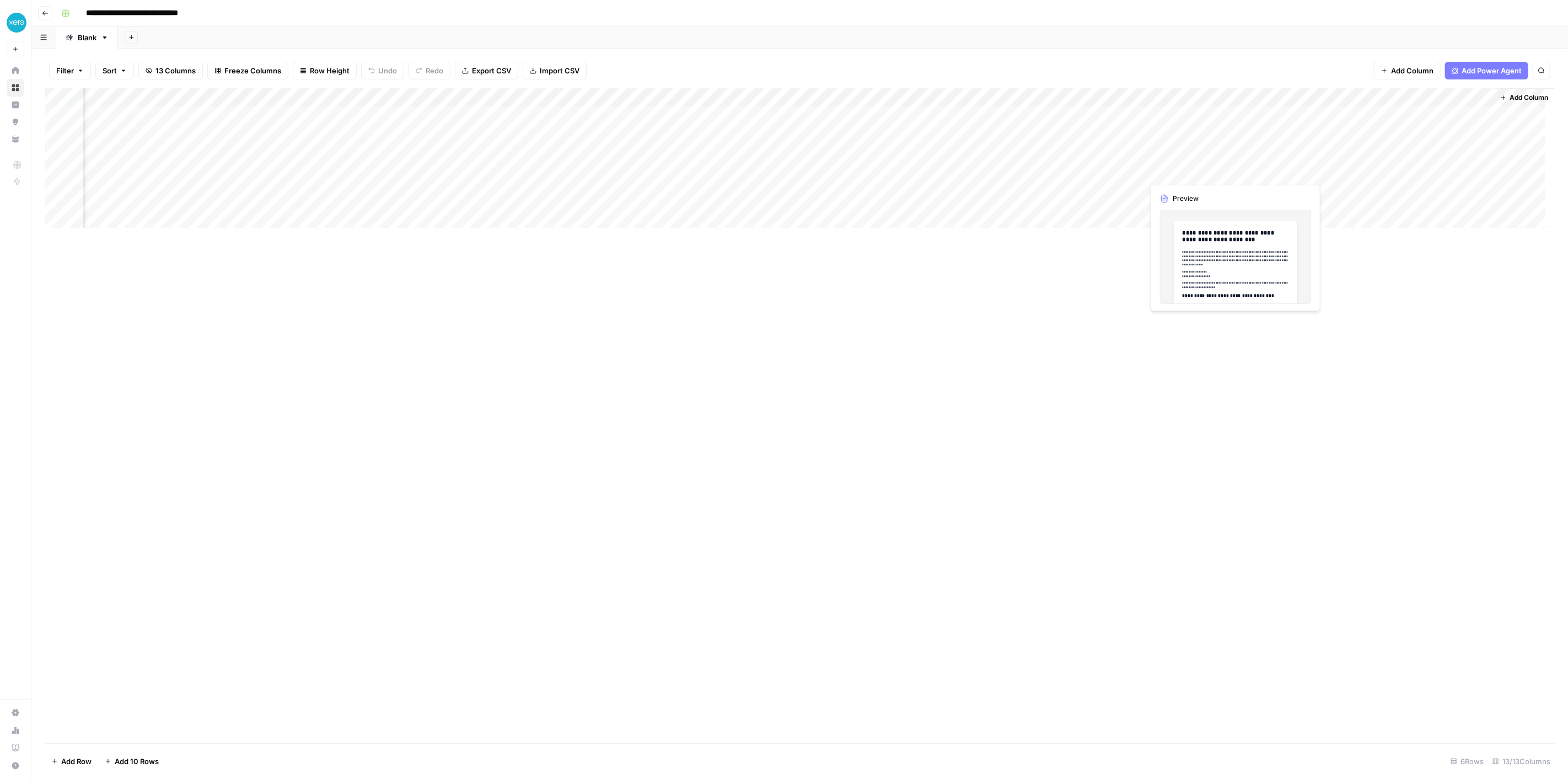
click at [706, 171] on div "Add Column" at bounding box center [799, 162] width 1510 height 149
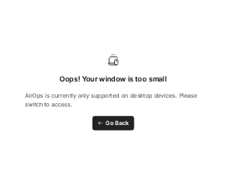
scroll to position [0, 537]
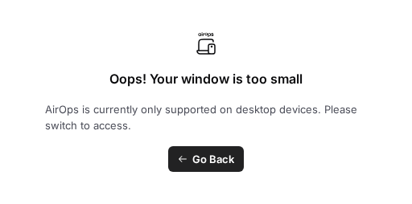
click at [202, 167] on span "Go Back" at bounding box center [213, 159] width 42 height 16
click at [208, 159] on span "Go Back" at bounding box center [213, 159] width 42 height 16
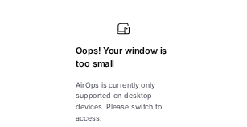
scroll to position [82, 1683]
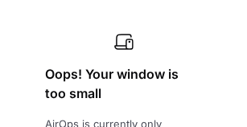
click at [134, 81] on h1 "Oops! Your window is too small" at bounding box center [123, 83] width 157 height 39
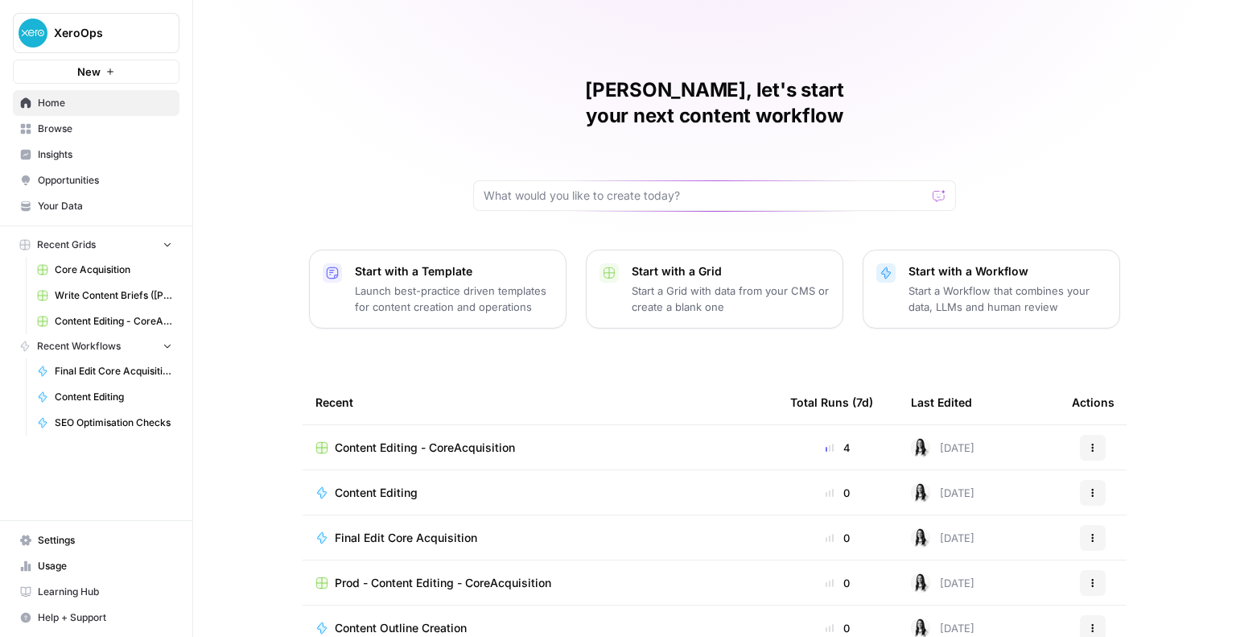
click at [246, 126] on span "Content Editing - CoreAcquisition" at bounding box center [425, 448] width 180 height 16
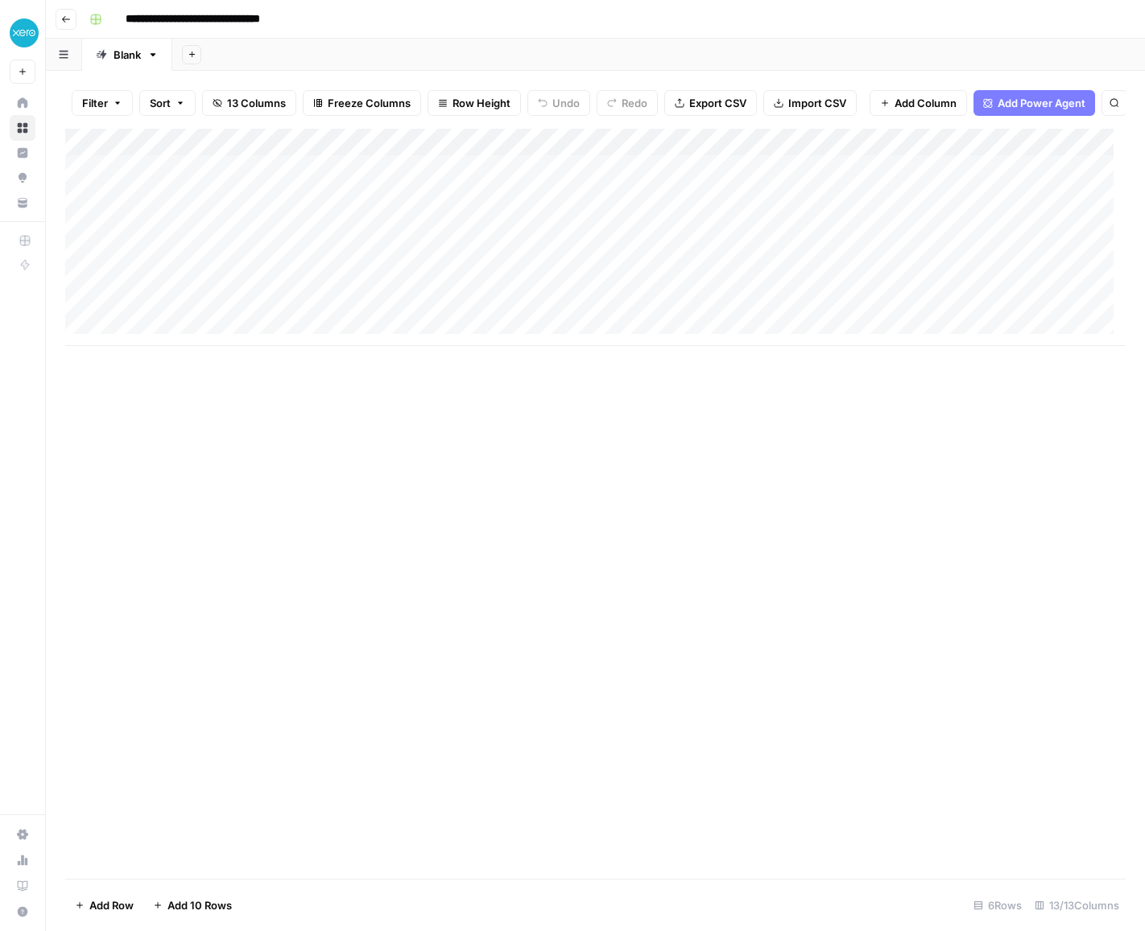
click at [246, 7] on div "**********" at bounding box center [606, 19] width 1046 height 26
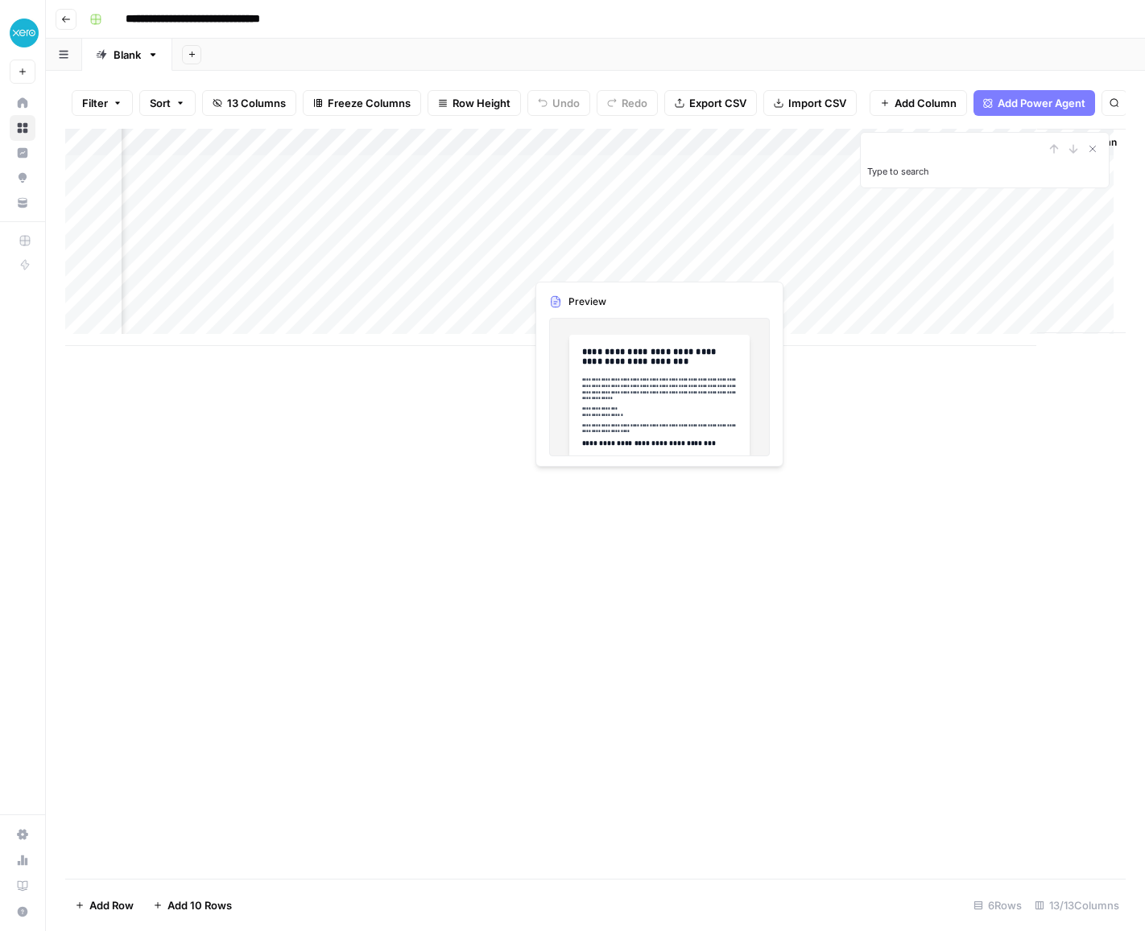
click at [246, 126] on div "Add Column" at bounding box center [595, 237] width 1060 height 217
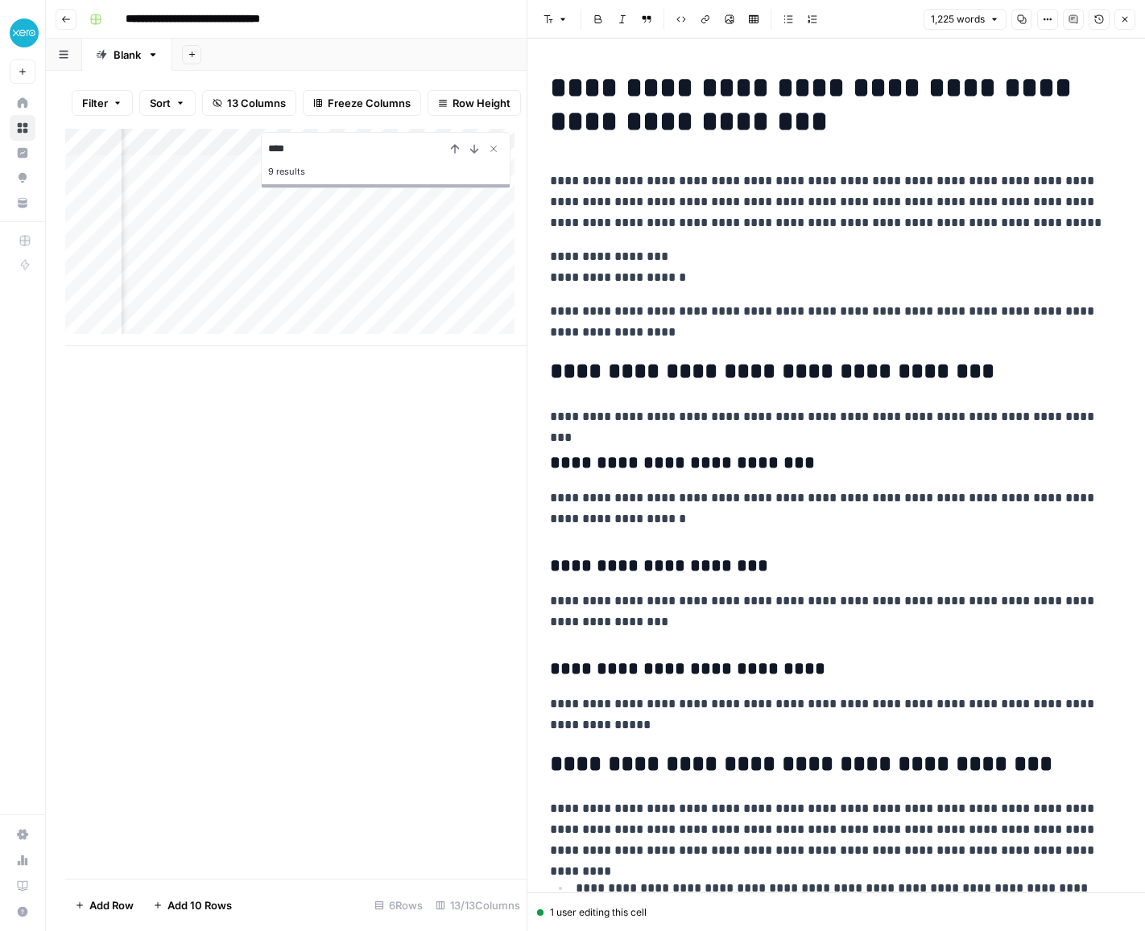
type input "****"
click at [246, 126] on icon "Close Search" at bounding box center [493, 148] width 13 height 13
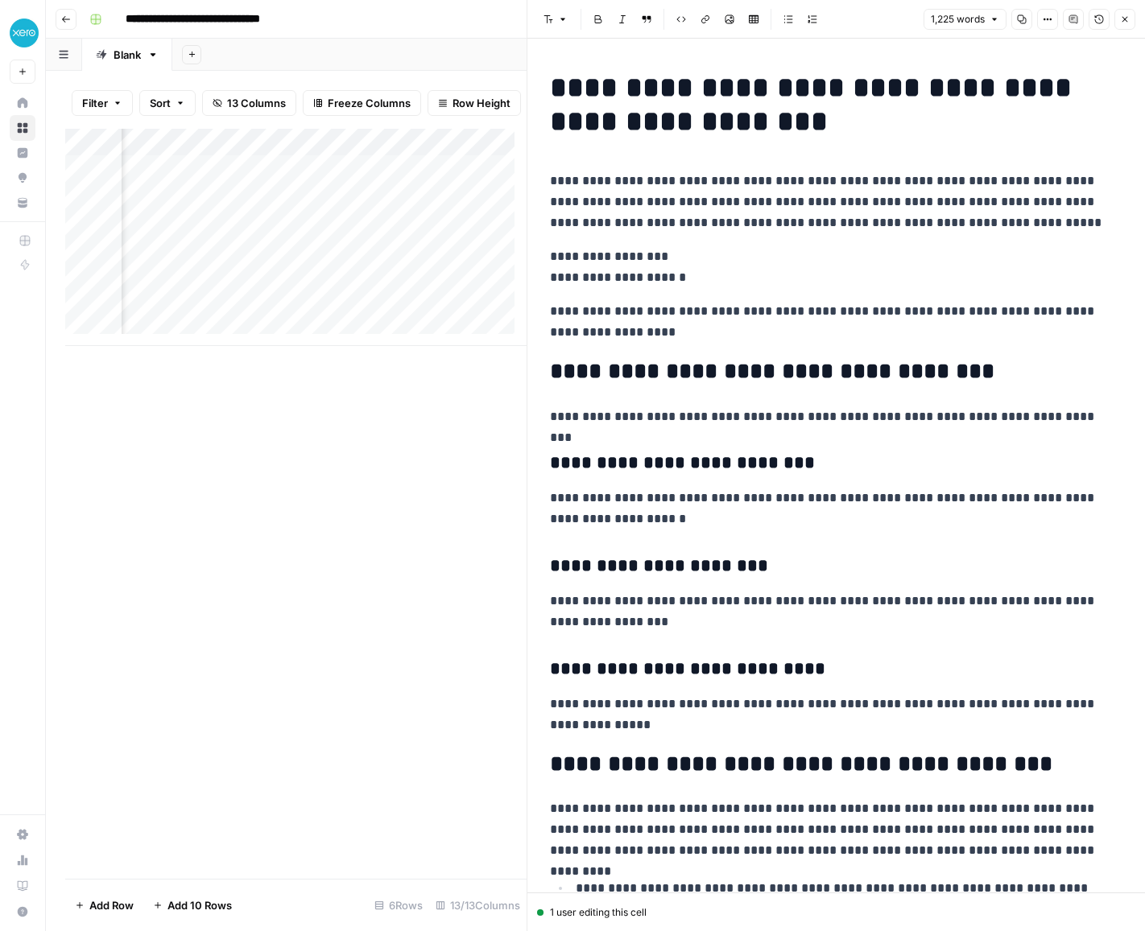
click at [246, 126] on p "**********" at bounding box center [830, 417] width 560 height 21
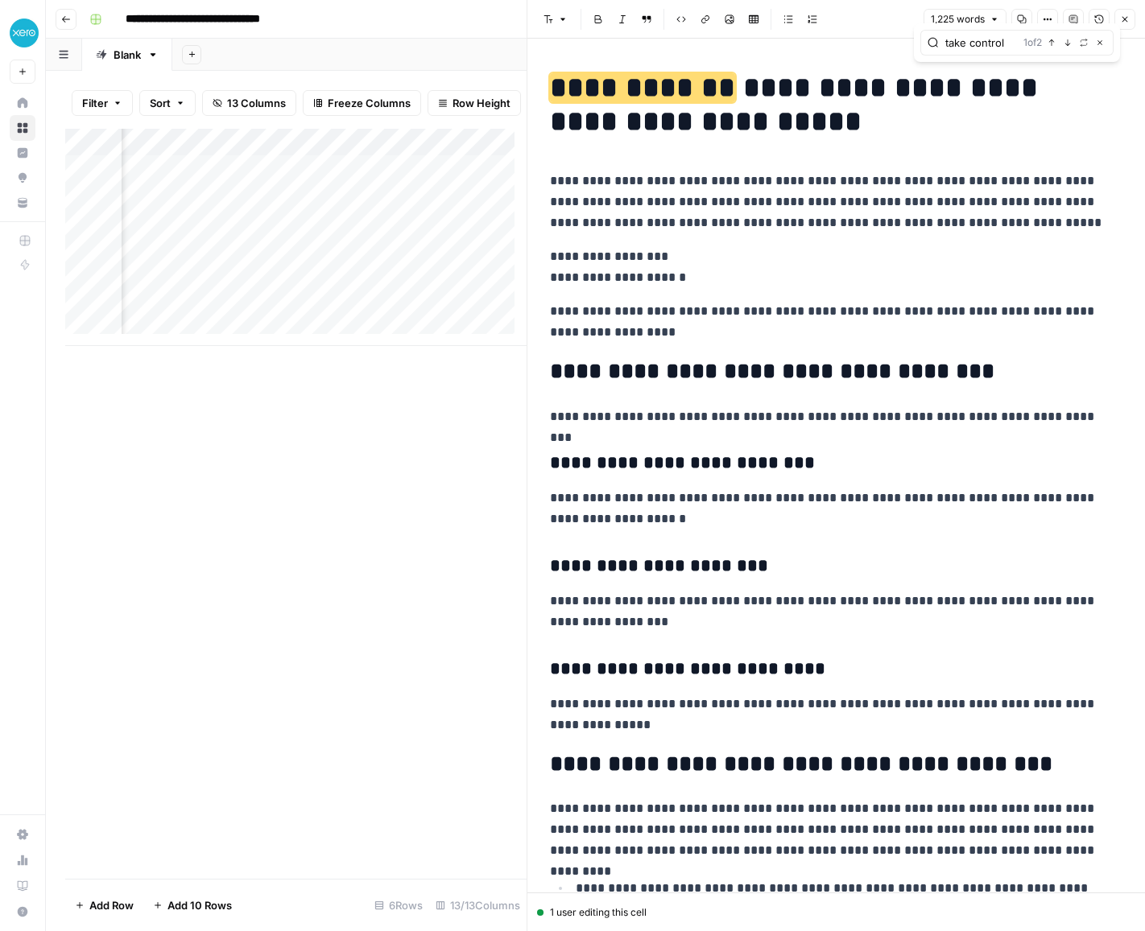
type input "take control"
click at [246, 126] on p "**********" at bounding box center [830, 267] width 560 height 42
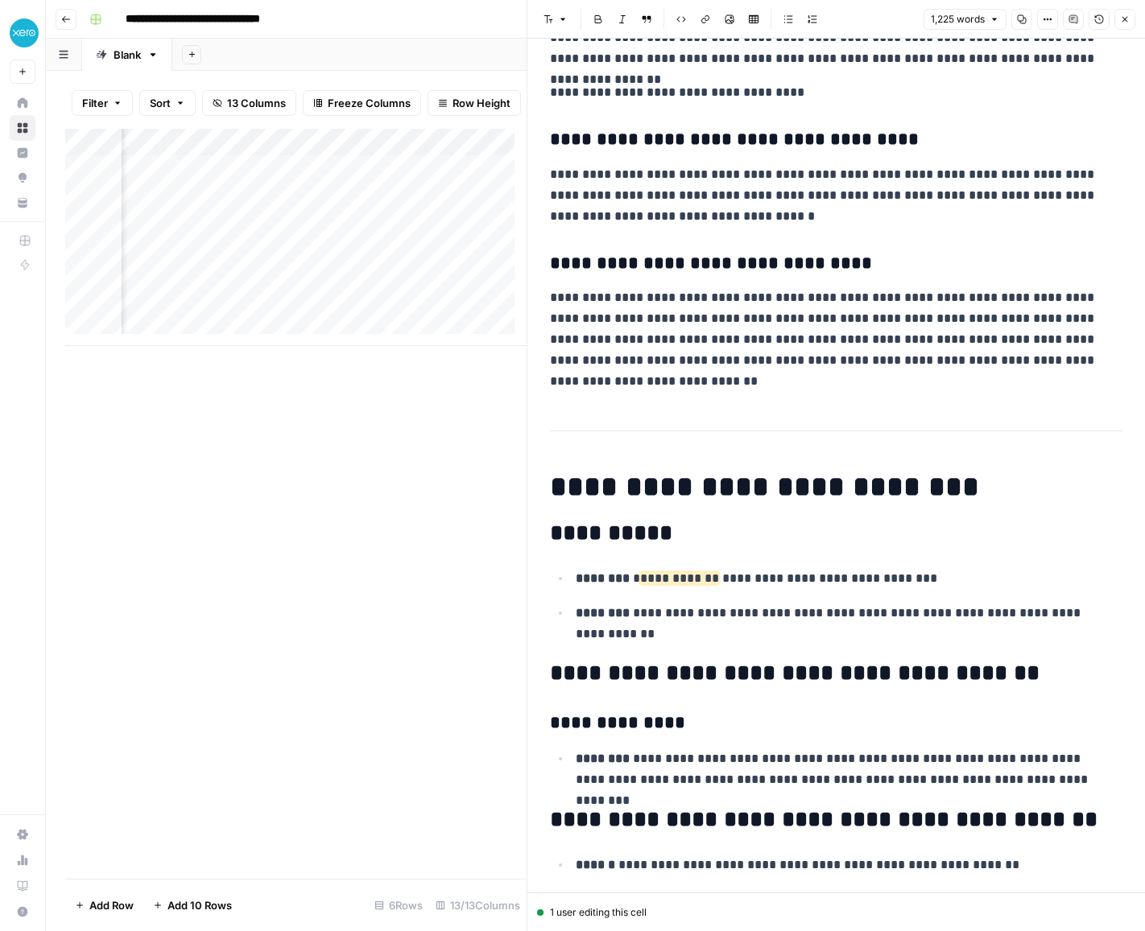
scroll to position [0, 2070]
click at [246, 126] on div "Add Column" at bounding box center [295, 237] width 461 height 217
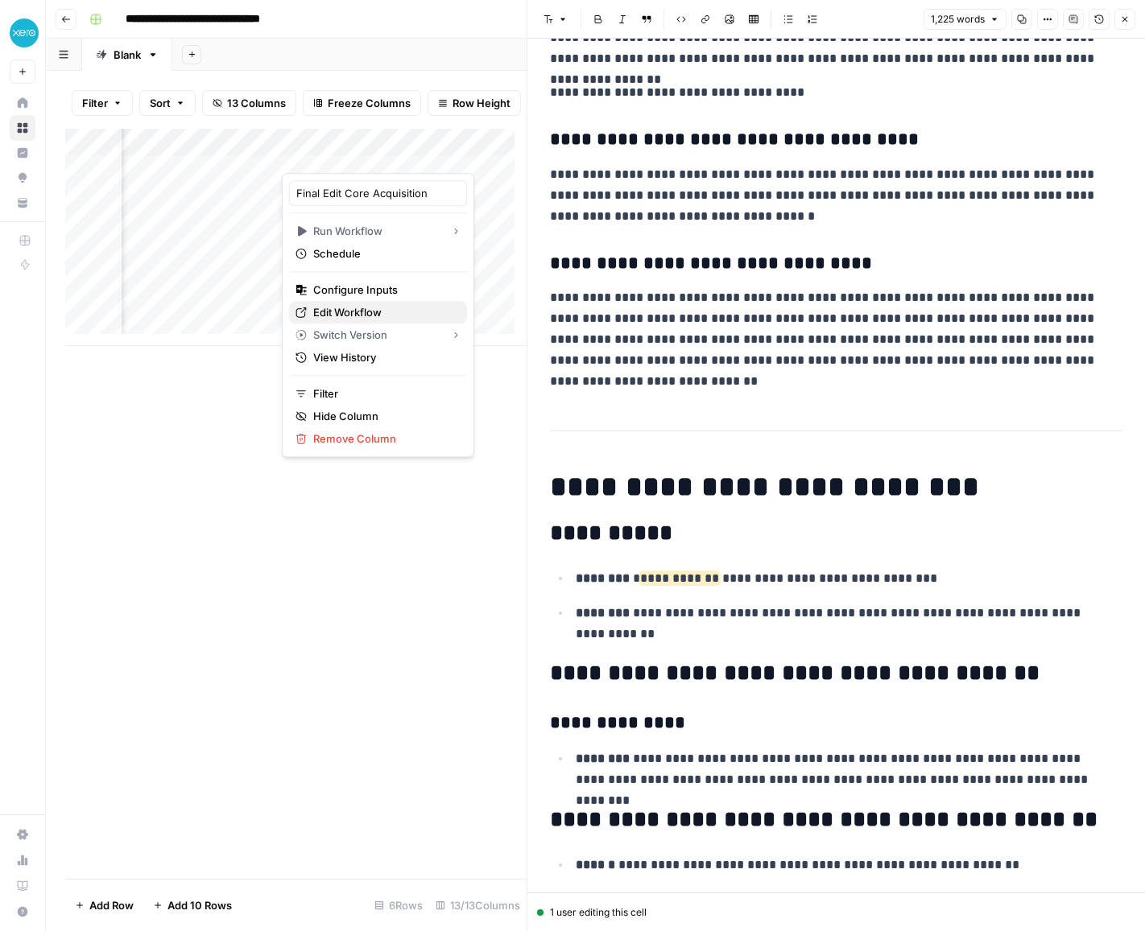
click at [246, 126] on span "Edit Workflow" at bounding box center [383, 312] width 141 height 16
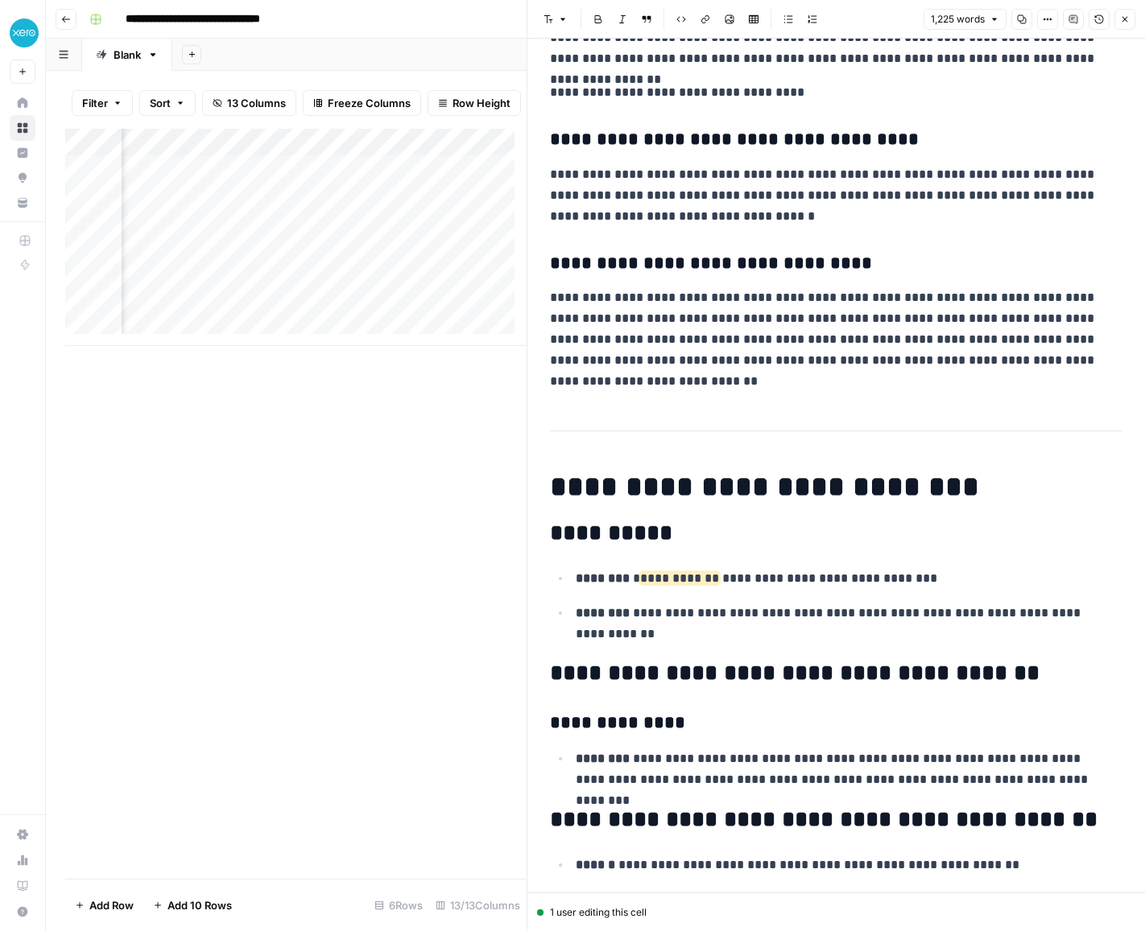
click at [246, 126] on div "Add Column" at bounding box center [295, 237] width 461 height 217
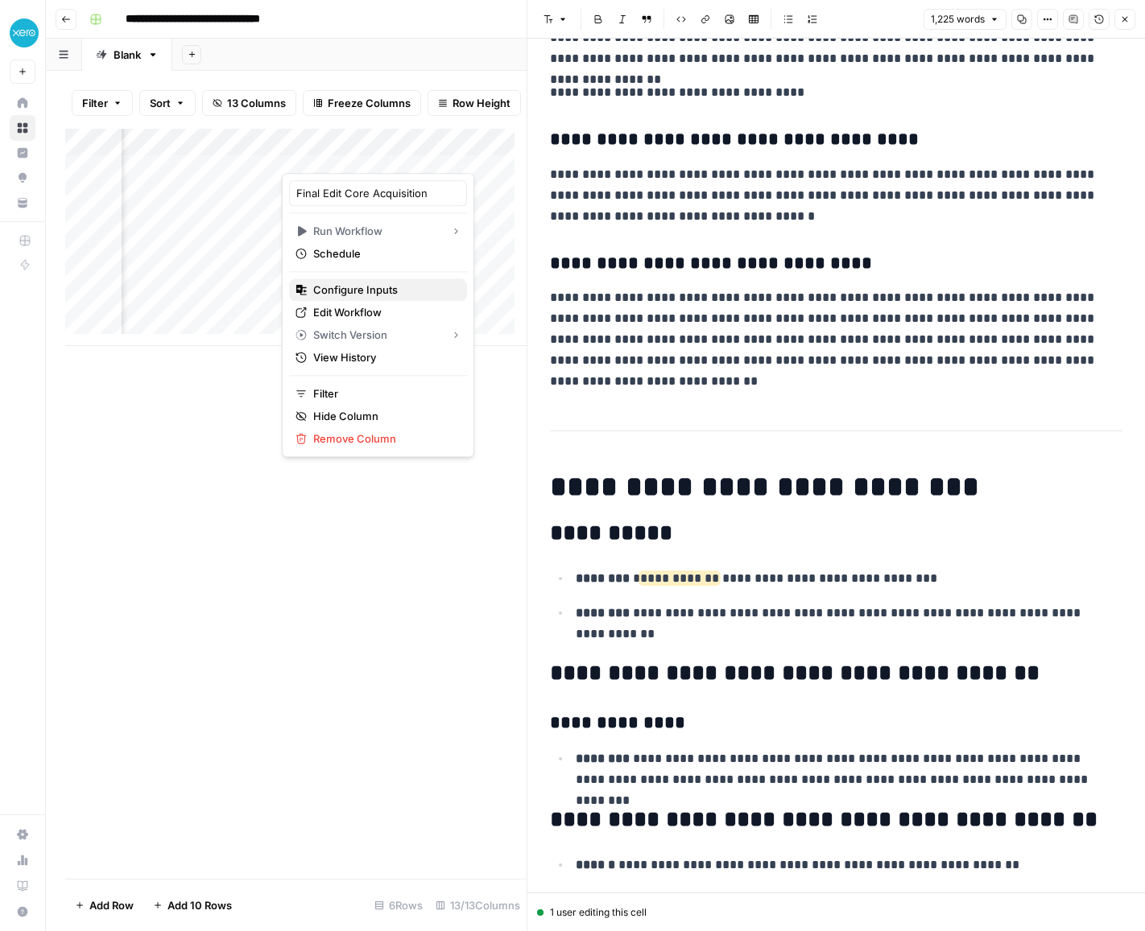
click at [246, 126] on span "Configure Inputs" at bounding box center [383, 290] width 141 height 16
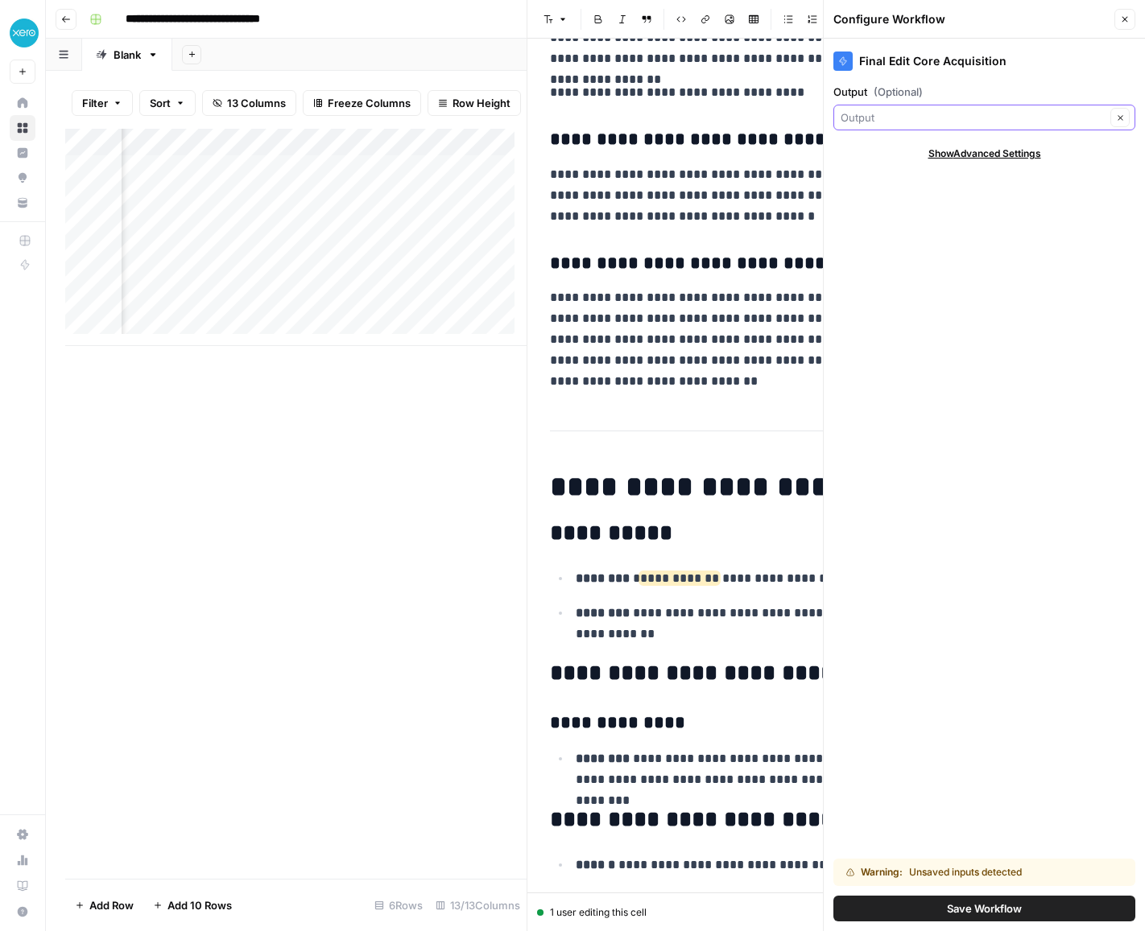
click at [246, 114] on input "Output (Optional)" at bounding box center [972, 117] width 265 height 16
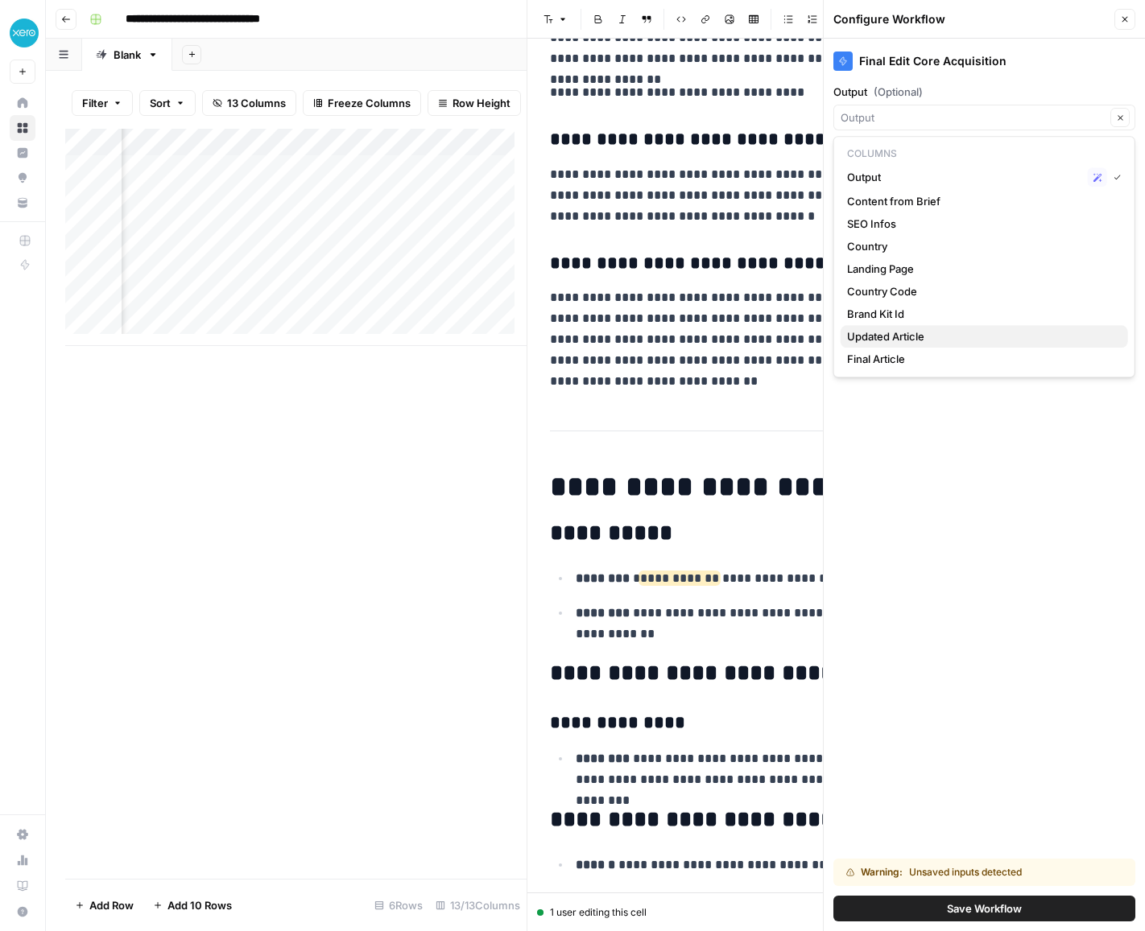
click at [246, 126] on button "Updated Article" at bounding box center [983, 336] width 287 height 23
type input "Updated Article"
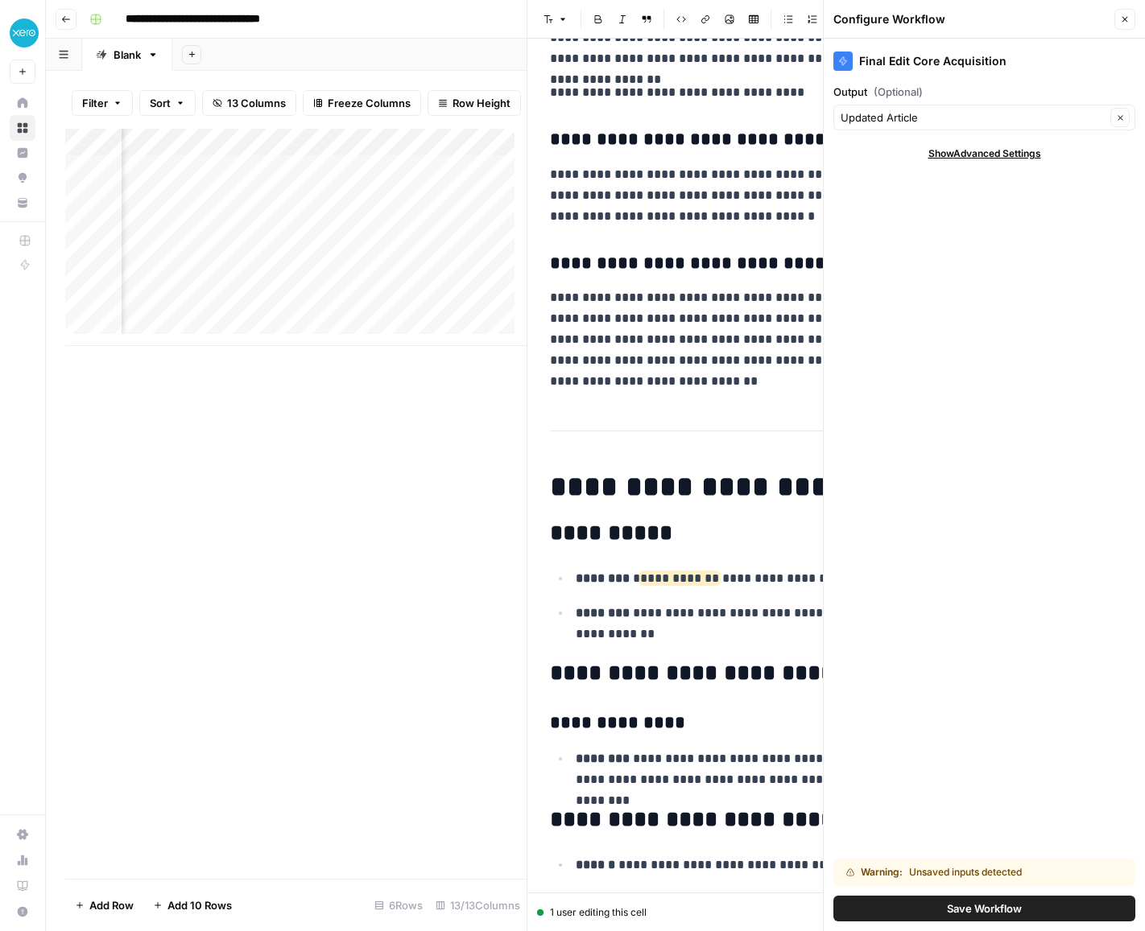
click at [246, 126] on span "Save Workflow" at bounding box center [984, 909] width 75 height 16
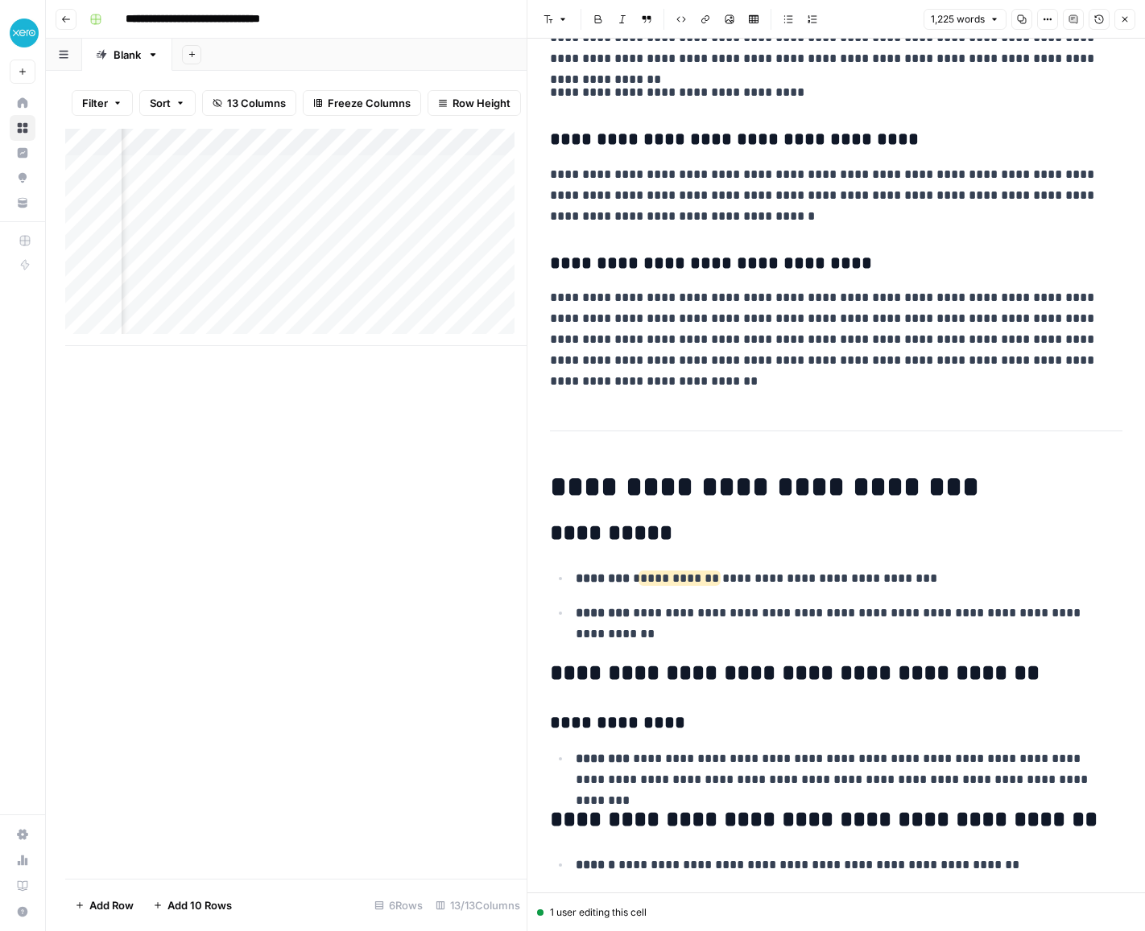
click at [246, 126] on div "Add Column" at bounding box center [295, 237] width 461 height 217
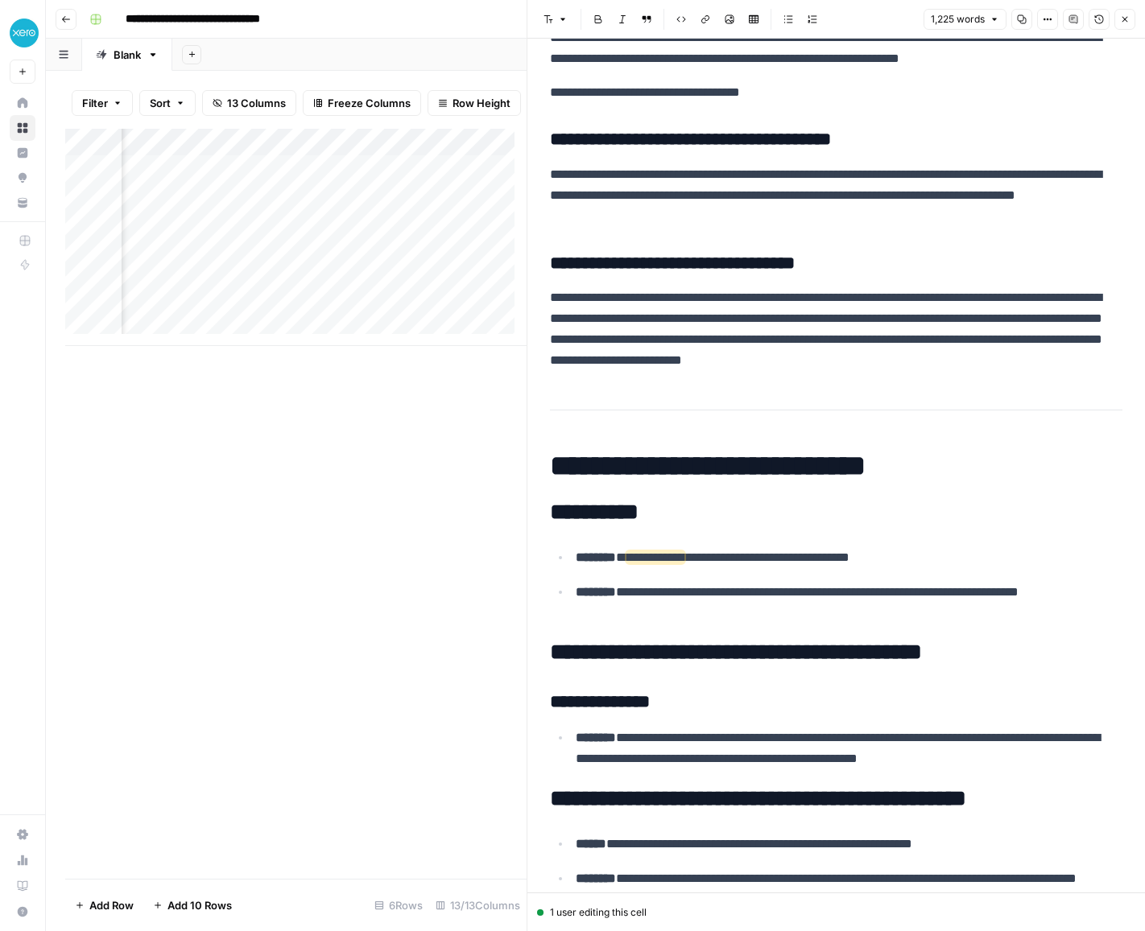
click at [246, 126] on div "Add Column" at bounding box center [295, 237] width 461 height 217
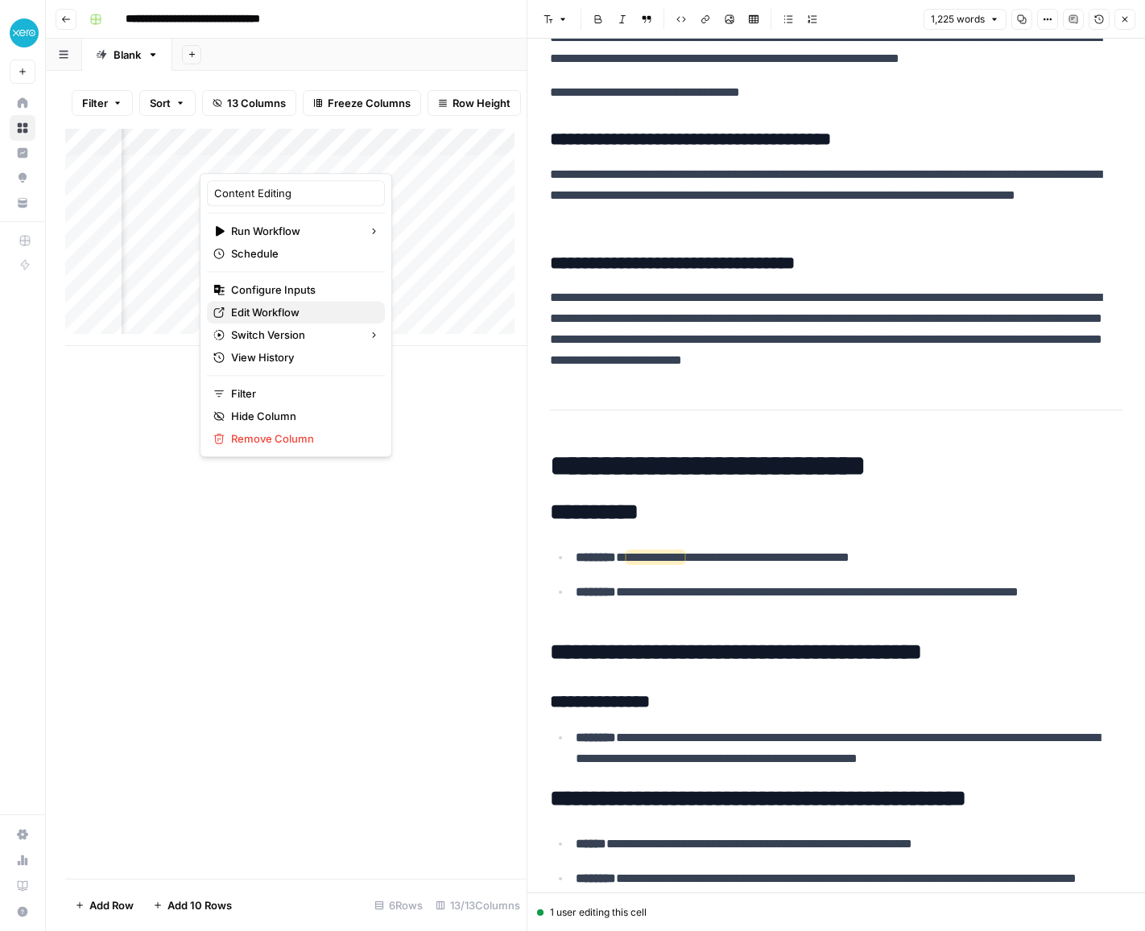
click at [246, 126] on span "Edit Workflow" at bounding box center [301, 312] width 141 height 16
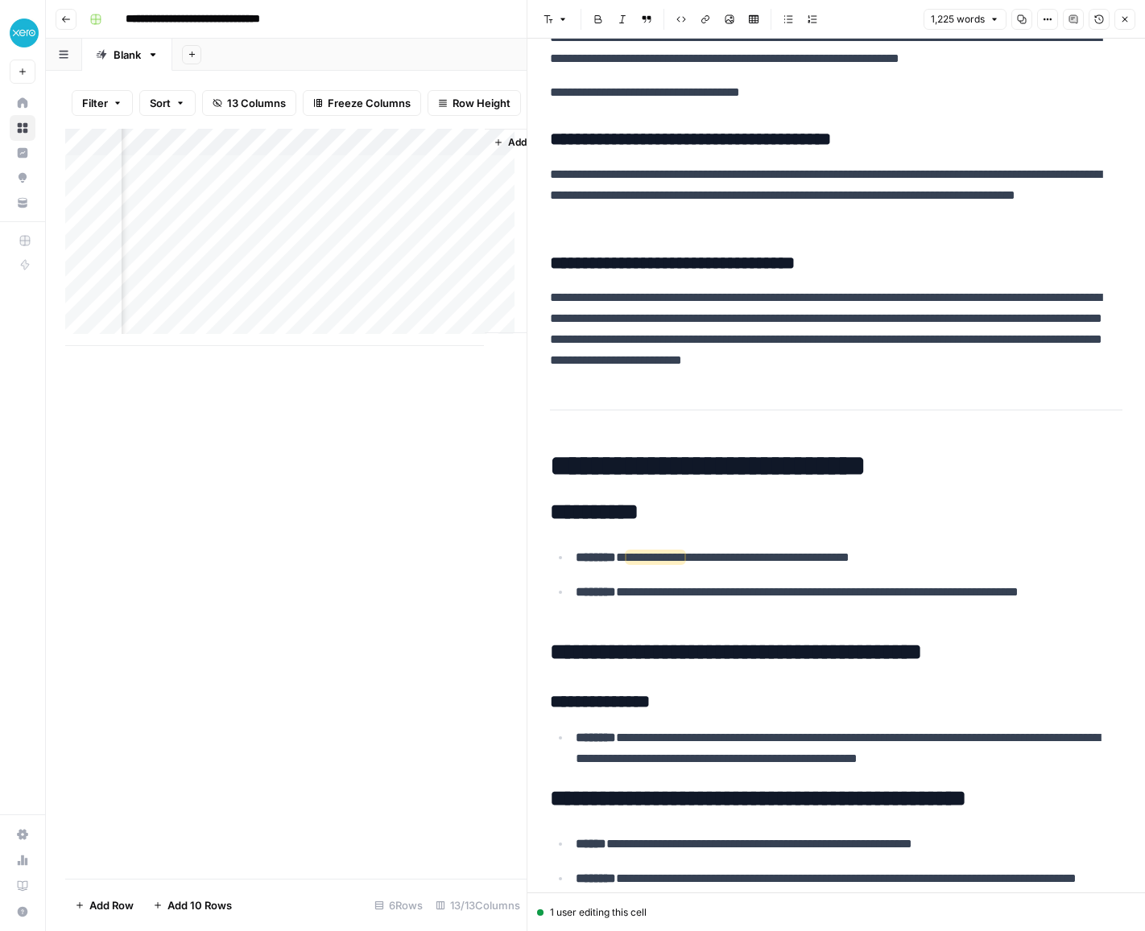
scroll to position [0, 2214]
click at [246, 126] on div "Add Column" at bounding box center [295, 237] width 461 height 217
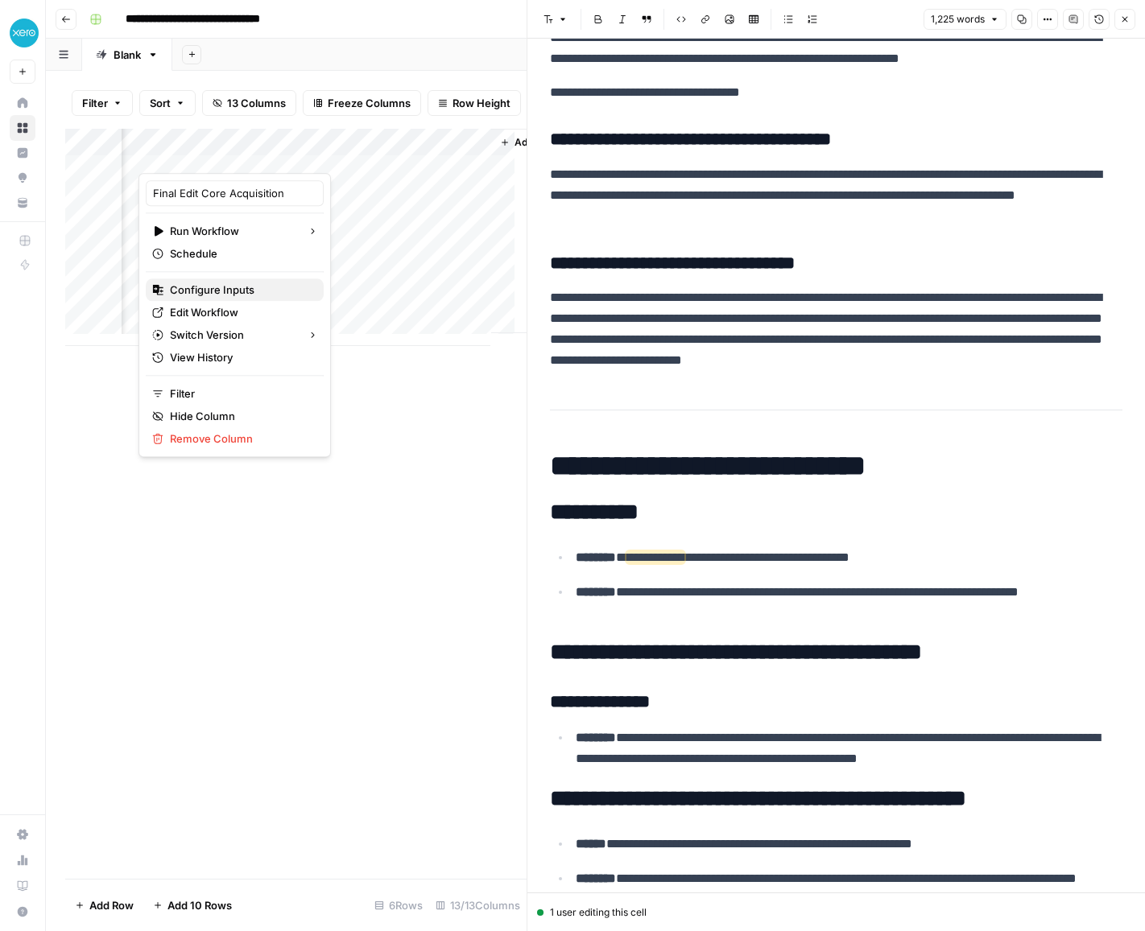
click at [222, 126] on span "Configure Inputs" at bounding box center [240, 290] width 141 height 16
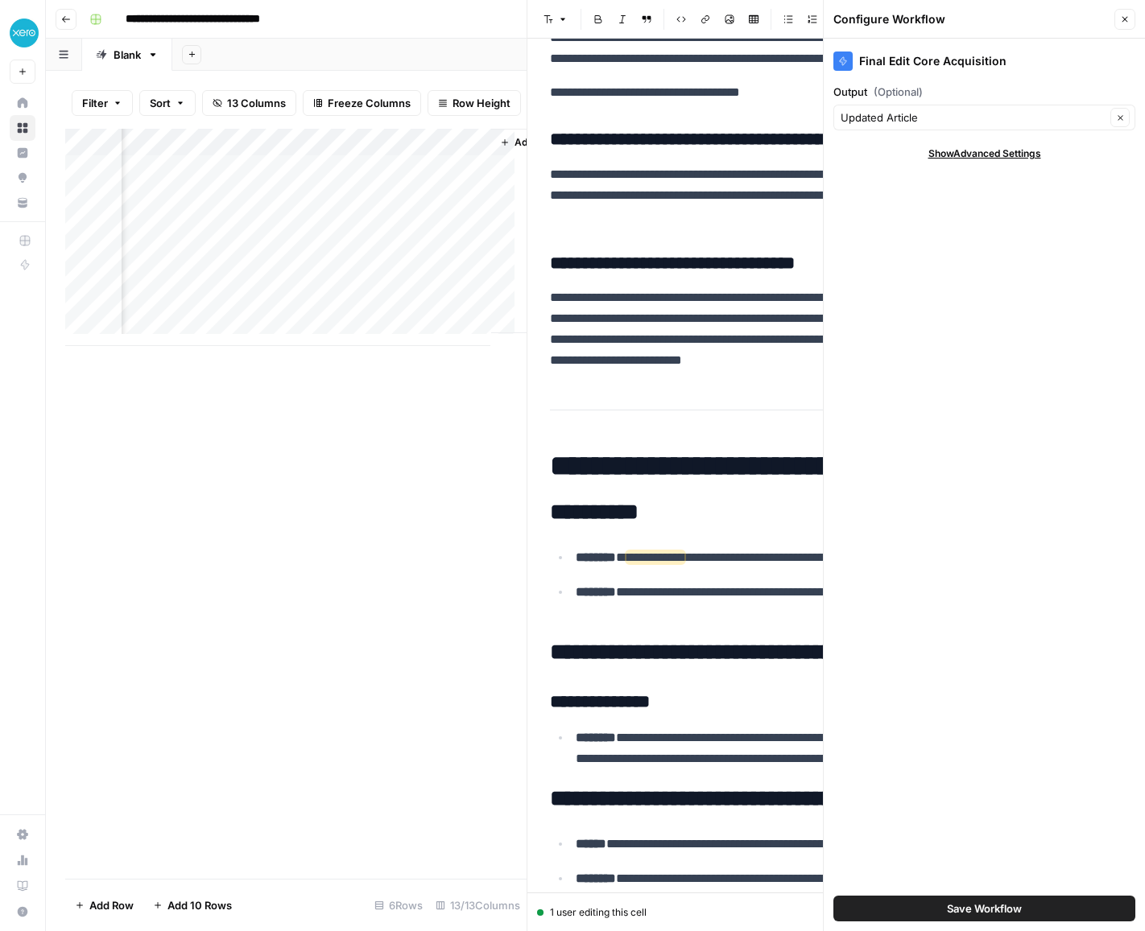
click at [246, 126] on div "Add Column" at bounding box center [295, 237] width 461 height 217
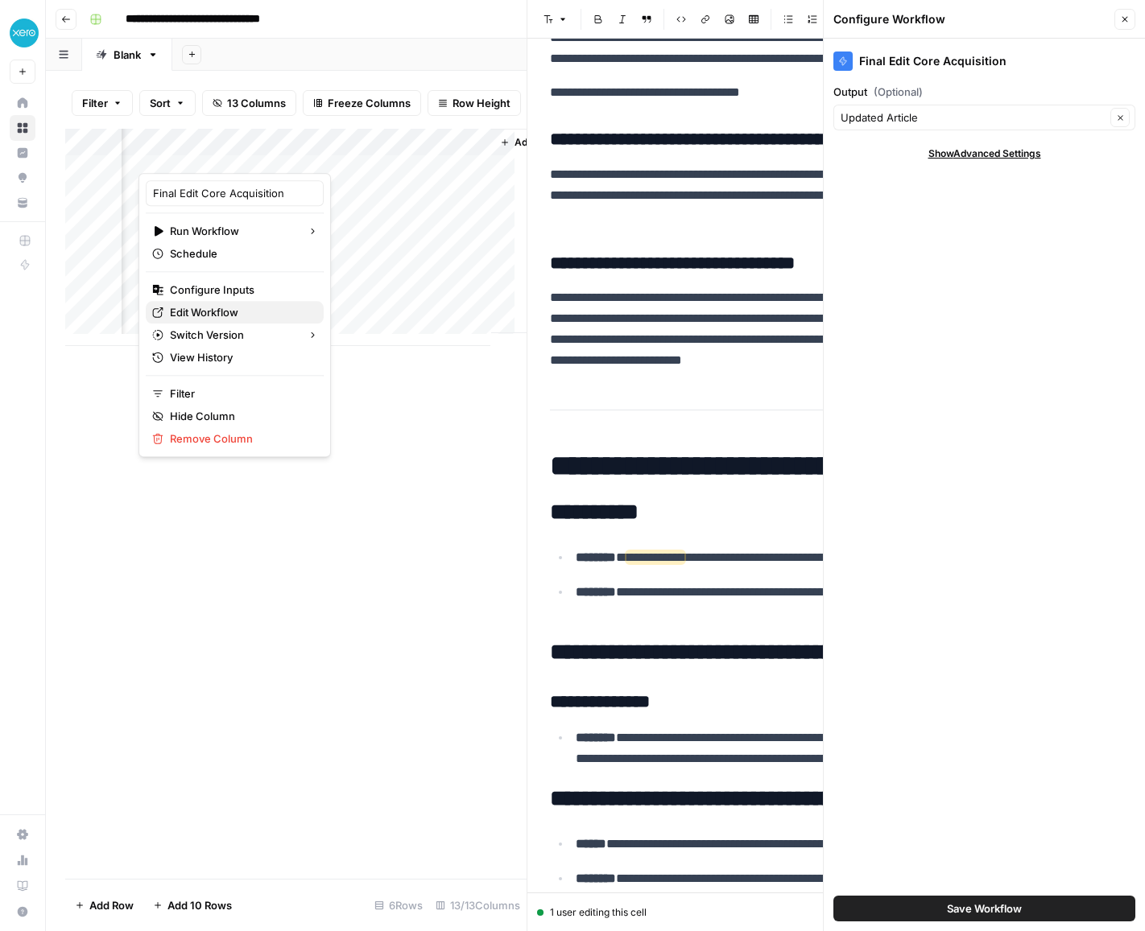
click at [241, 126] on span "Edit Workflow" at bounding box center [240, 312] width 141 height 16
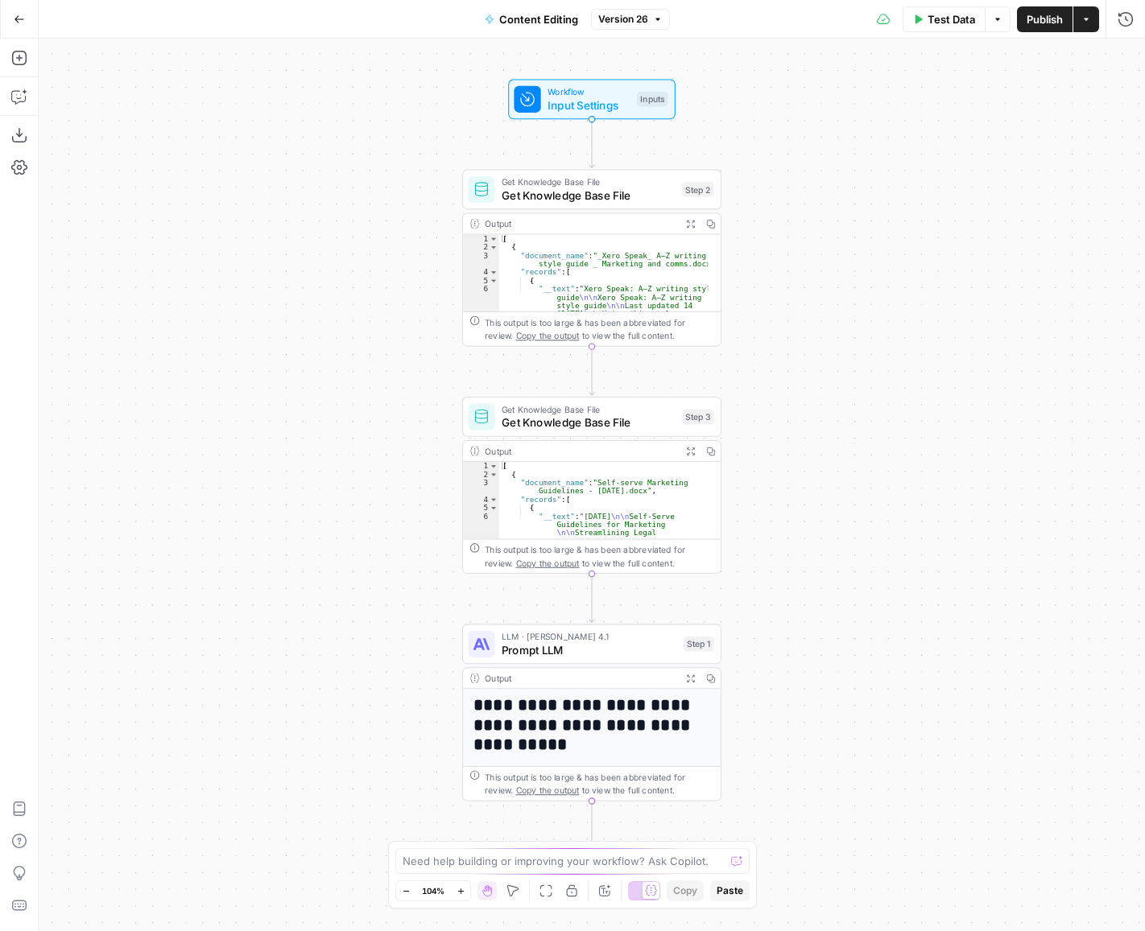
click at [586, 646] on span "Prompt LLM" at bounding box center [589, 650] width 175 height 17
click at [588, 723] on h1 "**********" at bounding box center [585, 726] width 225 height 60
click at [576, 665] on div "**********" at bounding box center [591, 712] width 259 height 177
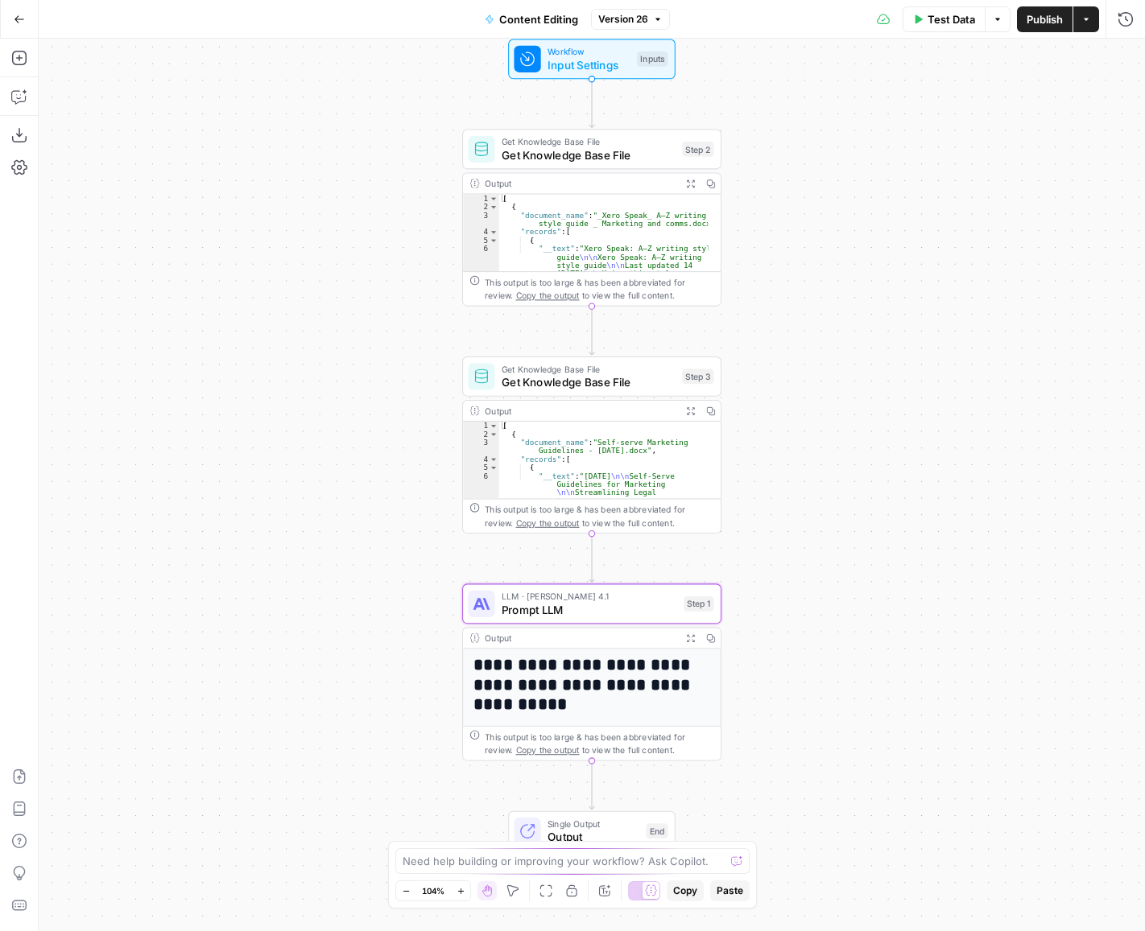
click at [588, 646] on div "Output Expand Output Copy" at bounding box center [592, 638] width 258 height 21
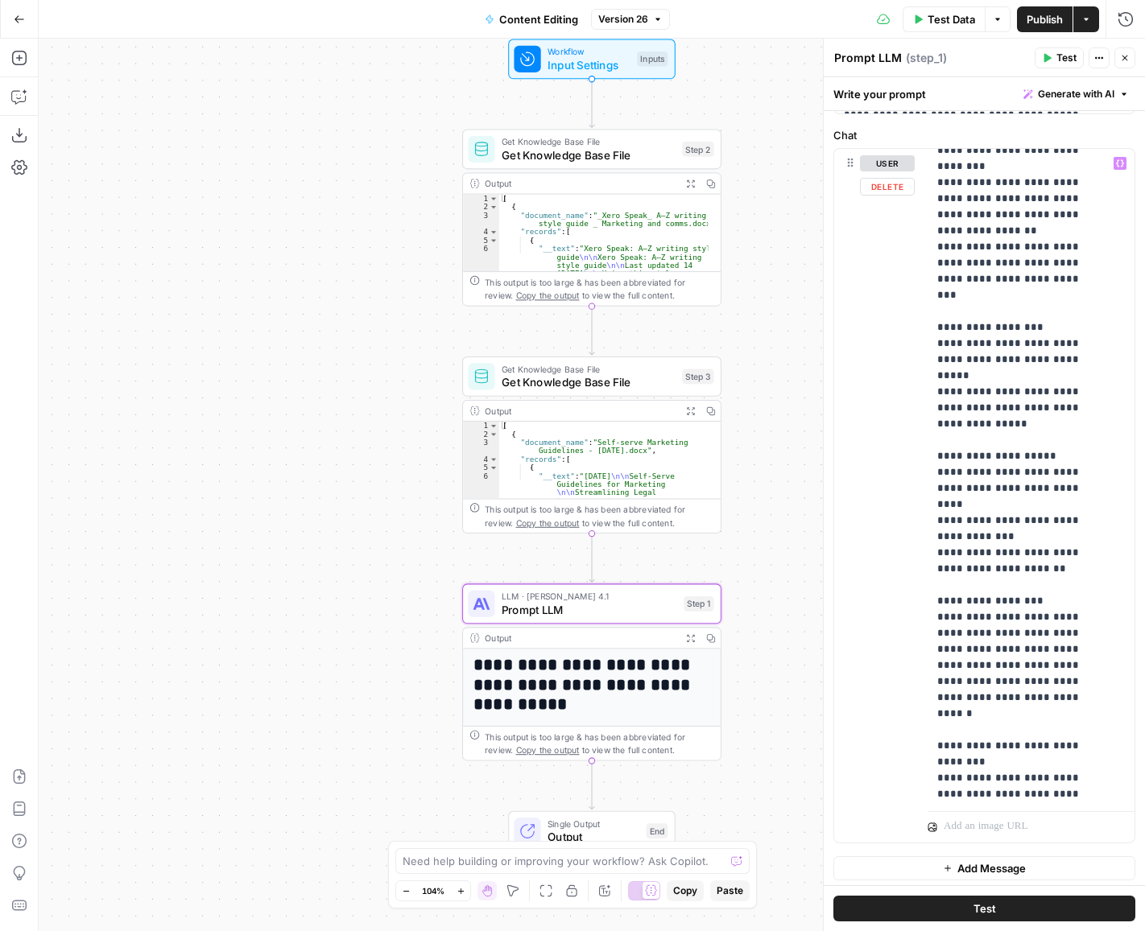
scroll to position [200, 0]
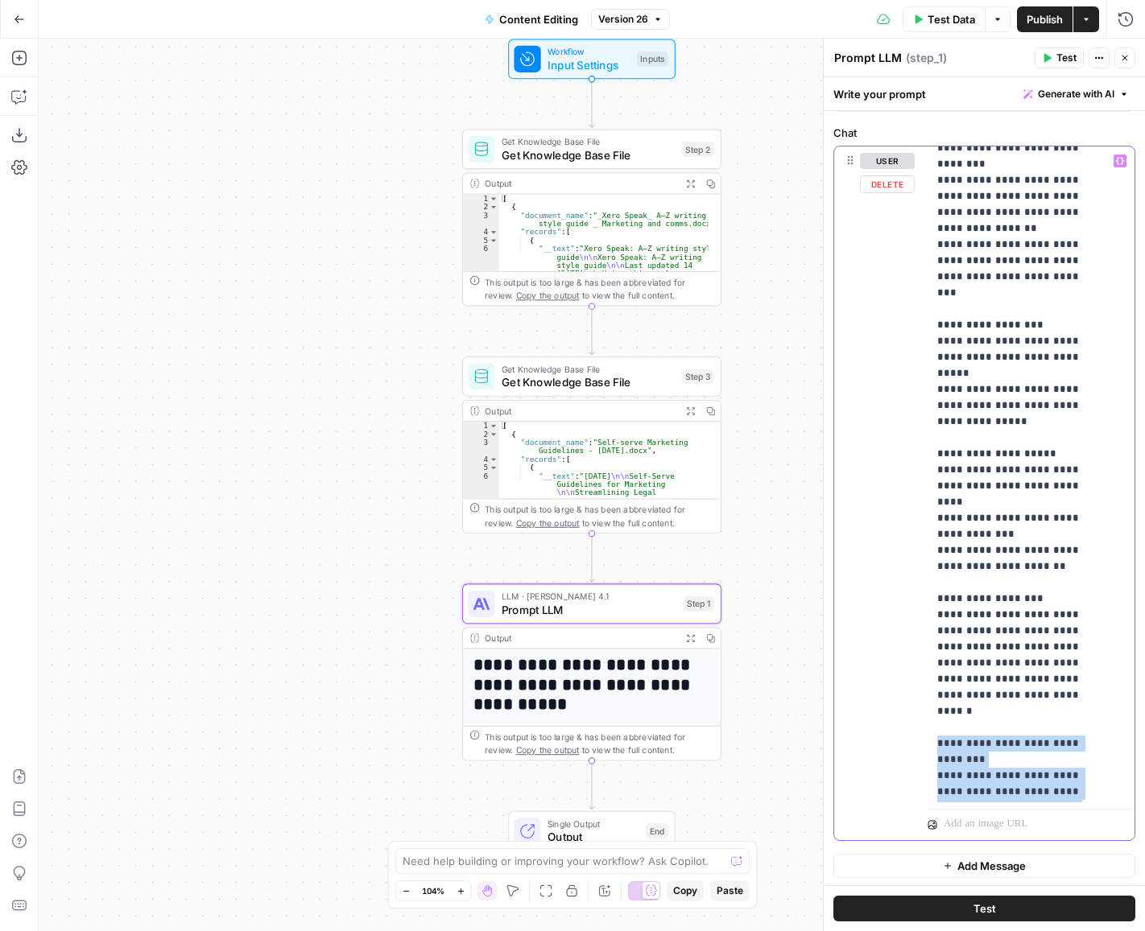
drag, startPoint x: 936, startPoint y: 484, endPoint x: 1088, endPoint y: 782, distance: 334.5
click at [1088, 782] on div "**********" at bounding box center [1025, 475] width 196 height 656
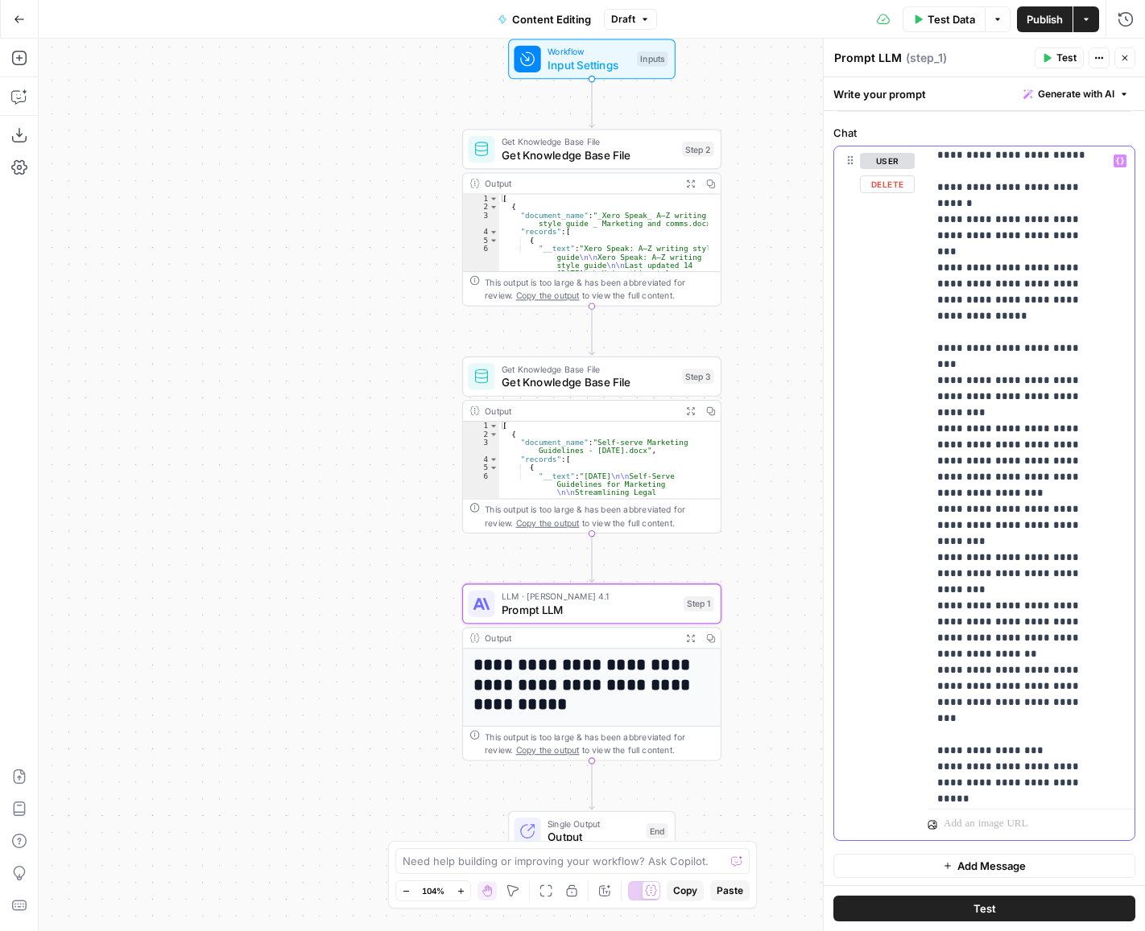
scroll to position [786, 0]
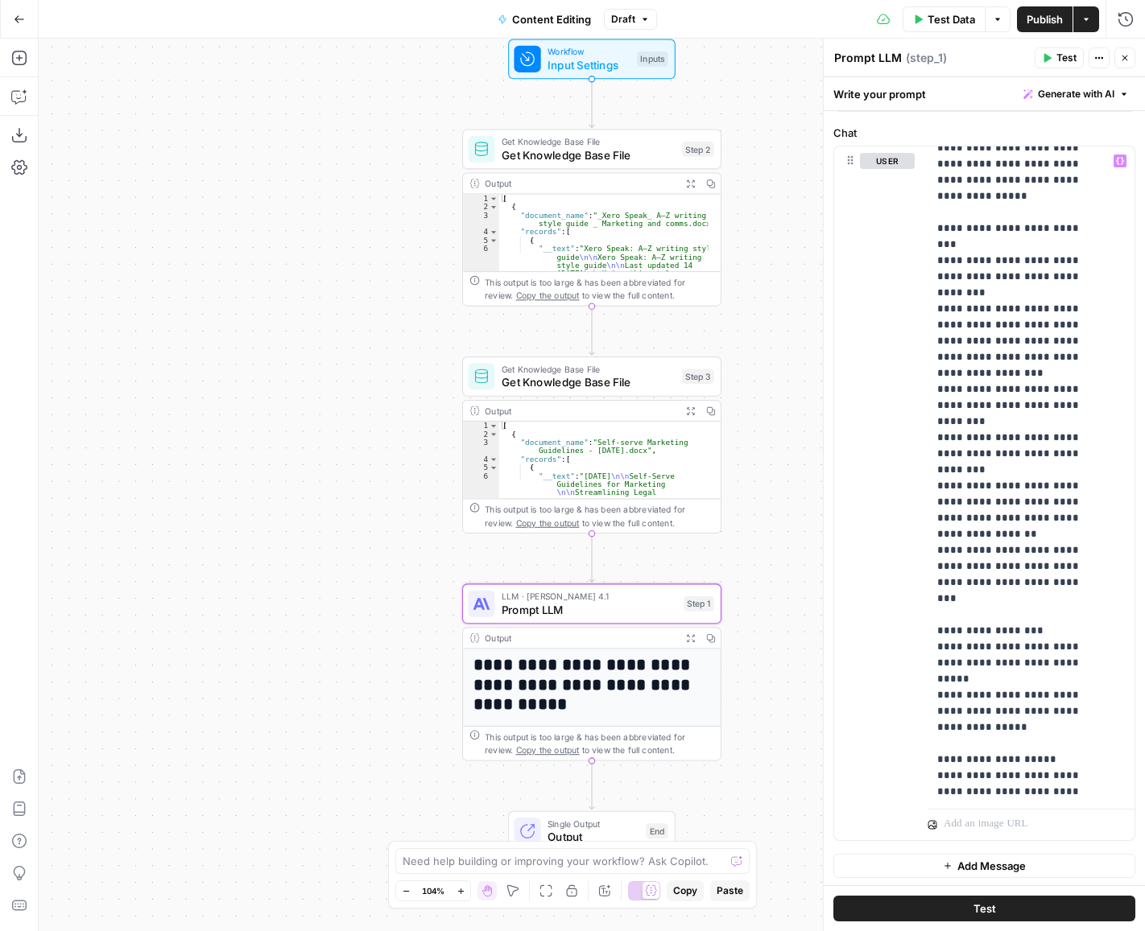
click at [1037, 27] on span "Publish" at bounding box center [1044, 19] width 36 height 16
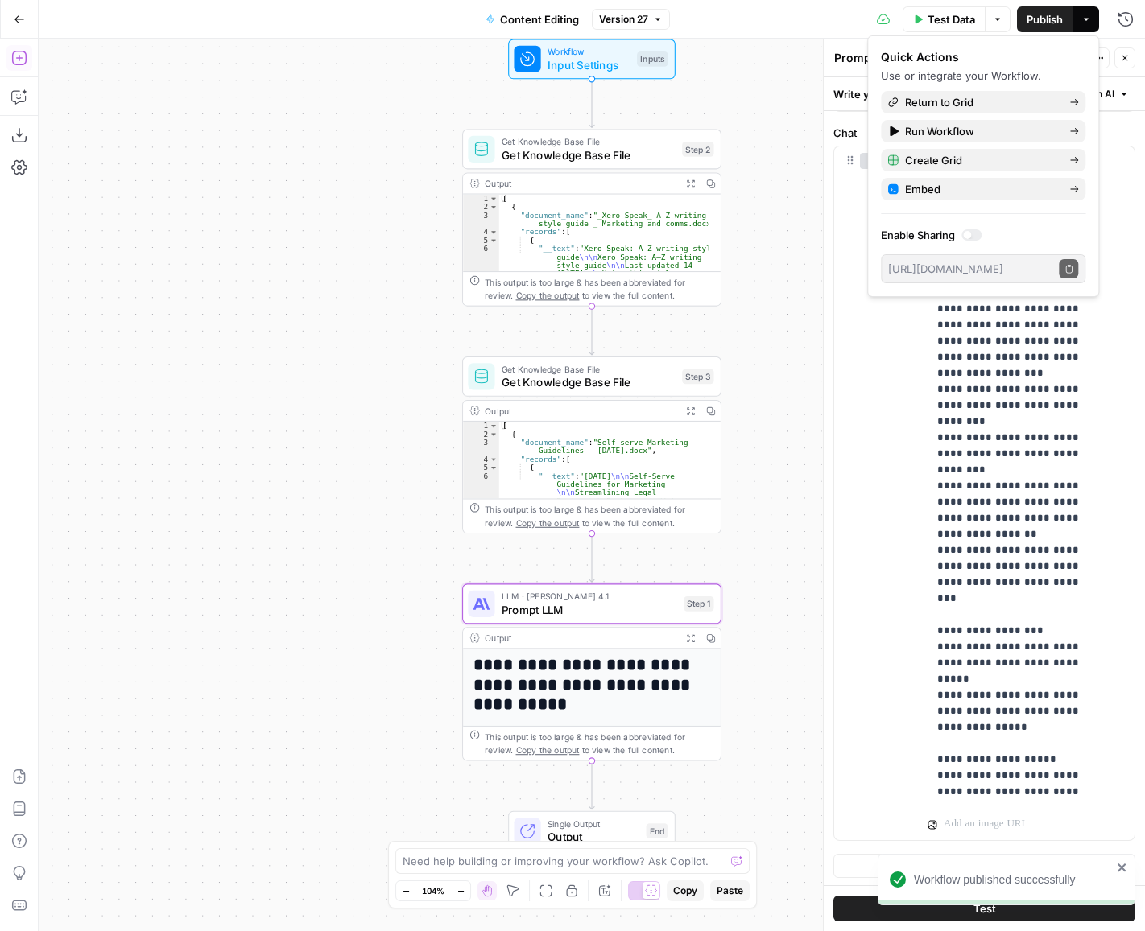
click at [19, 51] on icon "button" at bounding box center [18, 58] width 14 height 14
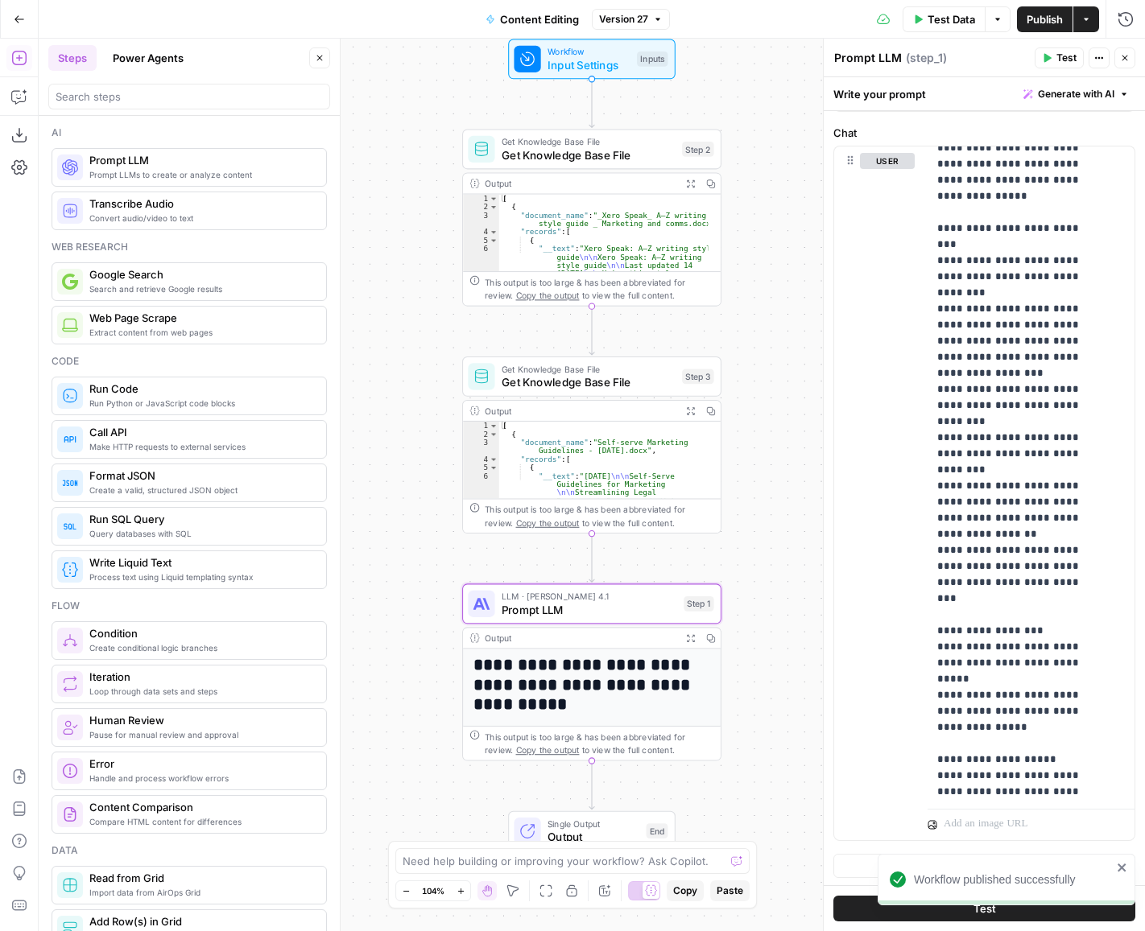
click at [143, 82] on div at bounding box center [189, 93] width 282 height 32
click at [146, 96] on input "search" at bounding box center [189, 97] width 267 height 16
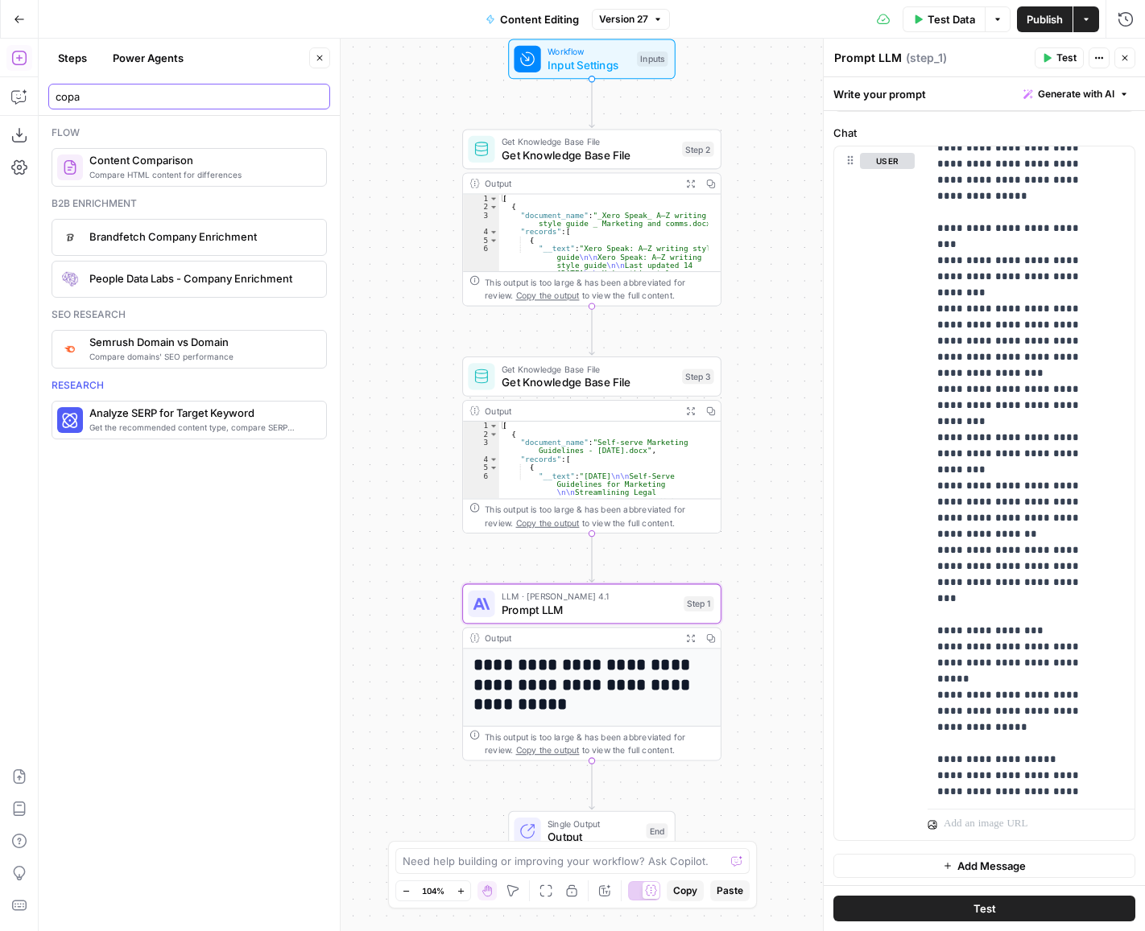
type input "copa"
click at [151, 161] on span "Content Comparison" at bounding box center [201, 160] width 224 height 16
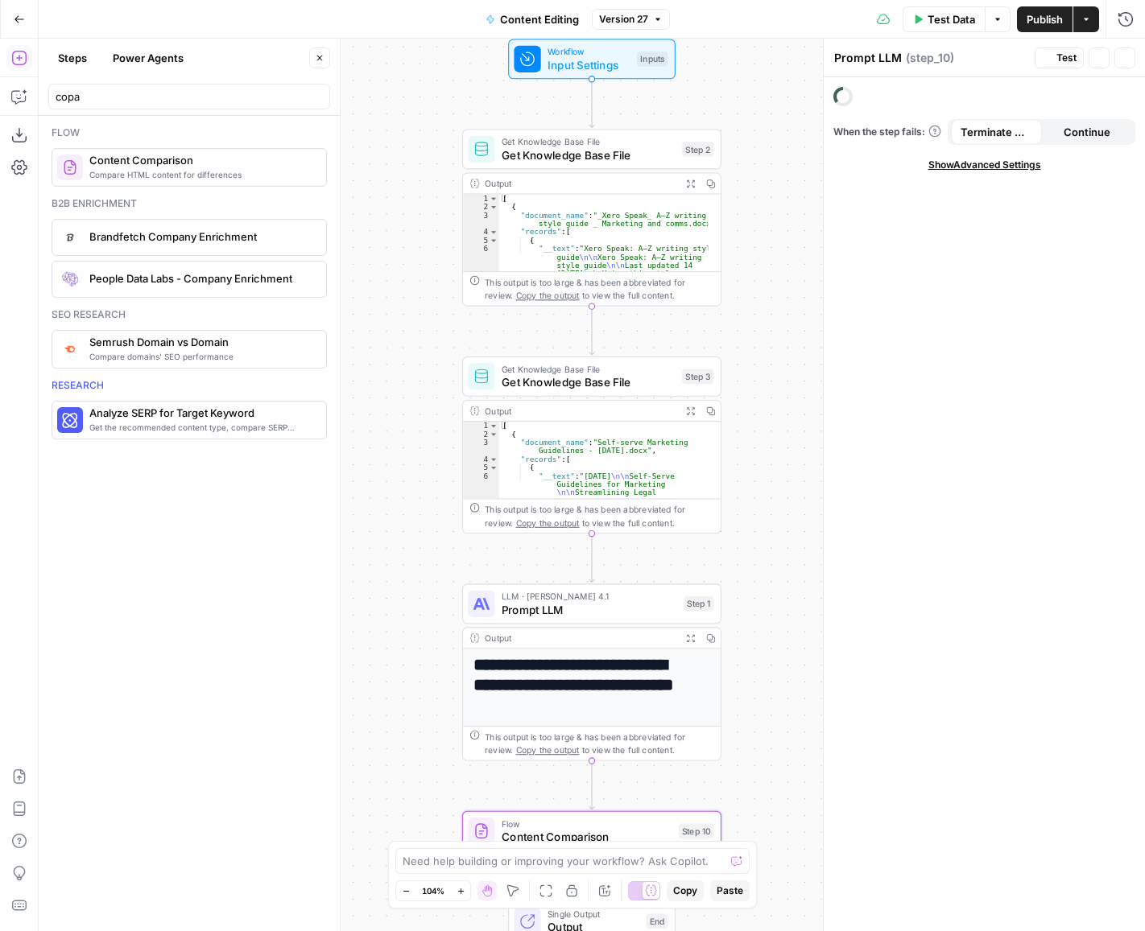
type textarea "Content Comparison"
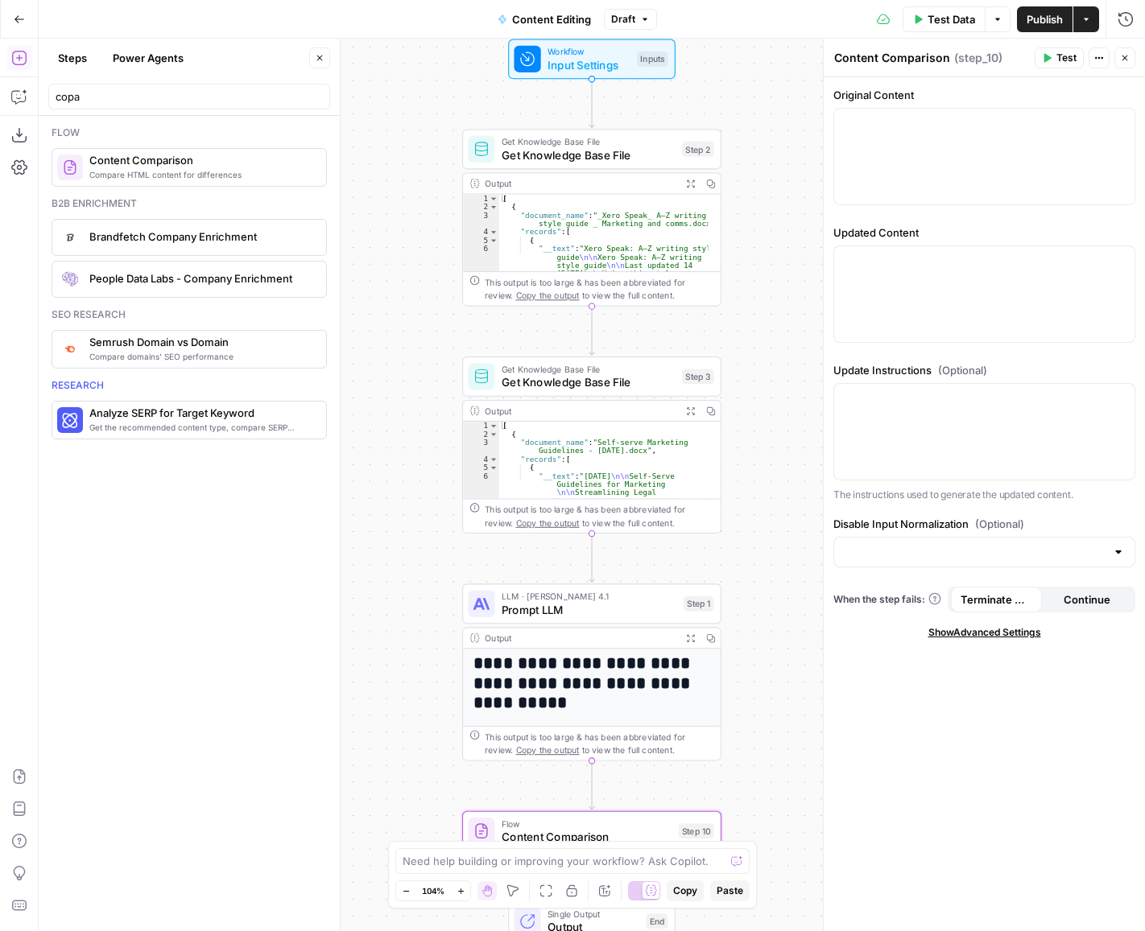
scroll to position [0, 0]
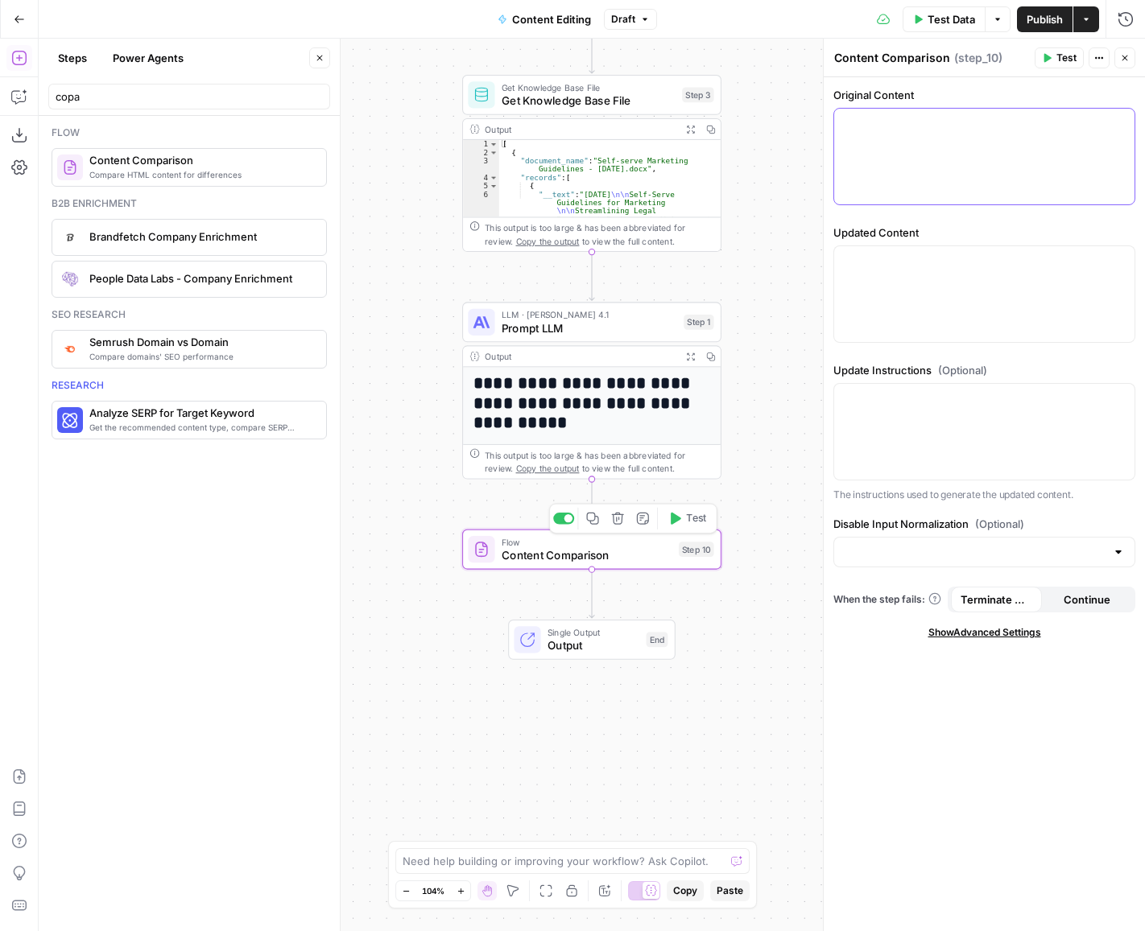
click at [931, 139] on div at bounding box center [984, 157] width 300 height 96
click at [1117, 126] on button "Variables Menu" at bounding box center [1119, 123] width 13 height 13
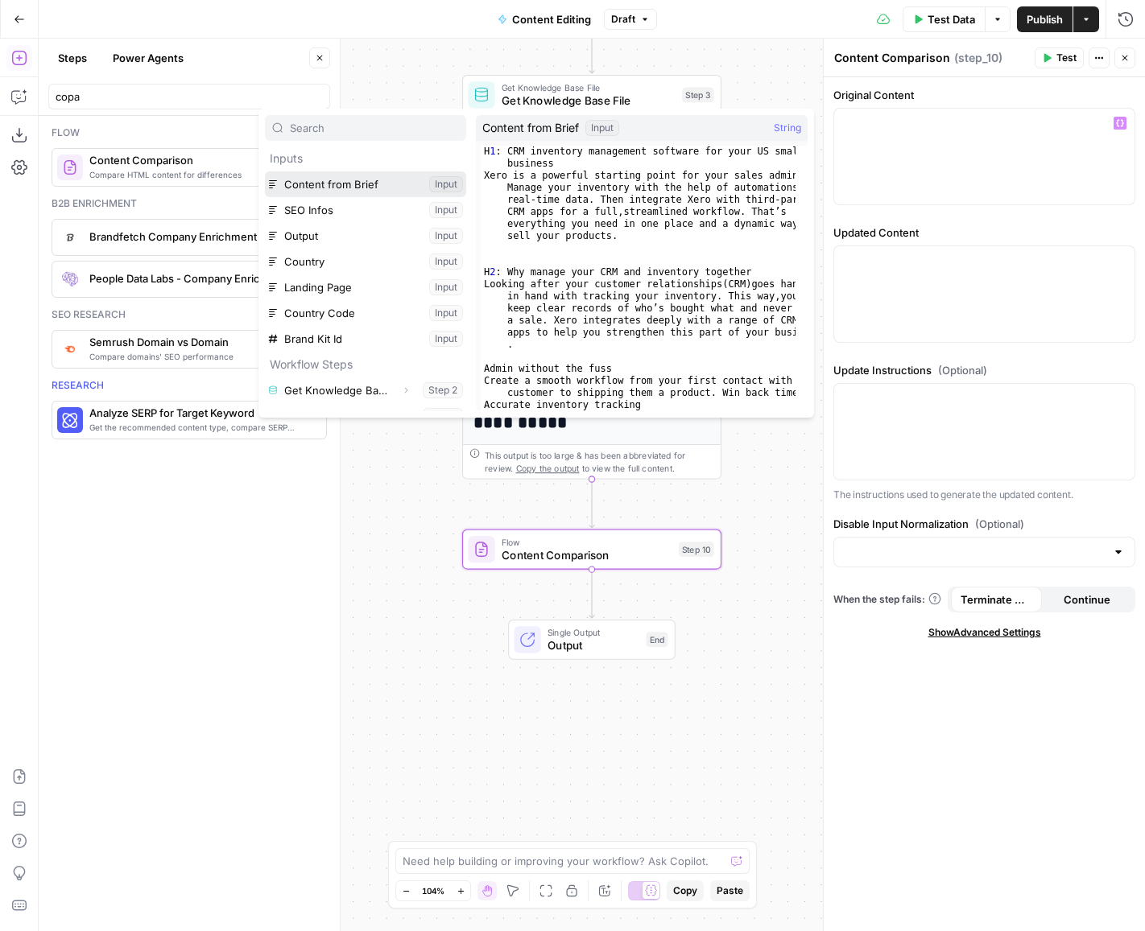
click at [293, 187] on button "Select variable Content from Brief" at bounding box center [365, 184] width 201 height 26
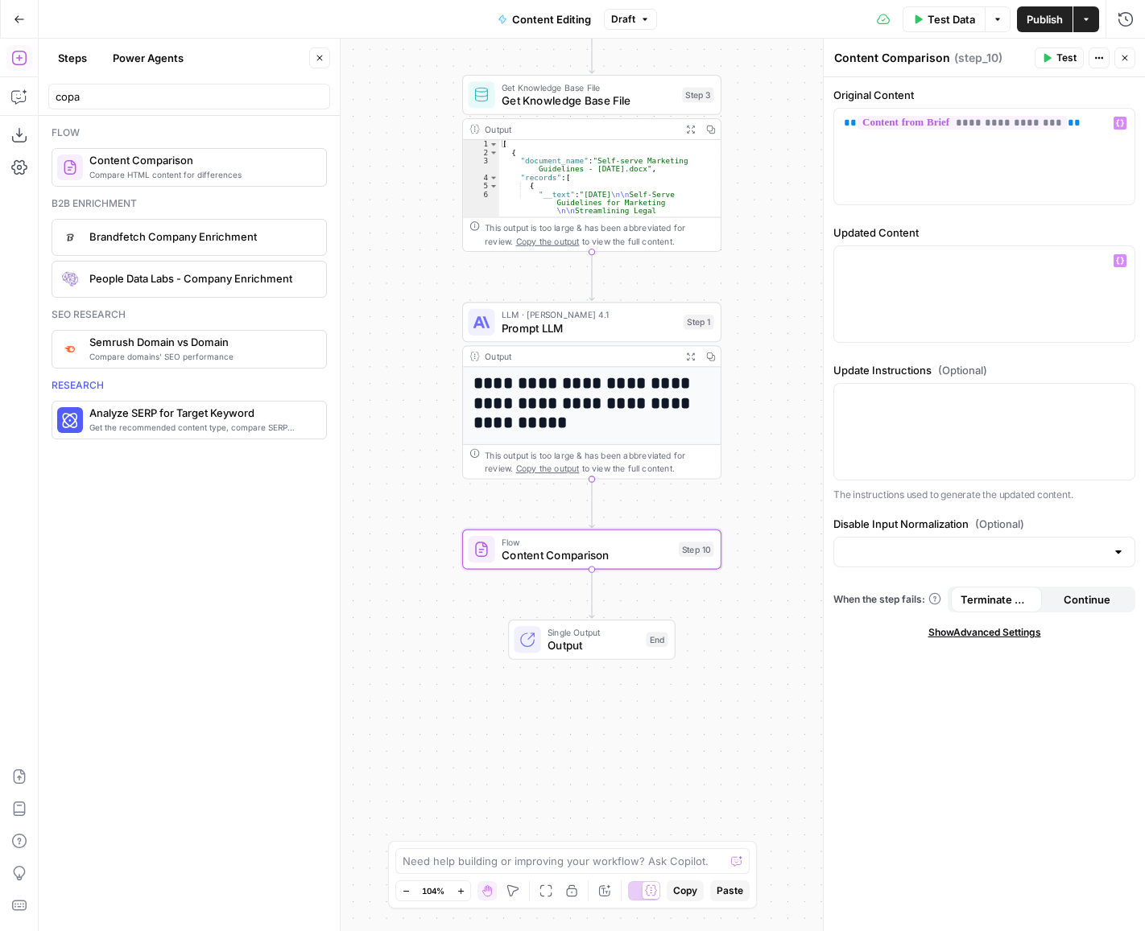
click at [737, 510] on div "Workflow Input Settings Inputs Get Knowledge Base File Get Knowledge Base File …" at bounding box center [592, 485] width 1106 height 893
click at [138, 92] on input "copa" at bounding box center [189, 97] width 267 height 16
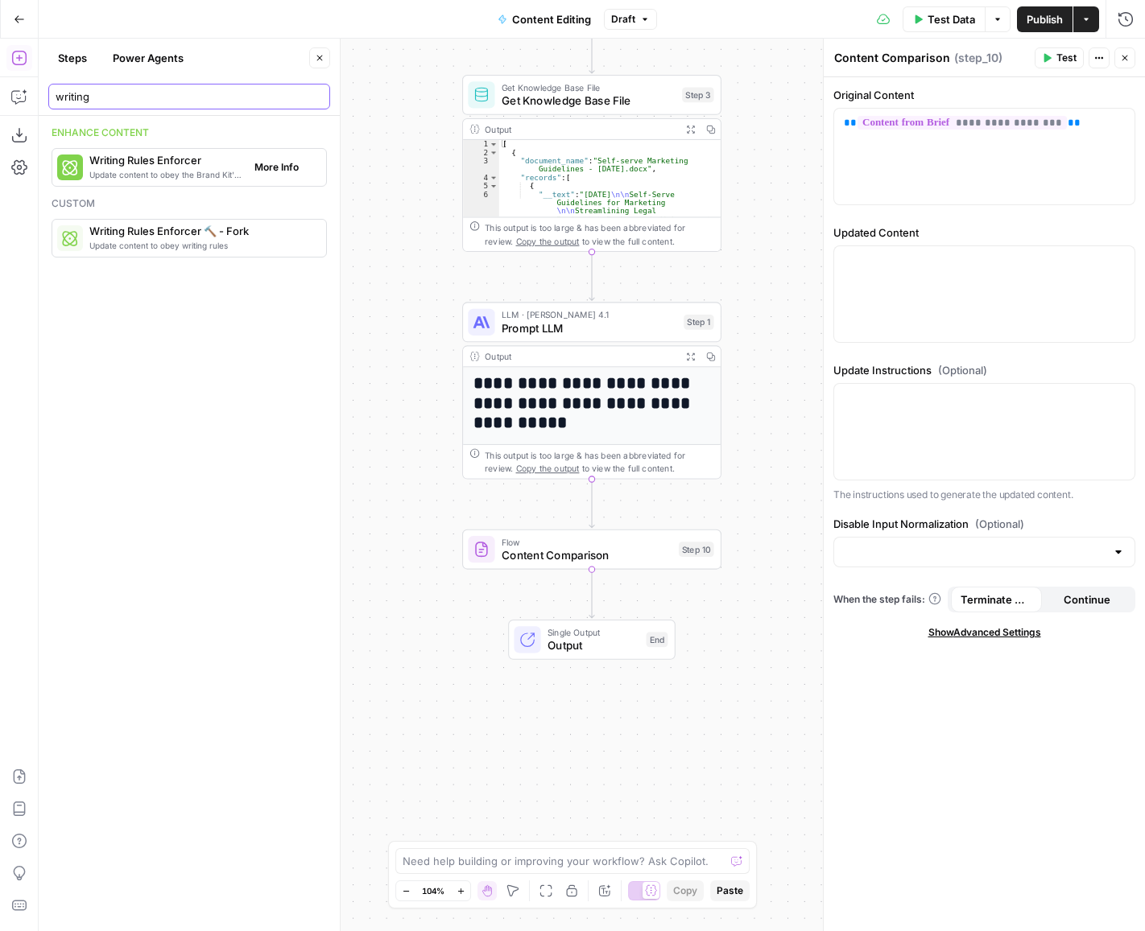
type input "writing"
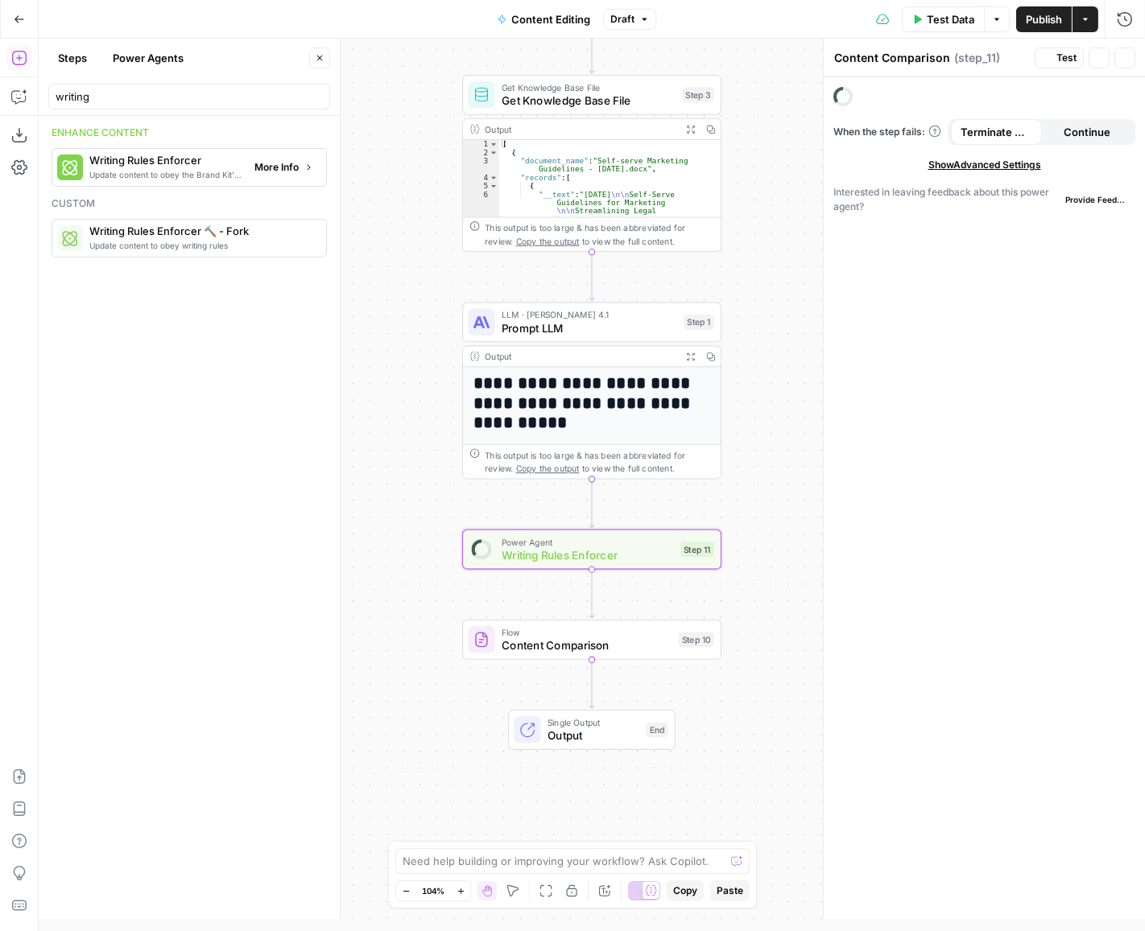
type textarea "Writing Rules Enforcer"
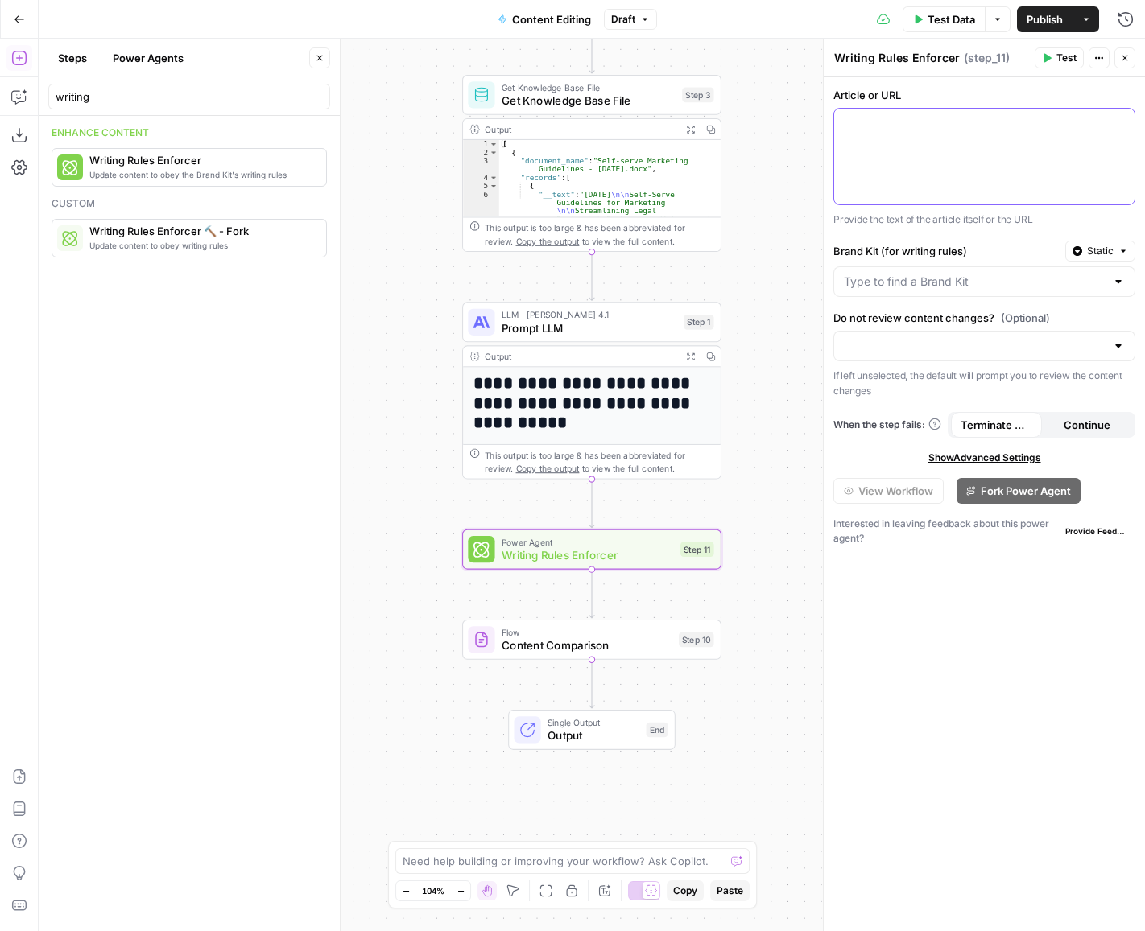
click at [912, 162] on div at bounding box center [984, 157] width 300 height 96
click at [1119, 128] on button "Variables Menu" at bounding box center [1119, 123] width 13 height 13
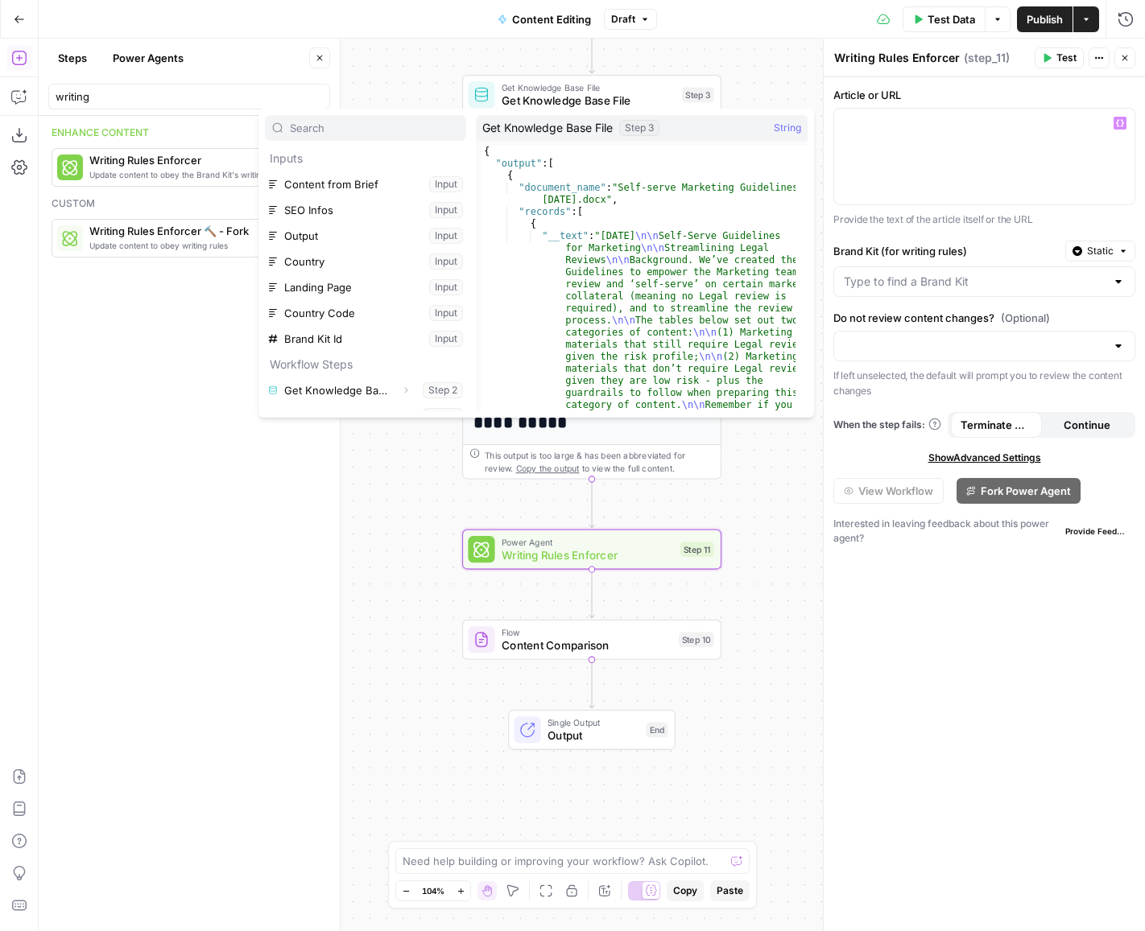
scroll to position [43, 0]
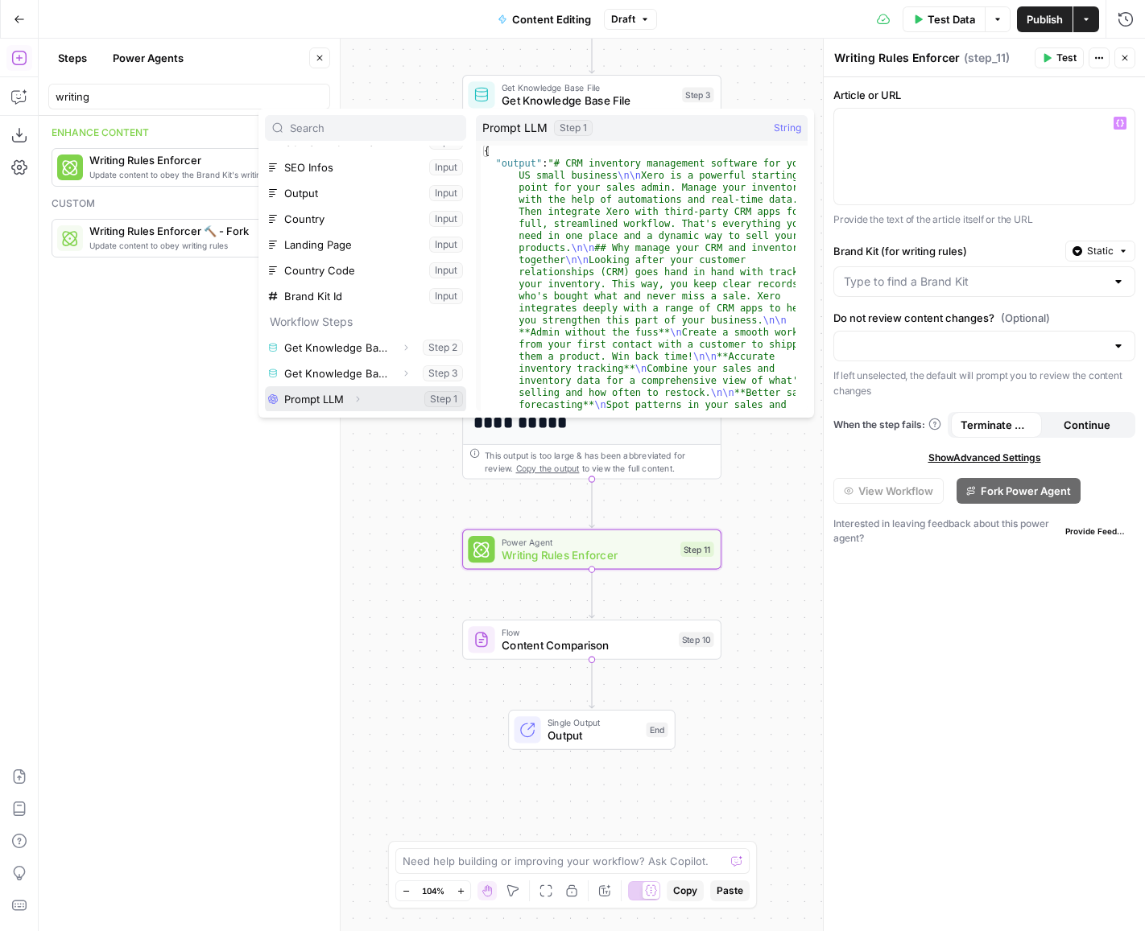
click at [335, 398] on button "Select variable Prompt LLM" at bounding box center [365, 399] width 201 height 26
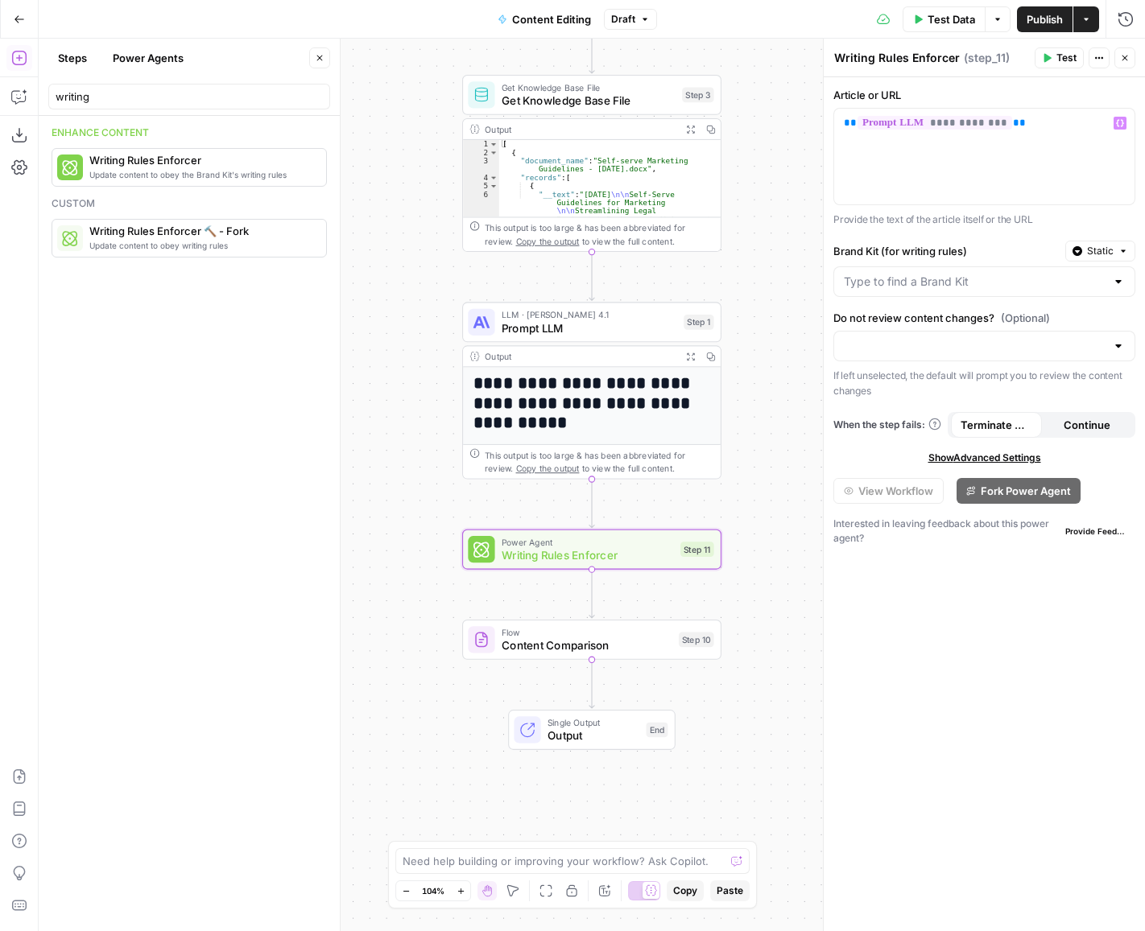
click at [1117, 280] on div at bounding box center [1118, 282] width 13 height 16
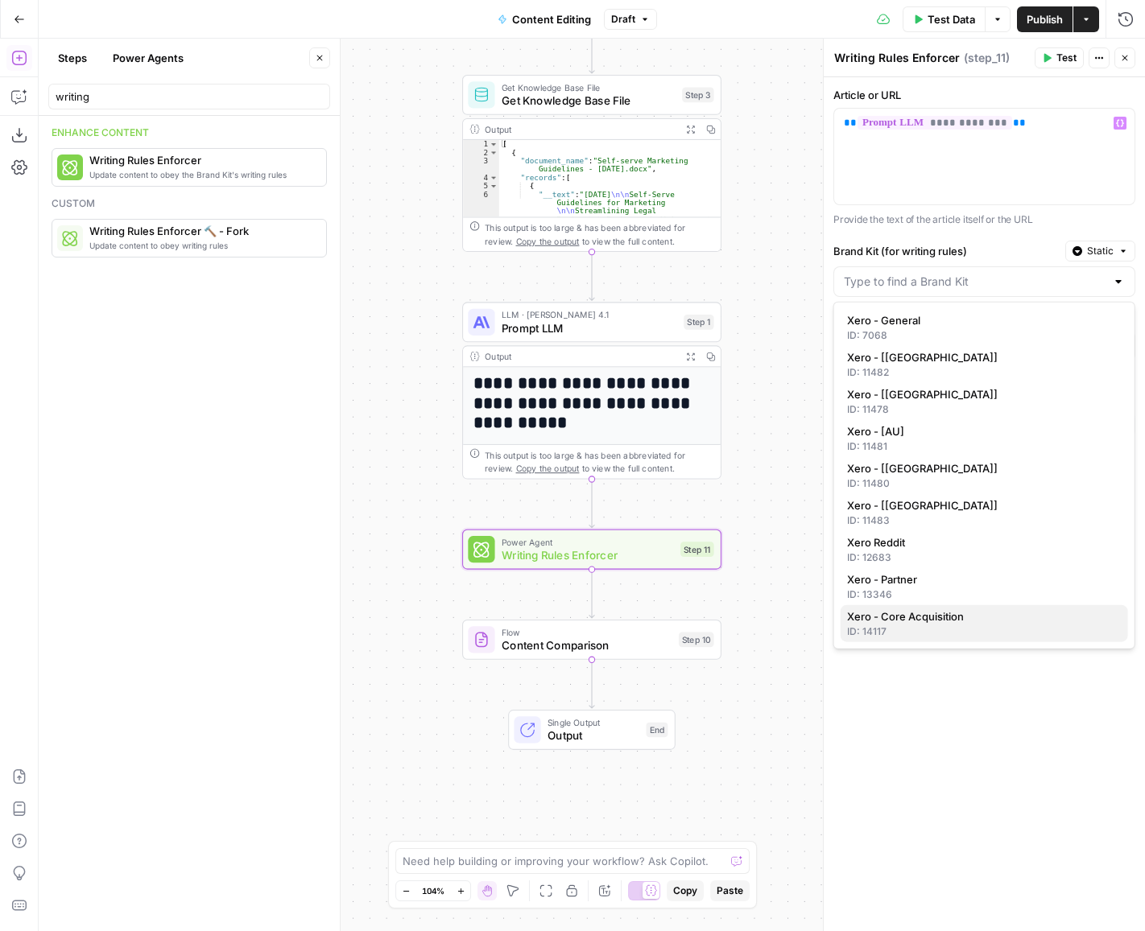
click at [909, 632] on div "ID: 14117" at bounding box center [984, 632] width 275 height 14
type input "Xero - Core Acquisition"
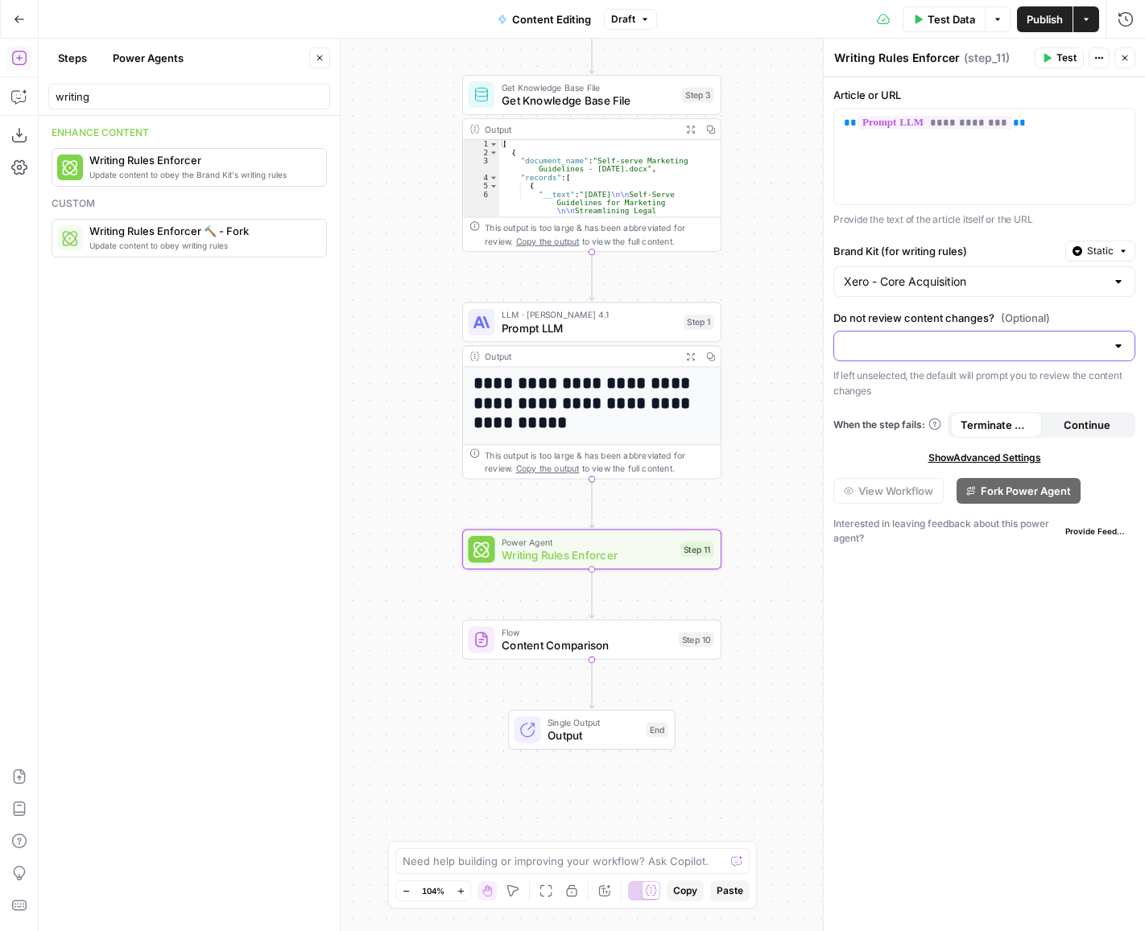
click at [950, 338] on input "Do not review content changes? (Optional)" at bounding box center [975, 346] width 262 height 16
click at [935, 407] on span "No, don't review content changes" at bounding box center [981, 406] width 268 height 16
type input "No, don't review content changes"
click at [631, 646] on span "Content Comparison" at bounding box center [587, 646] width 171 height 17
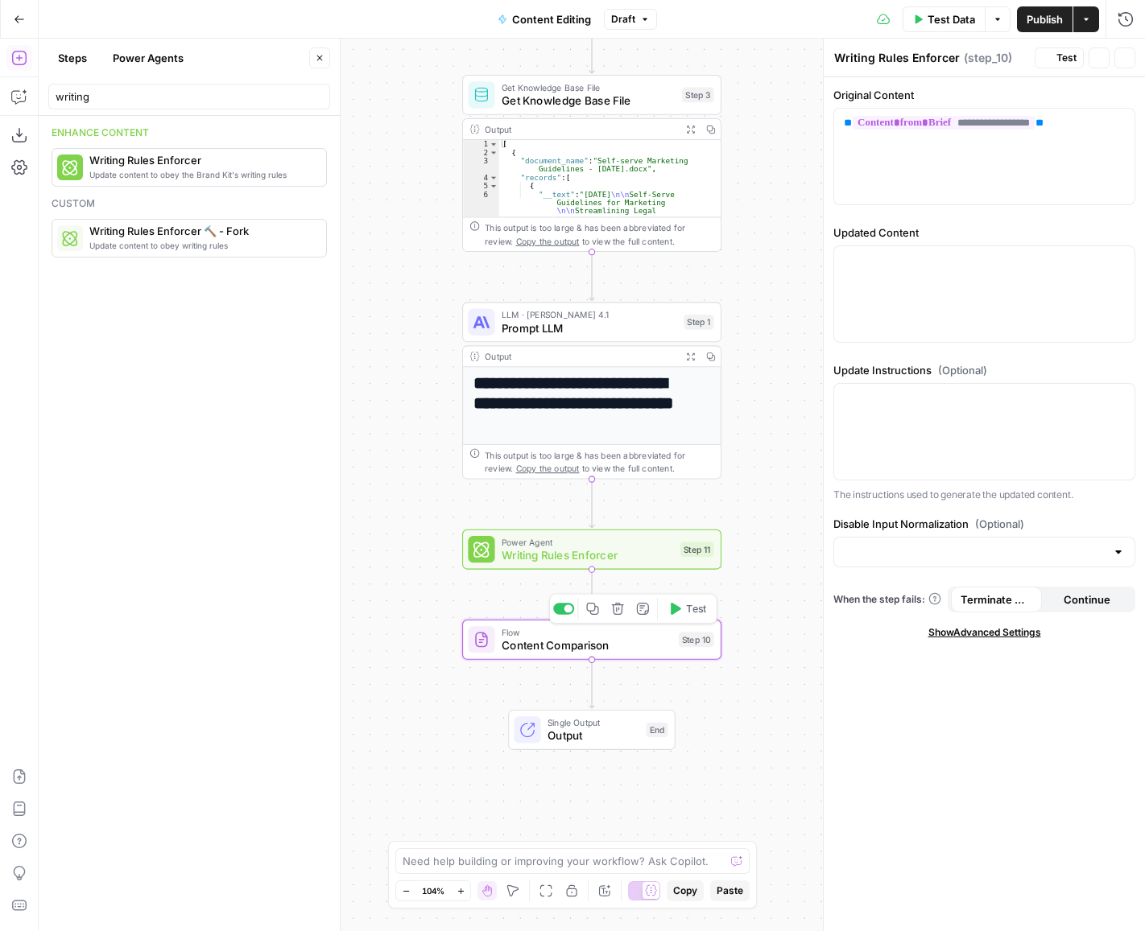
type textarea "Content Comparison"
click at [880, 280] on div at bounding box center [984, 294] width 300 height 96
click at [1119, 262] on icon "button" at bounding box center [1120, 261] width 8 height 8
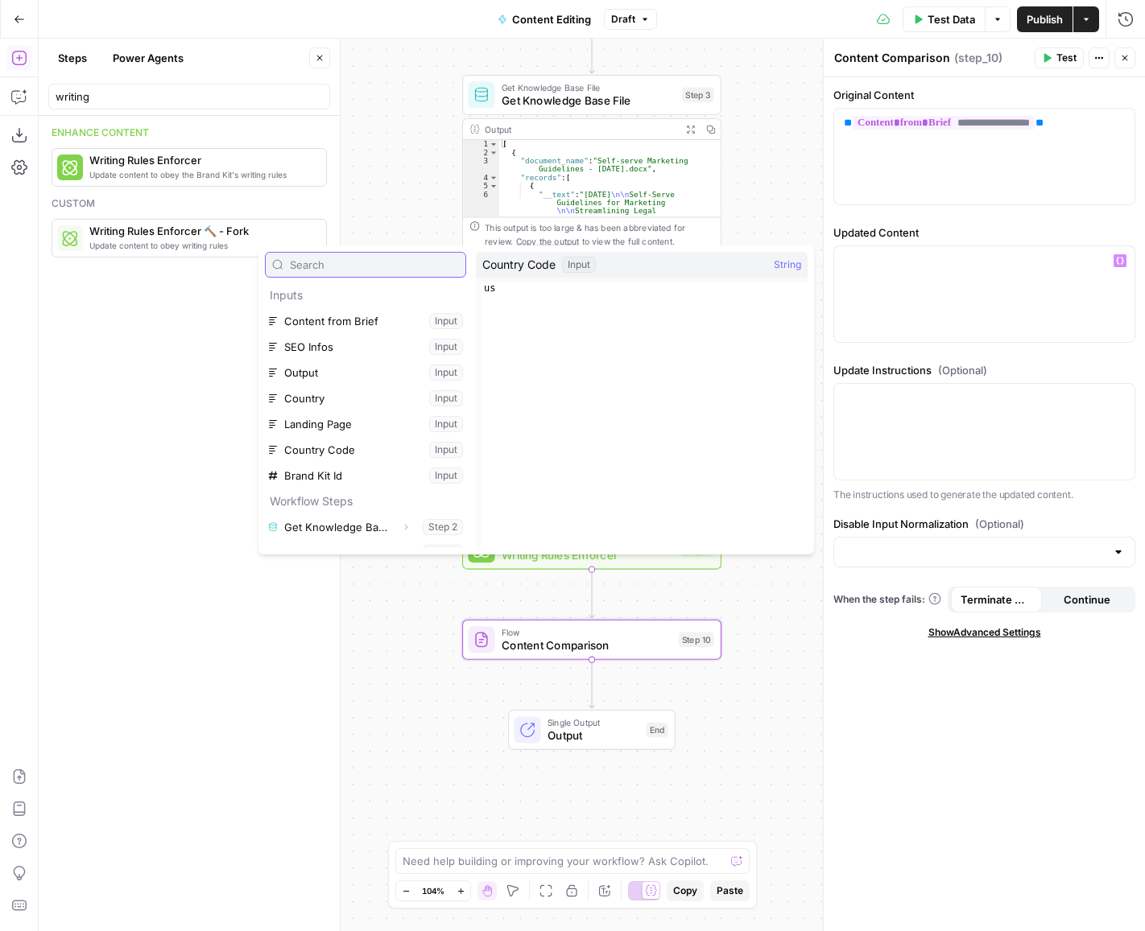
scroll to position [68, 0]
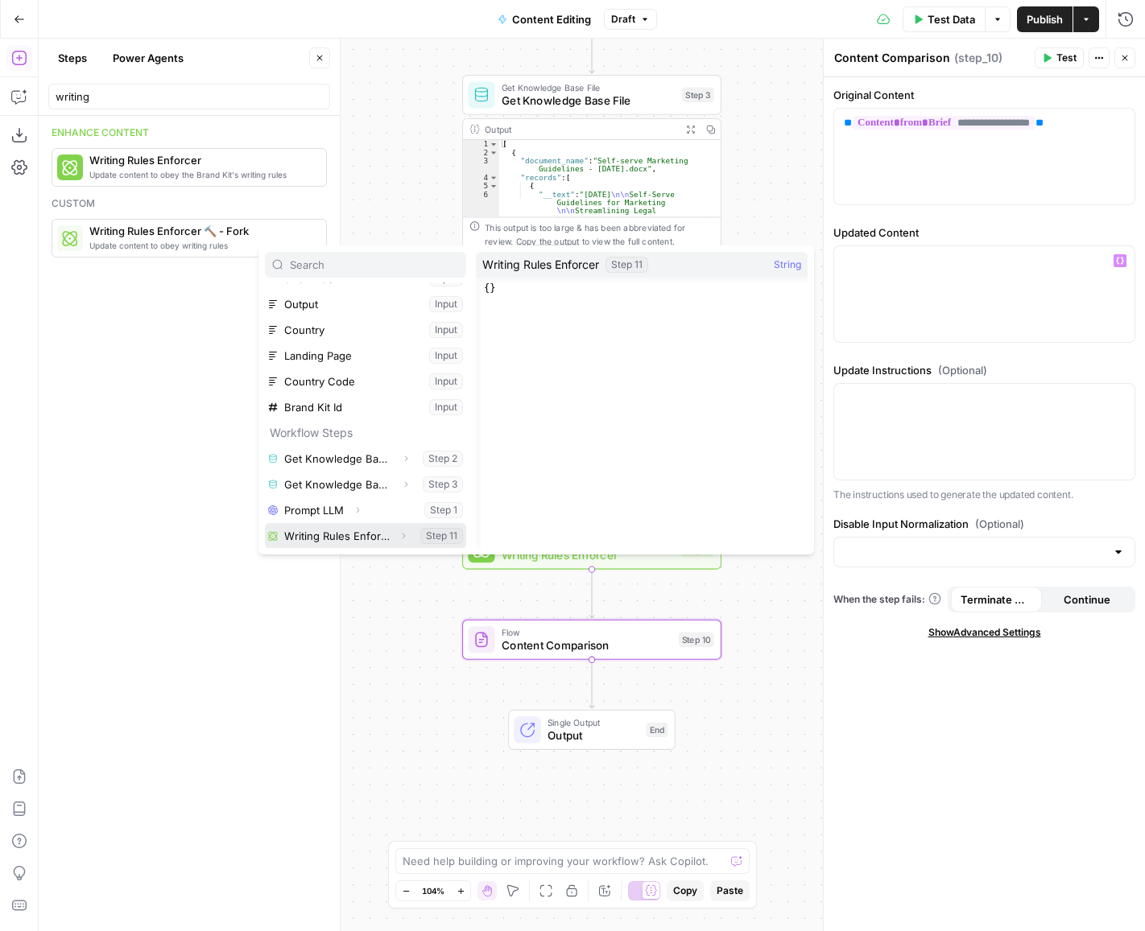
click at [356, 537] on button "Select variable Writing Rules Enforcer" at bounding box center [365, 536] width 201 height 26
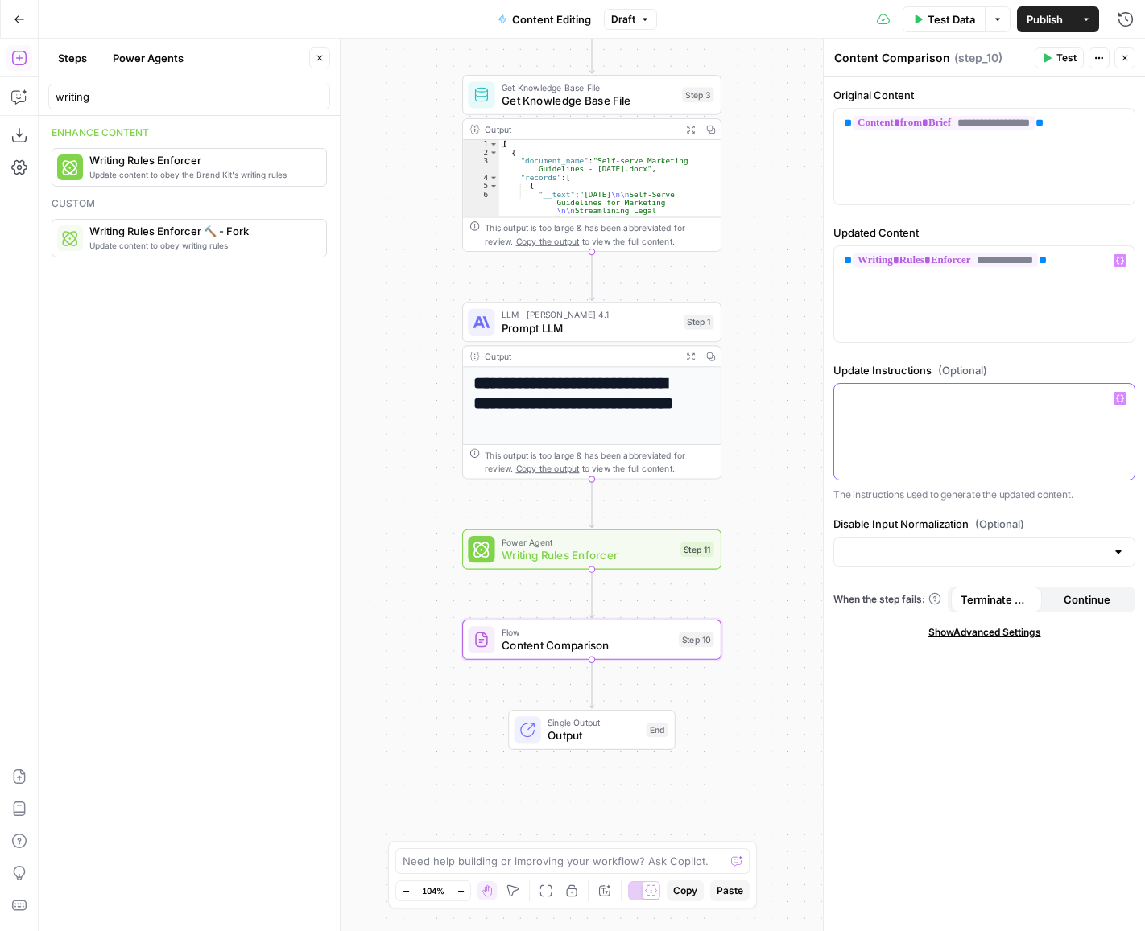
click at [980, 407] on div at bounding box center [984, 432] width 300 height 96
click at [876, 547] on input "Disable Input Normalization (Optional)" at bounding box center [975, 552] width 262 height 16
click at [881, 832] on div "**********" at bounding box center [984, 504] width 321 height 854
click at [1041, 19] on span "Publish" at bounding box center [1044, 19] width 36 height 16
click at [943, 16] on span "Test Data" at bounding box center [950, 19] width 47 height 16
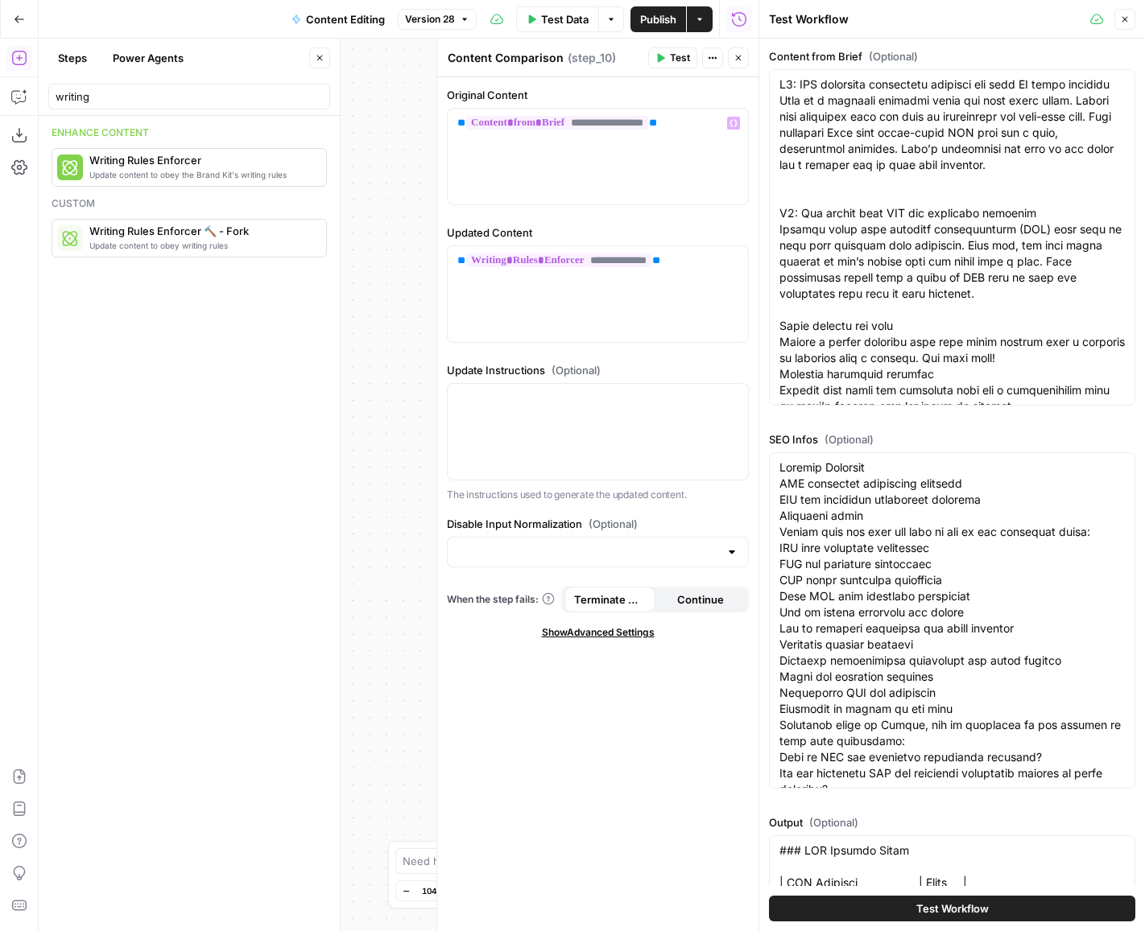
click at [665, 56] on icon "button" at bounding box center [660, 58] width 10 height 10
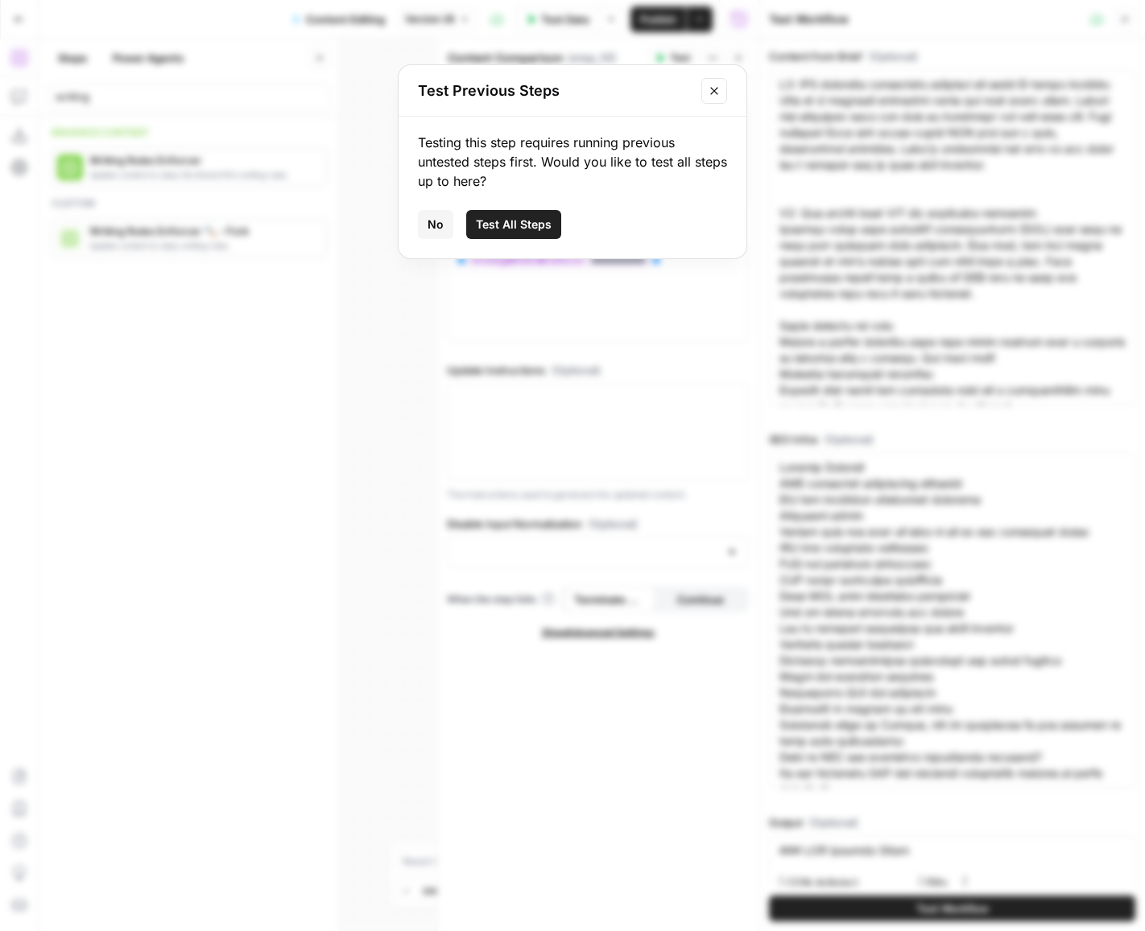
click at [503, 222] on span "Test All Steps" at bounding box center [514, 225] width 76 height 16
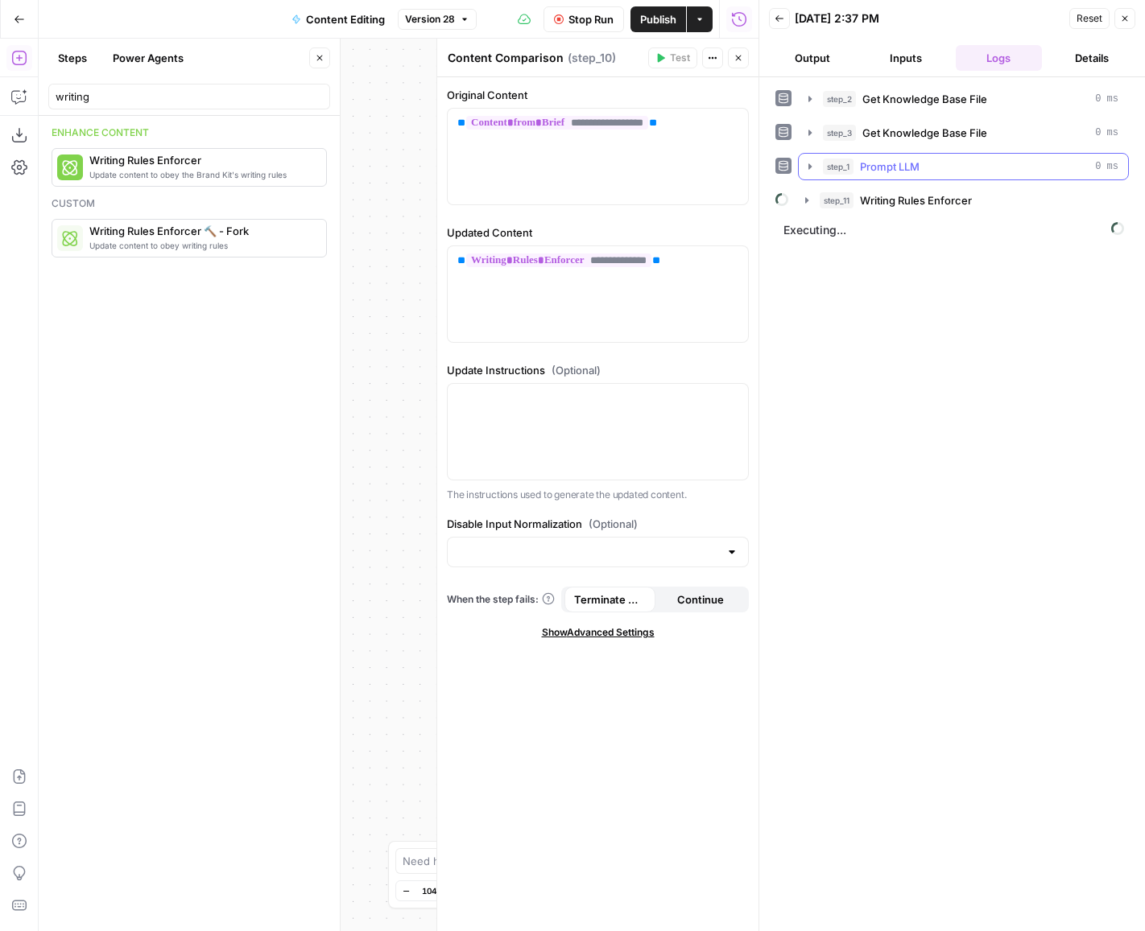
click at [811, 163] on icon "button" at bounding box center [809, 166] width 13 height 13
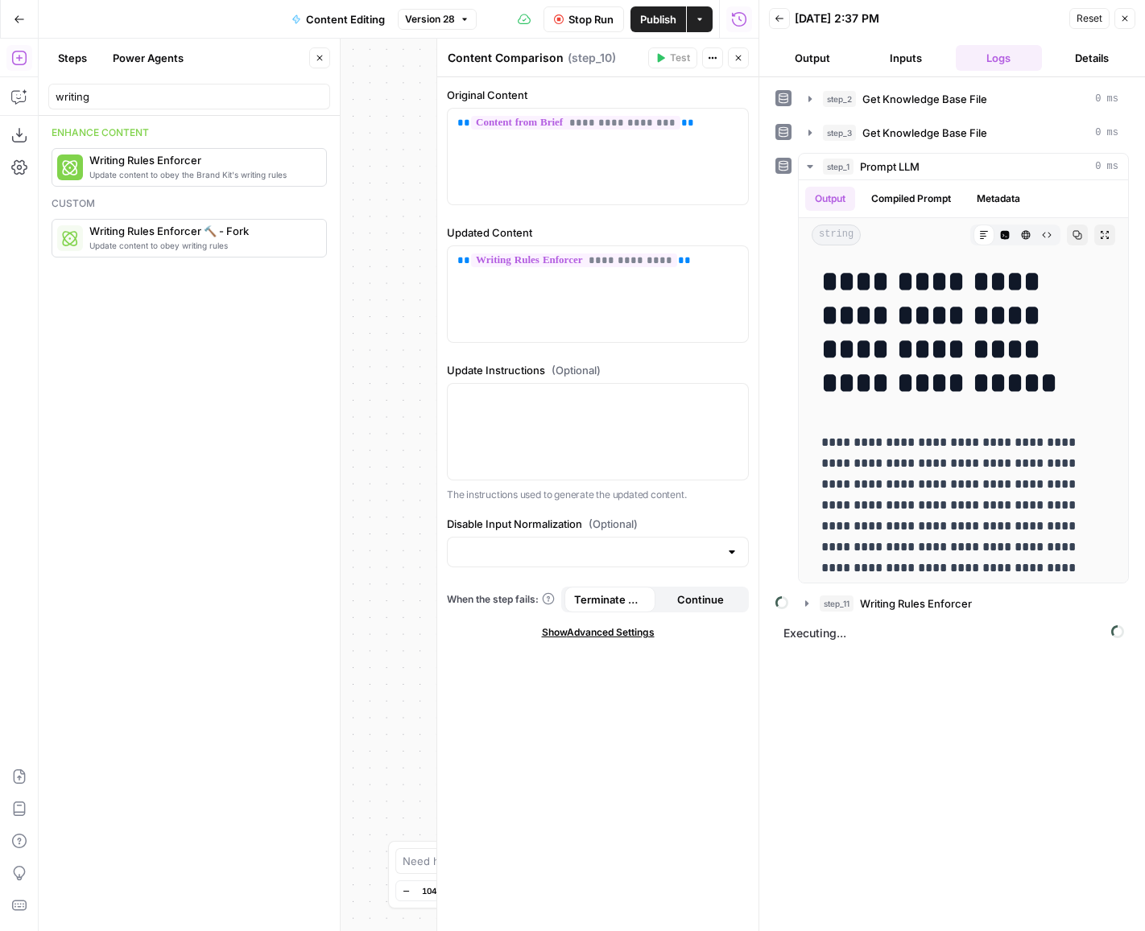
click at [560, 20] on icon "button" at bounding box center [559, 19] width 10 height 10
click at [810, 163] on icon "button" at bounding box center [809, 166] width 13 height 13
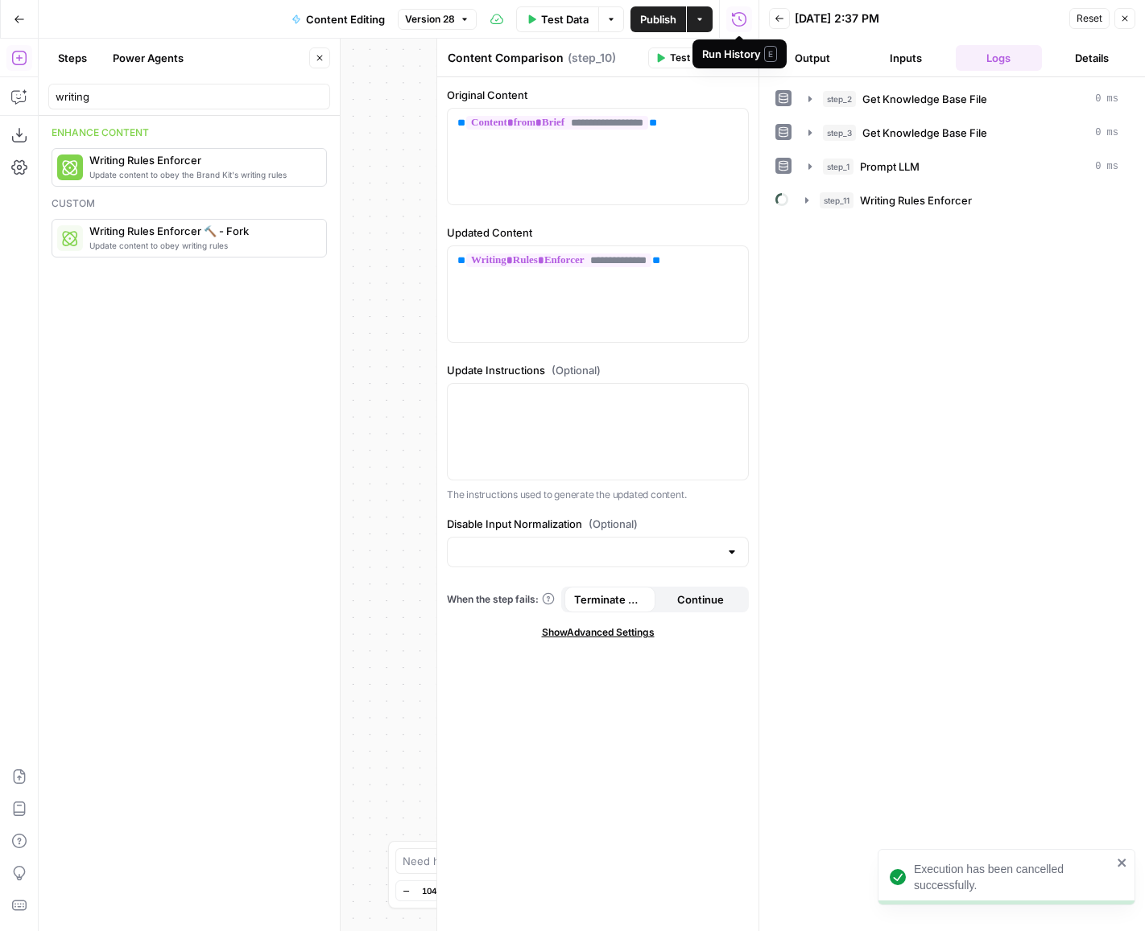
click at [734, 61] on div "Run History E" at bounding box center [739, 54] width 75 height 16
click at [365, 114] on div "Workflow Input Settings Inputs Get Knowledge Base File Get Knowledge Base File …" at bounding box center [399, 485] width 720 height 893
click at [733, 56] on icon "button" at bounding box center [738, 58] width 10 height 10
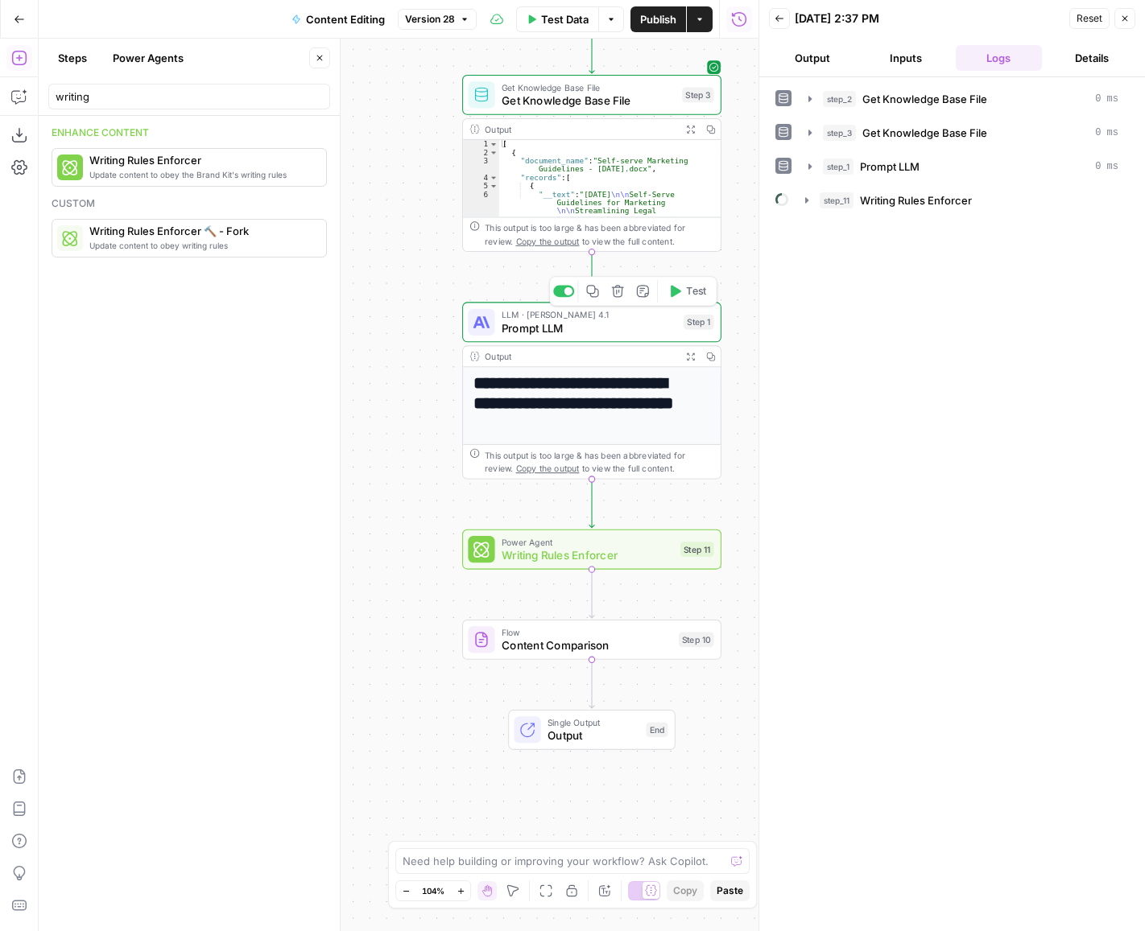
click at [679, 292] on icon "button" at bounding box center [676, 291] width 10 height 12
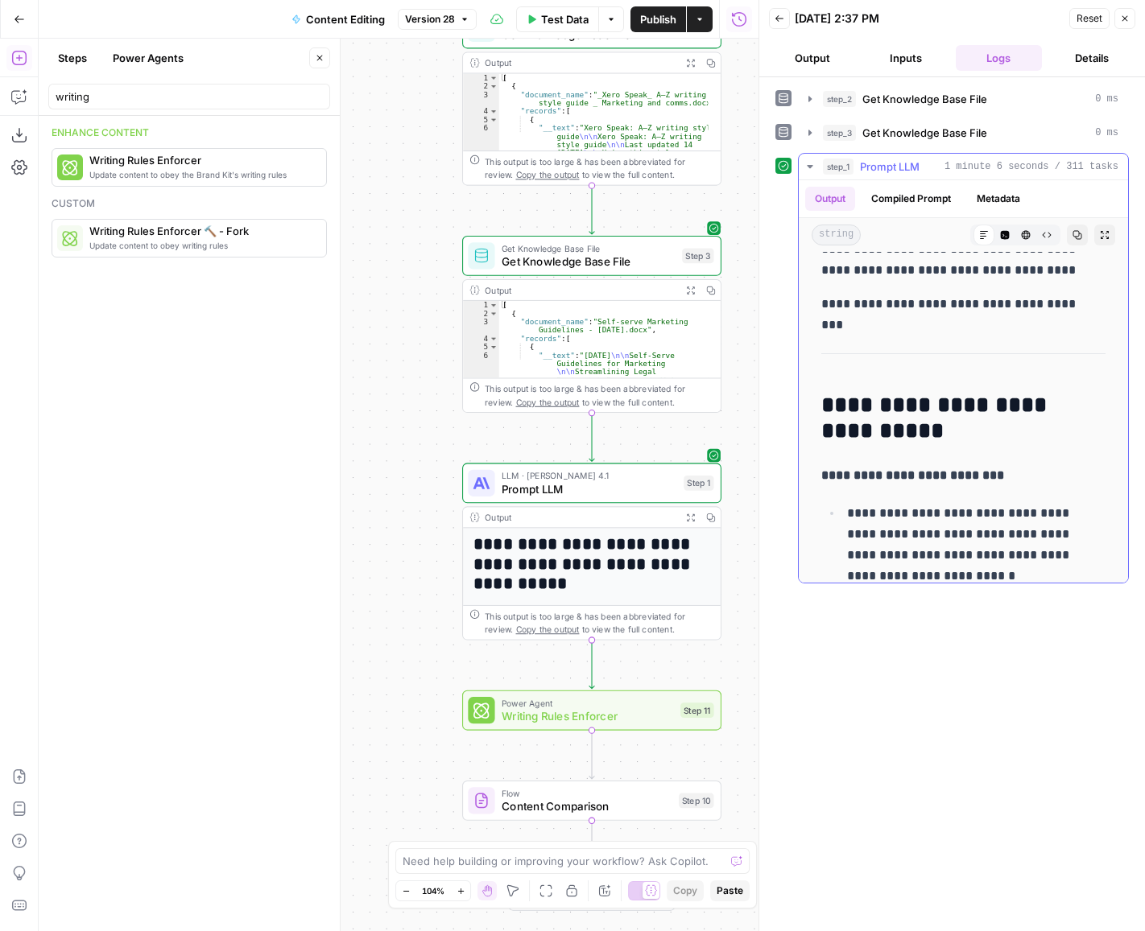
scroll to position [5521, 0]
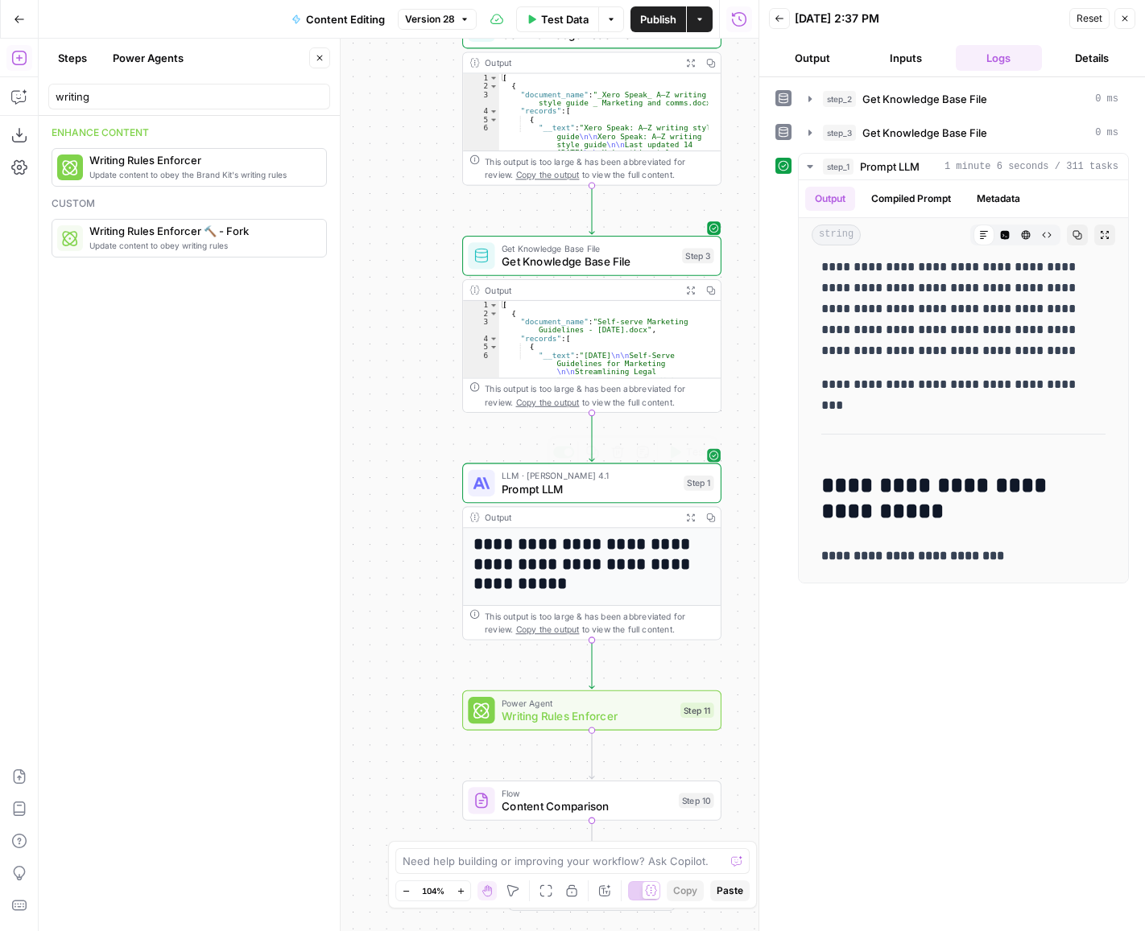
click at [578, 485] on span "Prompt LLM" at bounding box center [589, 489] width 175 height 17
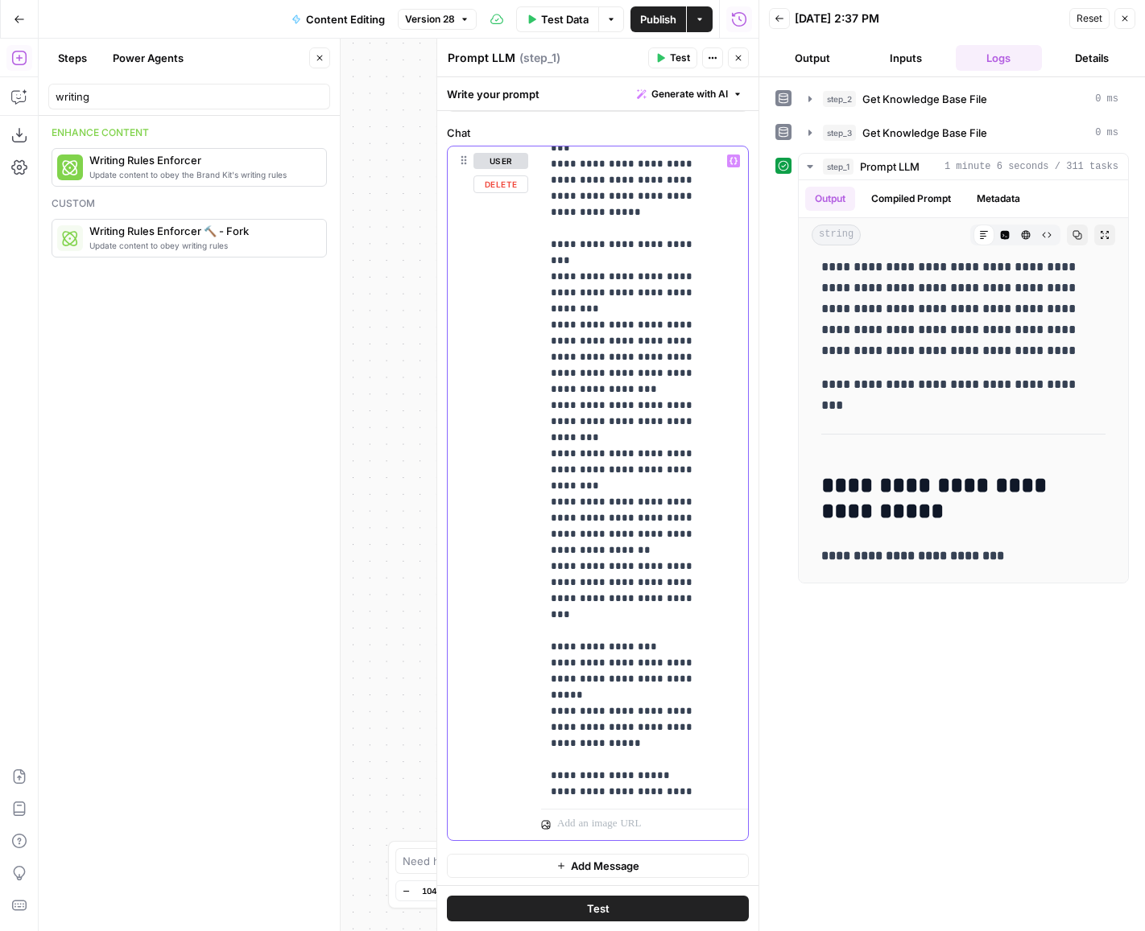
scroll to position [770, 24]
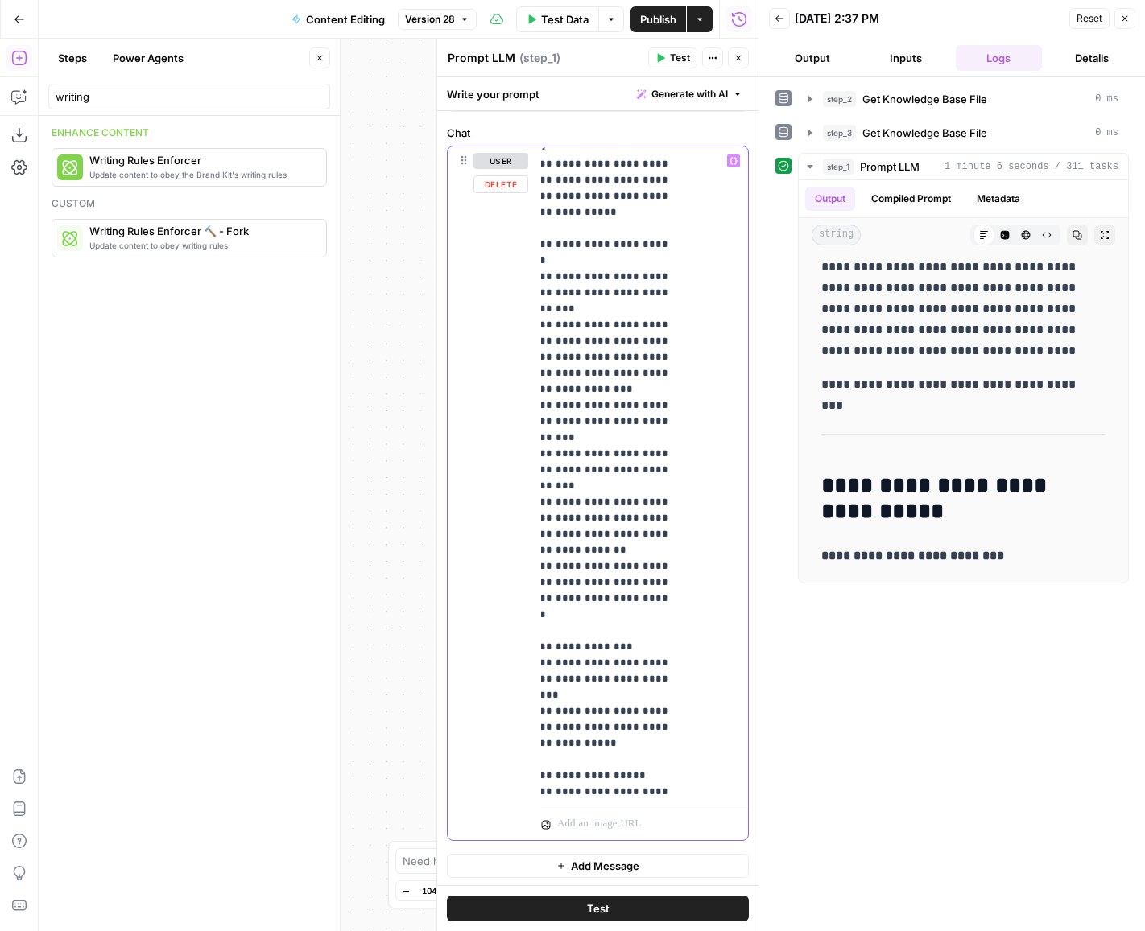
drag, startPoint x: 638, startPoint y: 724, endPoint x: 724, endPoint y: 785, distance: 105.7
click at [724, 785] on div "**********" at bounding box center [639, 475] width 196 height 656
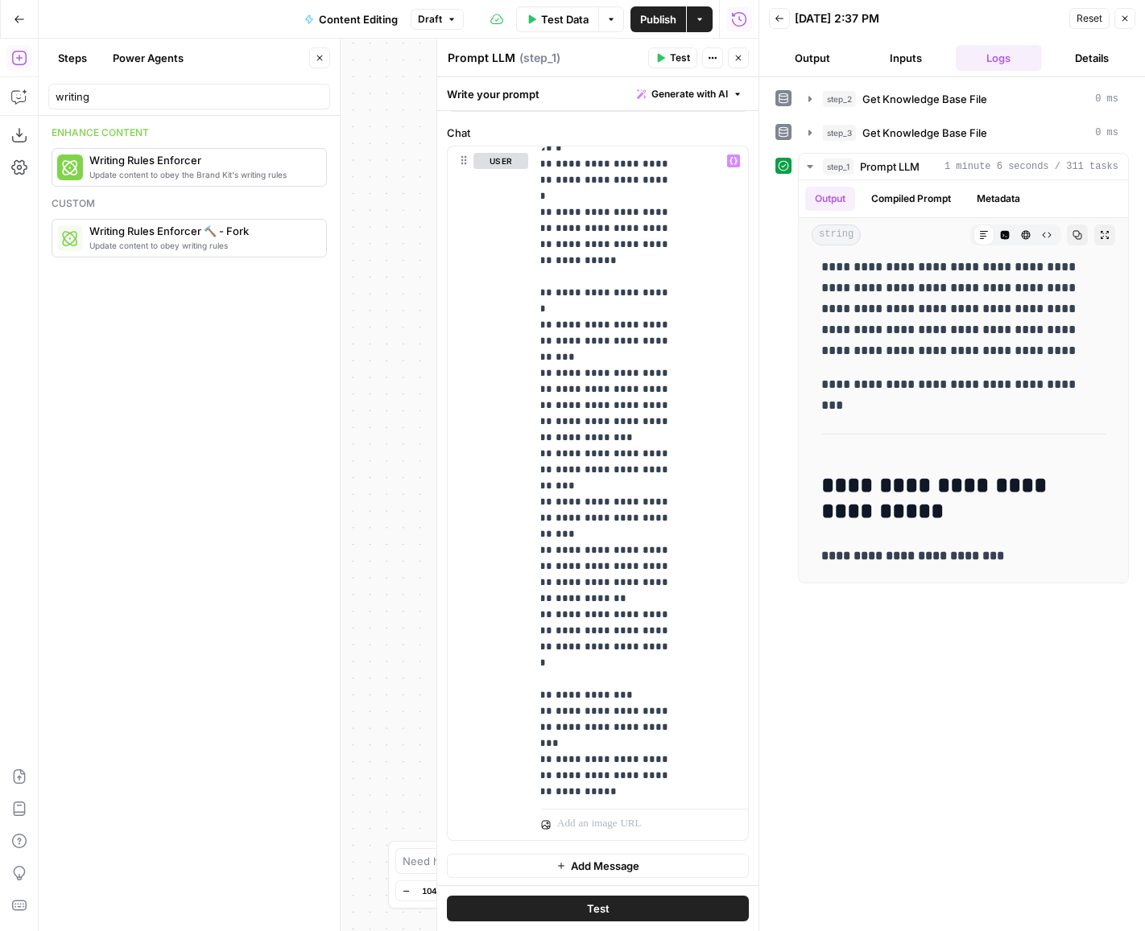
click at [621, 907] on button "Test" at bounding box center [598, 909] width 302 height 26
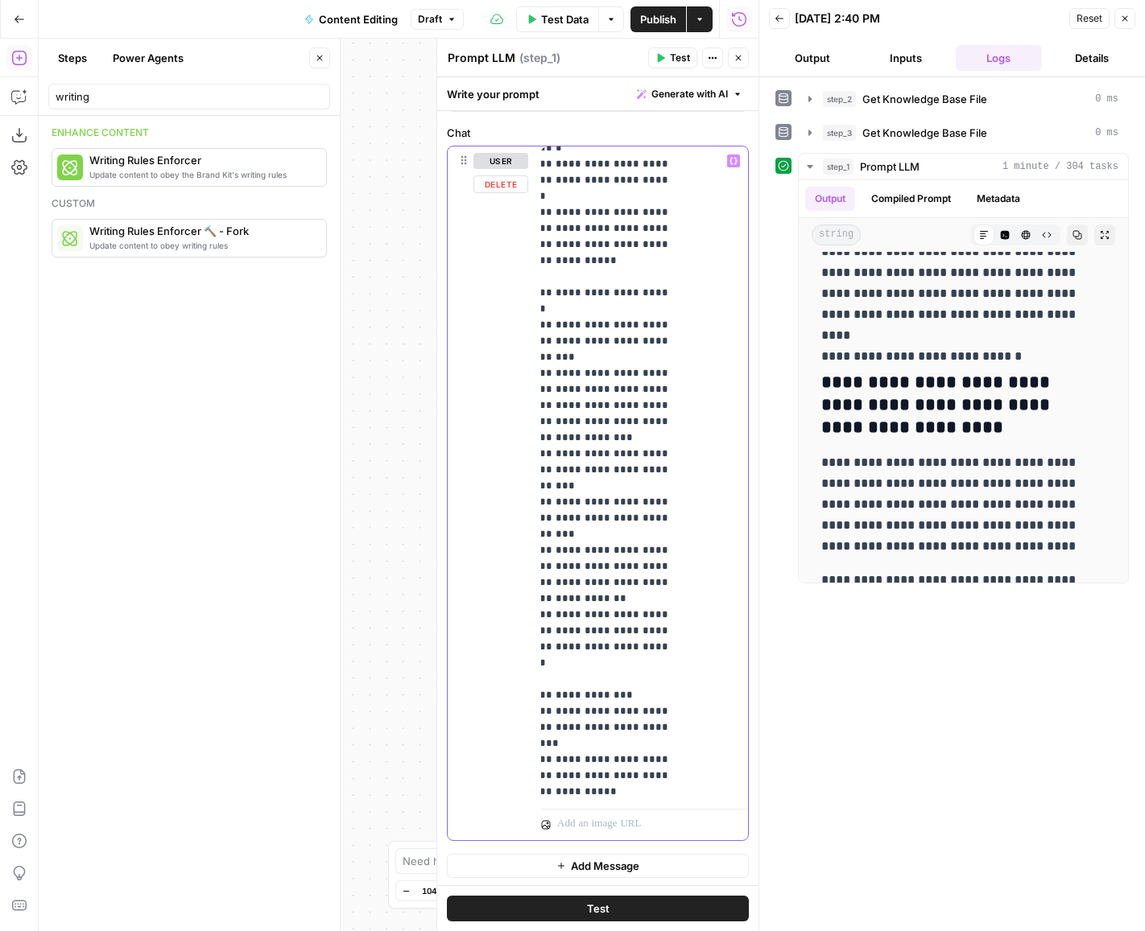
scroll to position [721, 0]
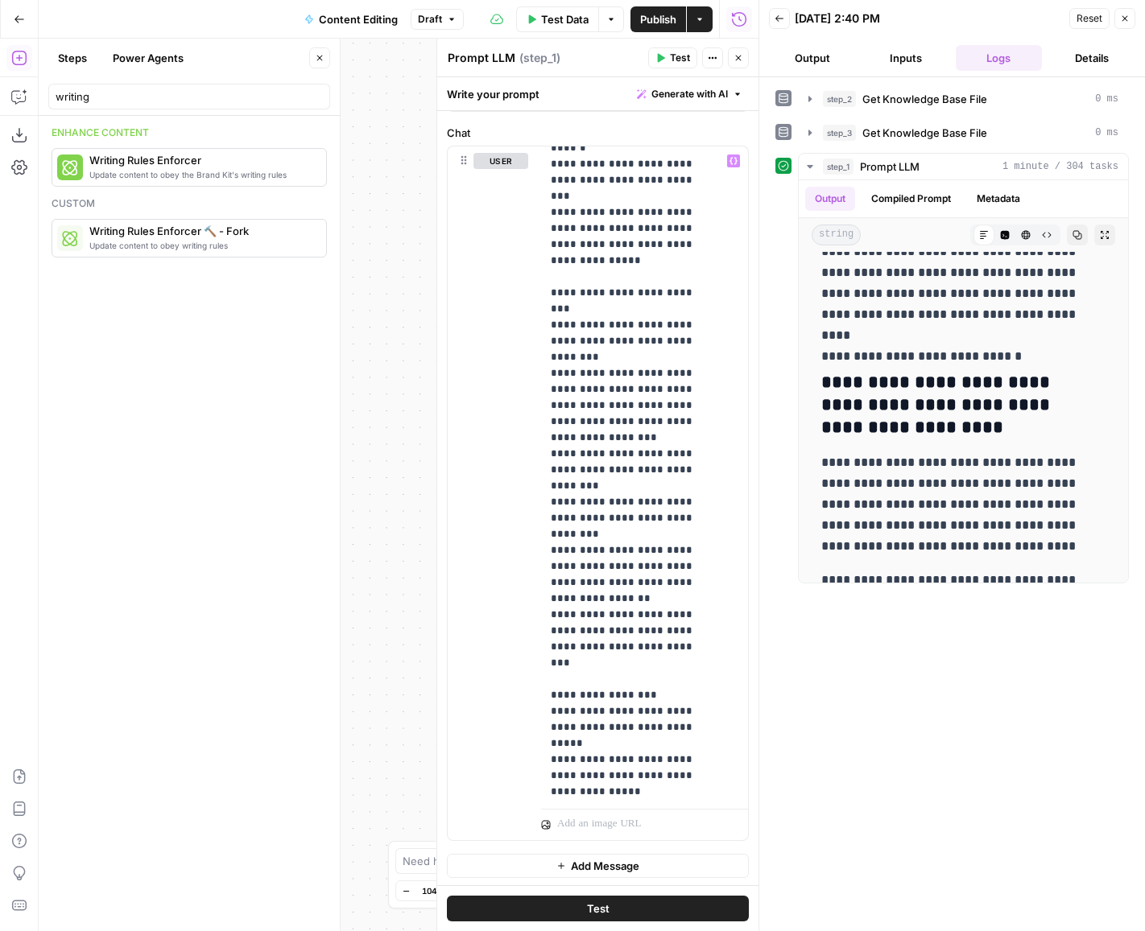
click at [377, 281] on div "Workflow Input Settings Inputs Get Knowledge Base File Get Knowledge Base File …" at bounding box center [399, 485] width 720 height 893
click at [654, 20] on span "Publish" at bounding box center [658, 19] width 36 height 16
click at [387, 527] on div "Workflow Input Settings Inputs Get Knowledge Base File Get Knowledge Base File …" at bounding box center [399, 485] width 720 height 893
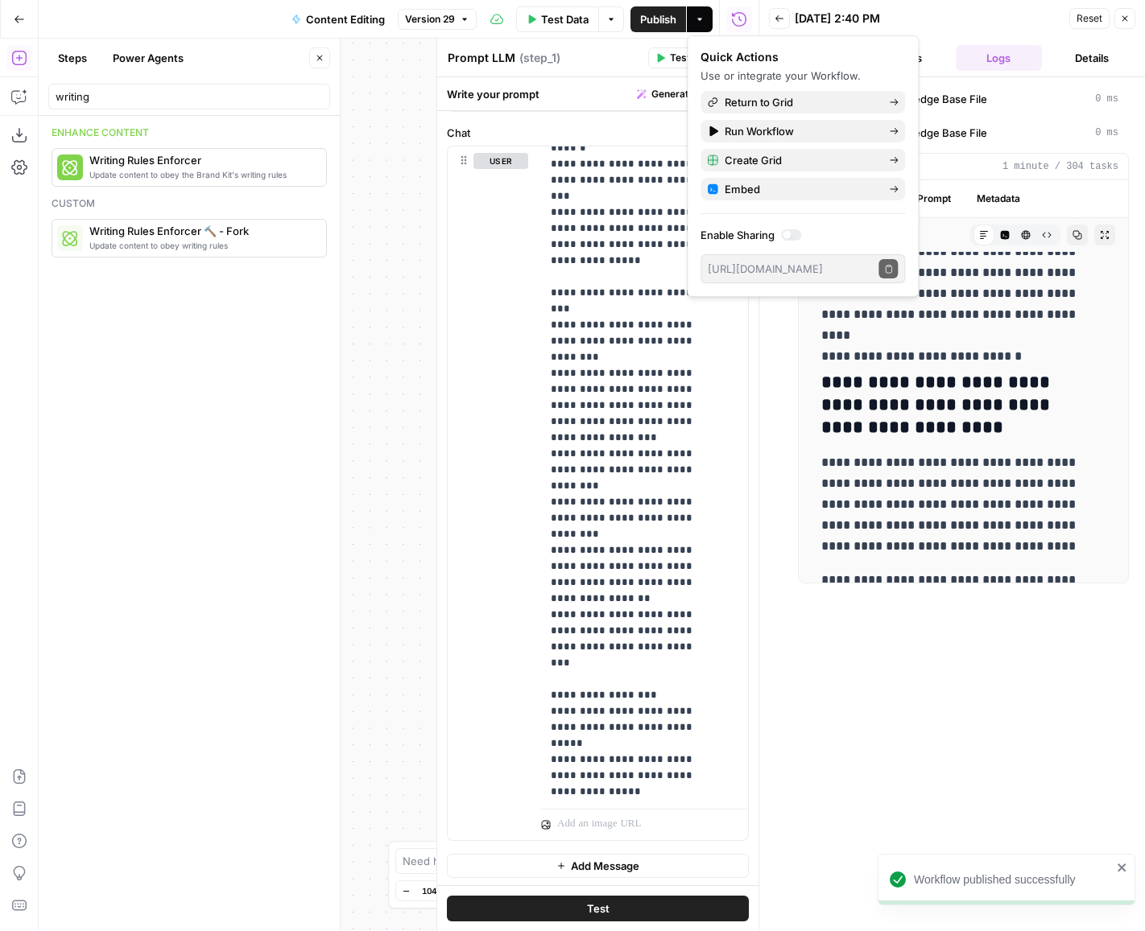
click at [399, 177] on div "Workflow Input Settings Inputs Get Knowledge Base File Get Knowledge Base File …" at bounding box center [399, 485] width 720 height 893
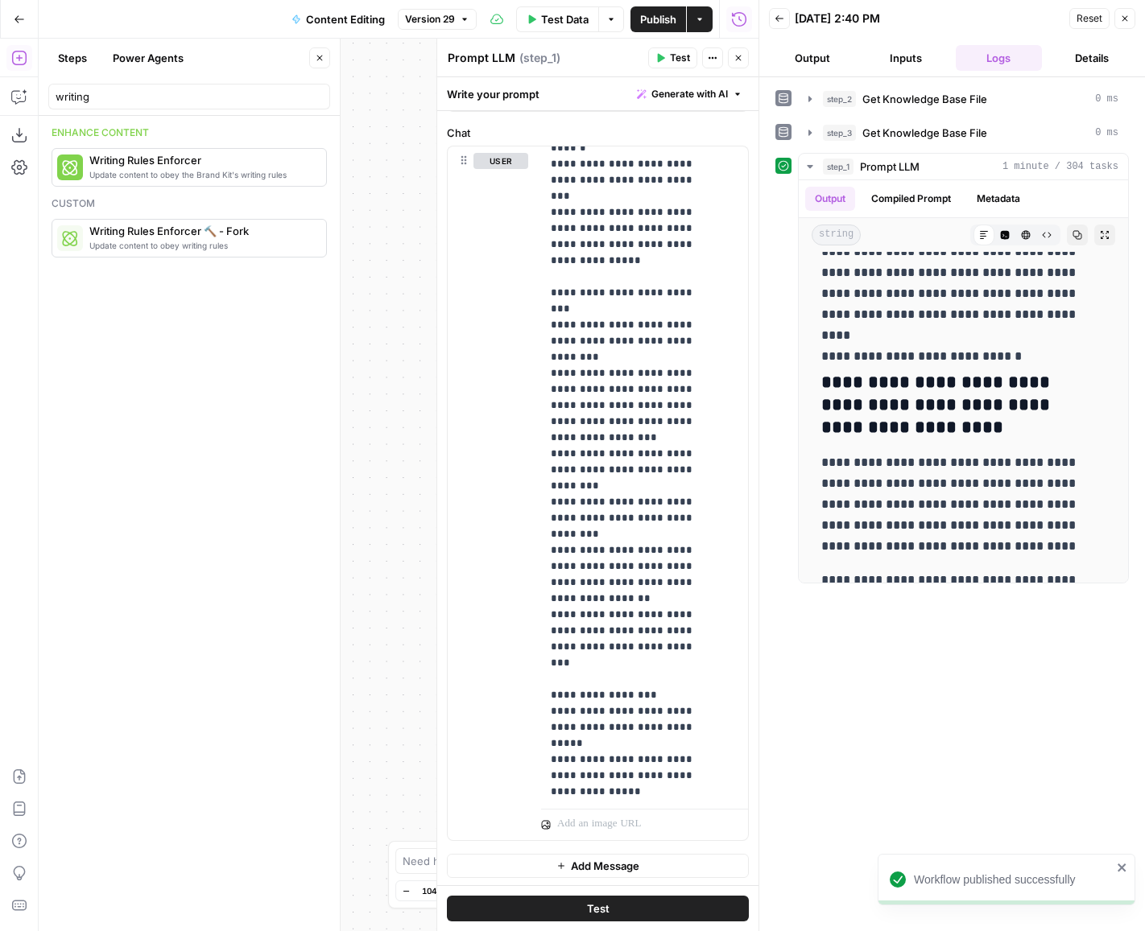
click at [741, 58] on icon "button" at bounding box center [738, 58] width 10 height 10
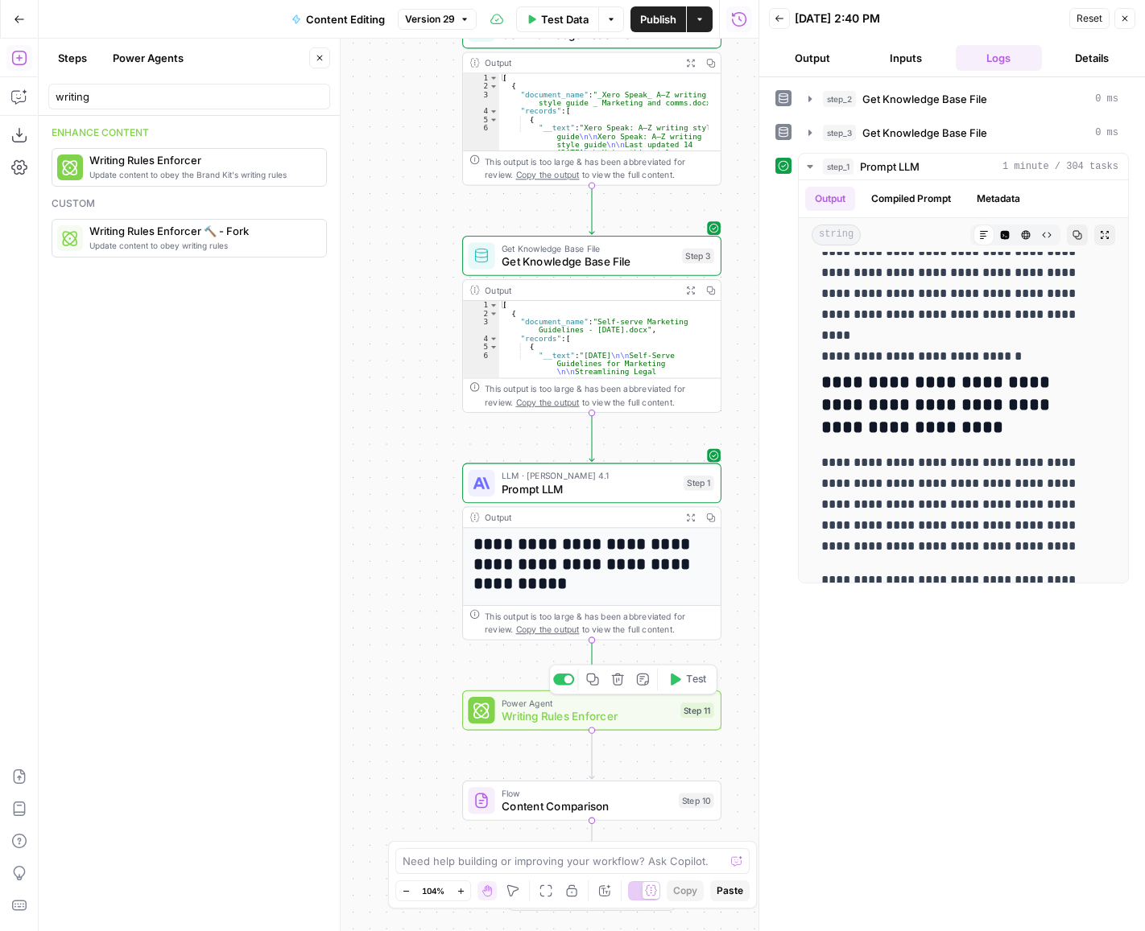
click at [675, 683] on icon "button" at bounding box center [676, 680] width 10 height 12
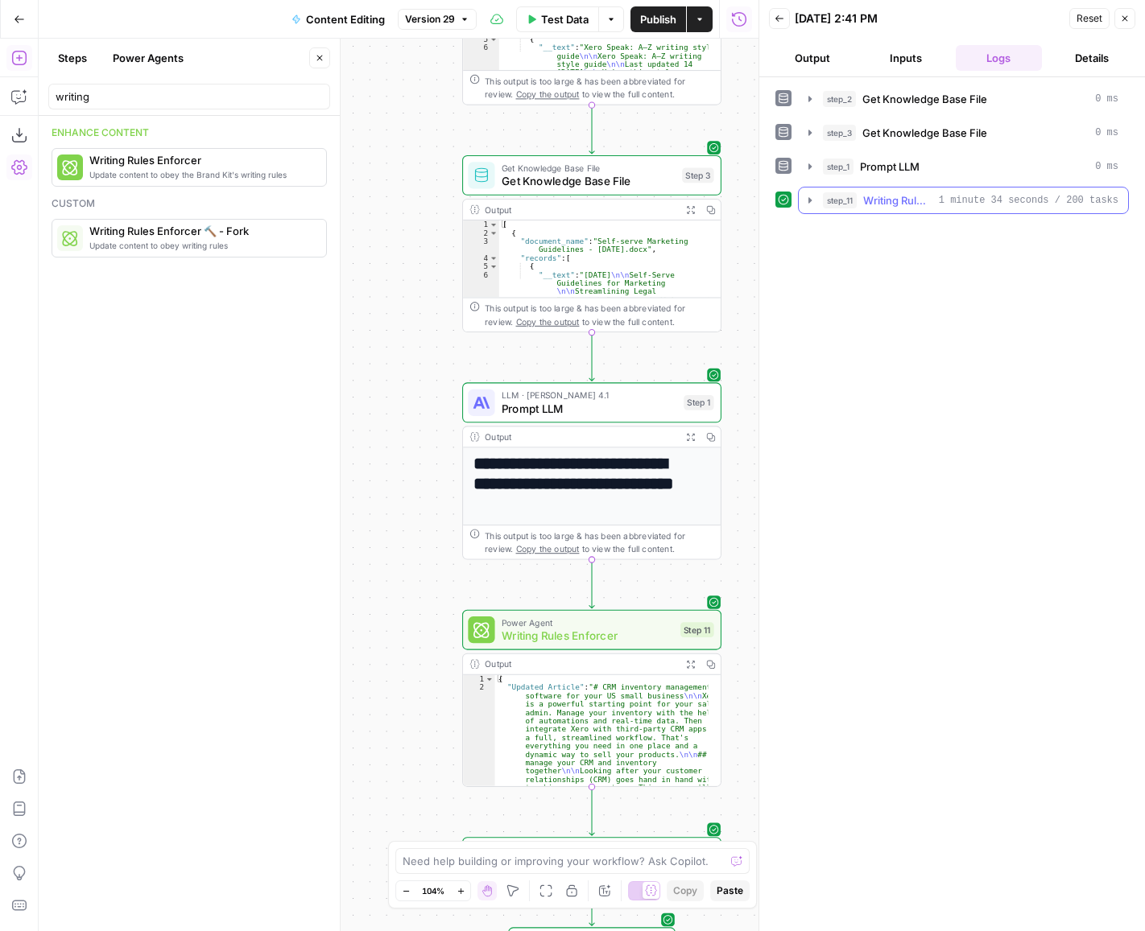
click at [806, 194] on icon "button" at bounding box center [809, 200] width 13 height 13
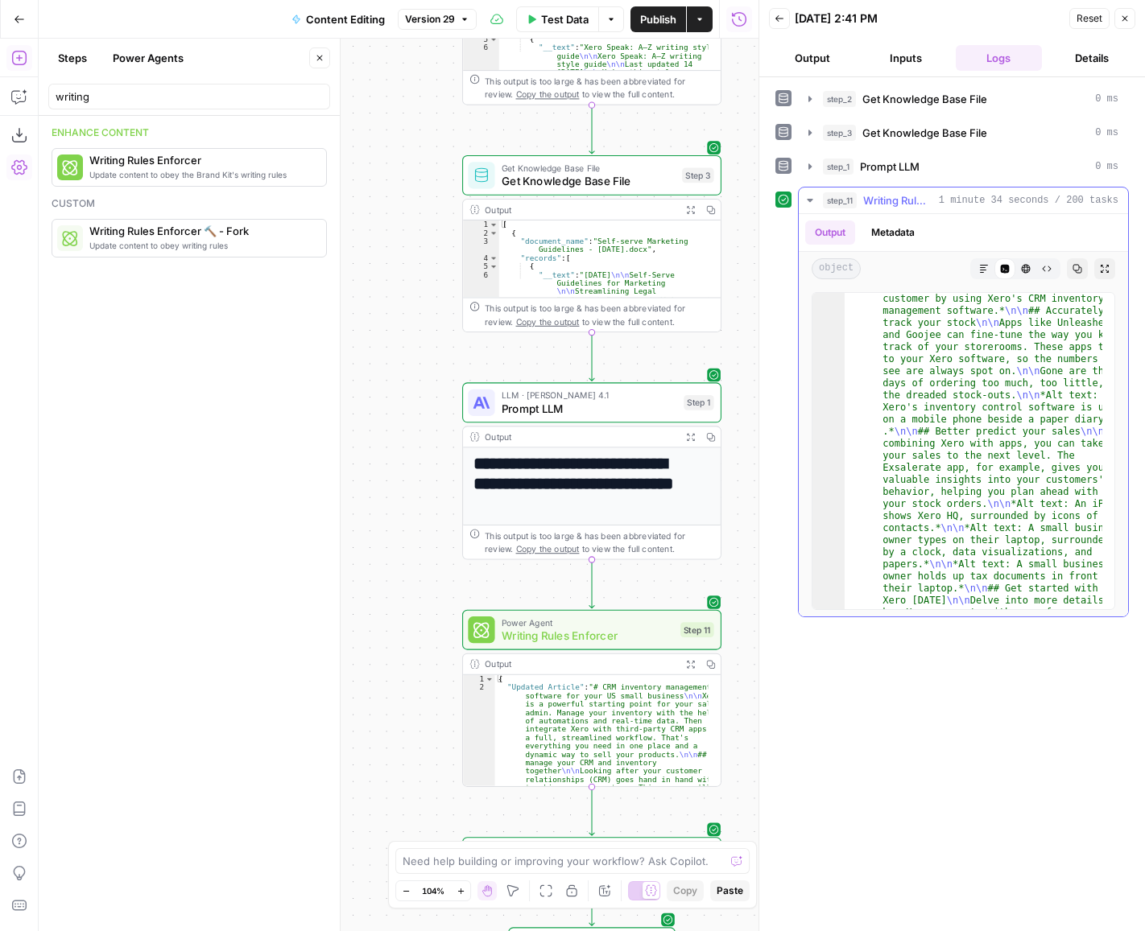
scroll to position [2062, 0]
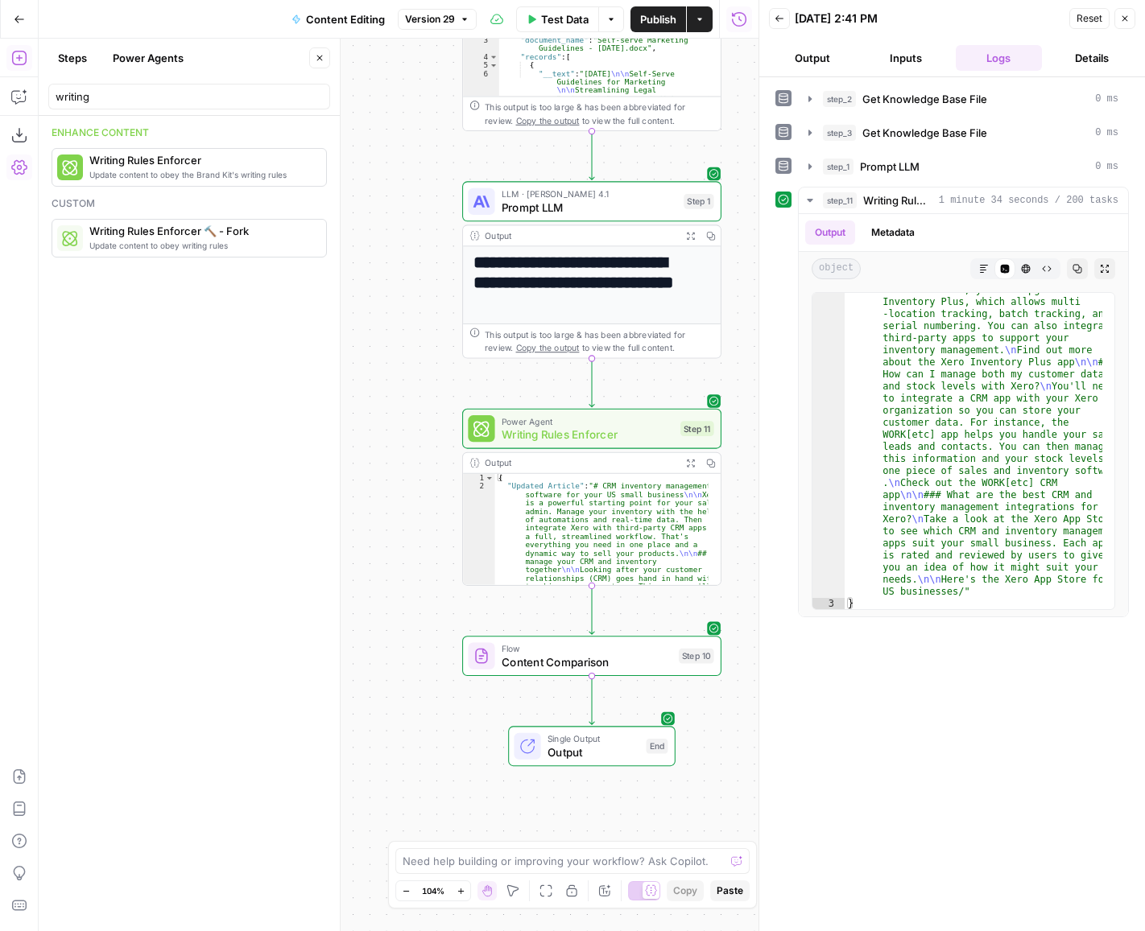
click at [547, 751] on span "Output" at bounding box center [593, 752] width 92 height 17
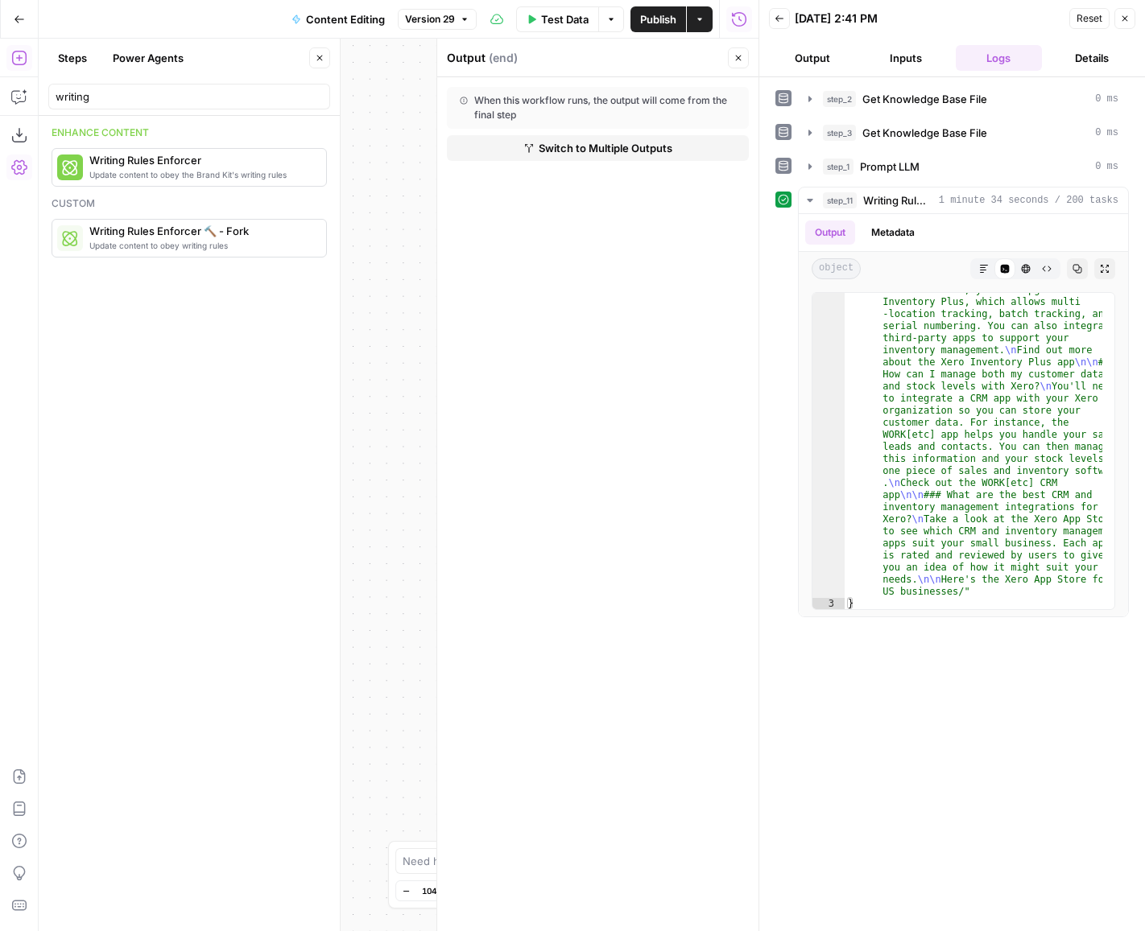
click at [415, 221] on div "Workflow Input Settings Inputs Get Knowledge Base File Get Knowledge Base File …" at bounding box center [399, 485] width 720 height 893
click at [744, 56] on button "Close" at bounding box center [738, 57] width 21 height 21
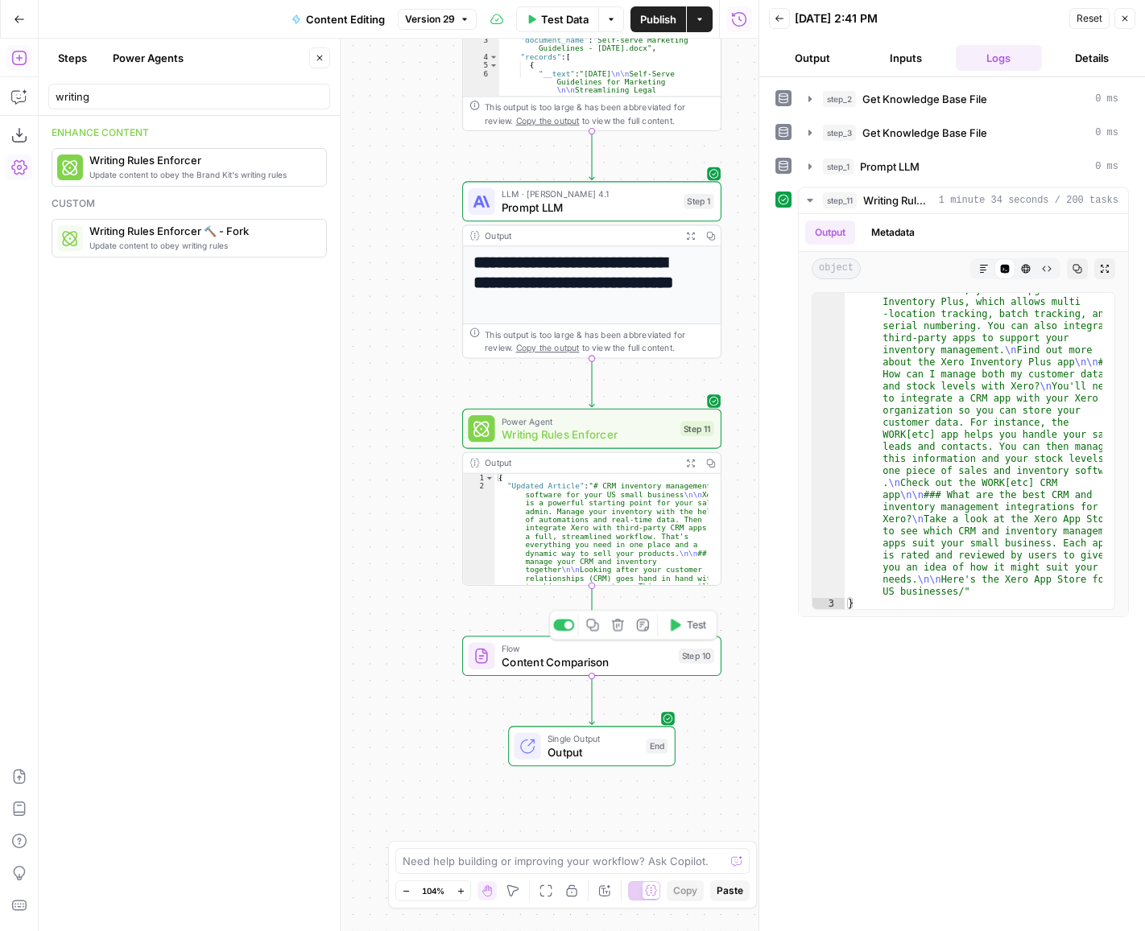
click at [577, 642] on span "Flow" at bounding box center [587, 649] width 171 height 14
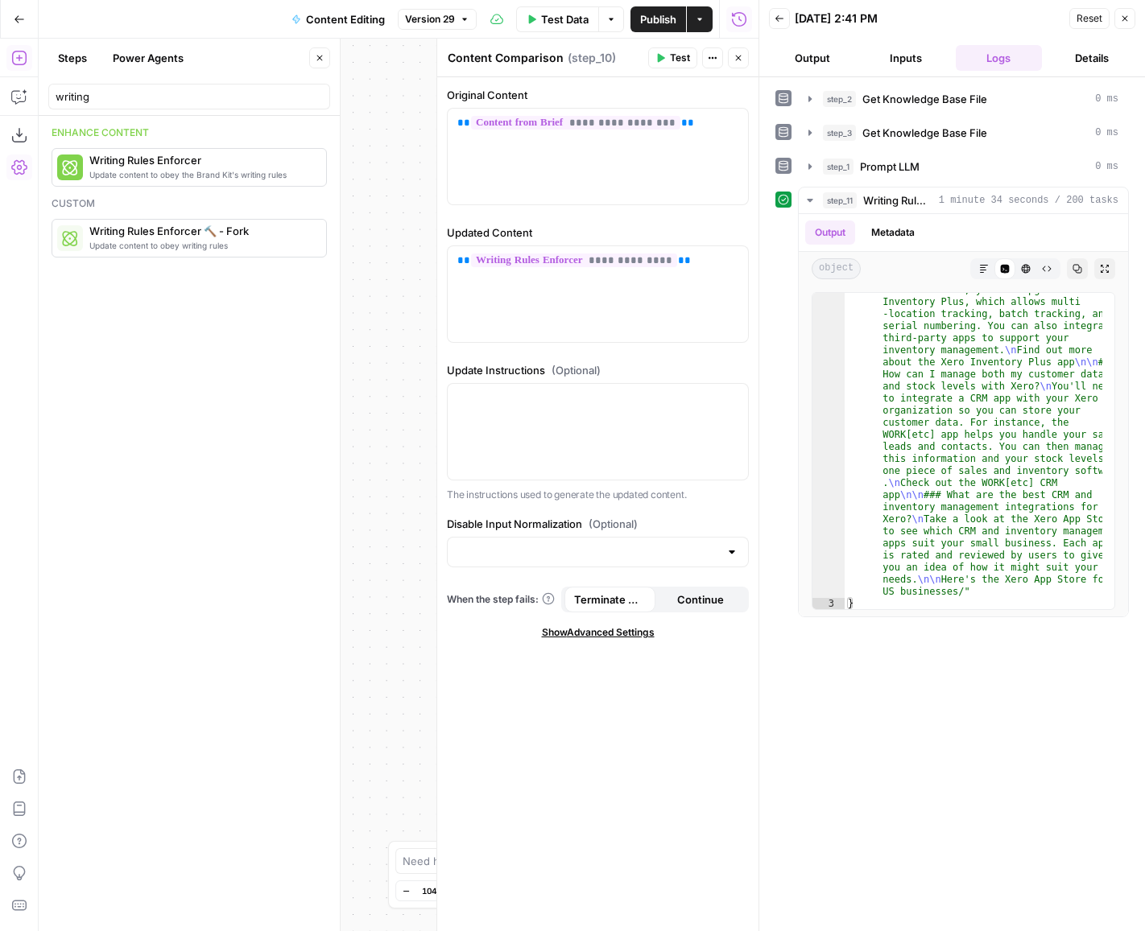
click at [672, 20] on span "Publish" at bounding box center [658, 19] width 36 height 16
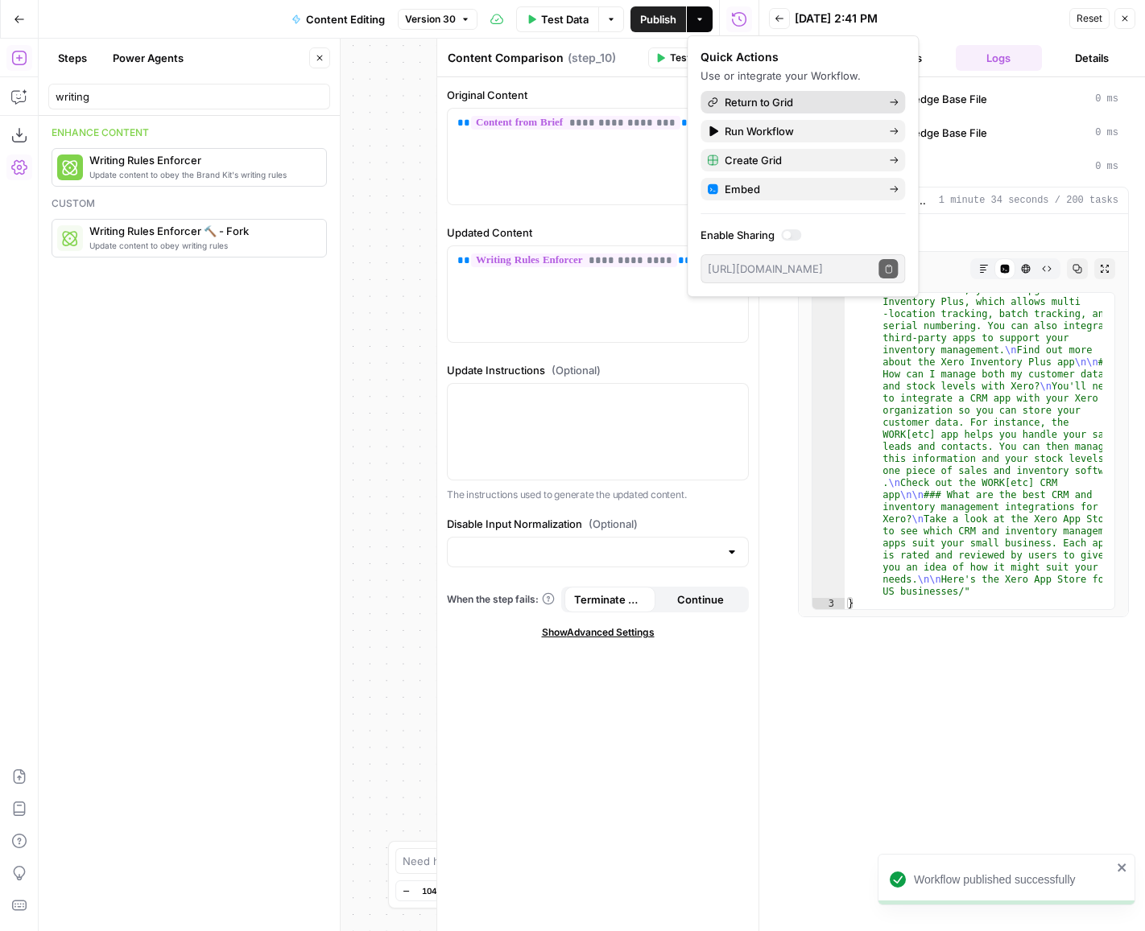
click at [718, 101] on div "Return to Grid" at bounding box center [803, 102] width 192 height 16
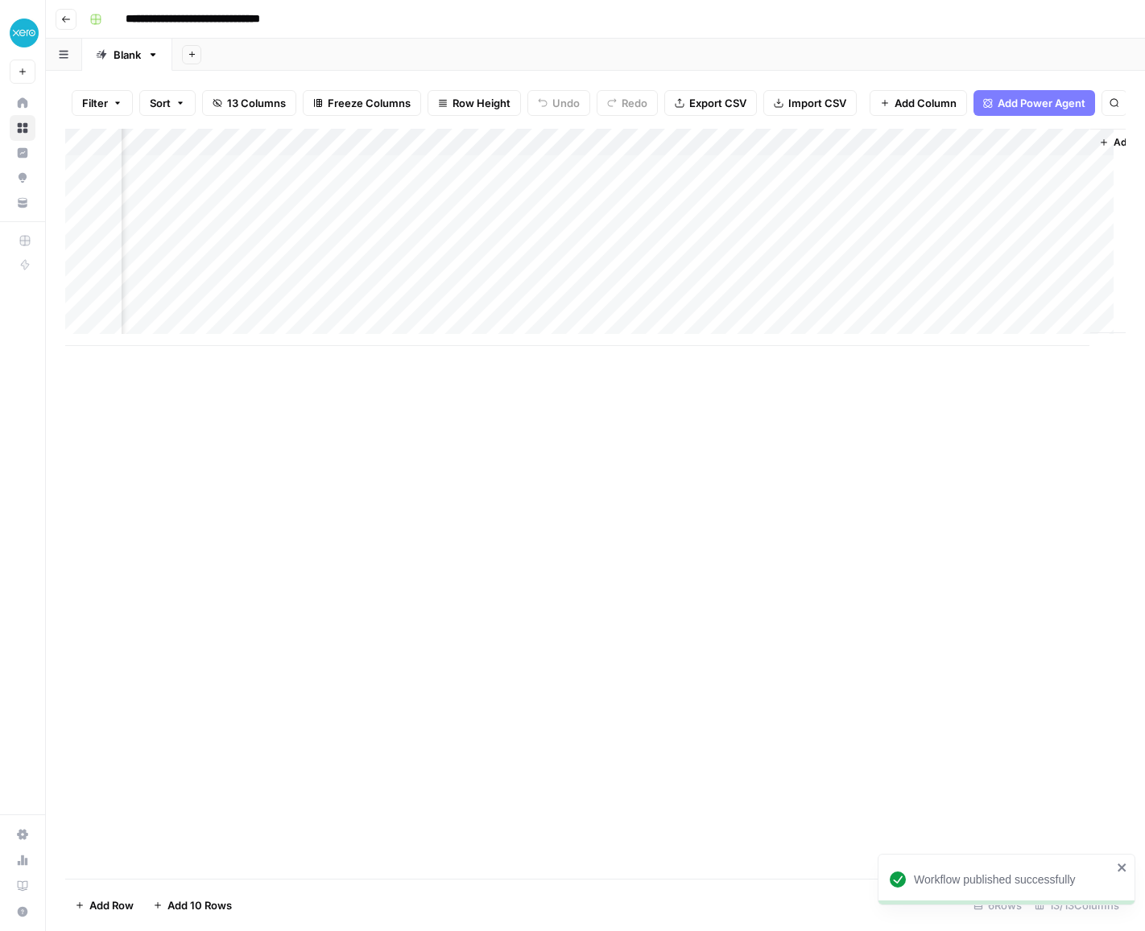
scroll to position [0, 1681]
click at [861, 263] on div "Add Column" at bounding box center [595, 237] width 1060 height 217
click at [866, 260] on div "Add Column" at bounding box center [595, 237] width 1060 height 217
click at [509, 262] on div "Add Column" at bounding box center [595, 237] width 1060 height 217
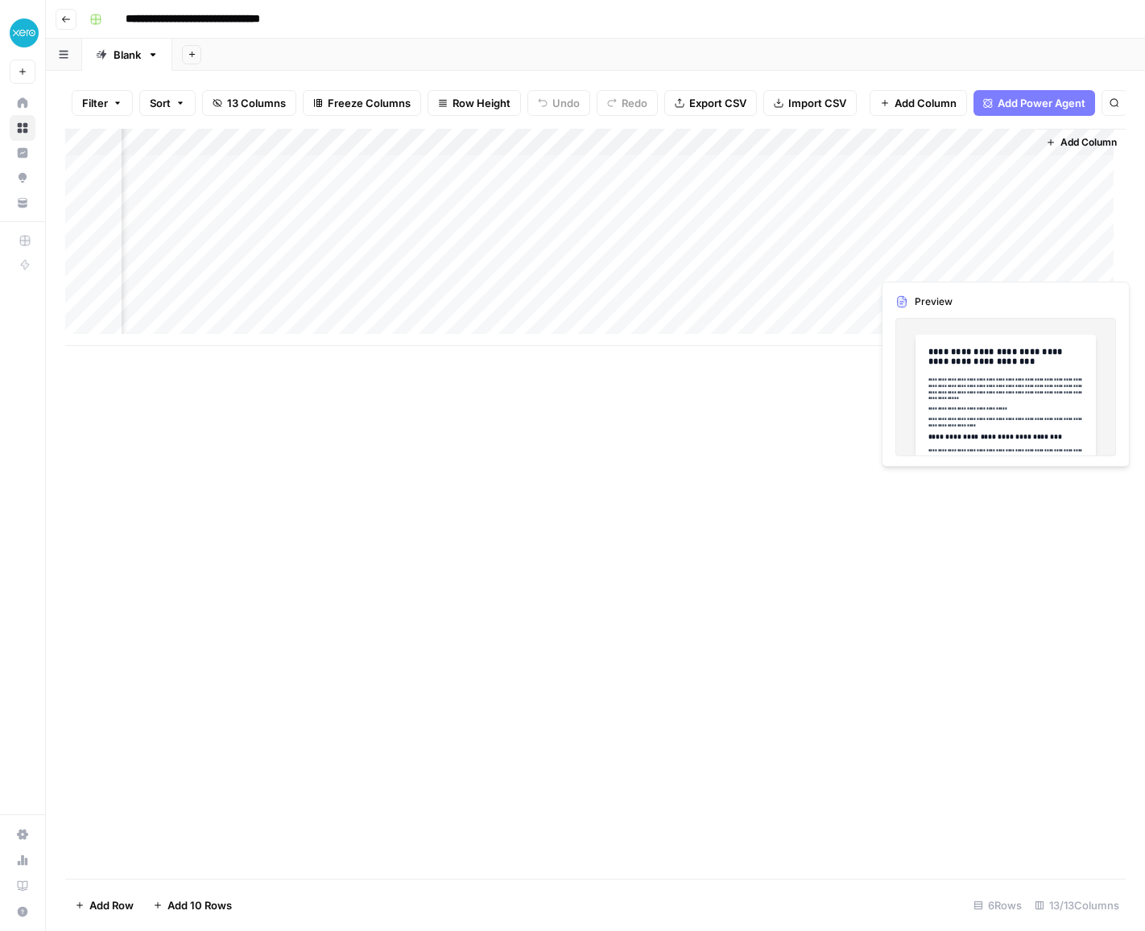
click at [935, 263] on div "Add Column" at bounding box center [595, 237] width 1060 height 217
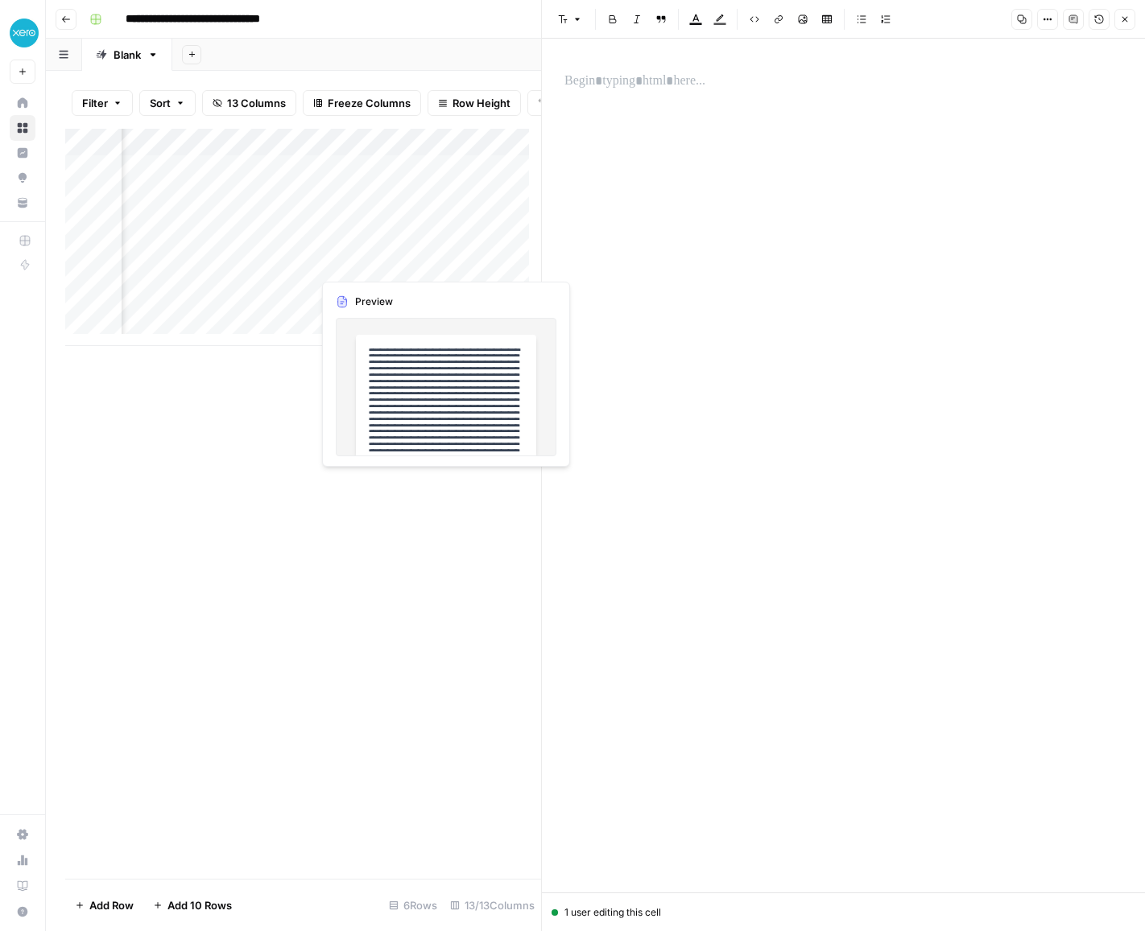
click at [336, 257] on div "Add Column" at bounding box center [303, 237] width 476 height 217
click at [351, 266] on div "Add Column" at bounding box center [303, 237] width 476 height 217
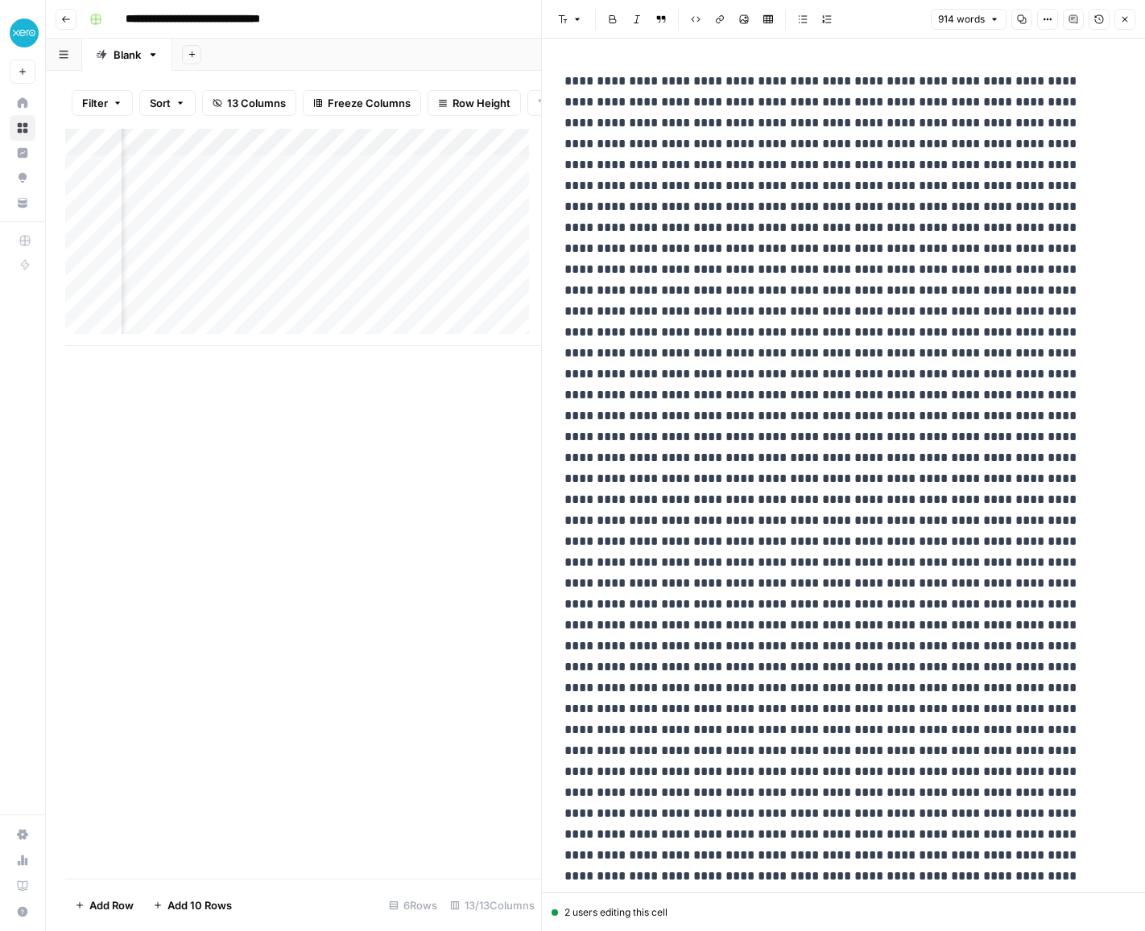
click at [250, 262] on div "Add Column" at bounding box center [303, 237] width 476 height 217
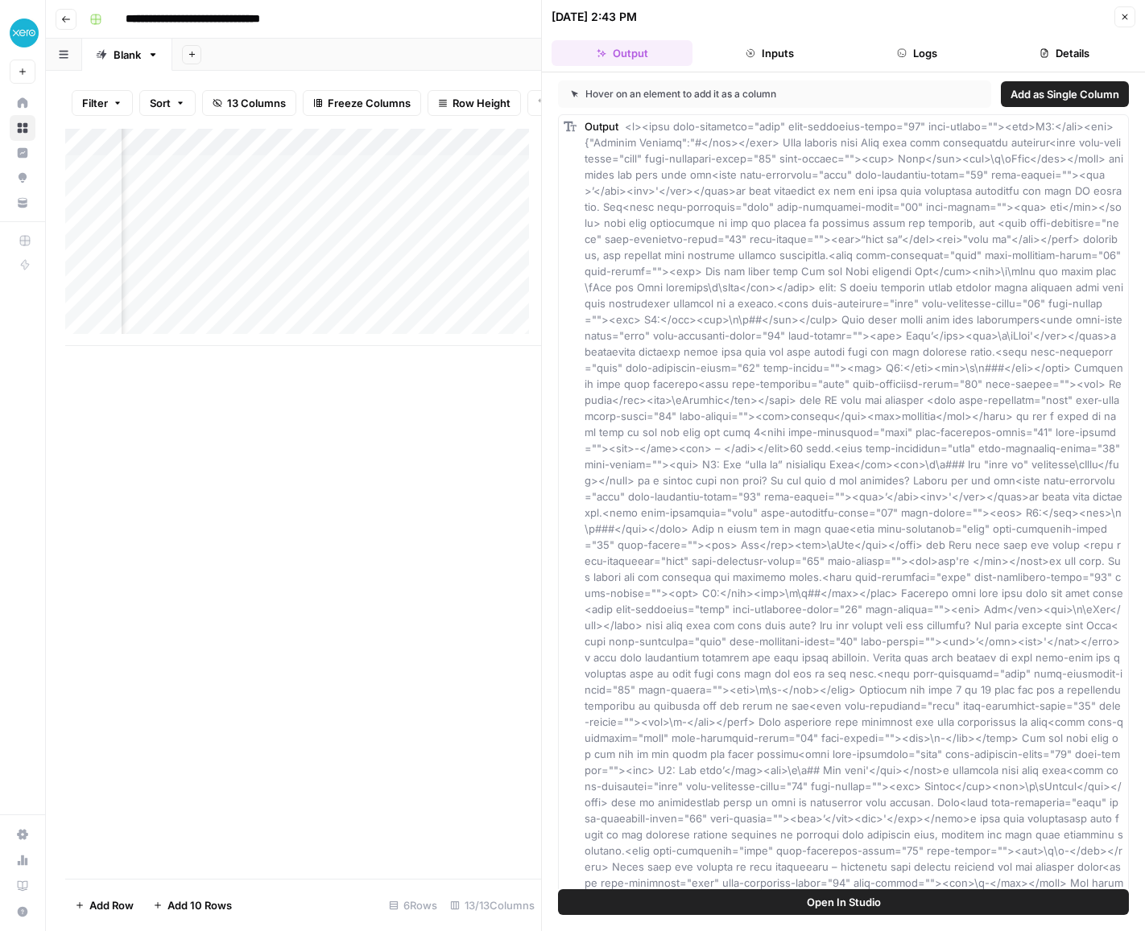
click at [1043, 84] on button "Add as Single Column" at bounding box center [1065, 94] width 128 height 26
click at [290, 266] on div "Add Column" at bounding box center [303, 237] width 476 height 217
click at [389, 152] on div "Add Column" at bounding box center [303, 237] width 476 height 217
click at [469, 252] on span "Markdown" at bounding box center [495, 257] width 76 height 16
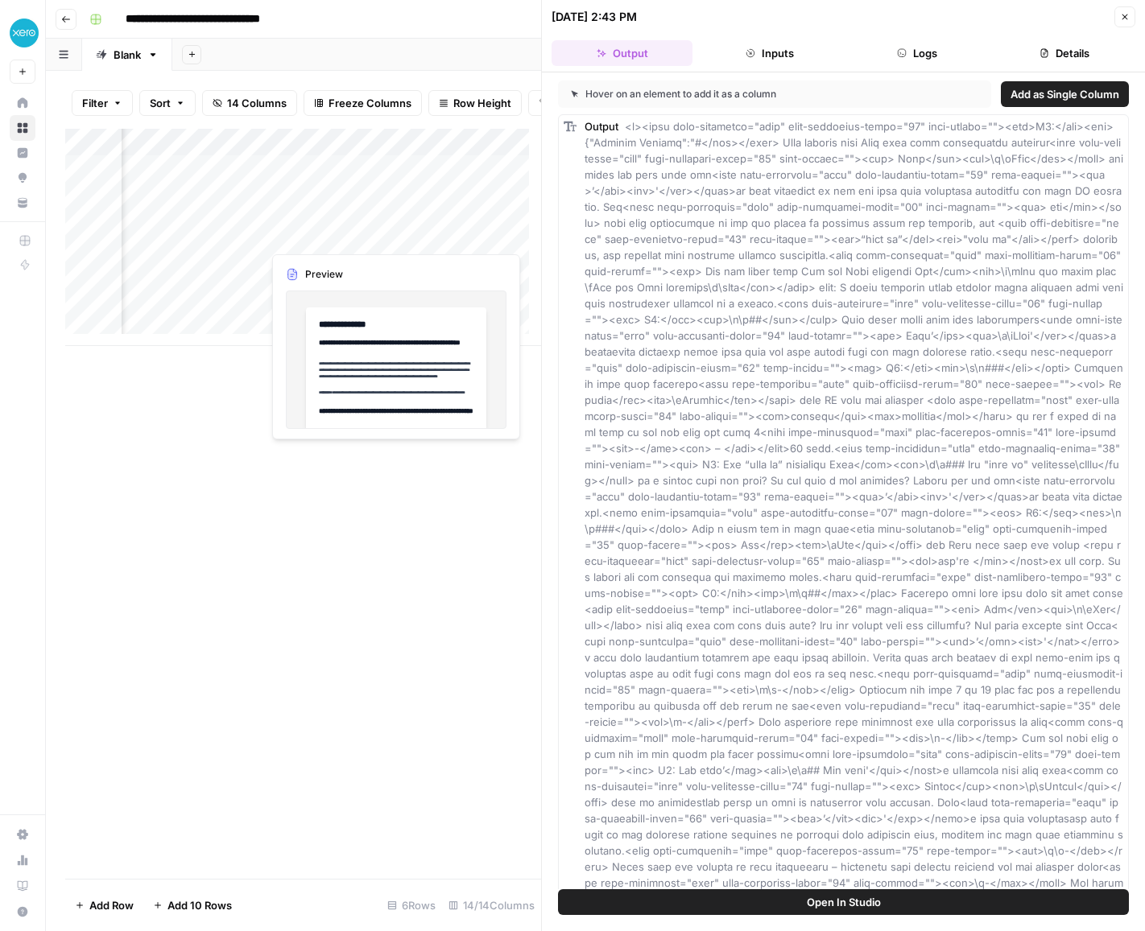
click at [304, 241] on div "Add Column" at bounding box center [303, 237] width 476 height 217
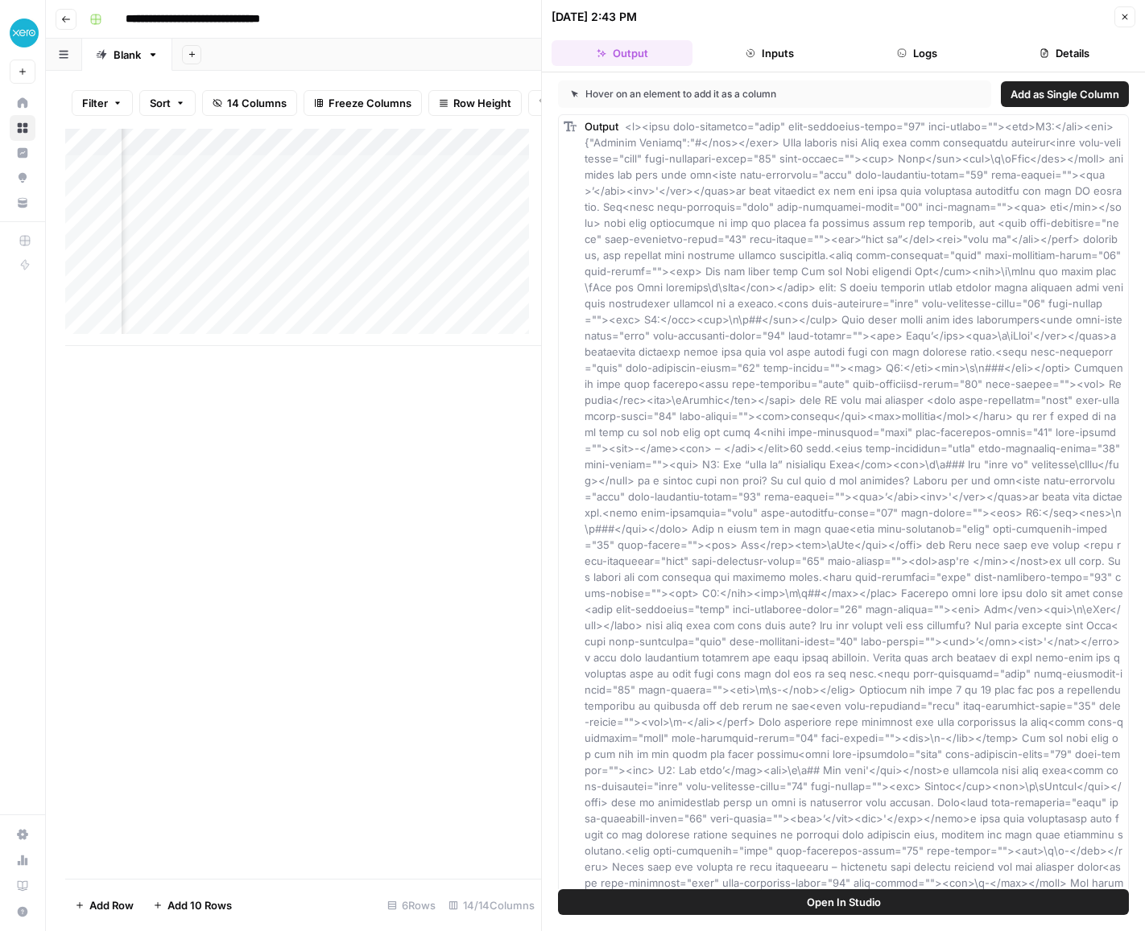
click at [237, 405] on div "Add Column" at bounding box center [303, 504] width 476 height 750
click at [334, 257] on div "Add Column" at bounding box center [303, 237] width 476 height 217
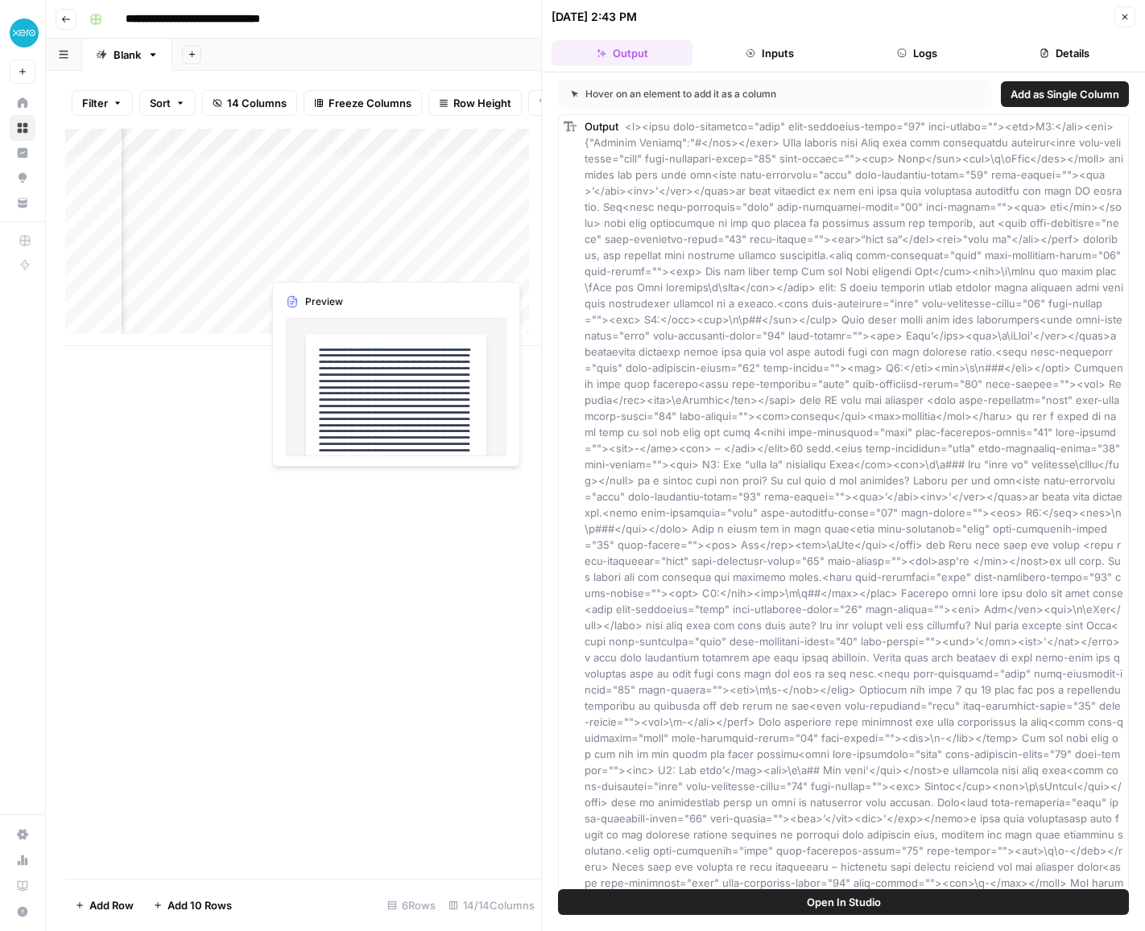
click at [331, 257] on div "Add Column" at bounding box center [303, 237] width 476 height 217
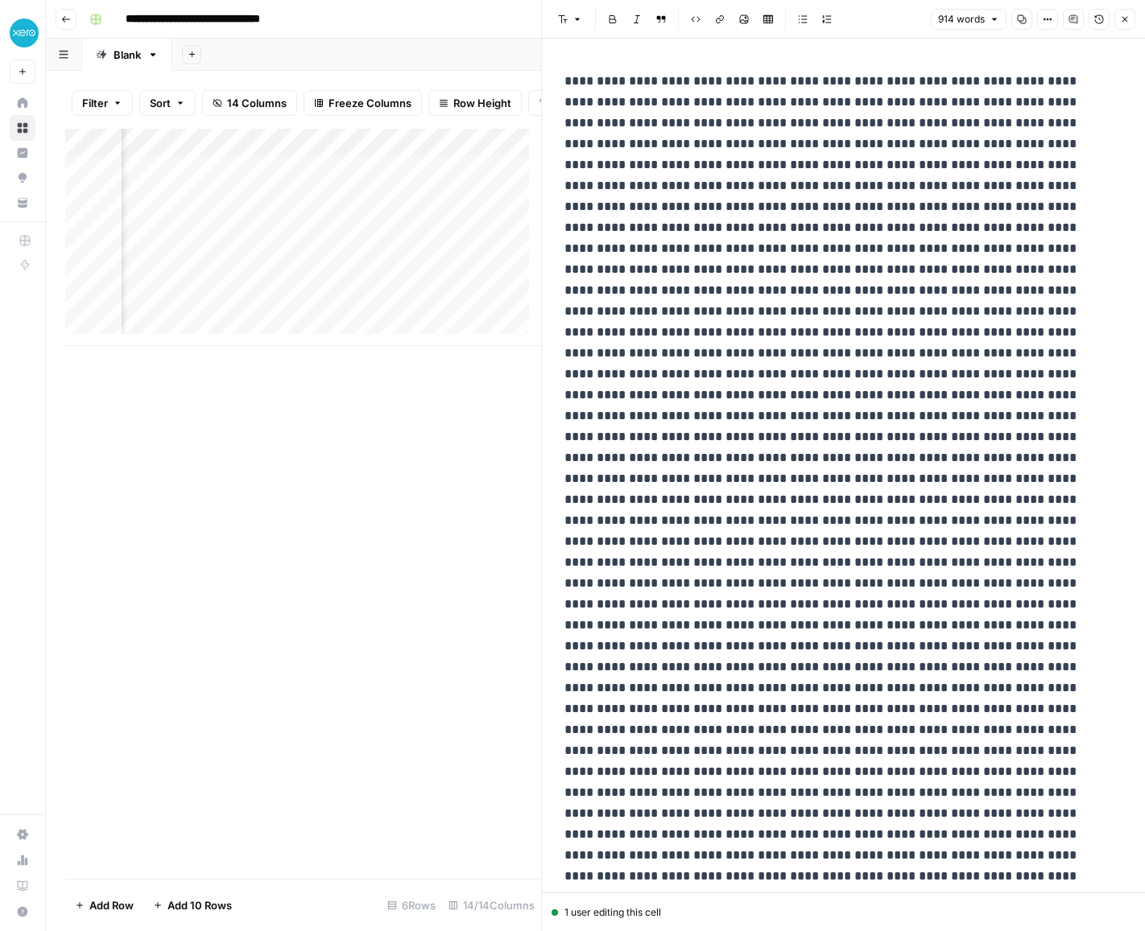
click at [433, 264] on div "Add Column" at bounding box center [303, 237] width 476 height 217
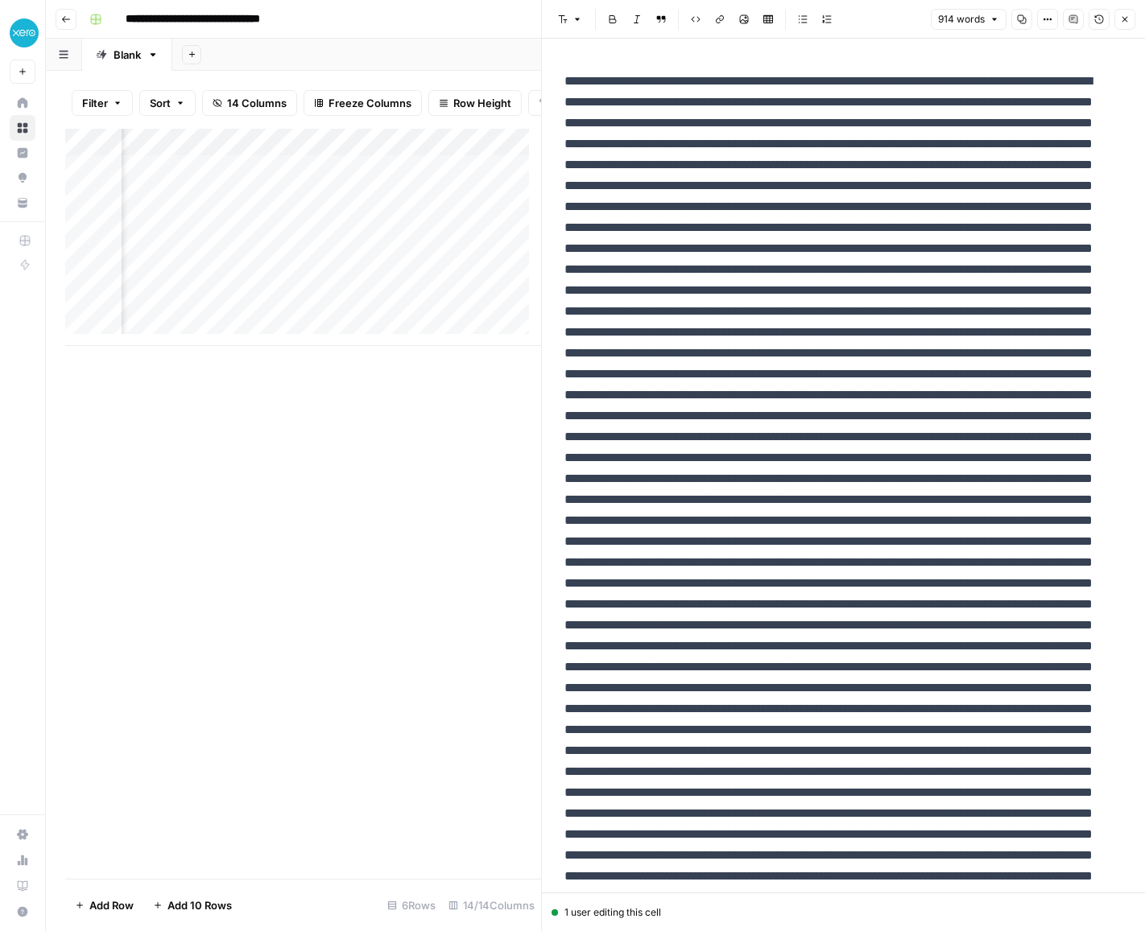
scroll to position [0, 2204]
click at [274, 157] on div "Add Column" at bounding box center [303, 237] width 476 height 217
click at [225, 479] on div "Add Column" at bounding box center [303, 504] width 476 height 750
click at [464, 155] on div "Add Column" at bounding box center [303, 237] width 476 height 217
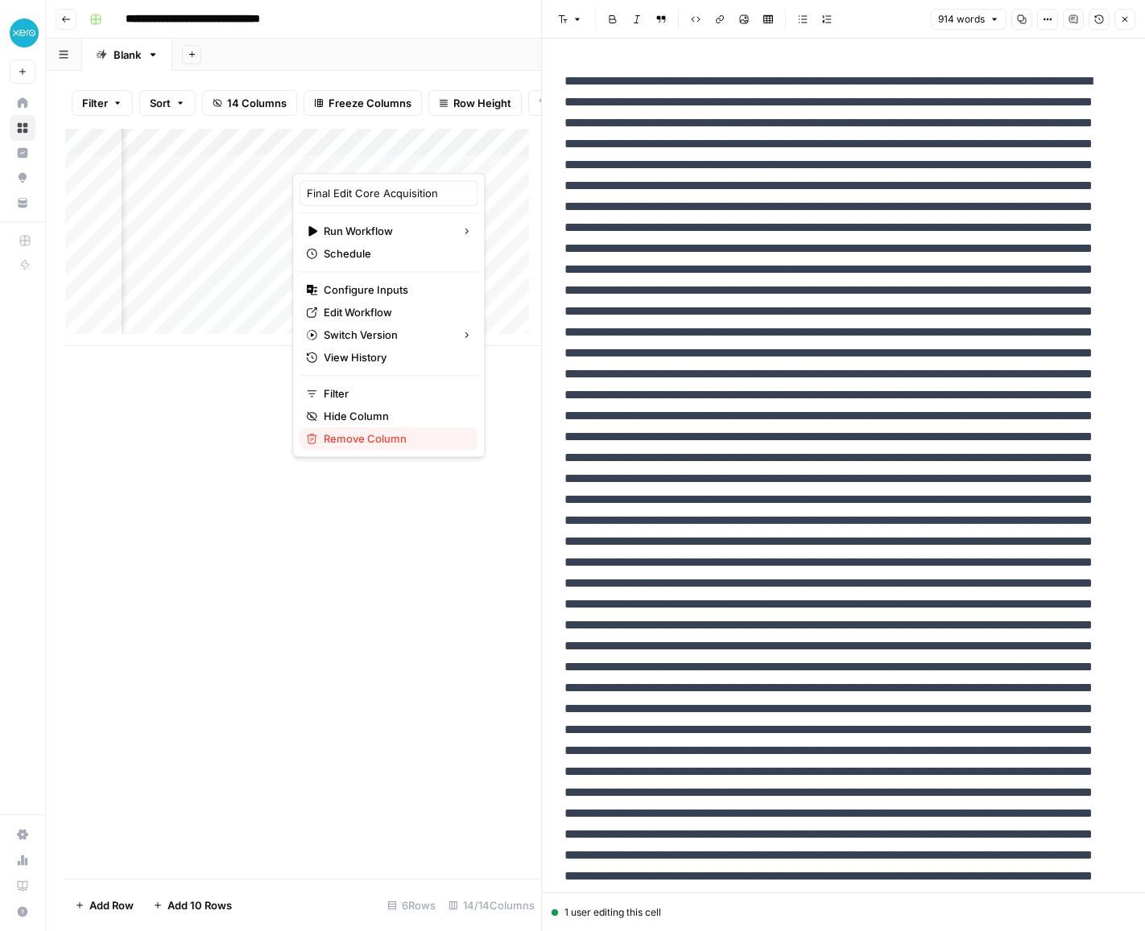
click at [369, 444] on span "Remove Column" at bounding box center [394, 439] width 141 height 16
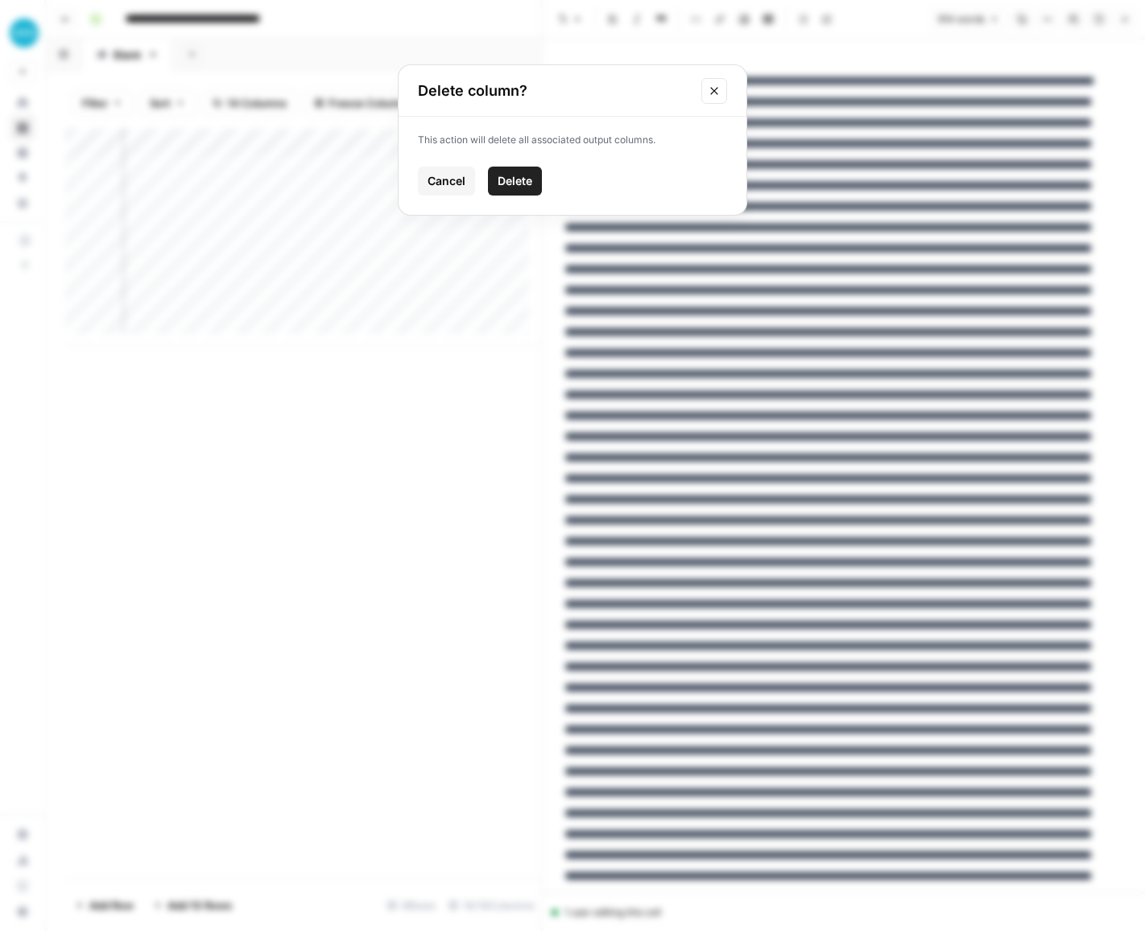
click at [526, 189] on button "Delete" at bounding box center [515, 181] width 54 height 29
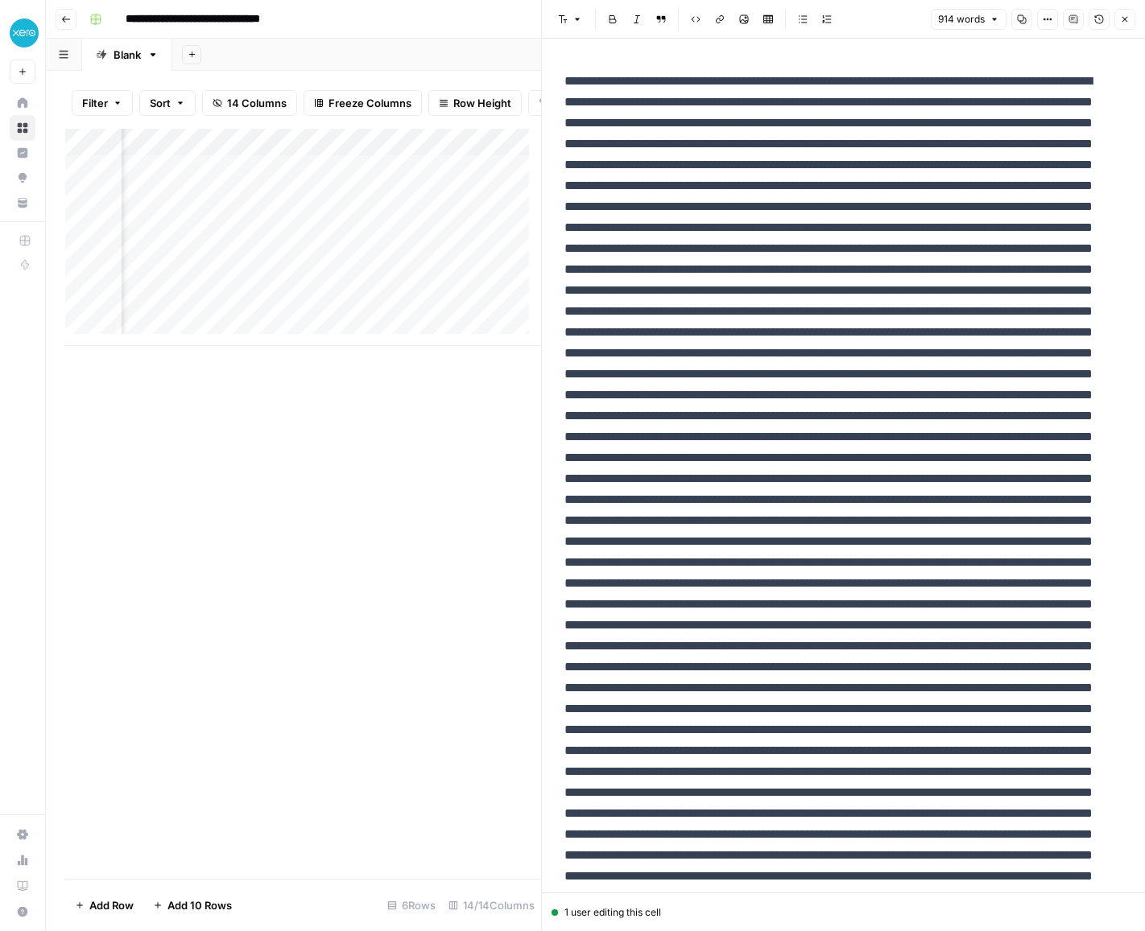
scroll to position [0, 2058]
click at [424, 152] on div "Add Column" at bounding box center [303, 237] width 476 height 217
click at [365, 315] on span "Remove Column" at bounding box center [395, 312] width 141 height 16
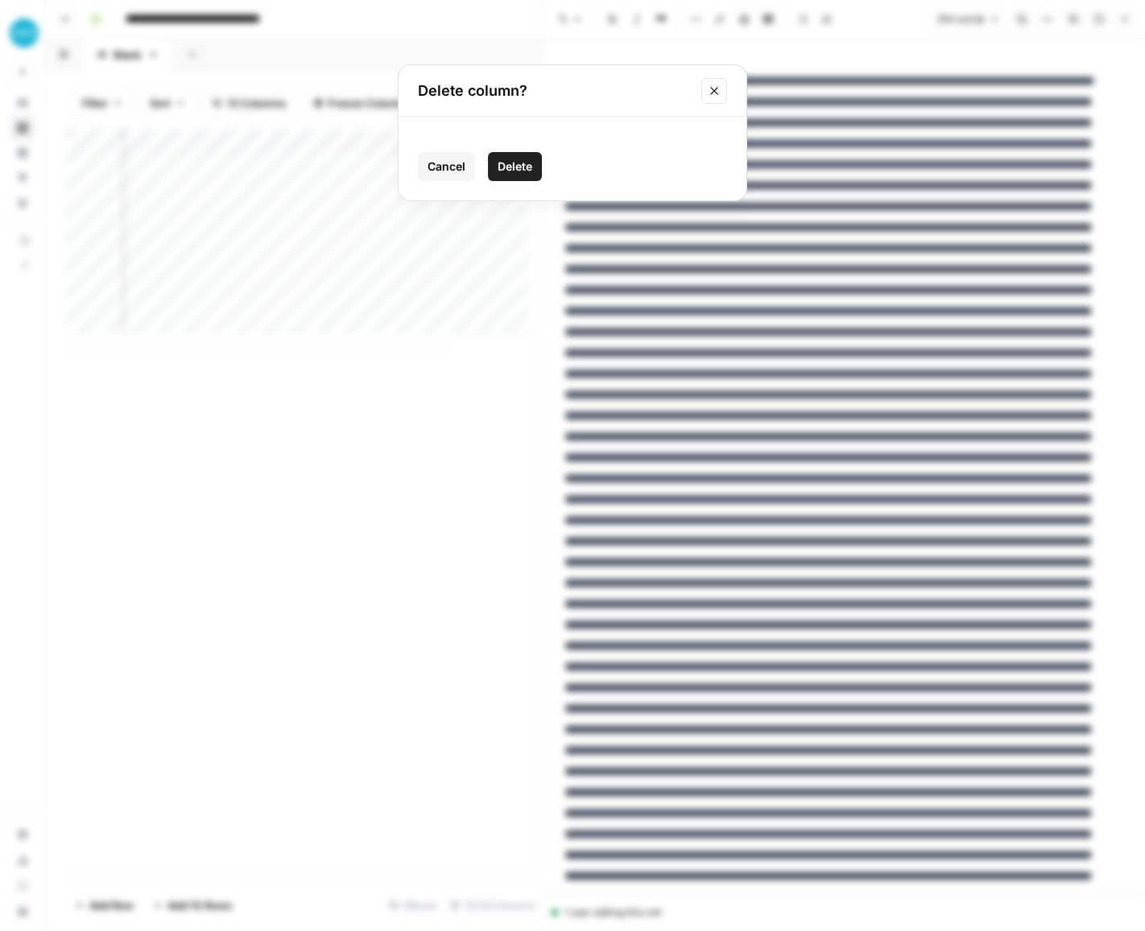
click at [504, 168] on span "Delete" at bounding box center [514, 167] width 35 height 16
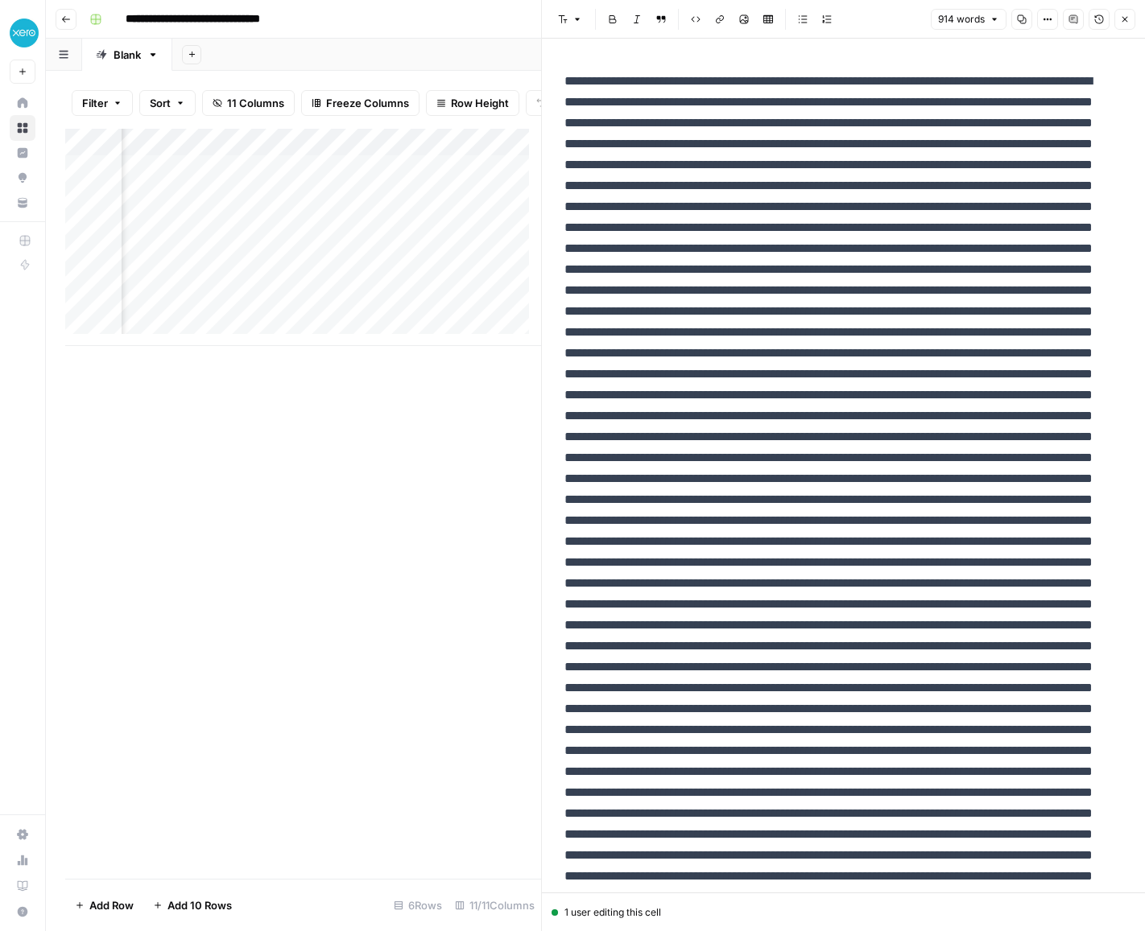
scroll to position [0, 1846]
click at [268, 265] on div "Add Column" at bounding box center [303, 237] width 476 height 217
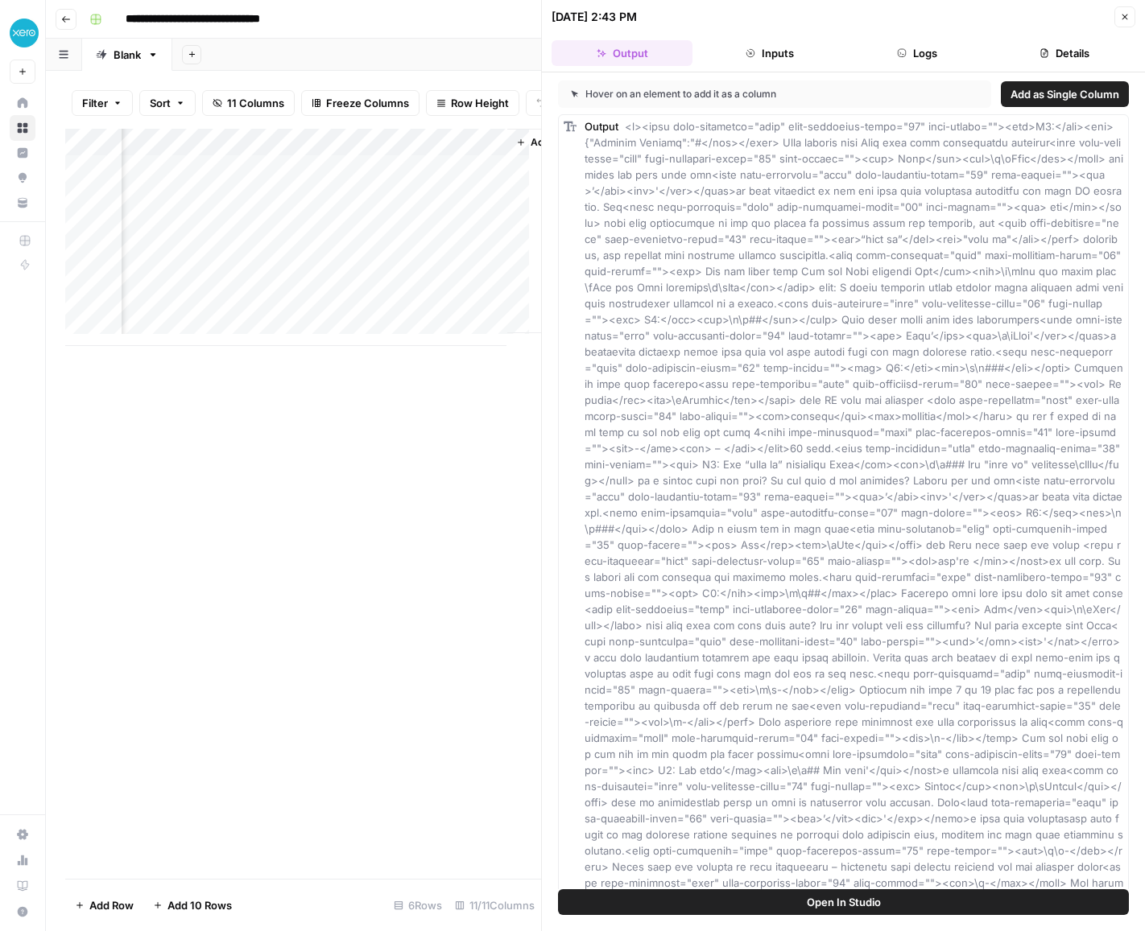
click at [647, 60] on button "Output" at bounding box center [621, 53] width 141 height 26
drag, startPoint x: 667, startPoint y: 155, endPoint x: 775, endPoint y: 396, distance: 264.1
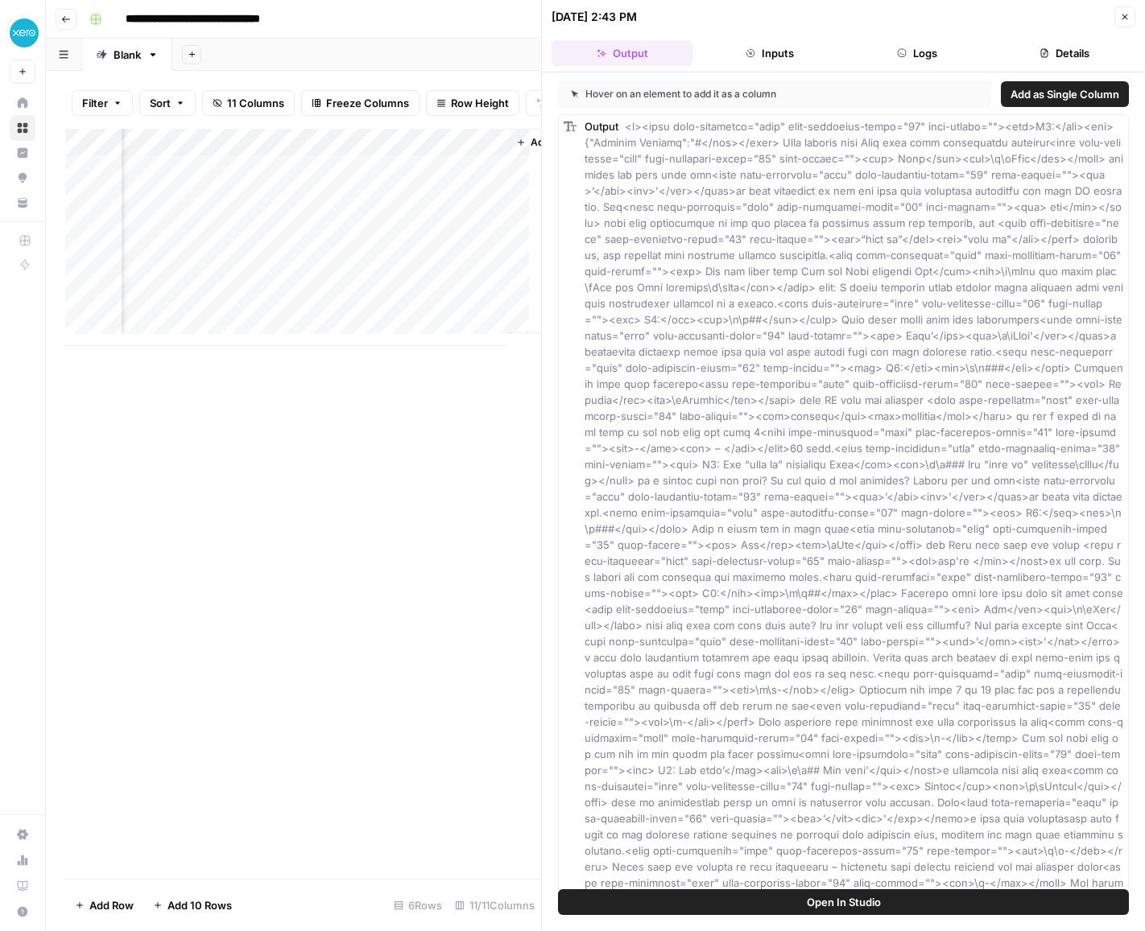
click at [192, 155] on div "Add Column" at bounding box center [303, 237] width 476 height 217
click at [316, 431] on div "Add Column" at bounding box center [303, 504] width 476 height 750
click at [195, 147] on div "Add Column" at bounding box center [303, 237] width 476 height 217
click at [195, 151] on div at bounding box center [136, 157] width 146 height 32
click at [192, 151] on div at bounding box center [136, 157] width 146 height 32
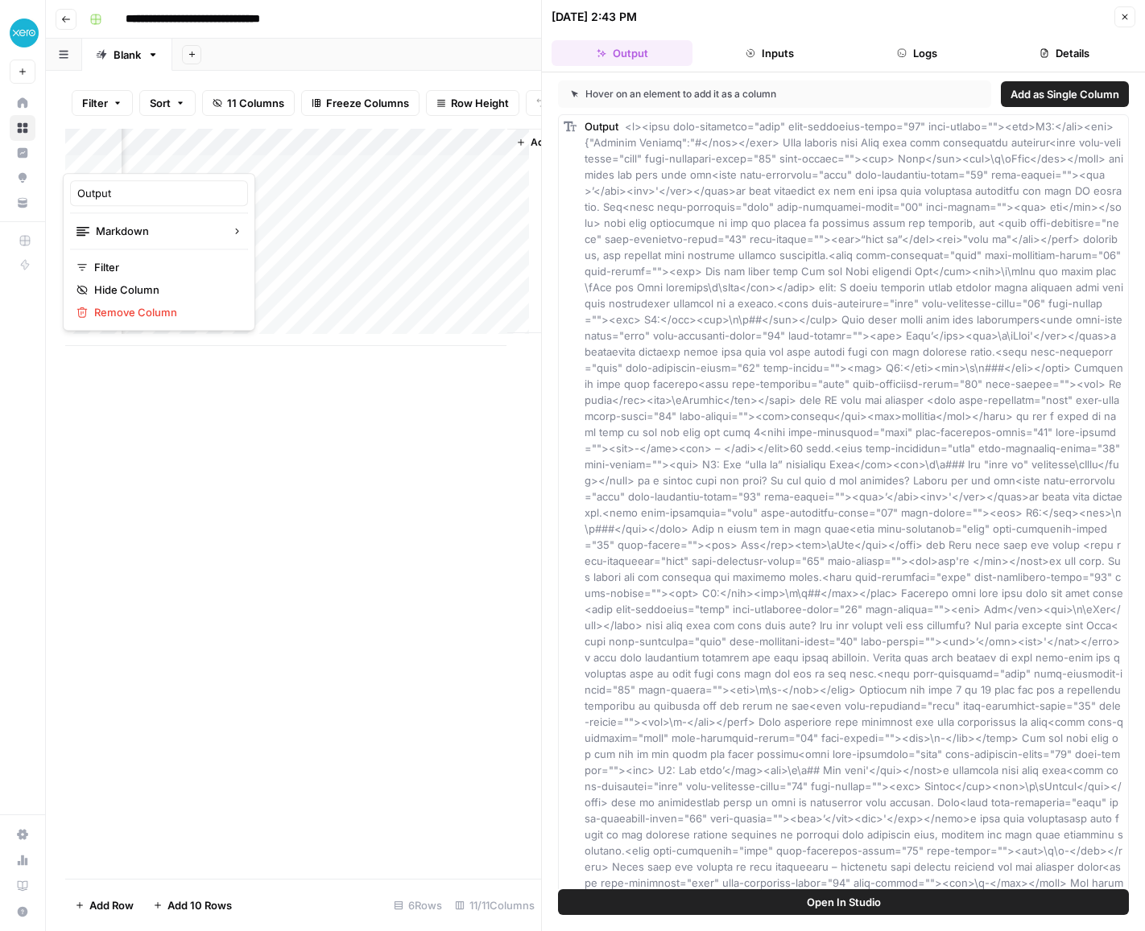
click at [315, 419] on div "Add Column" at bounding box center [303, 504] width 476 height 750
click at [1129, 10] on button "Close" at bounding box center [1124, 16] width 21 height 21
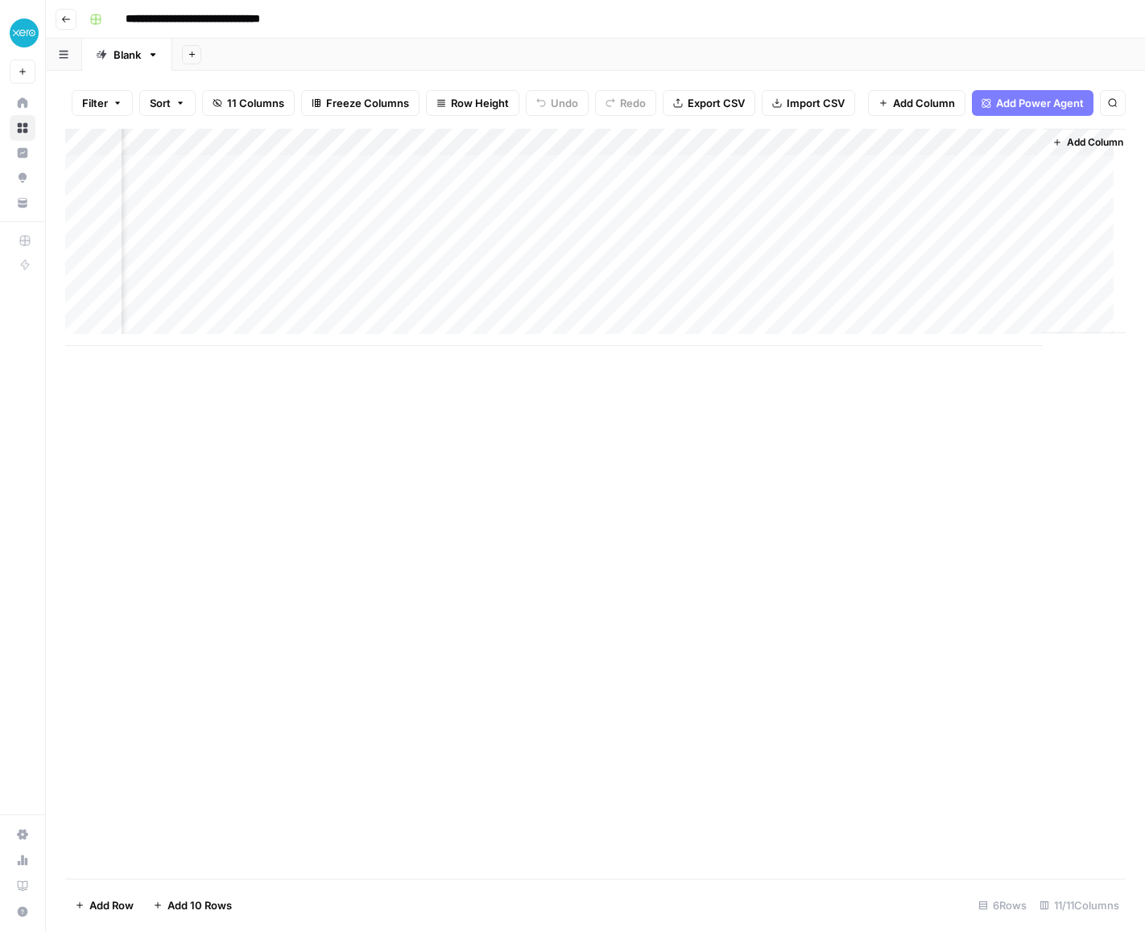
scroll to position [0, 1329]
click at [844, 144] on div "Add Column" at bounding box center [595, 237] width 1060 height 217
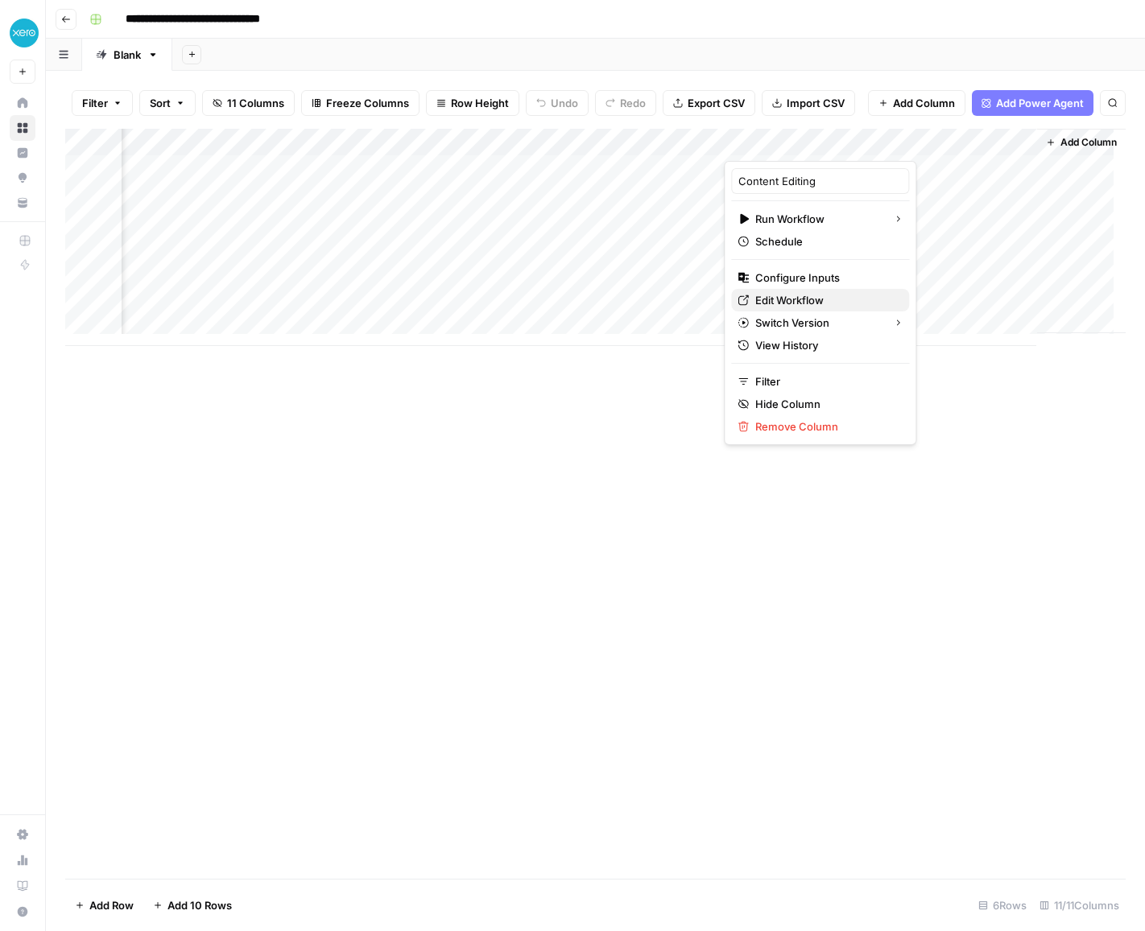
click at [795, 297] on span "Edit Workflow" at bounding box center [825, 300] width 141 height 16
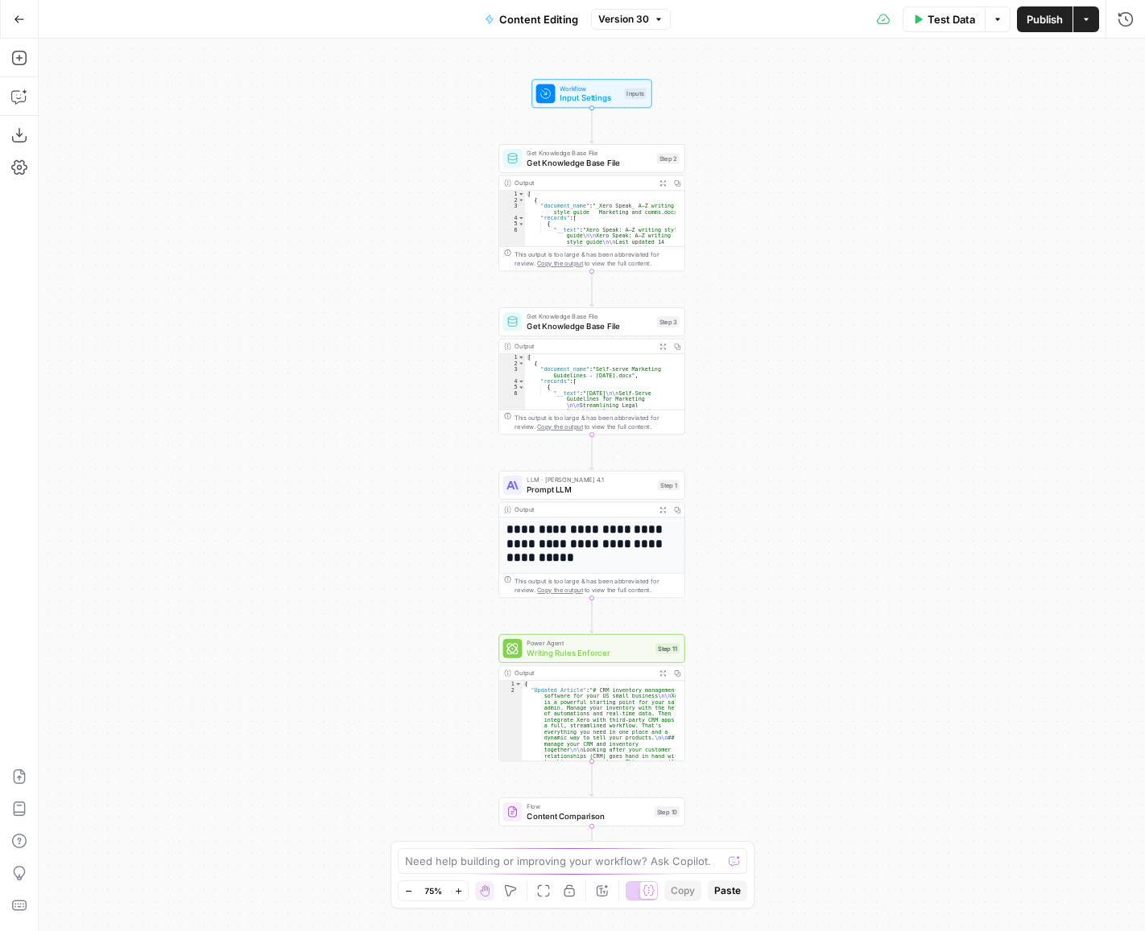
click at [836, 700] on div "Workflow Input Settings Inputs Get Knowledge Base File Get Knowledge Base File …" at bounding box center [592, 485] width 1106 height 893
click at [427, 752] on div "Workflow Input Settings Inputs Get Knowledge Base File Get Knowledge Base File …" at bounding box center [592, 485] width 1106 height 893
click at [588, 822] on div "Workflow Input Settings Inputs Get Knowledge Base File Get Knowledge Base File …" at bounding box center [592, 485] width 1106 height 893
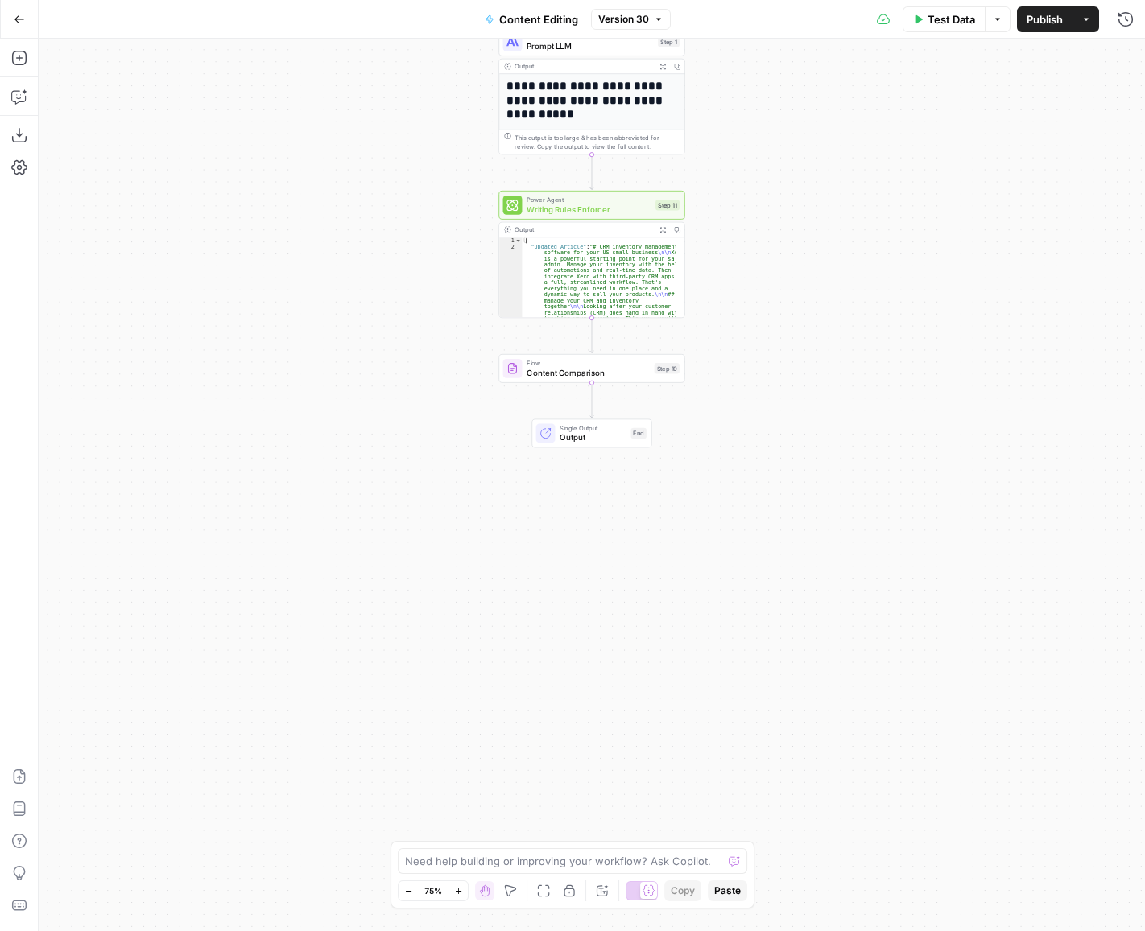
click at [553, 382] on div "Flow Content Comparison Step 10 Copy step Delete step Add Note Test" at bounding box center [591, 368] width 186 height 29
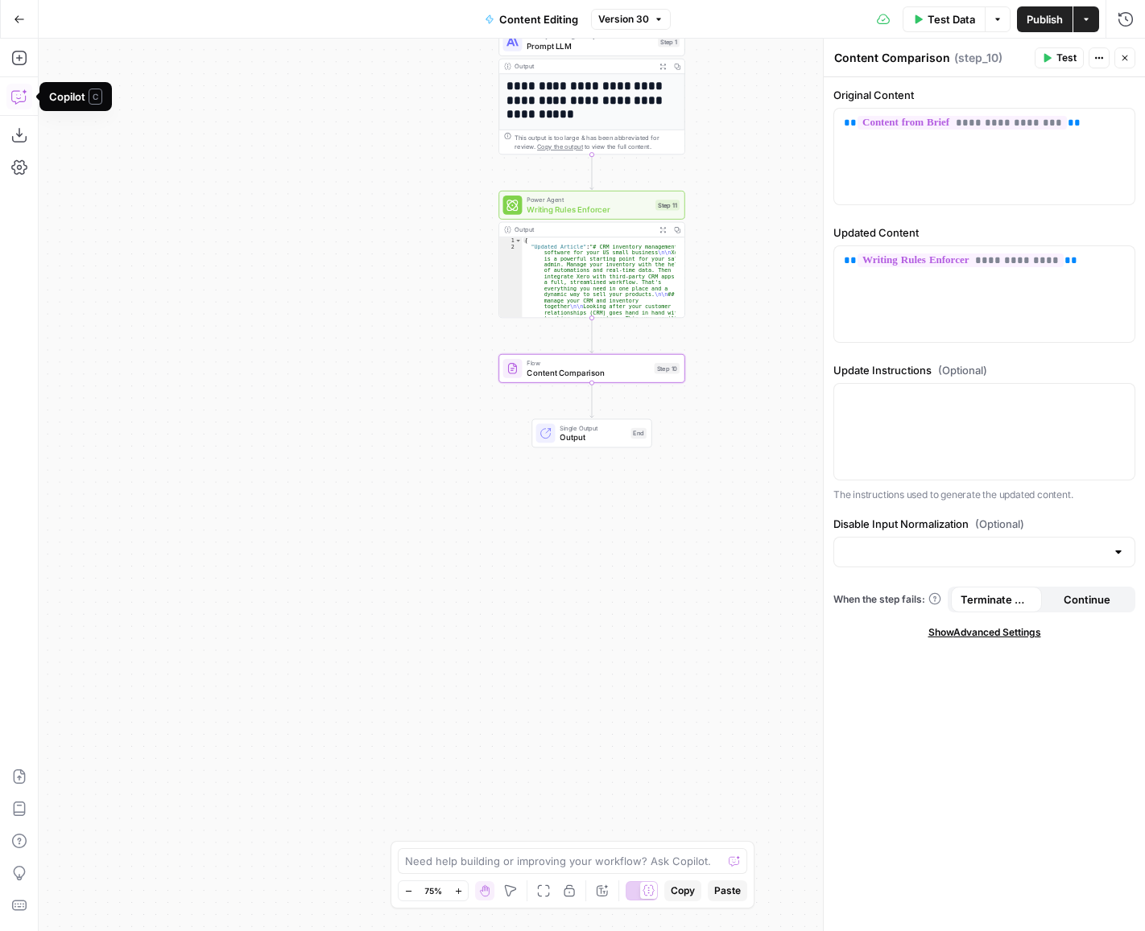
click at [14, 101] on icon "button" at bounding box center [19, 97] width 16 height 16
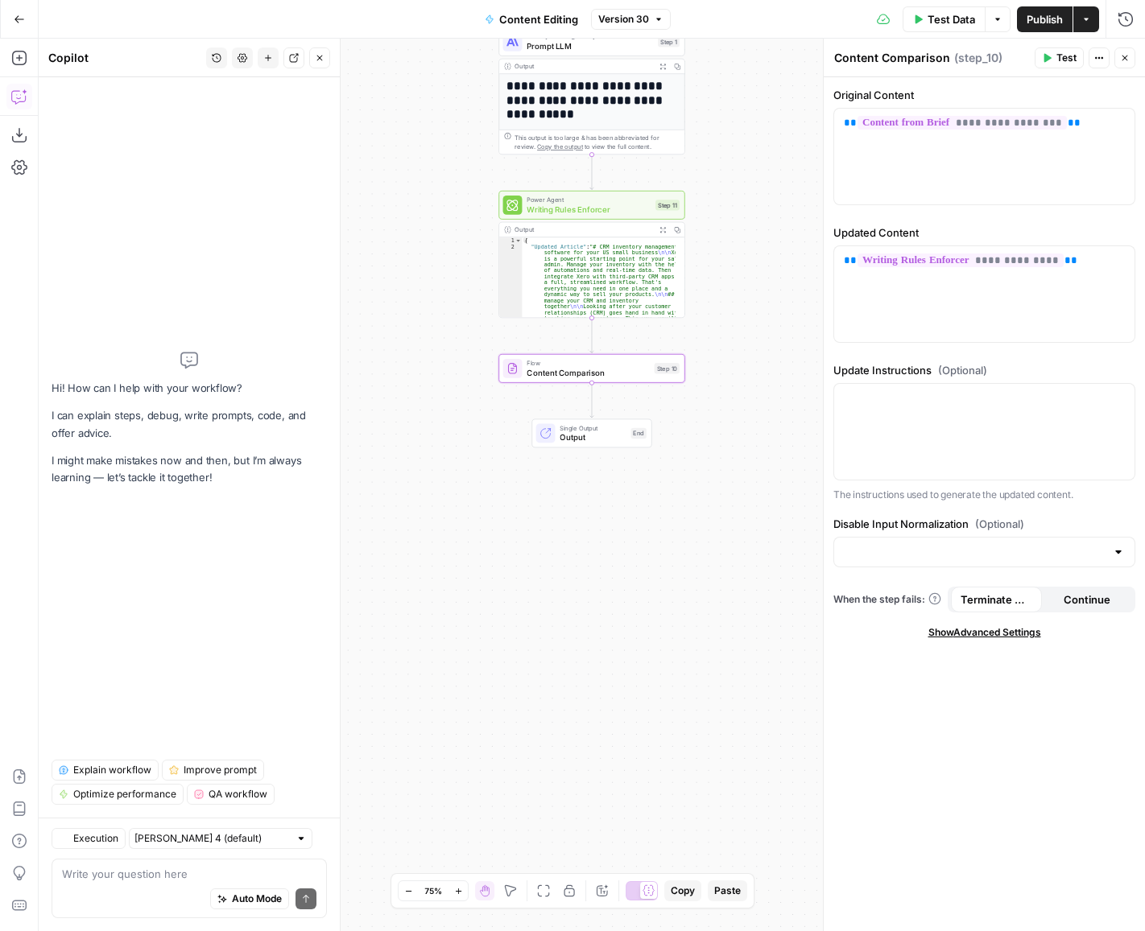
click at [114, 878] on textarea at bounding box center [189, 874] width 254 height 16
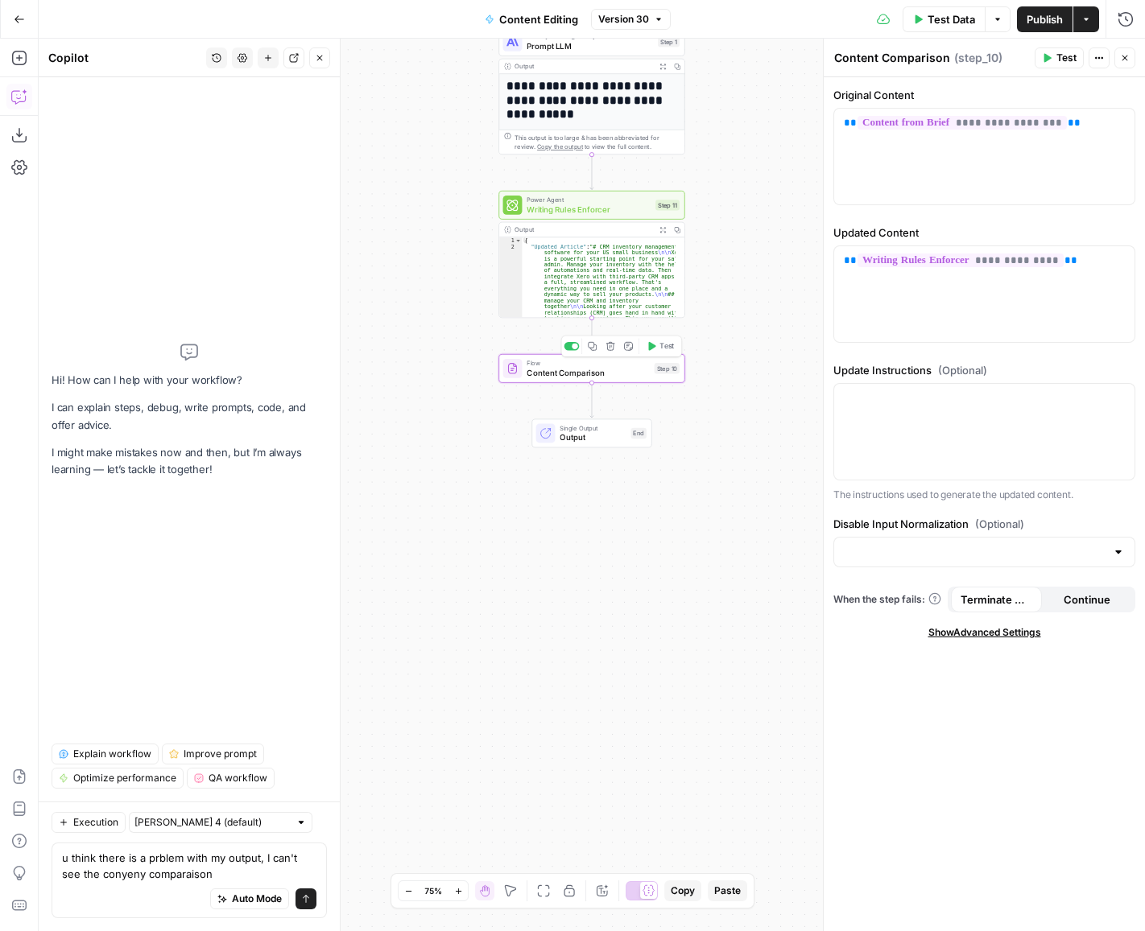
click at [560, 371] on span "Content Comparison" at bounding box center [587, 373] width 122 height 12
click at [651, 345] on icon "button" at bounding box center [652, 346] width 7 height 9
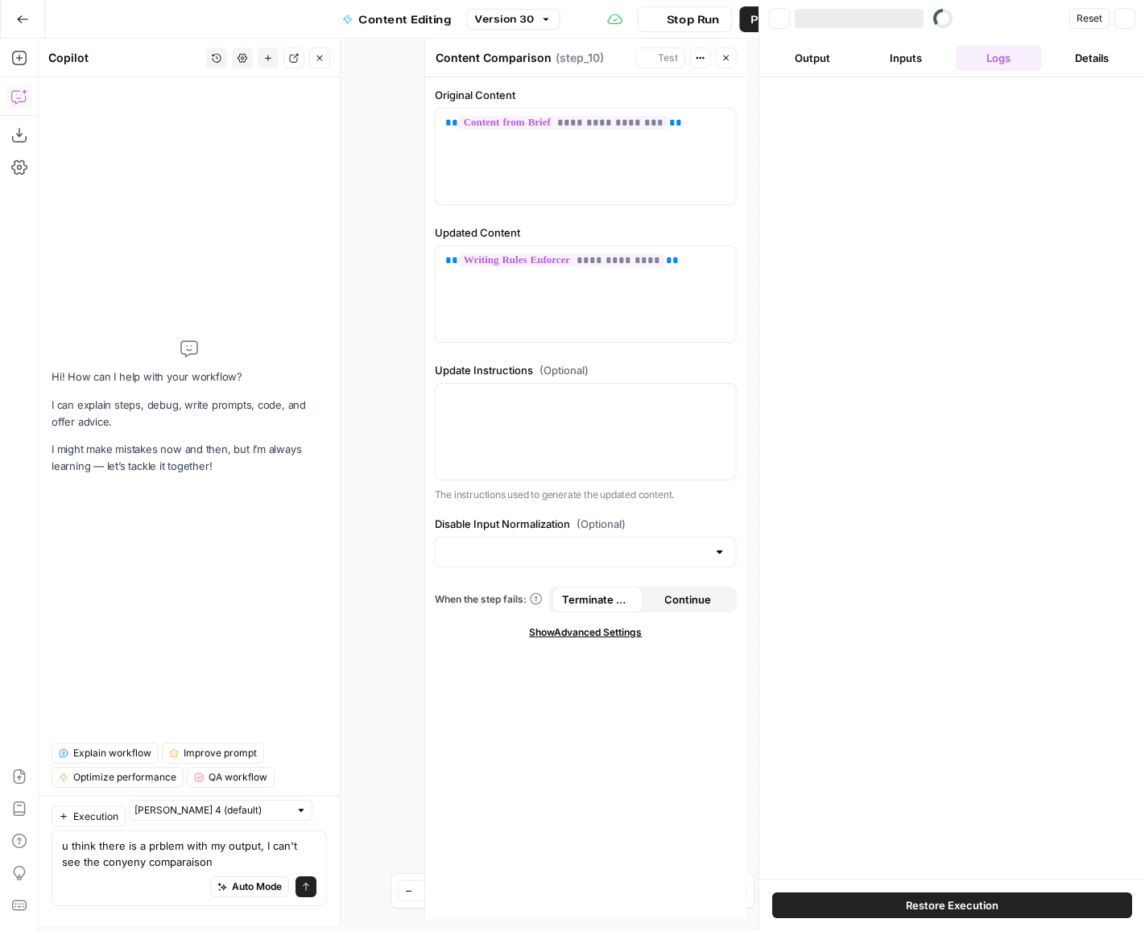
click at [174, 879] on div "u think there is a prblem with my output, I can't see the conyeny comparaison u…" at bounding box center [189, 869] width 275 height 76
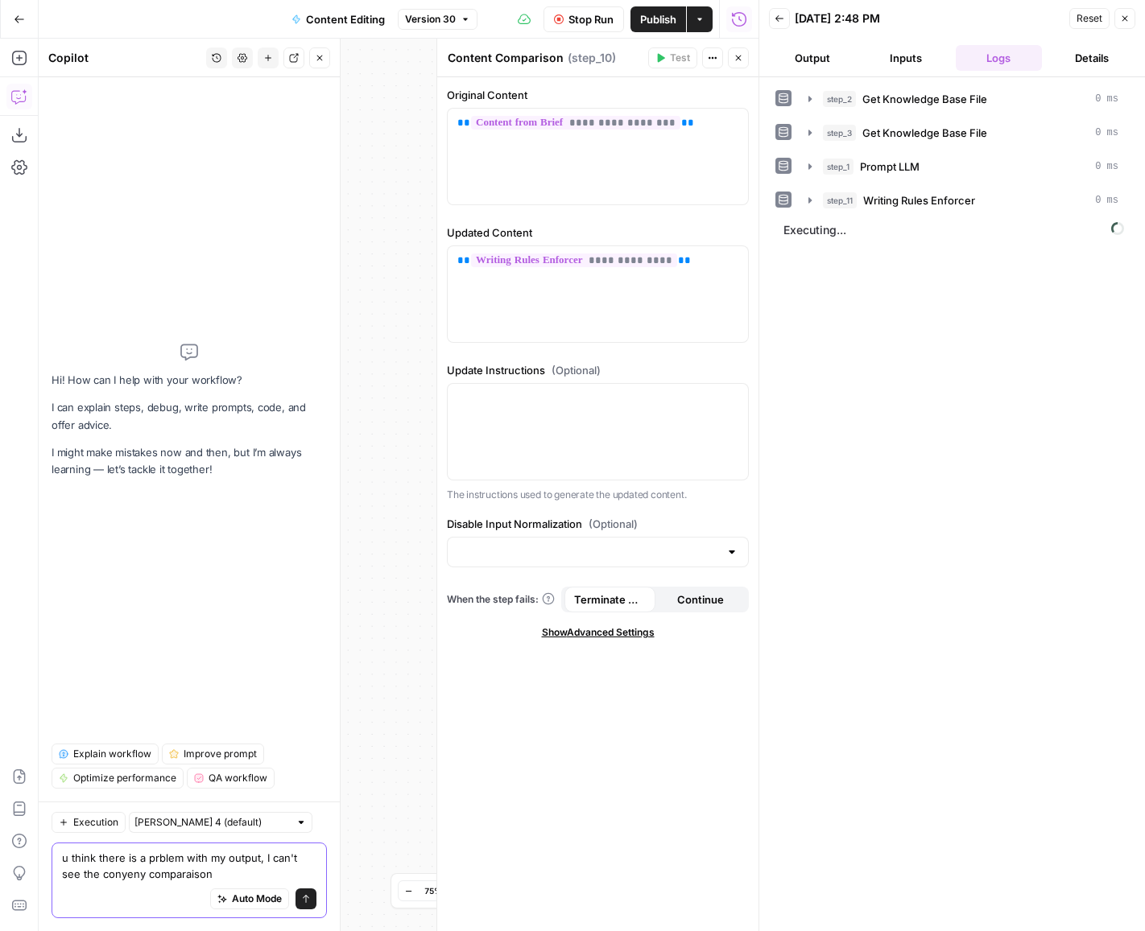
click at [169, 878] on textarea "u think there is a prblem with my output, I can't see the conyeny comparaison" at bounding box center [189, 866] width 254 height 32
click at [96, 875] on textarea "u think there is a prblem with my output, I can't see the conyeny comparison" at bounding box center [189, 866] width 254 height 32
drag, startPoint x: 123, startPoint y: 877, endPoint x: 83, endPoint y: 878, distance: 40.3
click at [83, 878] on textarea "u think there is a prblem with my output, I can't see the conyeny comparison" at bounding box center [189, 866] width 254 height 32
type textarea "u think there is a problem with my output, I can't see the content comparison"
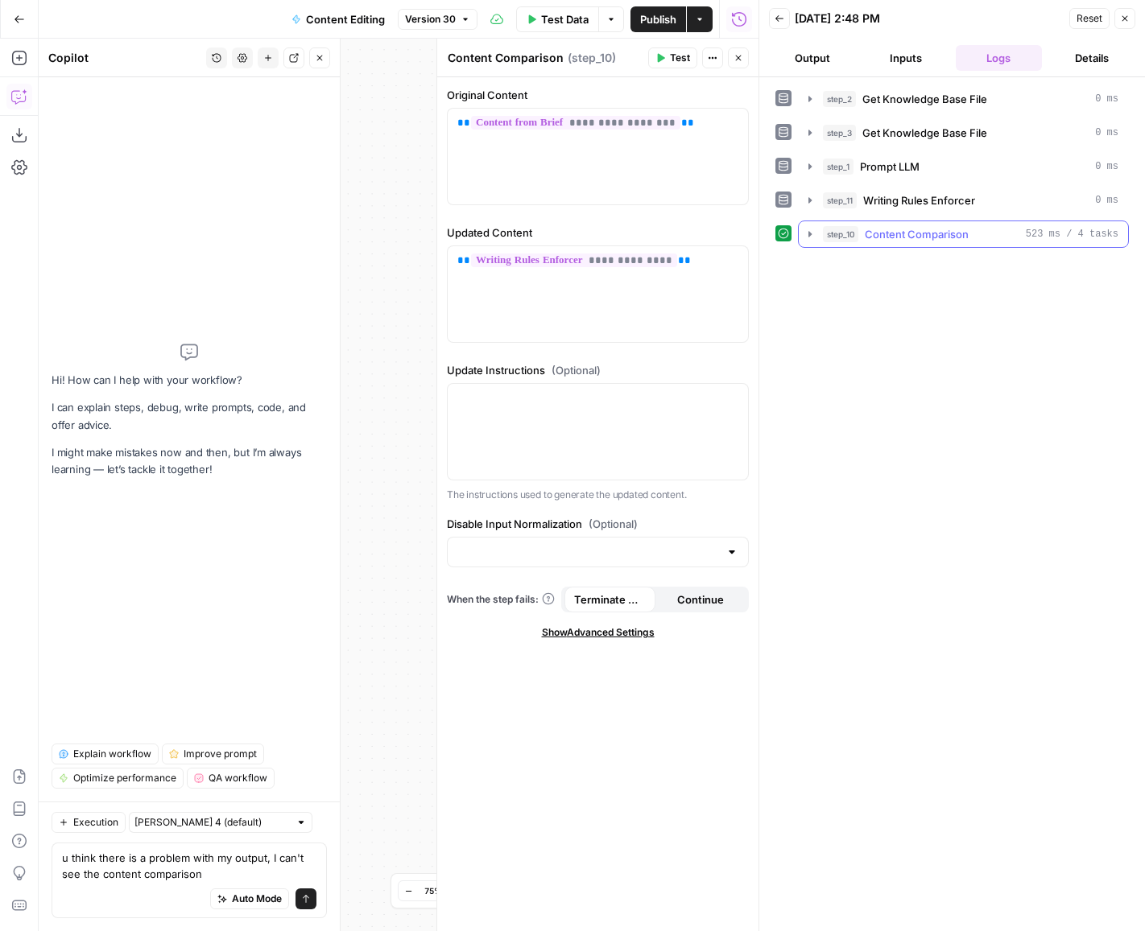
click at [898, 227] on span "Content Comparison" at bounding box center [917, 234] width 104 height 16
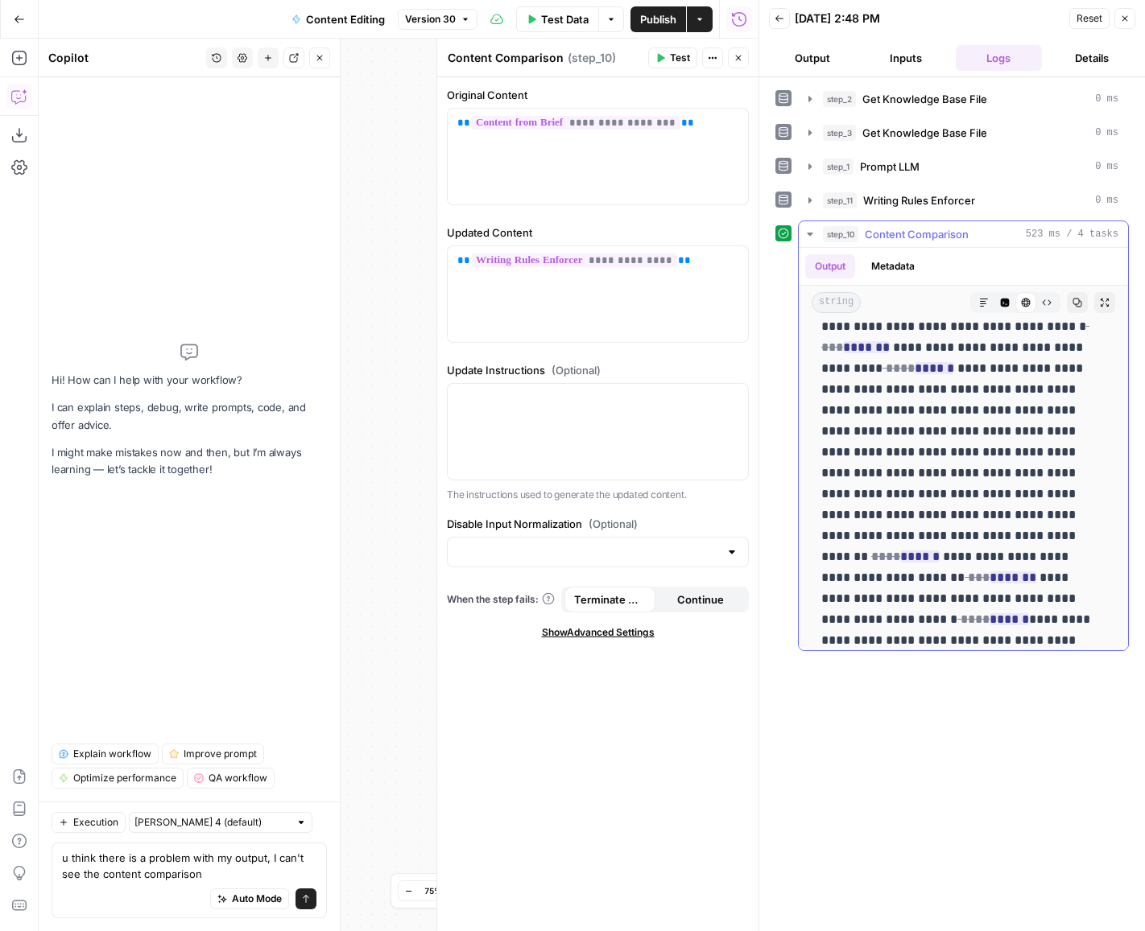
scroll to position [3880, 0]
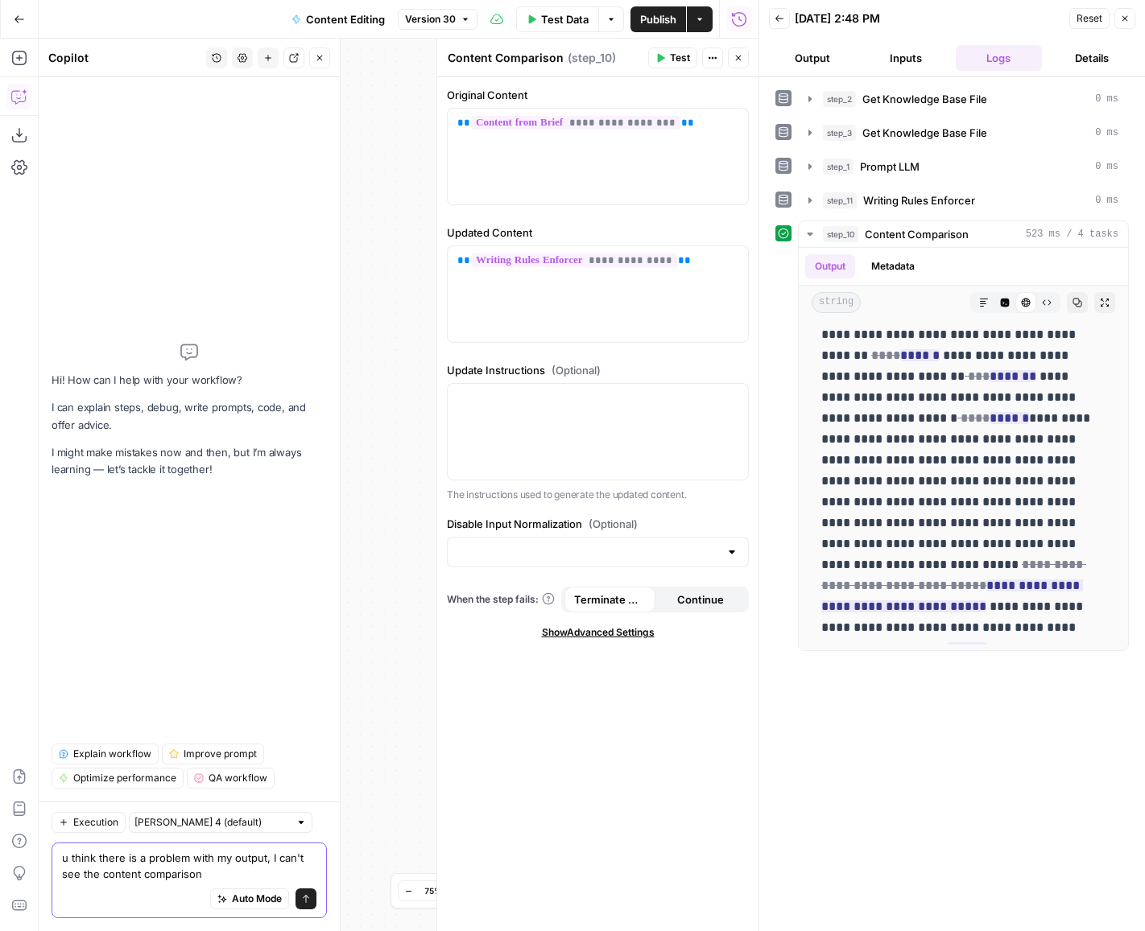
click at [209, 868] on textarea "u think there is a problem with my output, I can't see the content comparison" at bounding box center [189, 866] width 254 height 32
click at [642, 17] on span "Publish" at bounding box center [658, 19] width 36 height 16
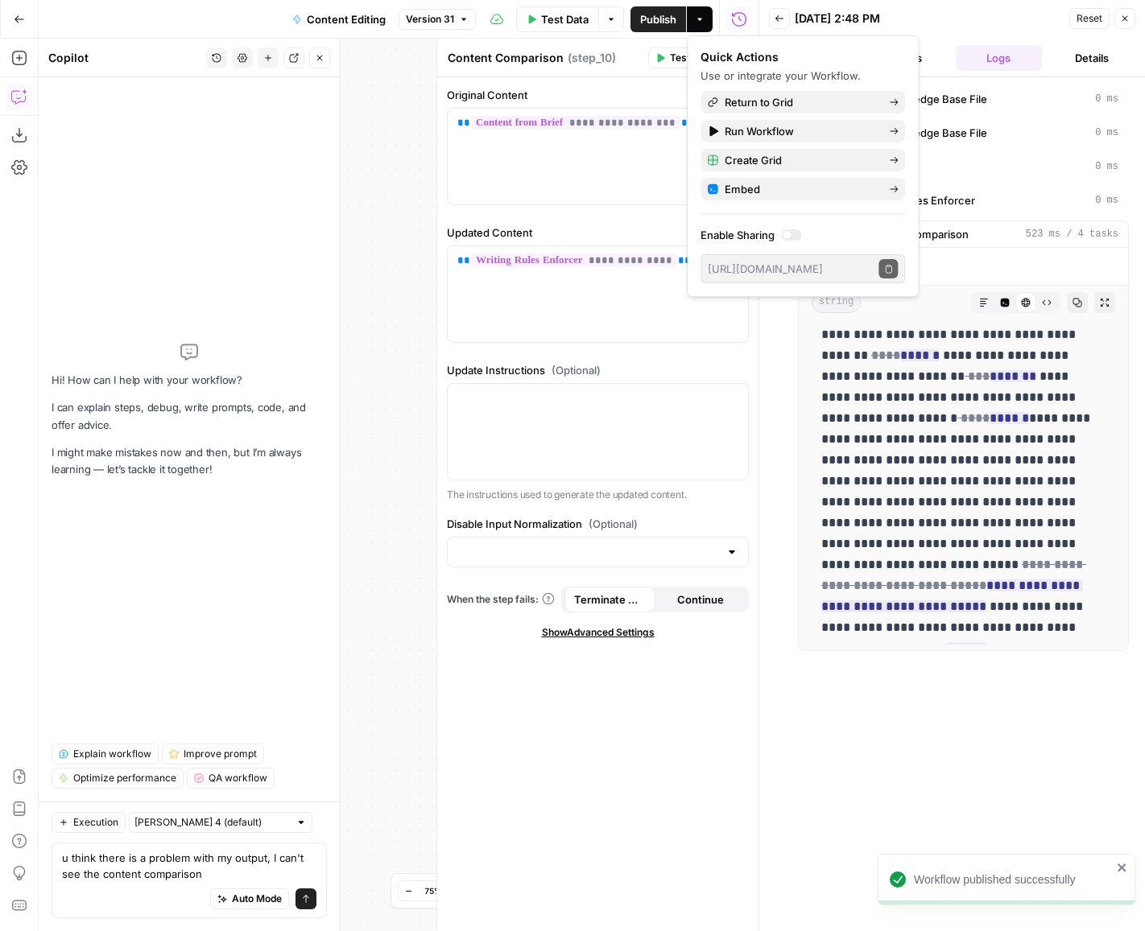
click at [431, 99] on div at bounding box center [437, 485] width 16 height 893
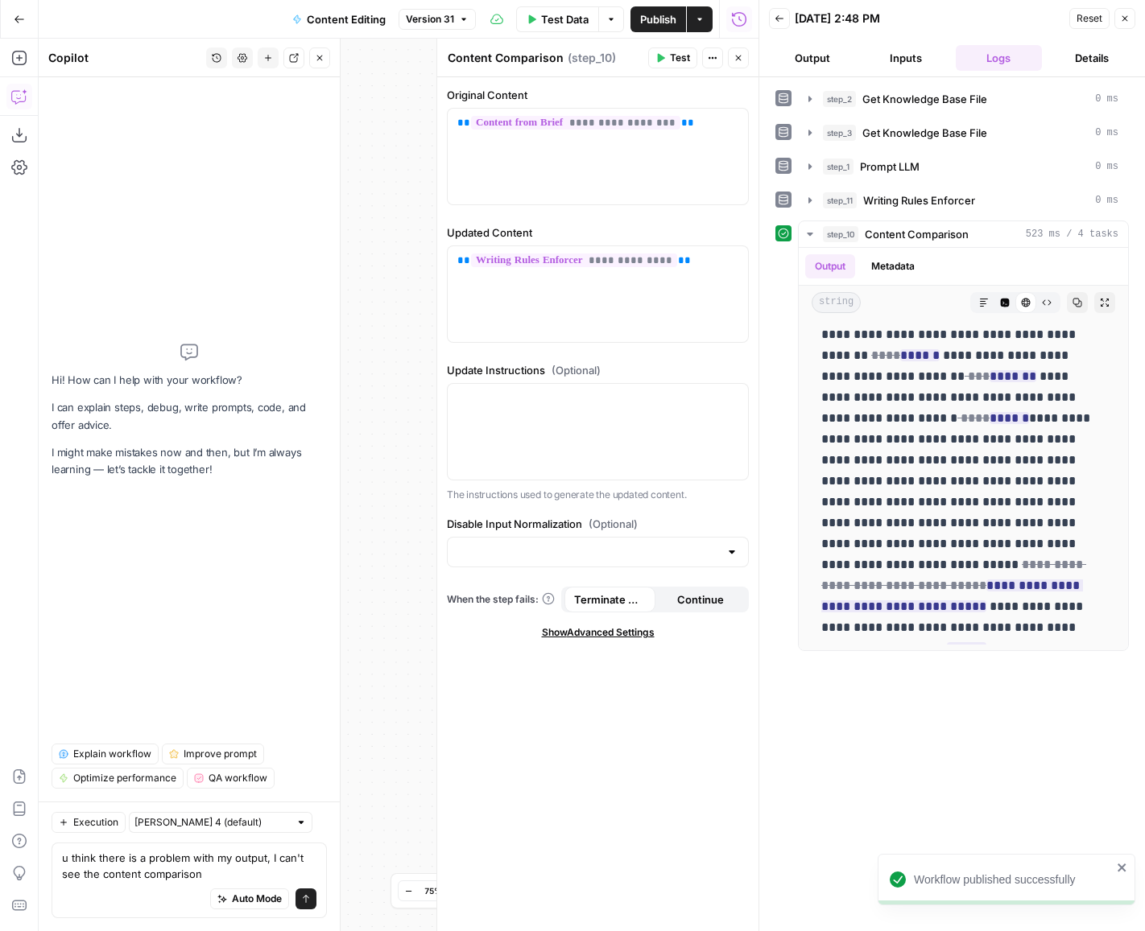
click at [737, 53] on icon "button" at bounding box center [738, 58] width 10 height 10
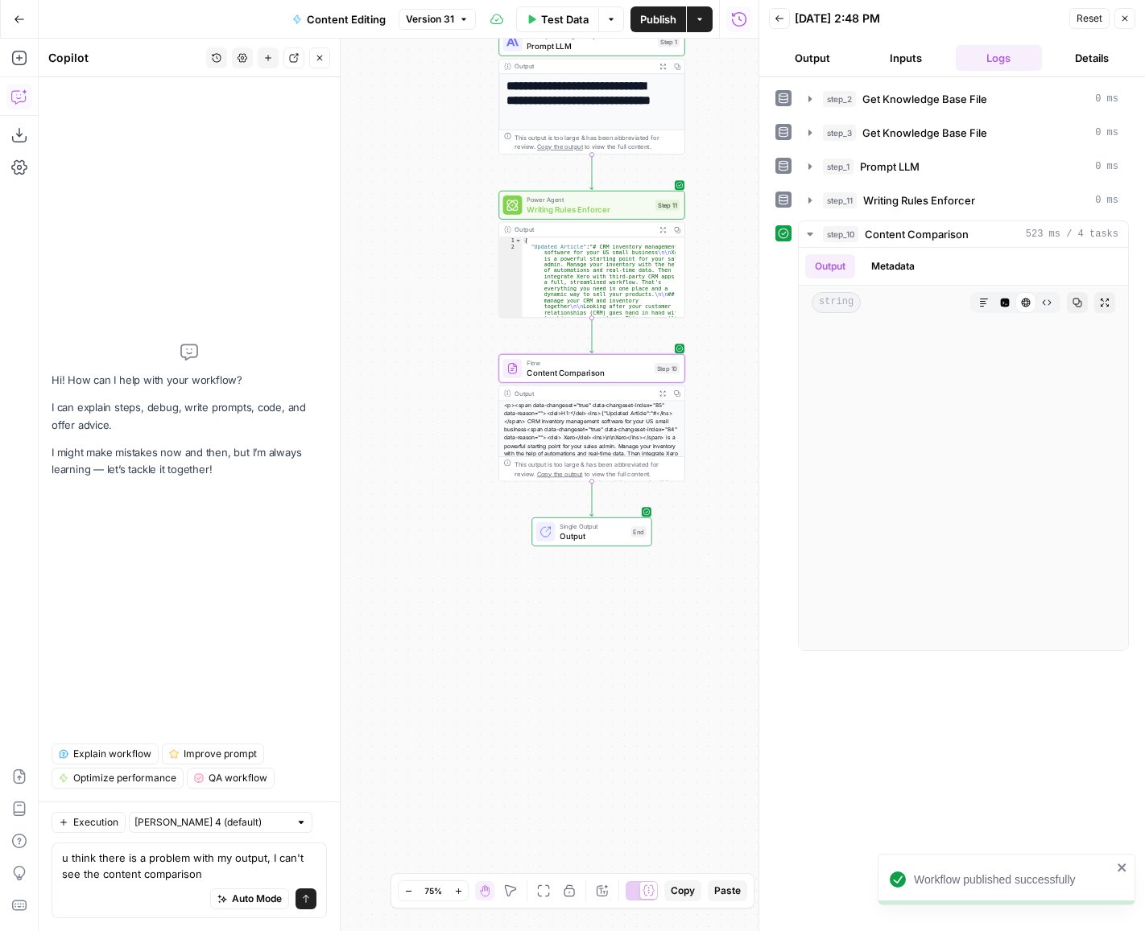
scroll to position [3838, 0]
click at [656, 12] on span "Publish" at bounding box center [658, 19] width 36 height 16
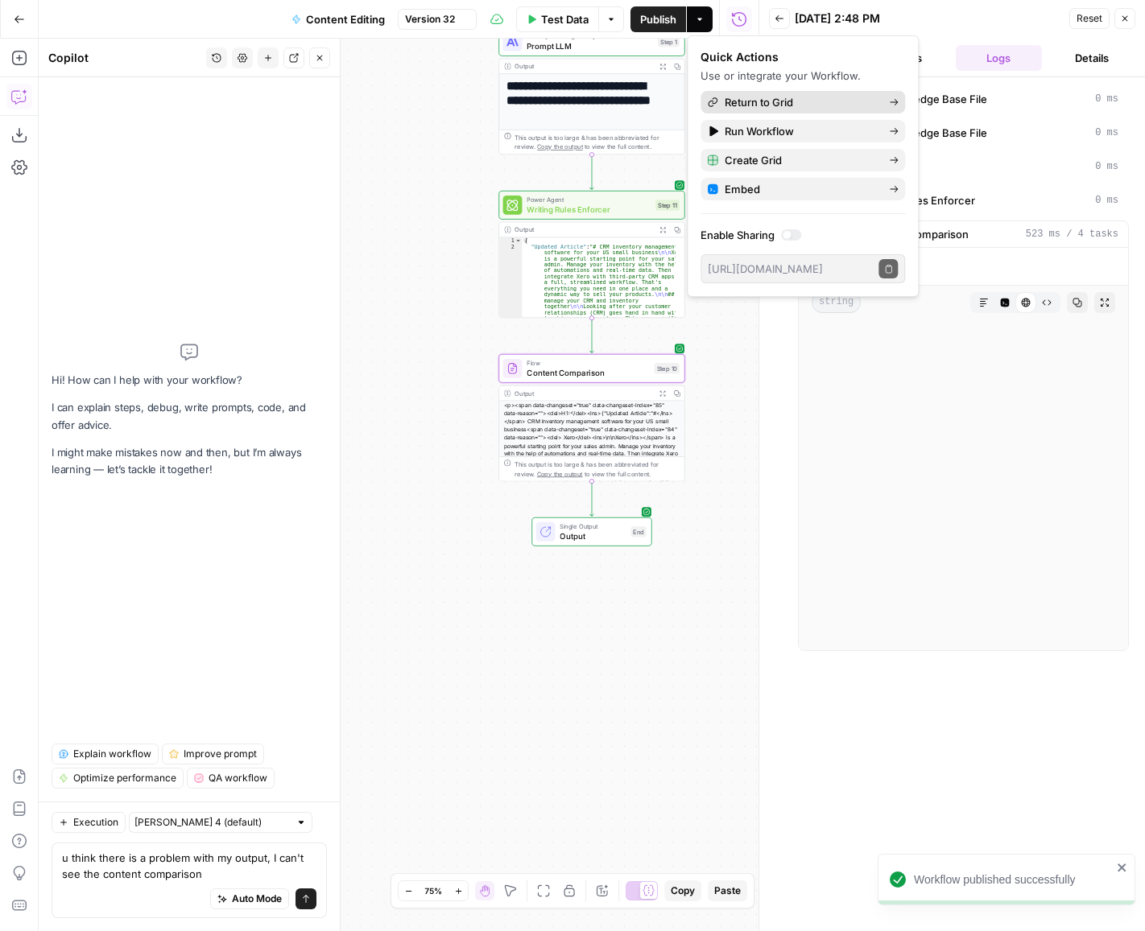
click at [755, 99] on span "Return to Grid" at bounding box center [799, 102] width 151 height 16
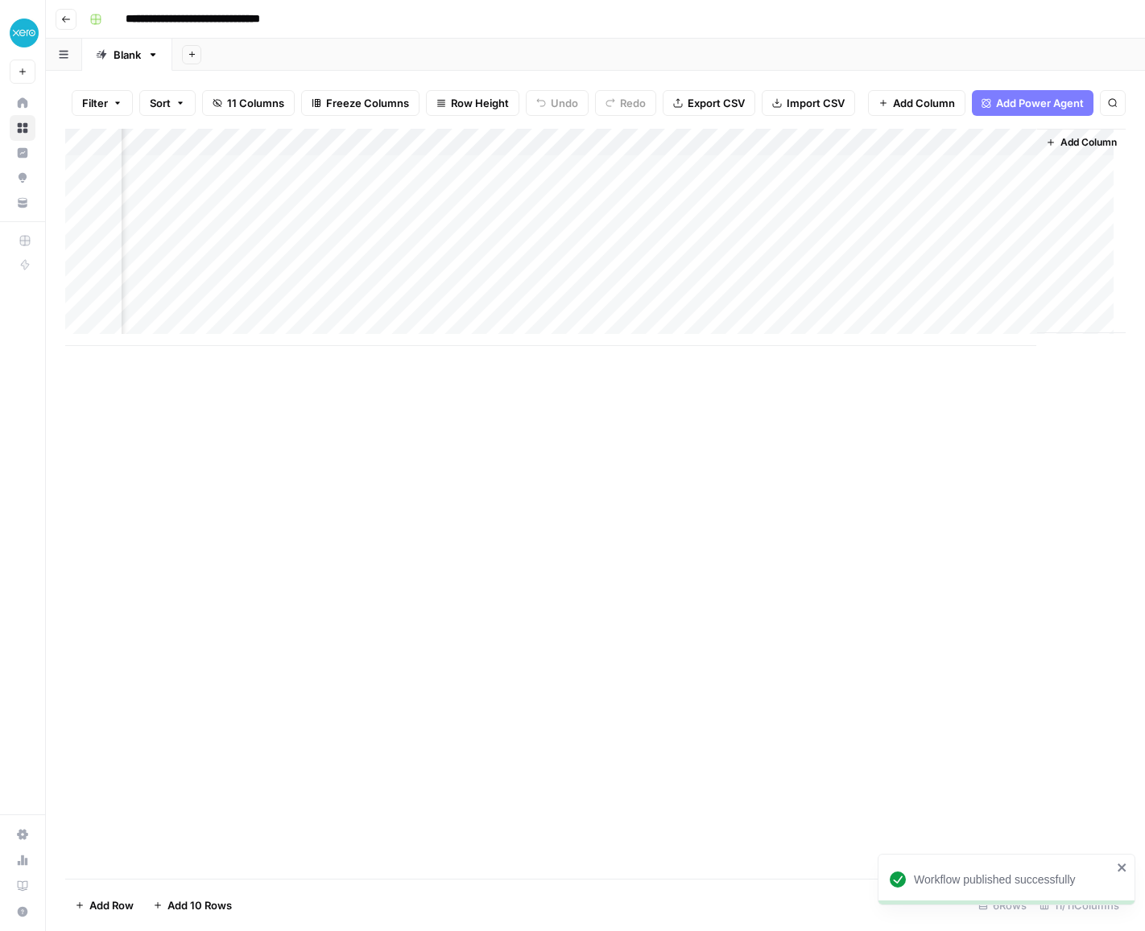
scroll to position [0, 1329]
click at [1012, 136] on div "Add Column" at bounding box center [595, 237] width 1060 height 217
click at [920, 299] on span "Remove Column" at bounding box center [980, 300] width 141 height 16
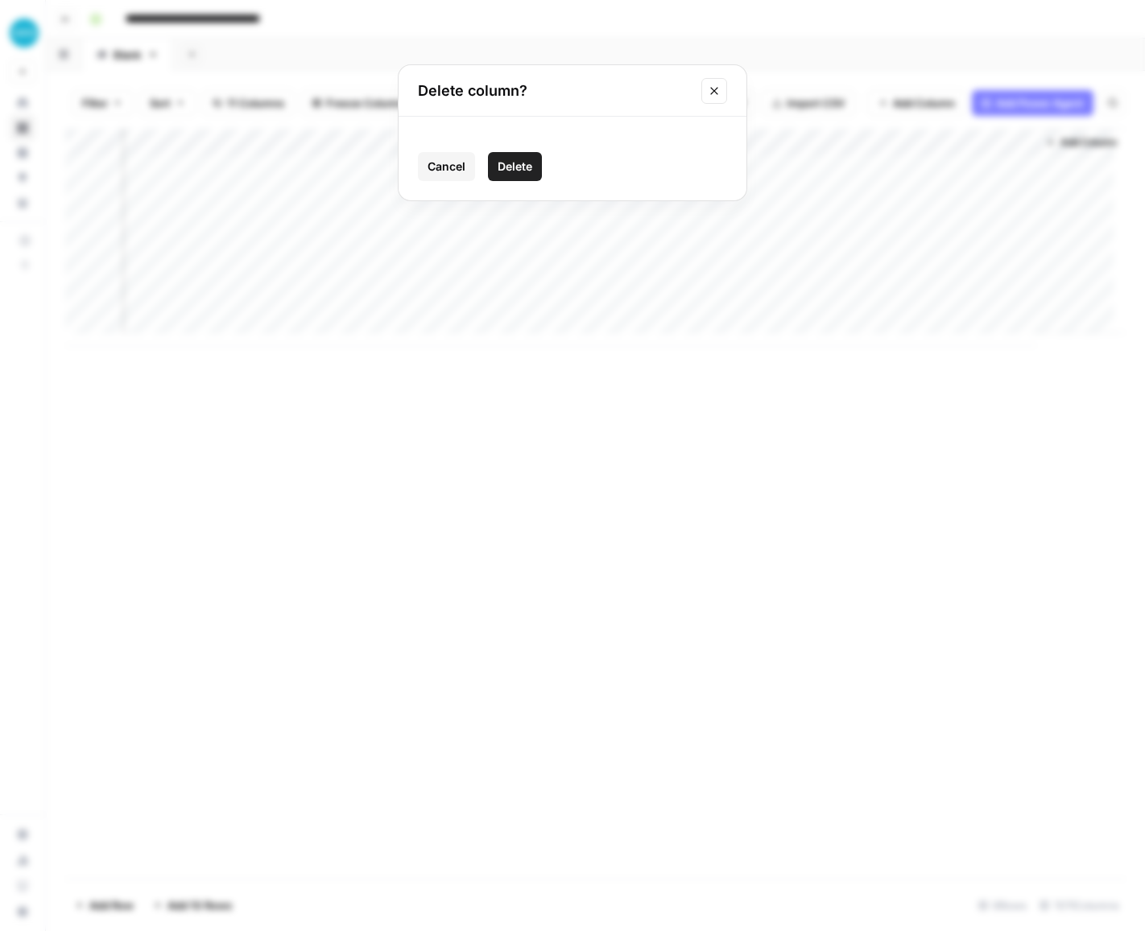
click at [506, 164] on span "Delete" at bounding box center [514, 167] width 35 height 16
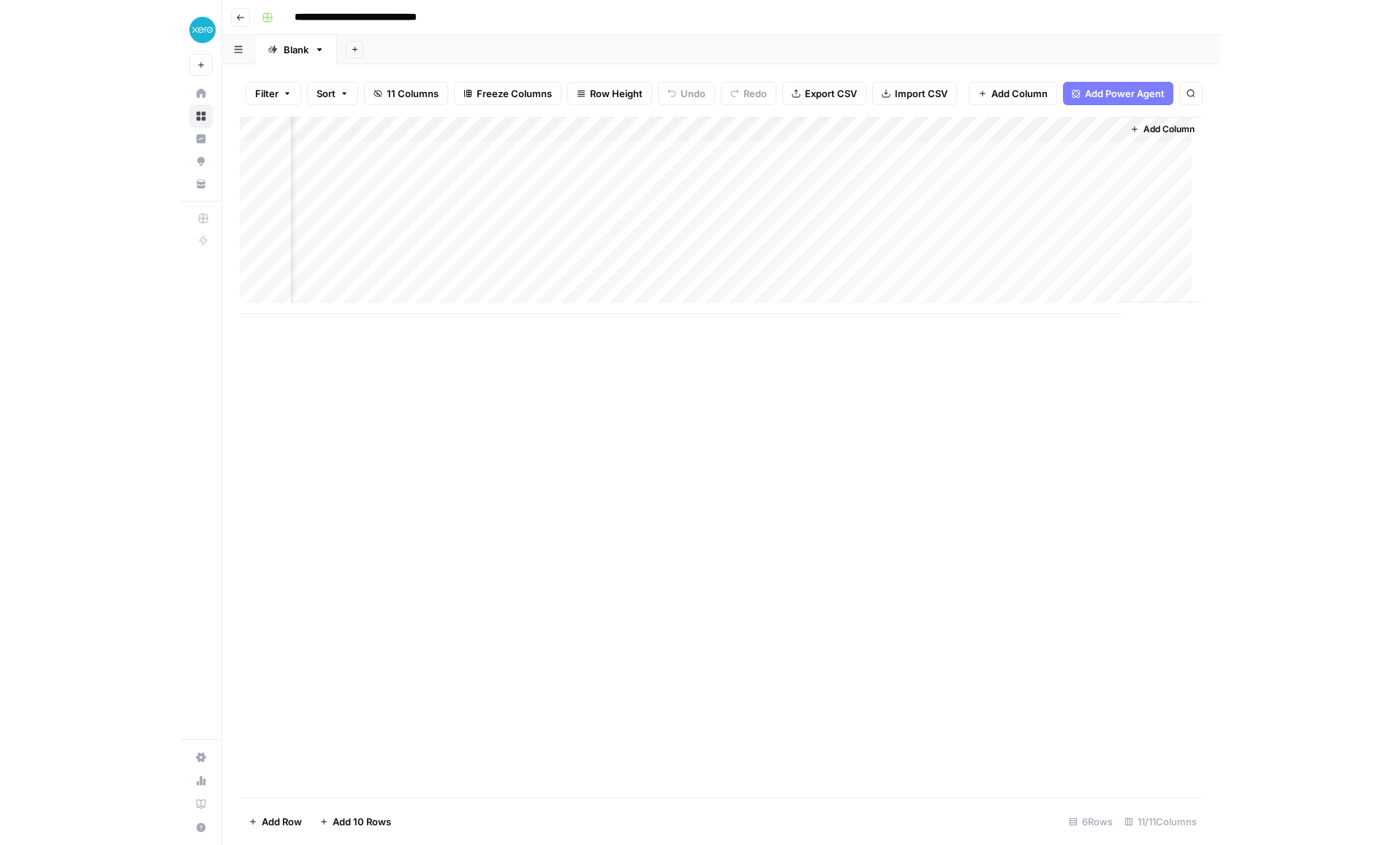
scroll to position [0, 1075]
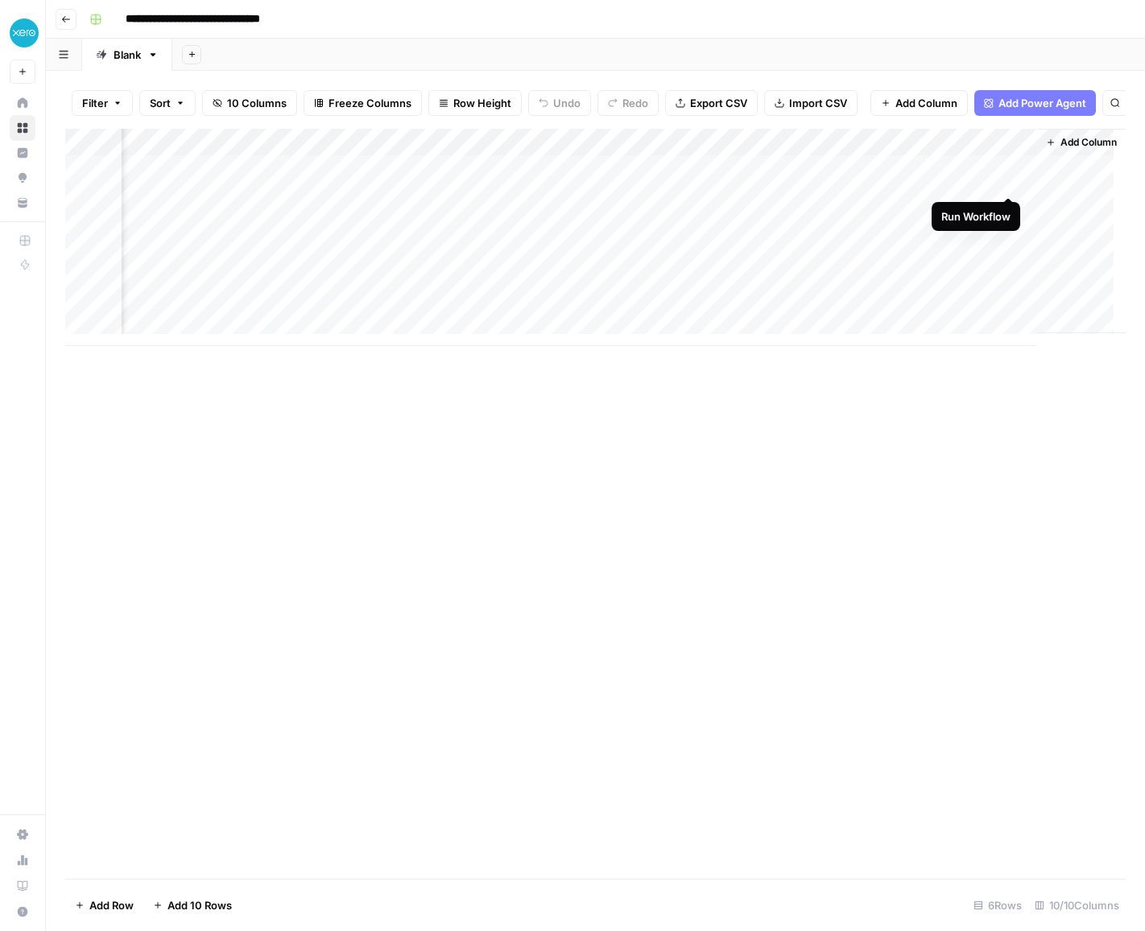
click at [1001, 182] on div "Add Column" at bounding box center [595, 237] width 1060 height 217
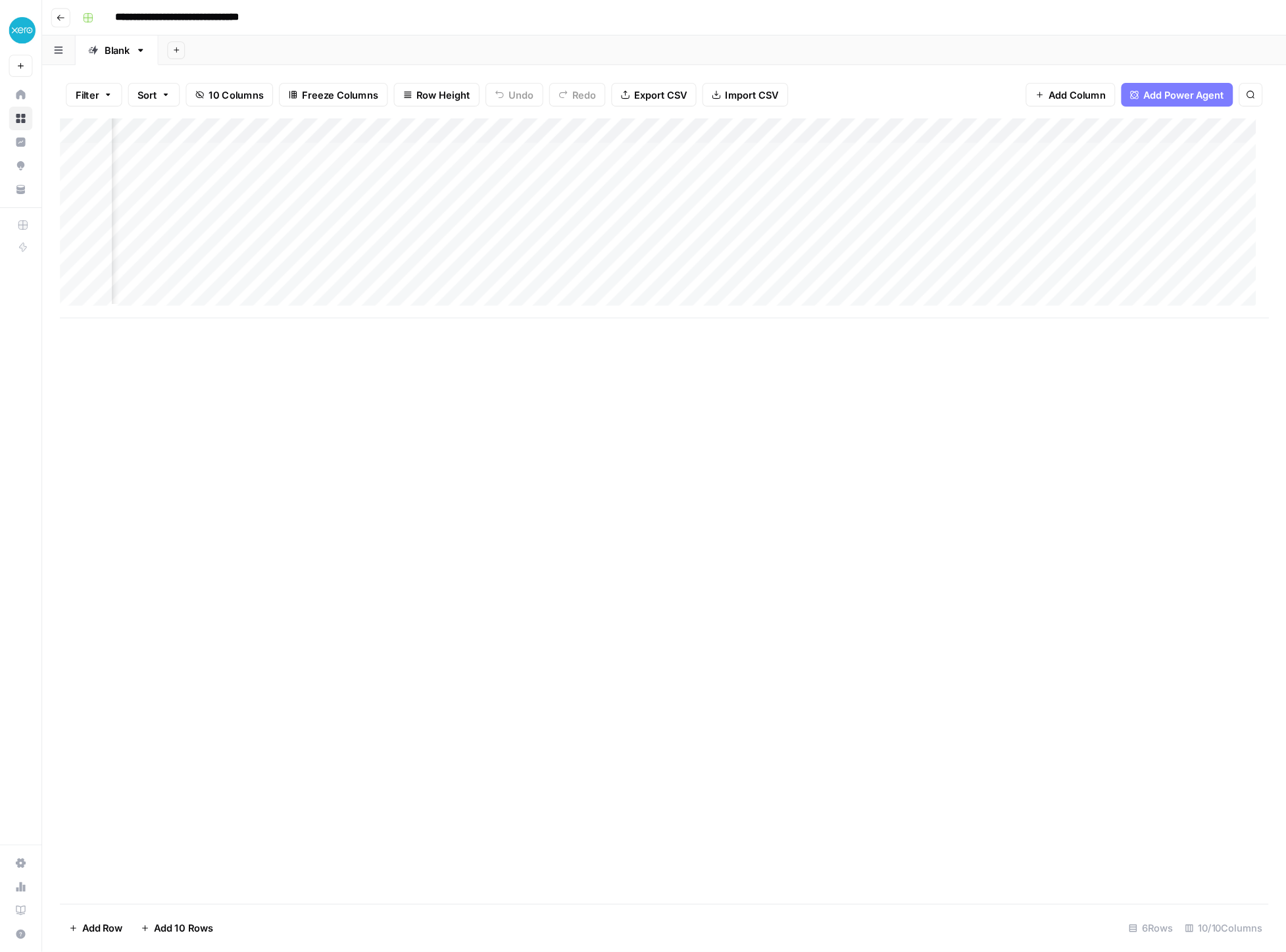
scroll to position [0, 619]
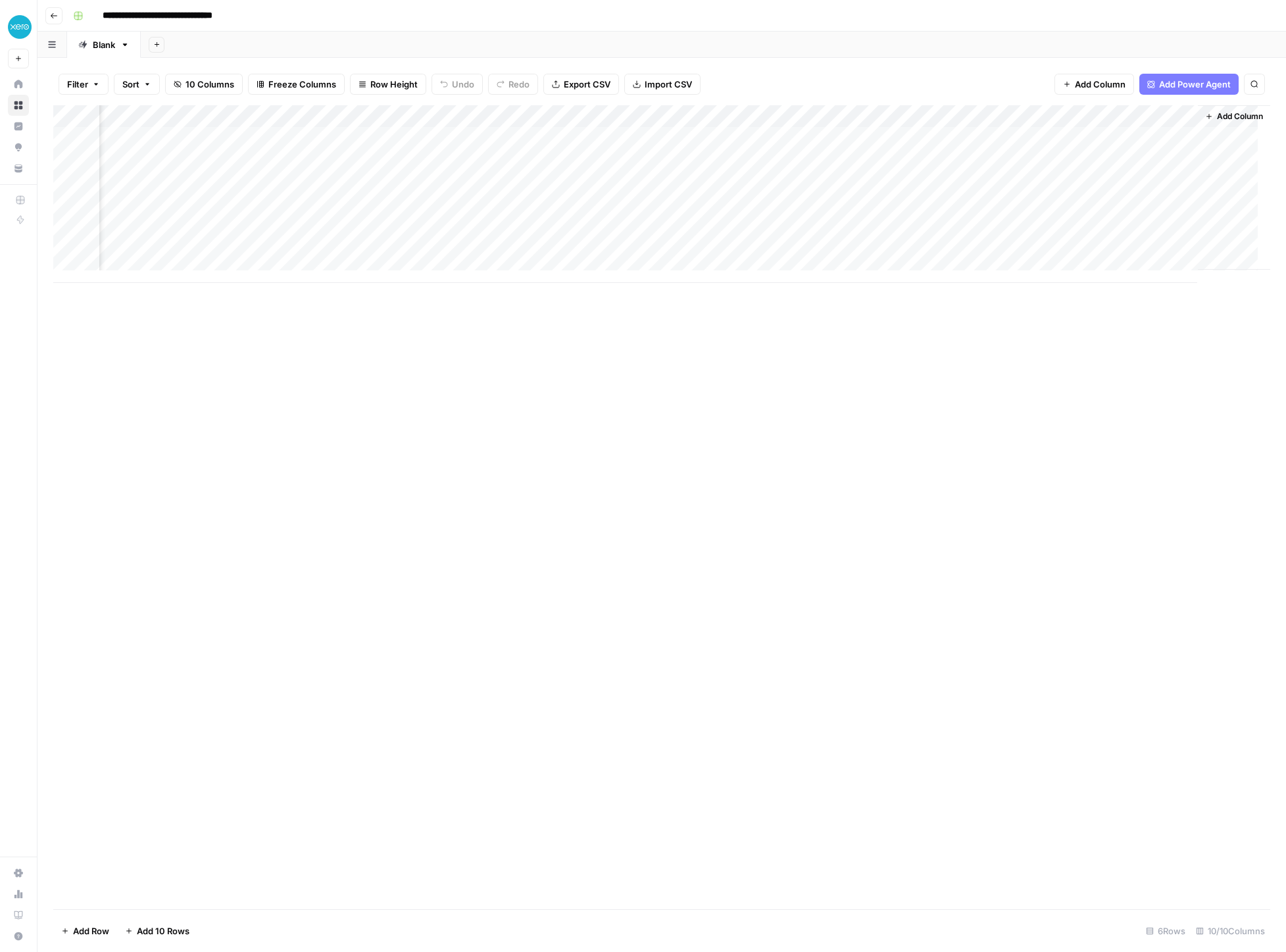
click at [935, 116] on div "Add Column" at bounding box center [661, 194] width 1217 height 177
click at [935, 150] on div "Content Editing" at bounding box center [1136, 148] width 145 height 21
click at [935, 141] on input "Content EditingCore Acquisition" at bounding box center [1136, 148] width 133 height 13
type input "Content Editing Core Acquisition"
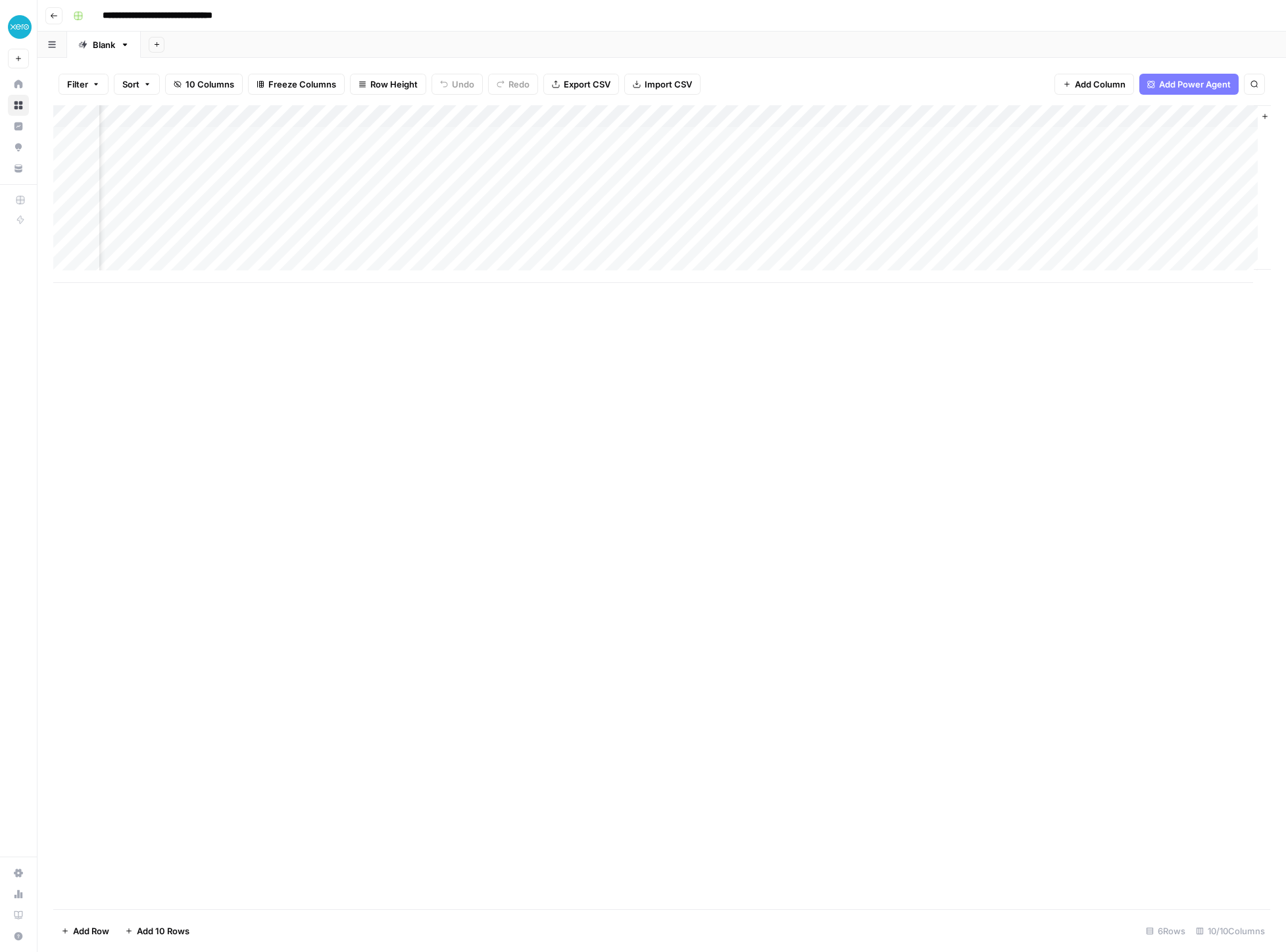
scroll to position [0, 689]
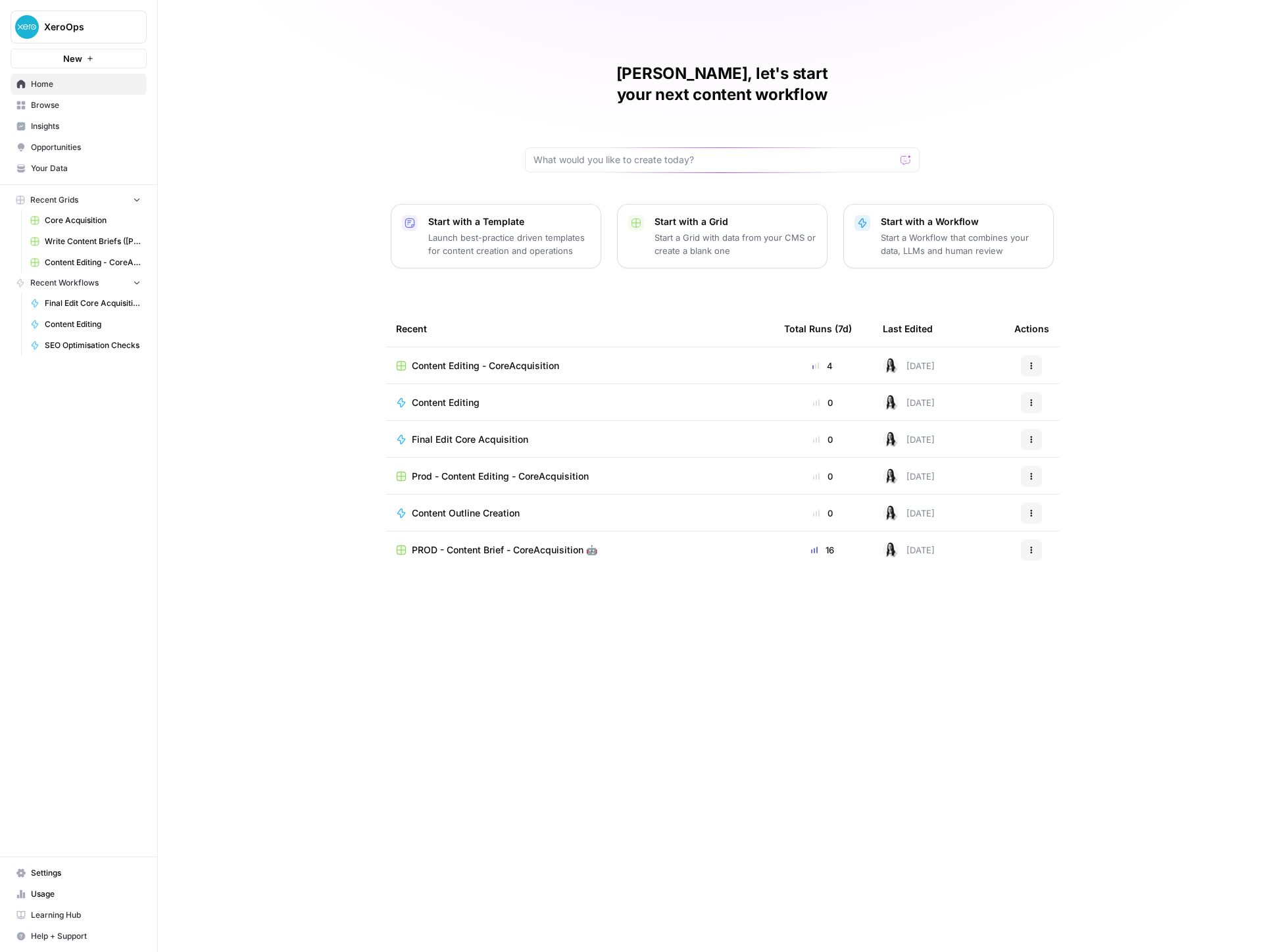
click at [66, 110] on span "Browse" at bounding box center [86, 105] width 109 height 11
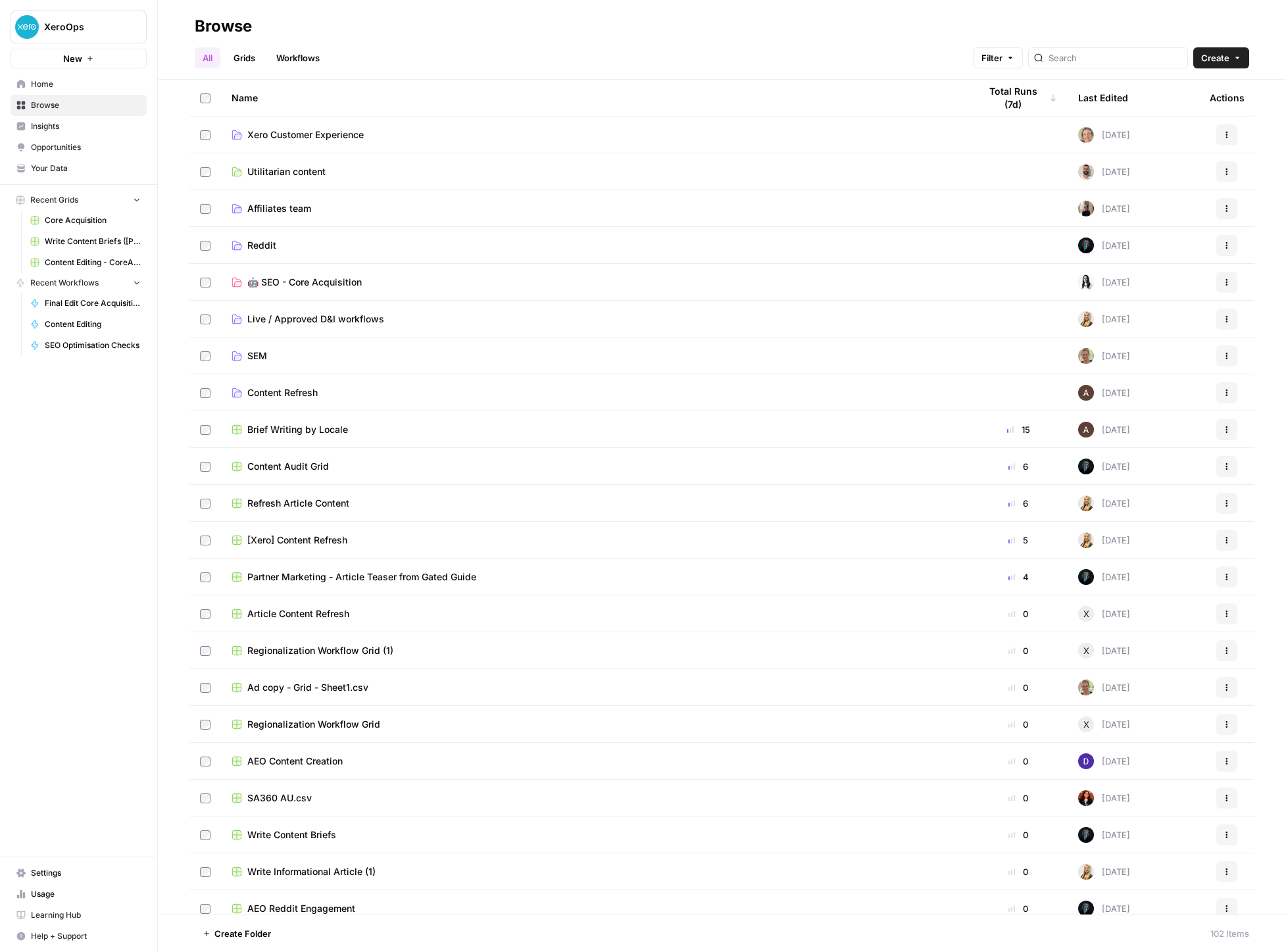
click at [283, 280] on span "🤖 SEO - Core Acquisition" at bounding box center [305, 282] width 114 height 13
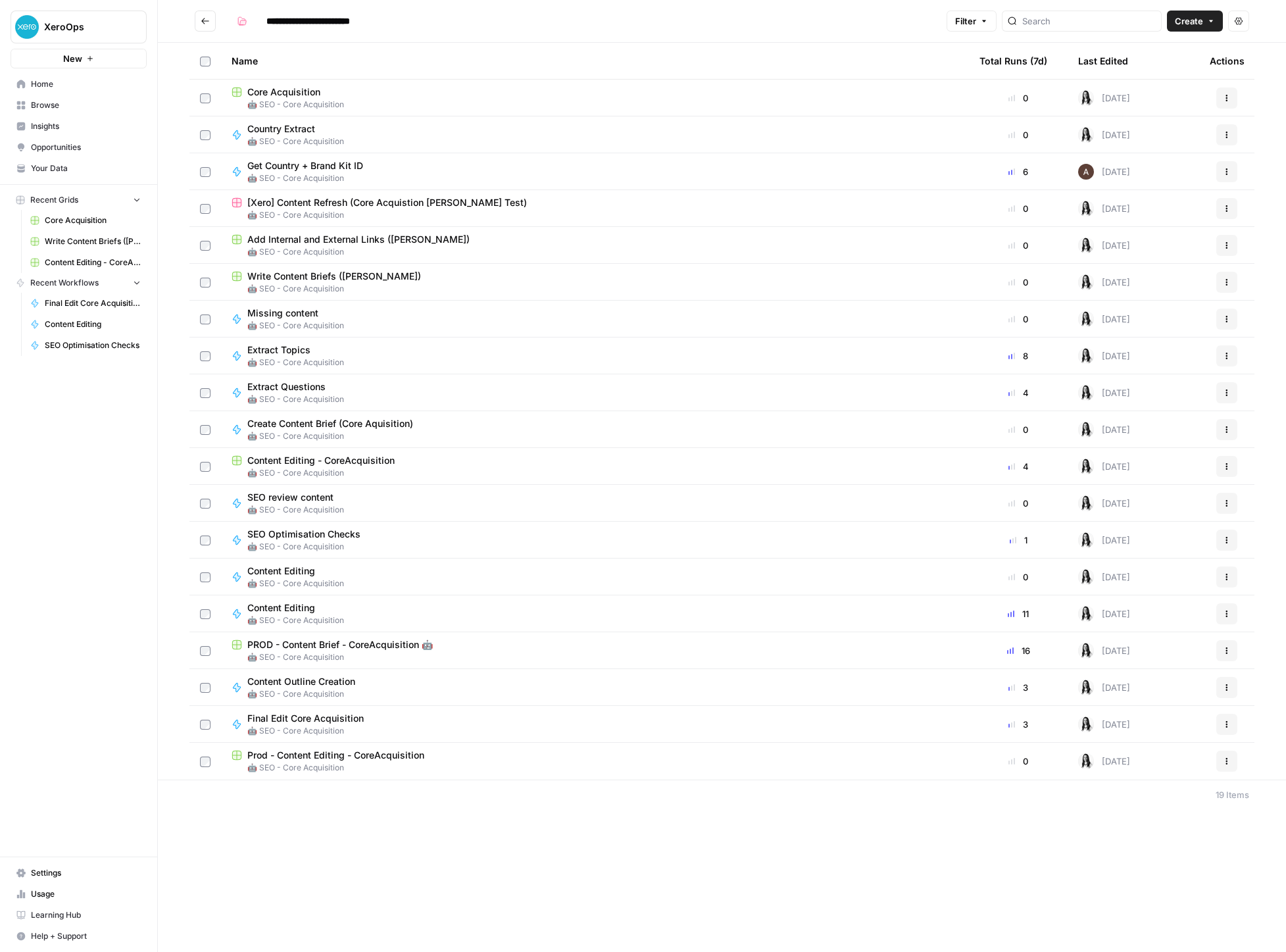
click at [1220, 760] on button "Actions" at bounding box center [1226, 762] width 21 height 21
click at [1176, 865] on span "Delete" at bounding box center [1168, 869] width 105 height 13
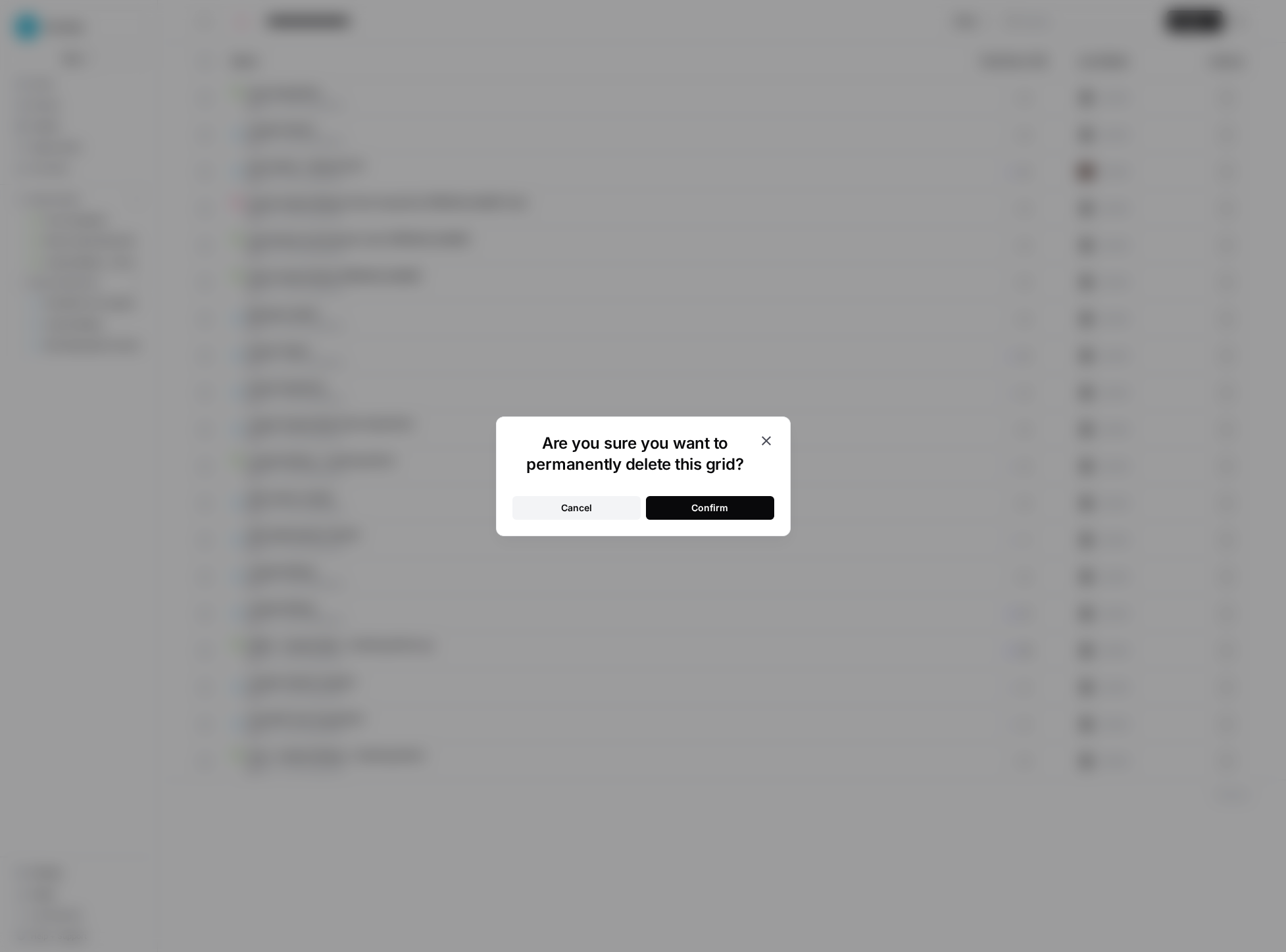
click at [743, 512] on button "Confirm" at bounding box center [710, 507] width 128 height 24
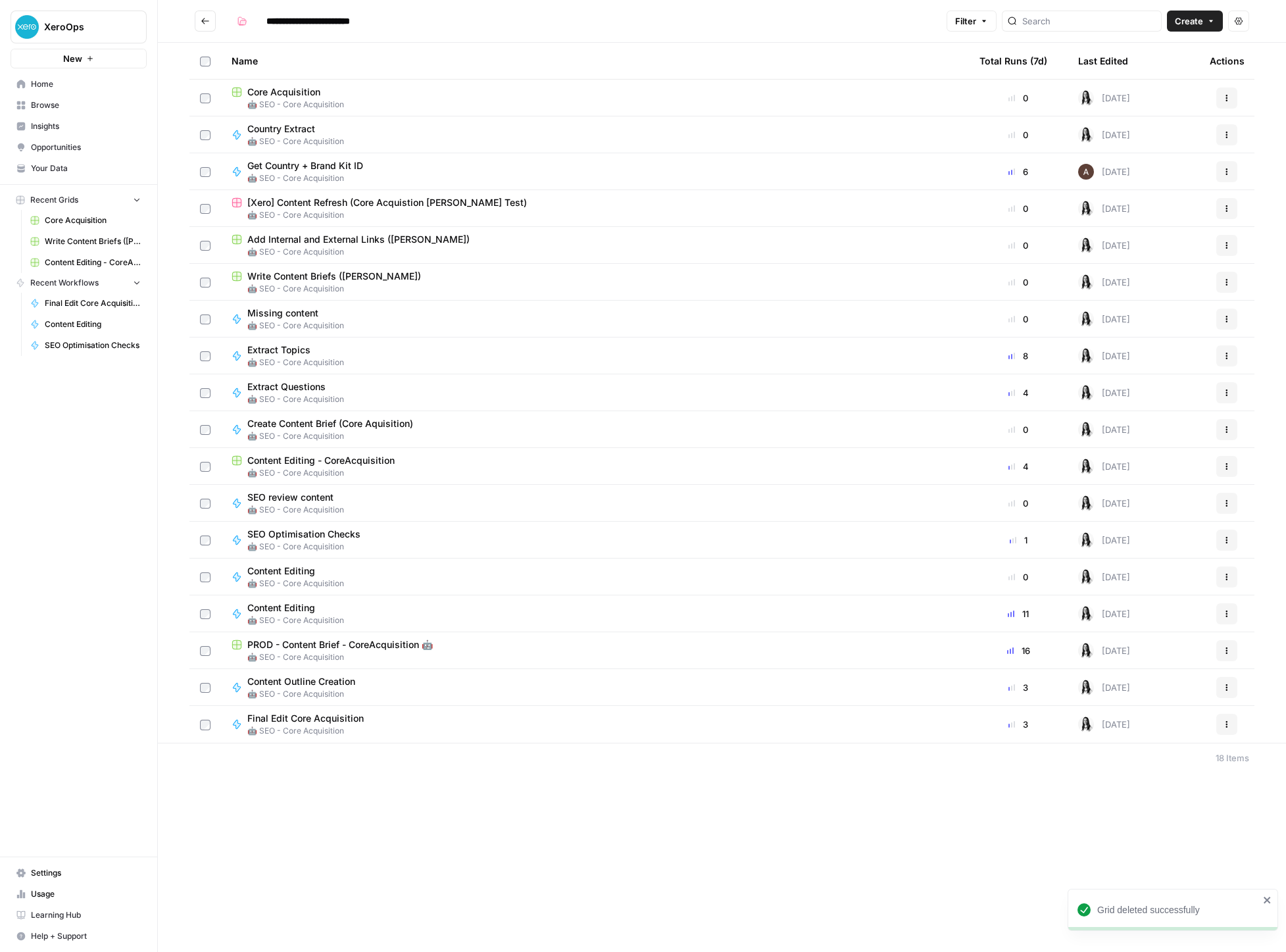
click at [1031, 61] on div "Total Runs (7d)" at bounding box center [1013, 60] width 68 height 36
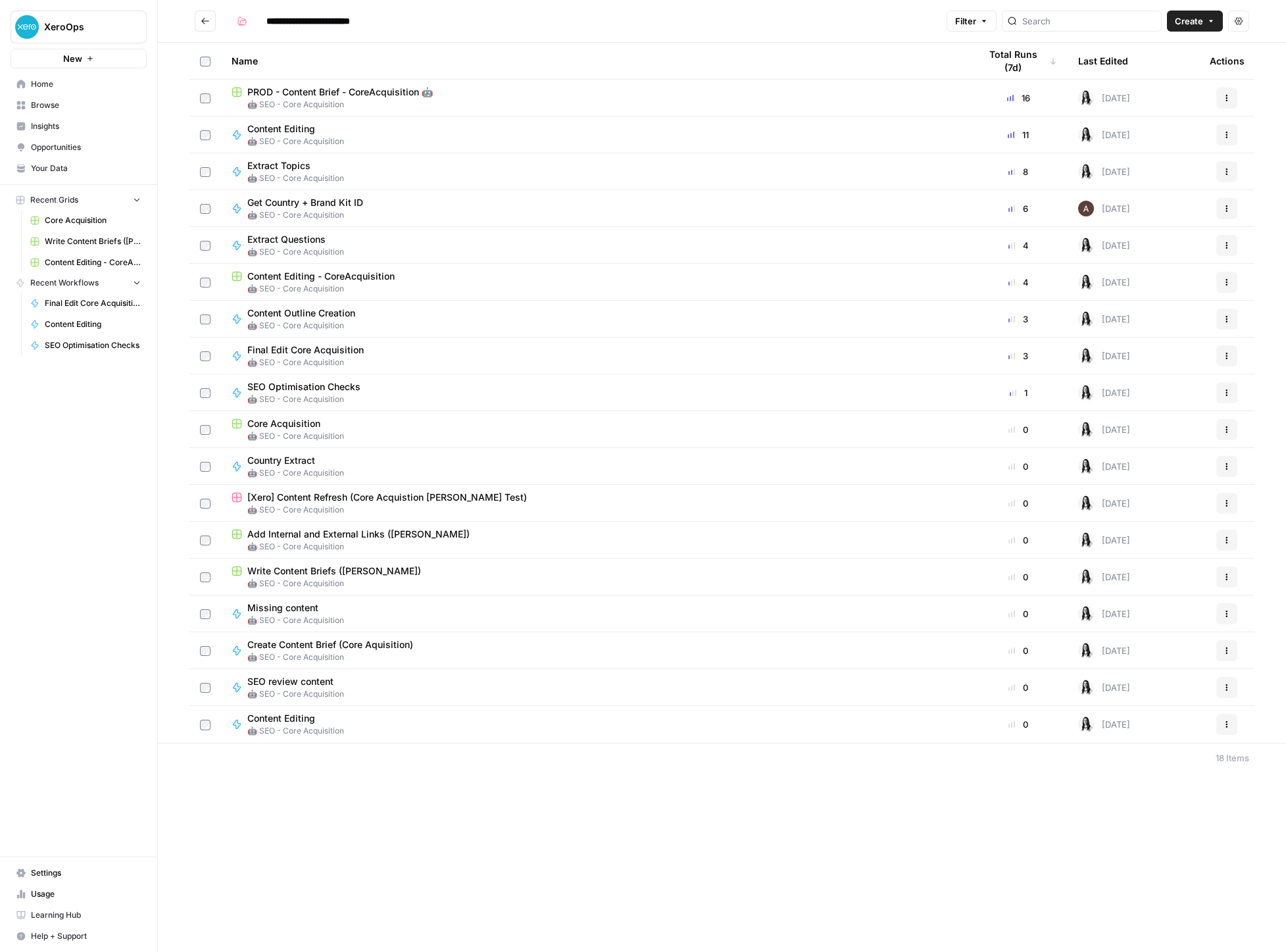
click at [476, 288] on span "🤖 SEO - Core Acquisition" at bounding box center [595, 288] width 727 height 11
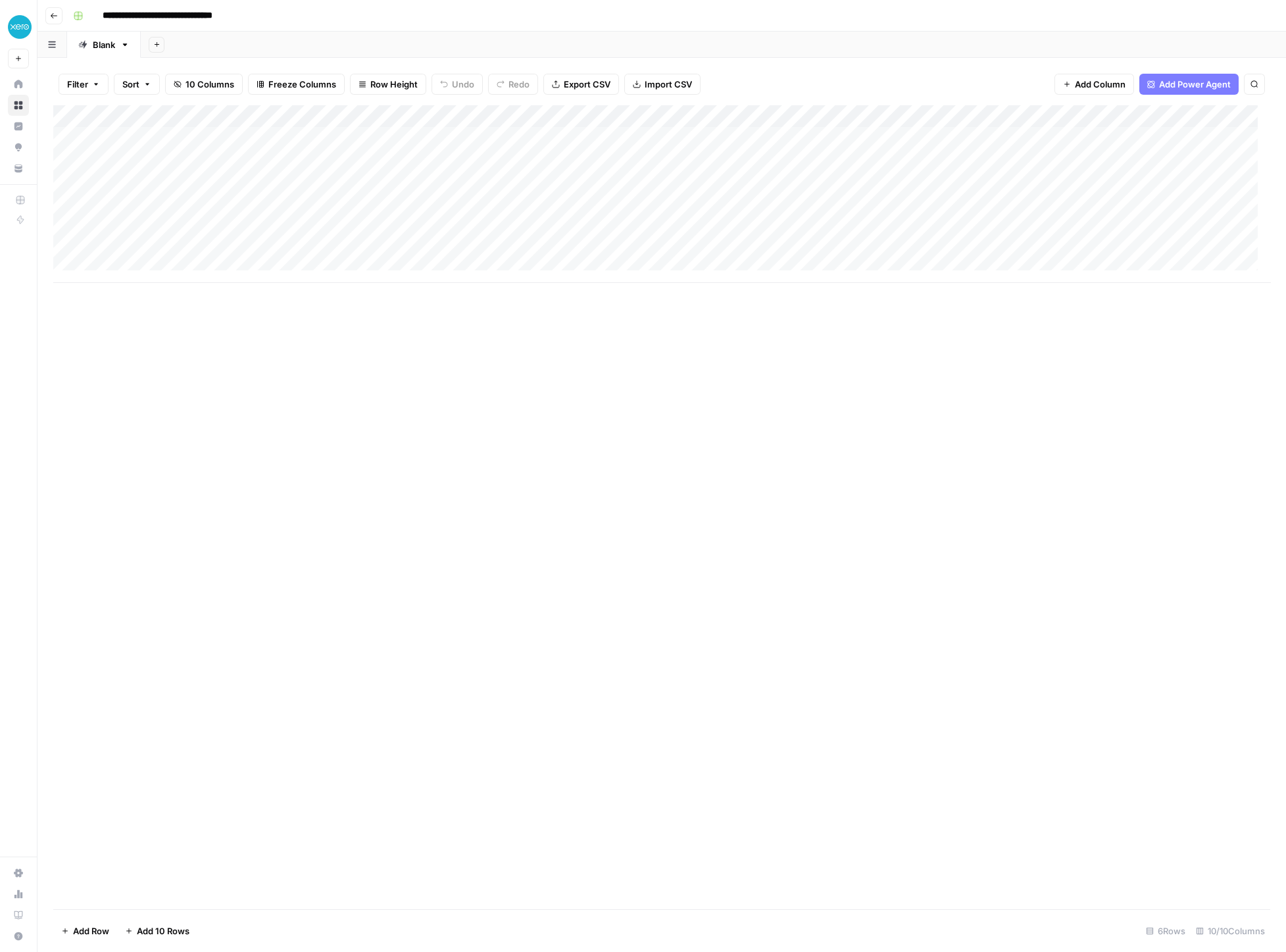
click at [106, 15] on input "**********" at bounding box center [176, 16] width 160 height 21
click at [102, 15] on input "**********" at bounding box center [176, 16] width 160 height 21
type input "**********"
click at [271, 84] on span "Freeze Columns" at bounding box center [301, 84] width 68 height 13
click at [275, 140] on button "First 2 Columns" at bounding box center [315, 148] width 125 height 19
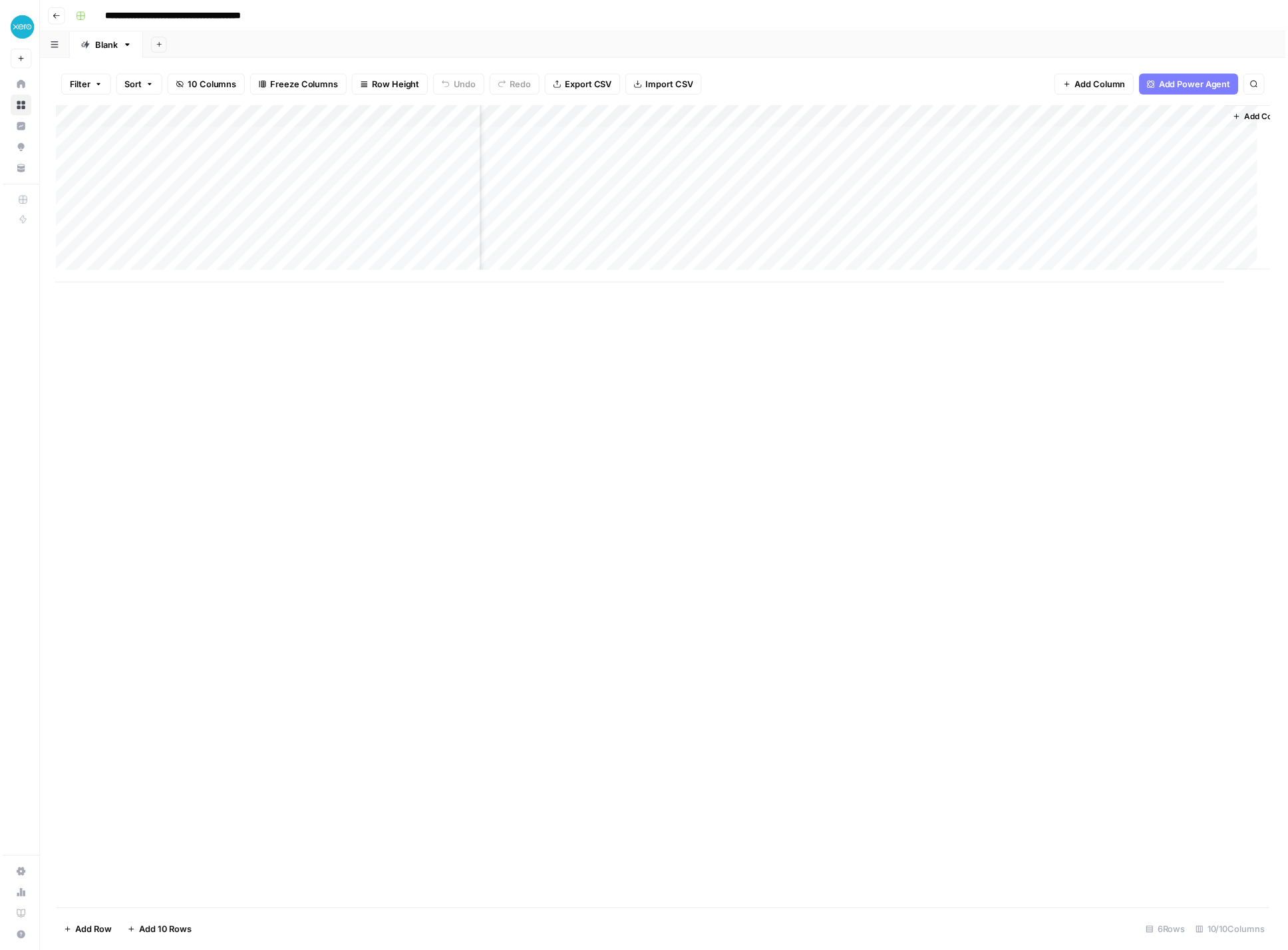
scroll to position [0, 697]
click at [1076, 138] on div "Add Column" at bounding box center [669, 196] width 1231 height 179
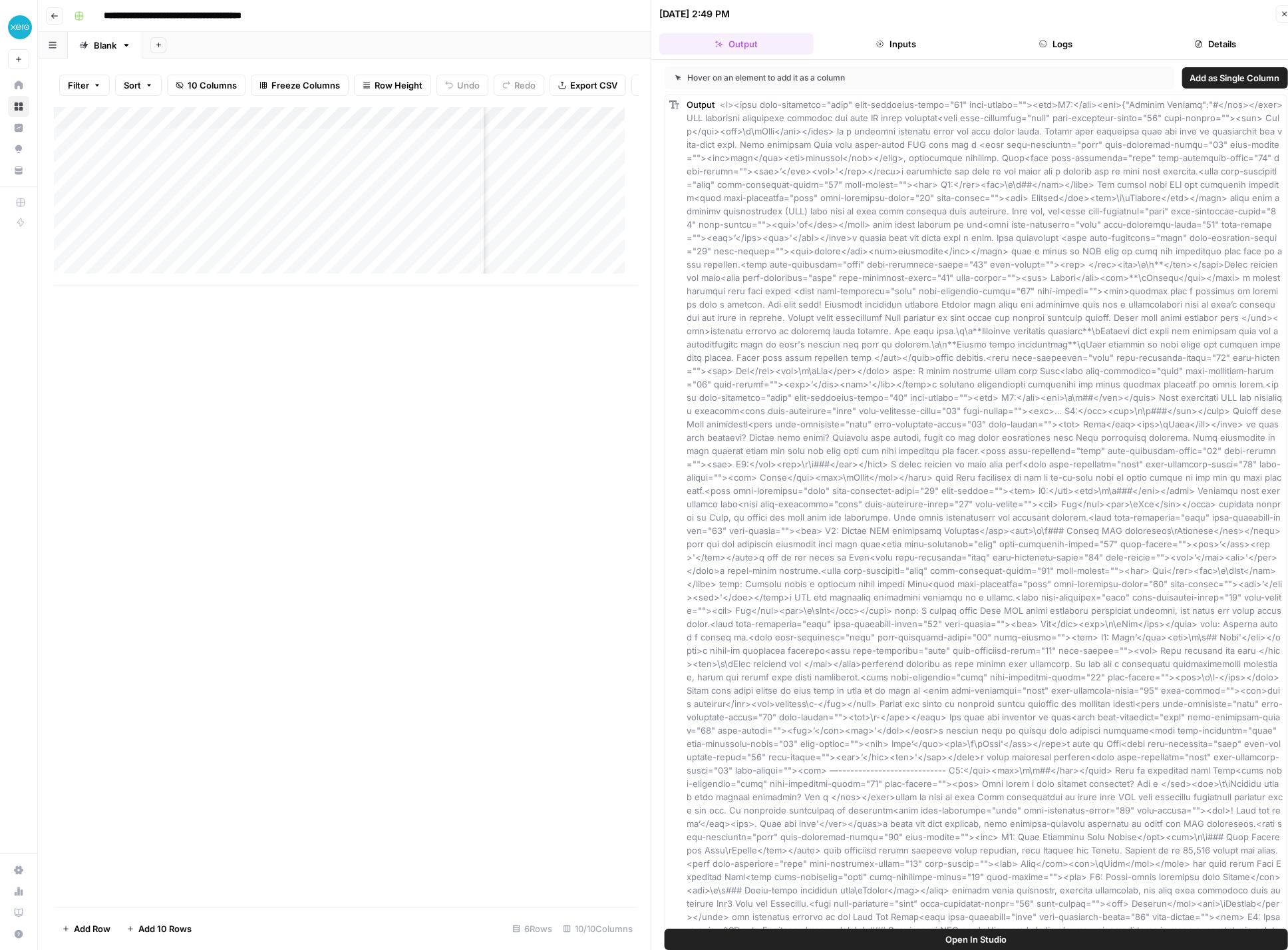
click at [1239, 75] on span "Add as Single Column" at bounding box center [1234, 78] width 90 height 13
click at [588, 149] on div "Add Column" at bounding box center [346, 196] width 584 height 179
click at [536, 131] on div "Add Column" at bounding box center [346, 196] width 584 height 179
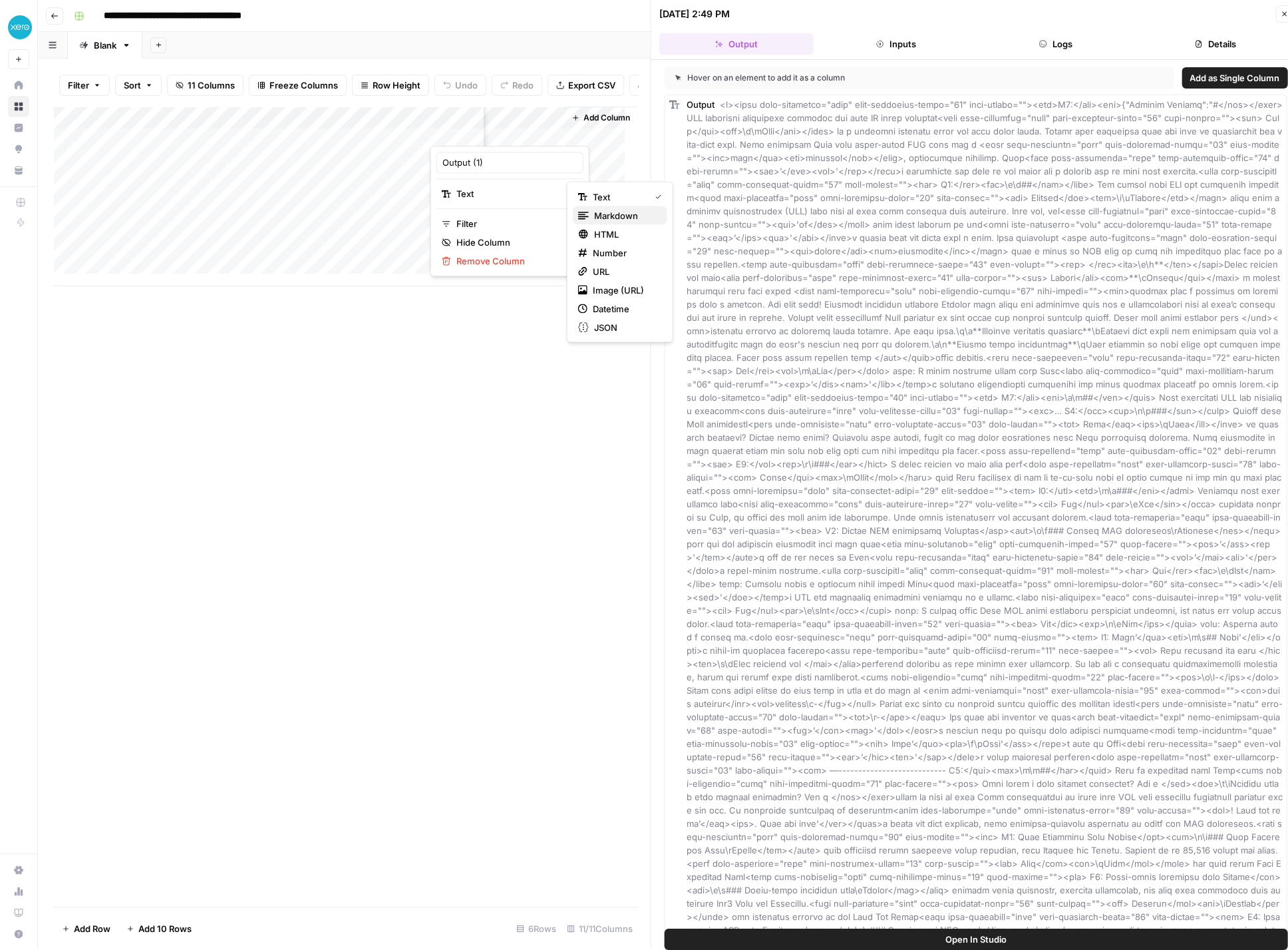
click at [655, 216] on span "Markdown" at bounding box center [626, 216] width 63 height 13
click at [539, 155] on div "Add Column" at bounding box center [346, 196] width 584 height 179
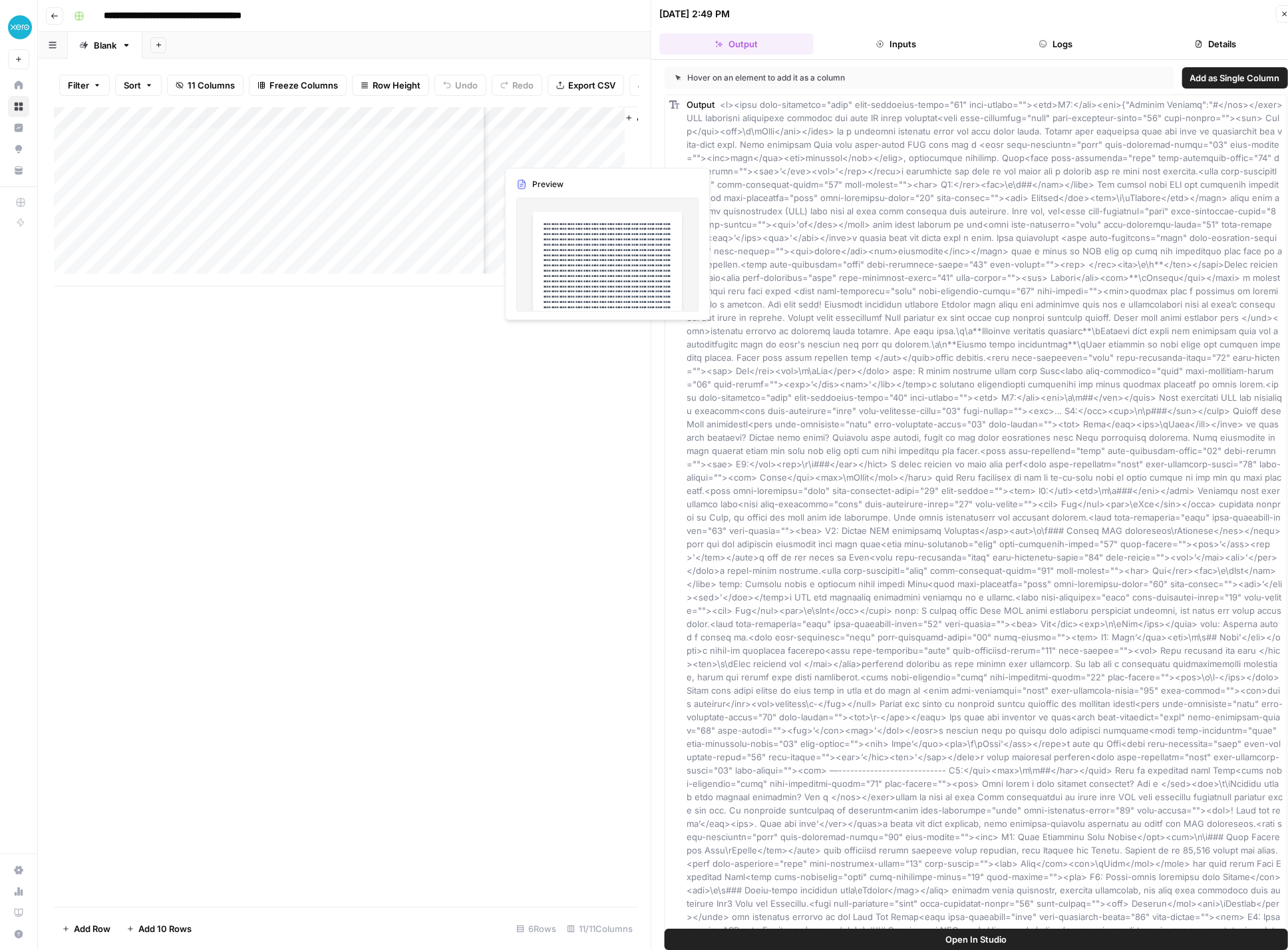
click at [534, 146] on div "Add Column" at bounding box center [346, 196] width 584 height 179
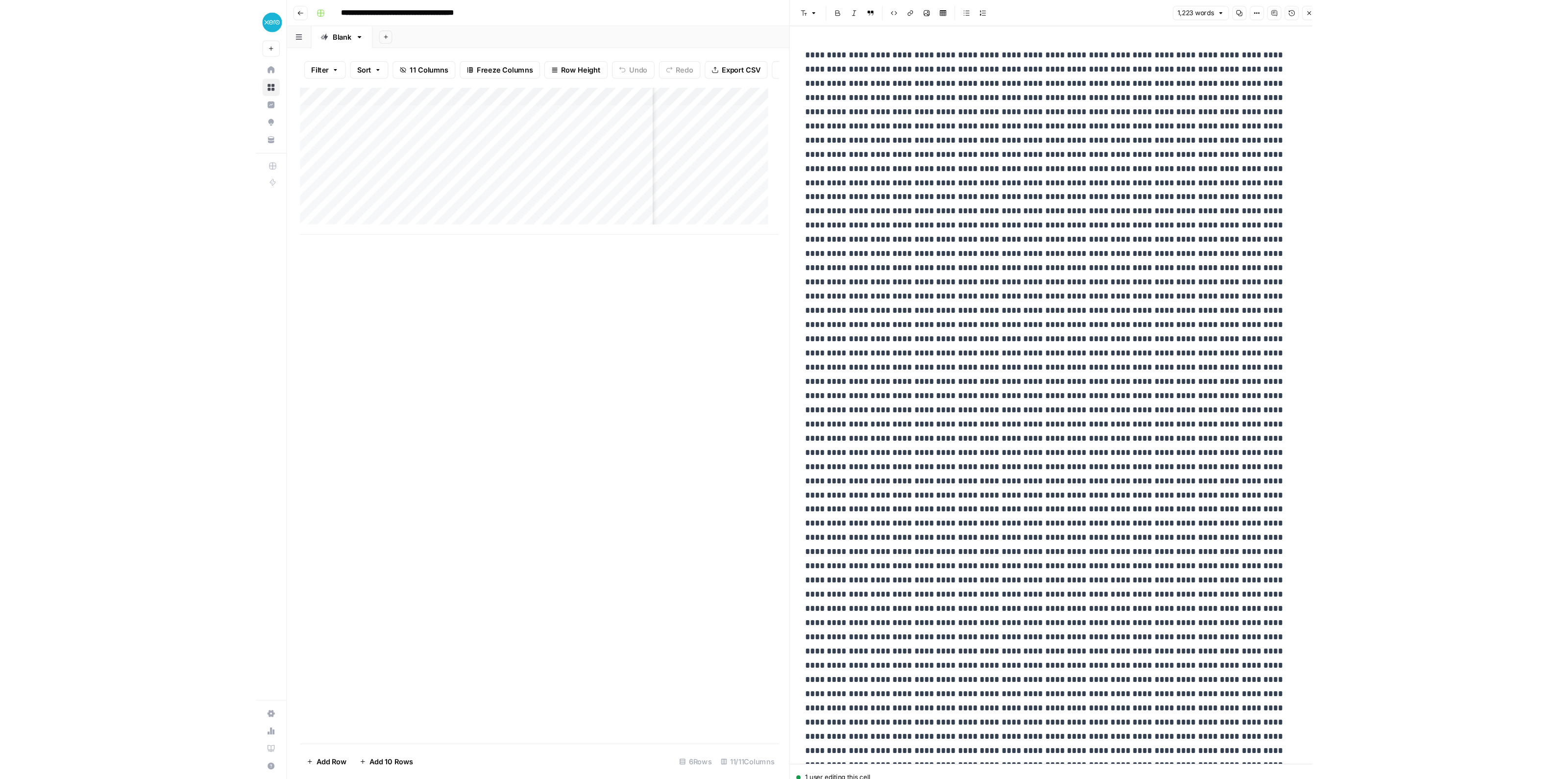
scroll to position [0, 967]
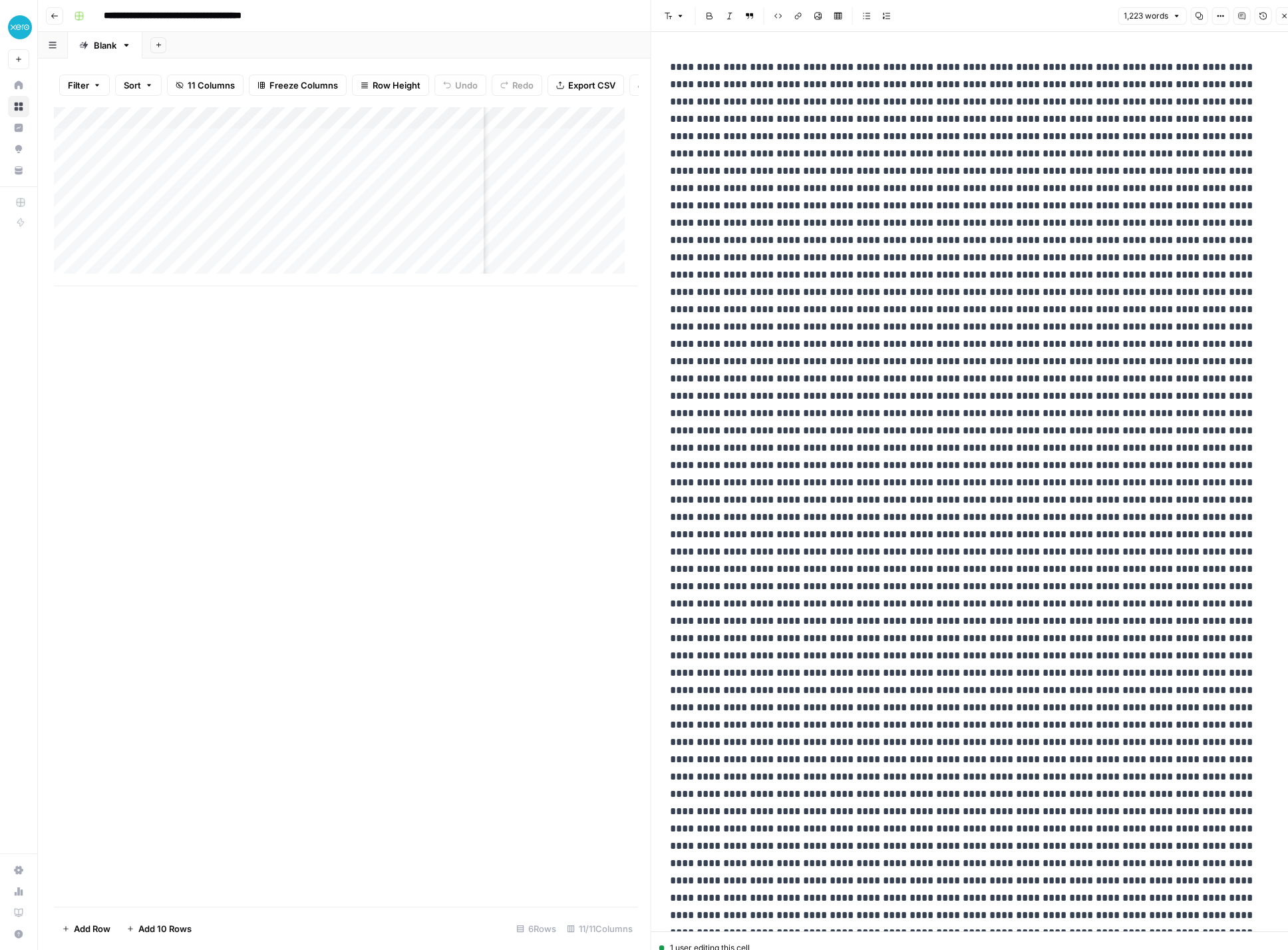
click at [510, 151] on div "Add Column" at bounding box center [346, 196] width 584 height 179
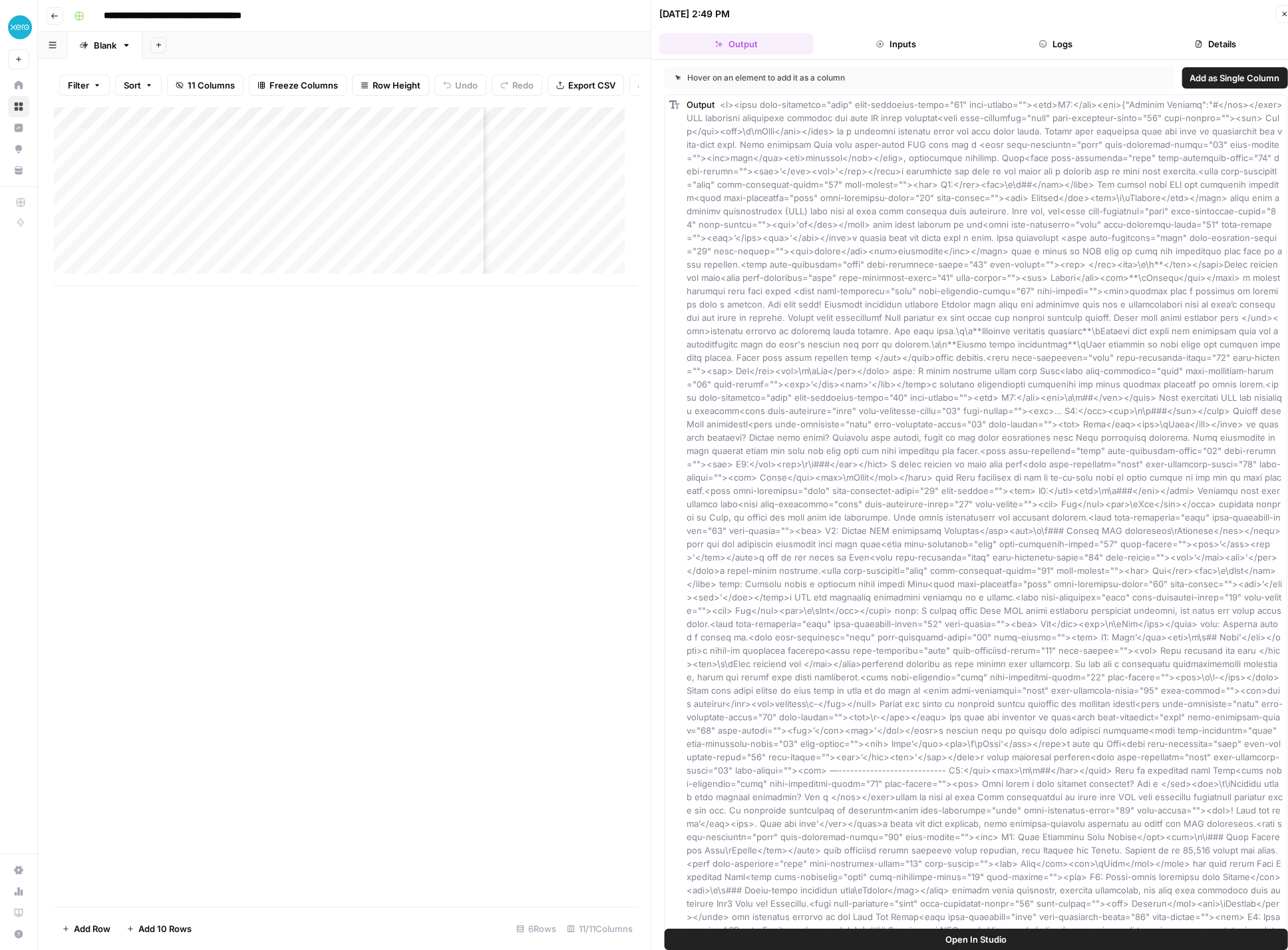
click at [551, 127] on div "Add Column" at bounding box center [346, 196] width 584 height 179
click at [477, 258] on span "Edit Workflow" at bounding box center [467, 261] width 117 height 13
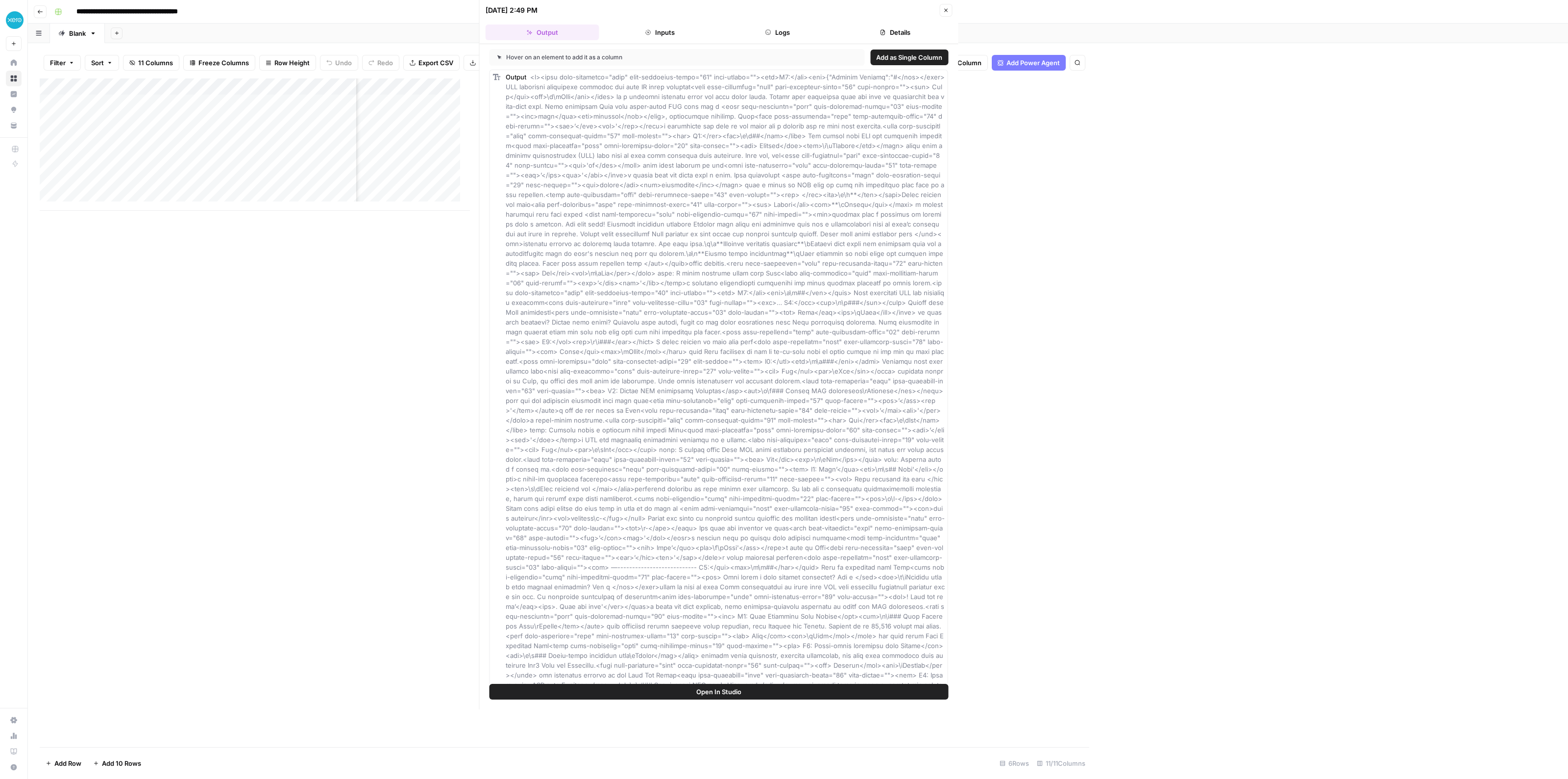
scroll to position [0, 458]
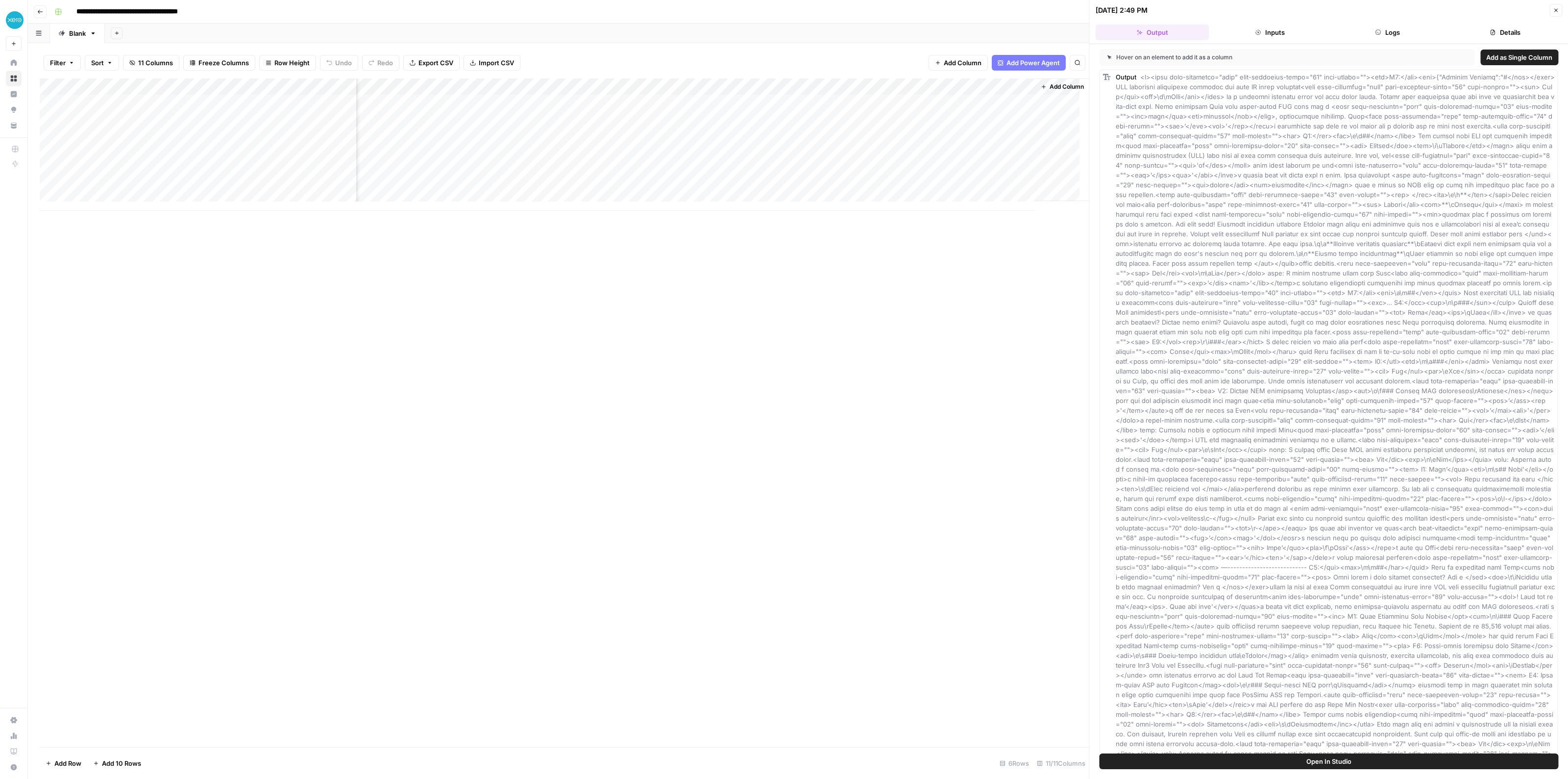
click at [39, 6] on button "Go back" at bounding box center [40, 12] width 13 height 13
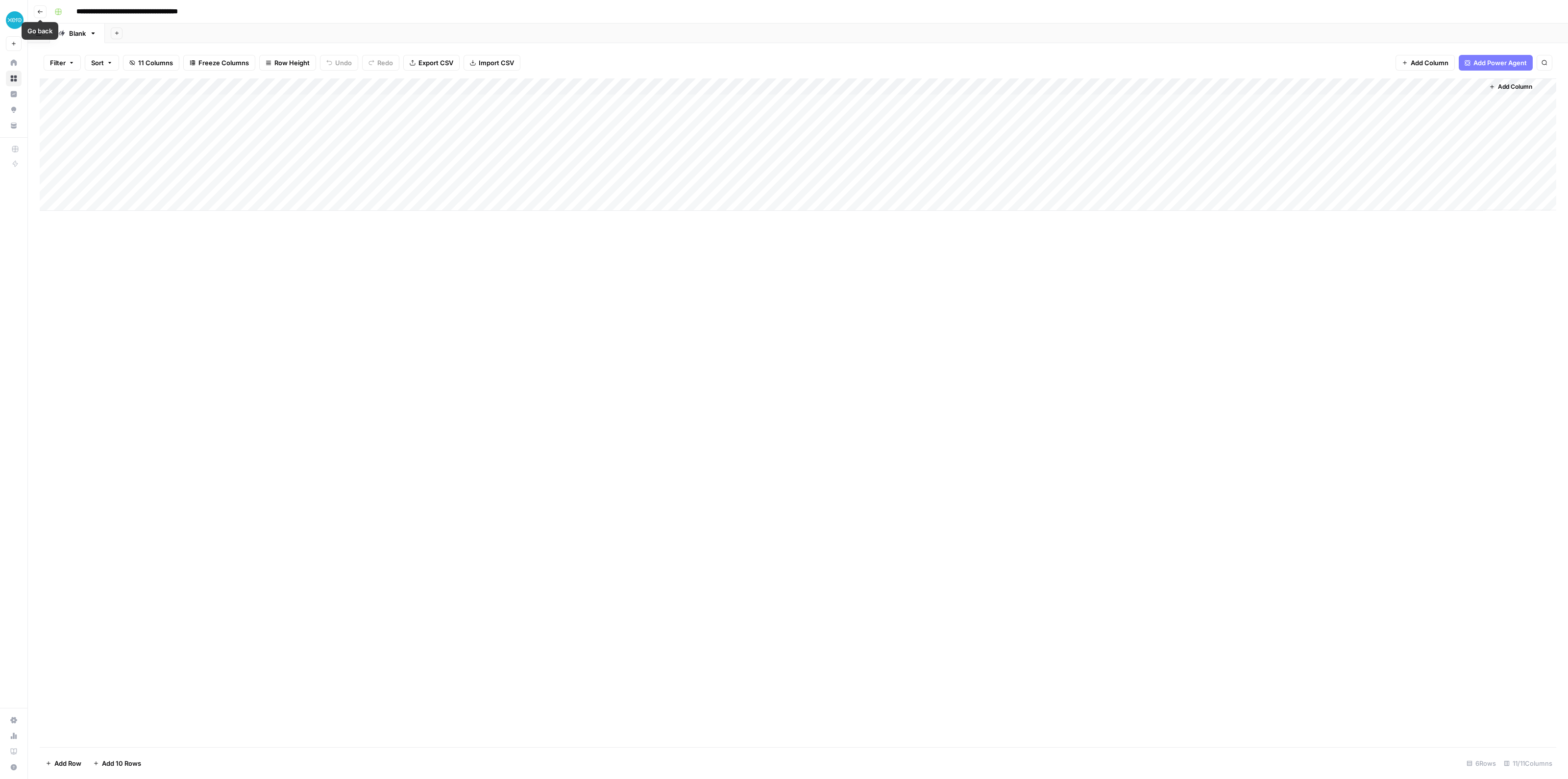
click at [38, 12] on icon "button" at bounding box center [40, 12] width 6 height 6
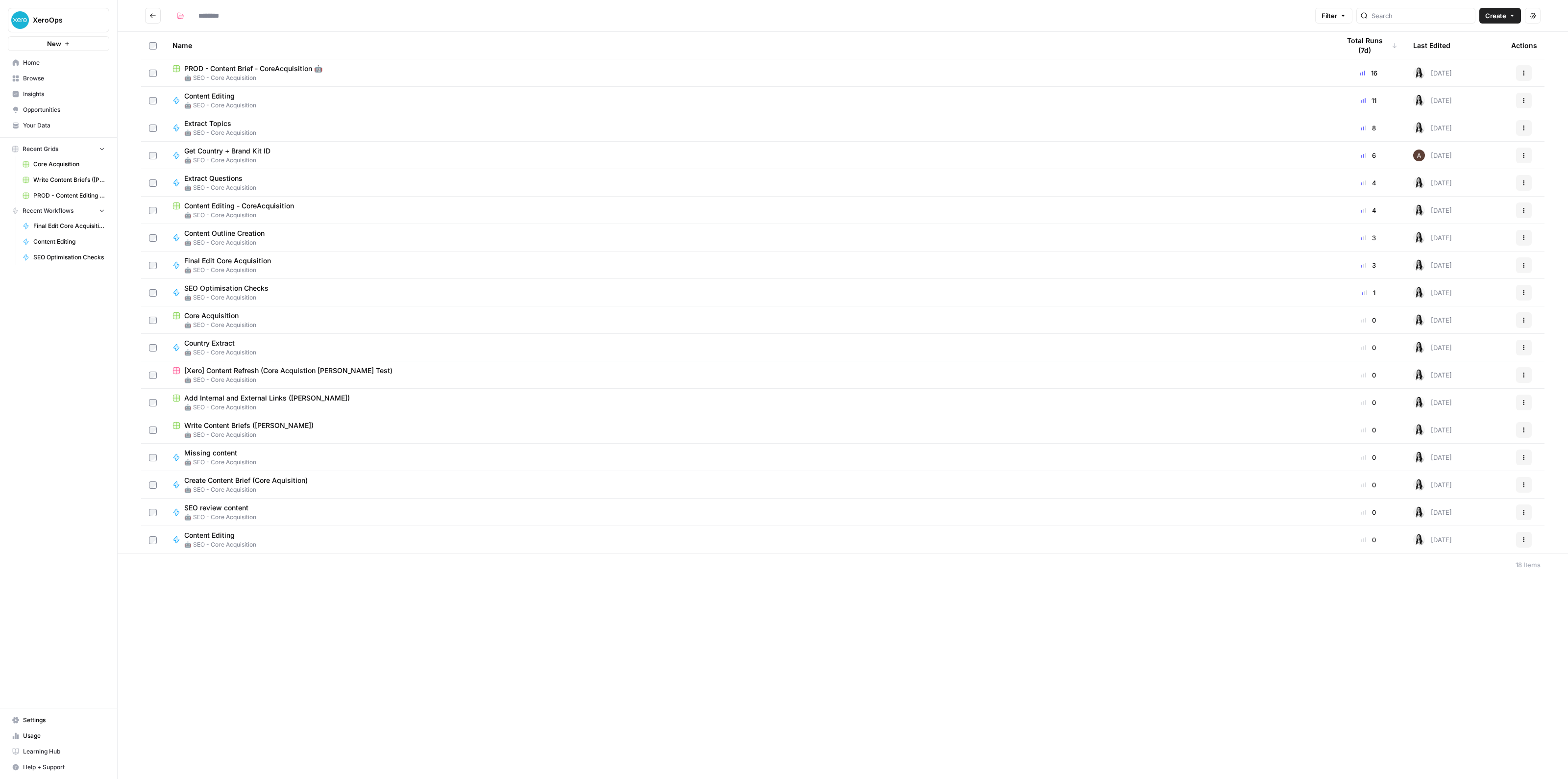
type input "**********"
click at [957, 186] on button "Actions" at bounding box center [1524, 183] width 16 height 16
drag, startPoint x: 209, startPoint y: 177, endPoint x: 200, endPoint y: 178, distance: 9.1
click at [200, 178] on span "PROD - Content Editing - CoreAcquisition" at bounding box center [252, 178] width 136 height 10
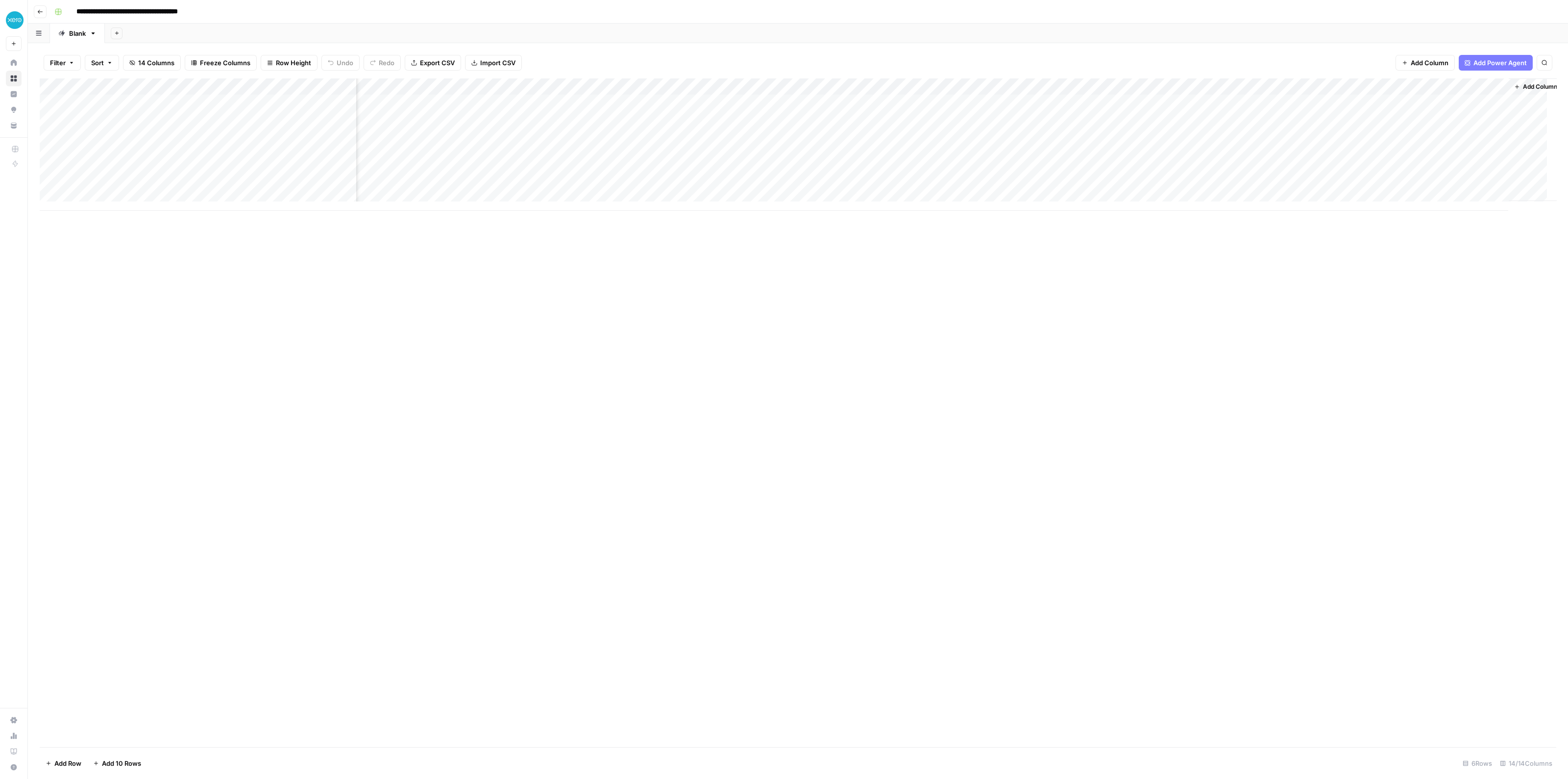
scroll to position [0, 256]
click at [957, 157] on div "Add Column" at bounding box center [797, 144] width 1516 height 132
click at [957, 156] on div "Add Column" at bounding box center [797, 144] width 1516 height 132
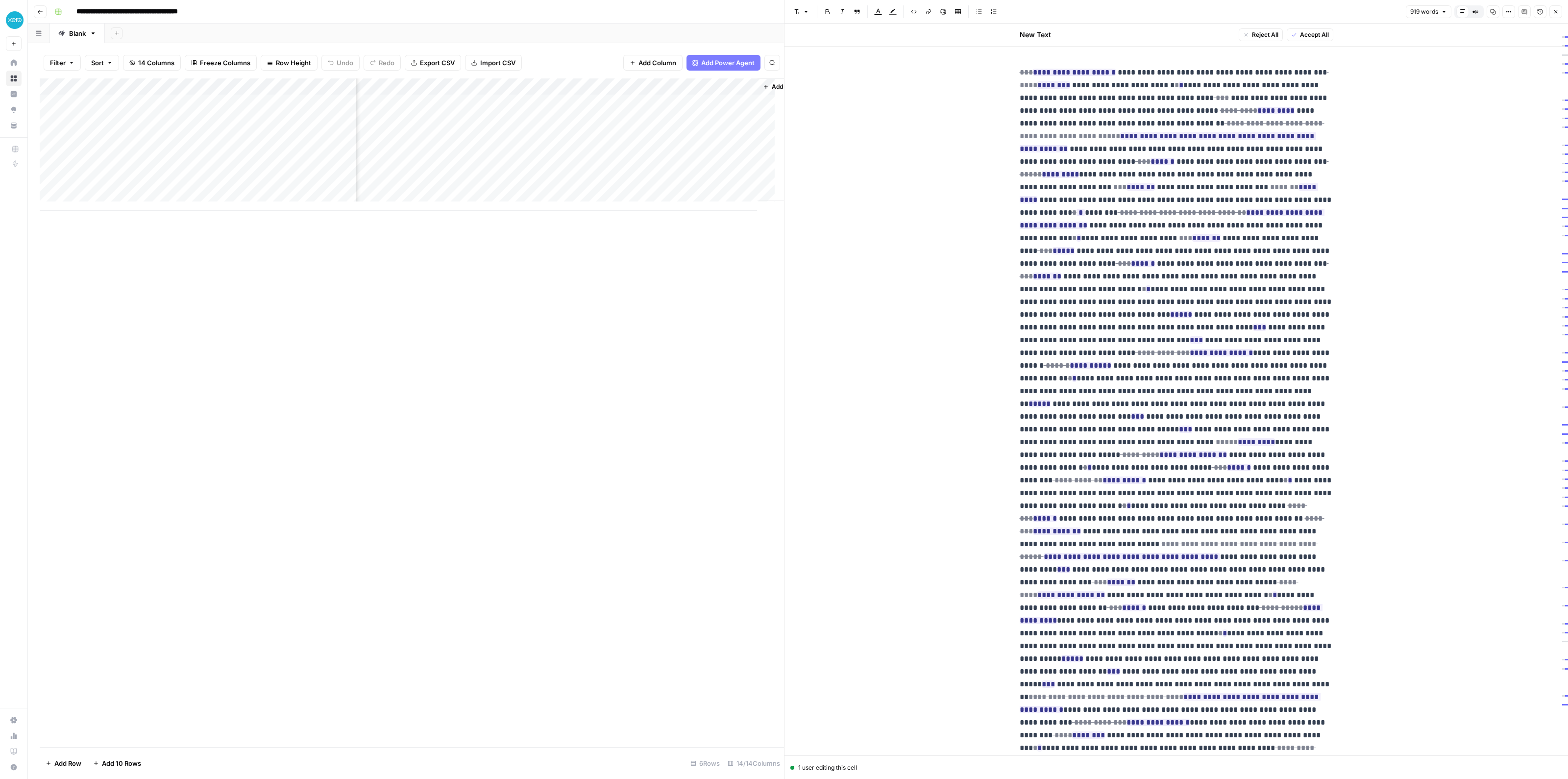
scroll to position [0, 1028]
click at [567, 153] on div "Add Column" at bounding box center [411, 144] width 744 height 132
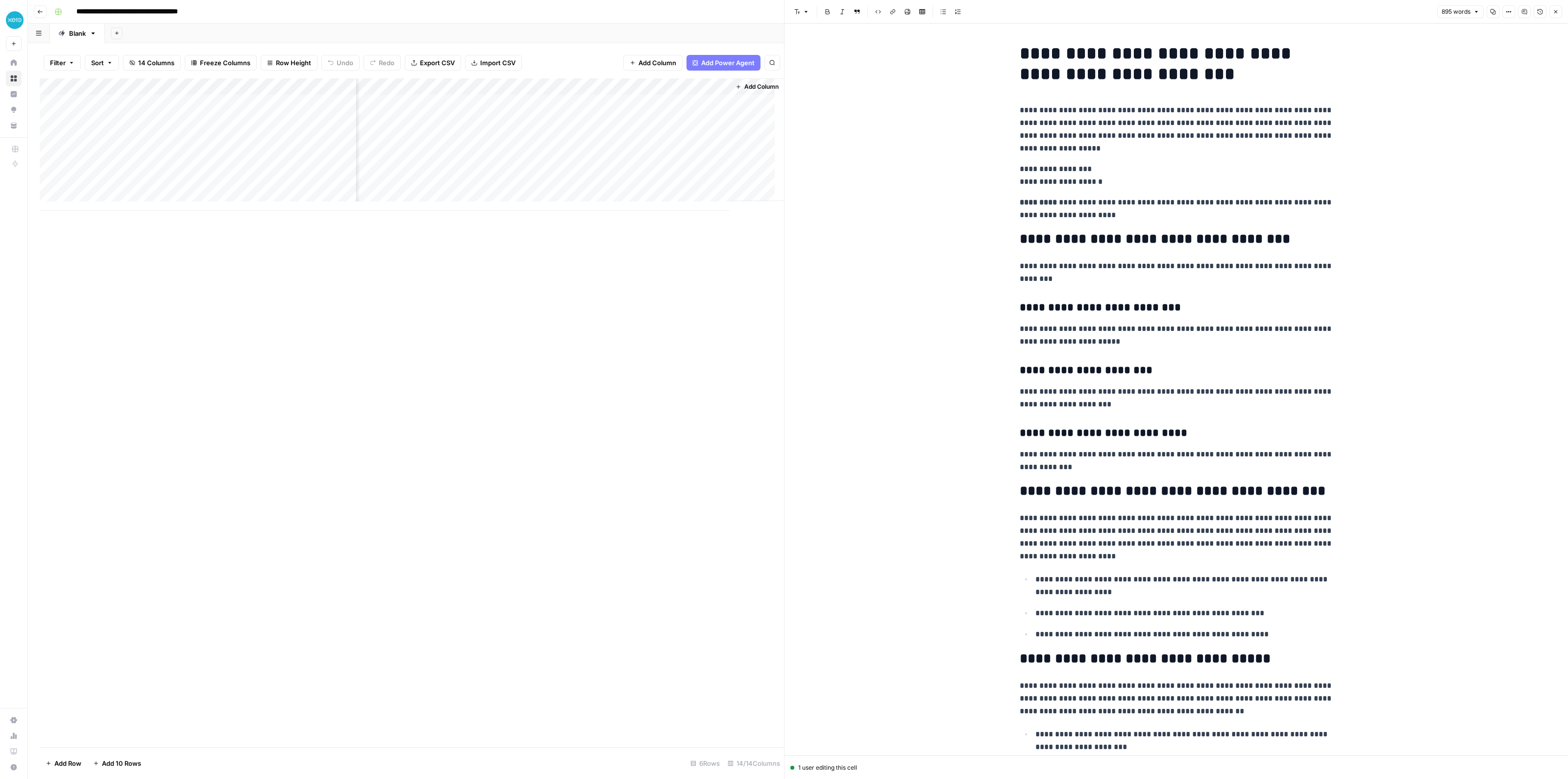
click at [654, 156] on div "Add Column" at bounding box center [411, 144] width 744 height 132
click at [579, 150] on div "Add Column" at bounding box center [411, 144] width 744 height 132
click at [665, 149] on div "Add Column" at bounding box center [411, 144] width 744 height 132
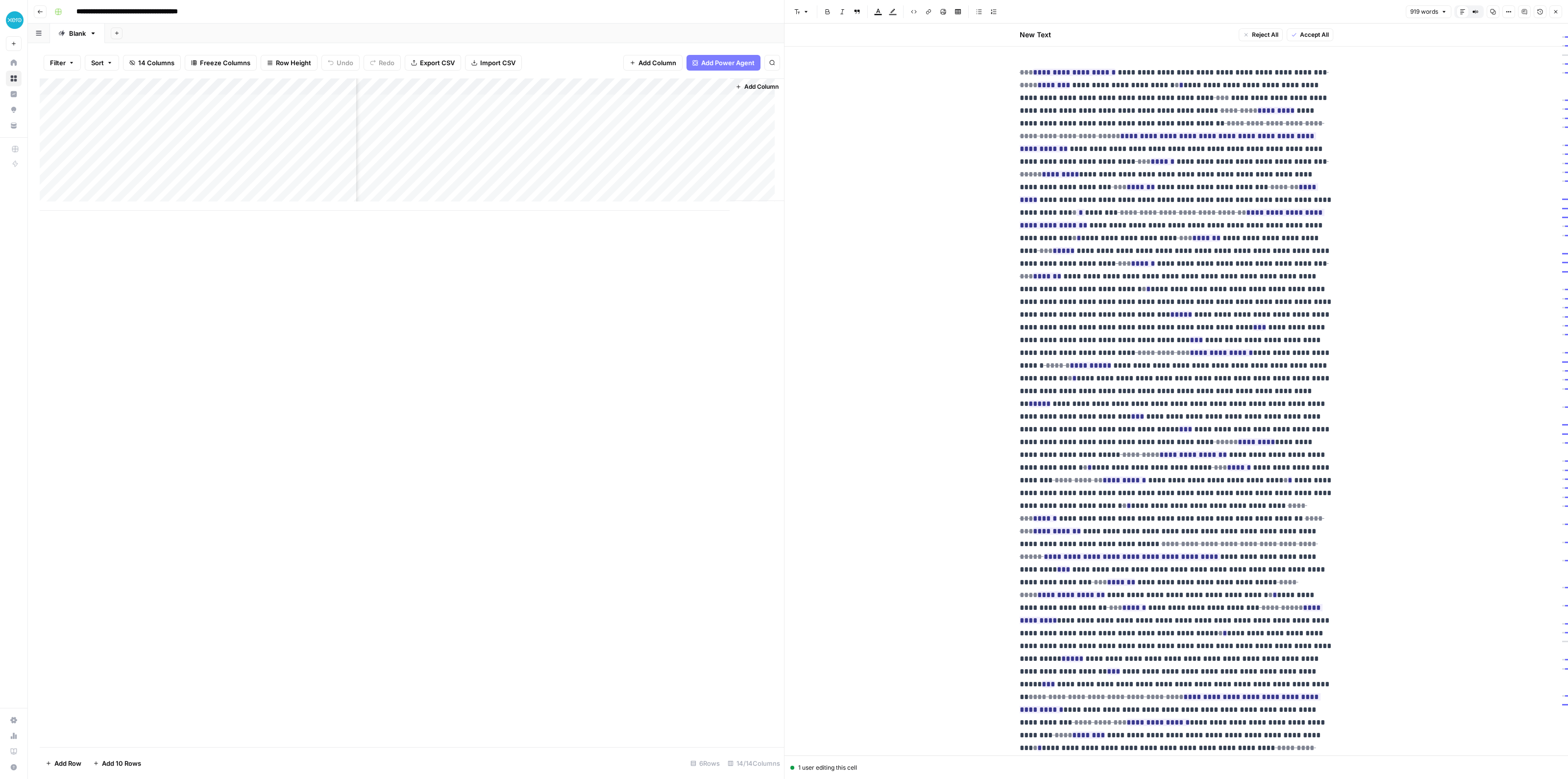
click at [581, 150] on div "Add Column" at bounding box center [411, 144] width 744 height 132
click at [582, 153] on div "Add Column" at bounding box center [411, 144] width 744 height 132
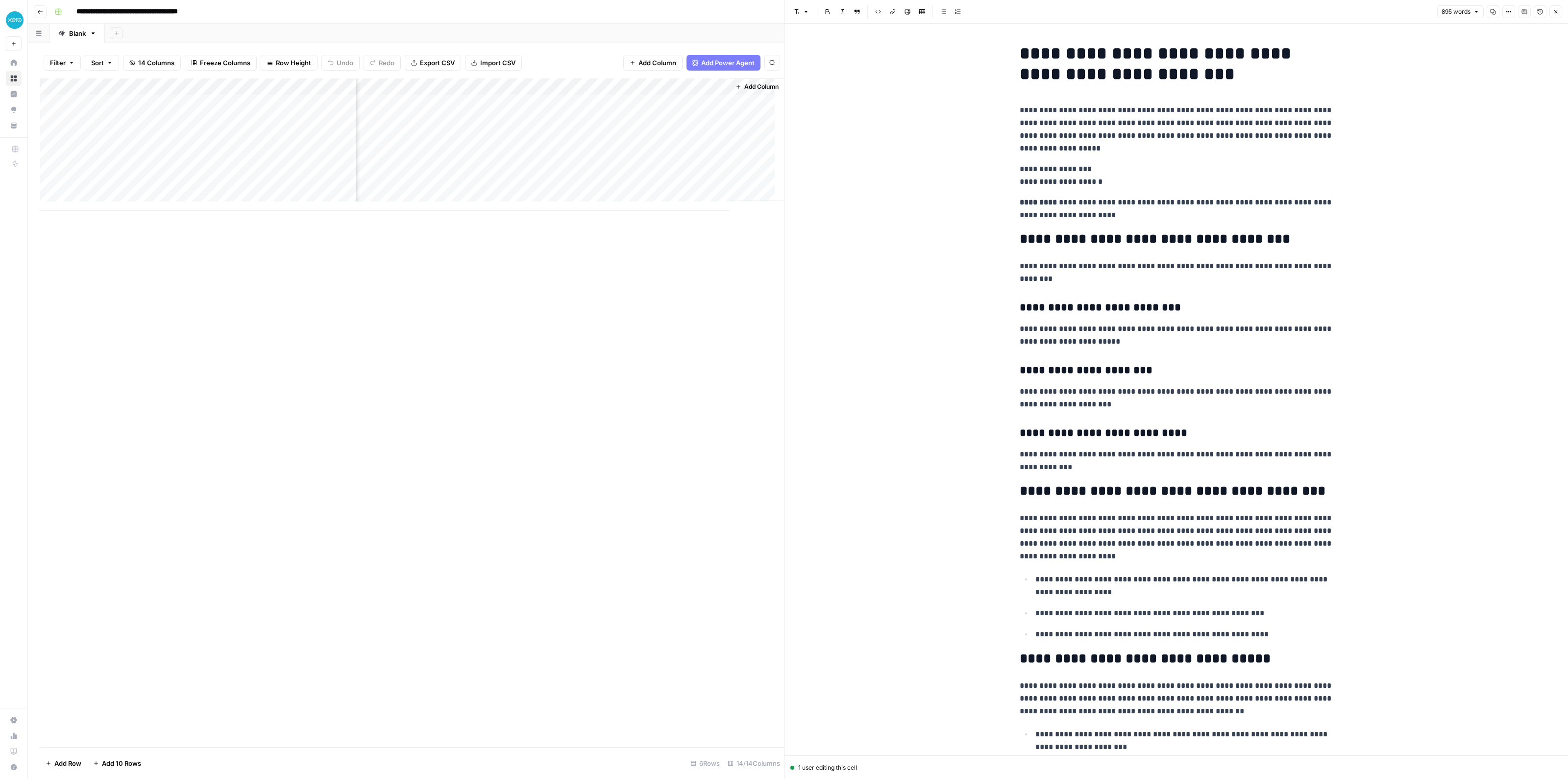
click at [59, 170] on div "Add Column" at bounding box center [411, 144] width 744 height 132
click at [64, 135] on div "Add Column" at bounding box center [411, 144] width 744 height 132
click at [64, 118] on div "Add Column" at bounding box center [411, 144] width 744 height 132
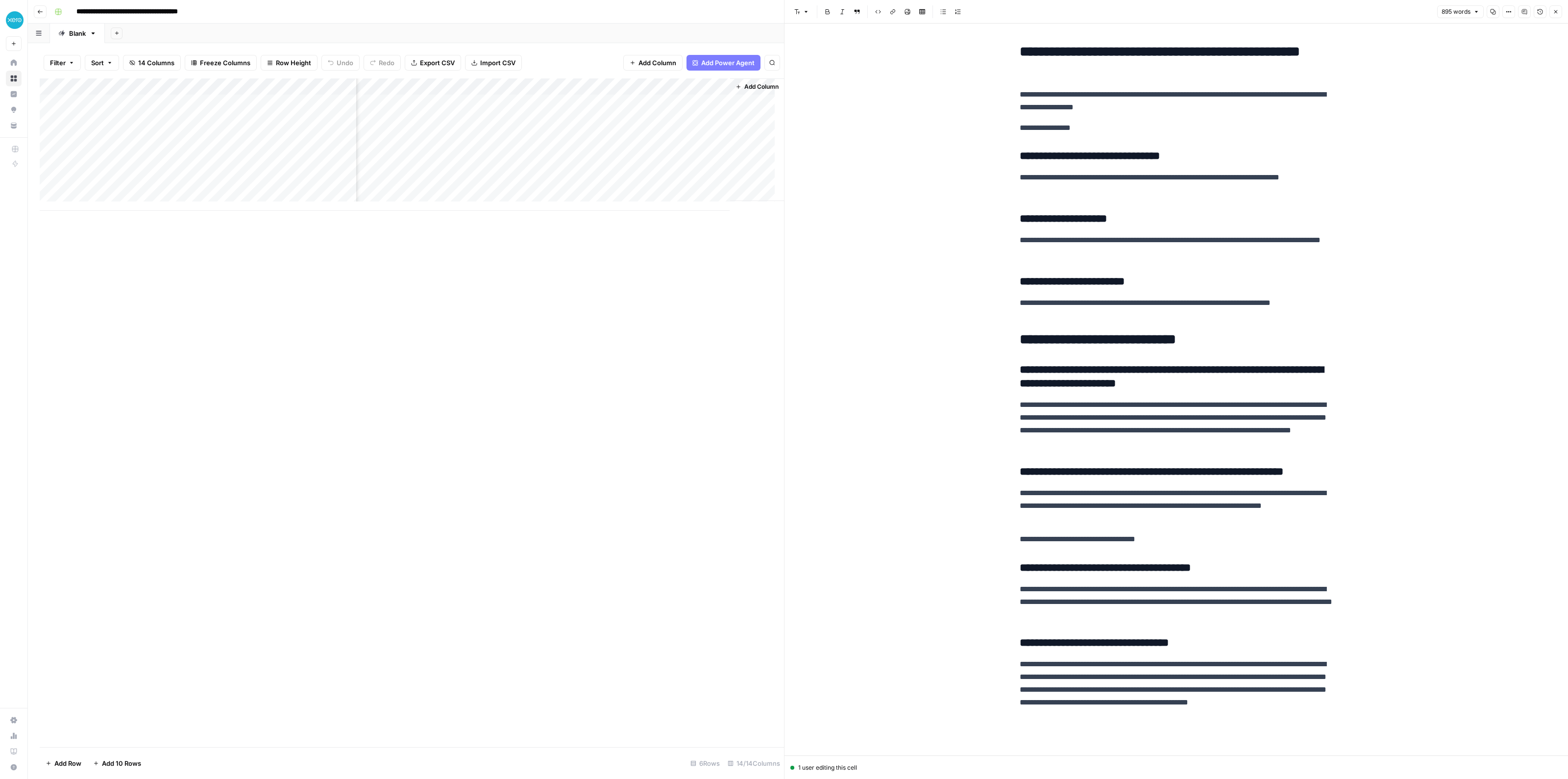
scroll to position [1232, 0]
click at [486, 150] on div "Add Column" at bounding box center [411, 144] width 744 height 132
click at [512, 154] on div "Add Column" at bounding box center [411, 144] width 744 height 132
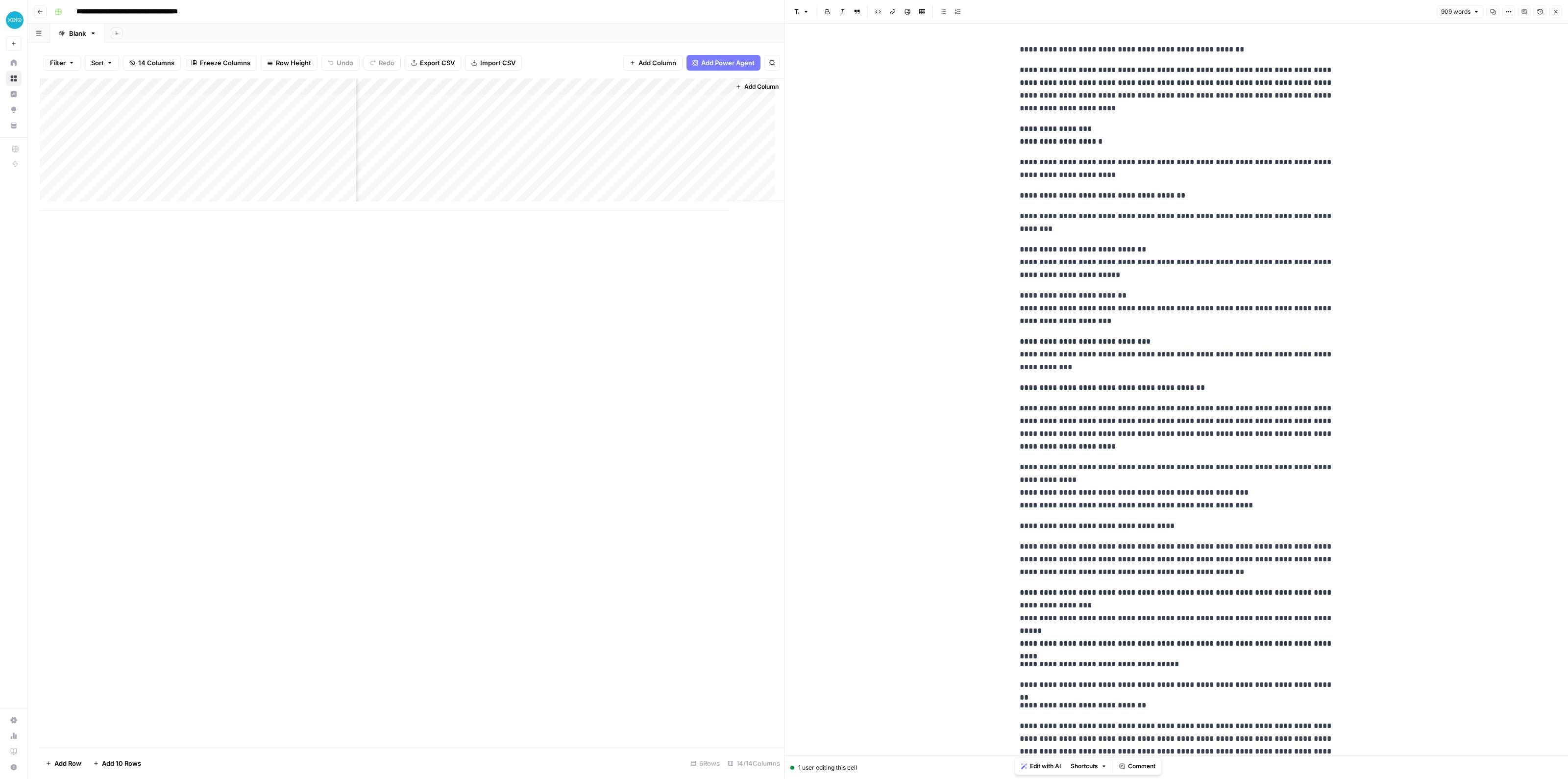
scroll to position [884, 0]
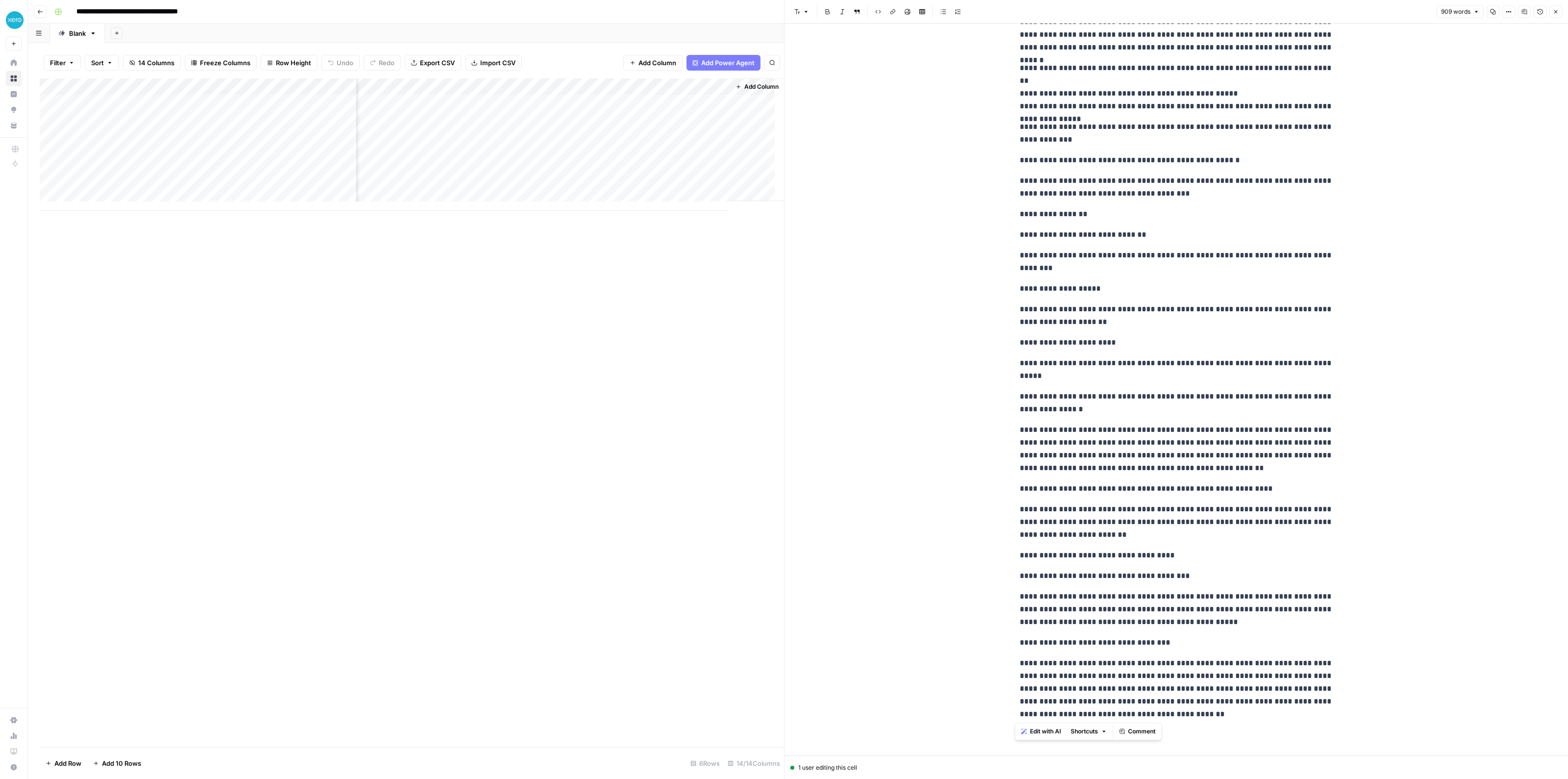
drag, startPoint x: 1013, startPoint y: 52, endPoint x: 1303, endPoint y: 884, distance: 881.1
click at [957, 709] on html "**********" at bounding box center [784, 389] width 1568 height 779
copy div "**********"
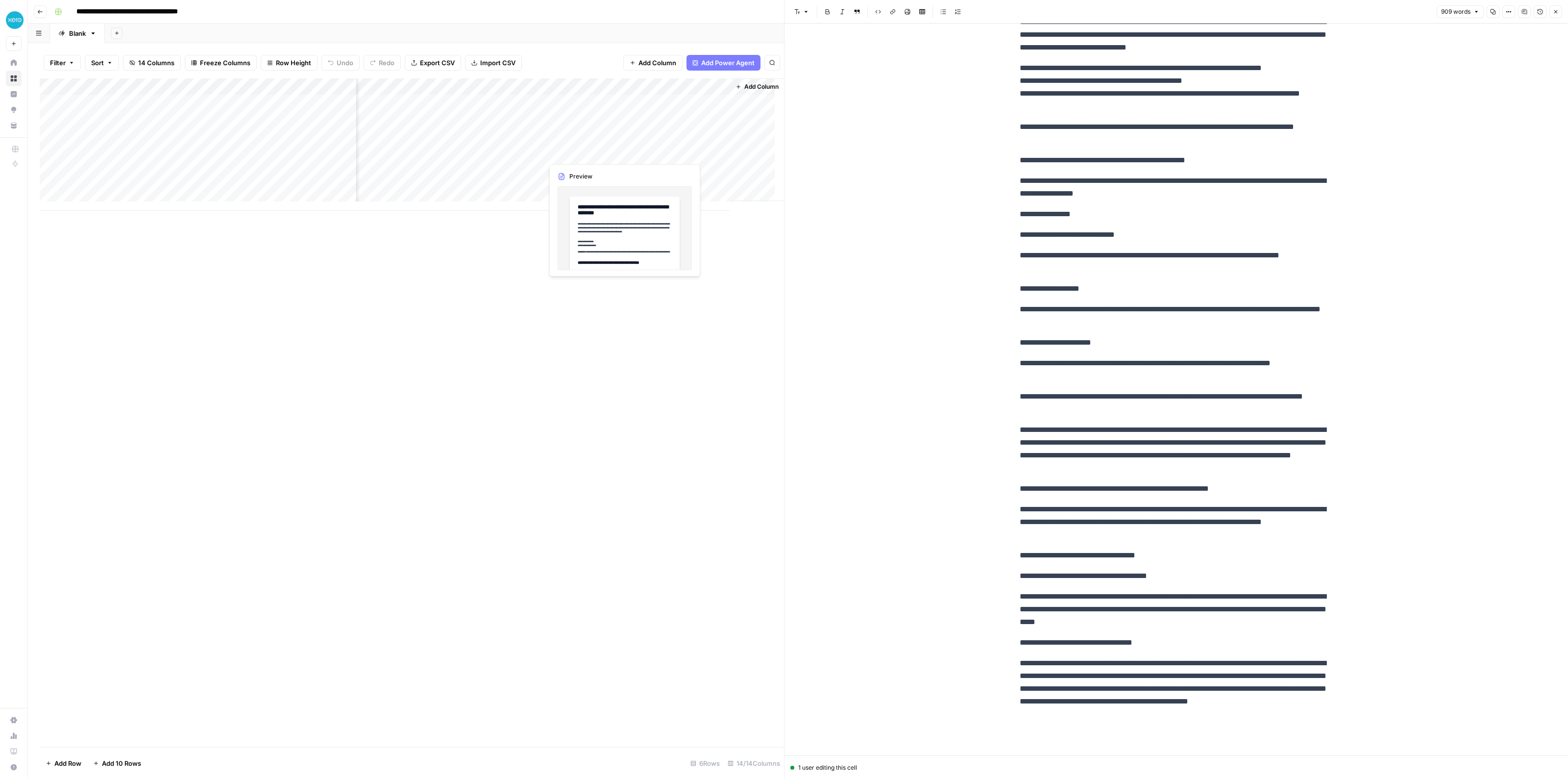
click at [559, 155] on div "Add Column" at bounding box center [411, 144] width 744 height 132
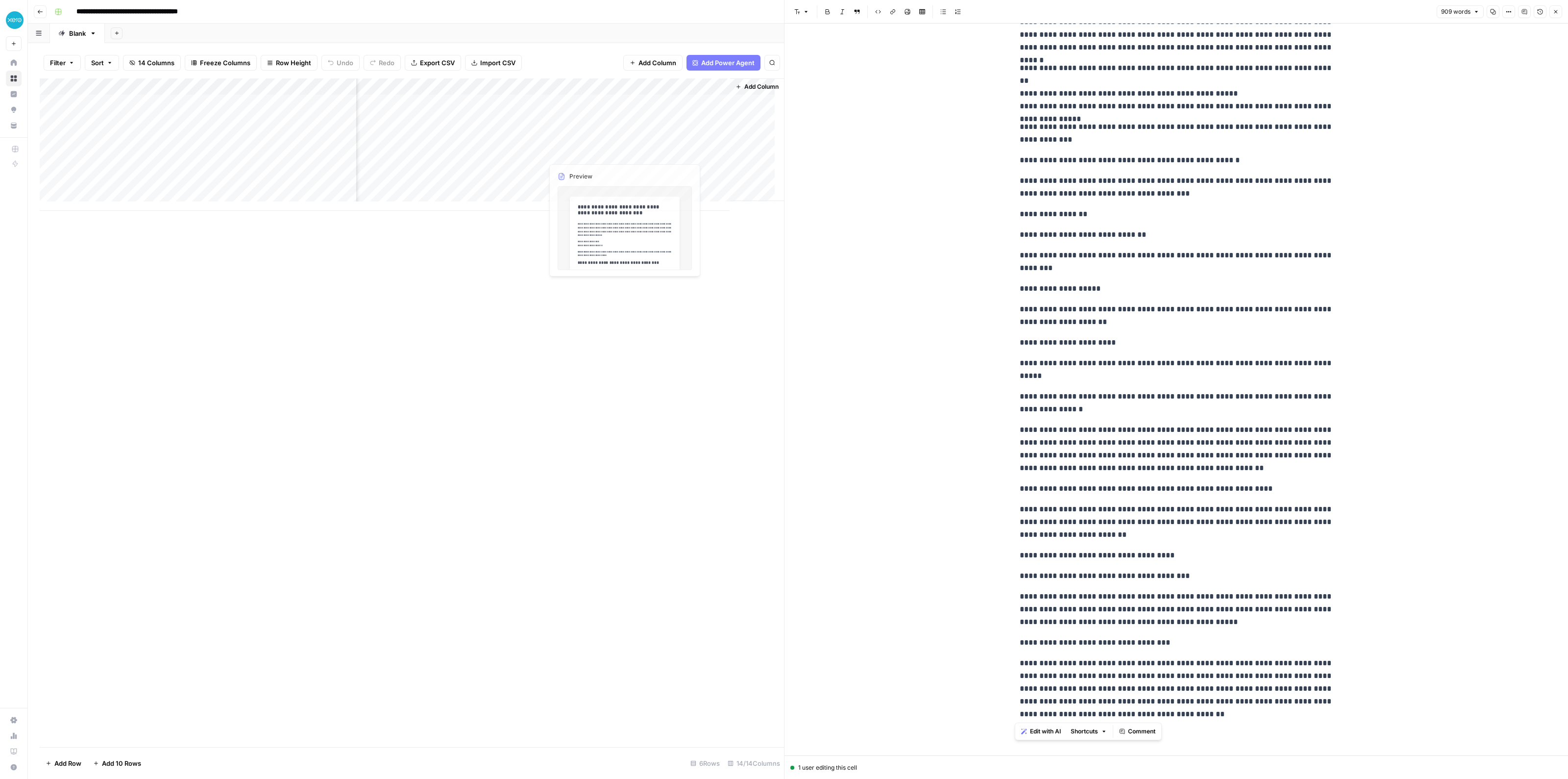
click at [604, 150] on div "Add Column" at bounding box center [411, 144] width 744 height 132
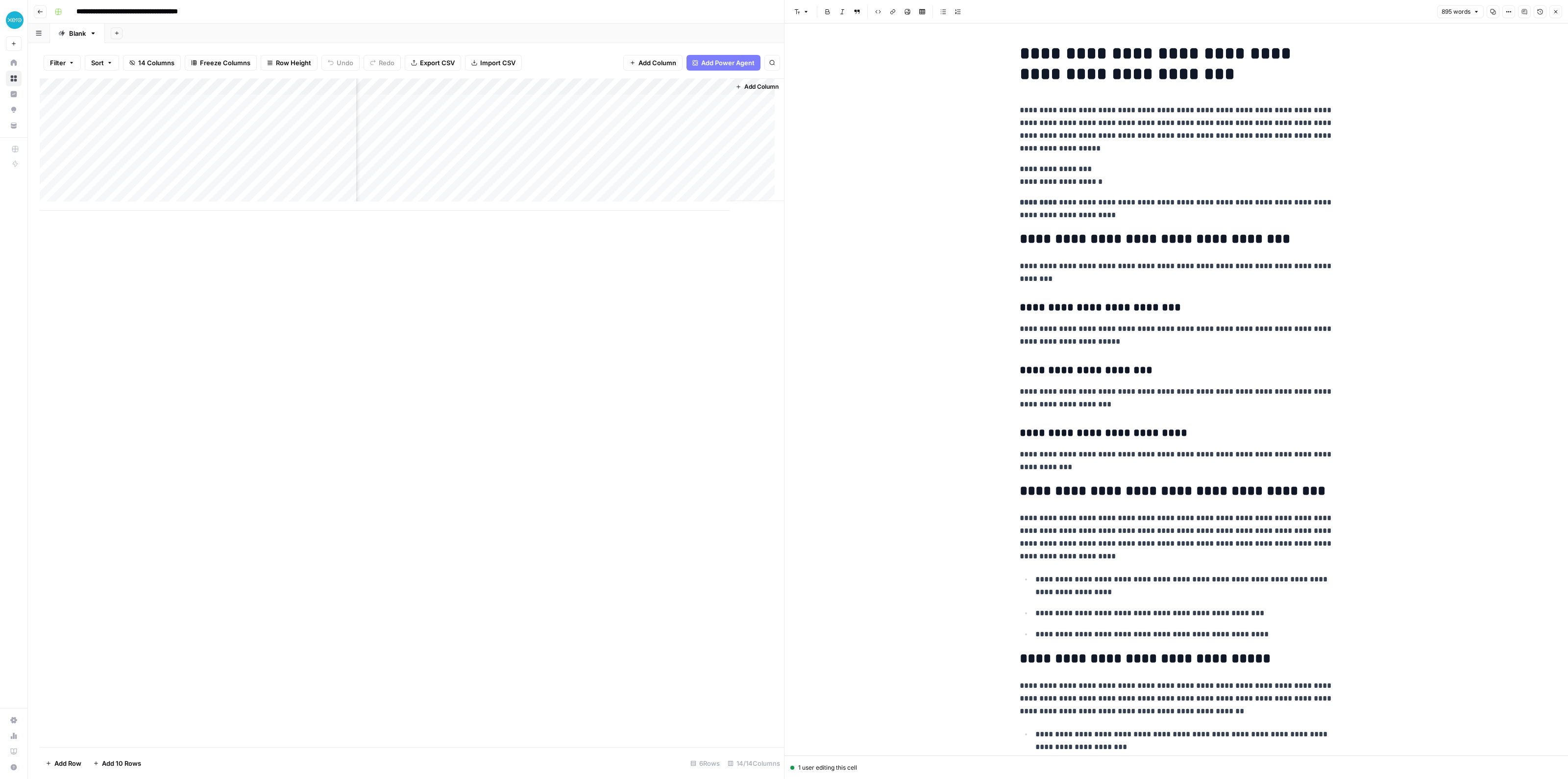
copy div "**********"
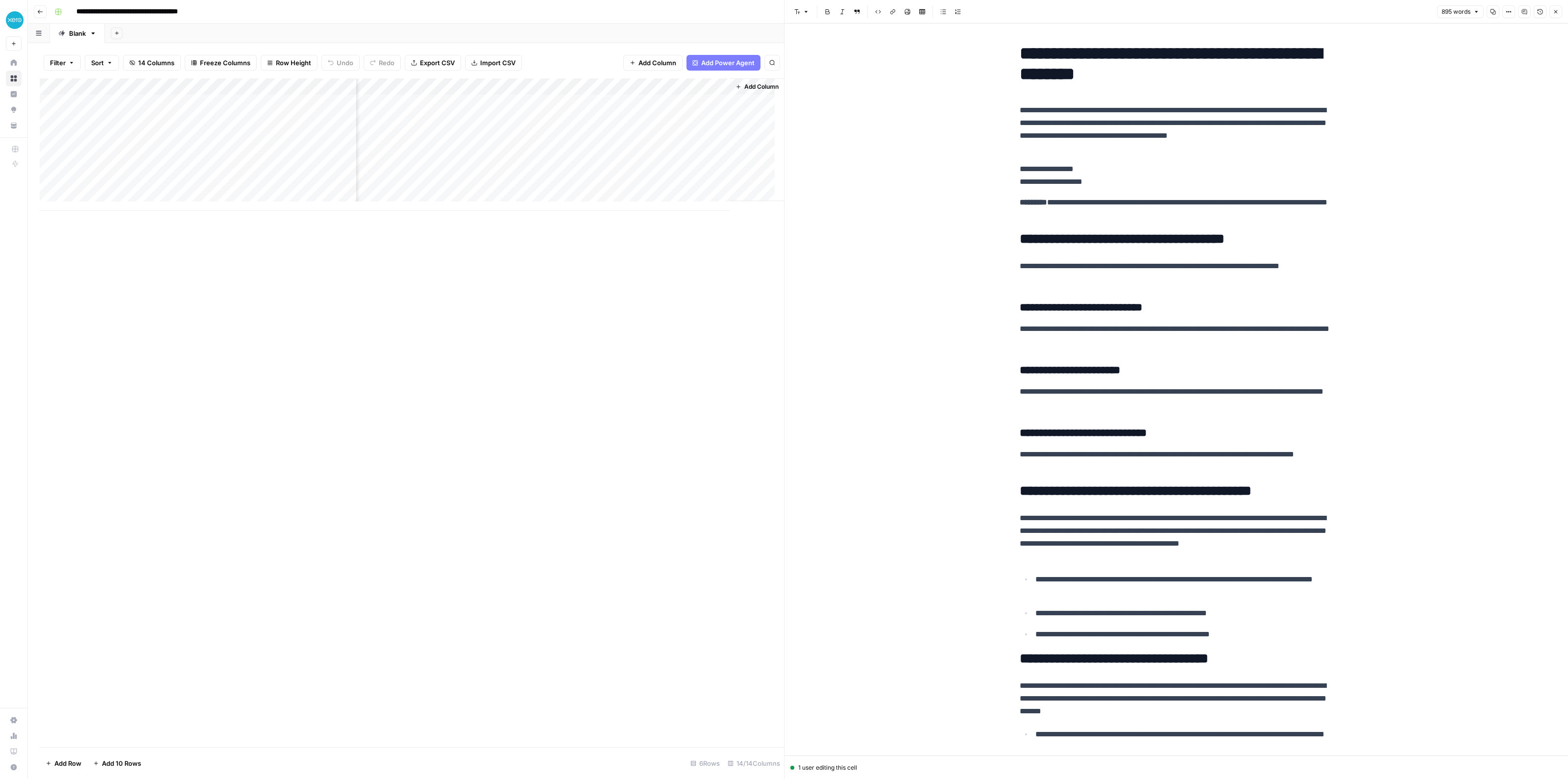
click at [348, 456] on div "Add Column" at bounding box center [411, 413] width 744 height 669
click at [590, 339] on div "Add Column" at bounding box center [411, 413] width 744 height 669
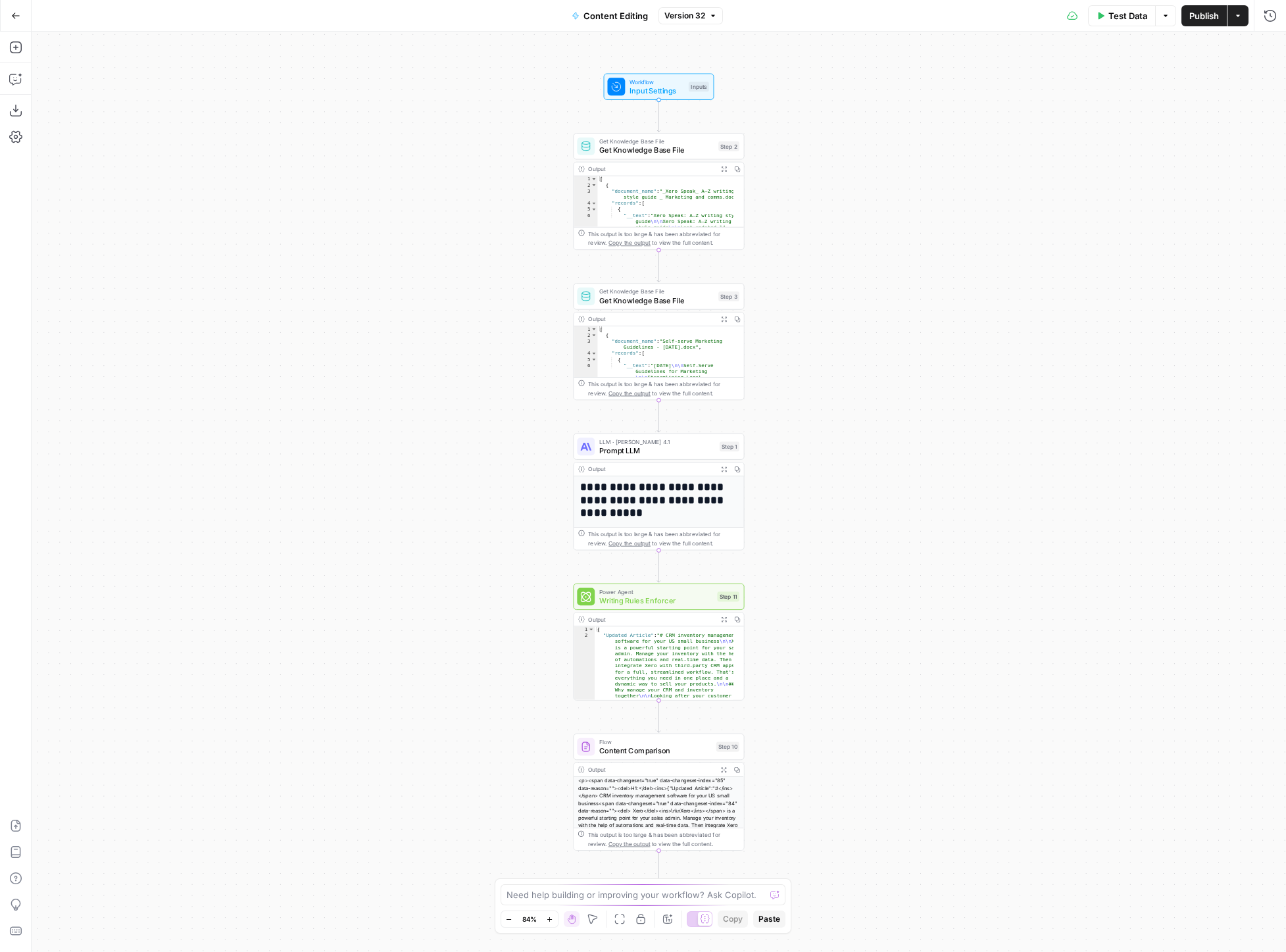
click at [654, 830] on div "This output is too large & has been abbreviated for review. Copy the output to …" at bounding box center [663, 839] width 151 height 18
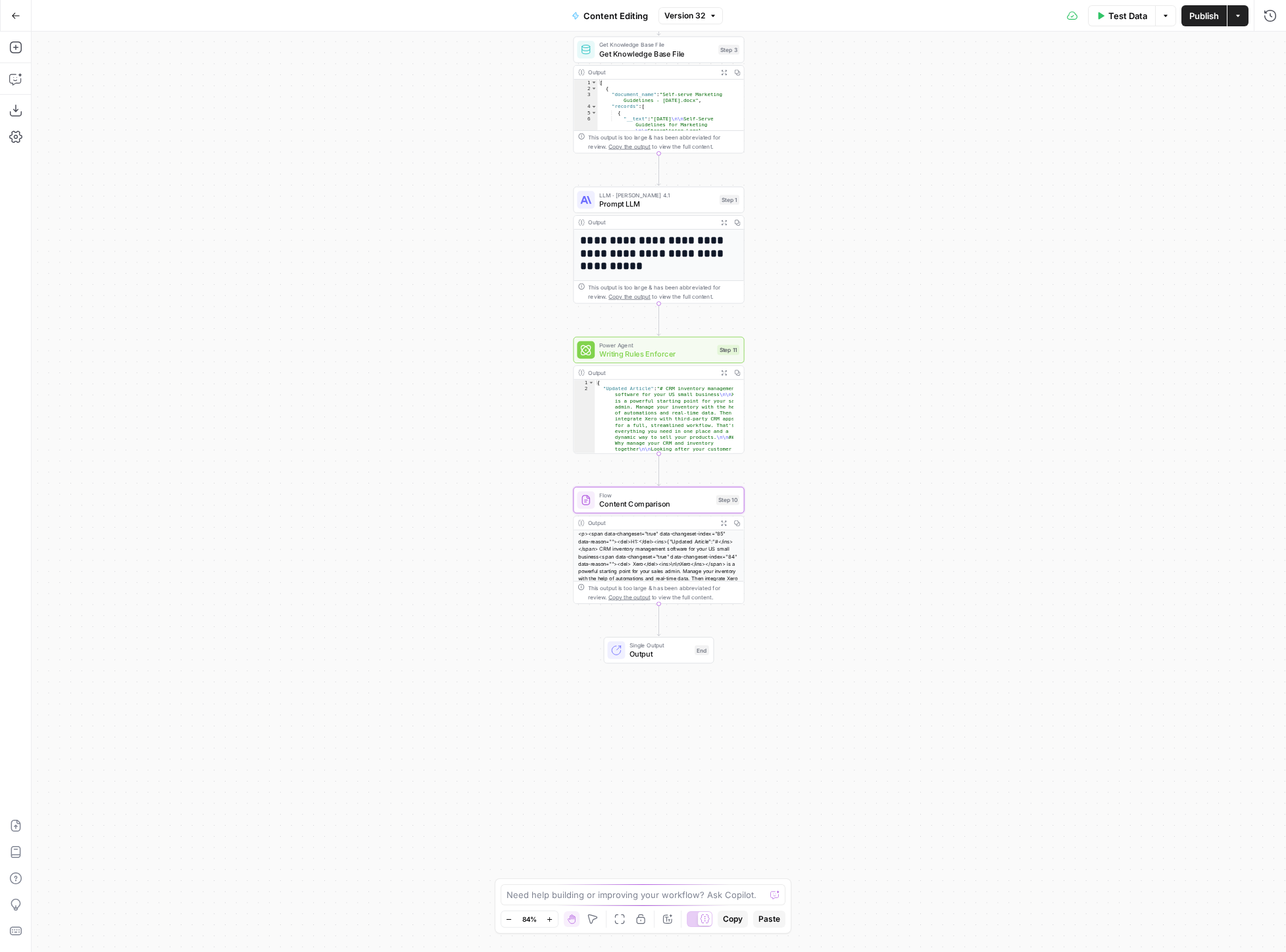
click at [672, 554] on div "<p><span data-changeset="true" data-changeset-index="85" data-reason=""><del>H1…" at bounding box center [659, 592] width 170 height 127
click at [621, 570] on div "<p><span data-changeset="true" data-changeset-index="85" data-reason=""><del>H1…" at bounding box center [659, 592] width 170 height 127
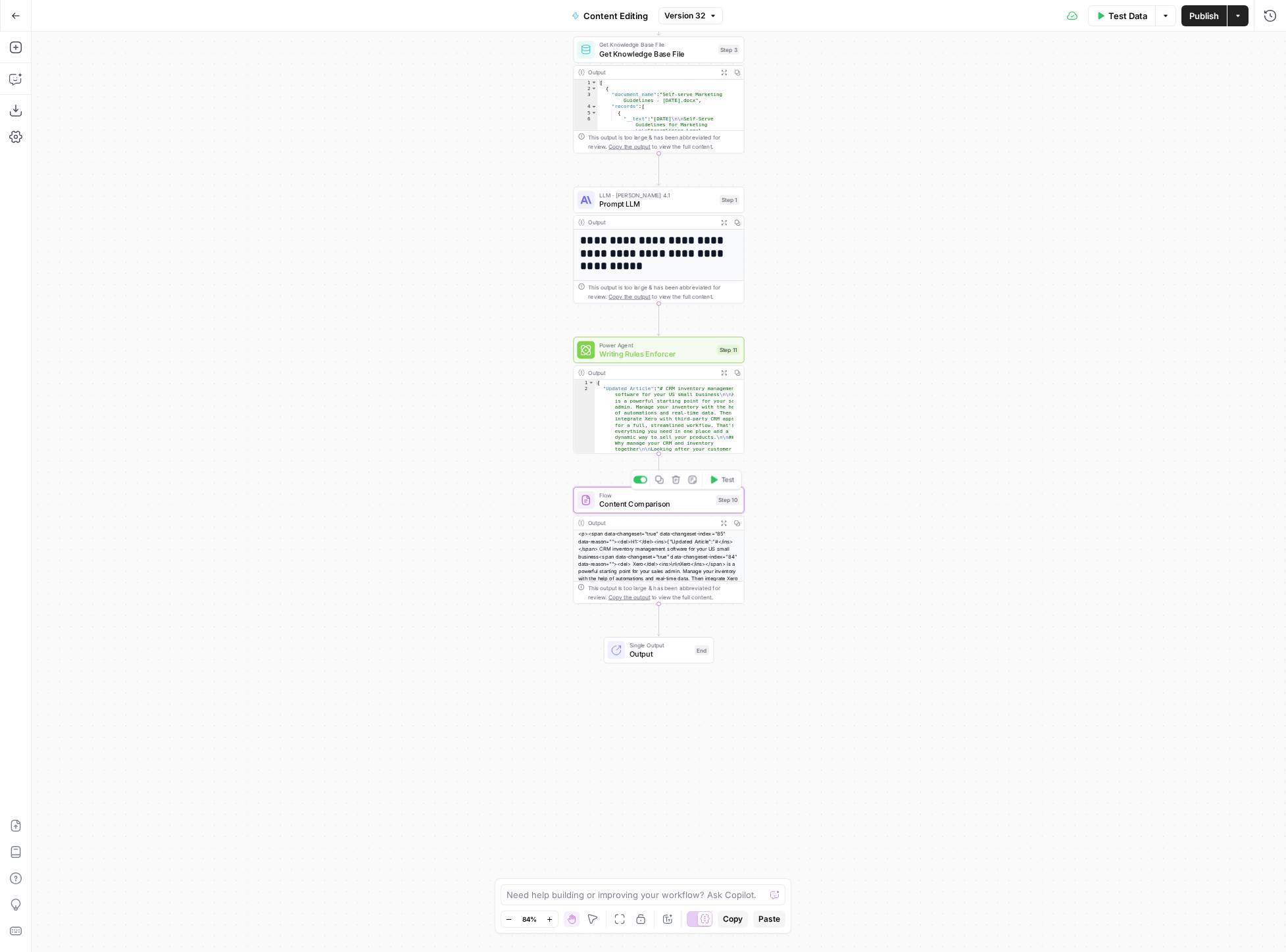
click at [639, 511] on div "Flow Content Comparison Step 10 Copy step Delete step Add Note Test" at bounding box center [658, 500] width 171 height 26
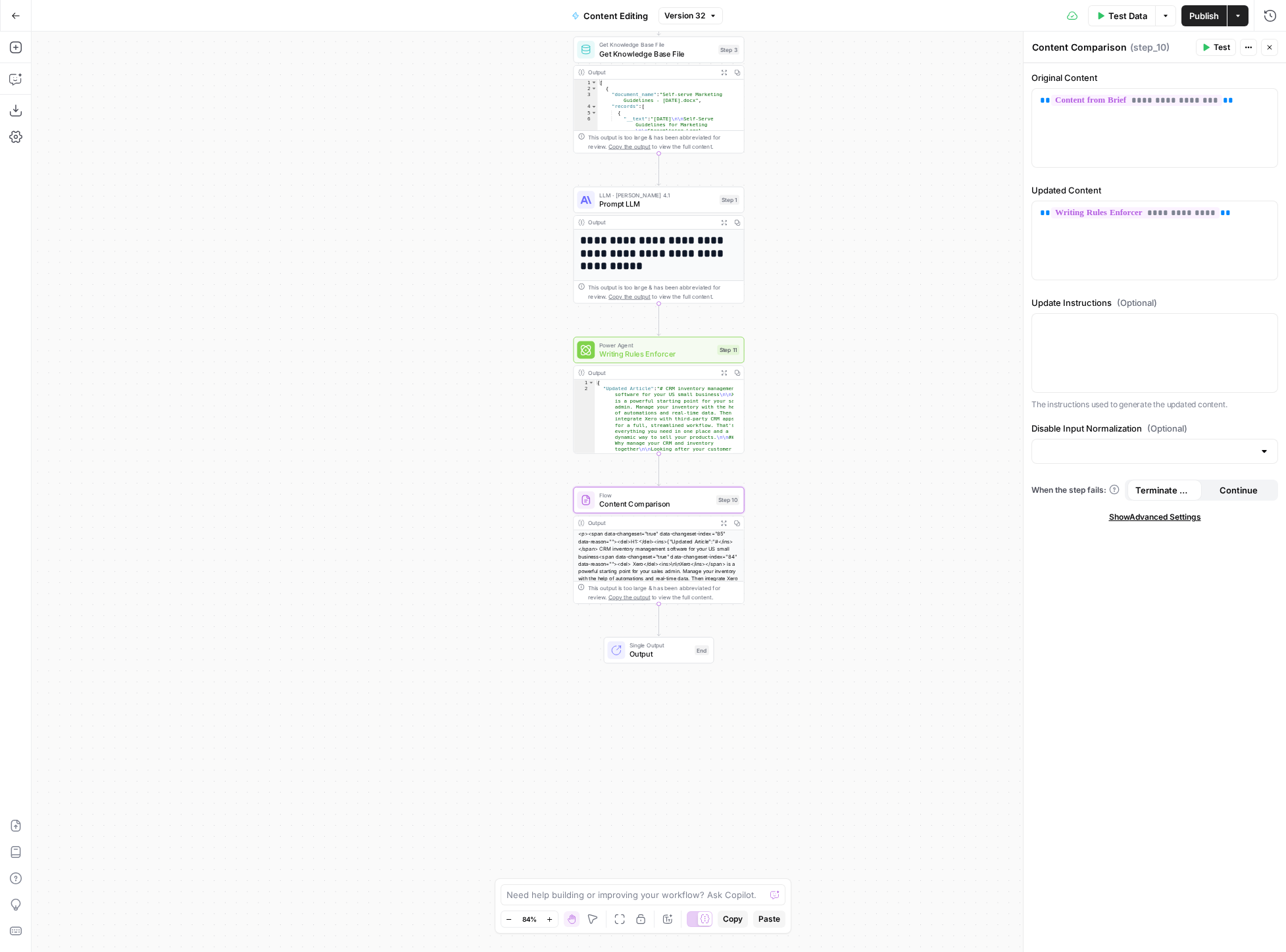
click at [642, 565] on div "<p><span data-changeset="true" data-changeset-index="85" data-reason=""><del>H1…" at bounding box center [659, 592] width 170 height 127
click at [646, 523] on div "Output" at bounding box center [651, 522] width 126 height 8
click at [644, 576] on div "<p><span data-changeset="true" data-changeset-index="85" data-reason=""><del>H1…" at bounding box center [659, 592] width 170 height 127
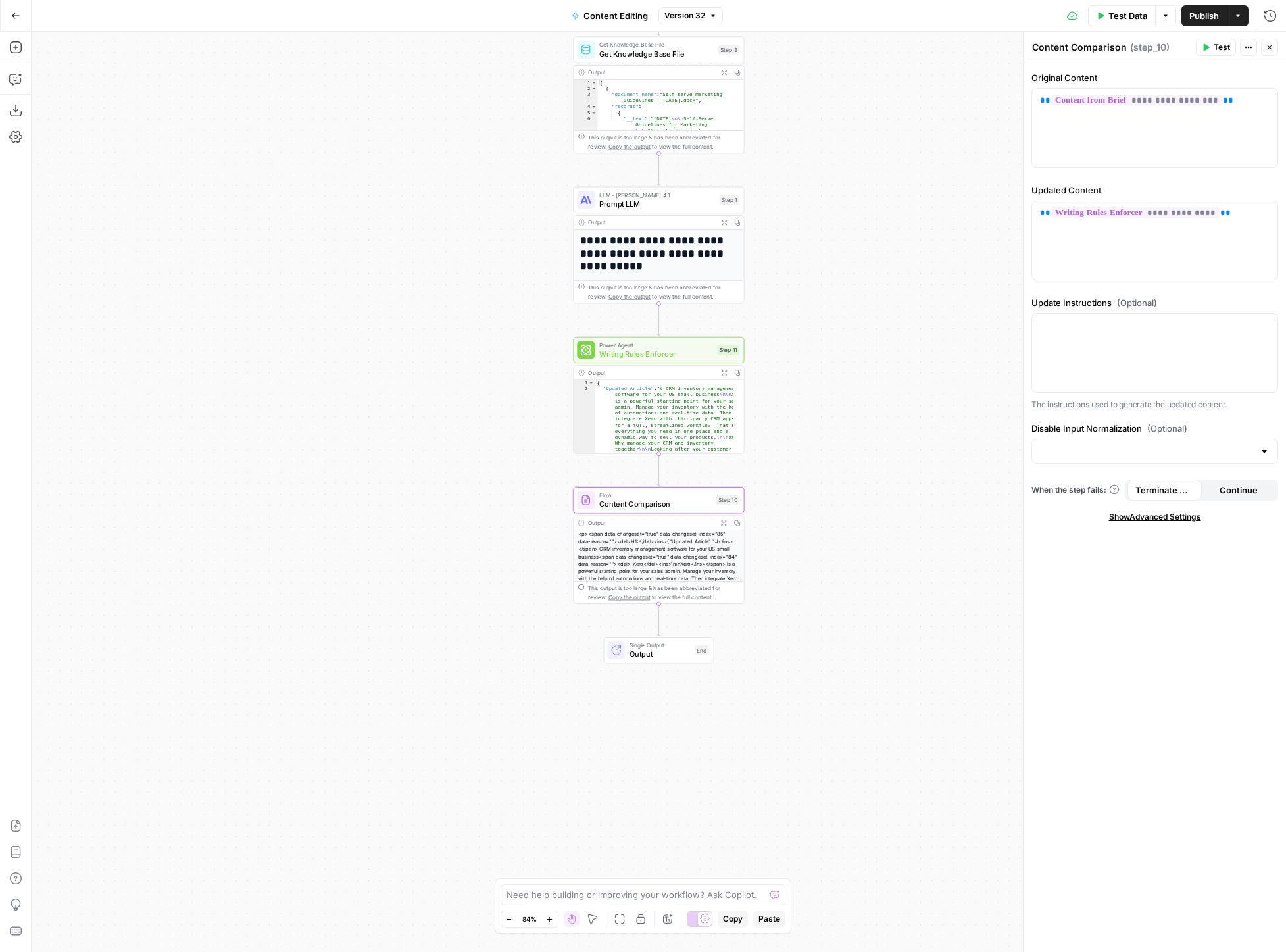
click at [644, 576] on div "<p><span data-changeset="true" data-changeset-index="85" data-reason=""><del>H1…" at bounding box center [659, 592] width 170 height 127
click at [663, 653] on span "Output" at bounding box center [659, 655] width 60 height 11
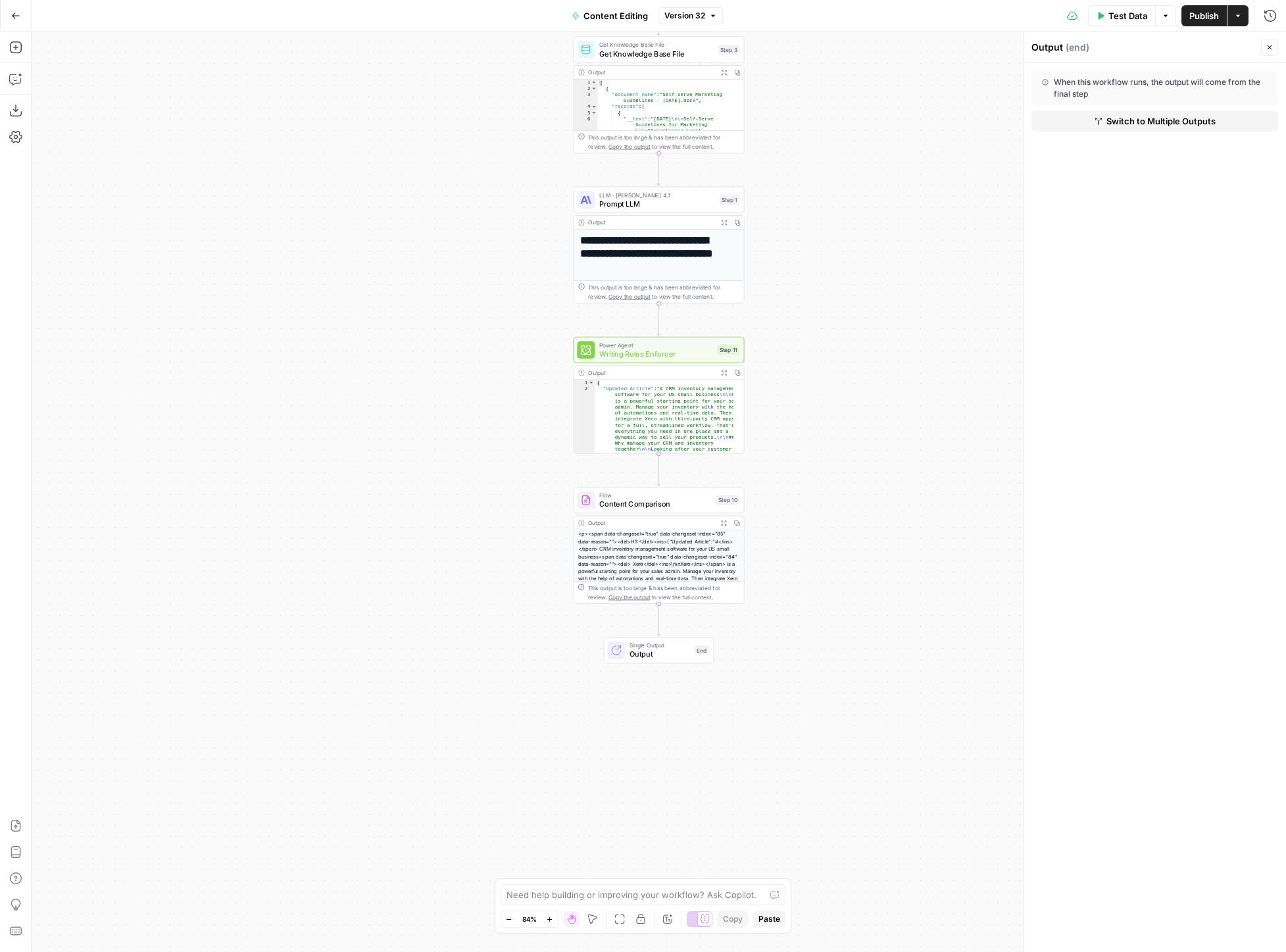
click at [637, 548] on div "<p><span data-changeset="true" data-changeset-index="85" data-reason=""><del>H1…" at bounding box center [659, 592] width 170 height 127
click at [642, 505] on span "Content Comparison" at bounding box center [655, 504] width 113 height 11
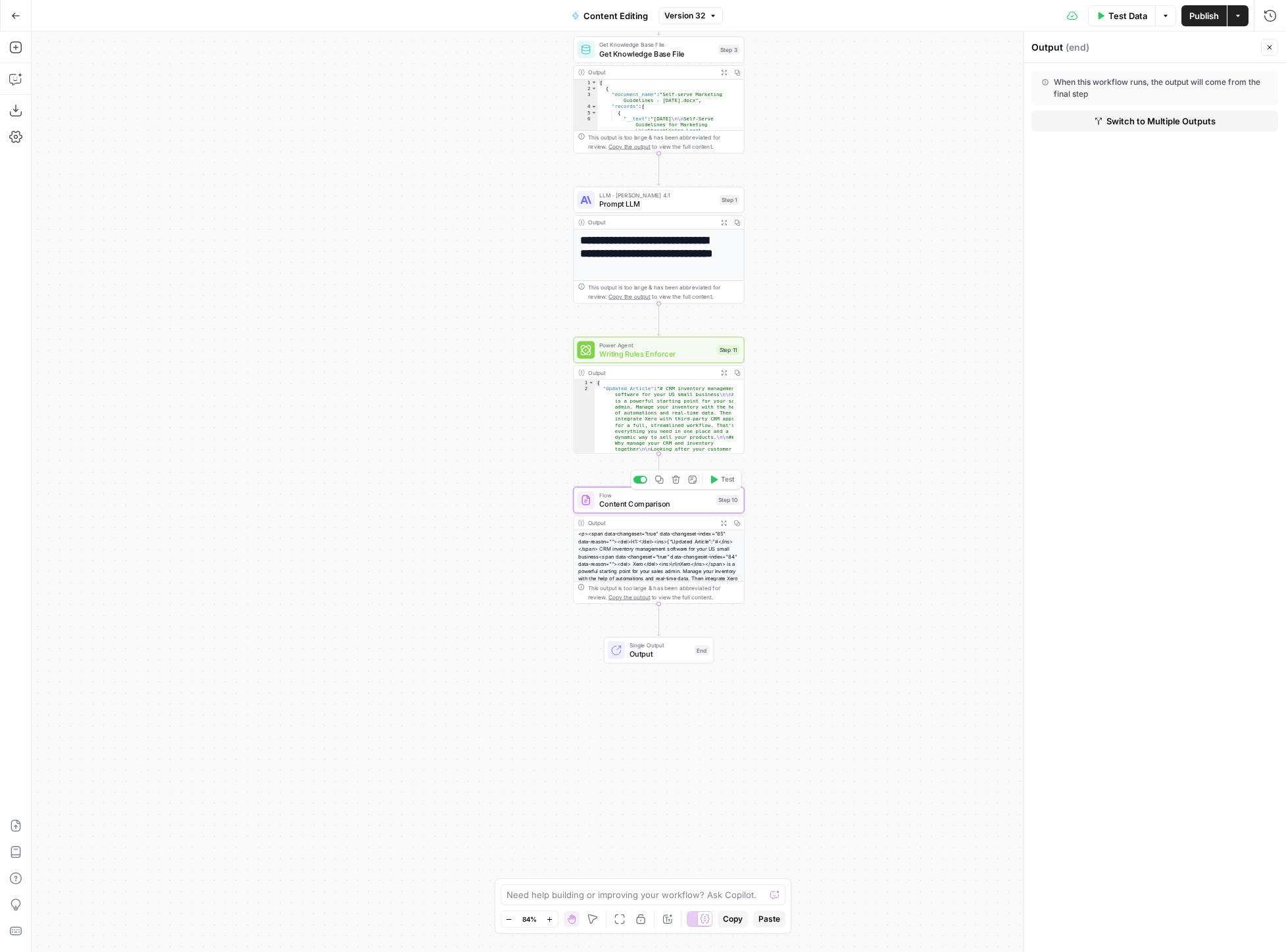
click at [642, 505] on span "Content Comparison" at bounding box center [655, 504] width 113 height 11
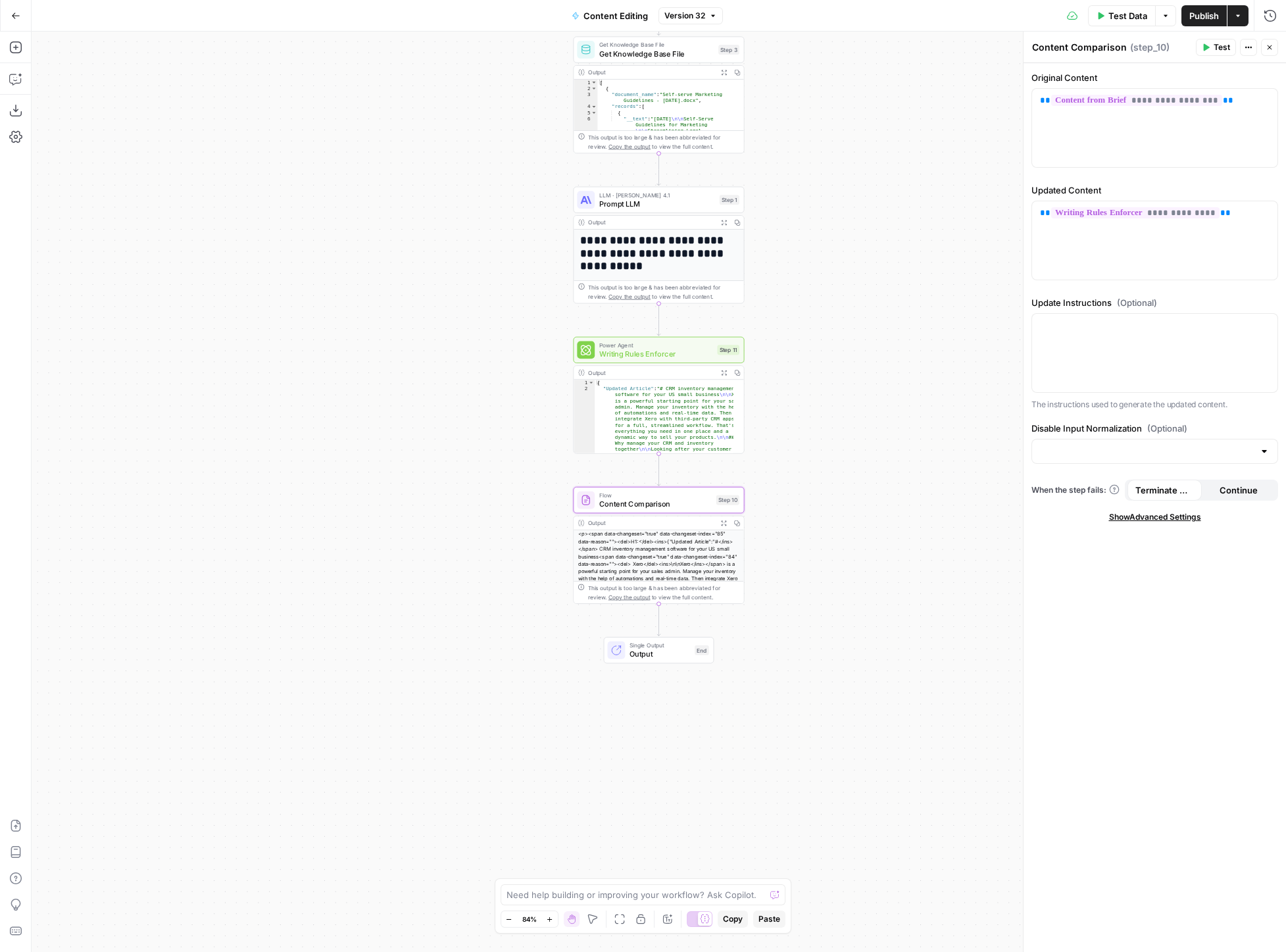
type textarea "Content Comparison"
click at [658, 554] on div "<p><span data-changeset="true" data-changeset-index="85" data-reason=""><del>H1…" at bounding box center [659, 592] width 170 height 127
click at [717, 522] on button "Expand Output" at bounding box center [723, 522] width 13 height 13
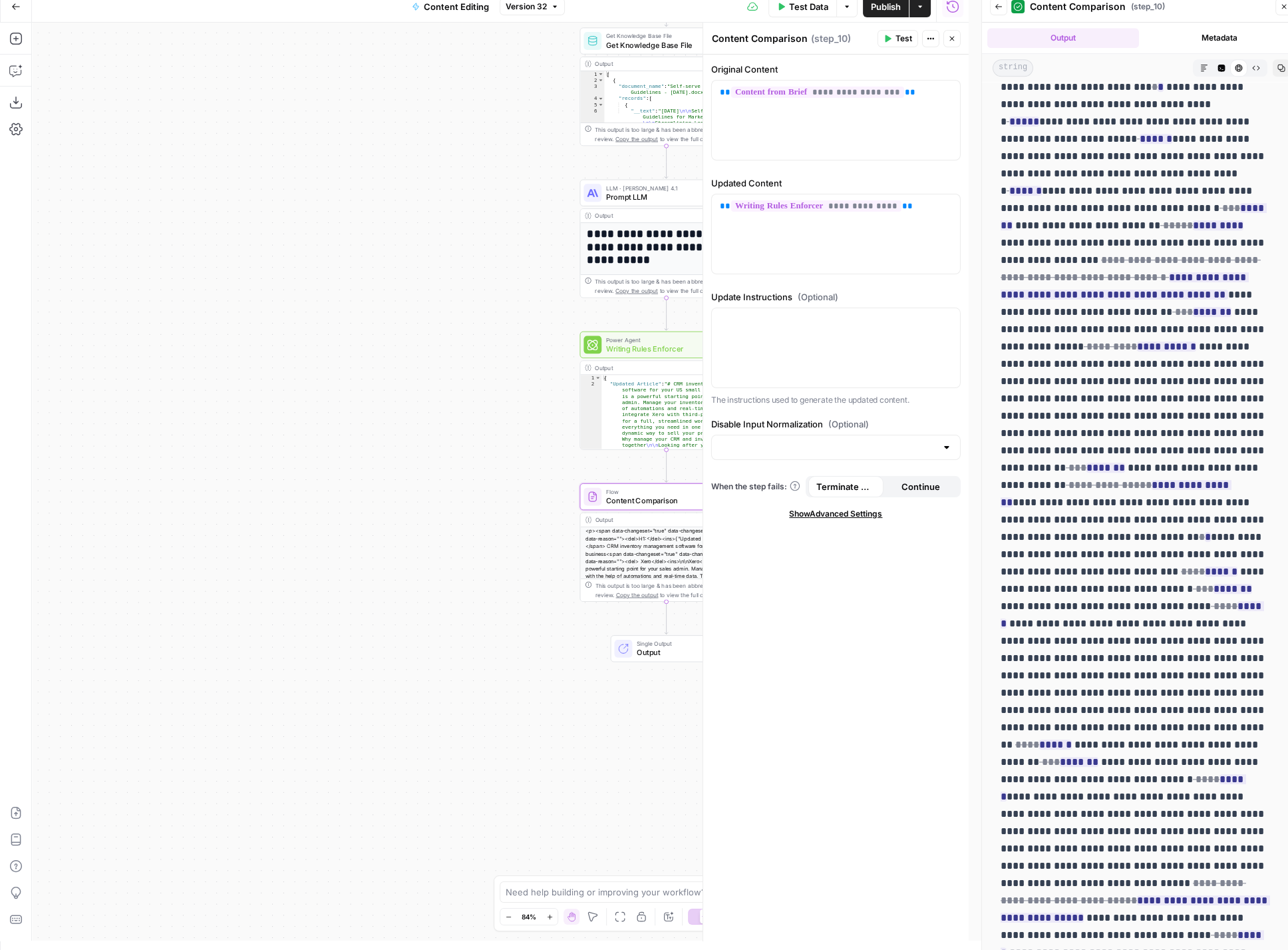
scroll to position [12, 0]
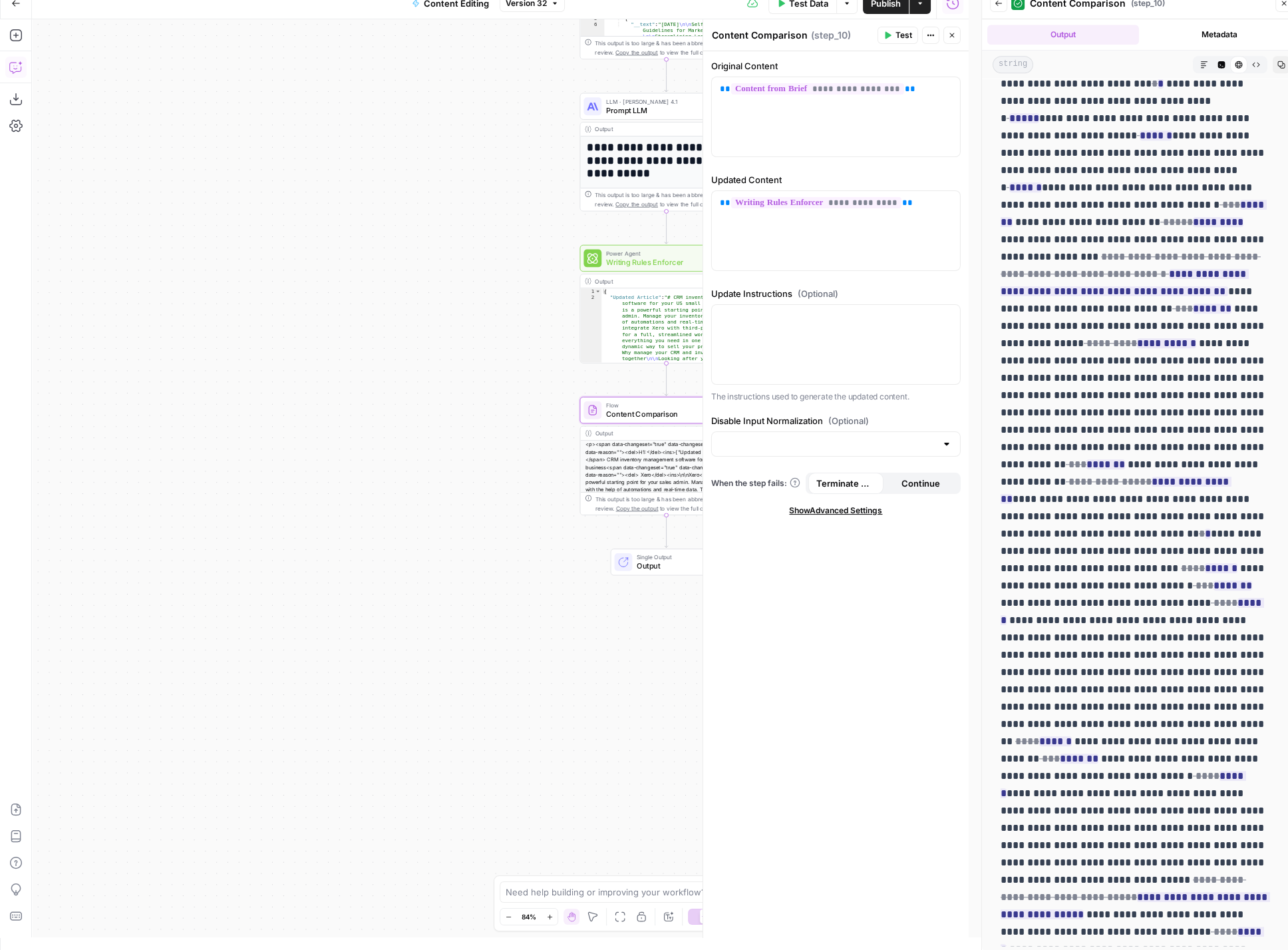
drag, startPoint x: 23, startPoint y: 74, endPoint x: 19, endPoint y: 66, distance: 8.9
click at [19, 66] on icon "button" at bounding box center [16, 67] width 13 height 13
click at [152, 890] on textarea at bounding box center [156, 890] width 210 height 13
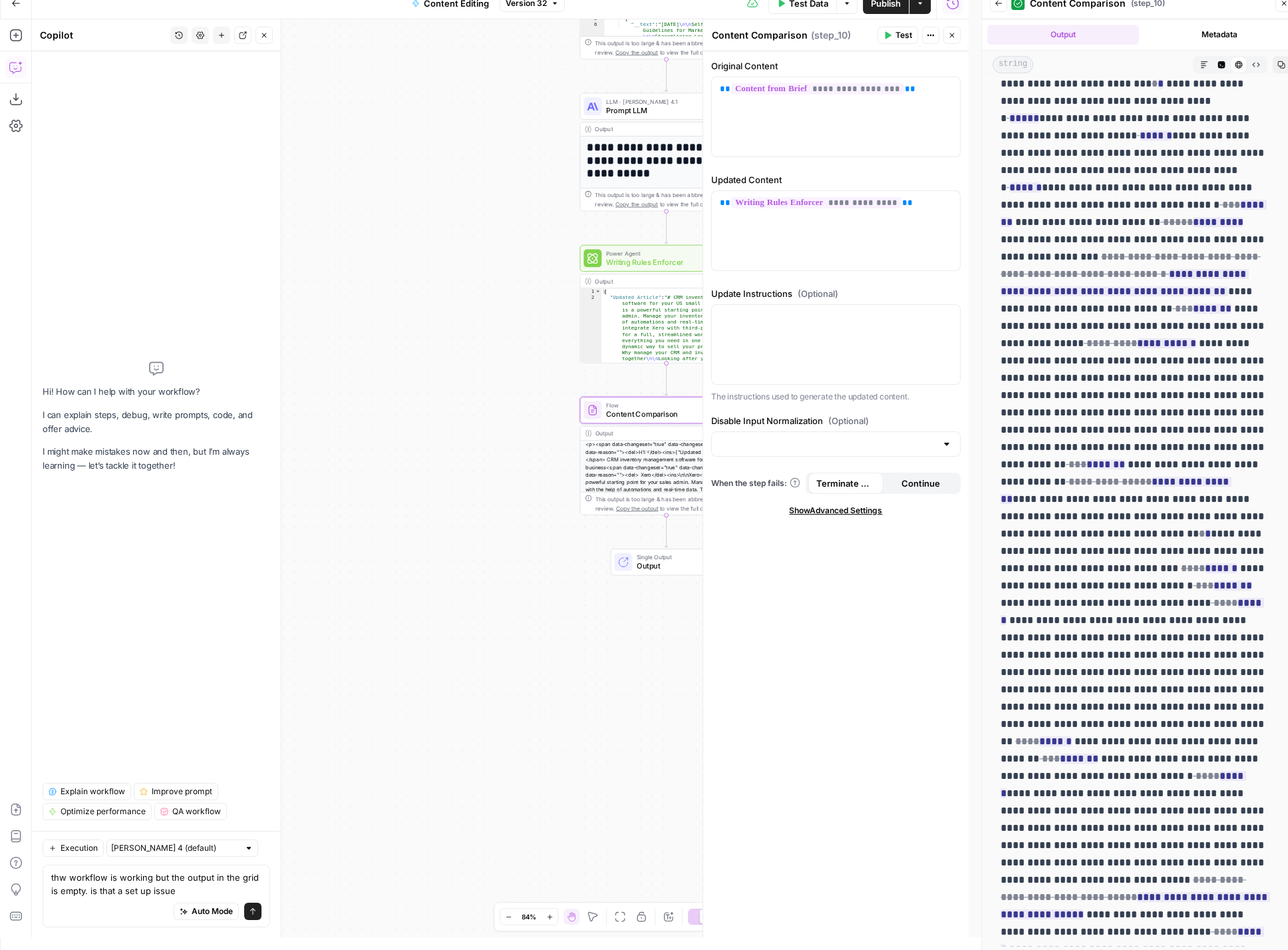
type textarea "thw workflow is working but the output in the grid is empty. is that a set up i…"
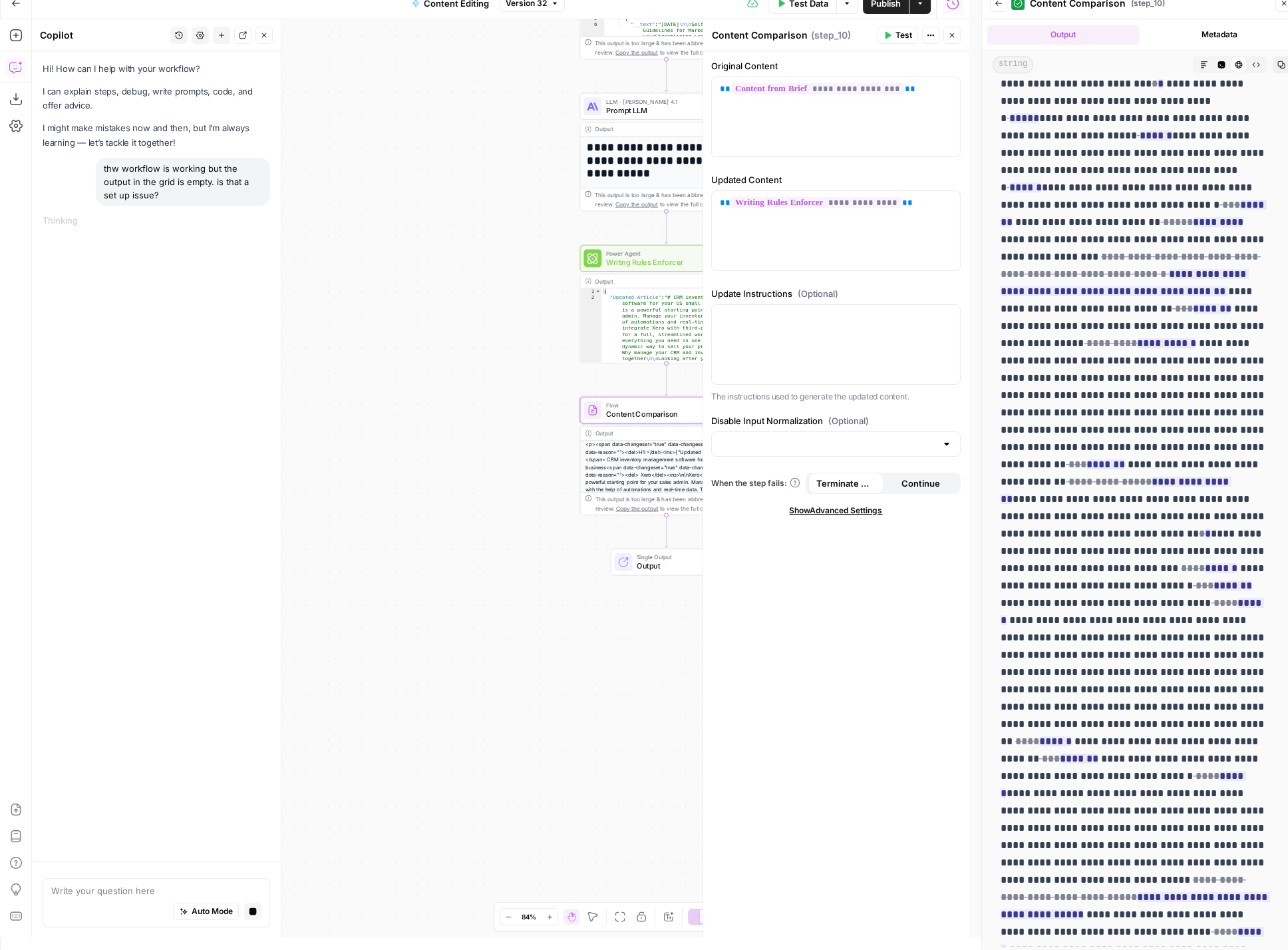
scroll to position [0, 0]
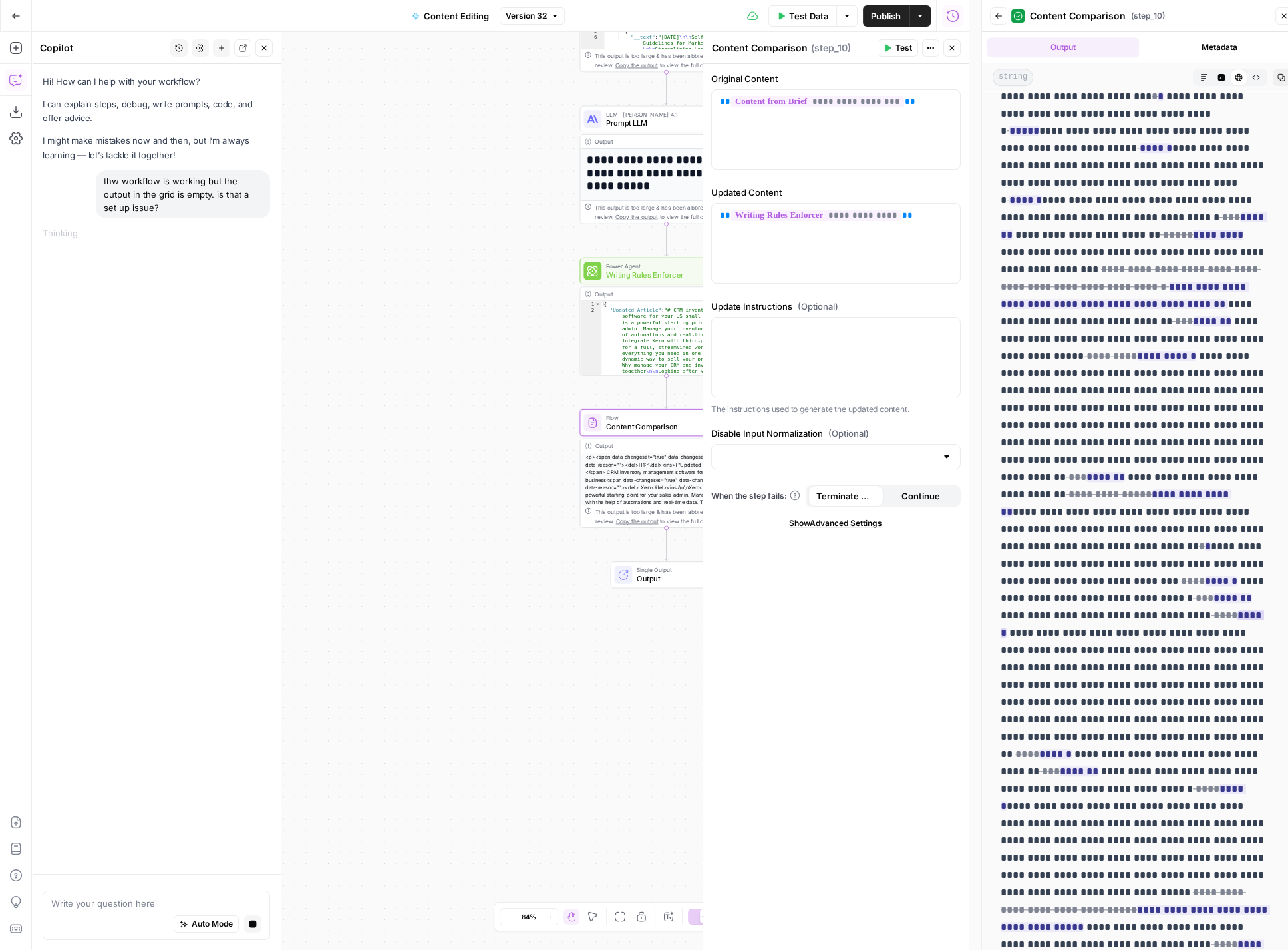
click at [1116, 610] on ins "******" at bounding box center [1133, 623] width 264 height 27
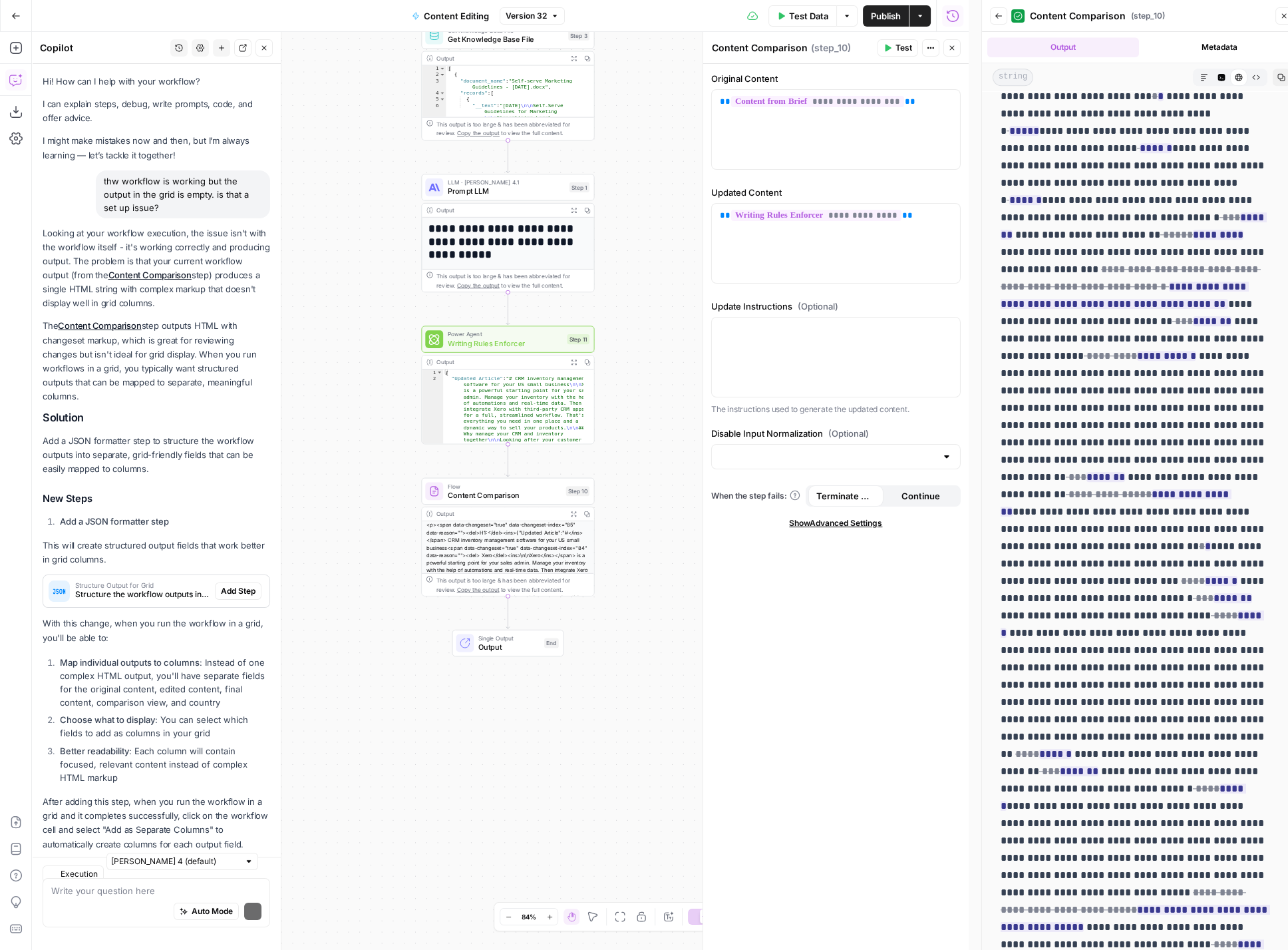
scroll to position [26, 0]
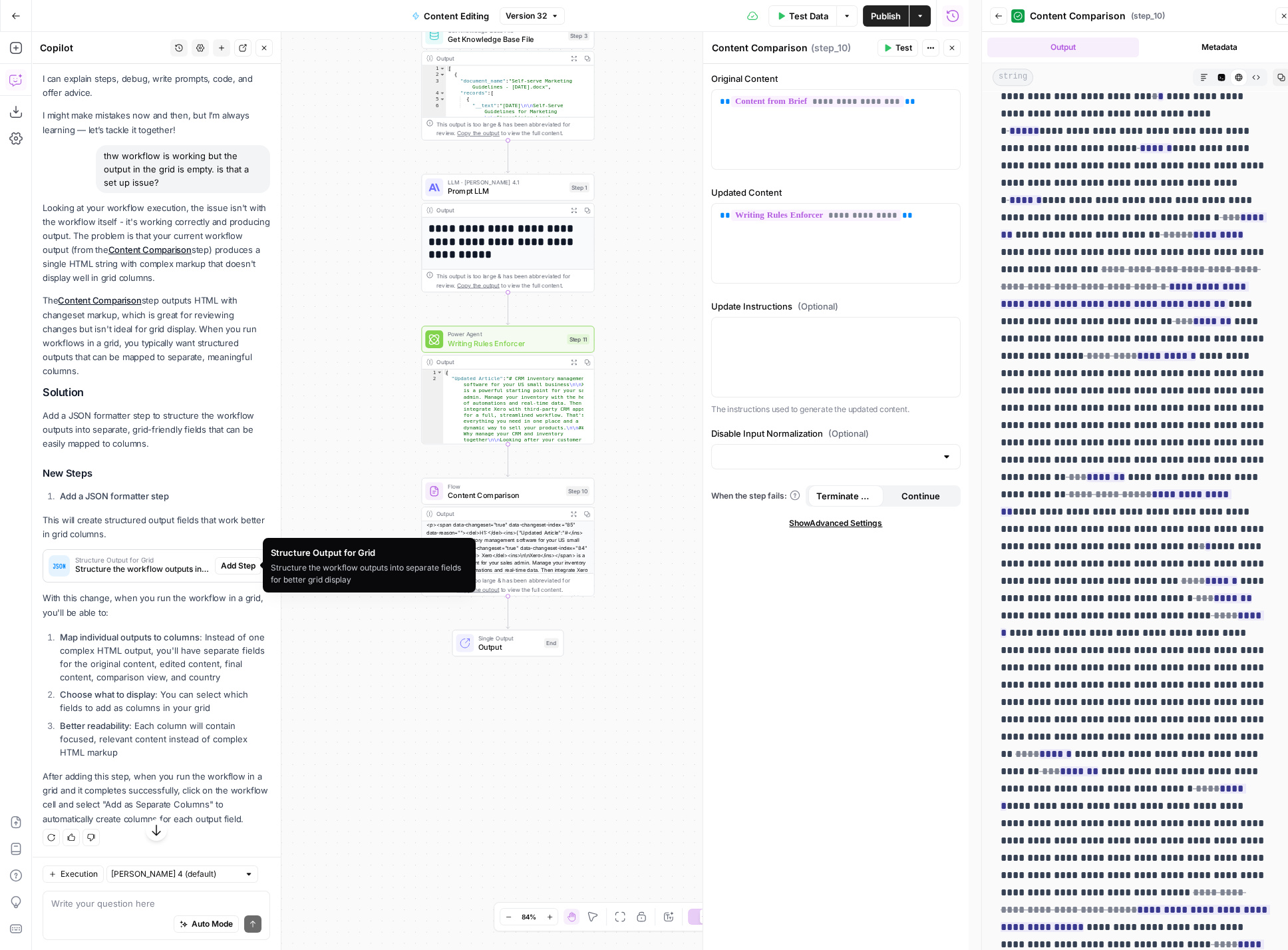
click at [126, 563] on span "Structure the workflow outputs into separate fields for better grid display" at bounding box center [142, 569] width 135 height 12
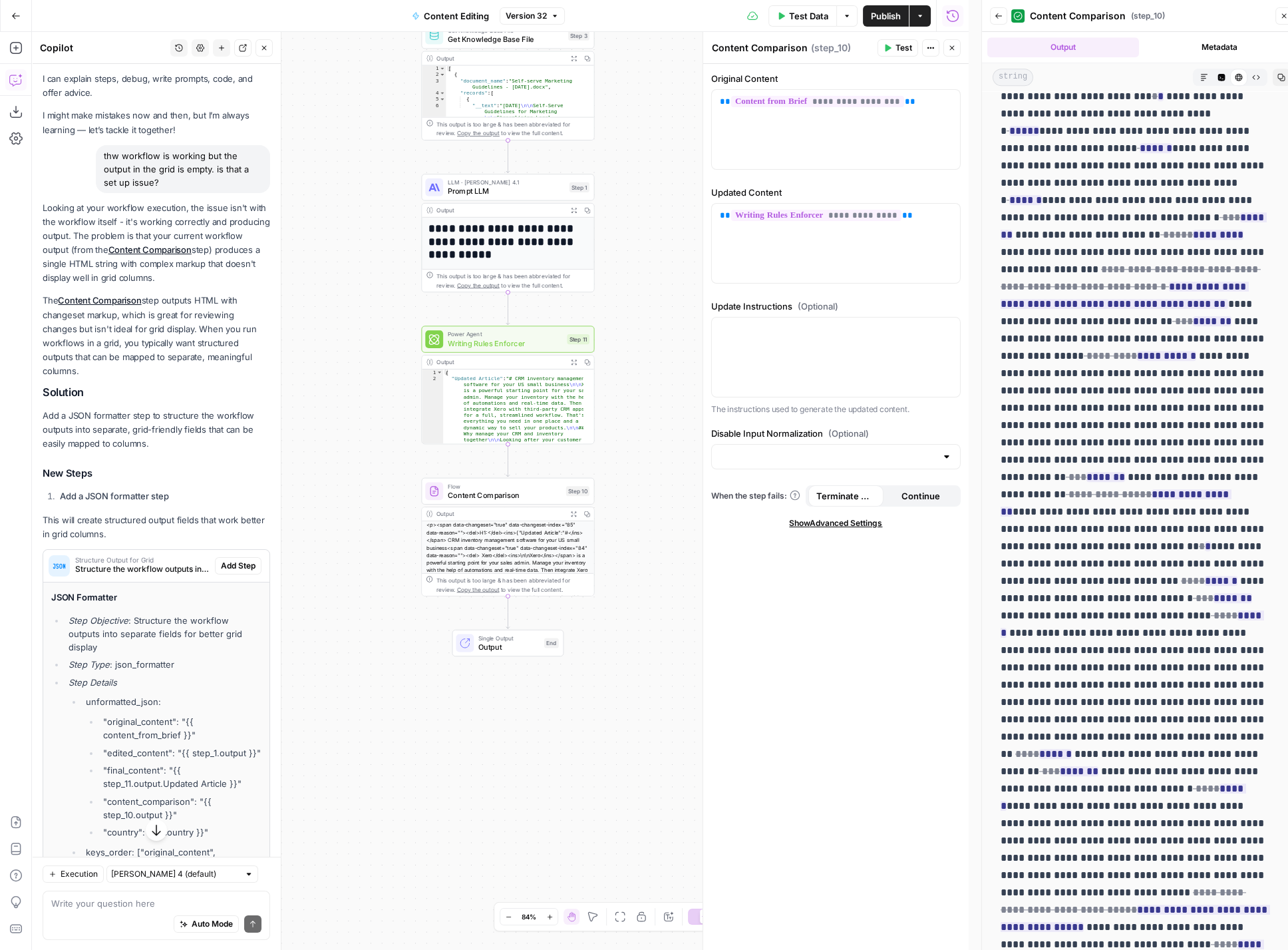
scroll to position [274, 0]
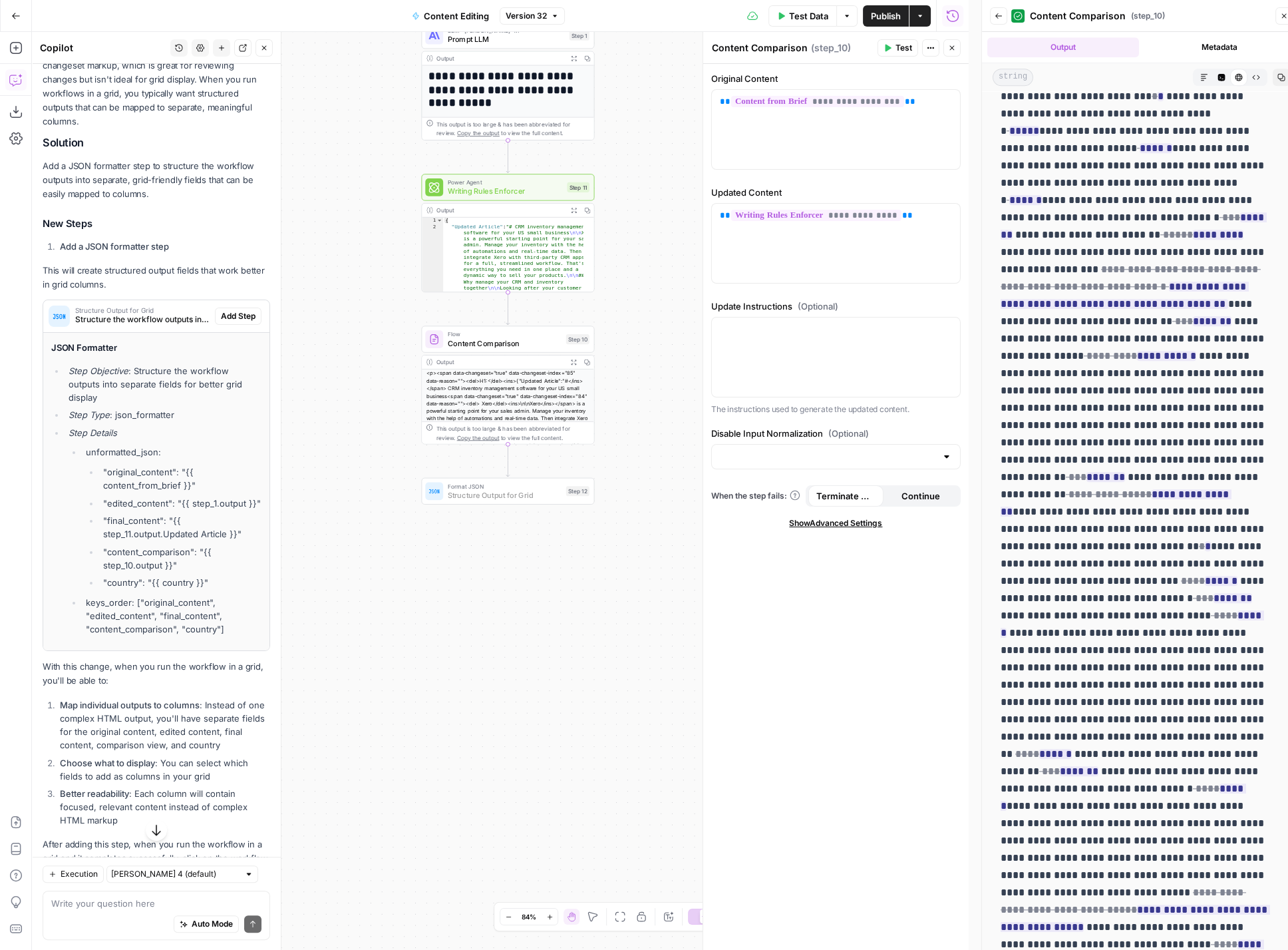
click at [221, 316] on span "Add Step" at bounding box center [238, 316] width 35 height 12
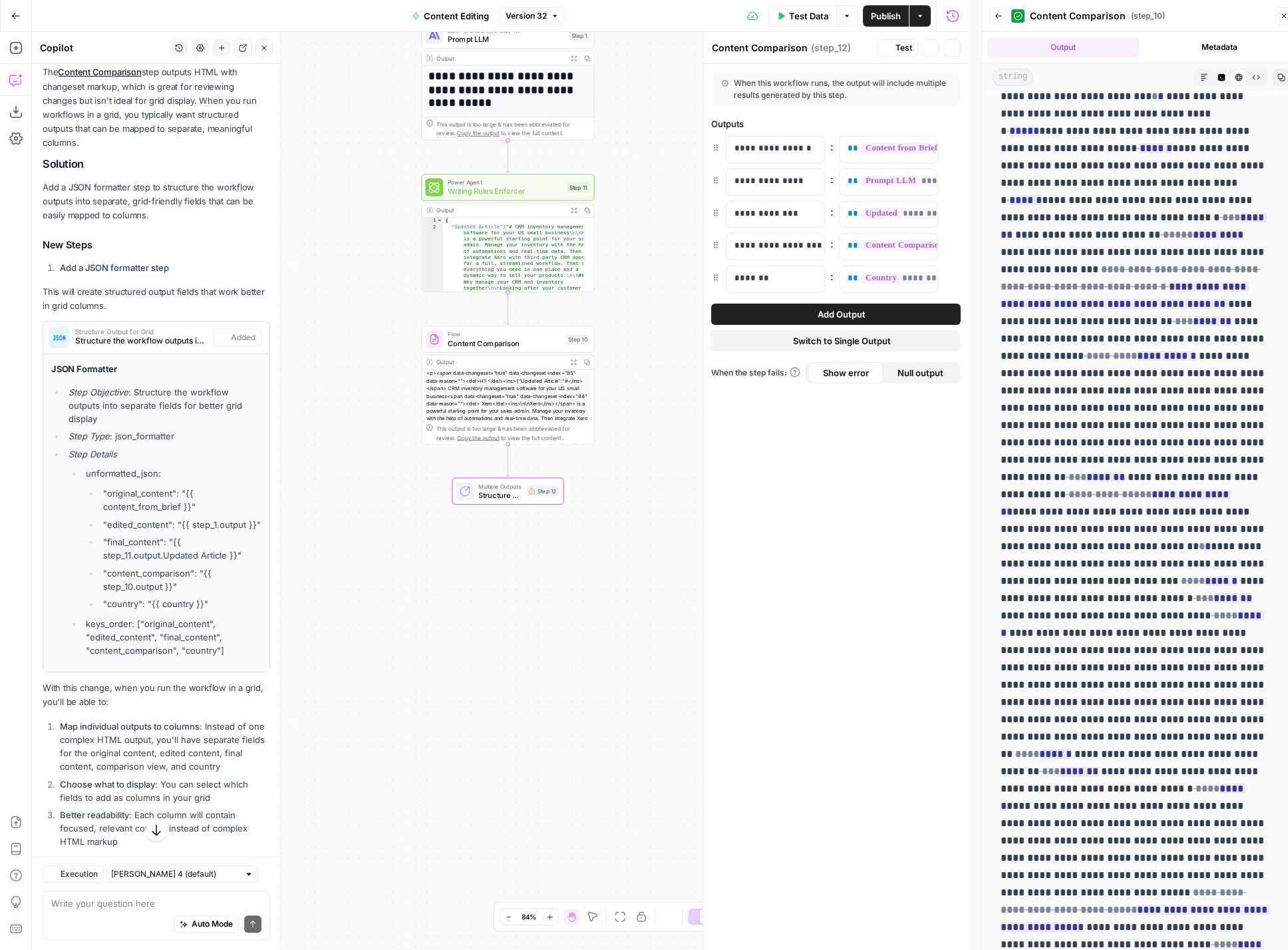
type textarea "Structure Output for Grid"
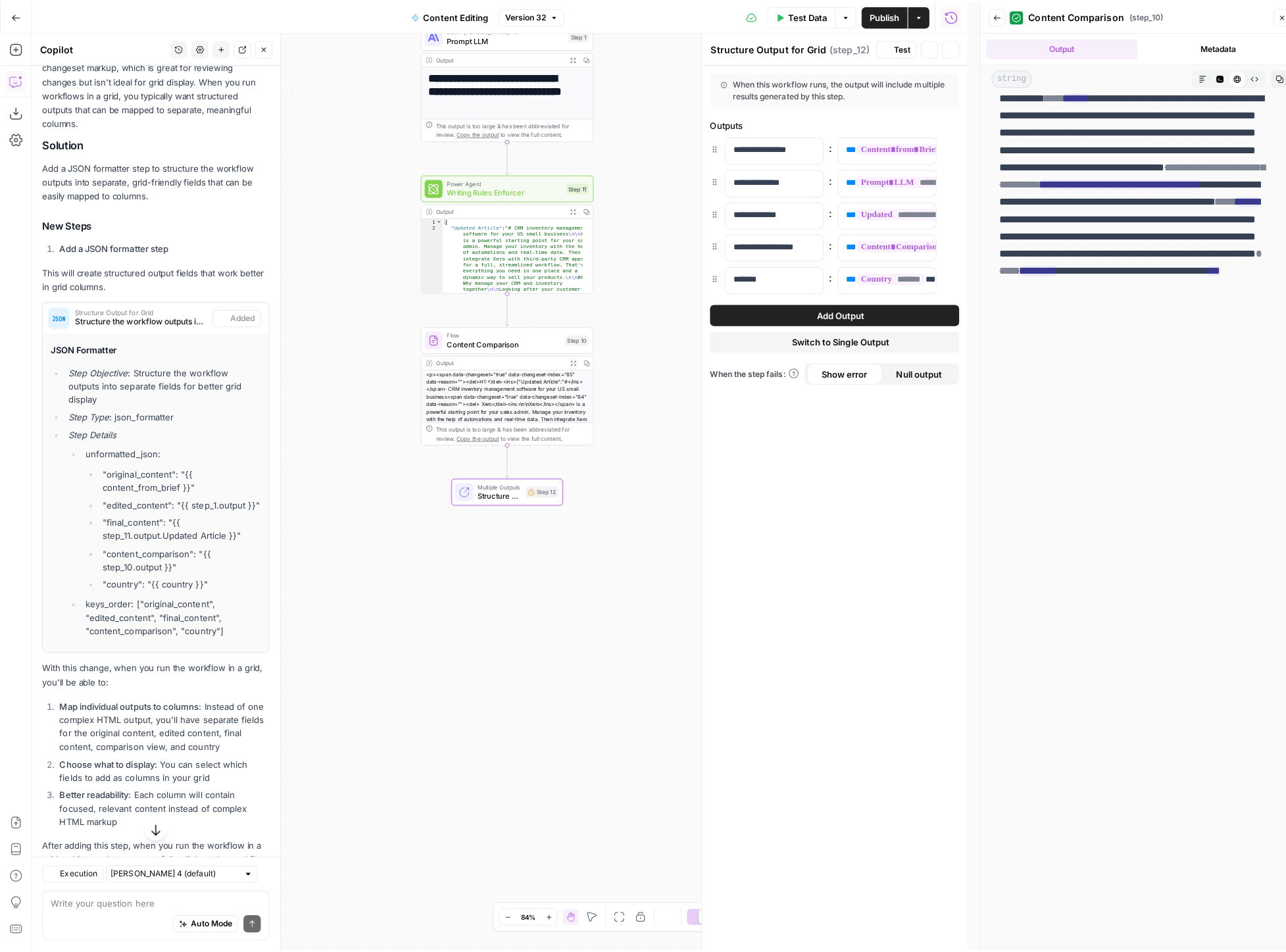
scroll to position [1964, 0]
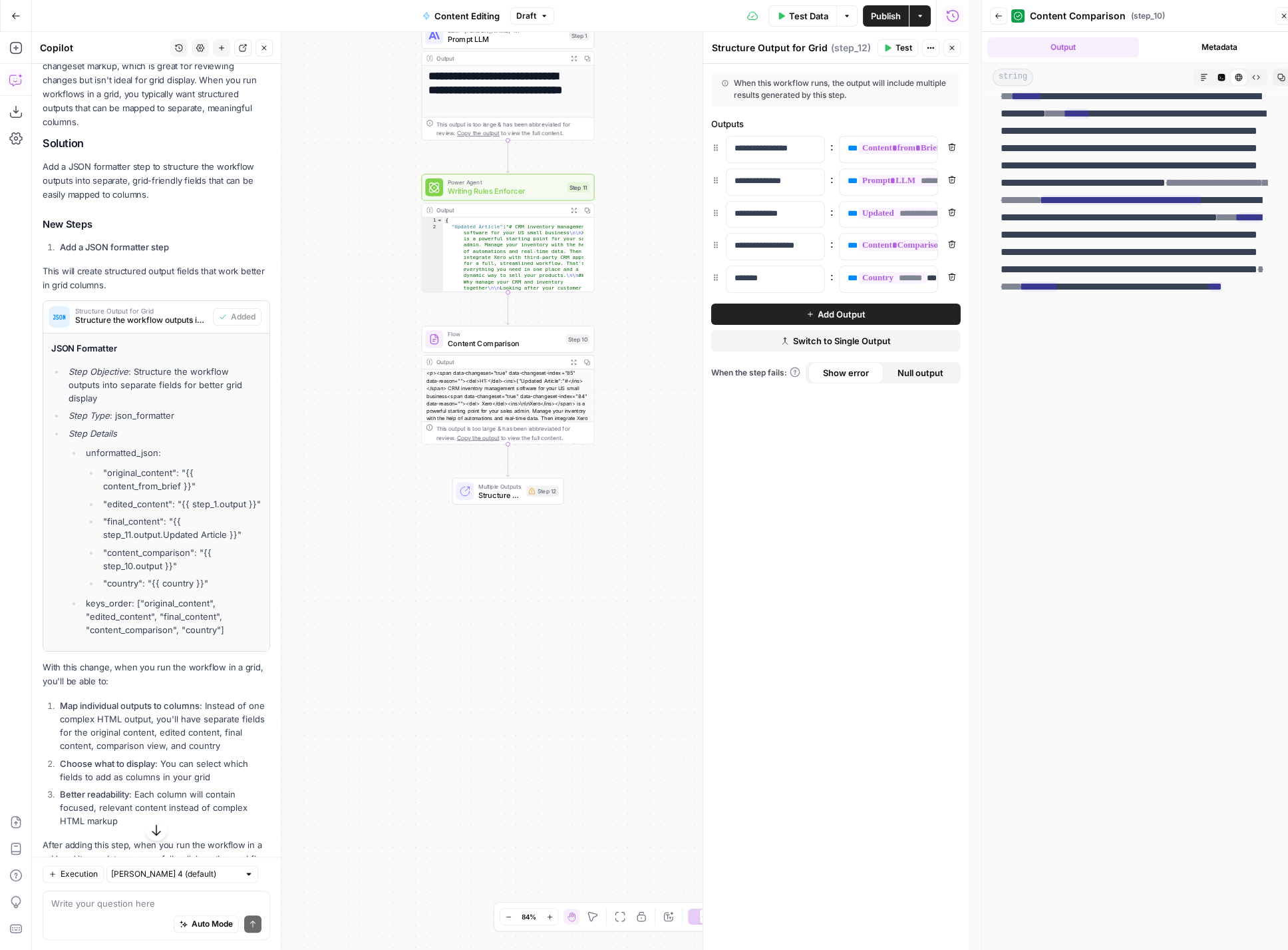
click at [817, 320] on button "Add Output" at bounding box center [837, 314] width 250 height 21
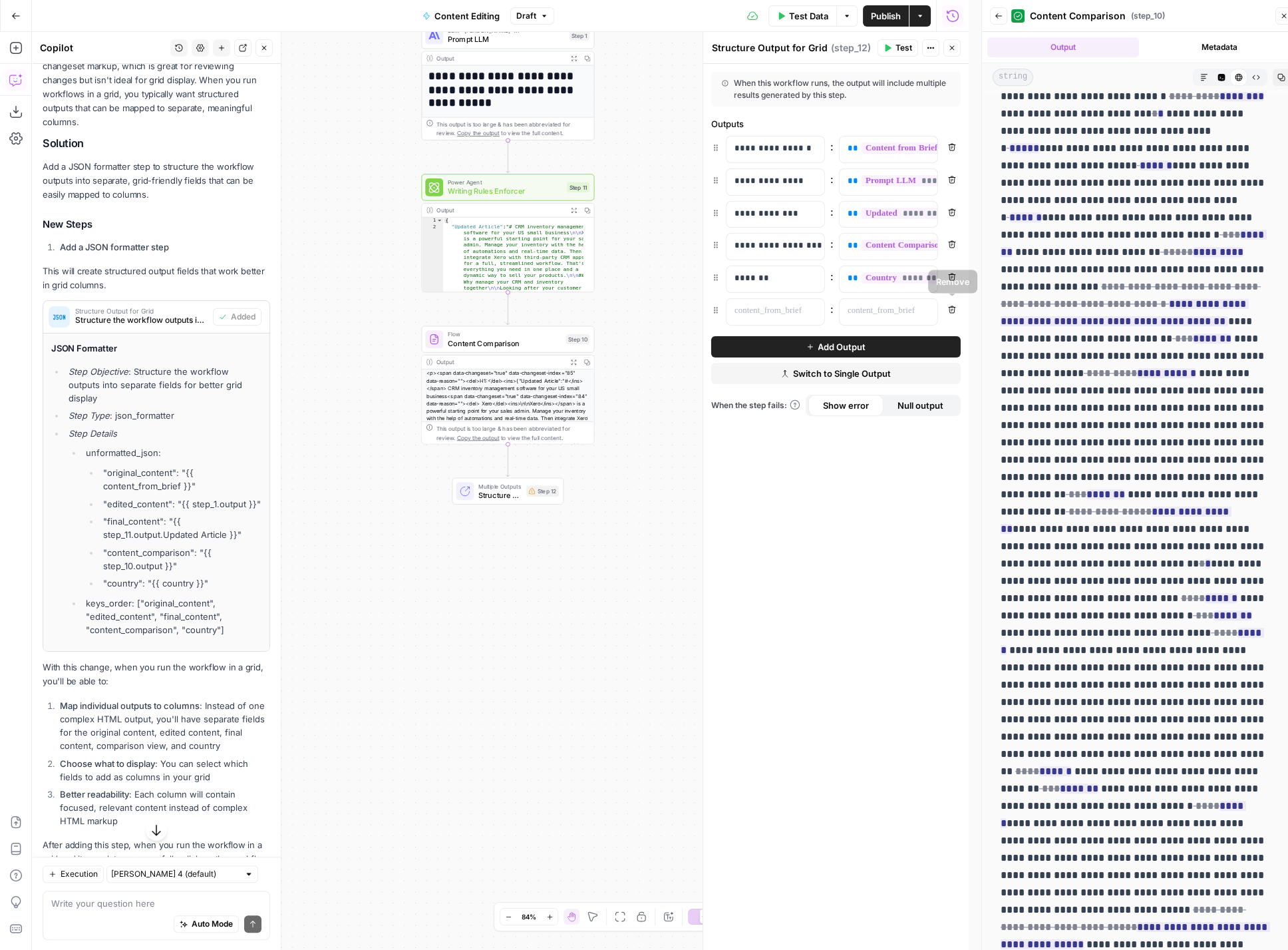
click at [948, 306] on icon "button" at bounding box center [952, 309] width 8 height 8
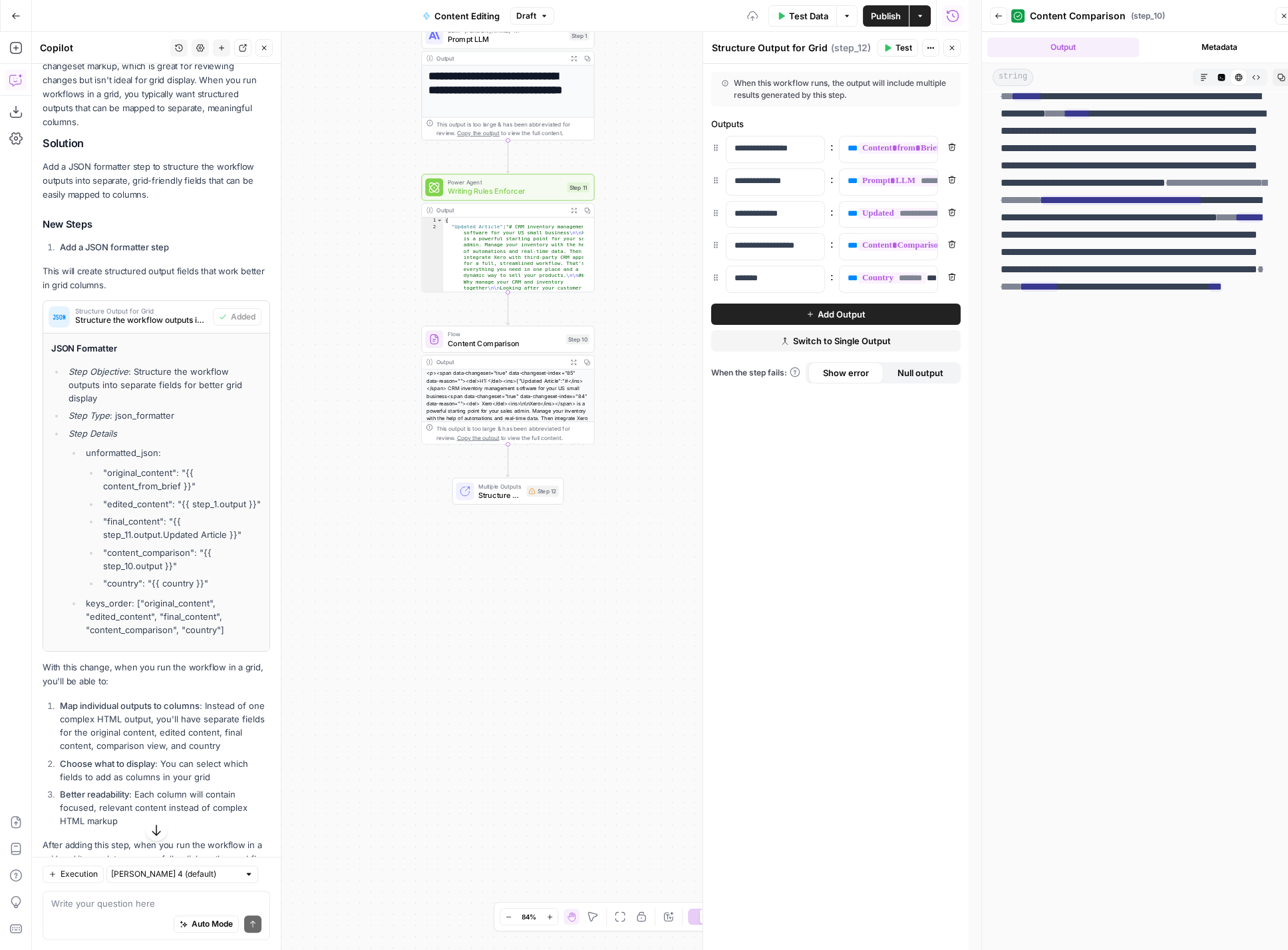
click at [886, 19] on span "Publish" at bounding box center [886, 16] width 30 height 13
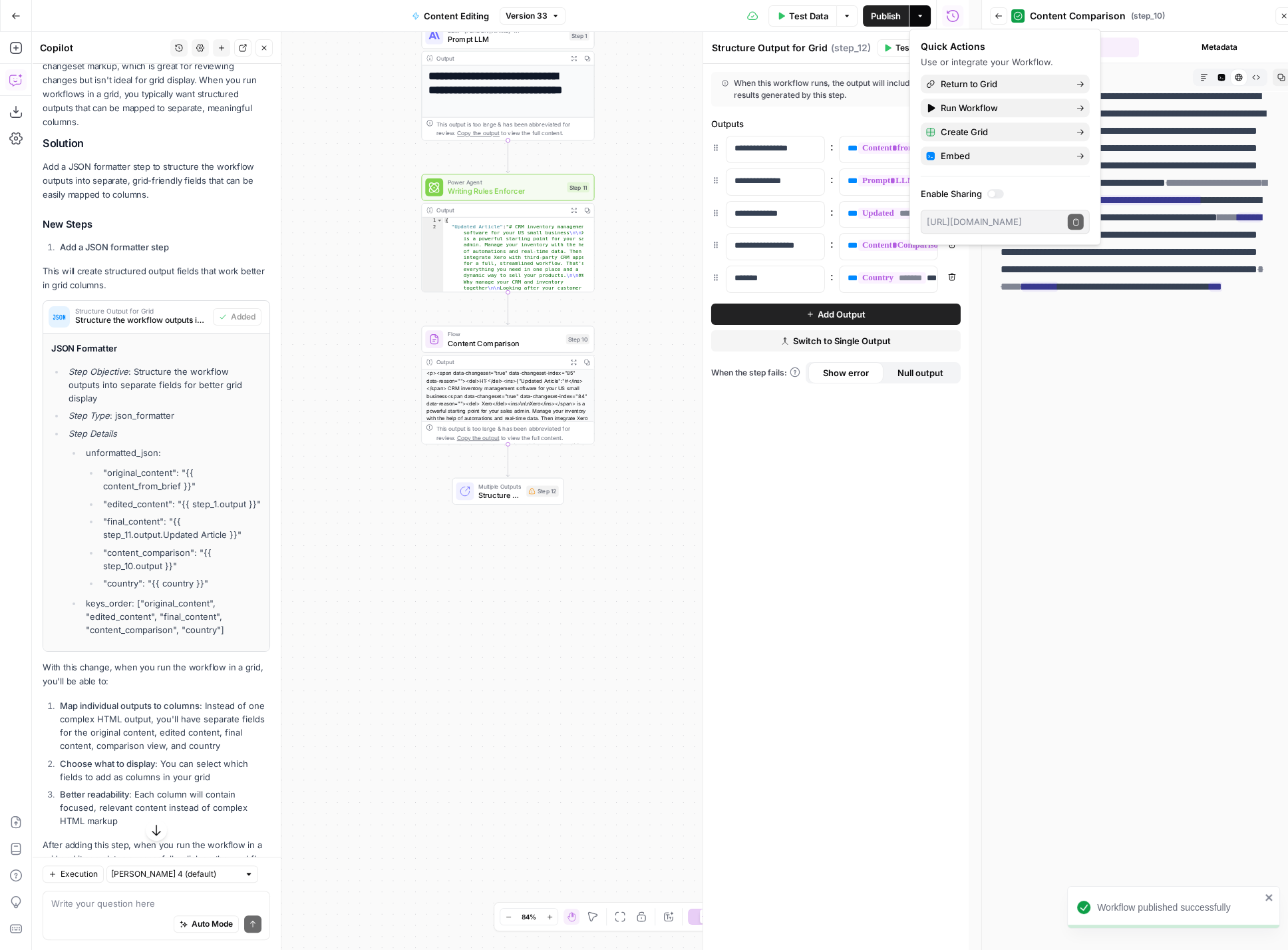
click at [493, 494] on span "Structure Output for Grid" at bounding box center [500, 495] width 43 height 12
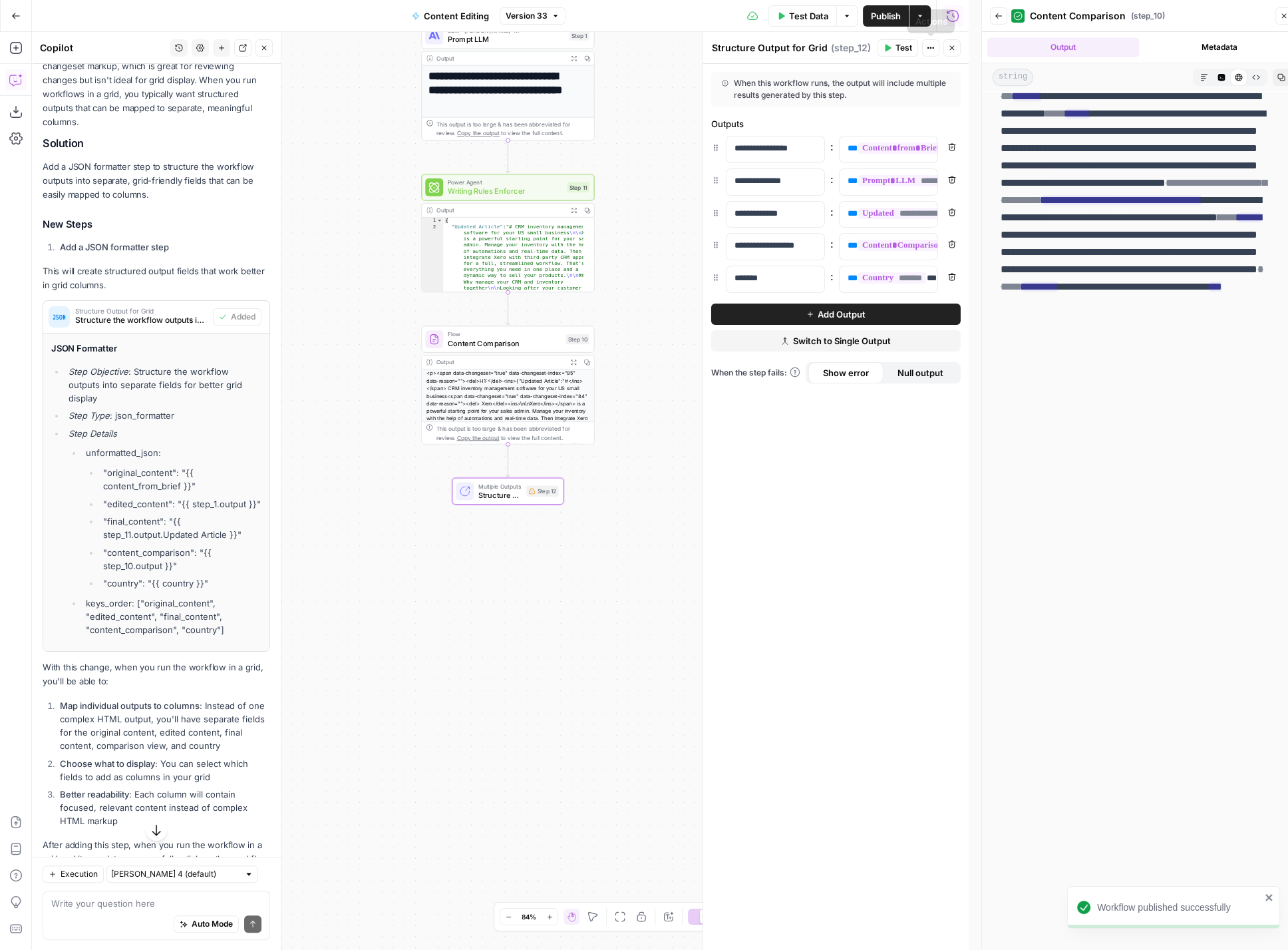
click at [880, 14] on span "Publish" at bounding box center [886, 16] width 30 height 13
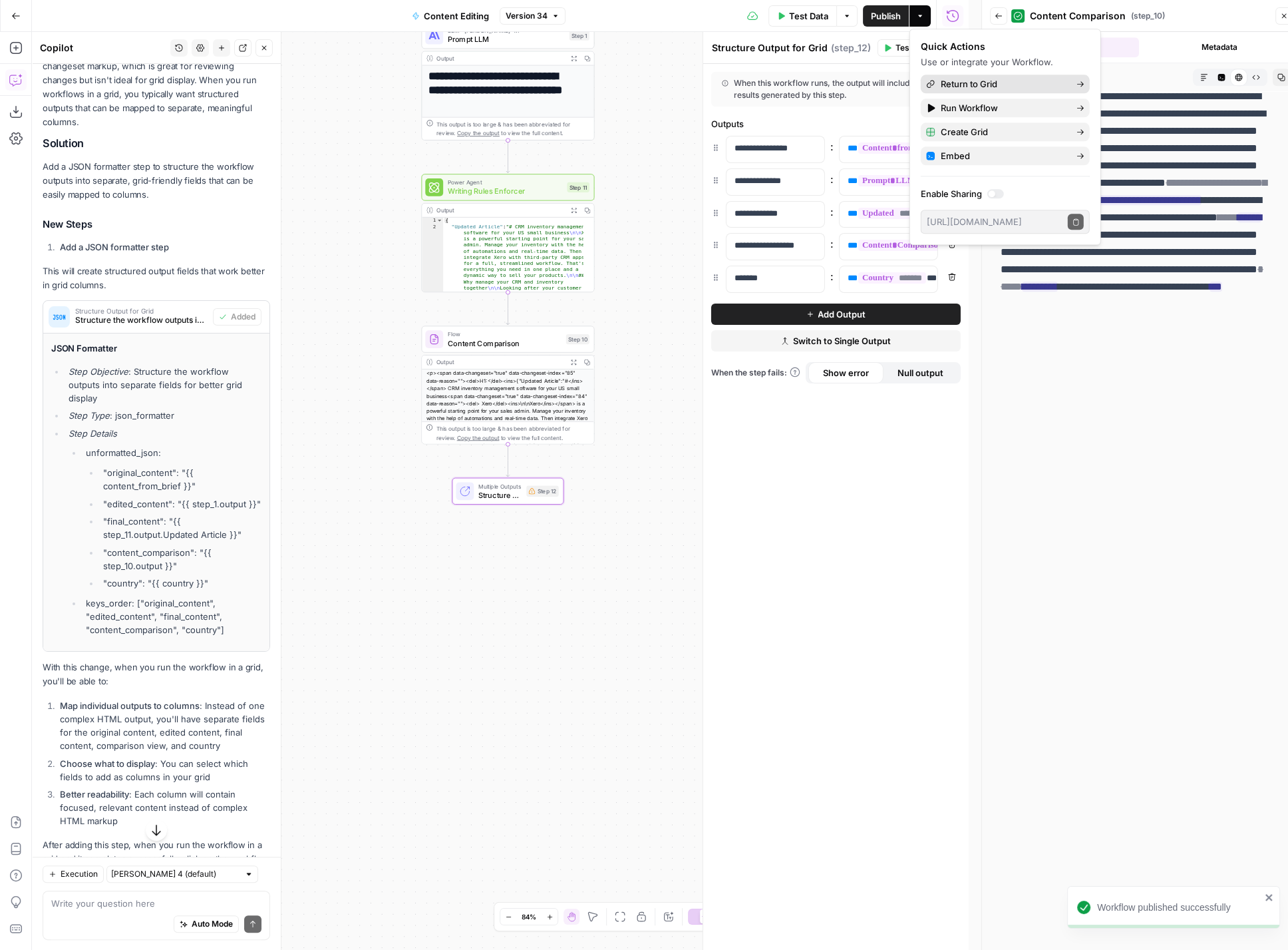
drag, startPoint x: 980, startPoint y: 83, endPoint x: 978, endPoint y: 114, distance: 31.1
click at [980, 83] on span "Return to Grid" at bounding box center [1003, 84] width 125 height 13
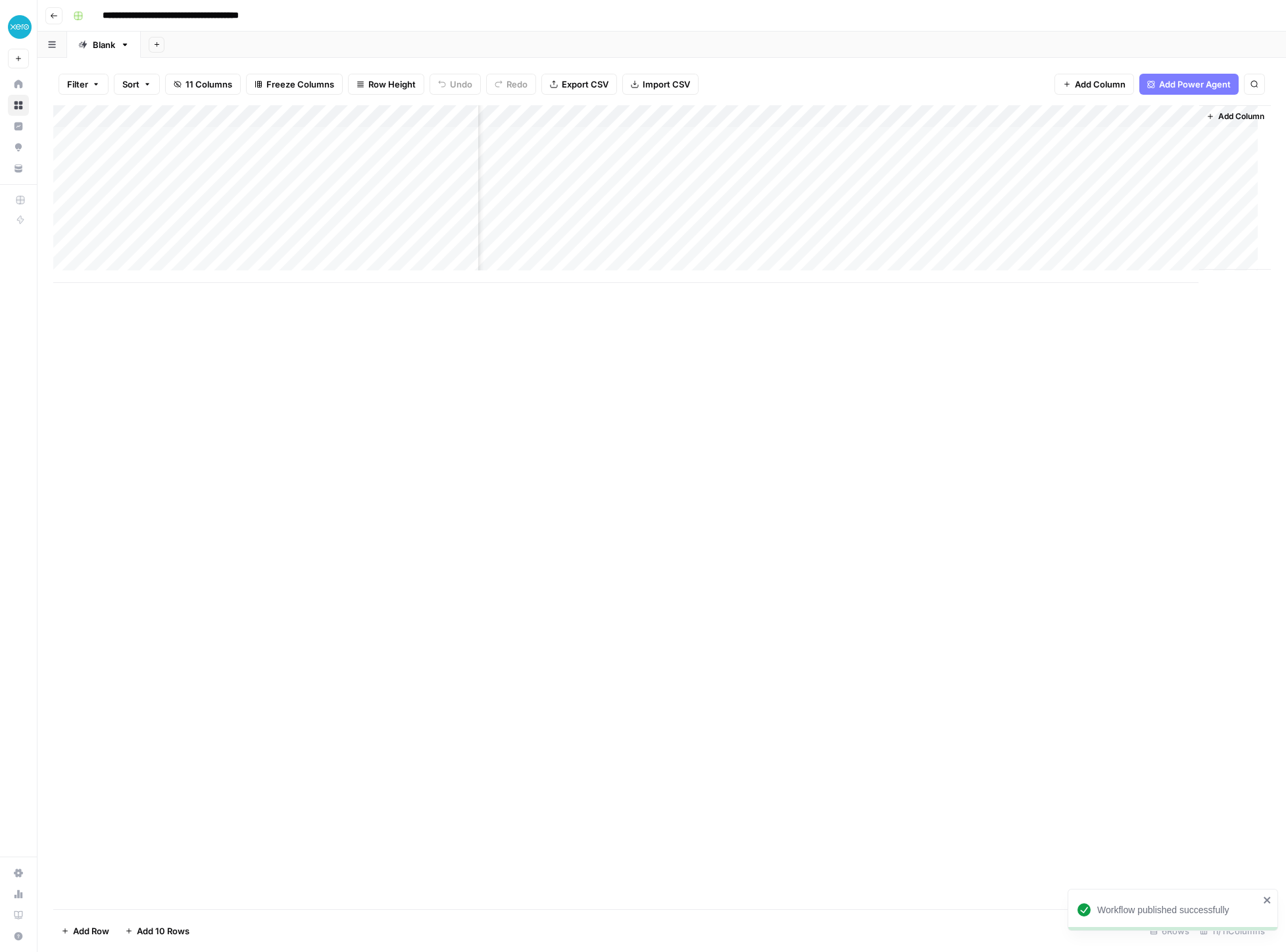
scroll to position [0, 807]
click at [1053, 139] on div "Add Column" at bounding box center [661, 194] width 1217 height 177
click at [1123, 133] on div "Add Column" at bounding box center [661, 194] width 1217 height 177
click at [1185, 136] on div "Add Column" at bounding box center [661, 194] width 1217 height 177
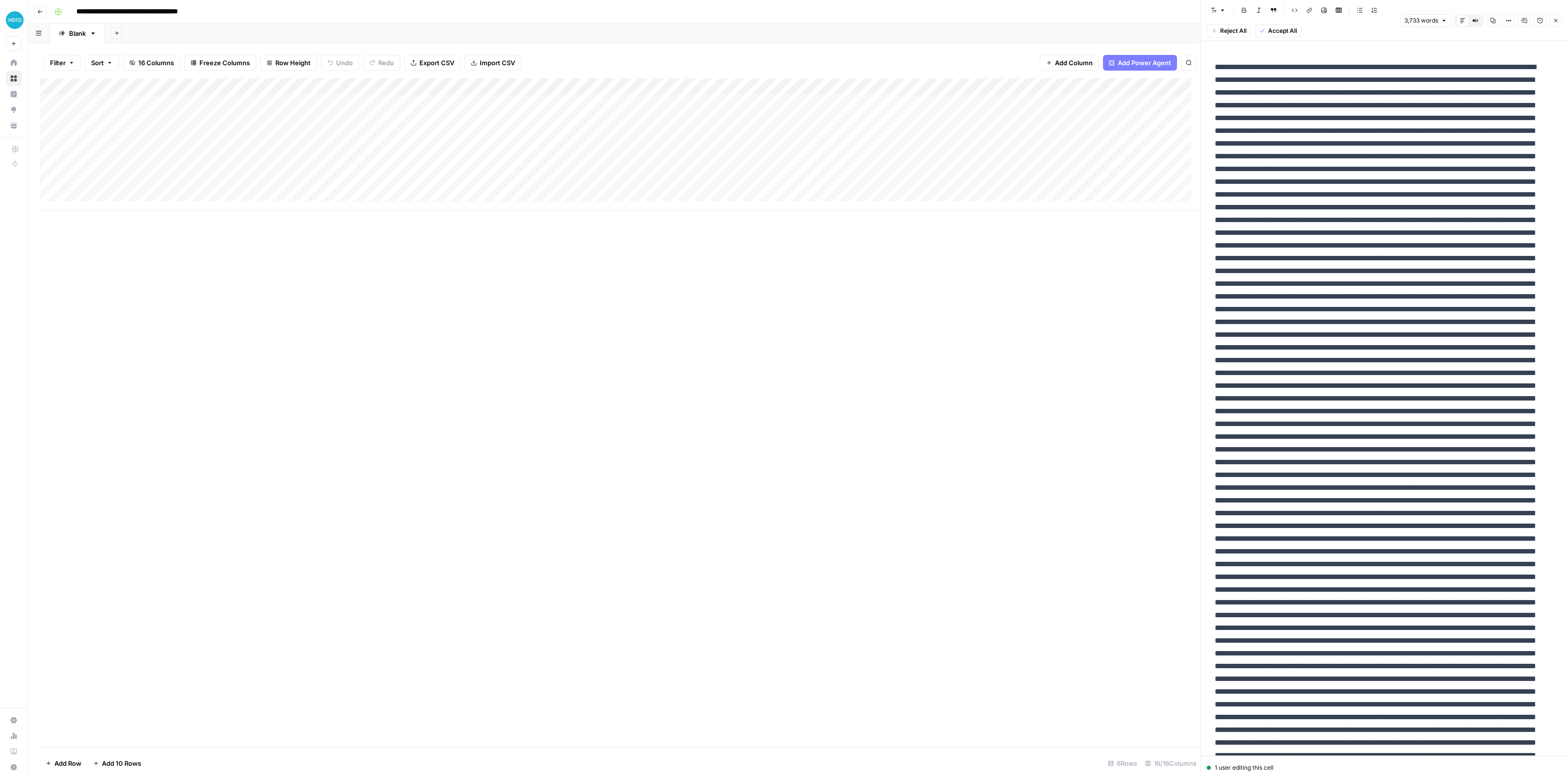
scroll to position [0, 788]
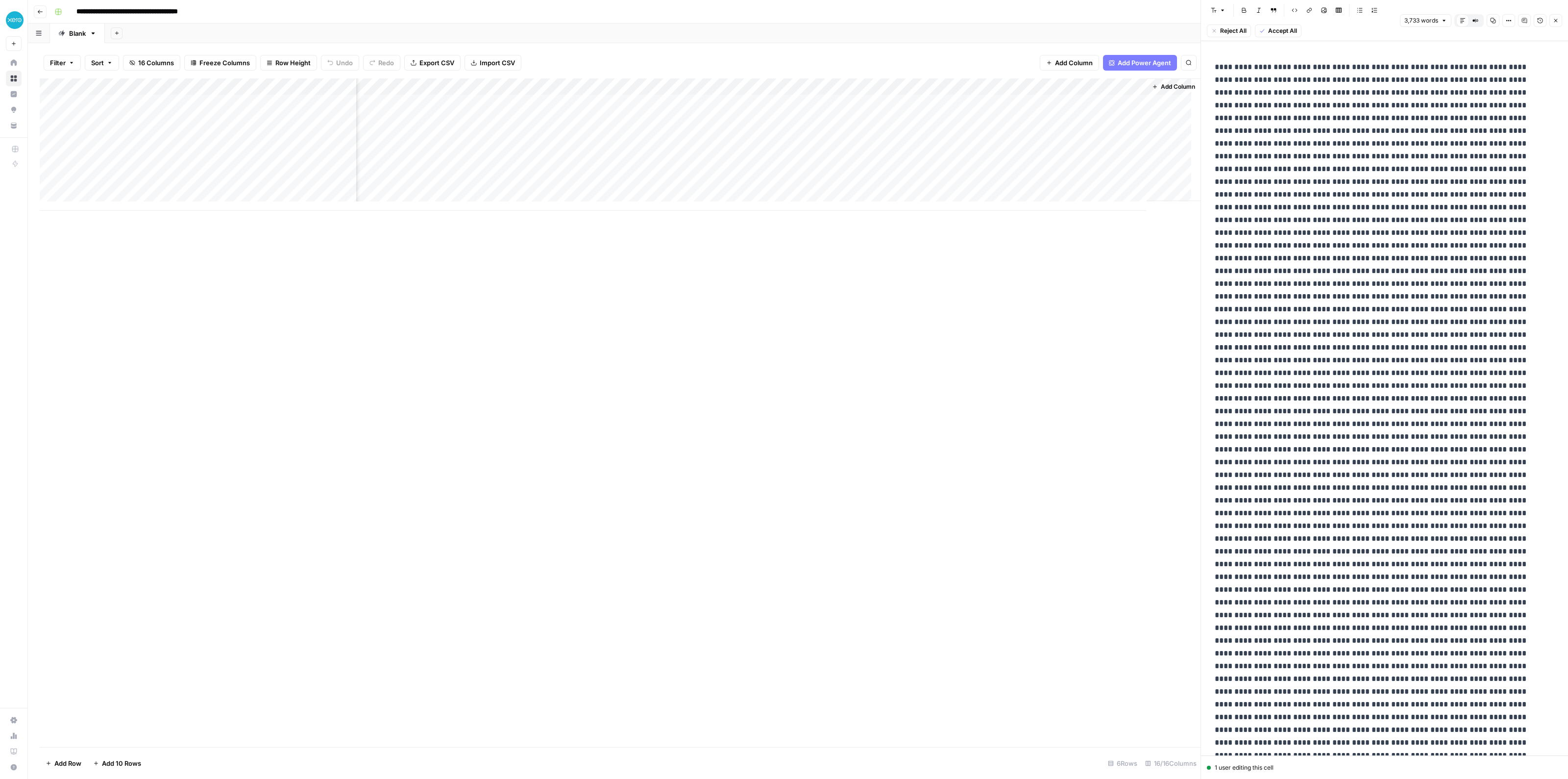
click at [830, 102] on div "Add Column" at bounding box center [620, 144] width 1161 height 132
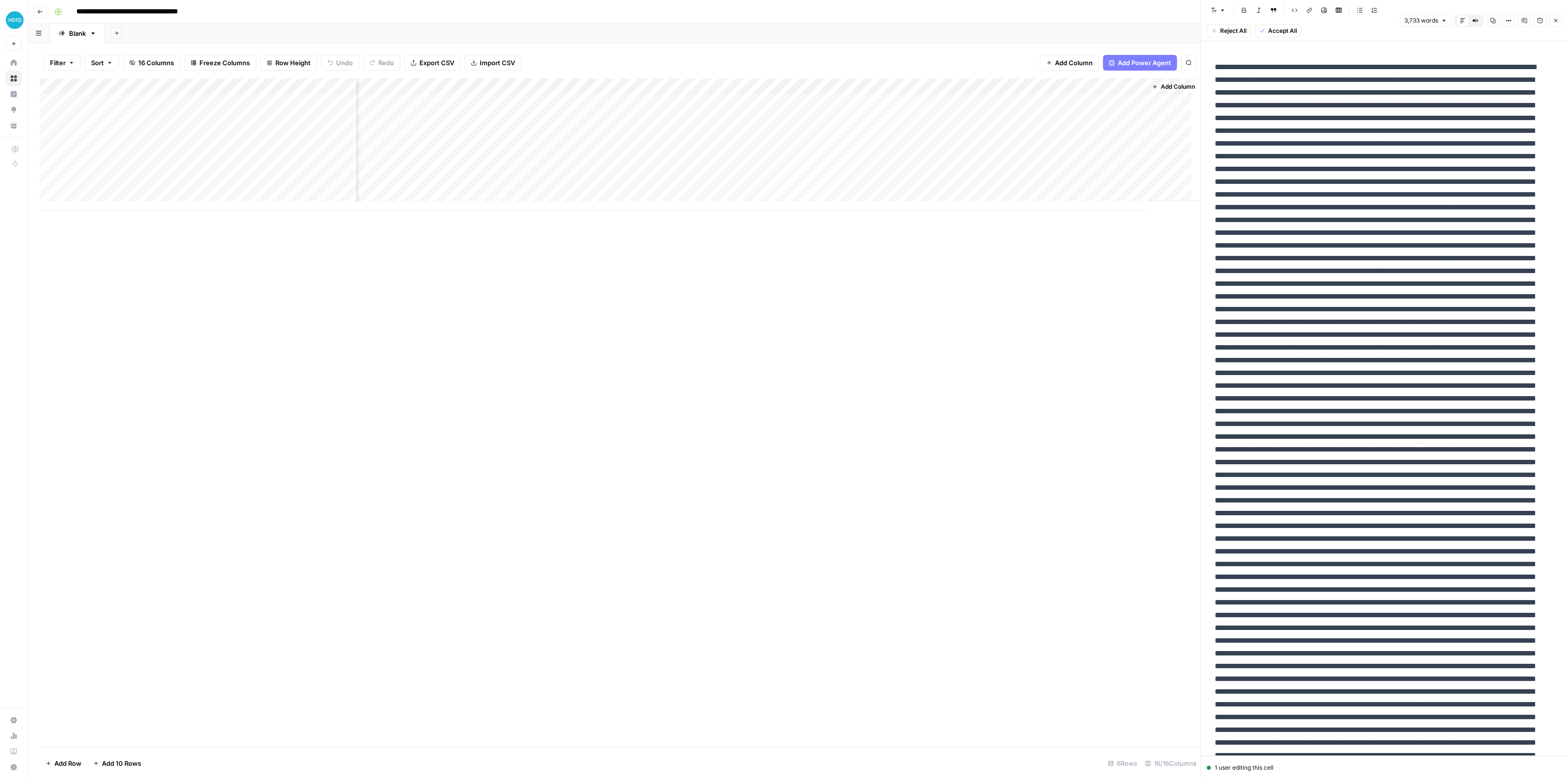
click at [732, 105] on div "Add Column" at bounding box center [620, 144] width 1161 height 132
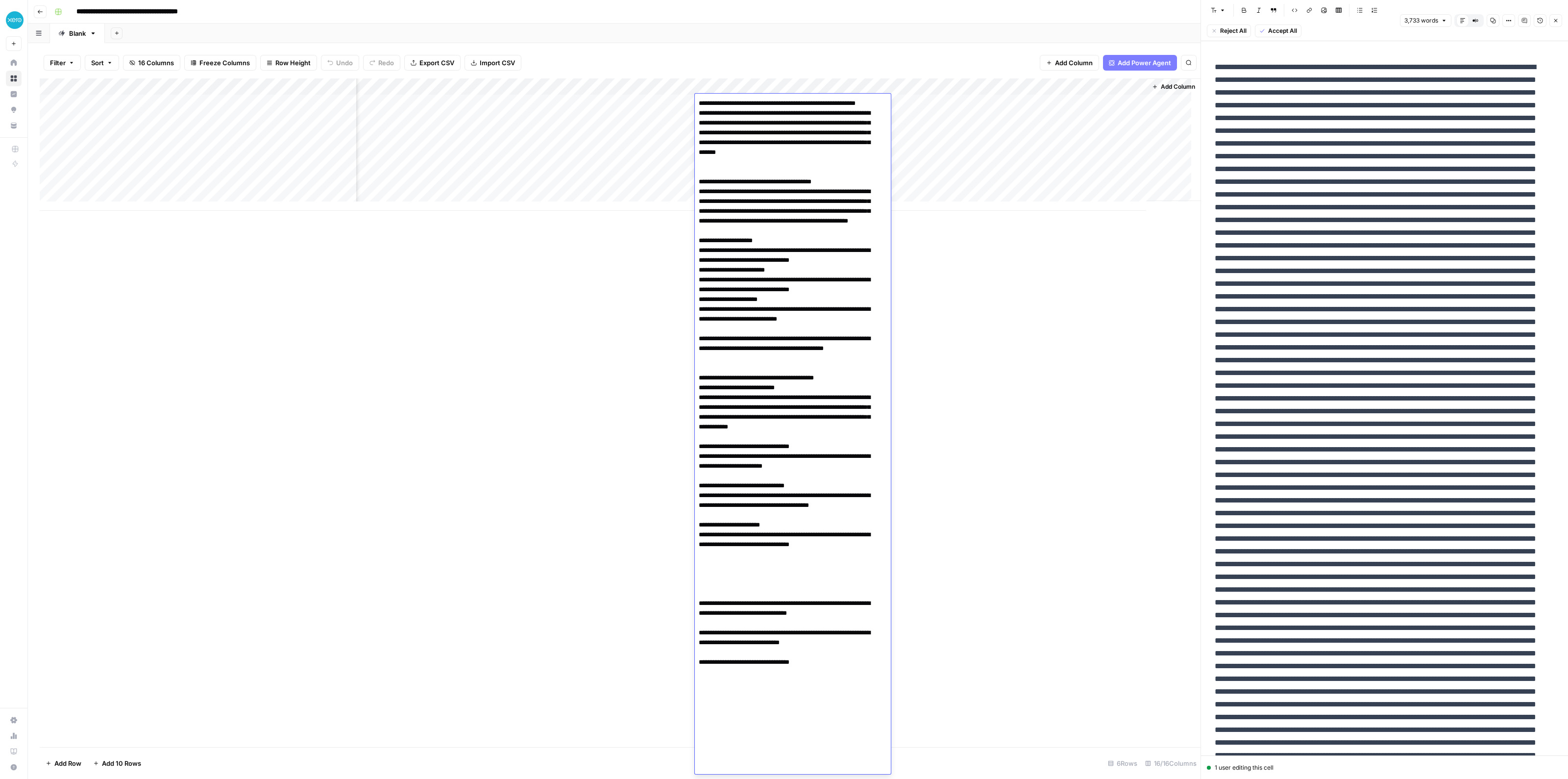
scroll to position [1905, 0]
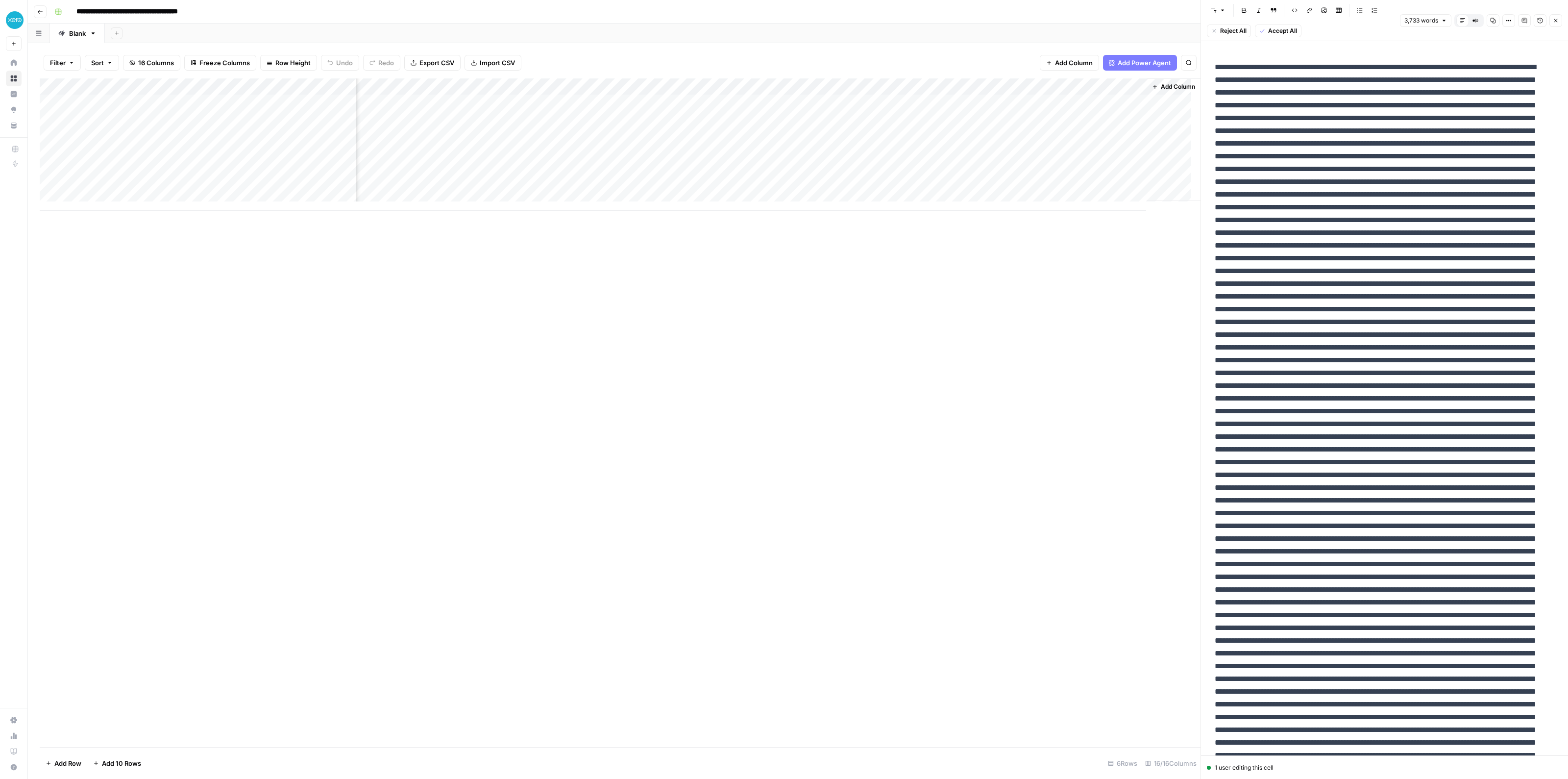
click at [763, 55] on div "Filter Sort 16 Columns Freeze Columns Row Height Undo Redo Export CSV Import CS…" at bounding box center [620, 63] width 1161 height 32
click at [774, 85] on div "Add Column" at bounding box center [620, 144] width 1161 height 132
click at [831, 144] on span "Markdown" at bounding box center [839, 149] width 46 height 10
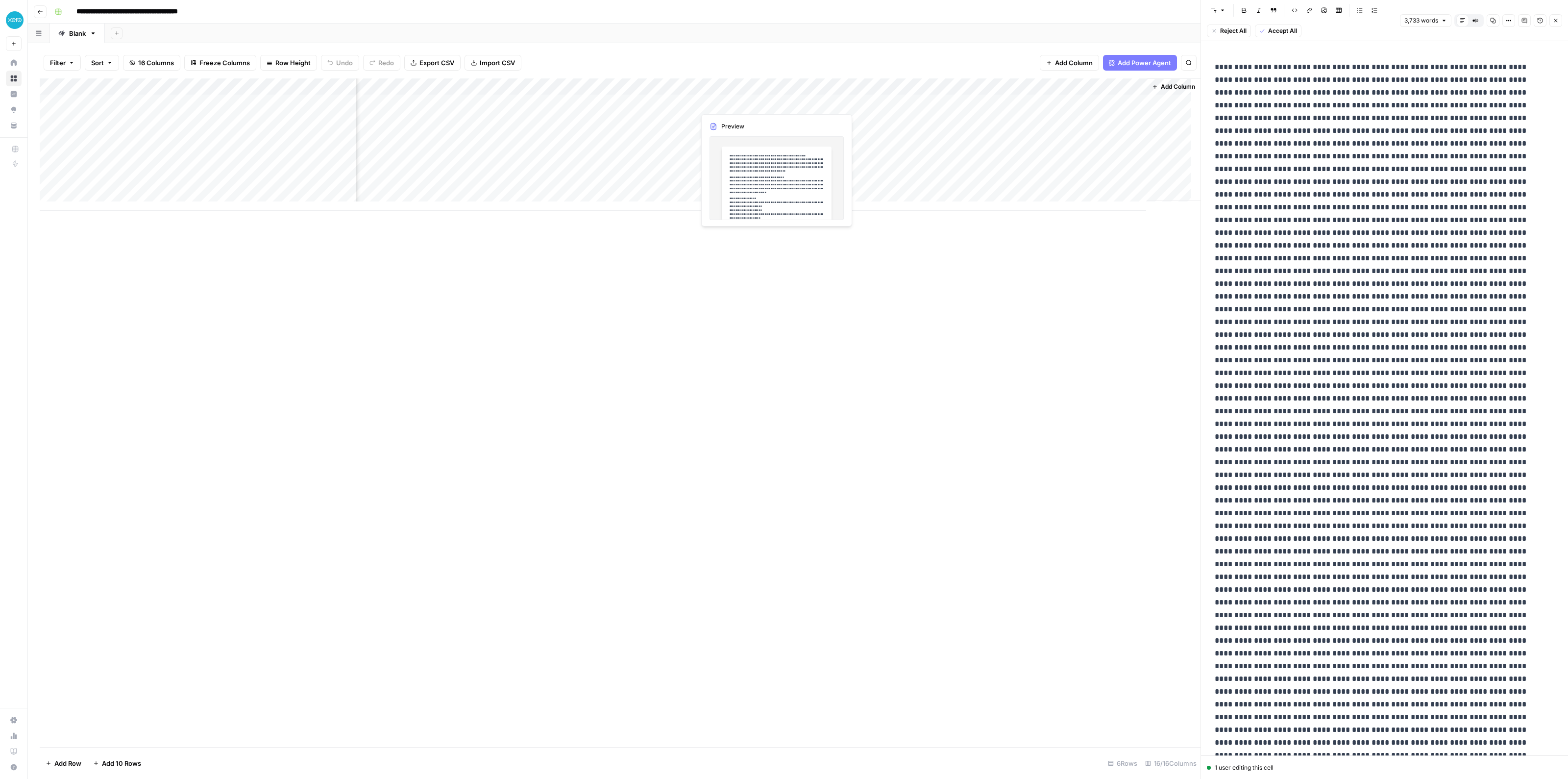
click at [723, 99] on div "Add Column" at bounding box center [620, 144] width 1161 height 132
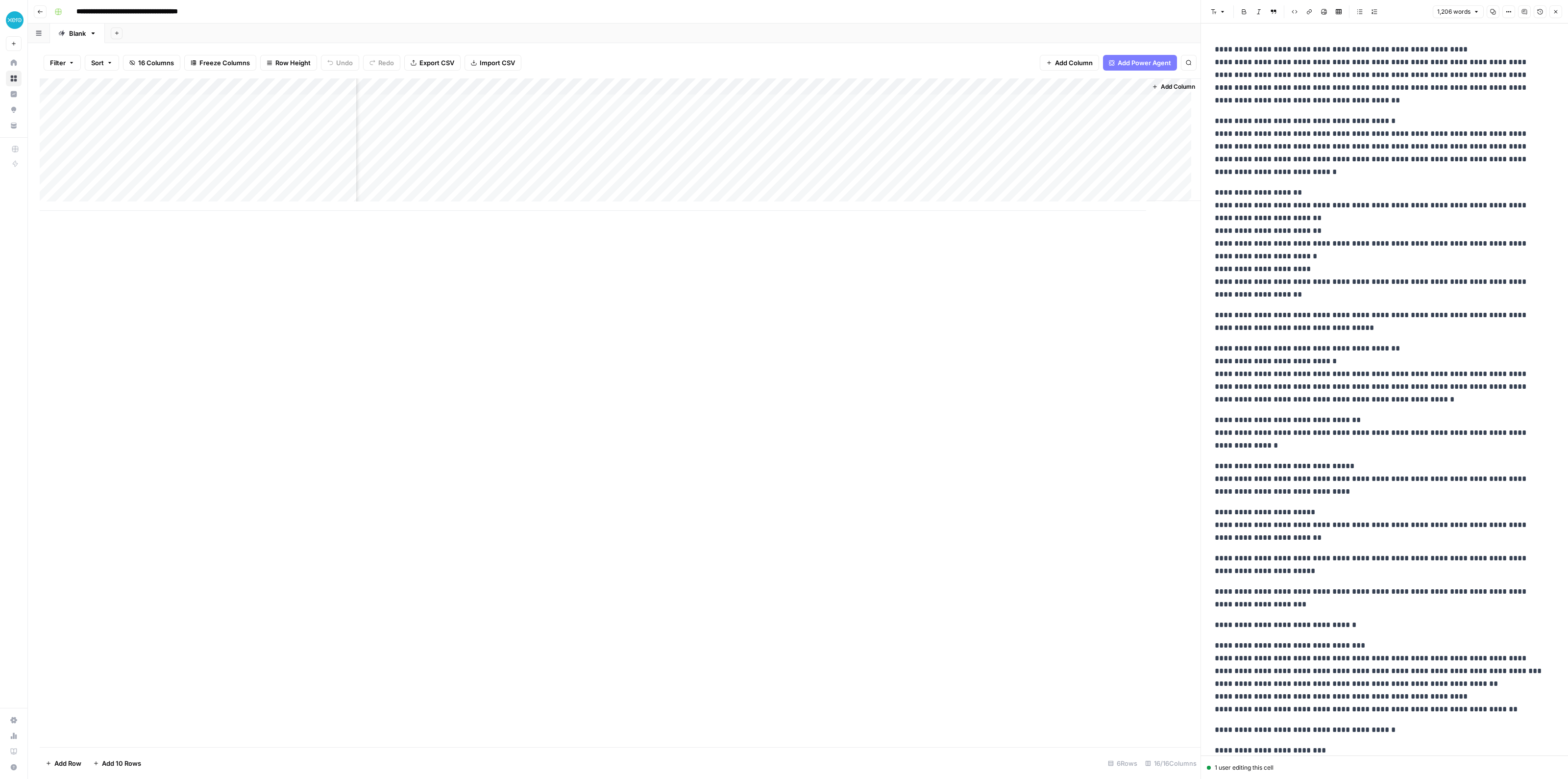
click at [826, 100] on div "Add Column" at bounding box center [620, 144] width 1161 height 132
click at [825, 102] on div "Add Column" at bounding box center [620, 144] width 1161 height 132
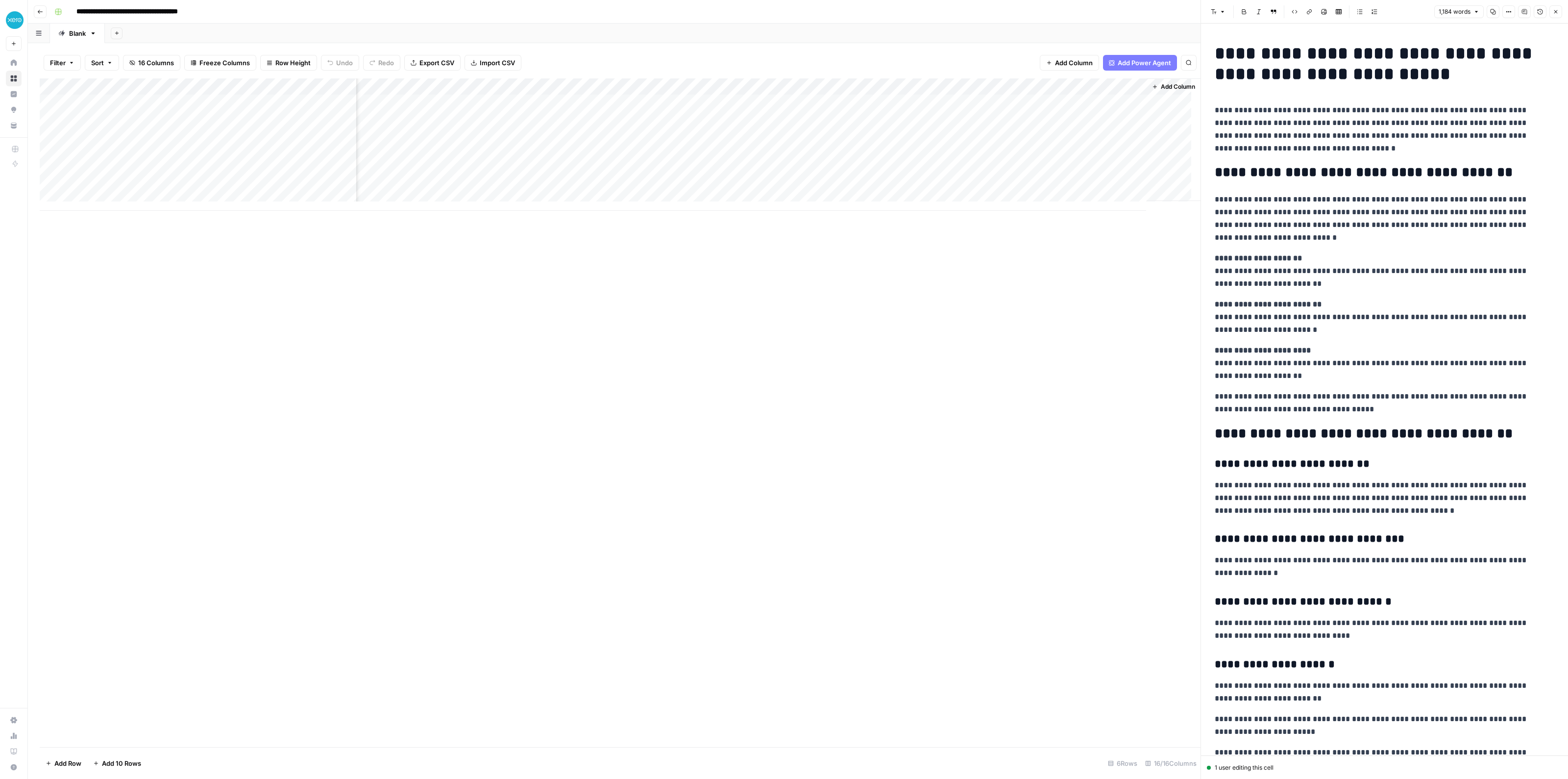
click at [940, 99] on div "Add Column" at bounding box center [620, 144] width 1161 height 132
click at [916, 88] on div "Add Column" at bounding box center [620, 144] width 1161 height 132
click at [957, 149] on span "Markdown" at bounding box center [1015, 149] width 46 height 10
click at [957, 90] on div "Add Column" at bounding box center [620, 144] width 1161 height 132
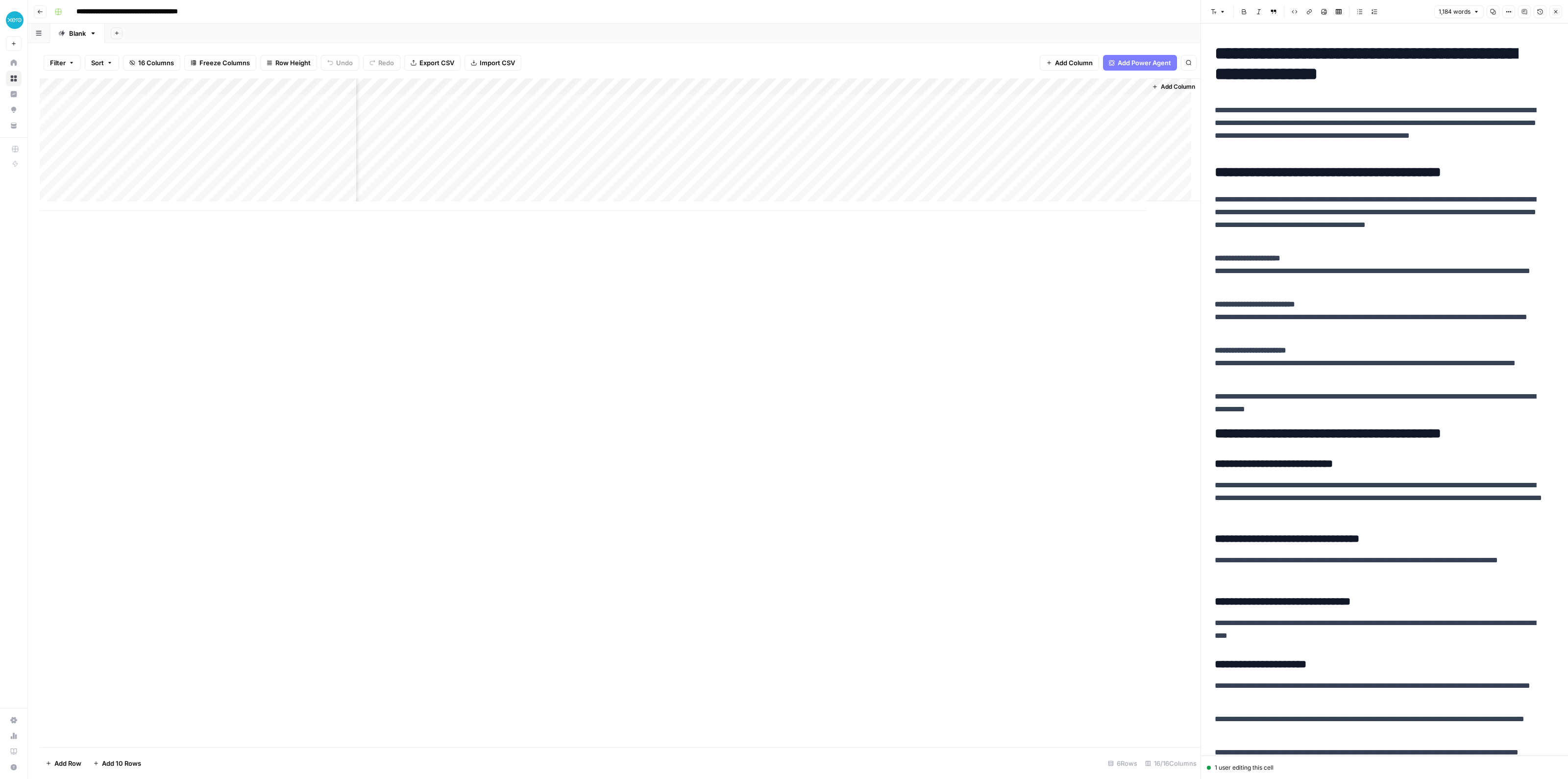
click at [957, 86] on div "Add Column" at bounding box center [620, 144] width 1161 height 132
click at [583, 87] on div "Add Column" at bounding box center [620, 144] width 1161 height 132
click at [511, 183] on span "Edit Workflow" at bounding box center [524, 183] width 86 height 10
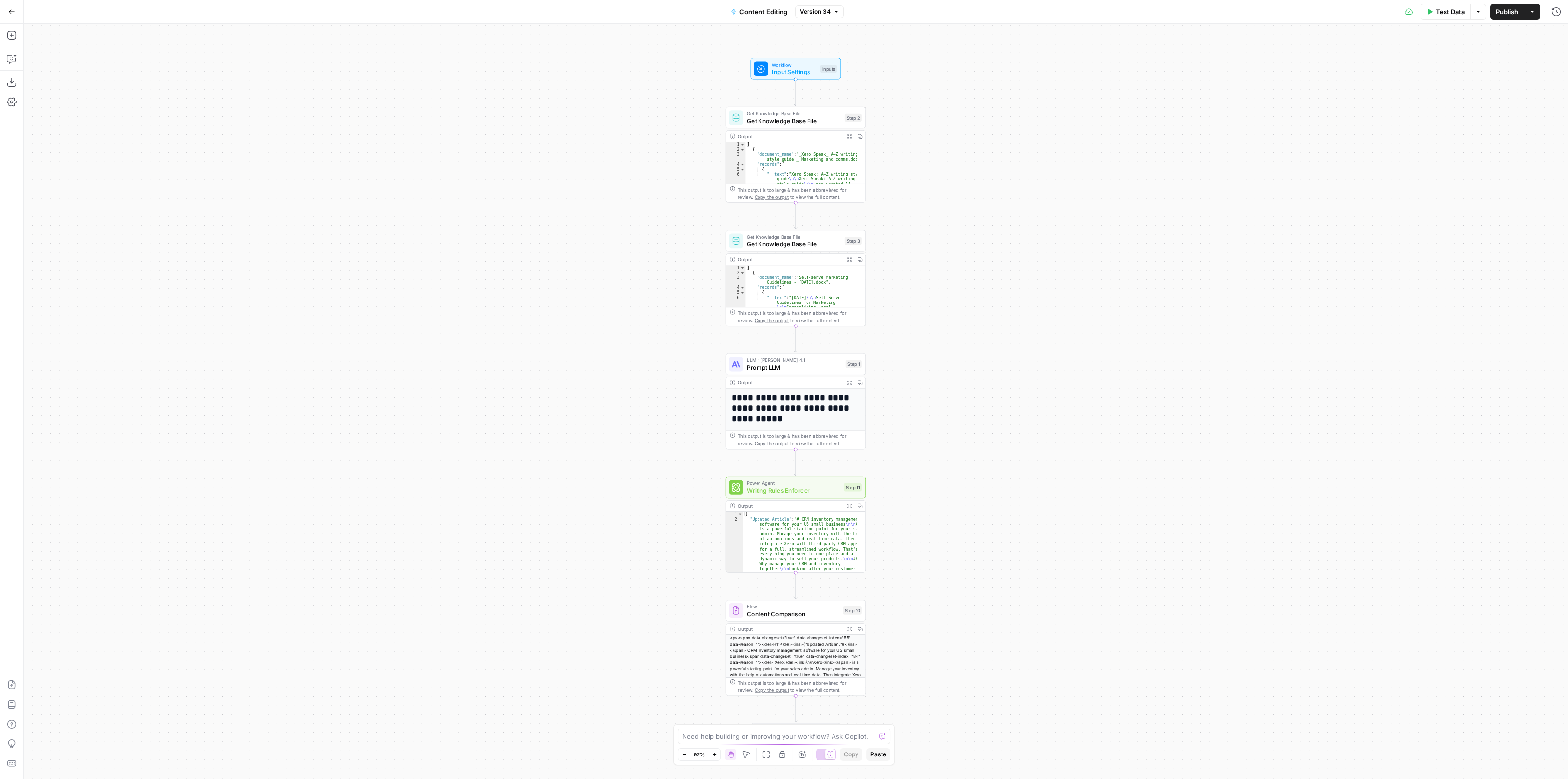
click at [808, 656] on div "<p><span data-changeset="true" data-changeset-index="85" data-reason=""><del>H1…" at bounding box center [796, 686] width 139 height 104
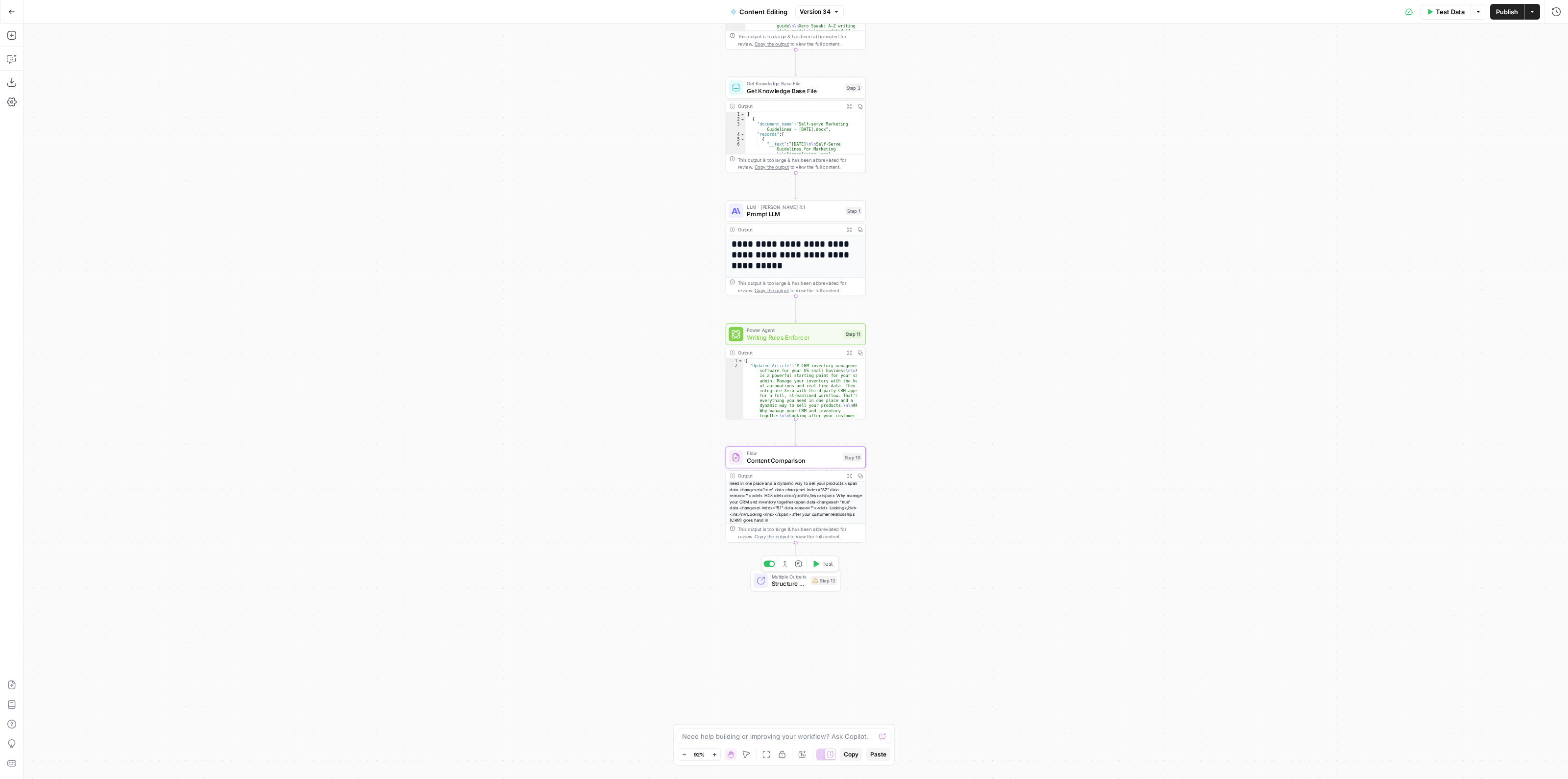
click at [802, 580] on span "Structure Output for Grid" at bounding box center [789, 584] width 35 height 9
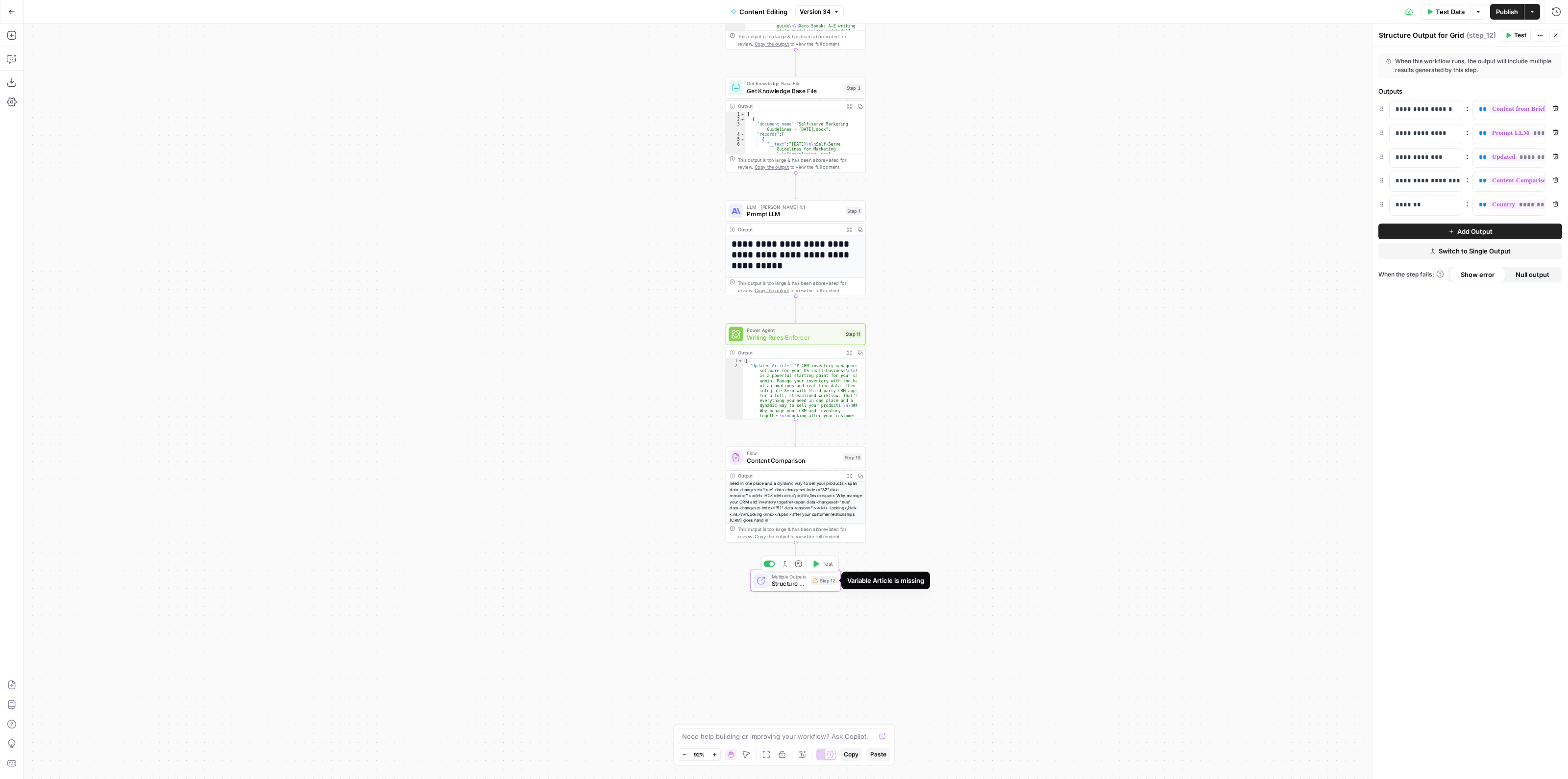
click at [825, 580] on div "Step 12" at bounding box center [823, 580] width 26 height 9
click at [1556, 155] on icon "button" at bounding box center [1556, 157] width 6 height 6
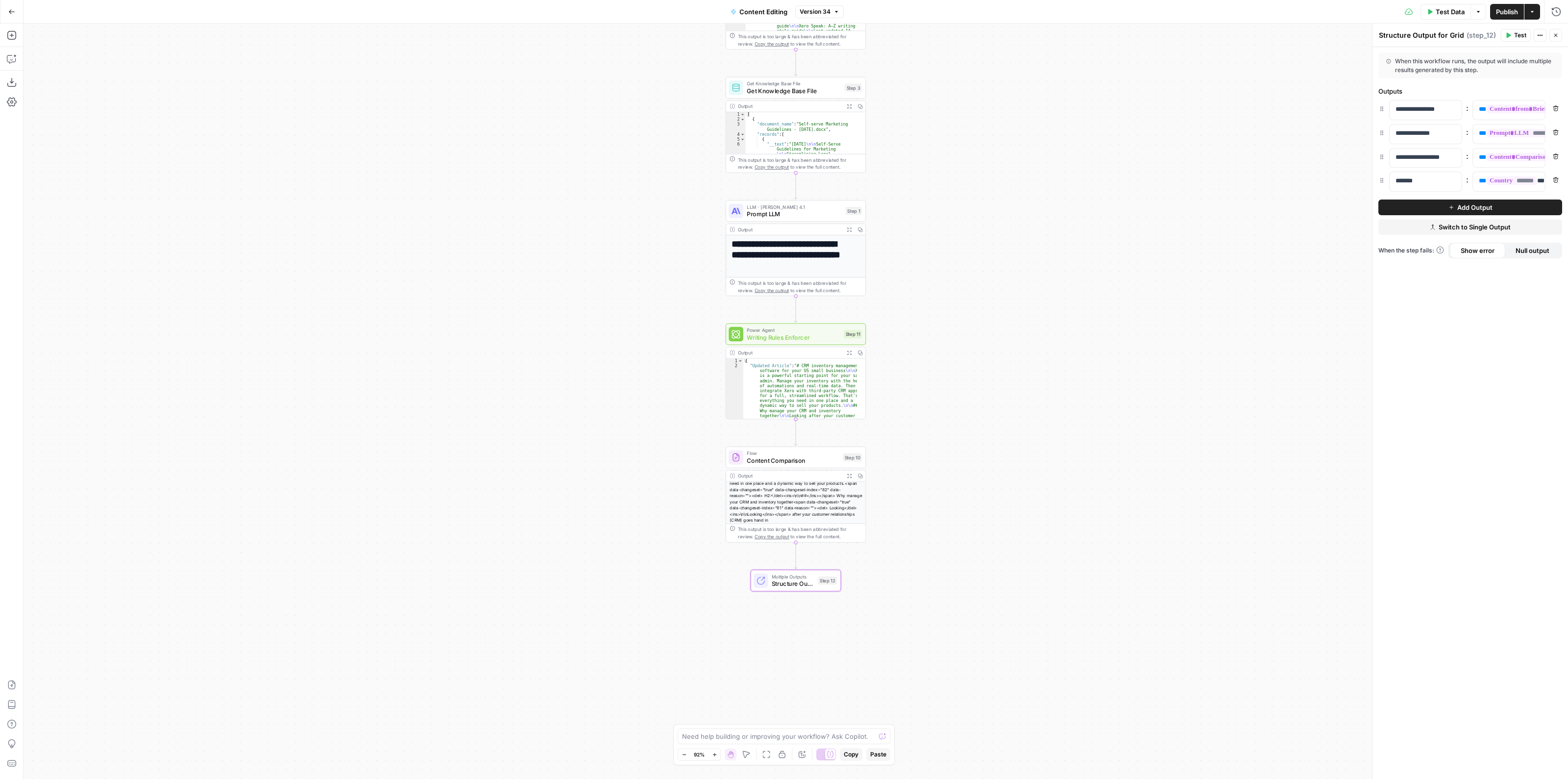
click at [1553, 183] on button "Remove" at bounding box center [1555, 180] width 13 height 13
click at [1502, 16] on button "Publish" at bounding box center [1507, 12] width 34 height 16
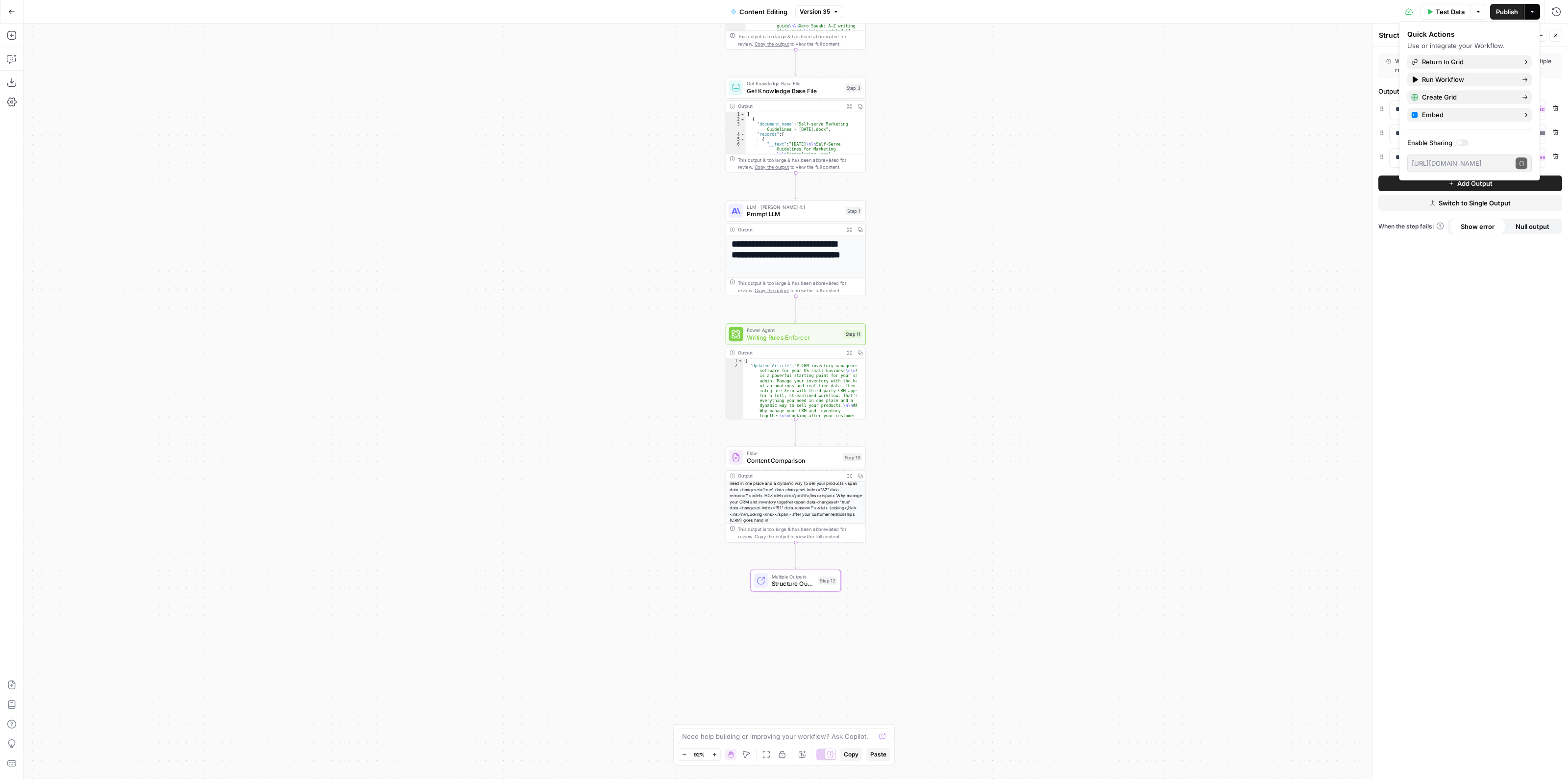
click at [1441, 381] on div "**********" at bounding box center [1470, 413] width 195 height 732
drag, startPoint x: 1430, startPoint y: 180, endPoint x: 1481, endPoint y: 180, distance: 51.0
click at [1481, 180] on button "Add Output" at bounding box center [1470, 183] width 184 height 16
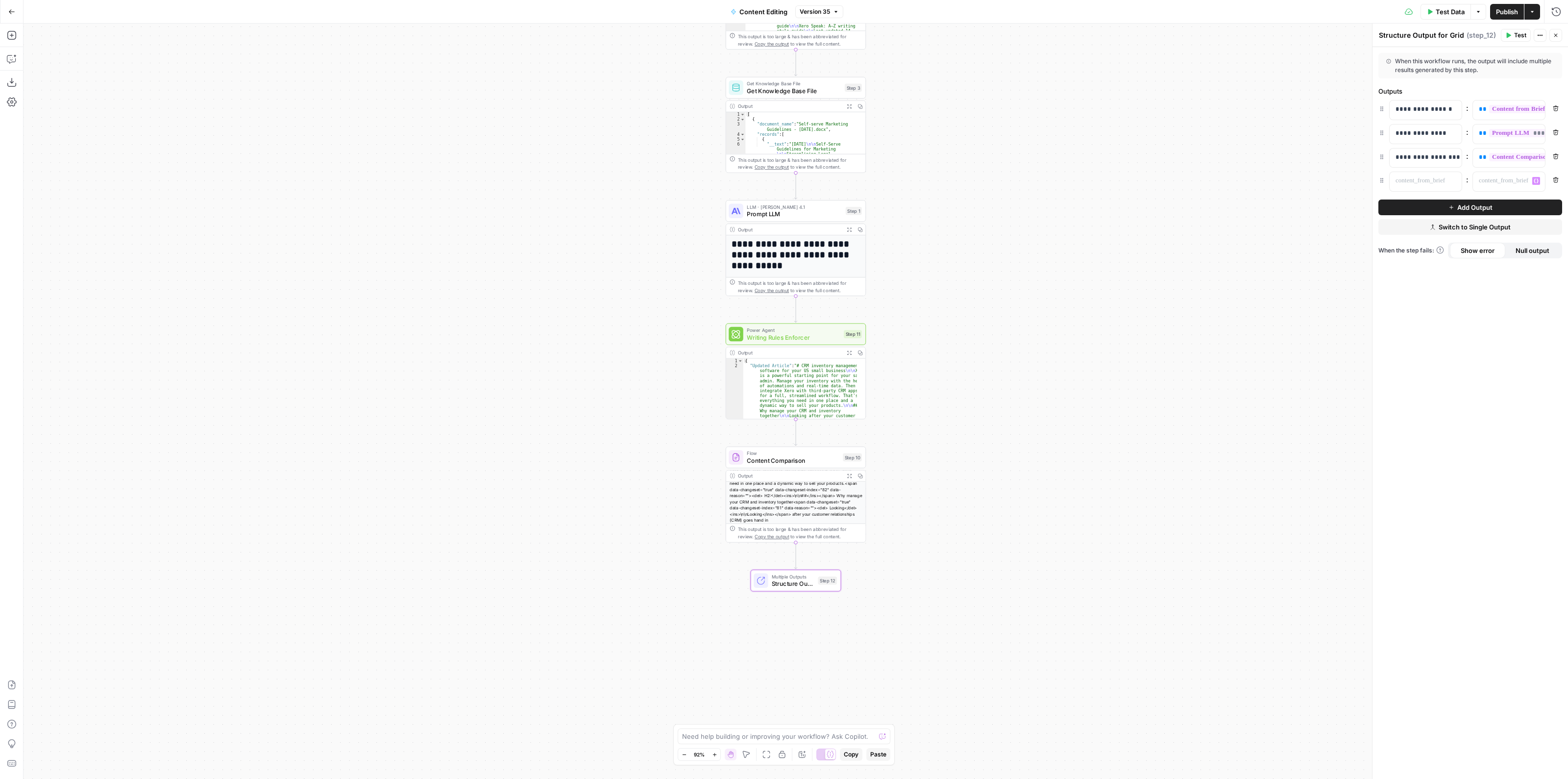
click at [1554, 180] on icon "button" at bounding box center [1556, 180] width 6 height 6
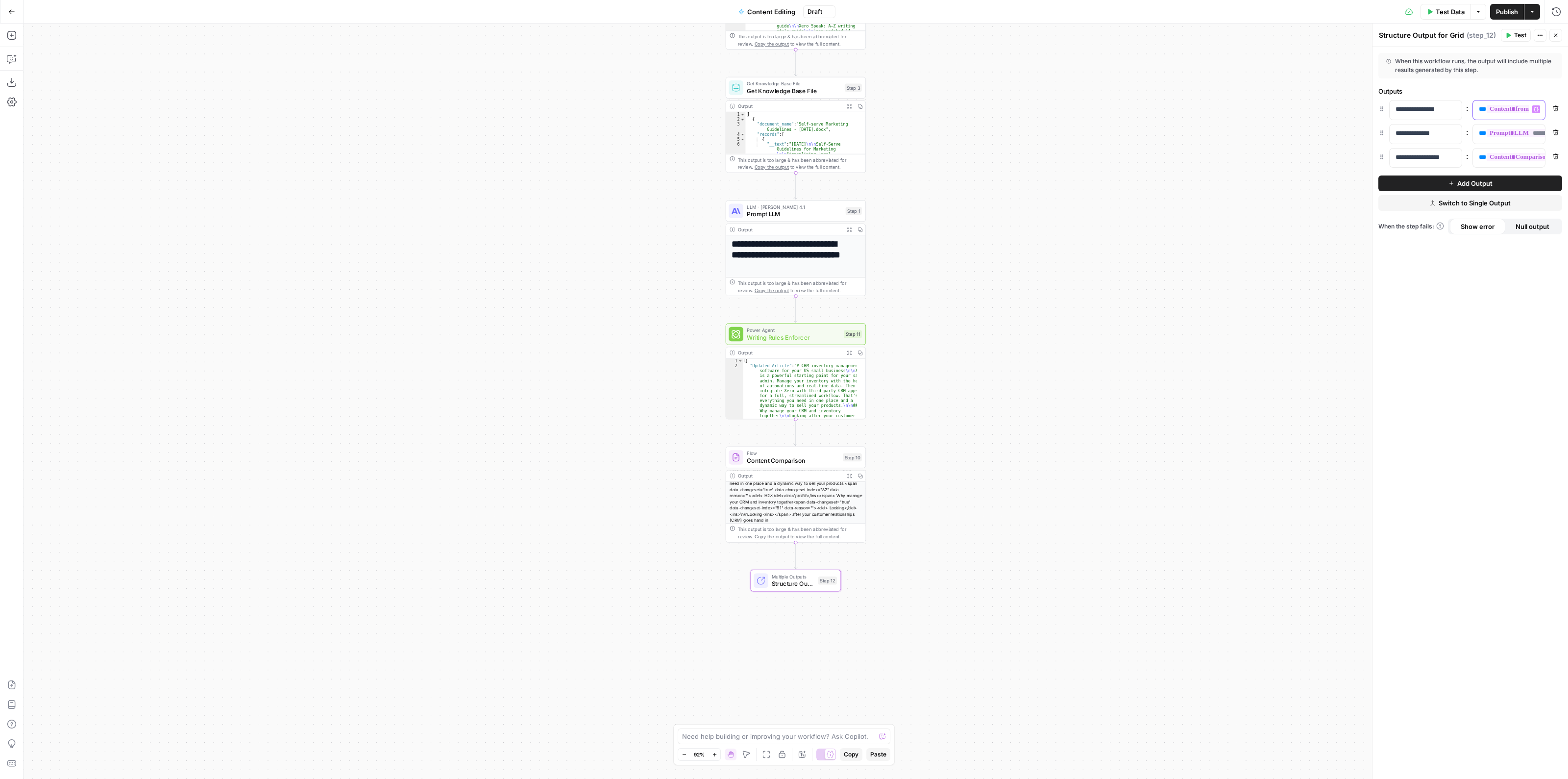
click at [1489, 107] on span "**********" at bounding box center [1542, 109] width 111 height 9
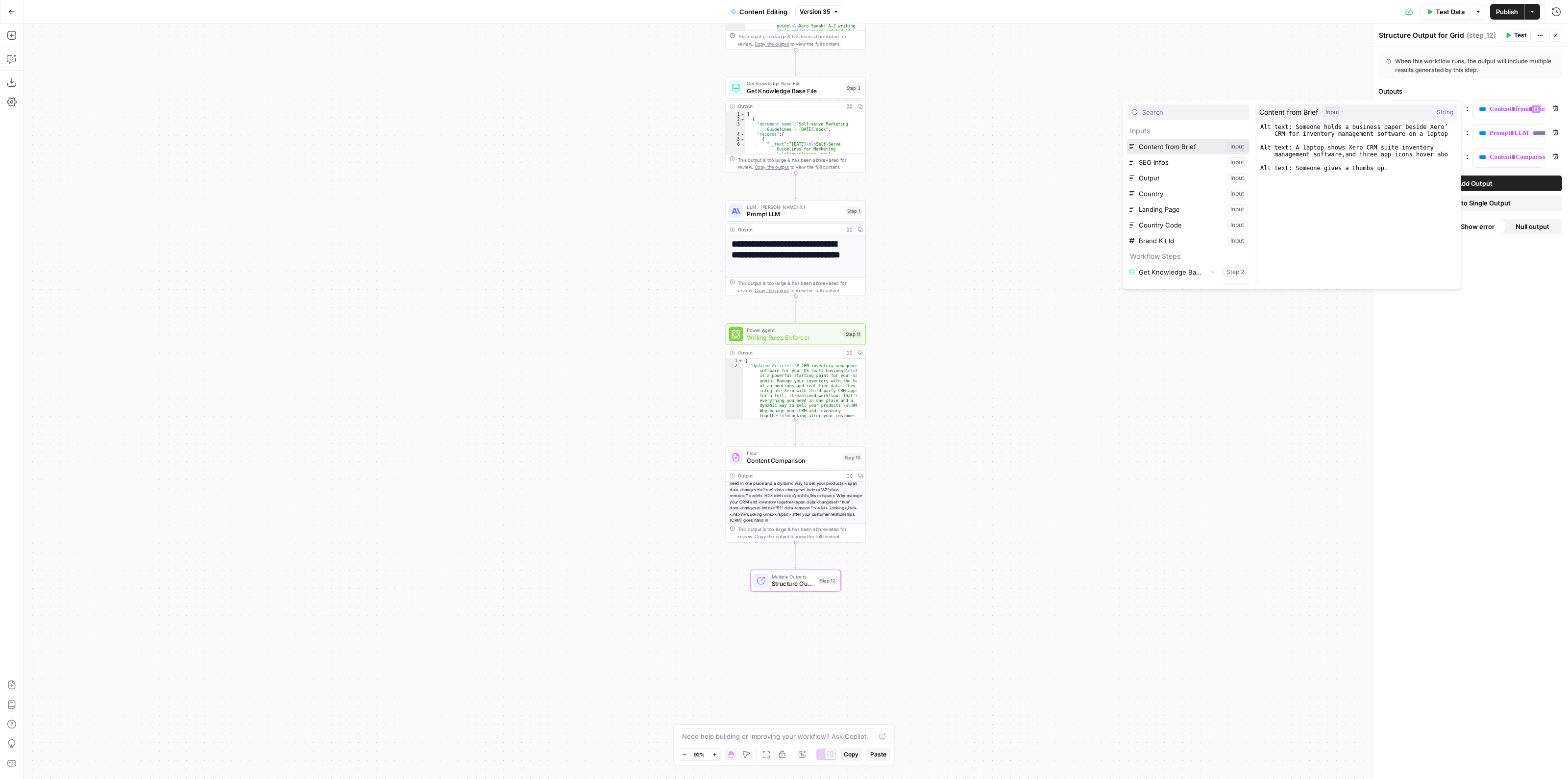
scroll to position [515, 0]
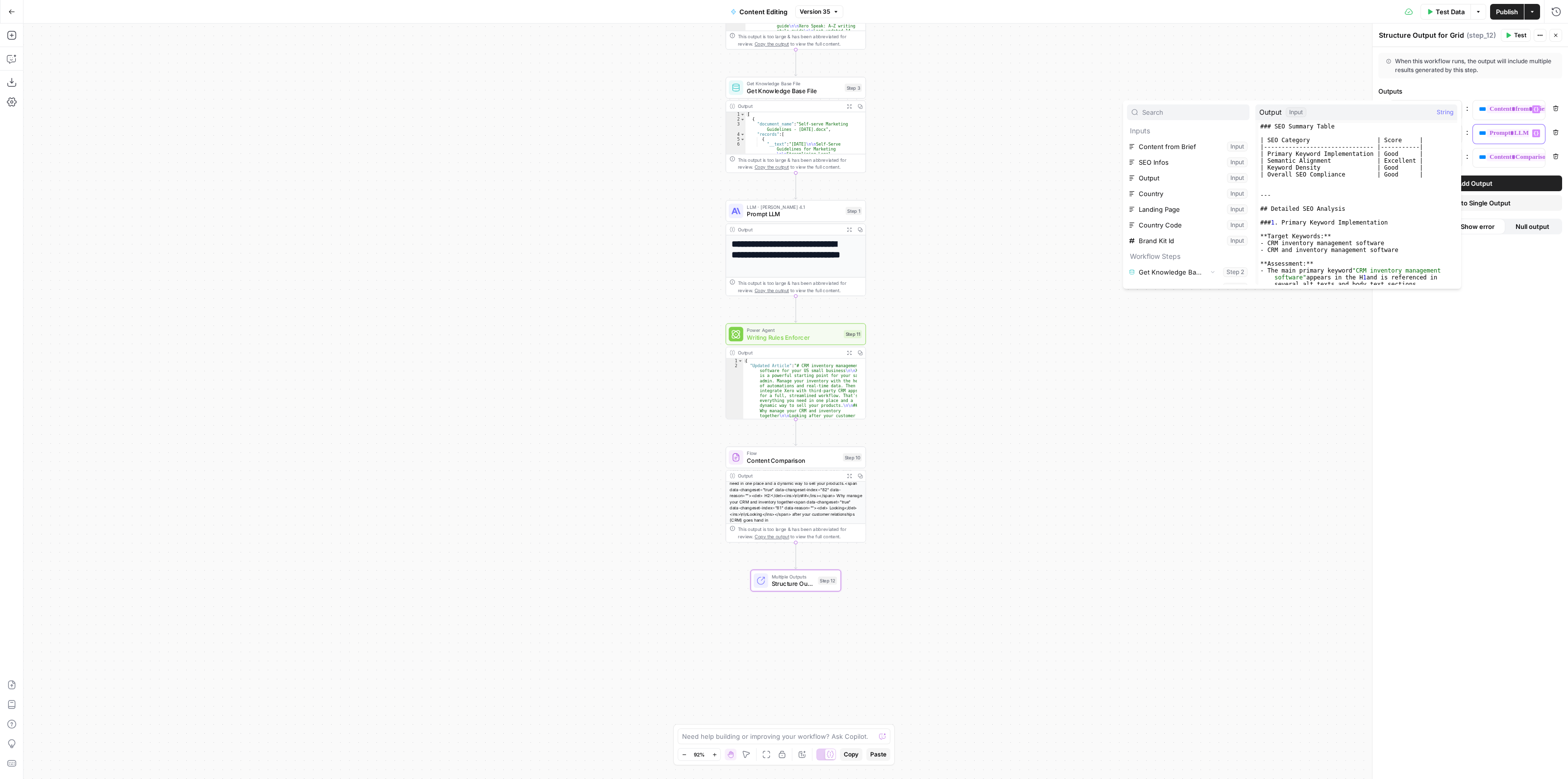
click at [1511, 131] on span "**********" at bounding box center [1527, 133] width 81 height 9
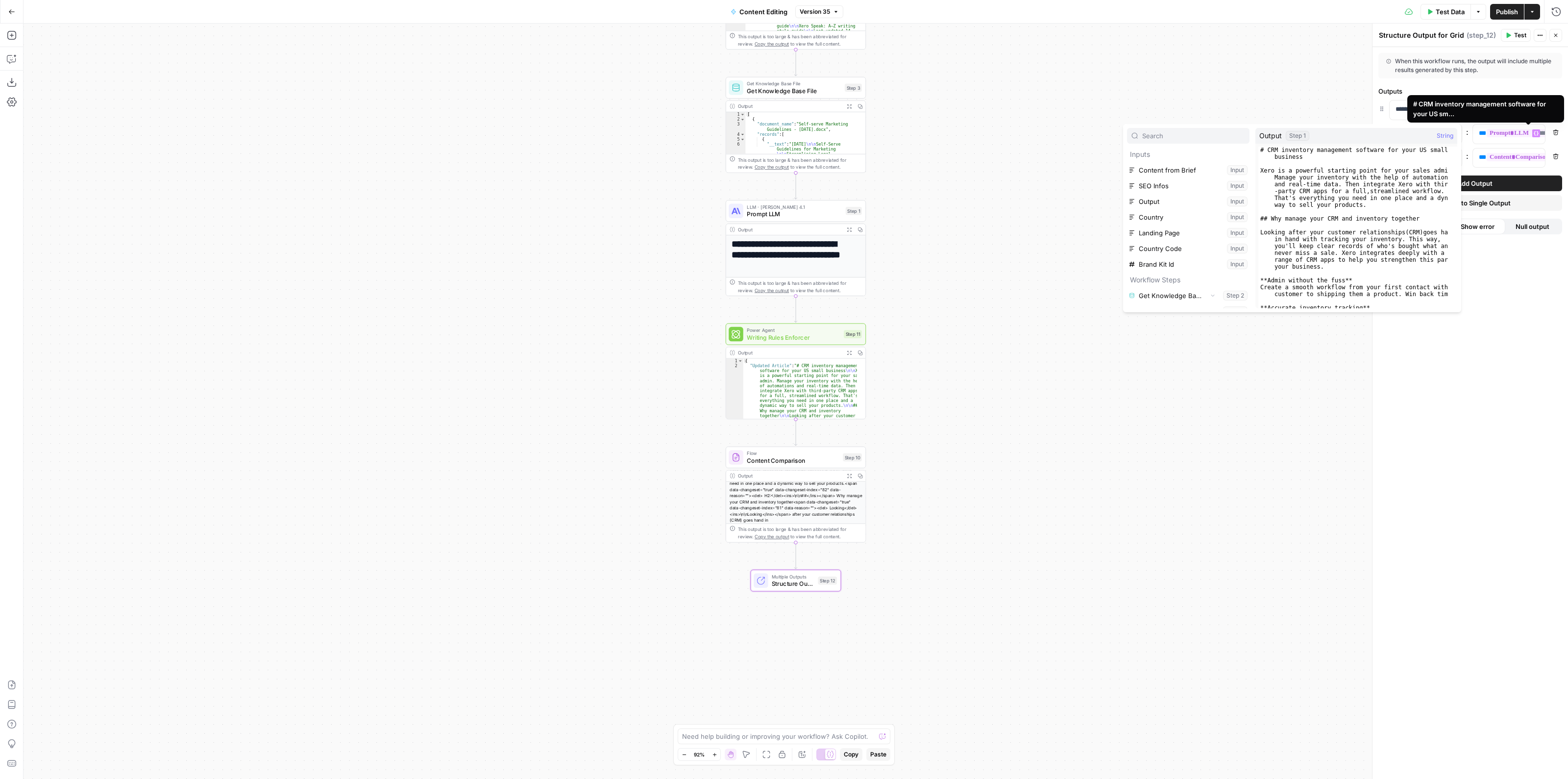
scroll to position [397, 0]
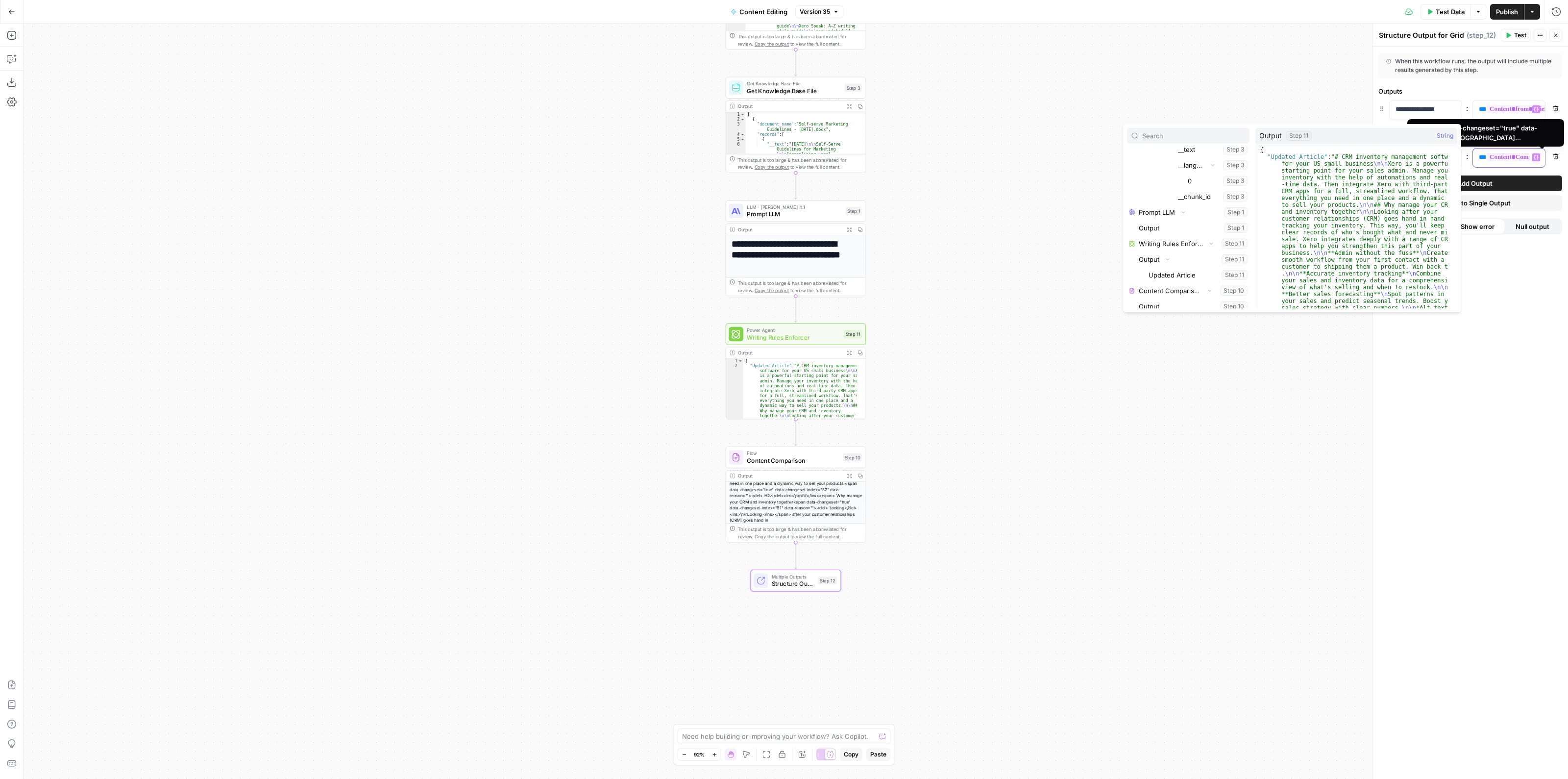
click at [1516, 153] on span "**********" at bounding box center [1538, 157] width 103 height 9
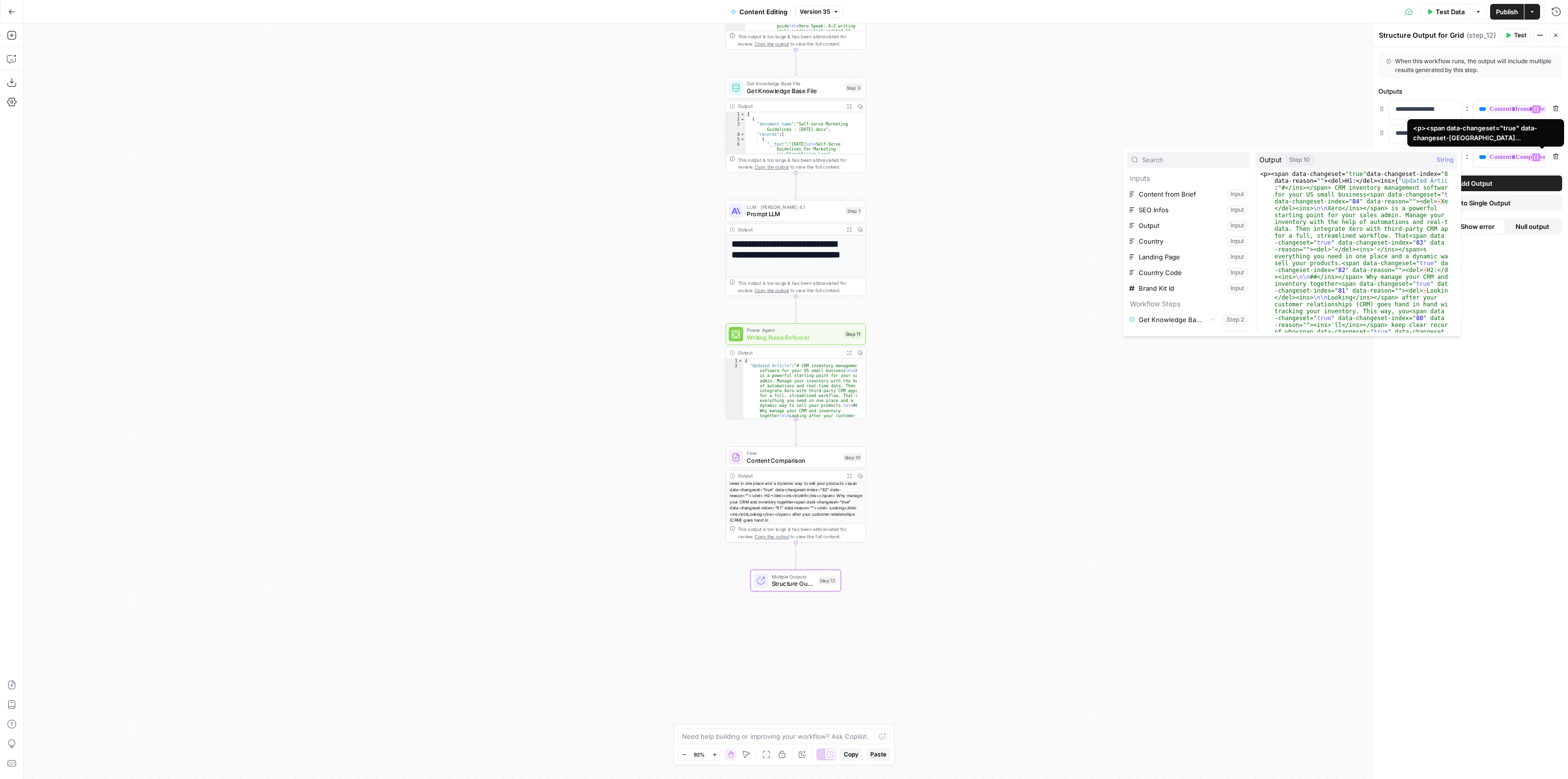
scroll to position [403, 0]
click at [1500, 7] on span "Publish" at bounding box center [1507, 12] width 22 height 10
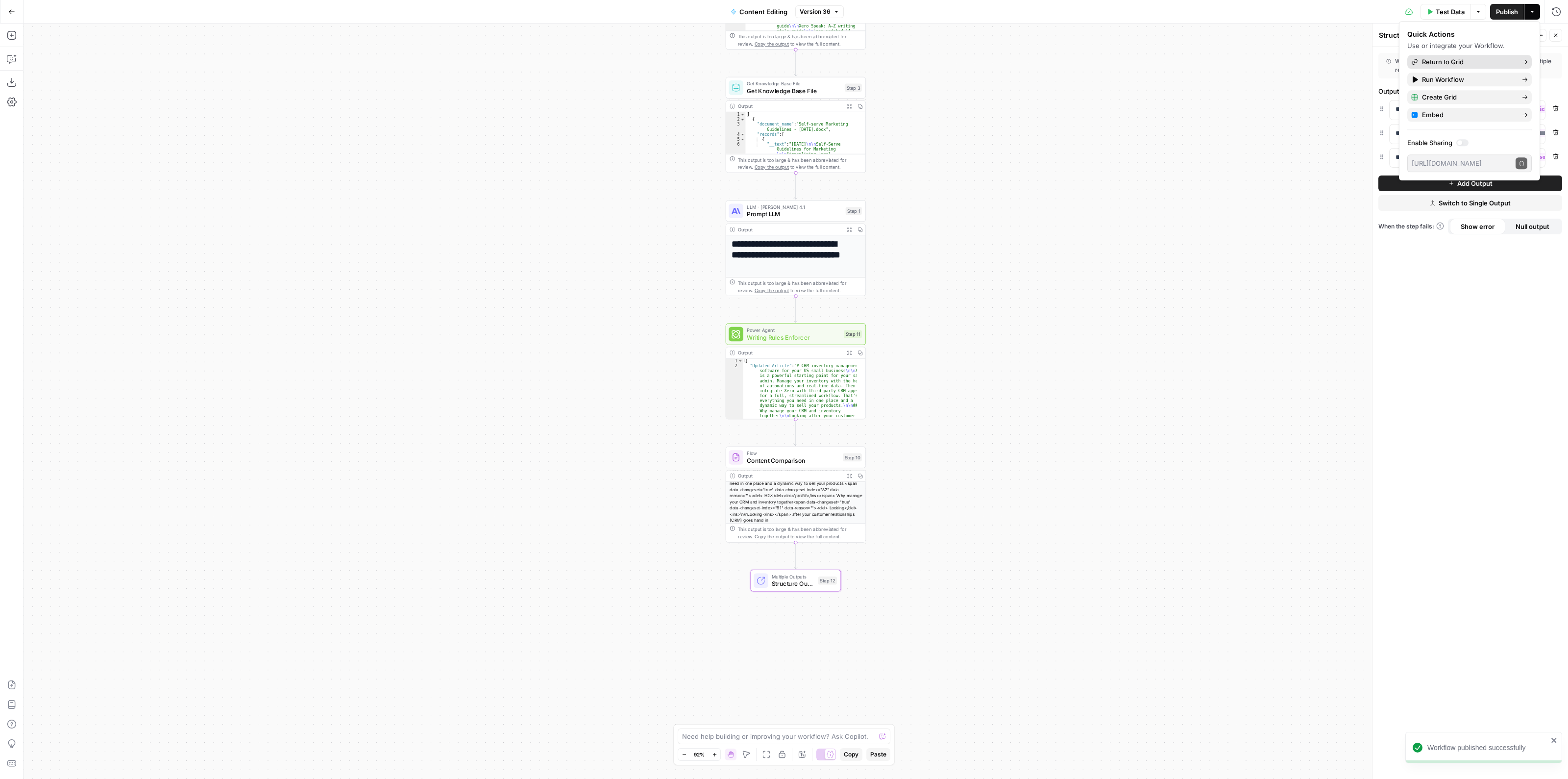
click at [1443, 63] on span "Return to Grid" at bounding box center [1468, 62] width 92 height 10
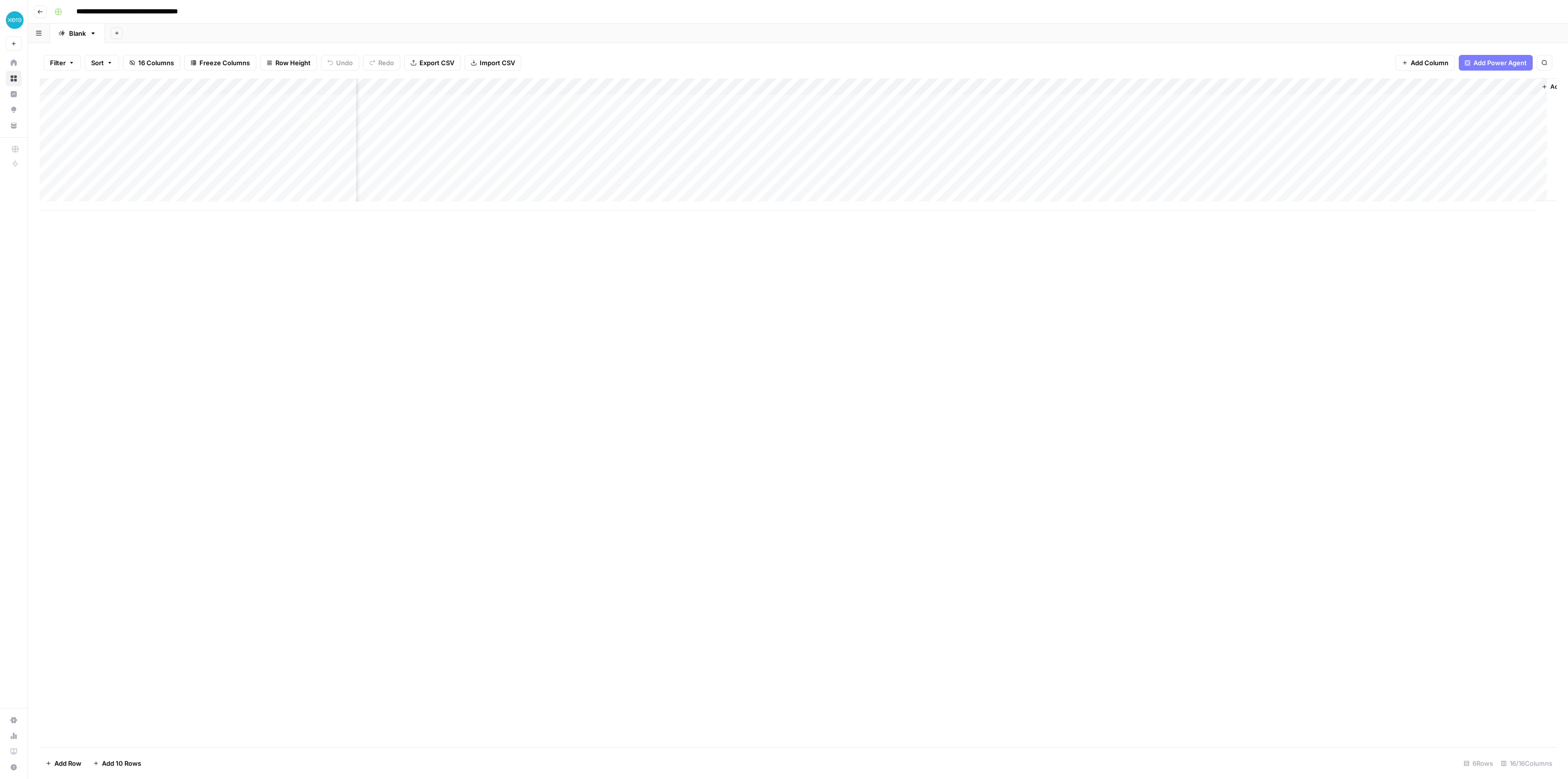
scroll to position [0, 432]
click at [1308, 87] on div "Add Column" at bounding box center [797, 144] width 1516 height 132
click at [1264, 180] on span "Remove Column" at bounding box center [1289, 183] width 86 height 10
click at [757, 100] on span "Delete" at bounding box center [749, 102] width 21 height 10
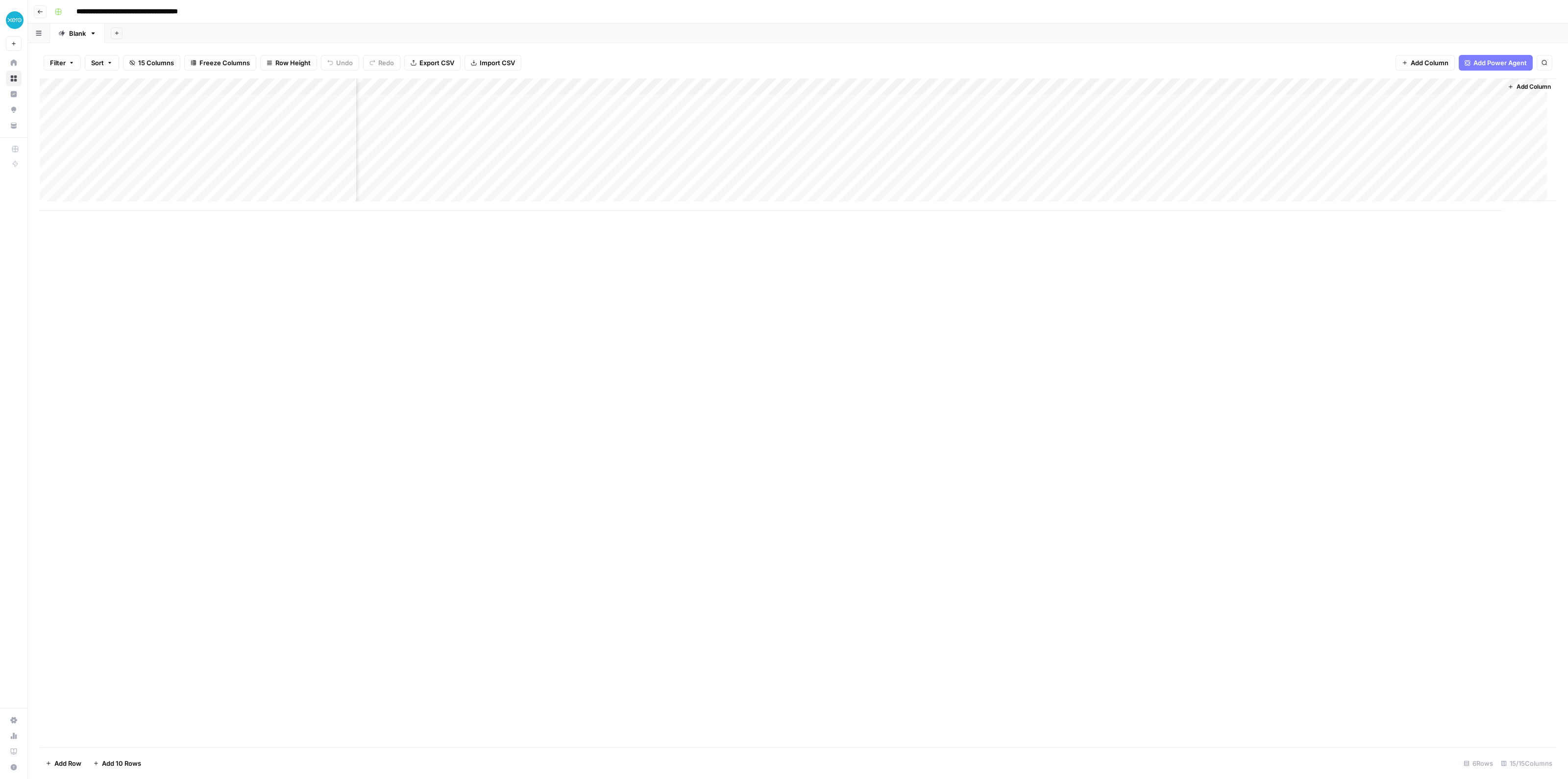
click at [1483, 90] on div "Add Column" at bounding box center [797, 144] width 1516 height 132
click at [1428, 182] on span "Remove Column" at bounding box center [1465, 183] width 86 height 10
click at [757, 102] on span "Delete" at bounding box center [749, 102] width 21 height 10
click at [1328, 104] on div "Add Column" at bounding box center [797, 144] width 1516 height 132
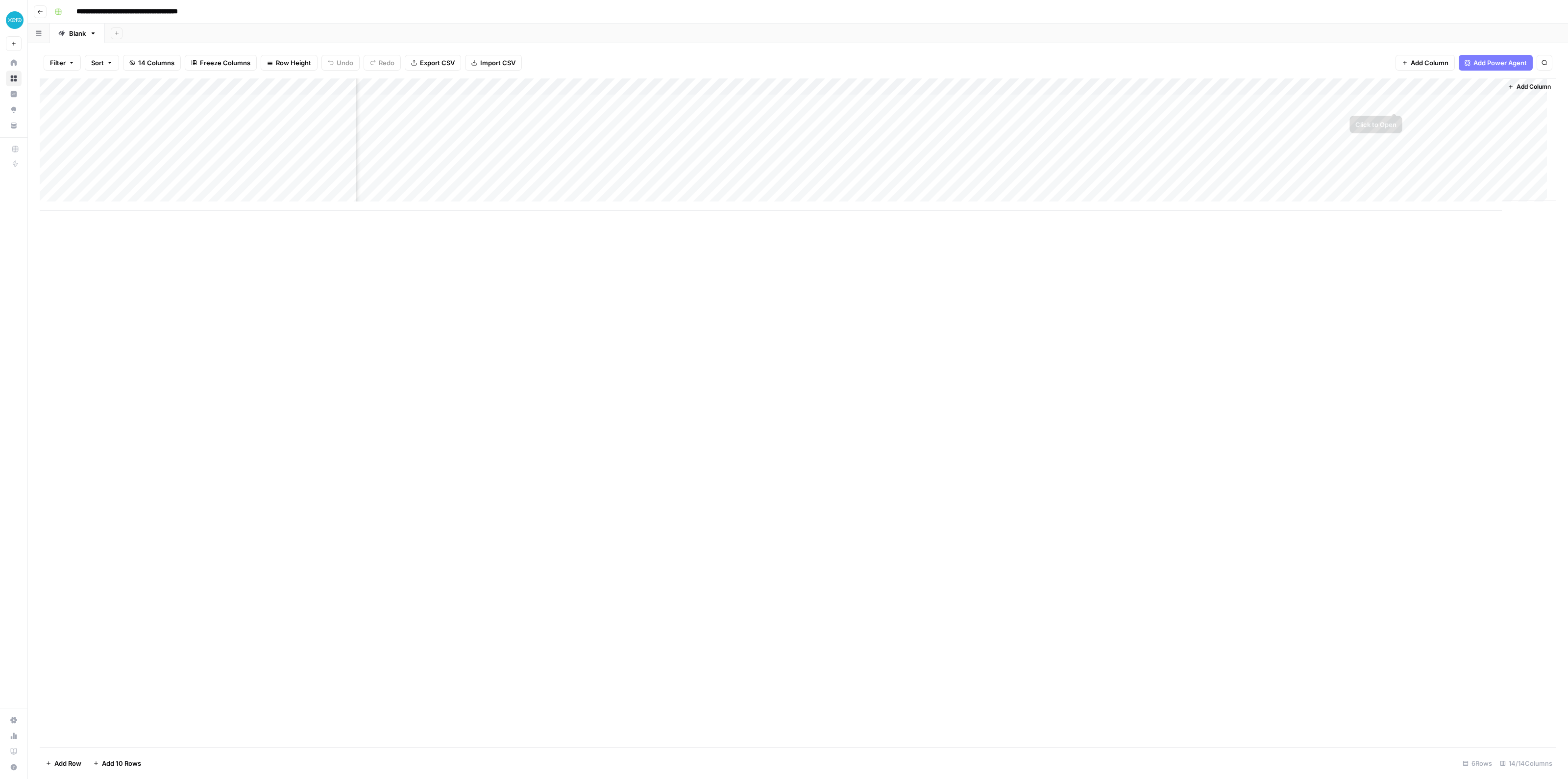
click at [1447, 99] on div "Add Column" at bounding box center [797, 144] width 1516 height 132
click at [1447, 102] on div "Add Column" at bounding box center [797, 144] width 1516 height 132
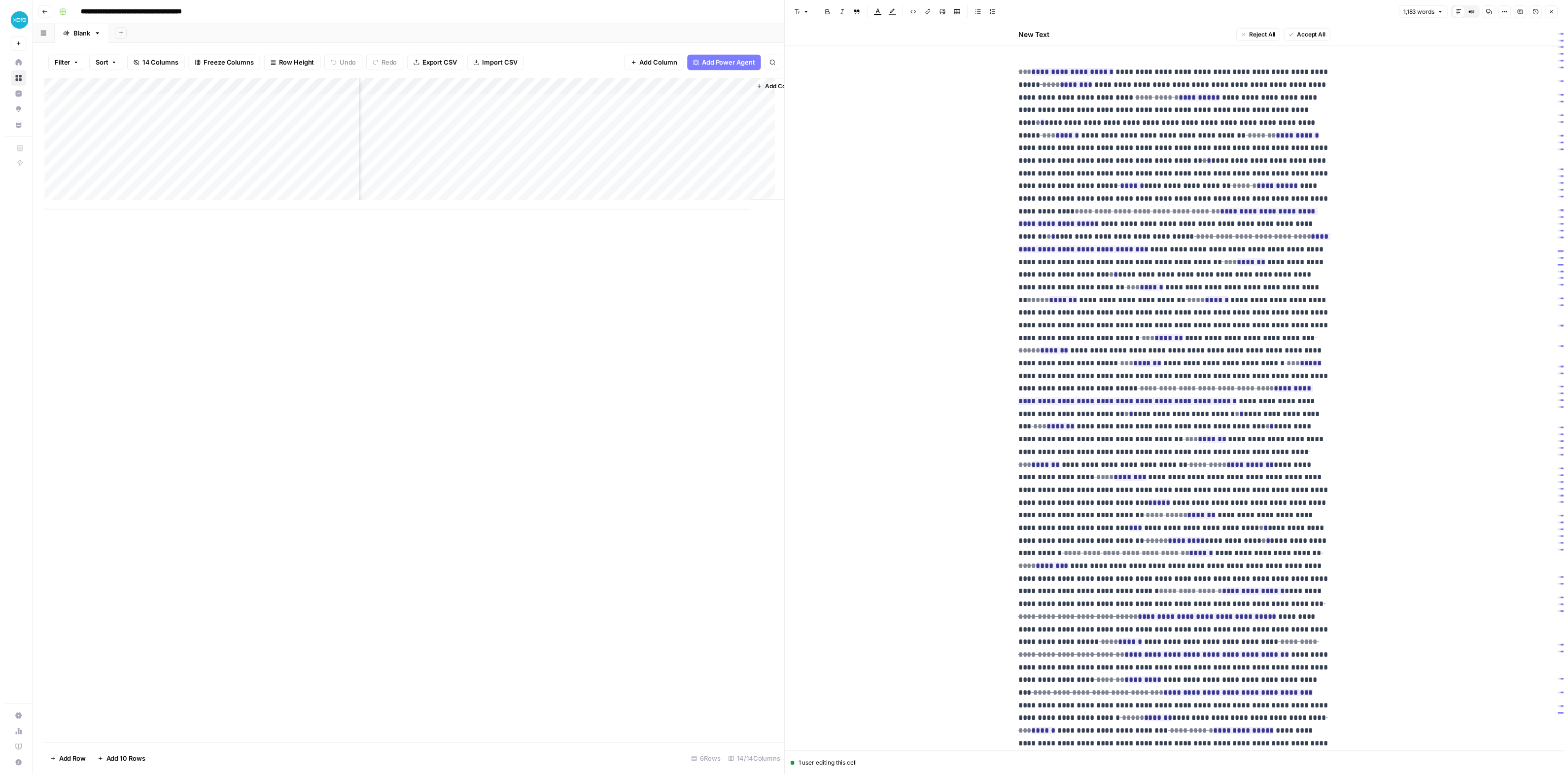
scroll to position [0, 1034]
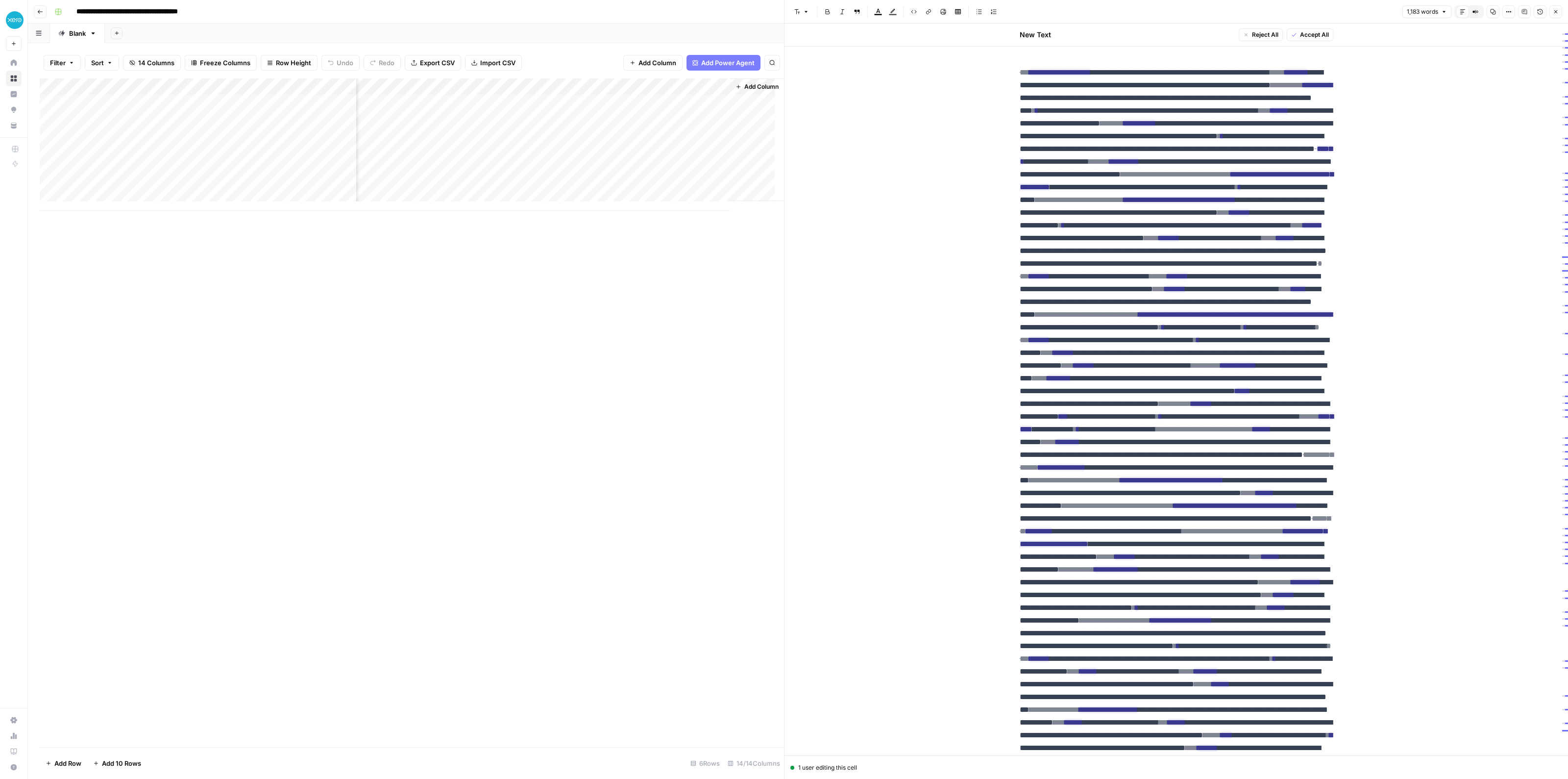
click at [714, 83] on div "Add Column" at bounding box center [411, 144] width 744 height 132
click at [778, 148] on span "Markdown" at bounding box center [775, 149] width 46 height 10
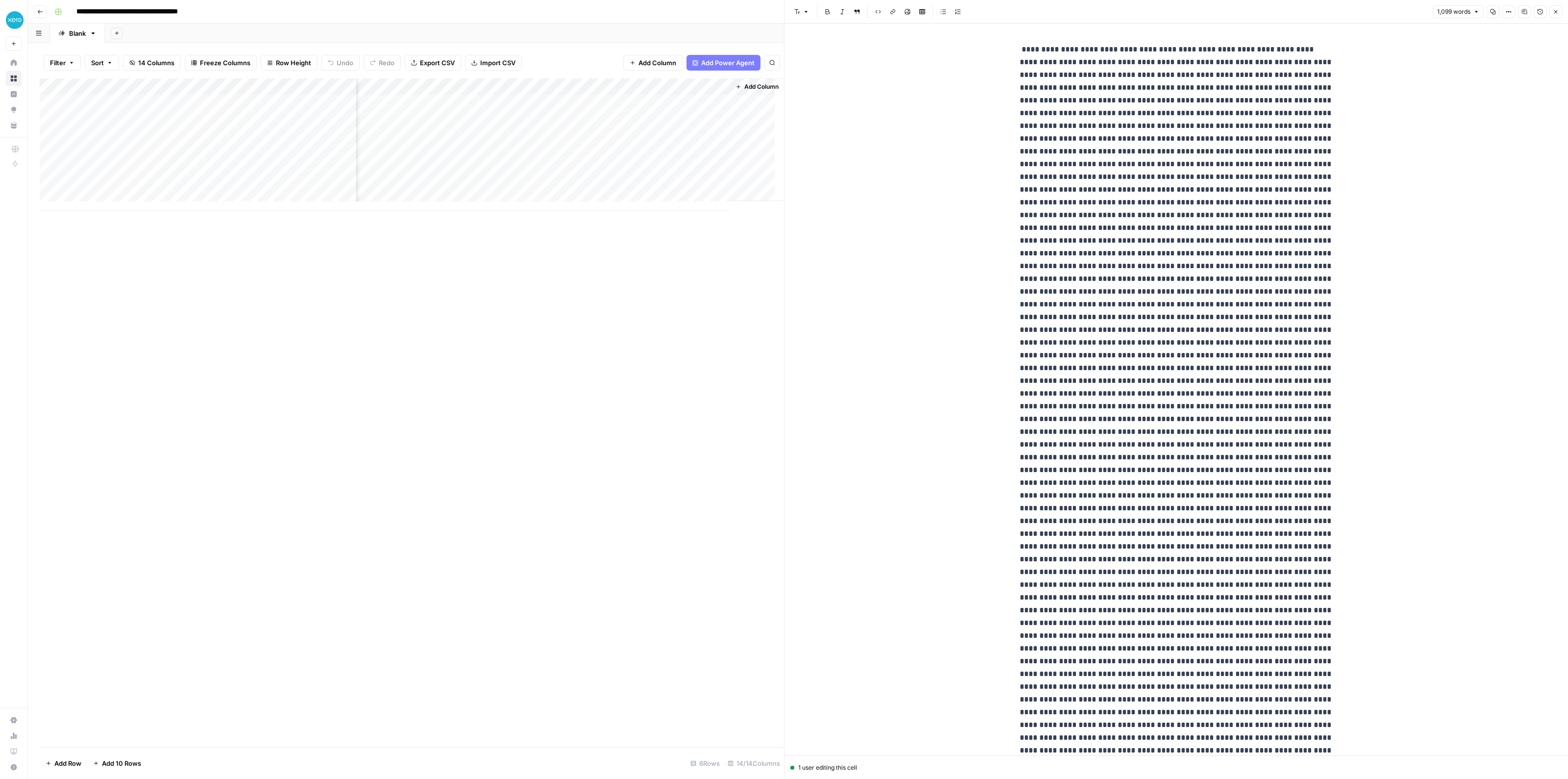
click at [713, 84] on div "Add Column" at bounding box center [411, 144] width 744 height 132
click at [751, 137] on span "Text" at bounding box center [774, 135] width 47 height 10
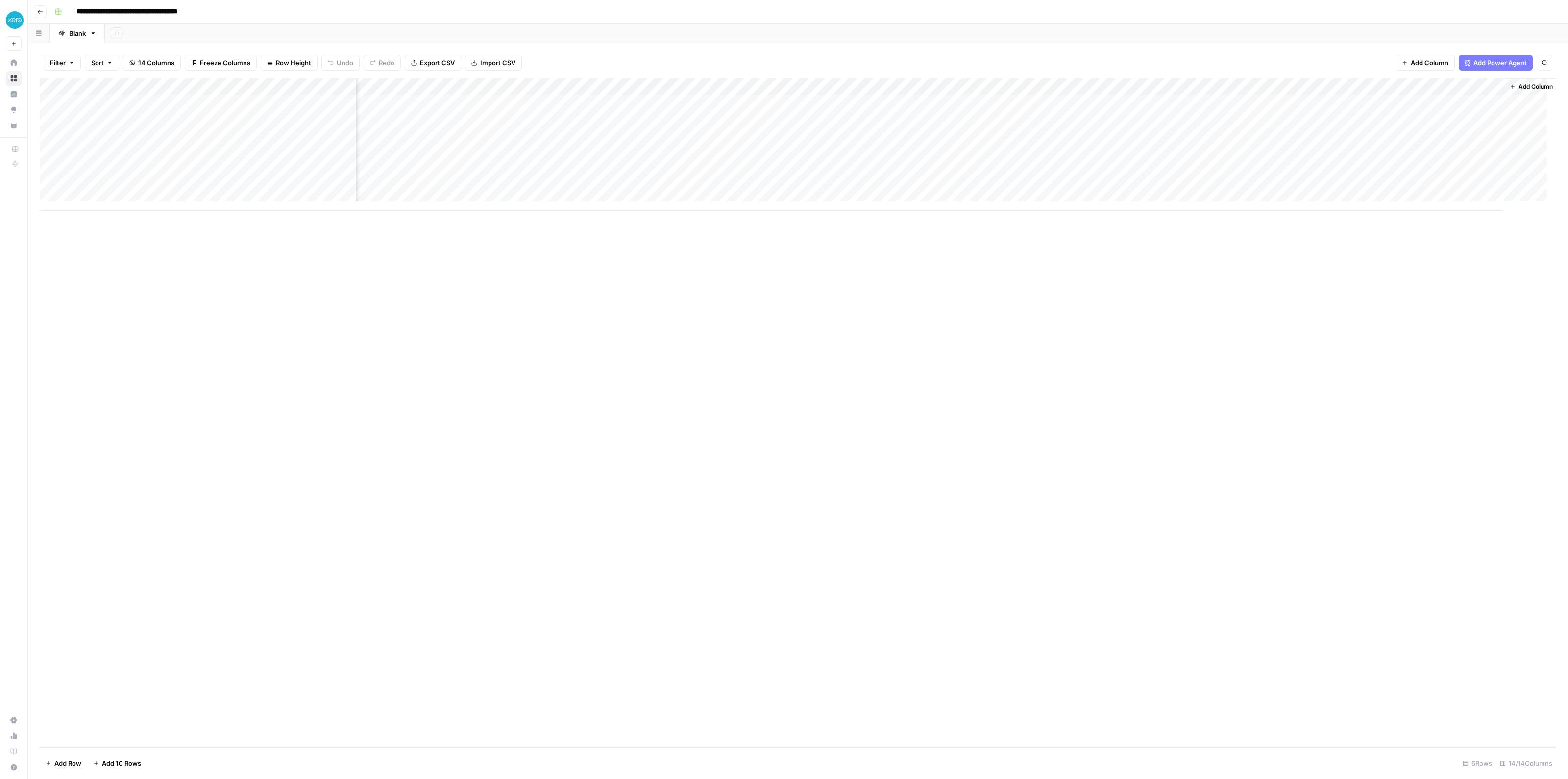
scroll to position [0, 256]
click at [1434, 98] on div "Add Column" at bounding box center [797, 144] width 1516 height 132
click at [1437, 104] on div "Add Column" at bounding box center [797, 144] width 1516 height 132
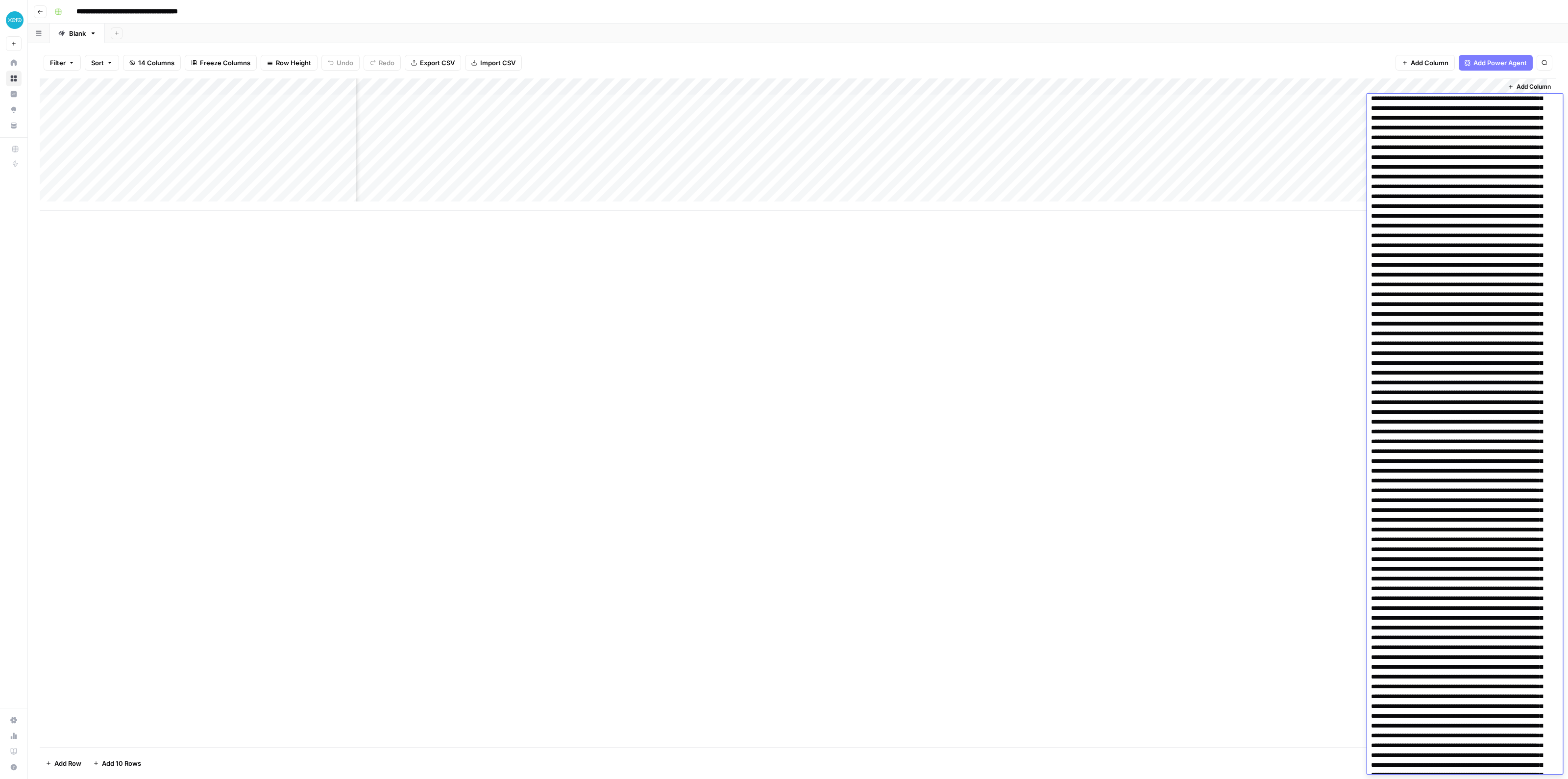
scroll to position [22, 0]
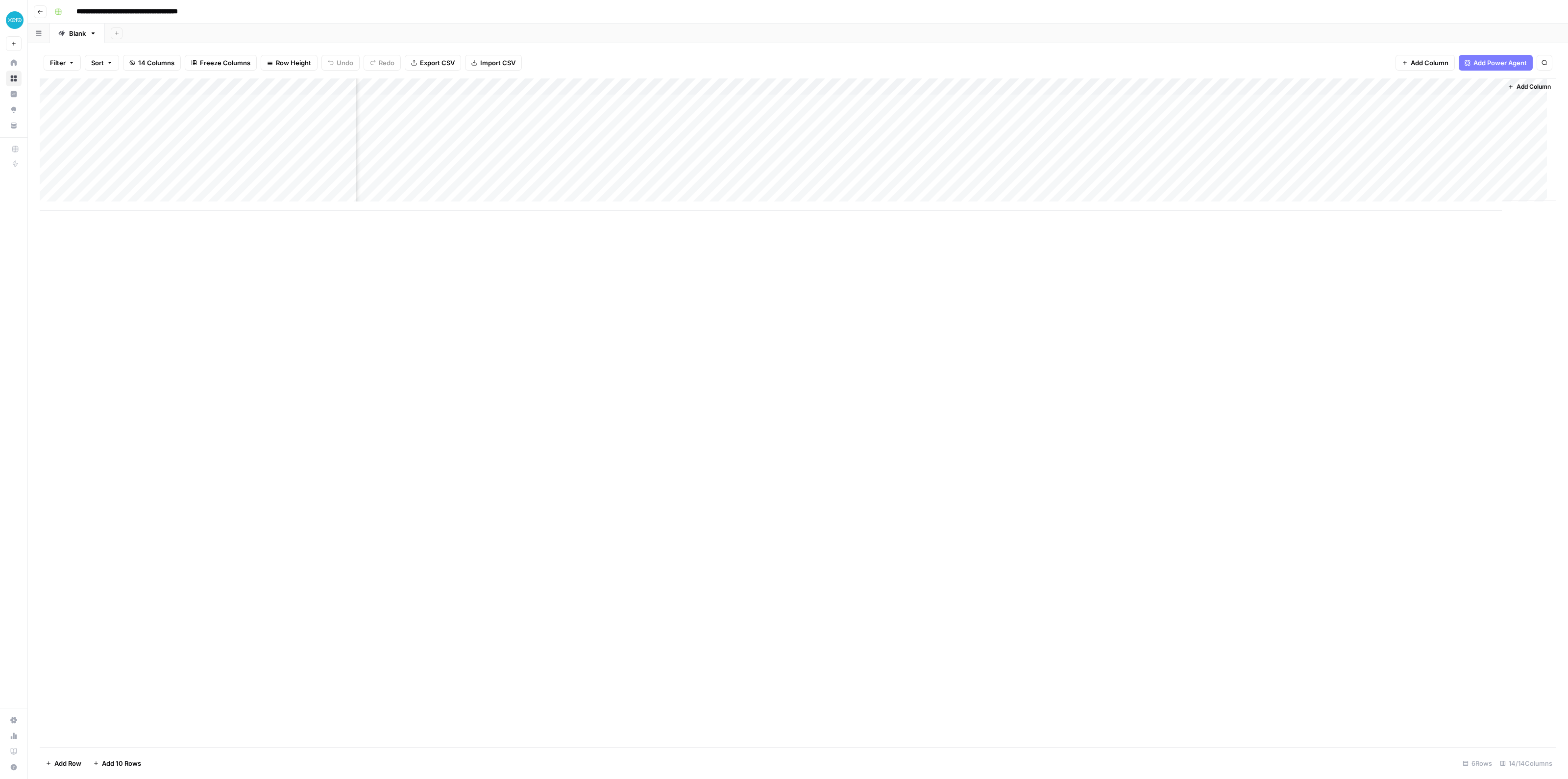
click at [1440, 90] on div "Add Column" at bounding box center [797, 144] width 1516 height 132
click at [1305, 44] on div "Filter Sort 14 Columns Freeze Columns Row Height Undo Redo Export CSV Import CS…" at bounding box center [798, 411] width 1540 height 736
click at [1446, 104] on div "Add Column" at bounding box center [797, 144] width 1516 height 132
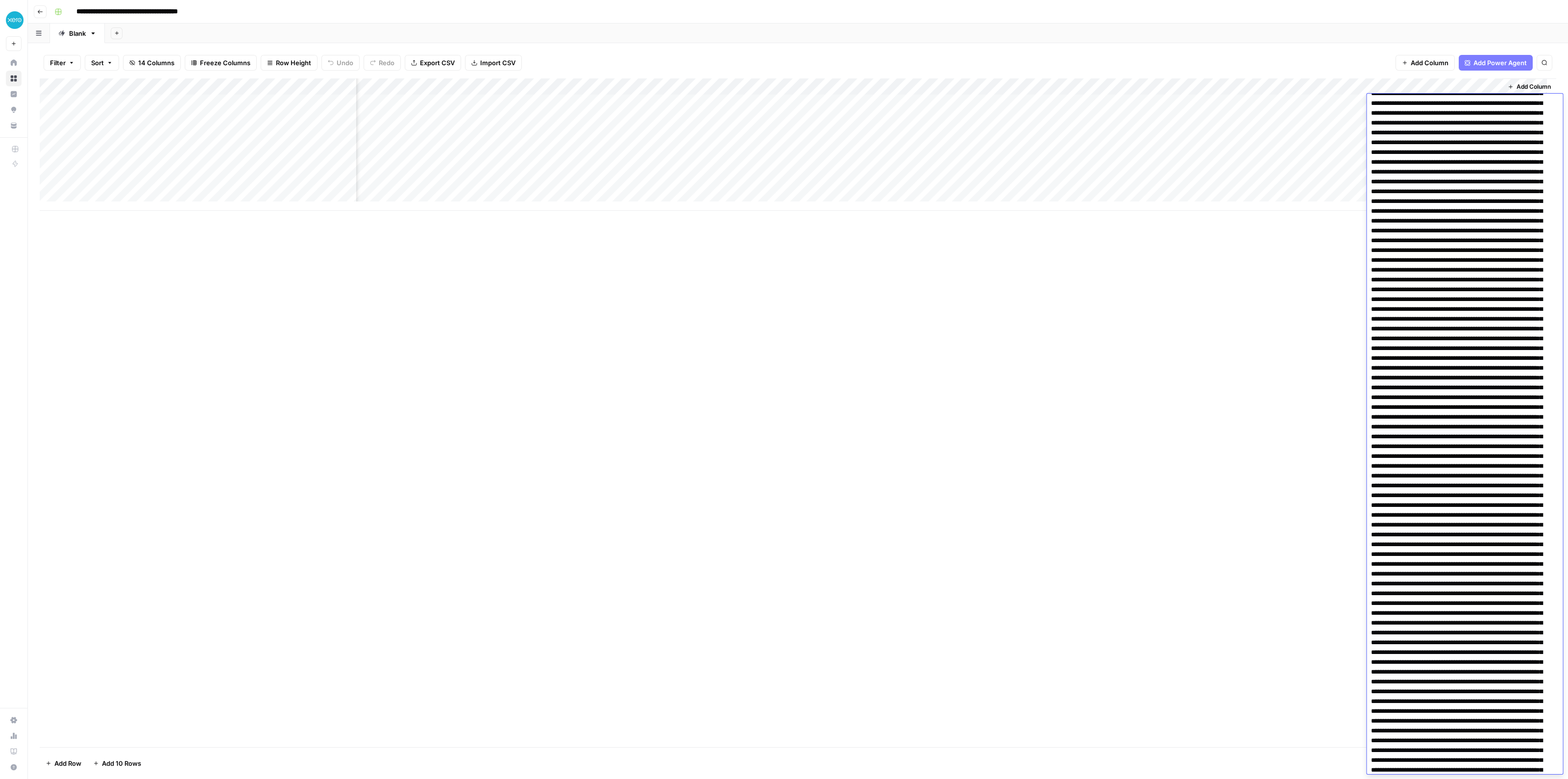
scroll to position [0, 0]
click at [1348, 24] on div "Add Sheet" at bounding box center [836, 33] width 1463 height 19
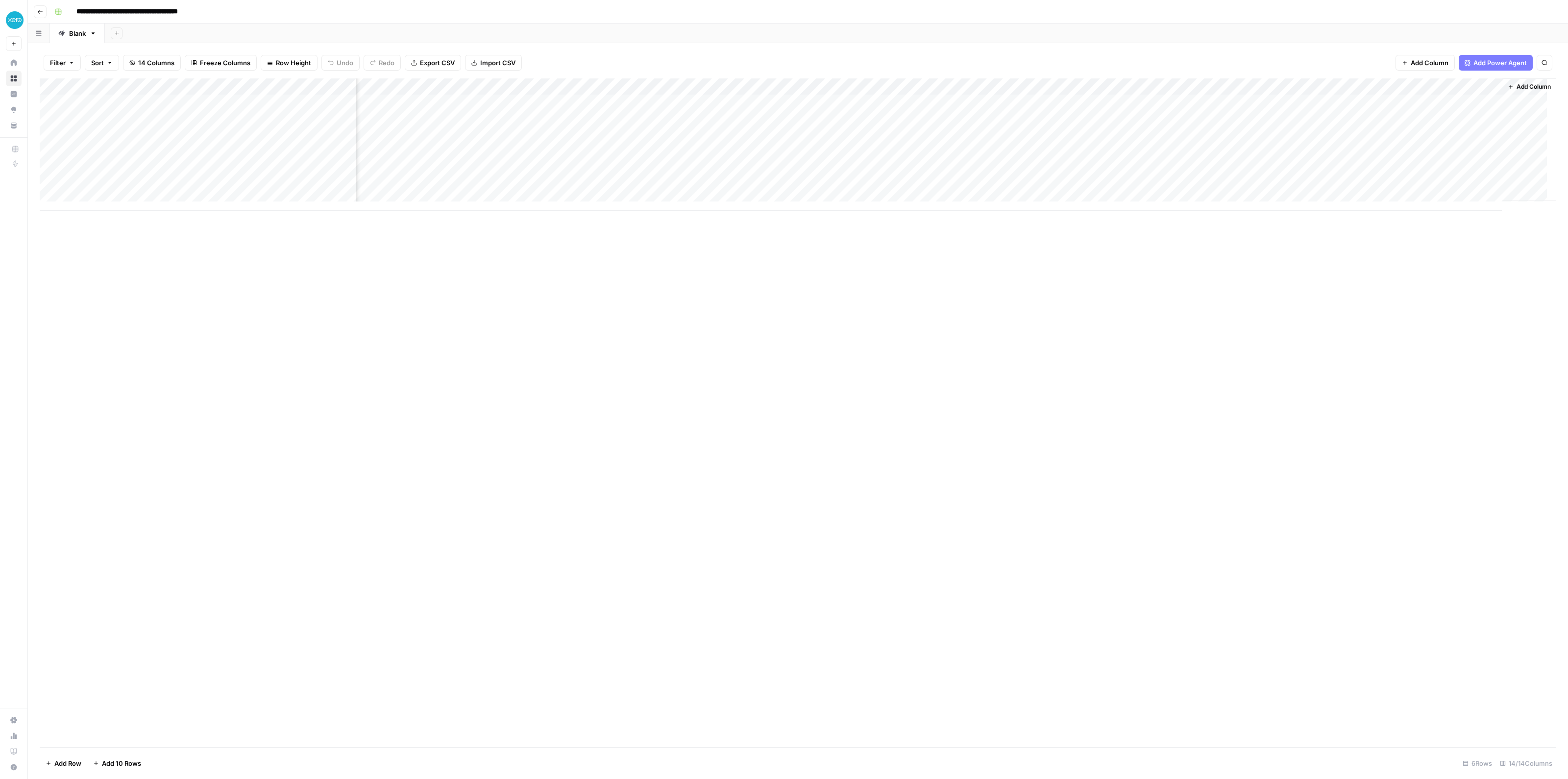
click at [1482, 102] on div "Add Column" at bounding box center [797, 144] width 1516 height 132
click at [1433, 104] on div "Add Column" at bounding box center [797, 144] width 1516 height 132
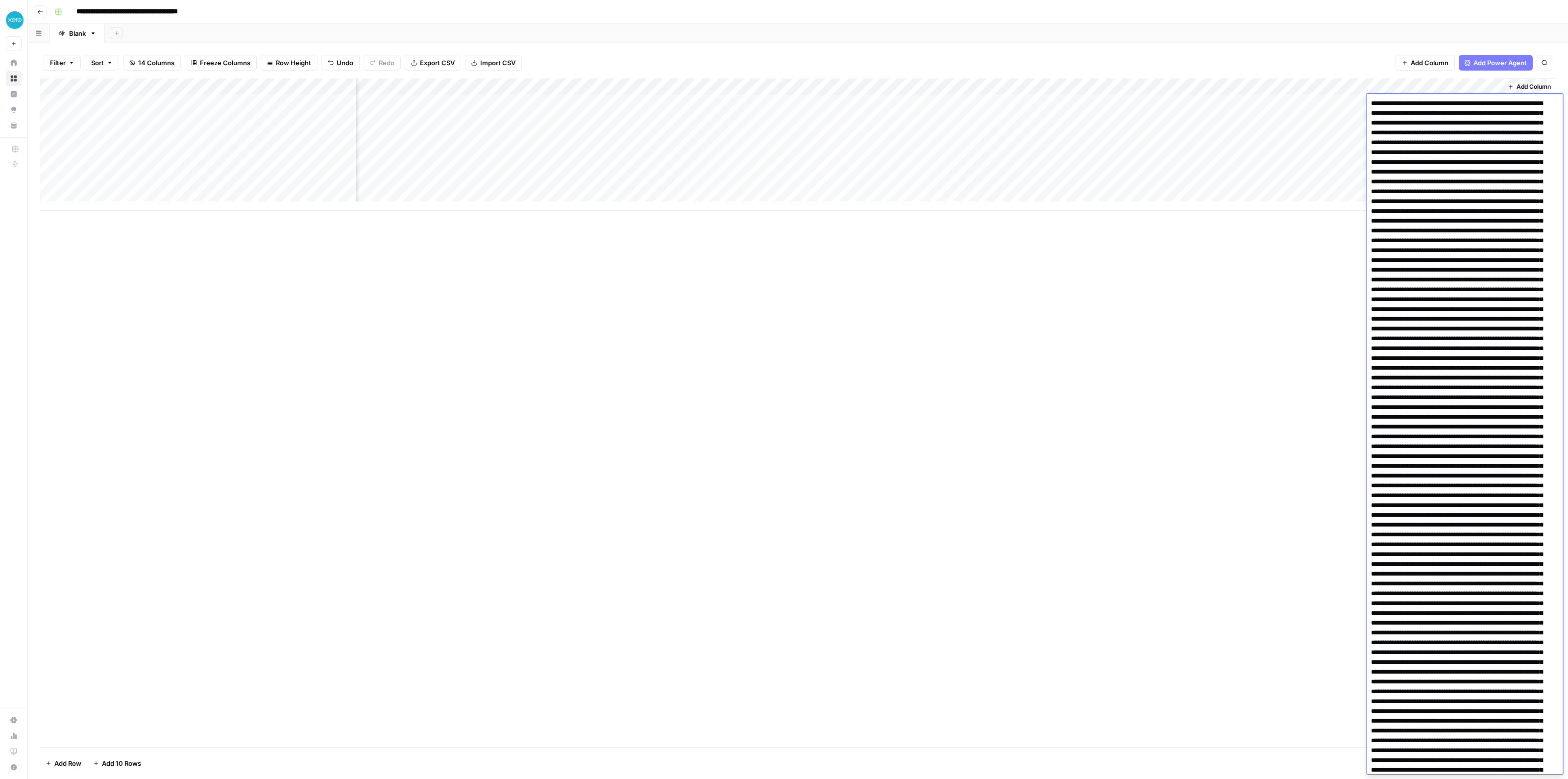
scroll to position [2513, 0]
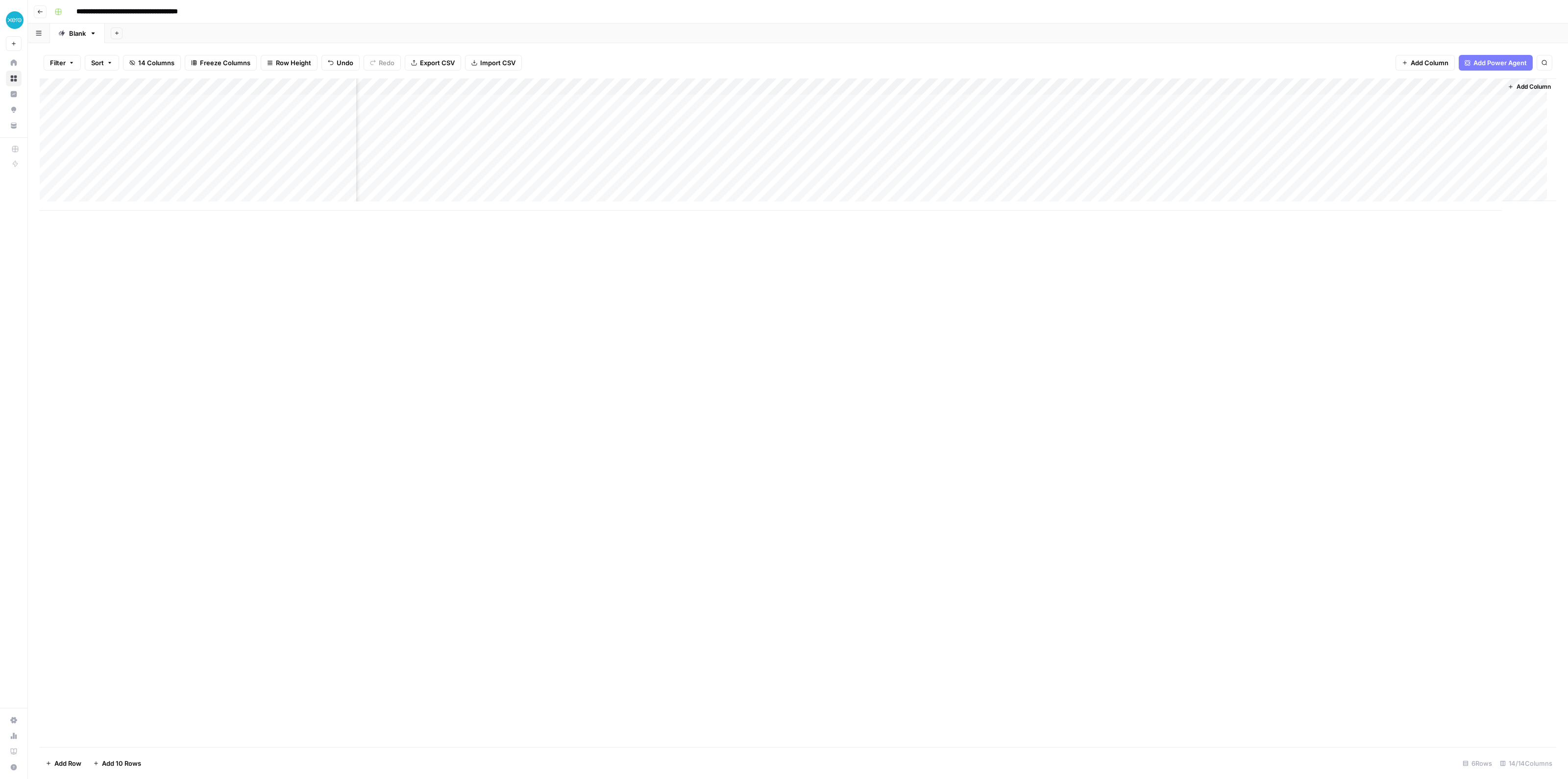
drag, startPoint x: 1285, startPoint y: 324, endPoint x: 1343, endPoint y: 161, distance: 173.0
click at [1285, 323] on div "Add Column" at bounding box center [797, 413] width 1516 height 669
click at [1419, 102] on div "Add Column" at bounding box center [797, 144] width 1516 height 132
click at [1427, 84] on div "Add Column" at bounding box center [797, 144] width 1516 height 132
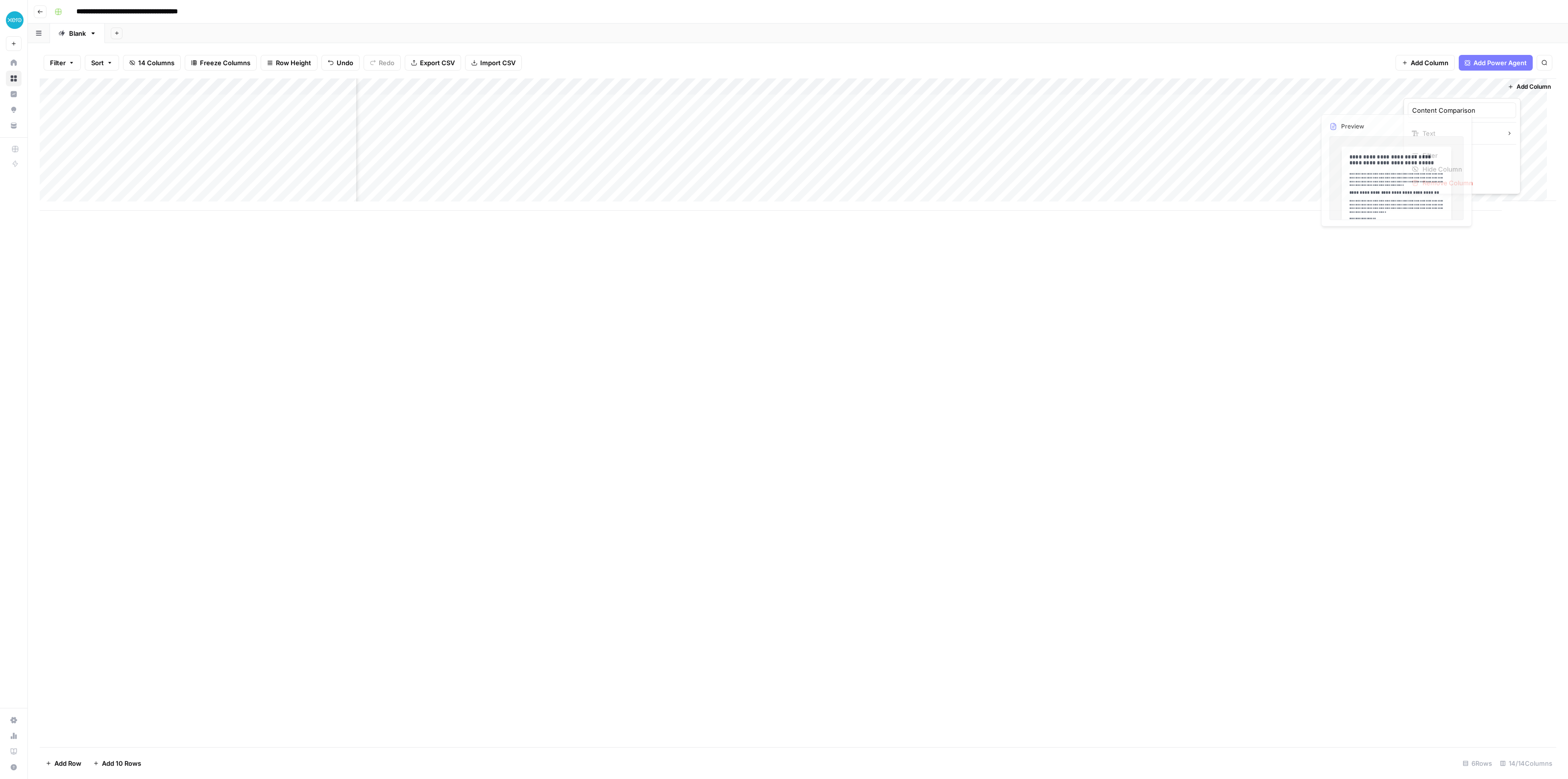
click at [1365, 77] on div "Filter Sort 14 Columns Freeze Columns Row Height Undo Redo Export CSV Import CS…" at bounding box center [797, 63] width 1516 height 32
click at [1438, 104] on div "Add Column" at bounding box center [797, 144] width 1516 height 132
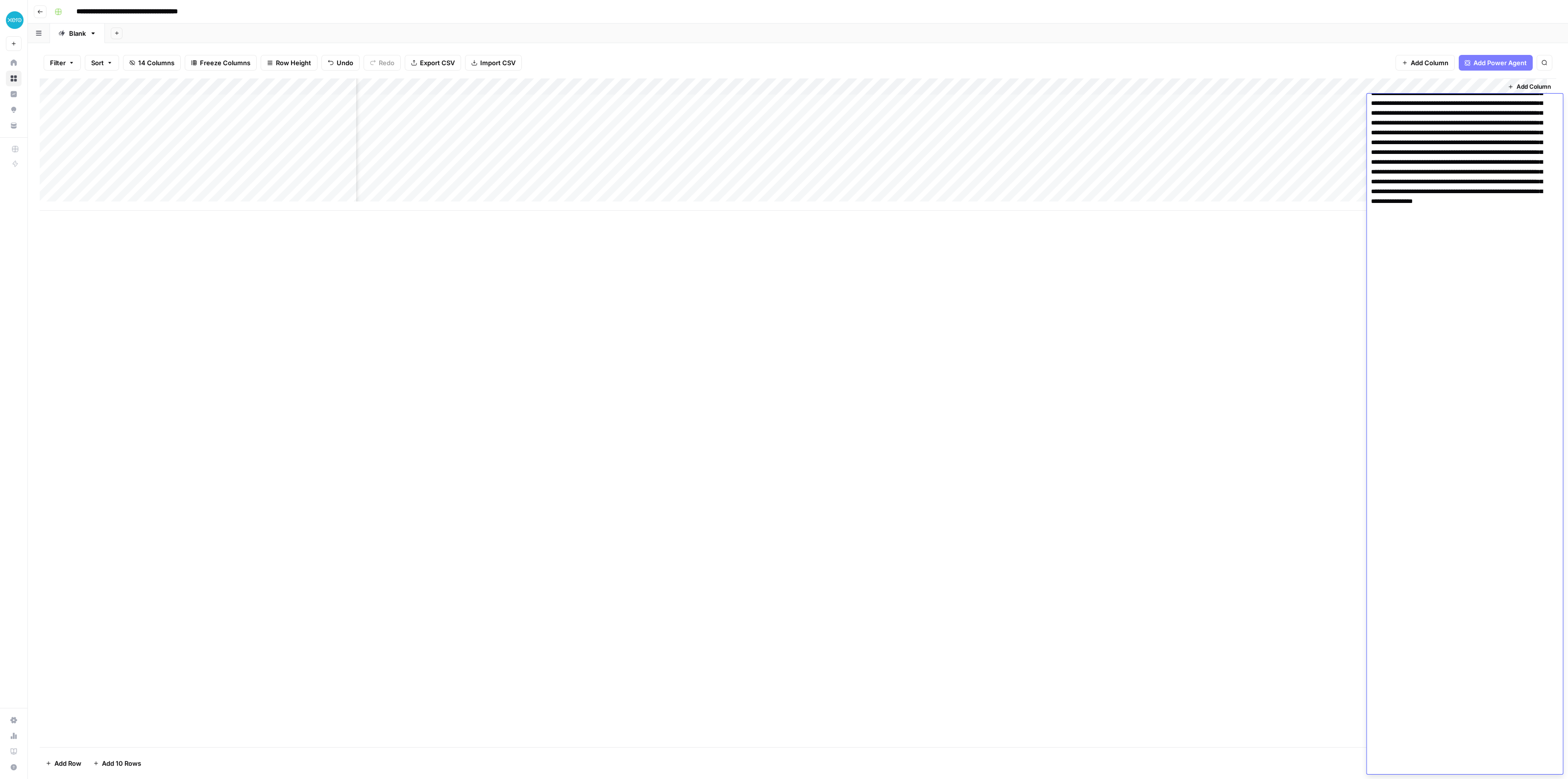
scroll to position [1839, 0]
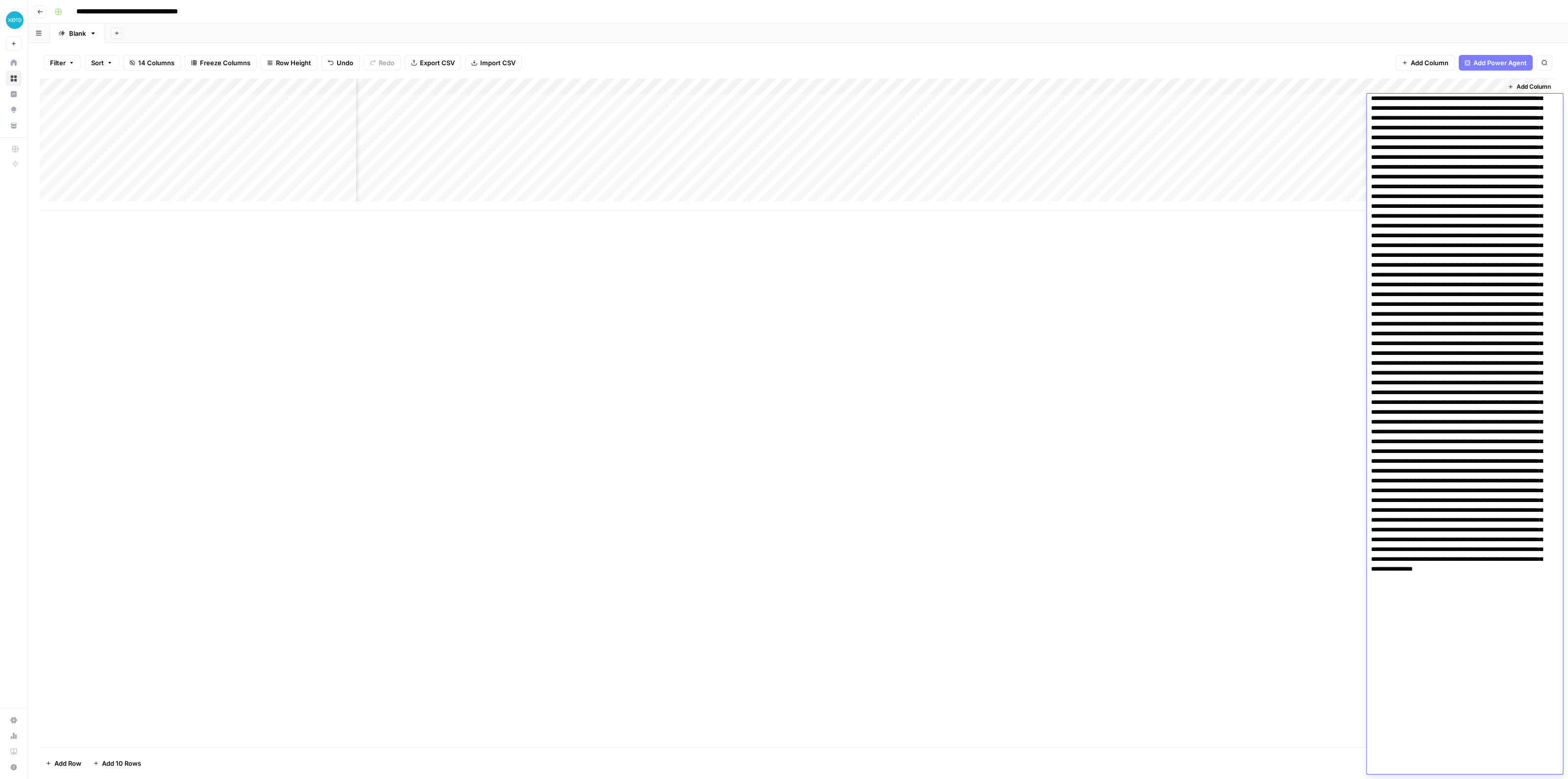
drag, startPoint x: 1278, startPoint y: 308, endPoint x: 1289, endPoint y: 245, distance: 64.0
click at [1278, 308] on div "Add Column" at bounding box center [797, 413] width 1516 height 669
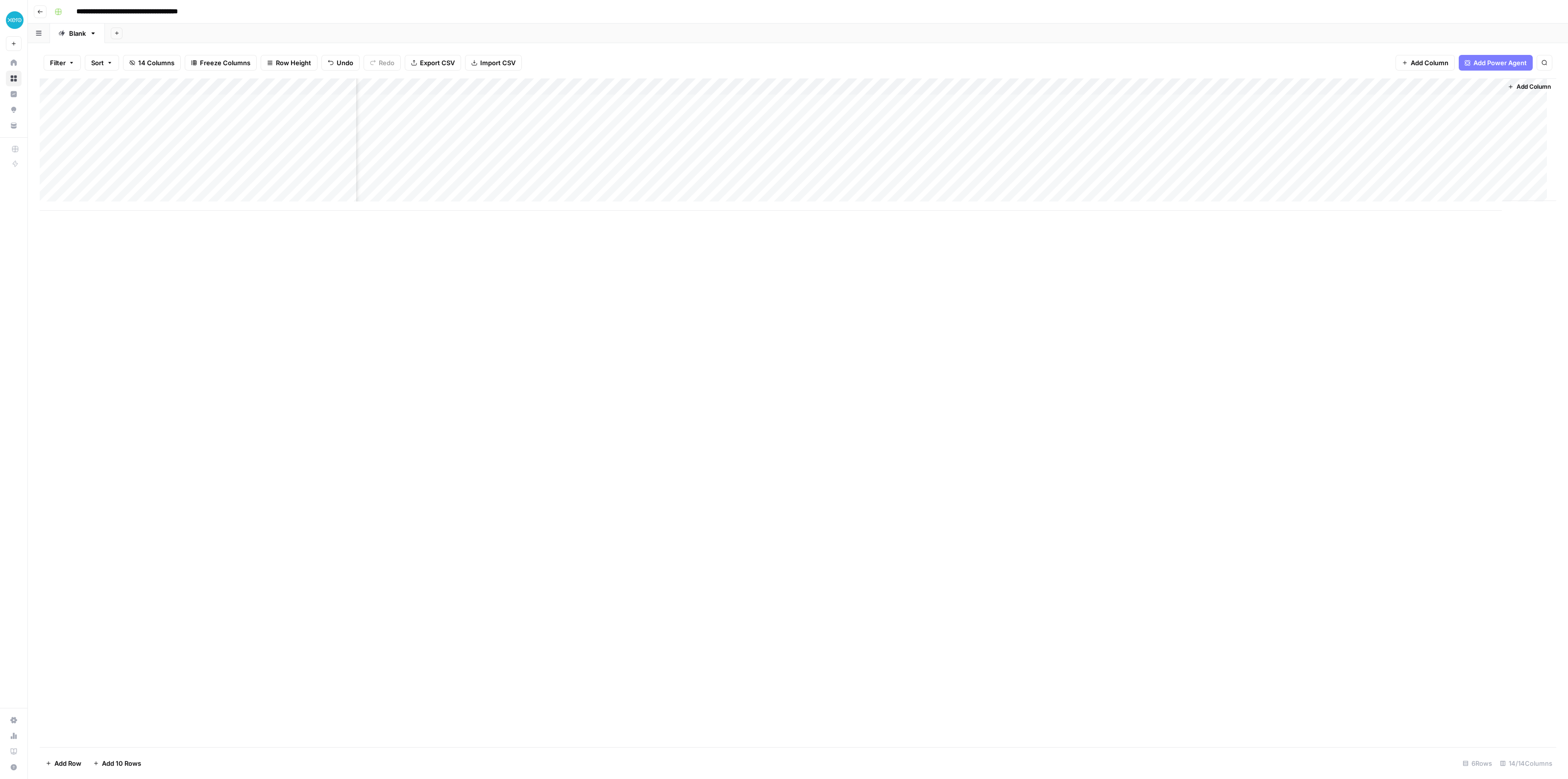
click at [1482, 83] on div "Add Column" at bounding box center [797, 144] width 1516 height 132
click at [1446, 137] on span "Text" at bounding box center [1460, 133] width 76 height 10
click at [1360, 159] on span "HTML" at bounding box center [1373, 163] width 46 height 10
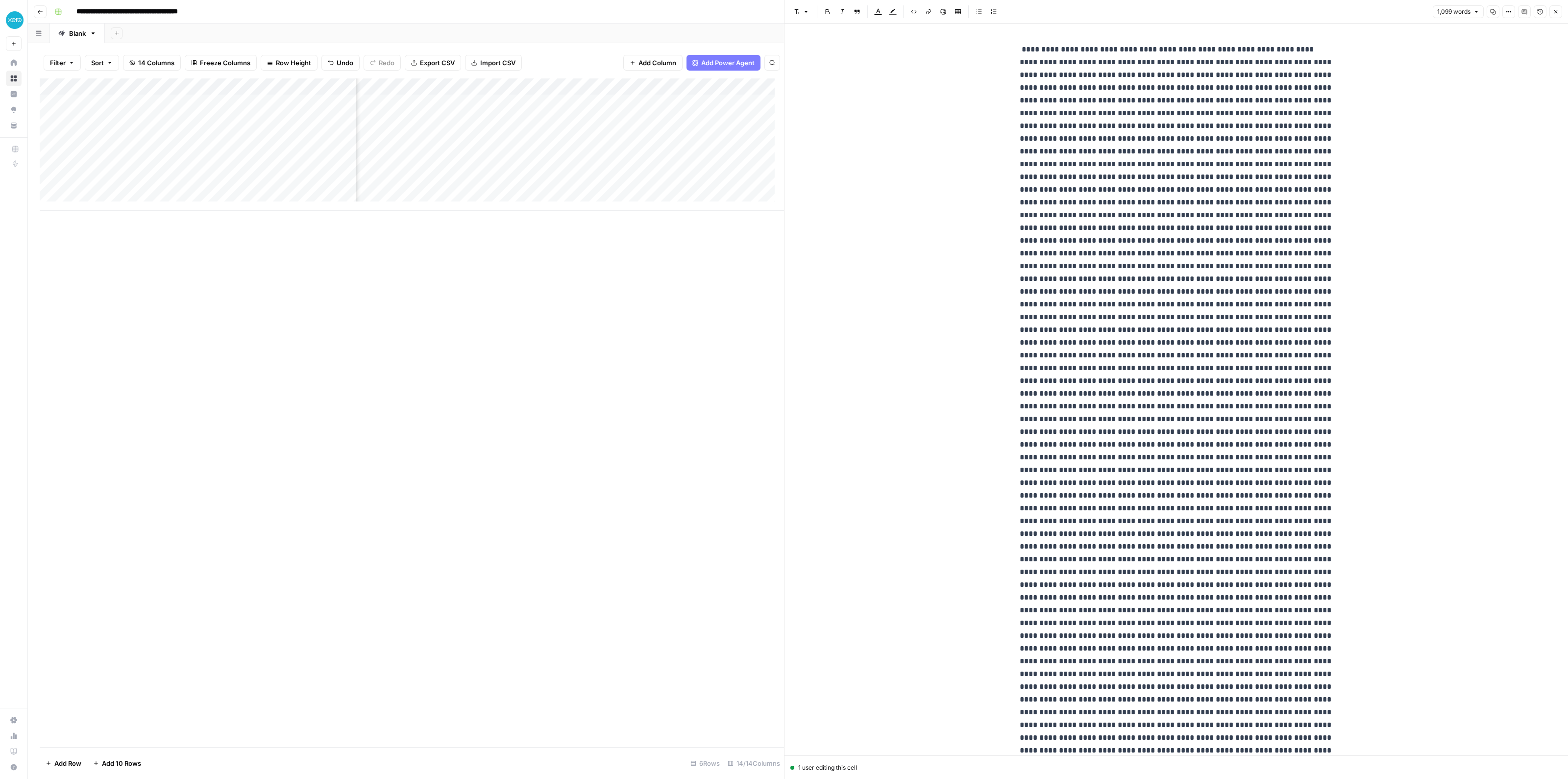
scroll to position [0, 1028]
click at [569, 102] on div "Add Column" at bounding box center [411, 144] width 744 height 132
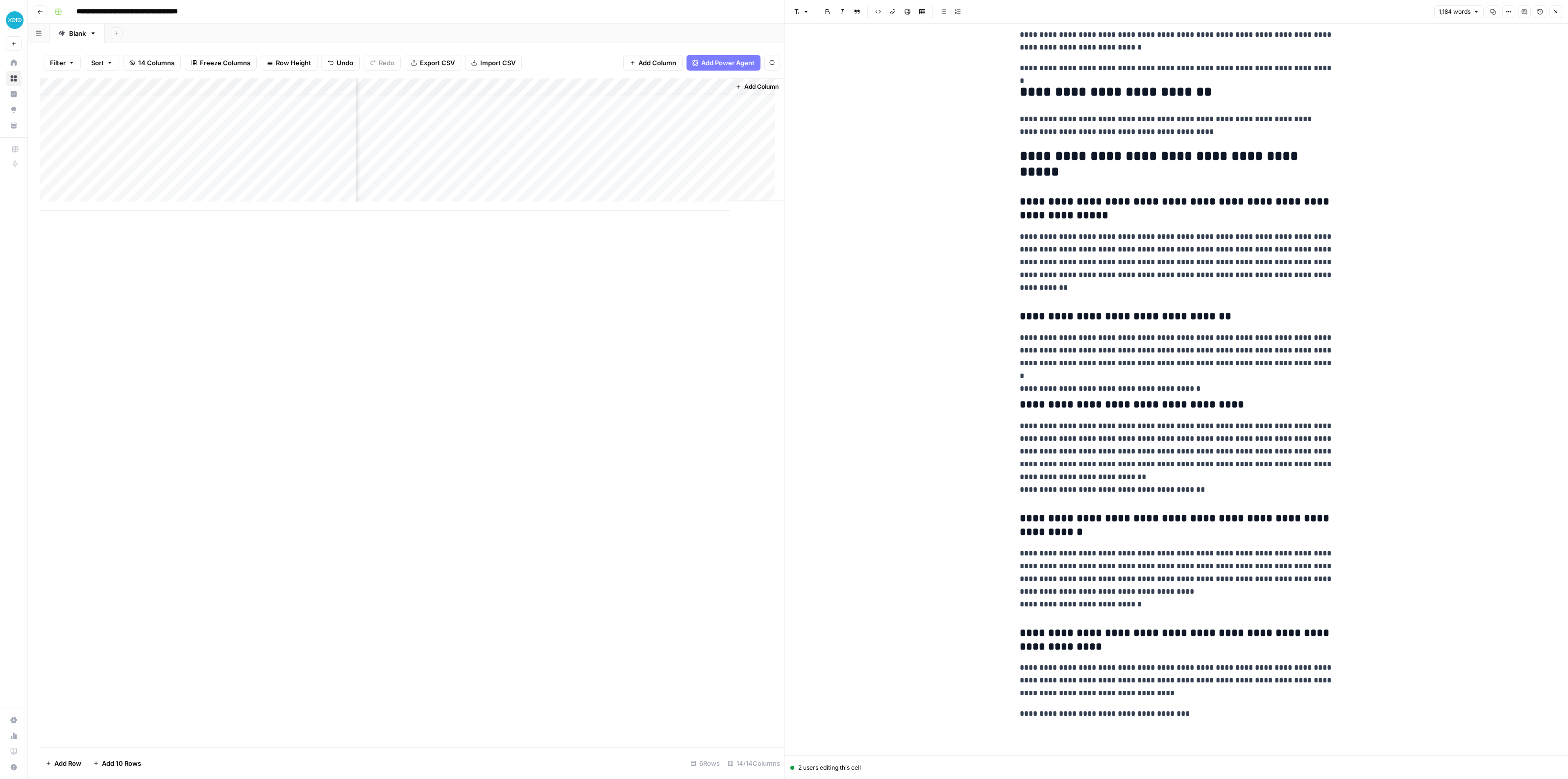
scroll to position [9, 1019]
click at [63, 143] on div "Add Column" at bounding box center [411, 144] width 744 height 132
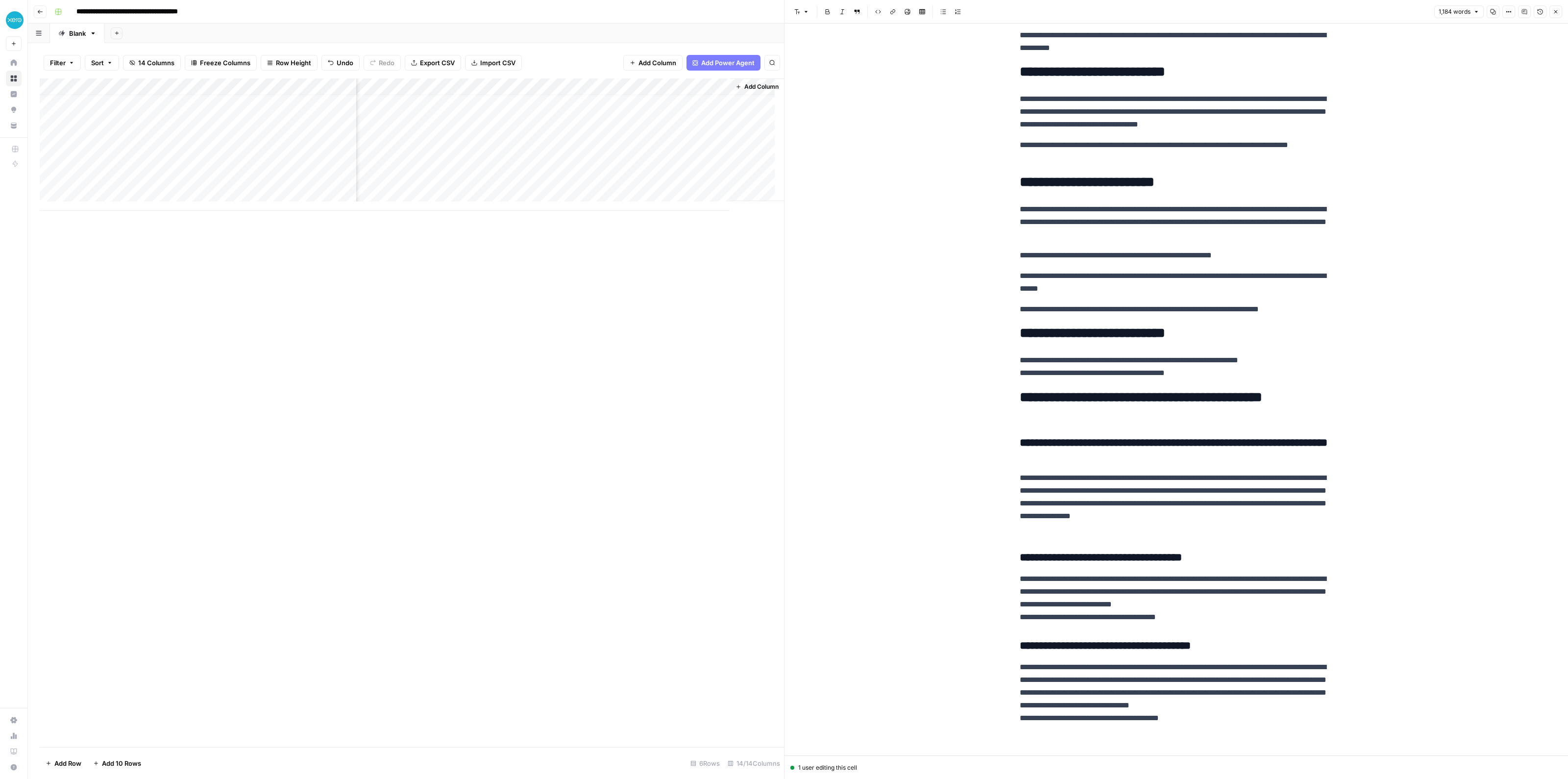
scroll to position [1427, 0]
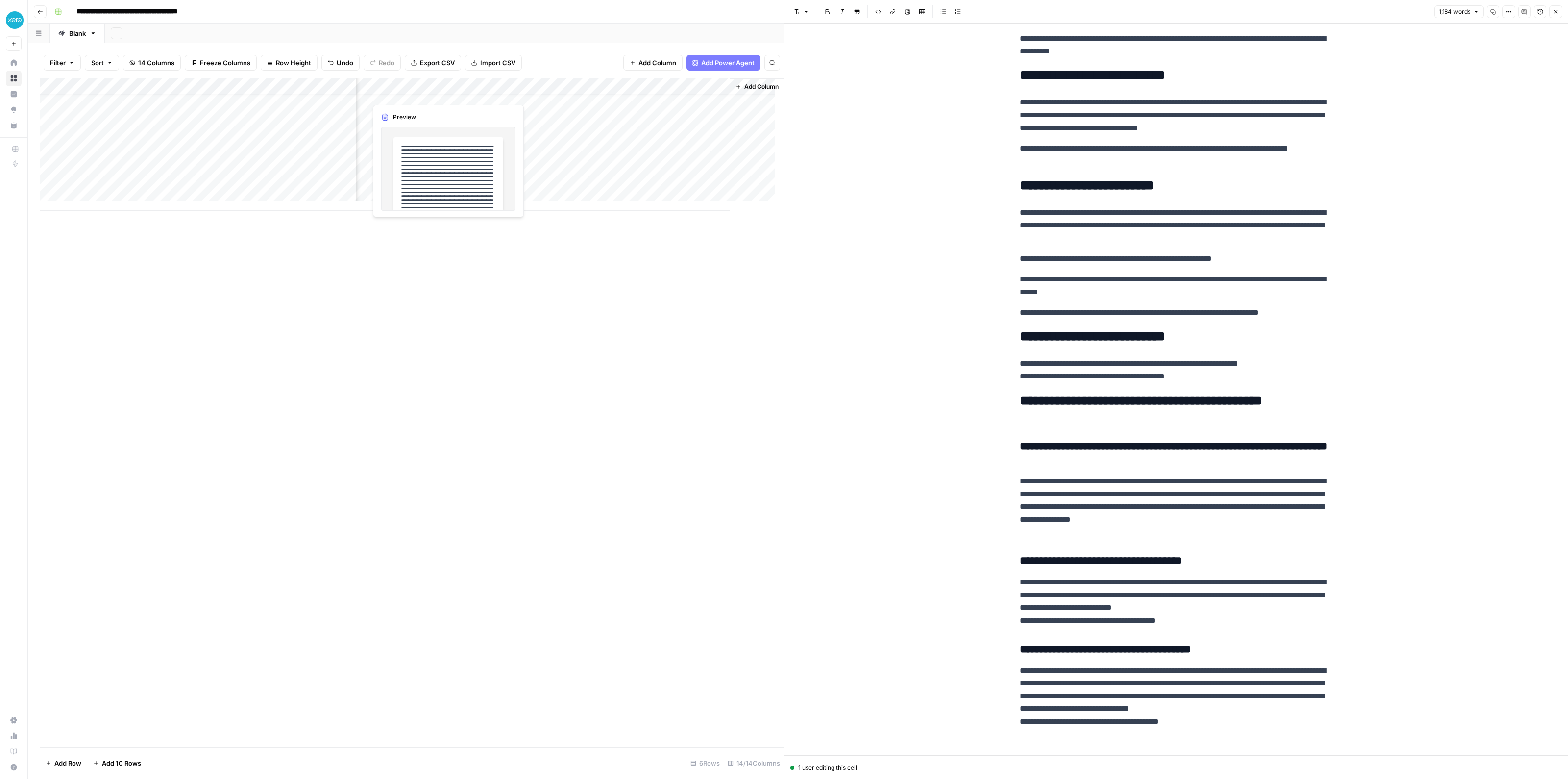
click at [424, 99] on div "Add Column" at bounding box center [411, 144] width 744 height 132
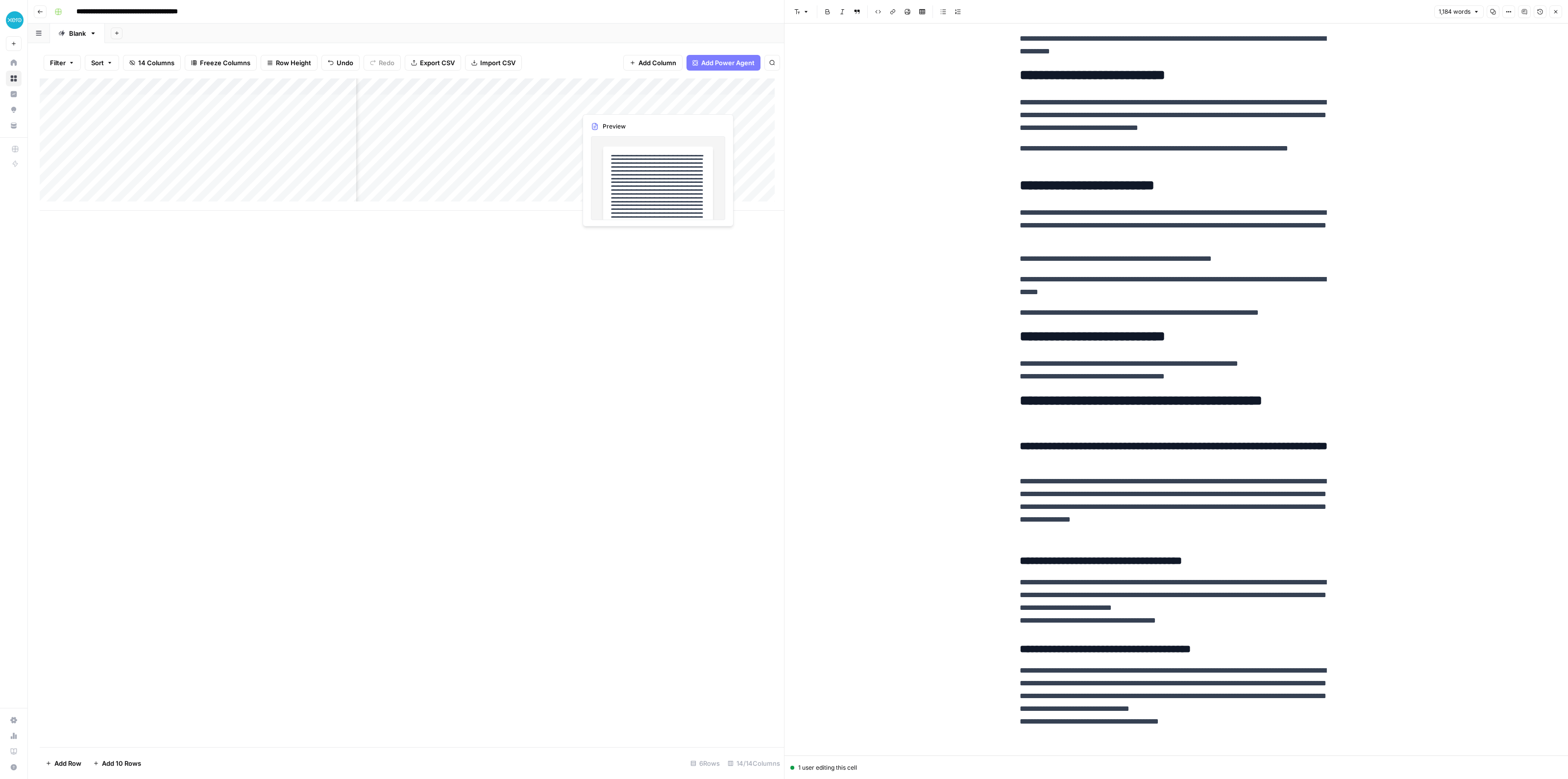
click at [613, 102] on div "Add Column" at bounding box center [411, 144] width 744 height 132
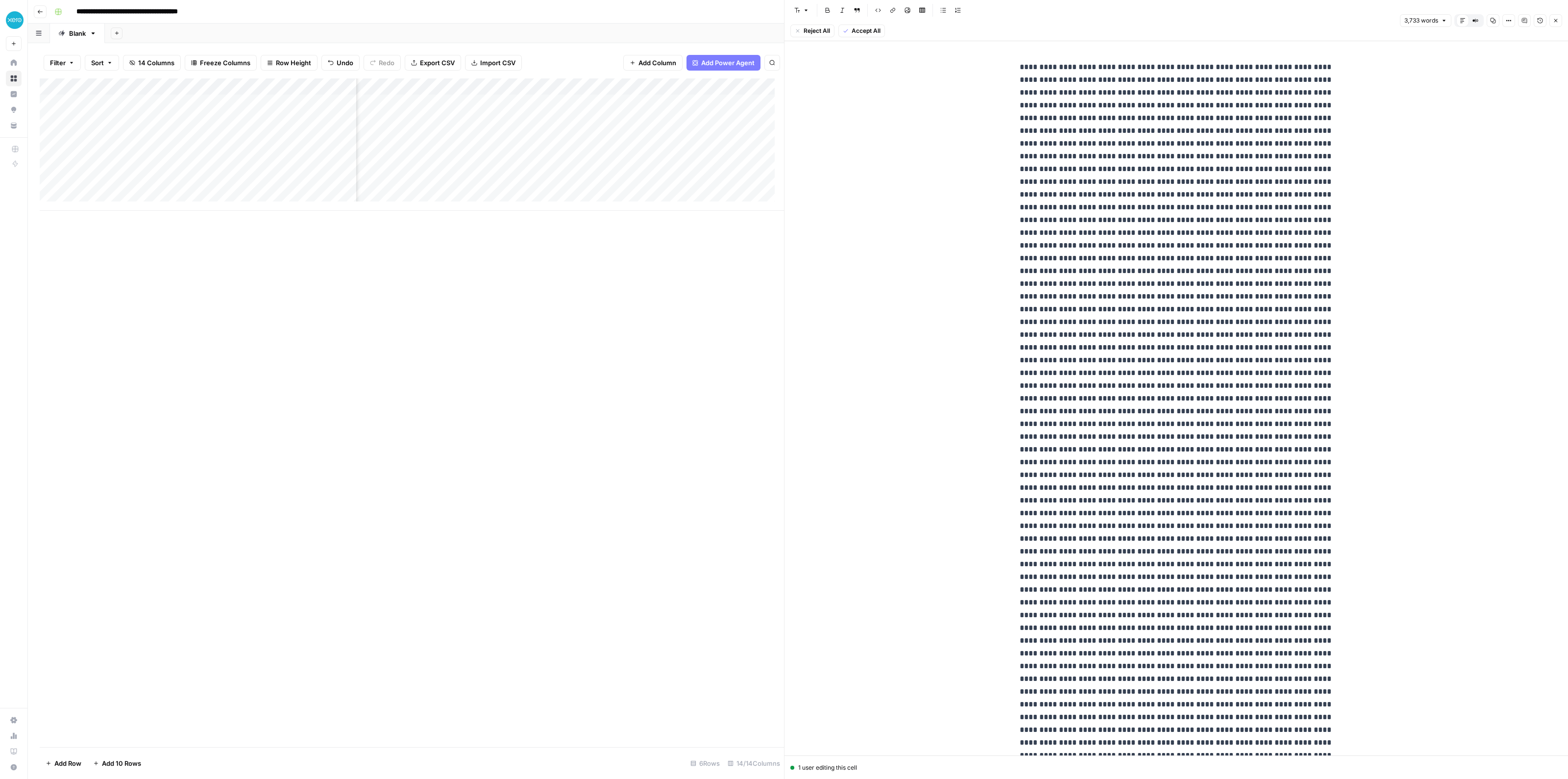
click at [654, 86] on div "Add Column" at bounding box center [411, 144] width 744 height 132
click at [608, 179] on span "Remove Column" at bounding box center [639, 183] width 86 height 10
click at [745, 104] on span "Delete" at bounding box center [749, 102] width 21 height 10
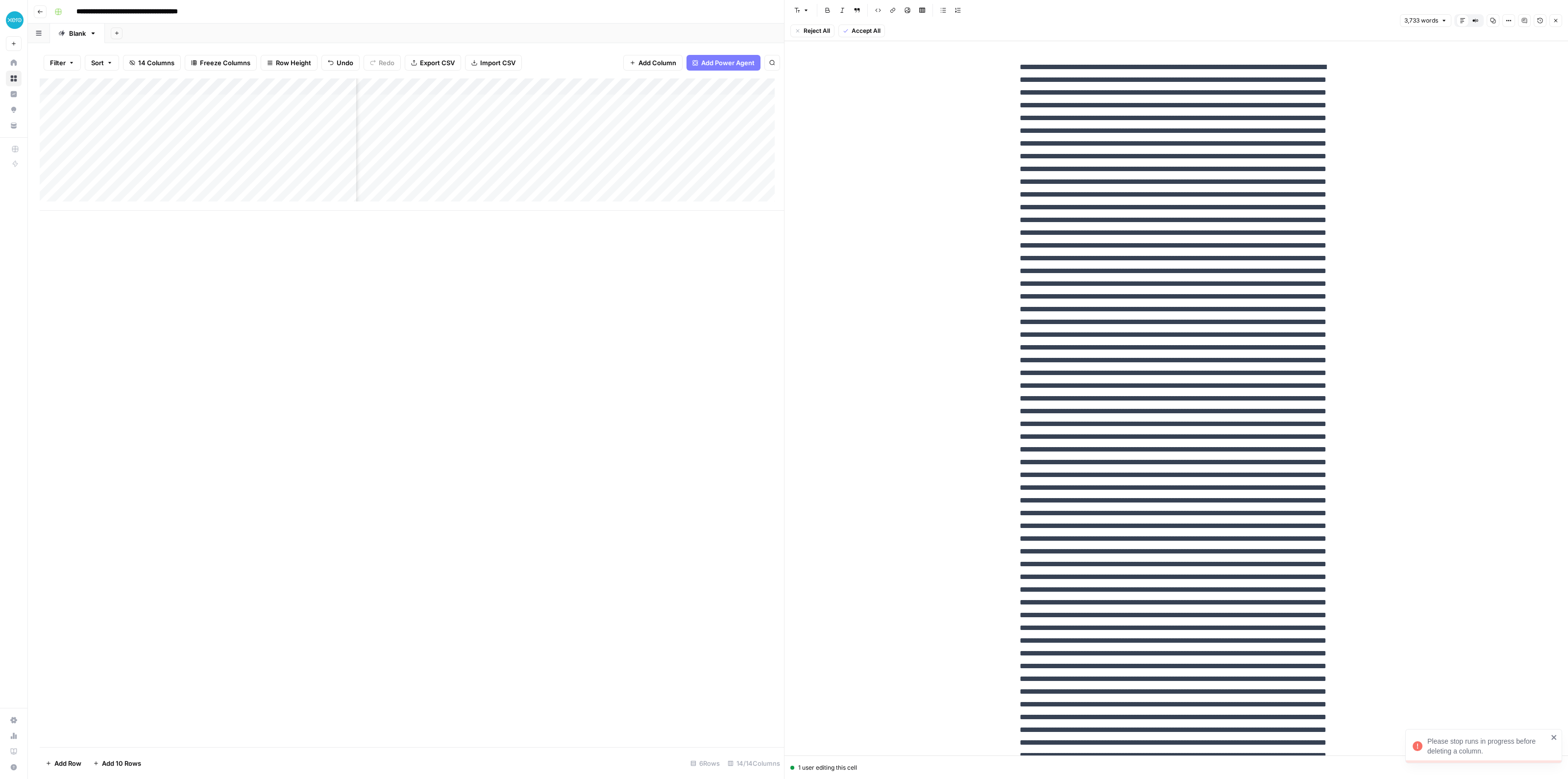
scroll to position [0, 833]
click at [502, 102] on div "Add Column" at bounding box center [411, 144] width 744 height 132
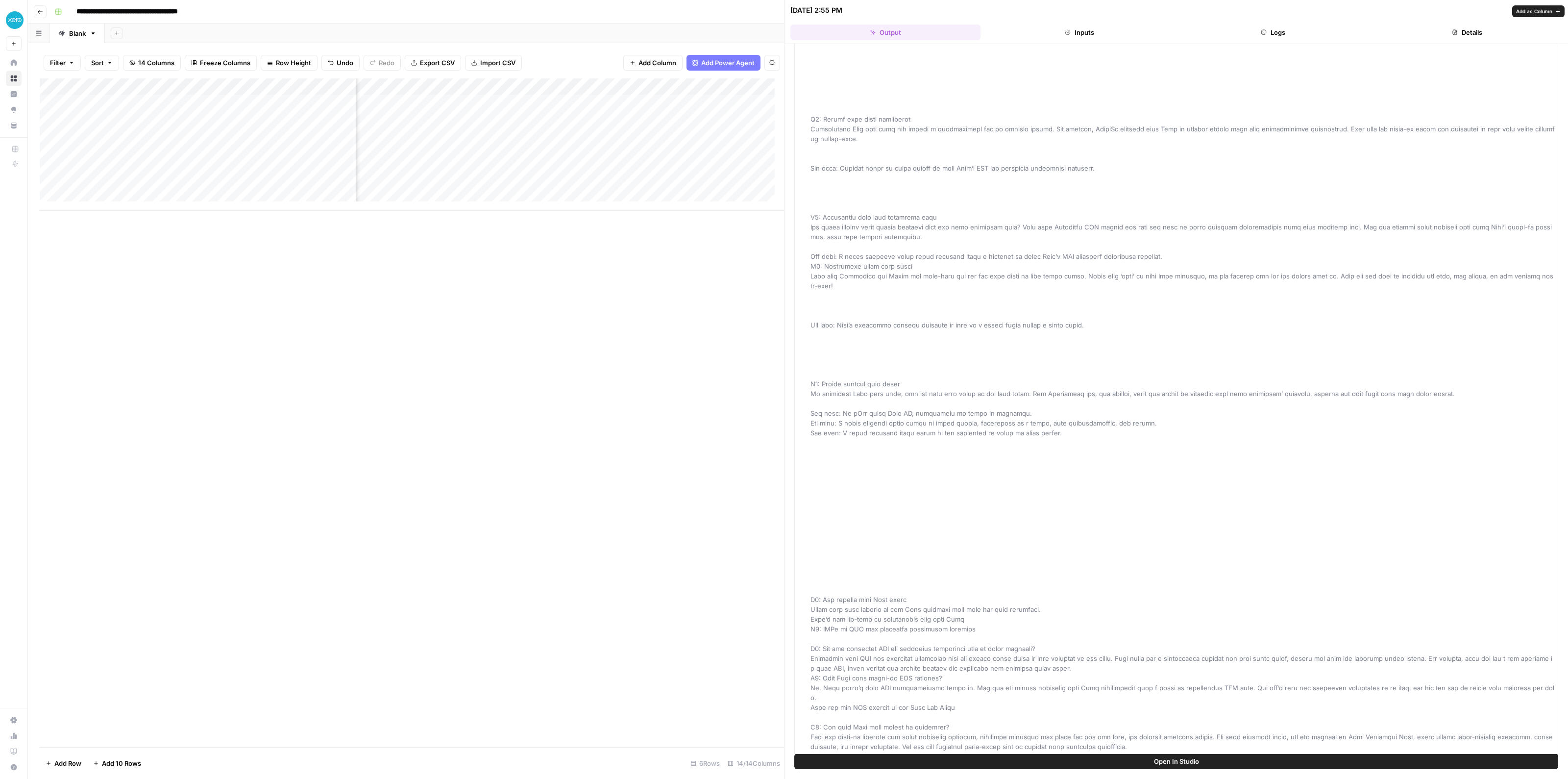
scroll to position [1226, 0]
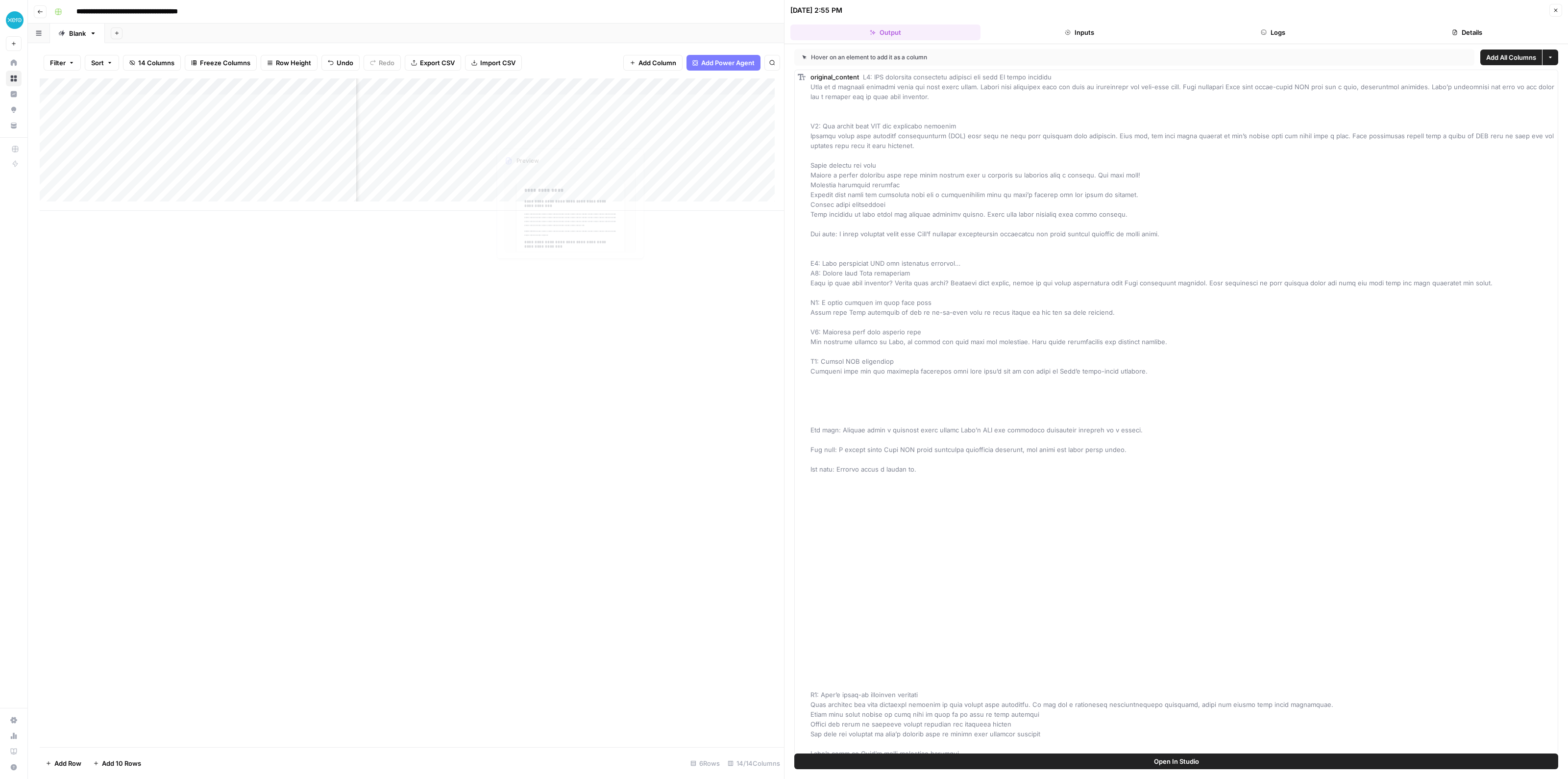
scroll to position [1226, 0]
